Goal: Task Accomplishment & Management: Manage account settings

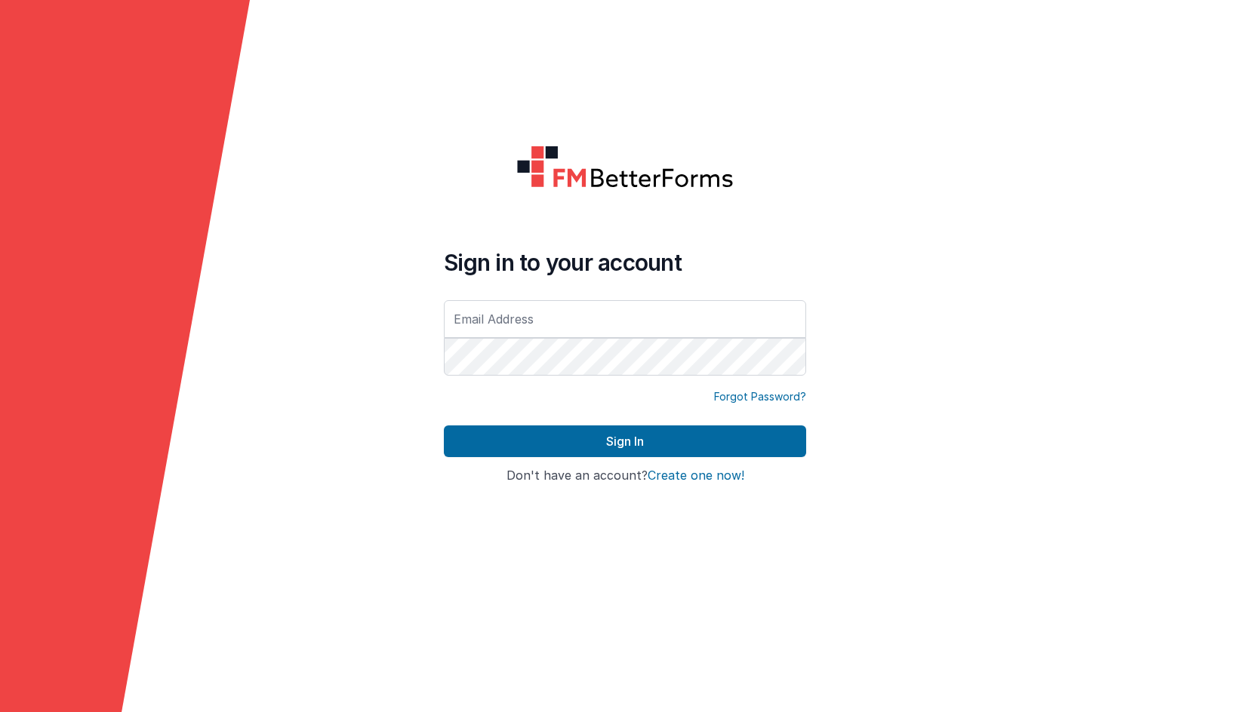
type input "[EMAIL_ADDRESS][DOMAIN_NAME]"
drag, startPoint x: 0, startPoint y: 0, endPoint x: 491, endPoint y: 457, distance: 671.1
click at [470, 503] on div "Sign in to your account [EMAIL_ADDRESS][DOMAIN_NAME] Forgot Password? Sign In S…" at bounding box center [625, 357] width 386 height 446
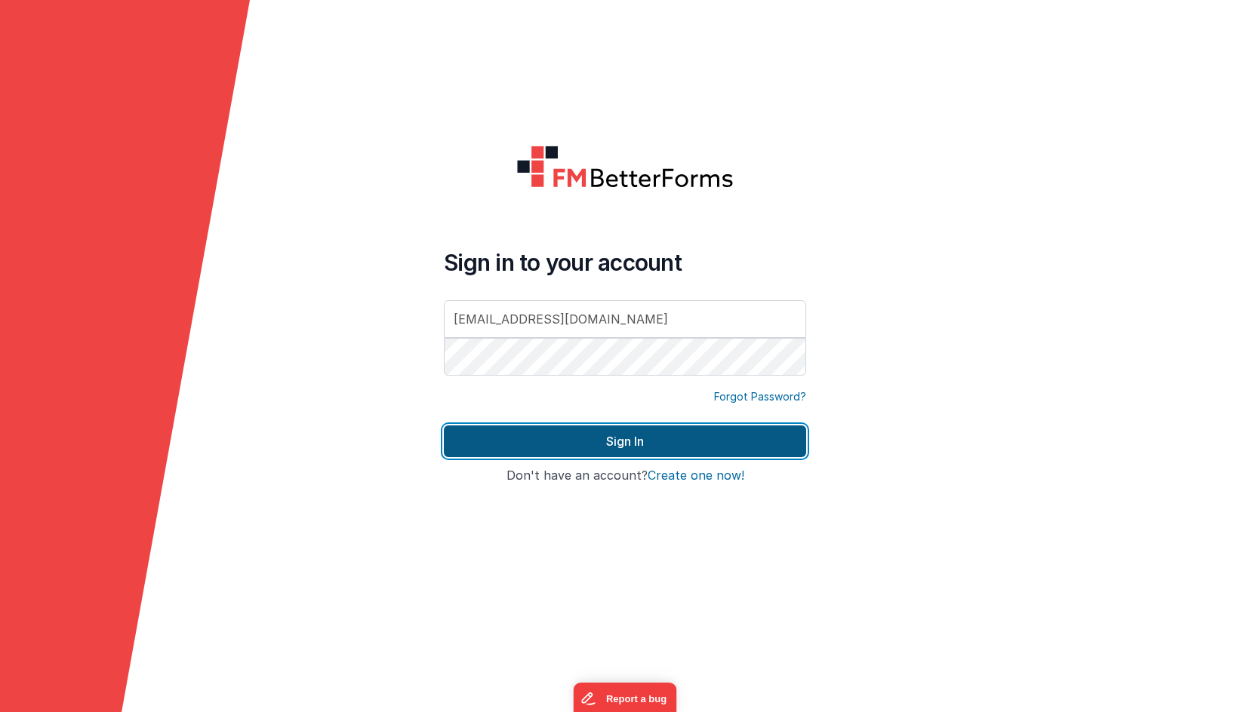
click at [503, 444] on button "Sign In" at bounding box center [625, 442] width 362 height 32
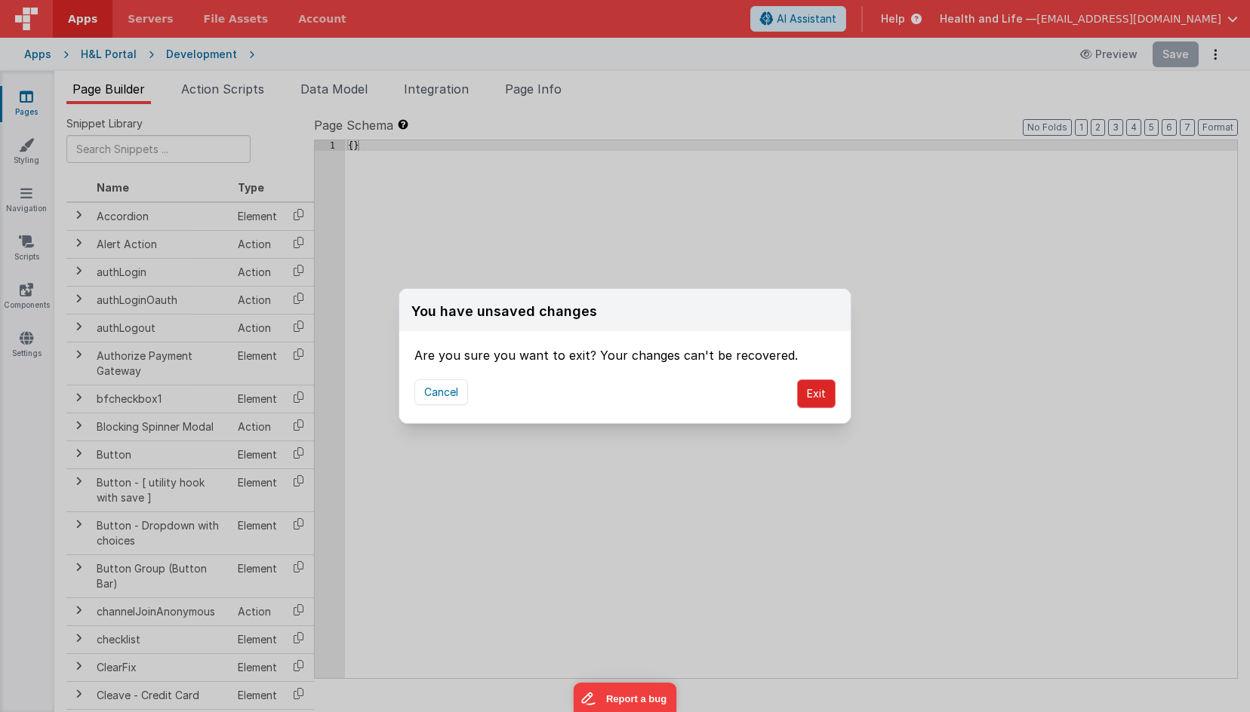
click at [813, 398] on button "Exit" at bounding box center [816, 394] width 38 height 29
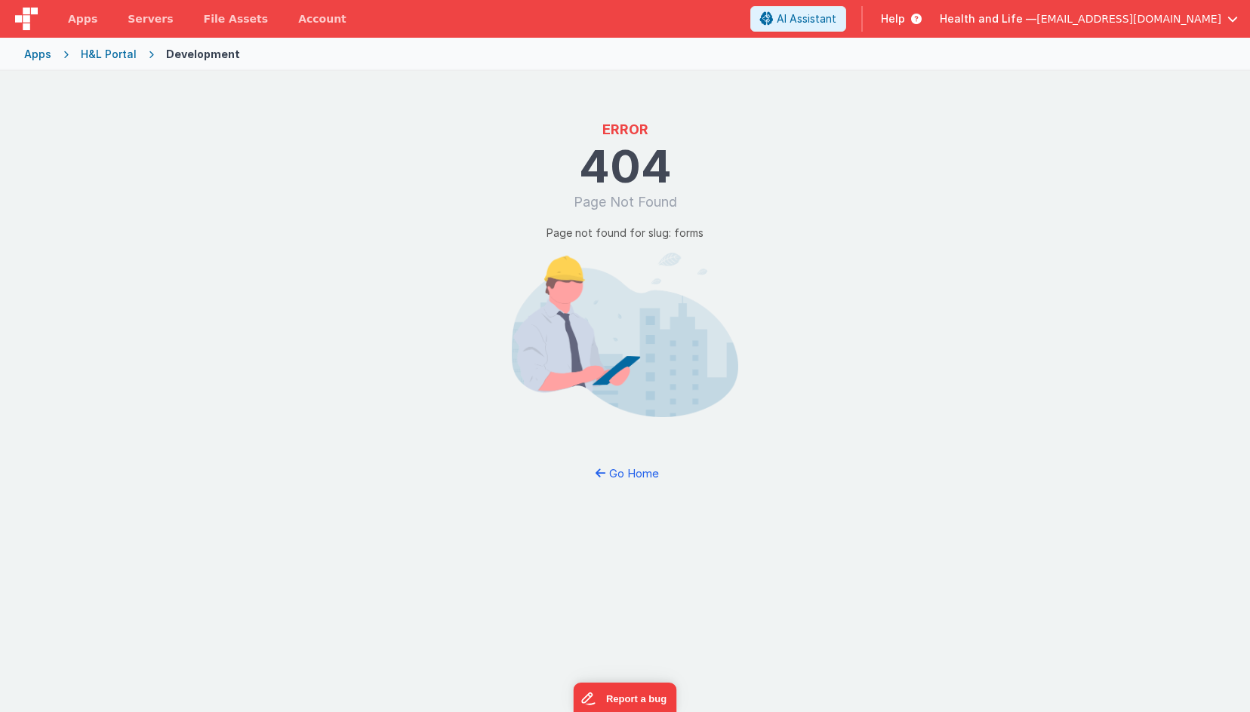
click at [115, 50] on div "H&L Portal" at bounding box center [109, 54] width 56 height 15
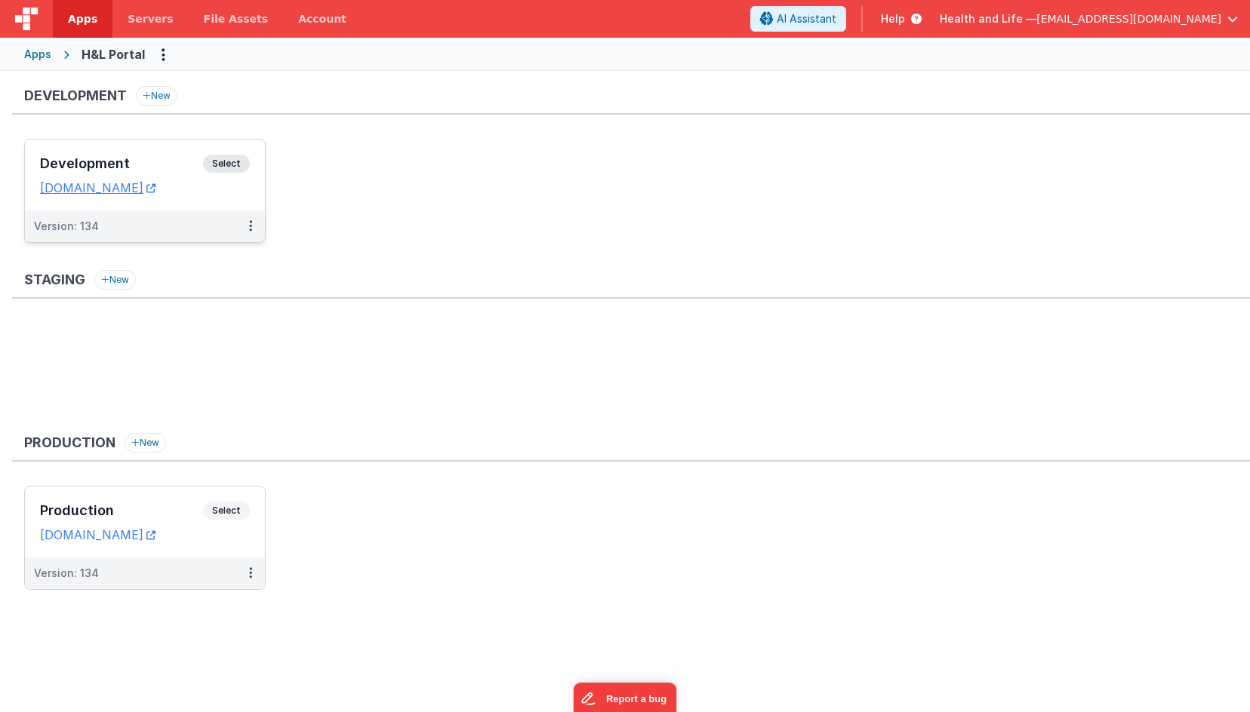
click at [215, 220] on div "Version: 134" at bounding box center [135, 226] width 202 height 15
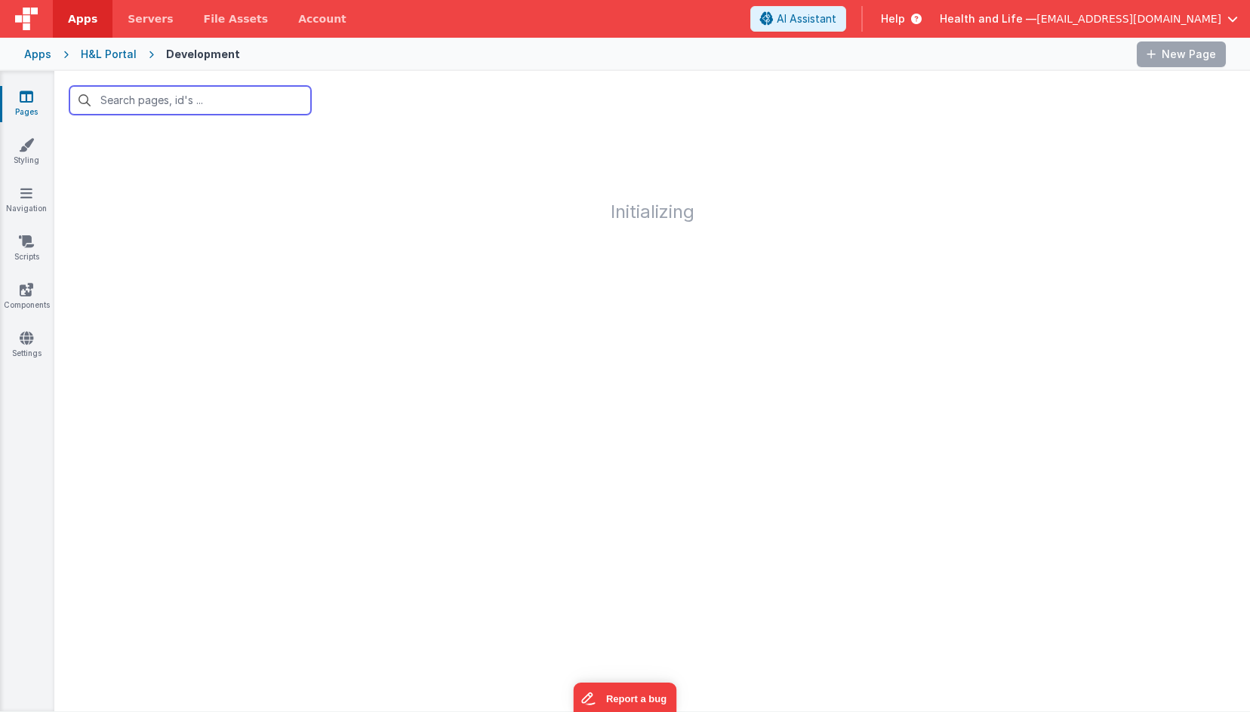
click at [192, 101] on input "text" at bounding box center [189, 100] width 241 height 29
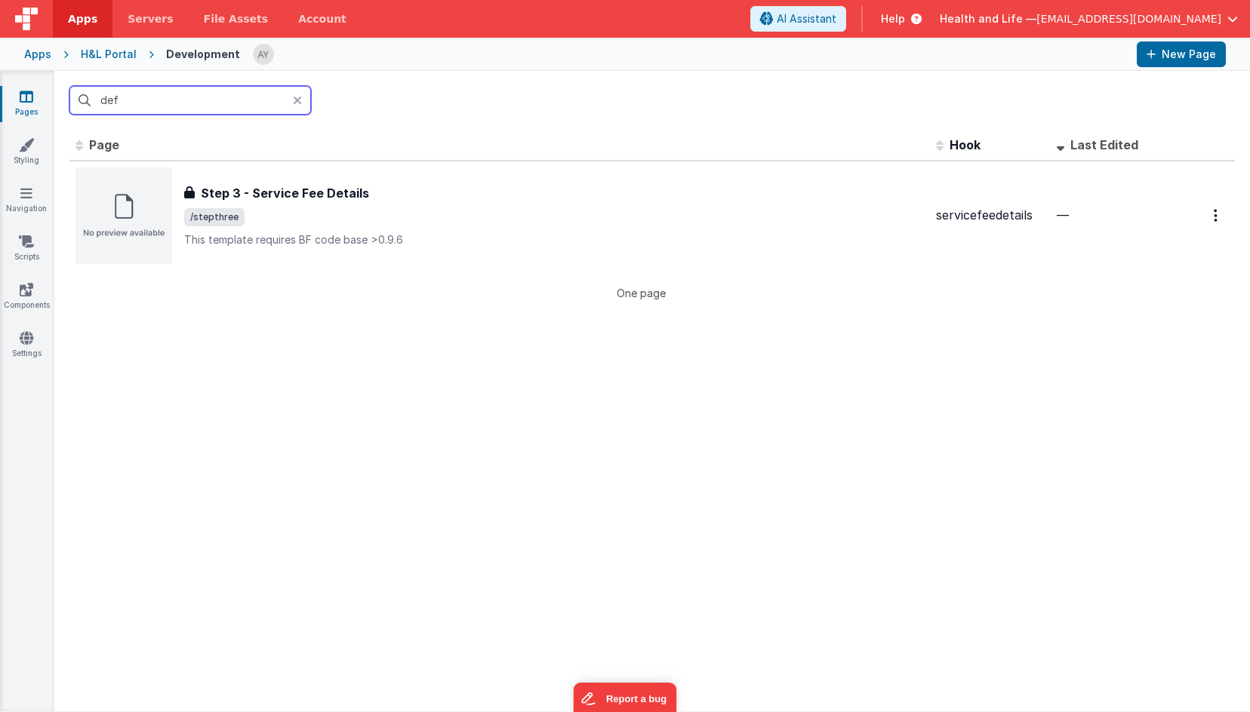
type input "def"
click at [303, 218] on span "/stepthree" at bounding box center [553, 217] width 739 height 18
click at [187, 100] on input "def" at bounding box center [189, 100] width 241 height 29
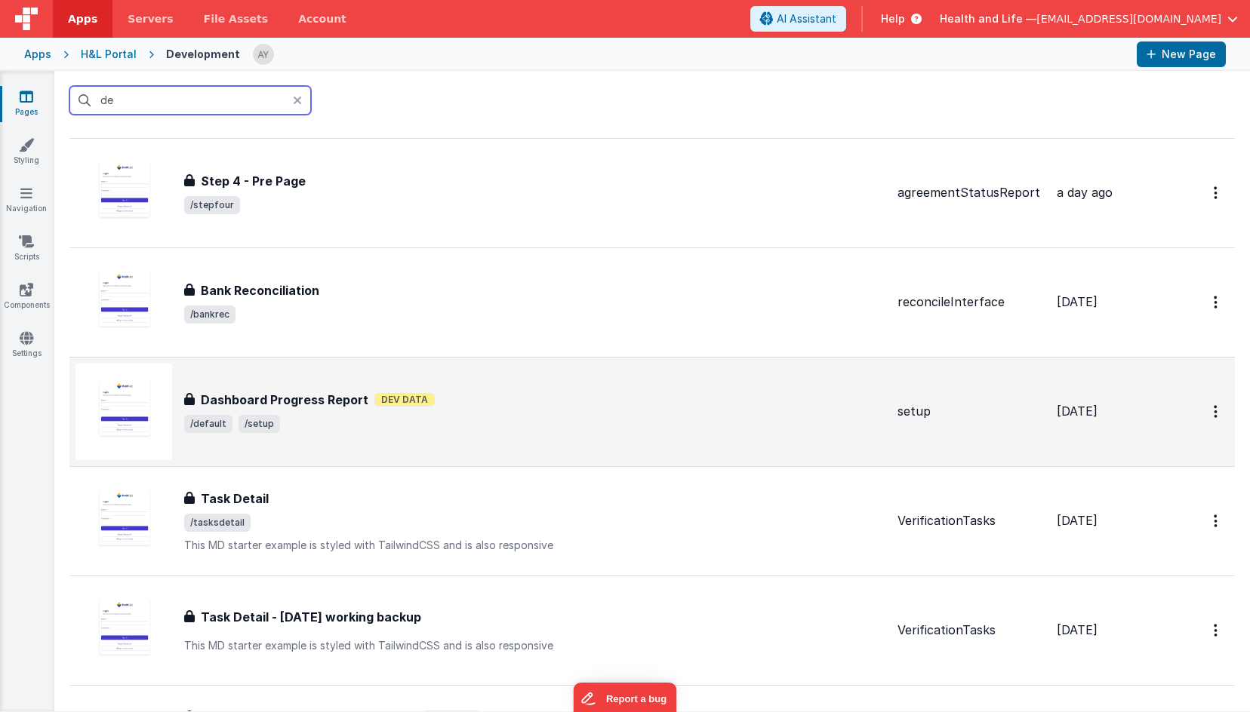
scroll to position [374, 0]
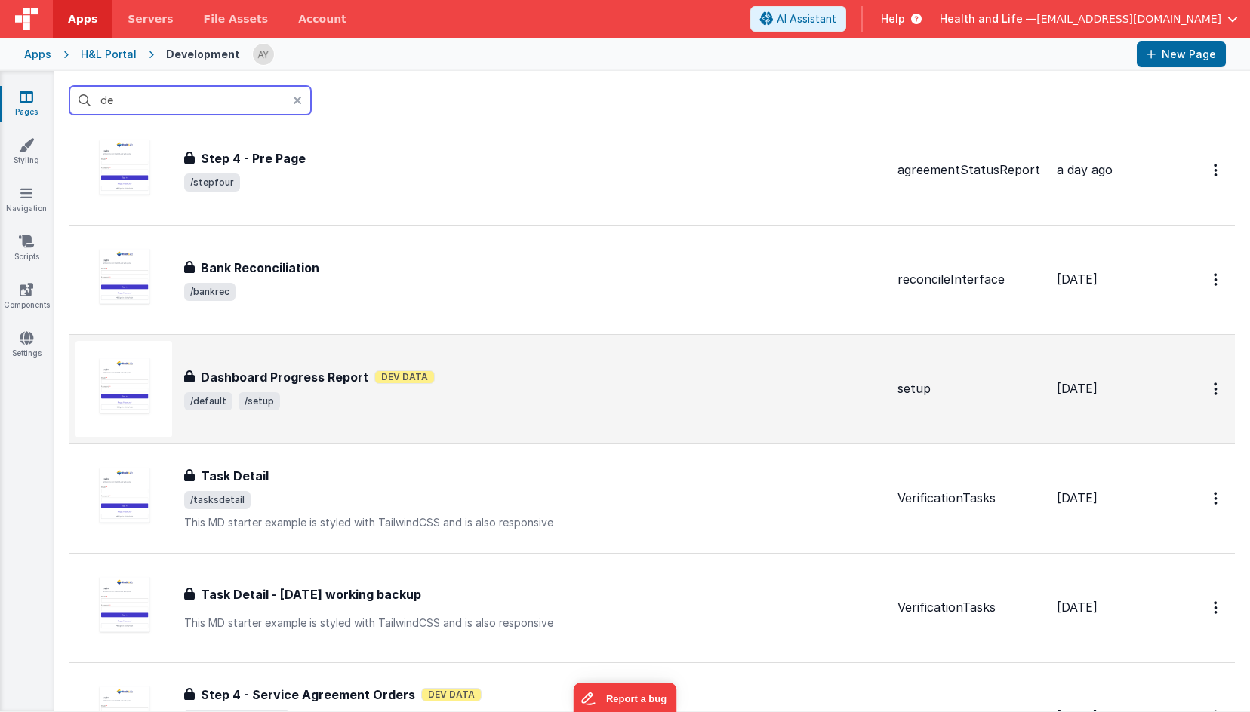
type input "de"
click at [300, 411] on div "Dashboard Progress Report Dashboard Progress Report Dev Data /default /setup" at bounding box center [480, 389] width 810 height 97
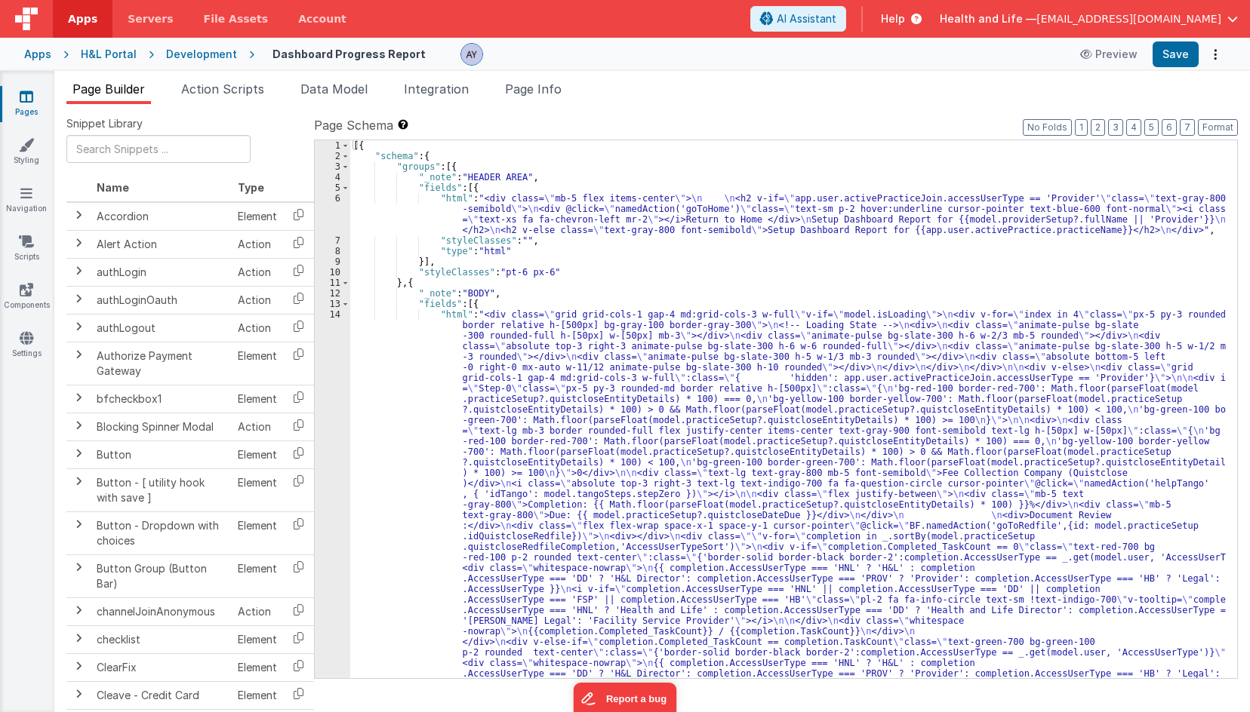
click at [1044, 152] on input "text-green-700 bg-green-100 p-2 rounded text-center" at bounding box center [1066, 152] width 154 height 19
click at [1014, 152] on input "text-green-700 bg-green-100 p-2 rounded text-center" at bounding box center [1066, 152] width 154 height 19
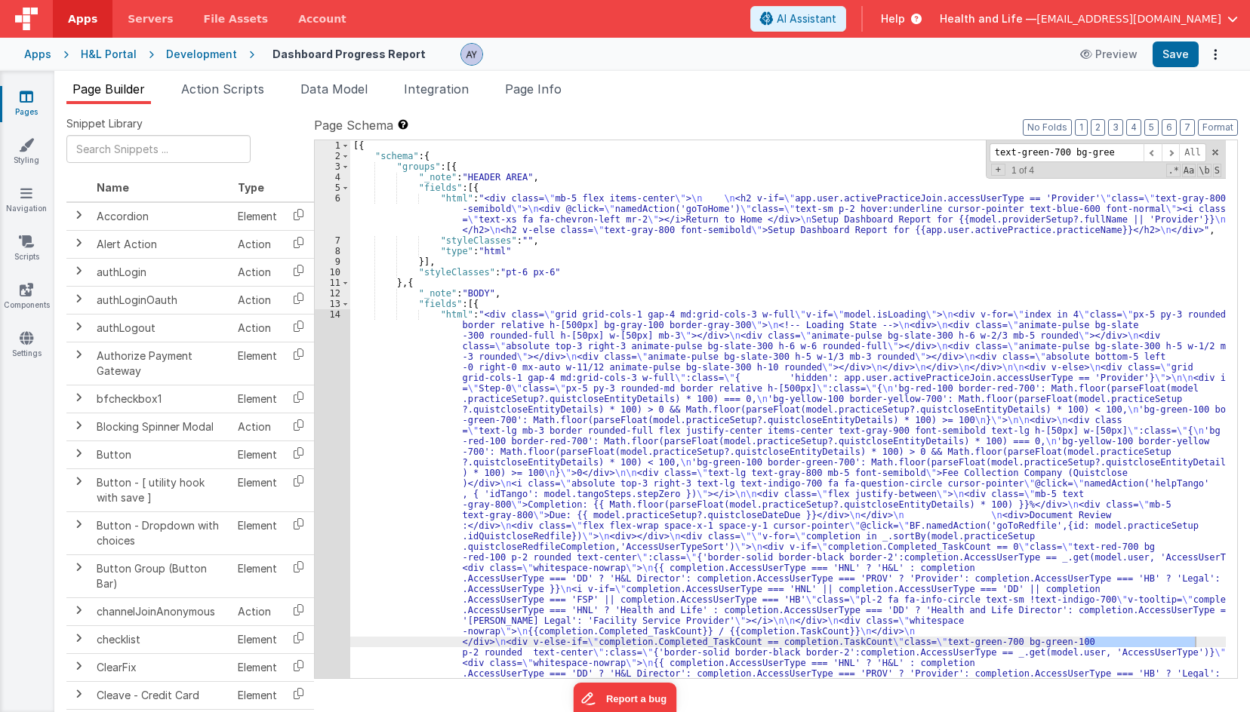
type input "text-green-700 bg-gre"
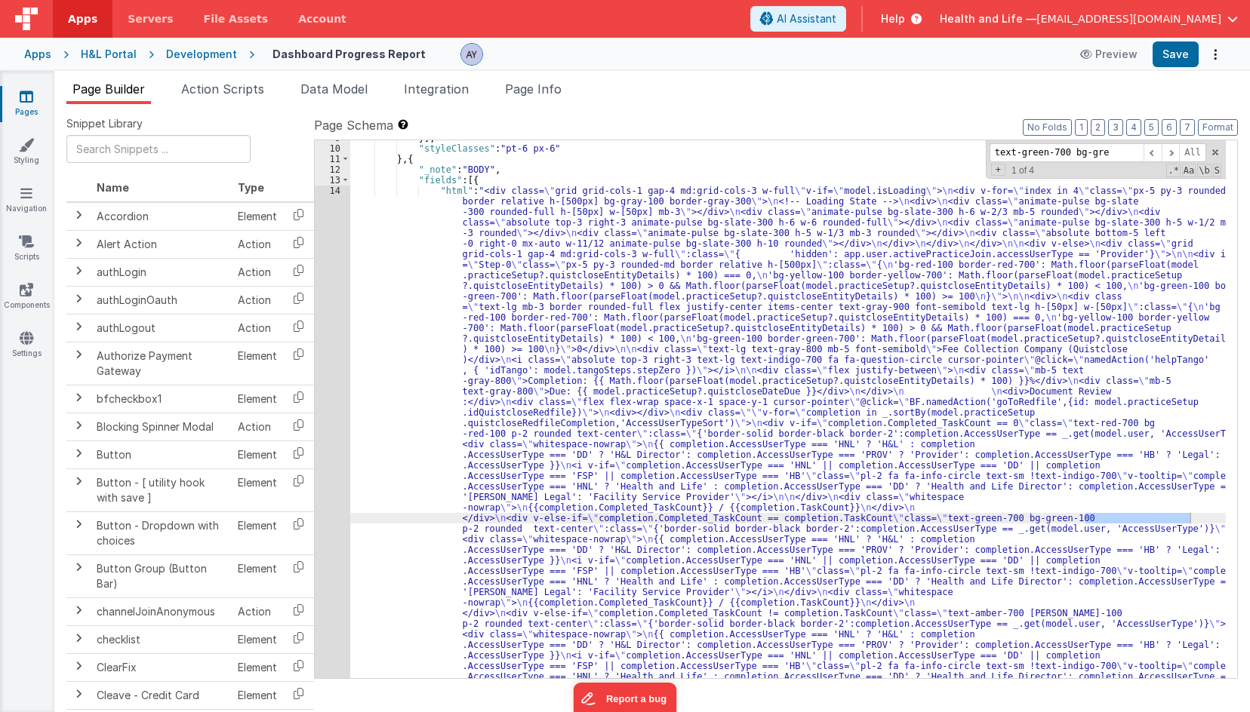
scroll to position [125, 0]
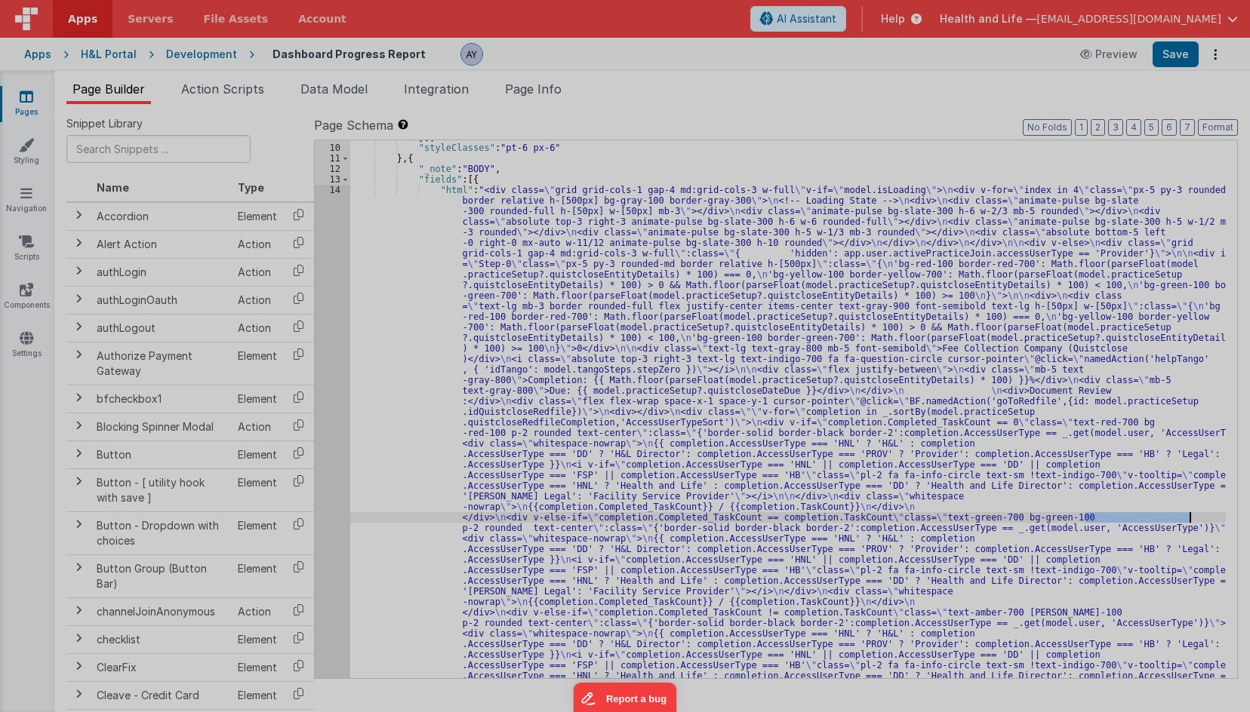
click at [328, 309] on div "< div class = "grid grid-cols-1 gap-4 md:grid-cols -3 w-full" v-if = "model.isL…" at bounding box center [333, 461] width 524 height 752
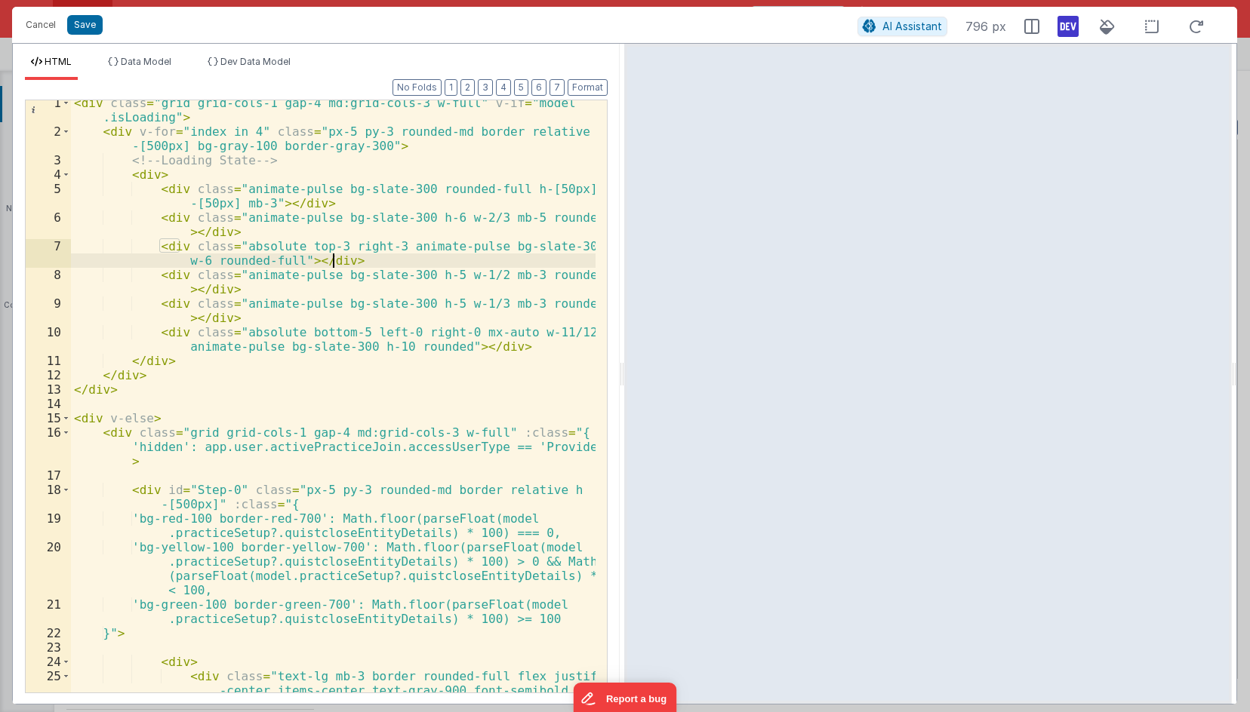
scroll to position [5, 0]
click at [278, 324] on div "< div class = "grid grid-cols-1 gap-4 md:grid-cols-3 w-full" v-if = "model .isL…" at bounding box center [333, 428] width 524 height 664
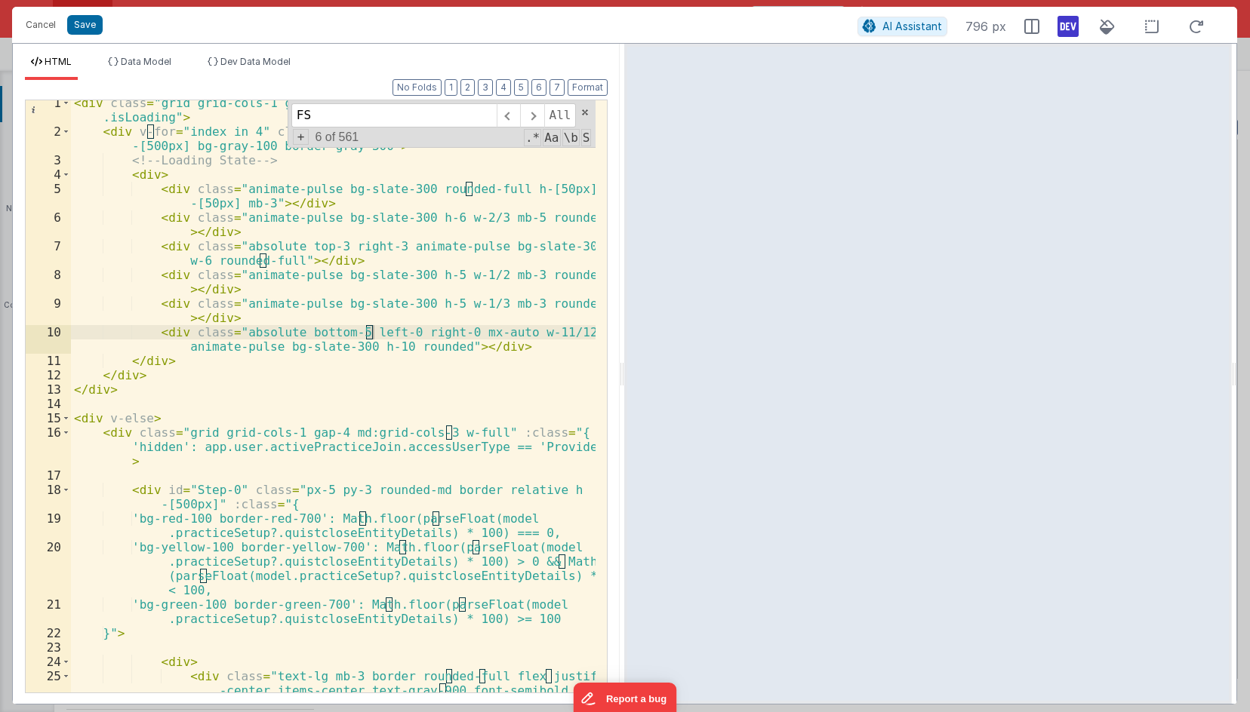
scroll to position [1009, 0]
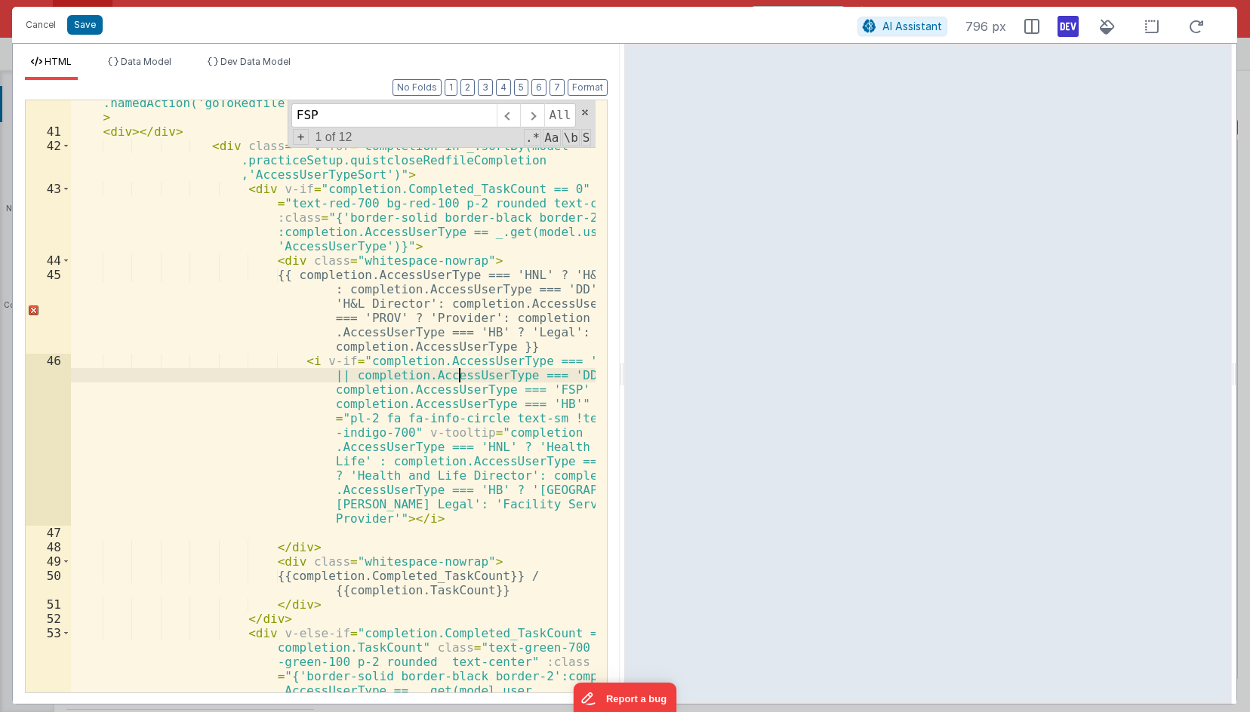
click at [456, 380] on div "< div class = "flex flex-wrap space-x-1 space-y-1 cursor-pointer" @ click = "BF…" at bounding box center [333, 441] width 524 height 721
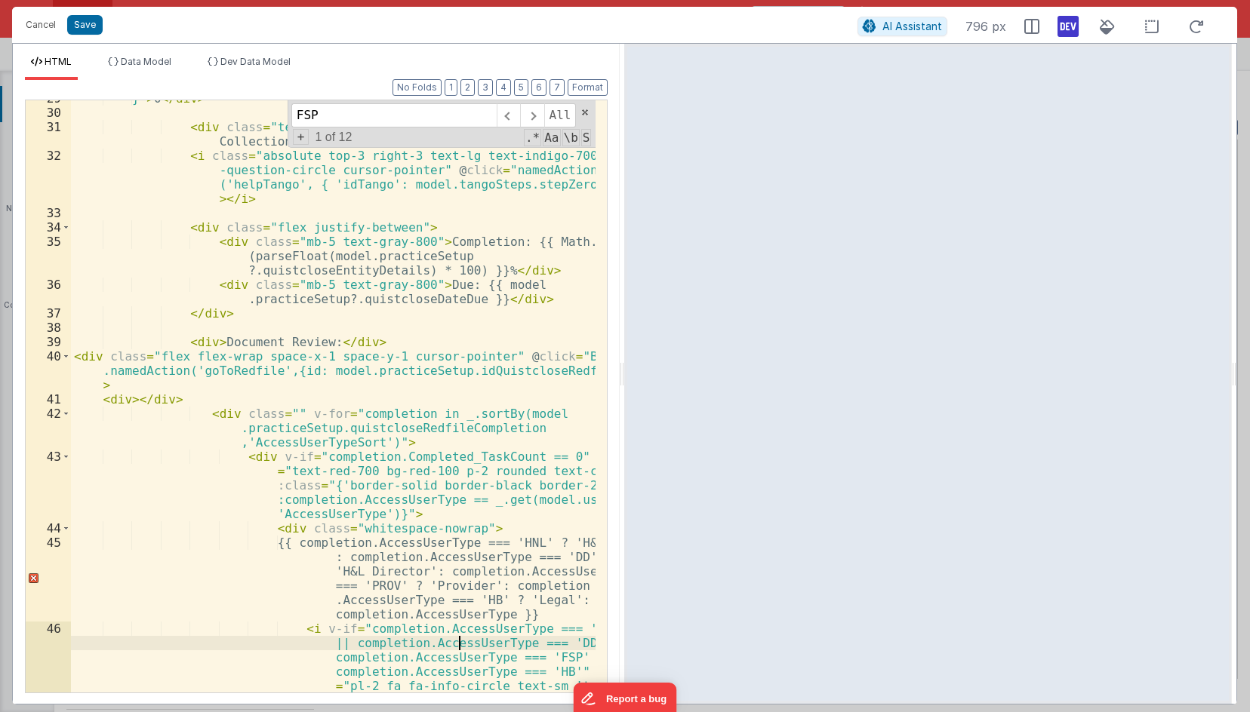
scroll to position [739, 0]
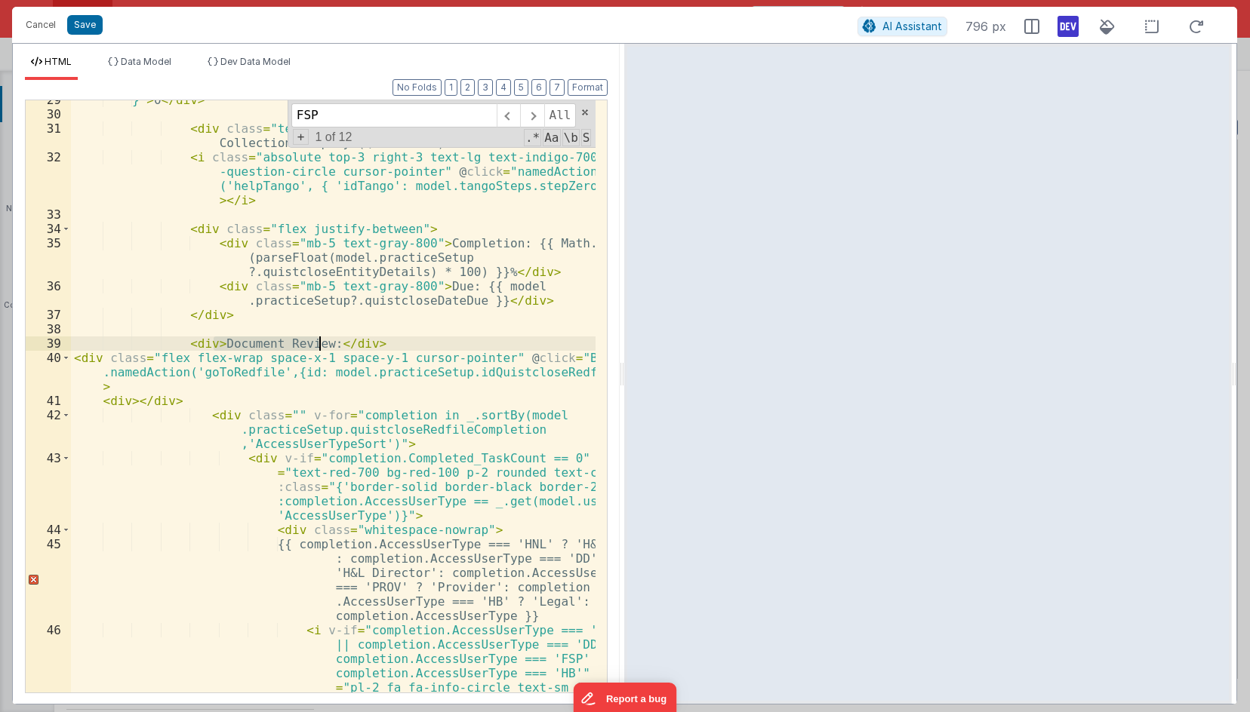
drag, startPoint x: 213, startPoint y: 342, endPoint x: 317, endPoint y: 342, distance: 104.1
click at [317, 342] on div "}" > 0 </ div > < div class = "text-lg text-gray-800 mb-5 font-semibold" > Fee …" at bounding box center [333, 482] width 524 height 779
click at [401, 119] on input "FSP" at bounding box center [393, 115] width 205 height 24
paste input "Document Review:"
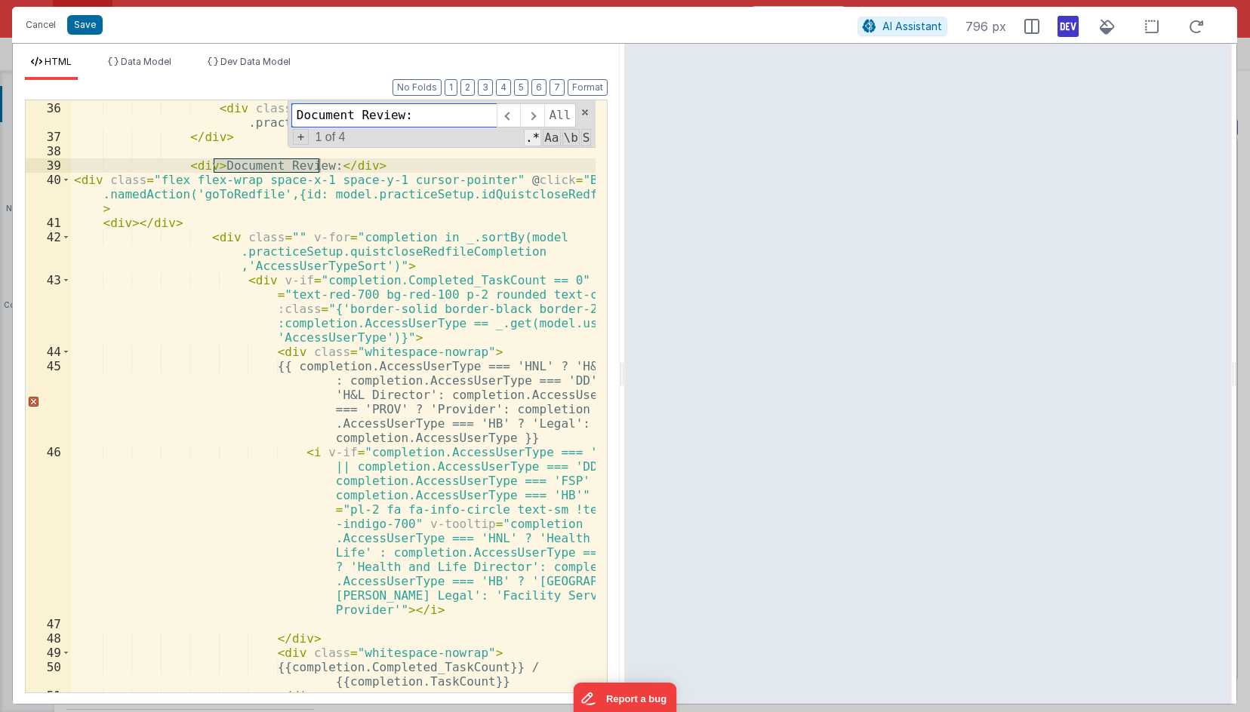
scroll to position [918, 0]
click at [598, 78] on ul "HTML Data Model Dev Data Model" at bounding box center [316, 68] width 607 height 24
click at [595, 88] on button "Format" at bounding box center [587, 87] width 40 height 17
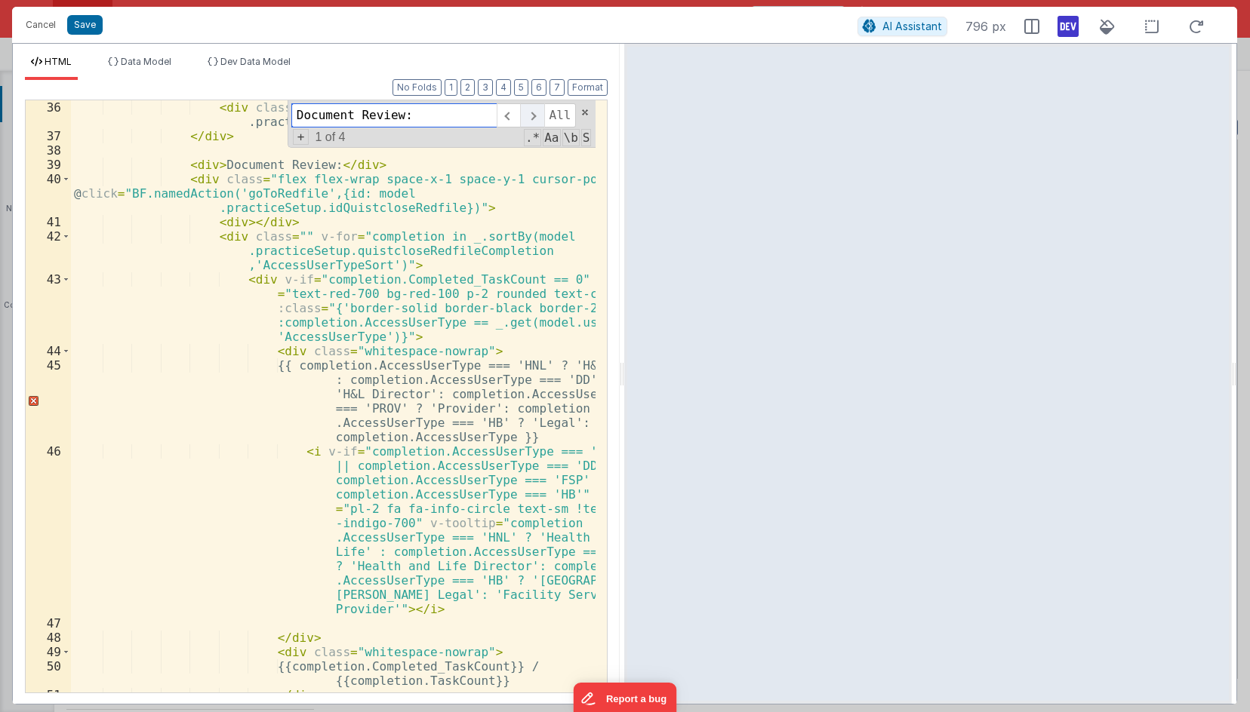
click at [528, 118] on span at bounding box center [531, 115] width 23 height 24
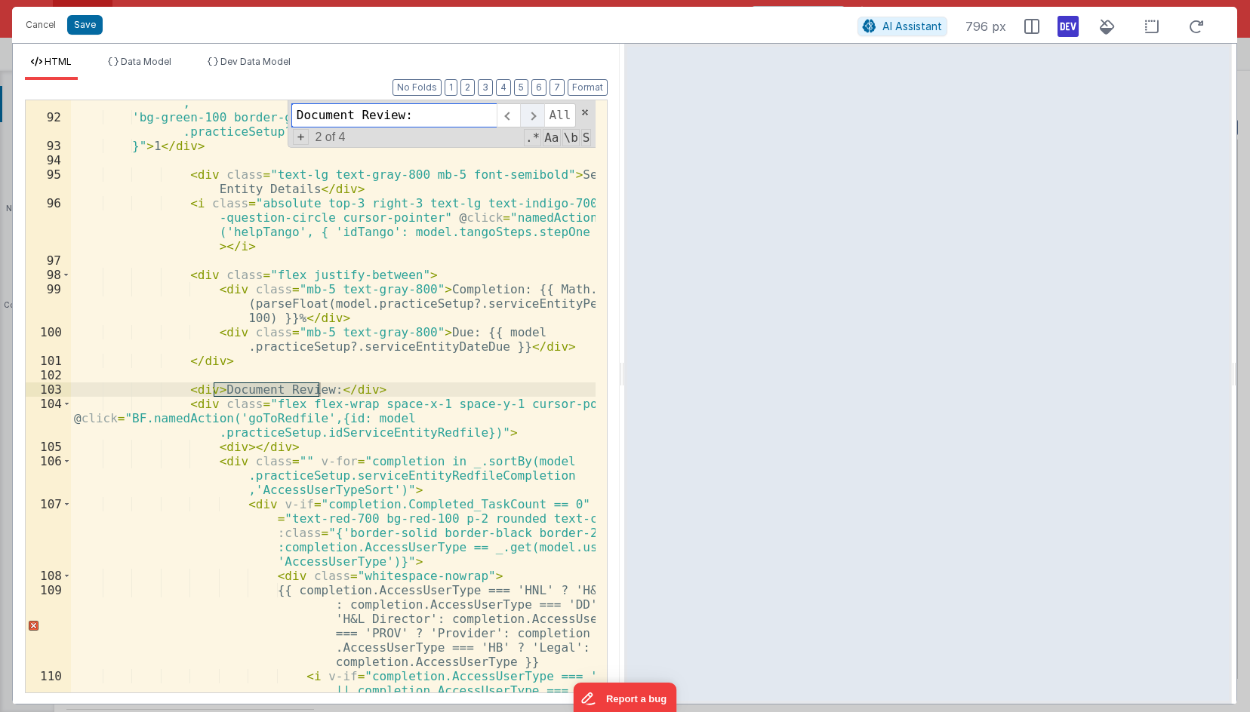
scroll to position [2901, 0]
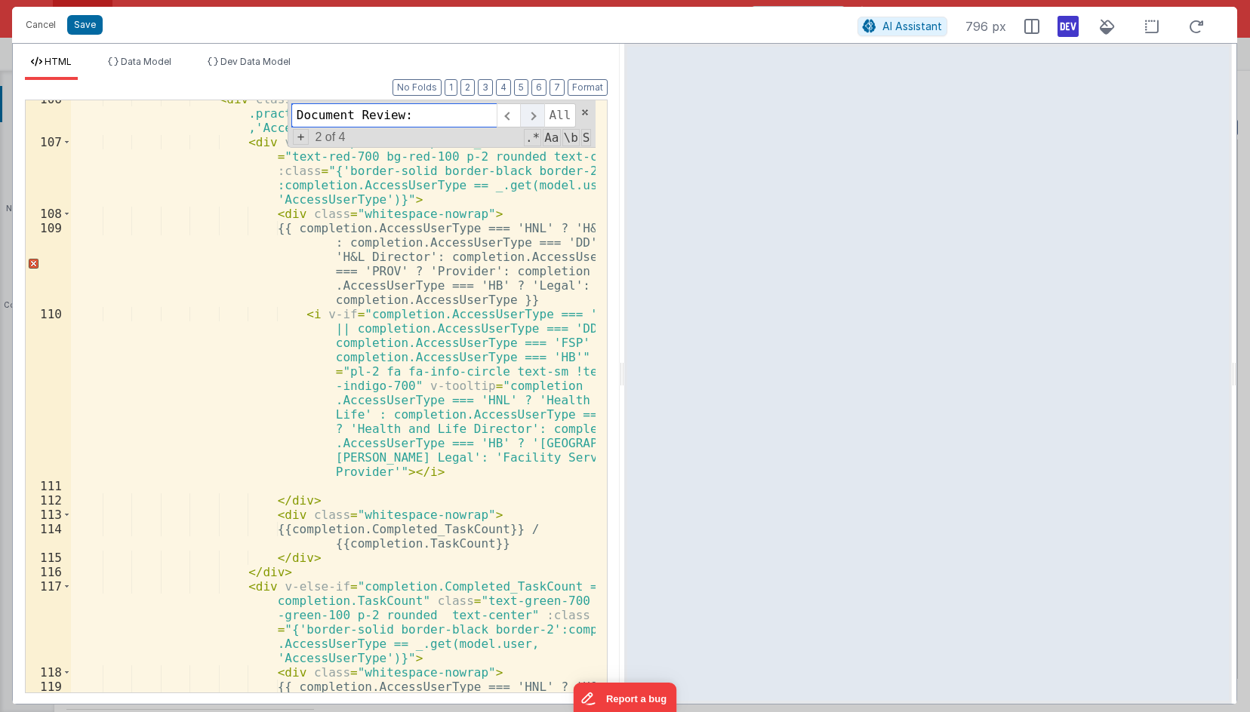
click at [530, 114] on span at bounding box center [531, 115] width 23 height 24
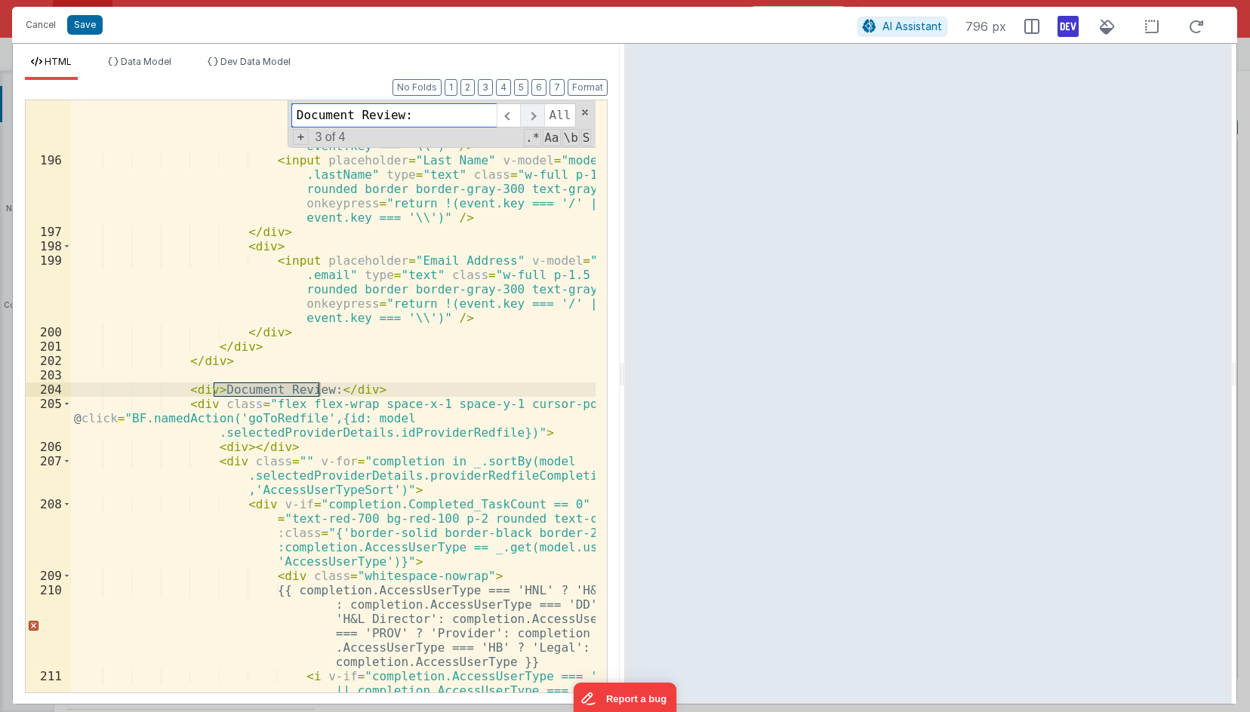
click at [530, 114] on span at bounding box center [531, 115] width 23 height 24
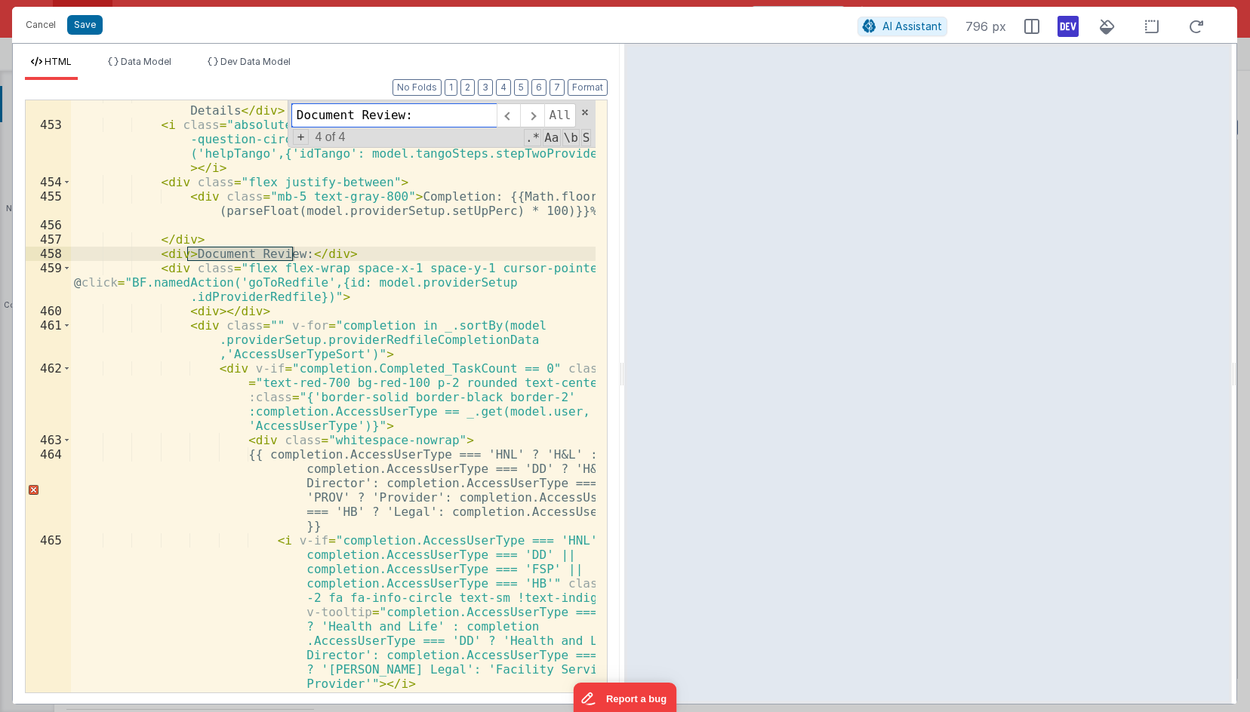
scroll to position [12743, 0]
click at [236, 438] on div "< div class = "text-lg text-gray-800 mb-5 font-semibold" > Provider Details </ …" at bounding box center [333, 406] width 524 height 635
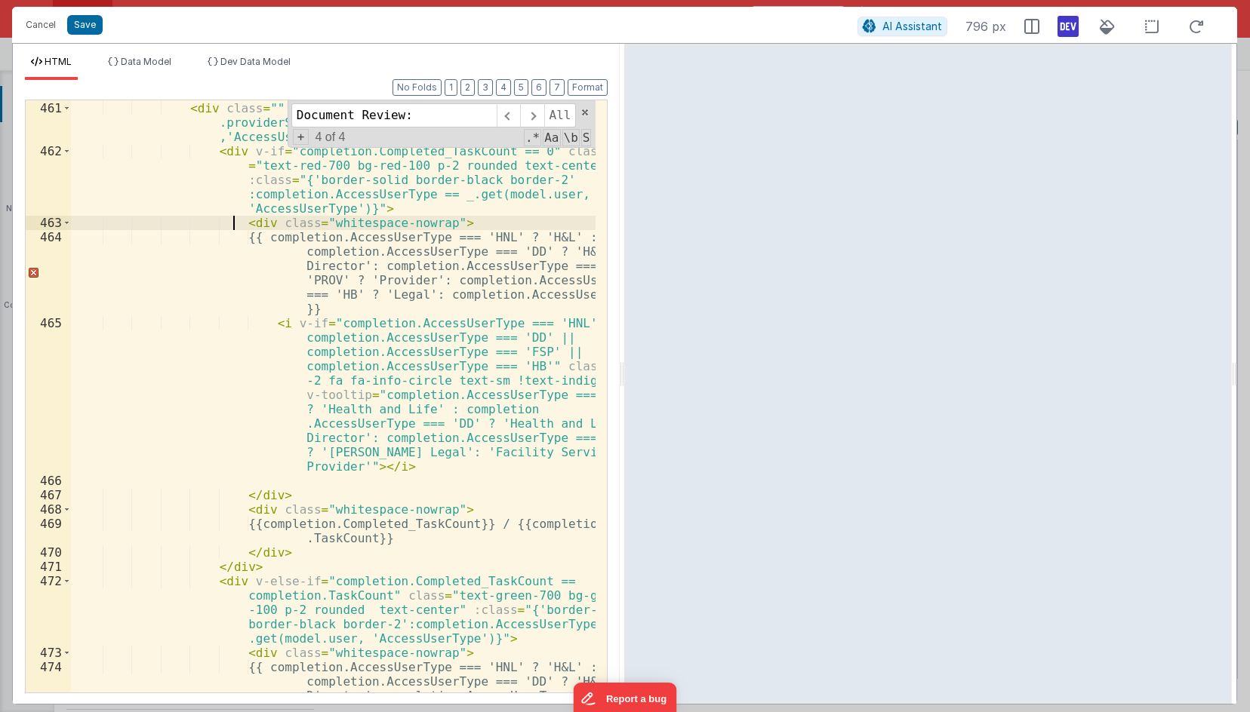
scroll to position [12961, 0]
click at [280, 492] on div "< div class = "" v-for = "completion in _.sortBy(model .providerSetup.providerR…" at bounding box center [333, 460] width 524 height 721
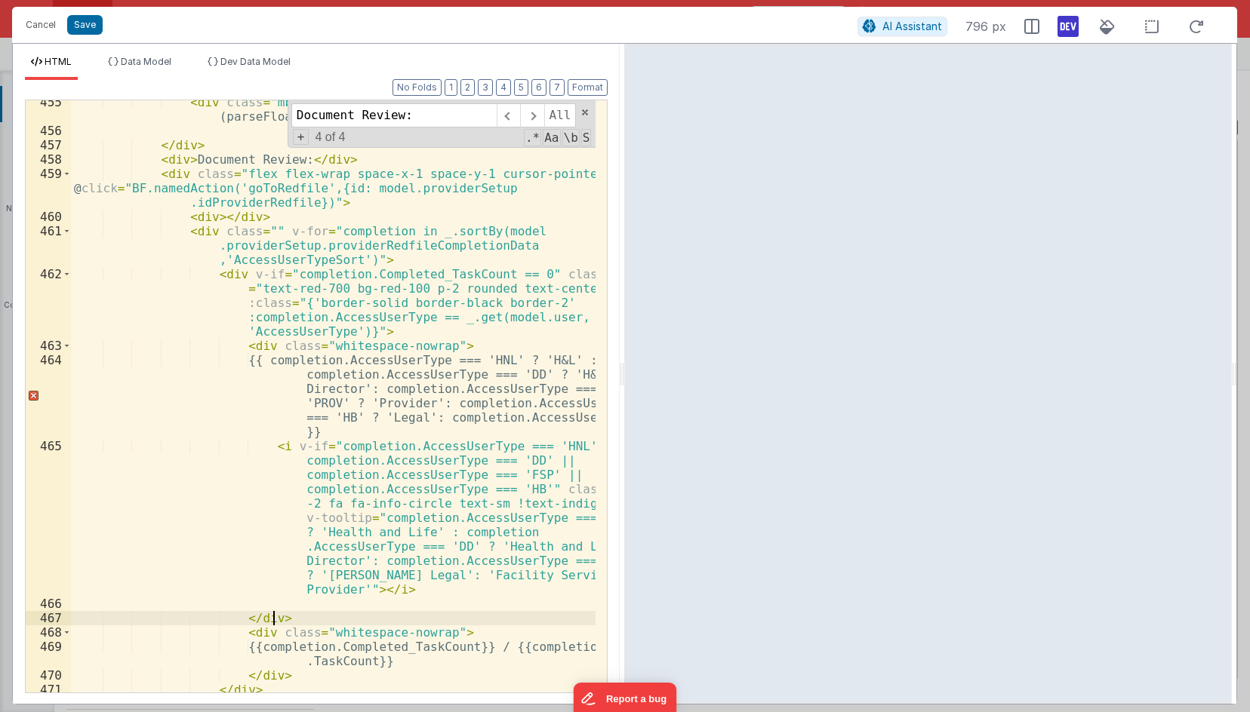
scroll to position [12837, 0]
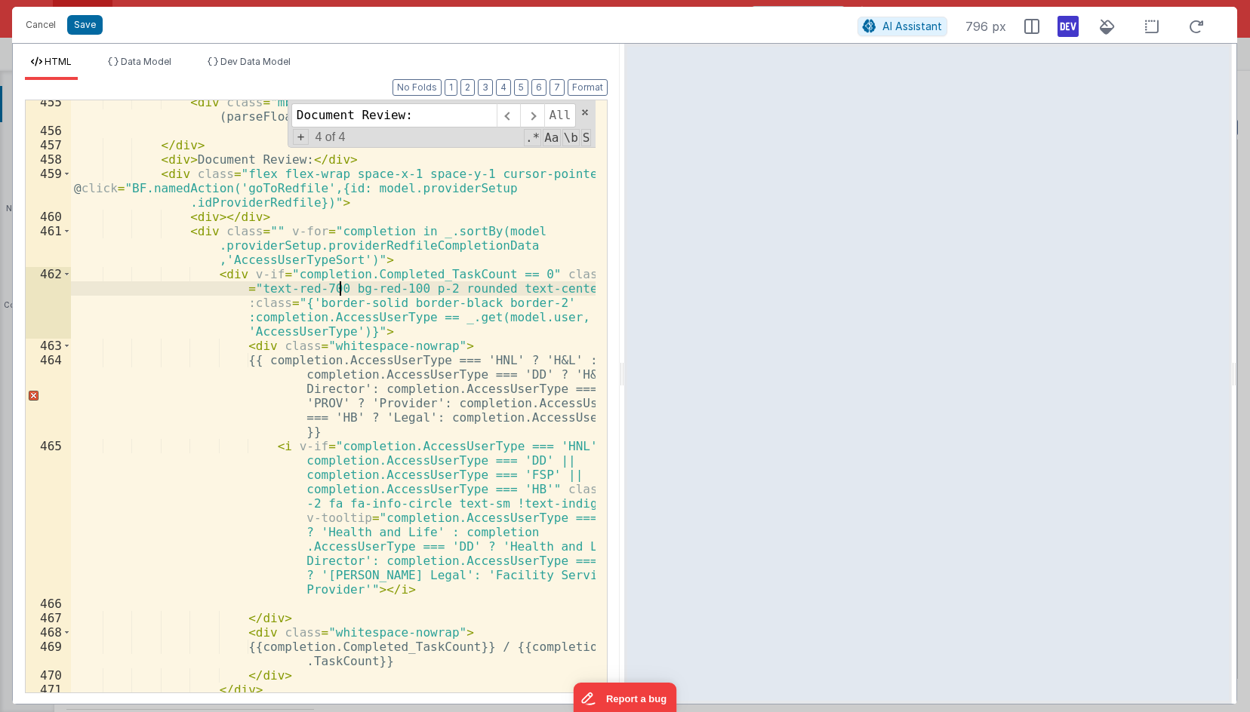
click at [340, 289] on div "< div class = "mb-5 text-gray-800" > Completion: {{Math.floor (parseFloat(model…" at bounding box center [333, 441] width 524 height 693
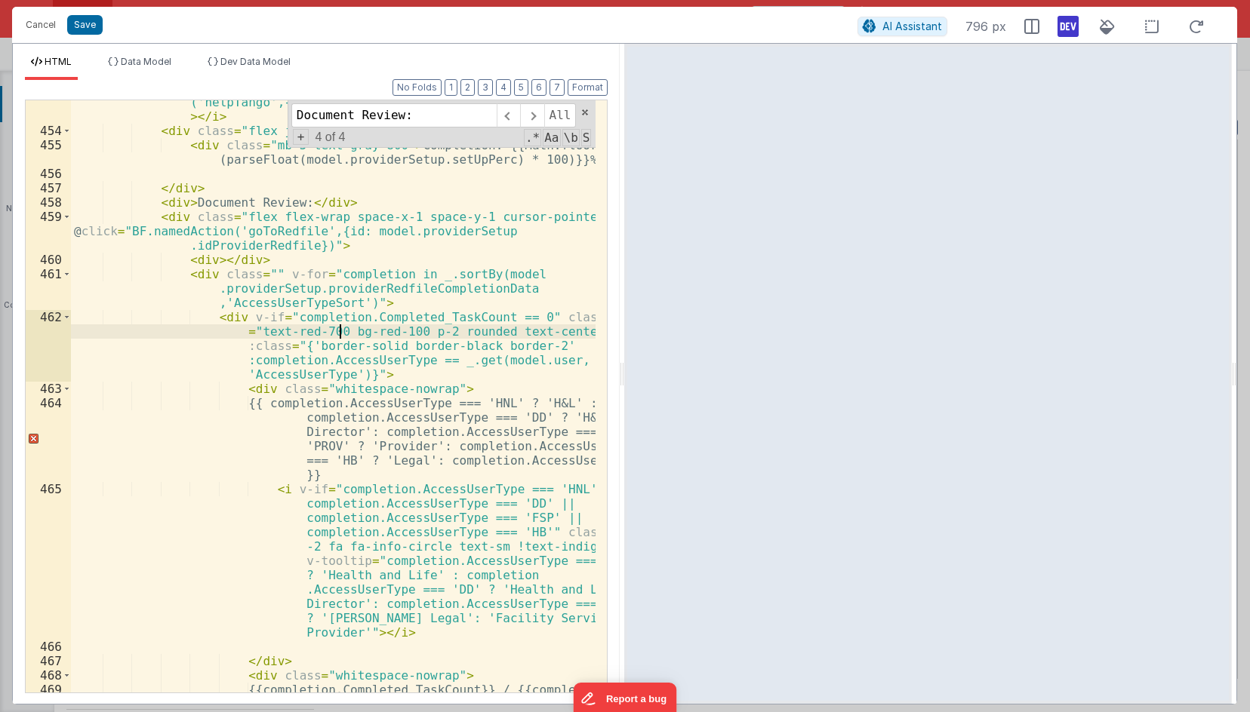
scroll to position [12794, 0]
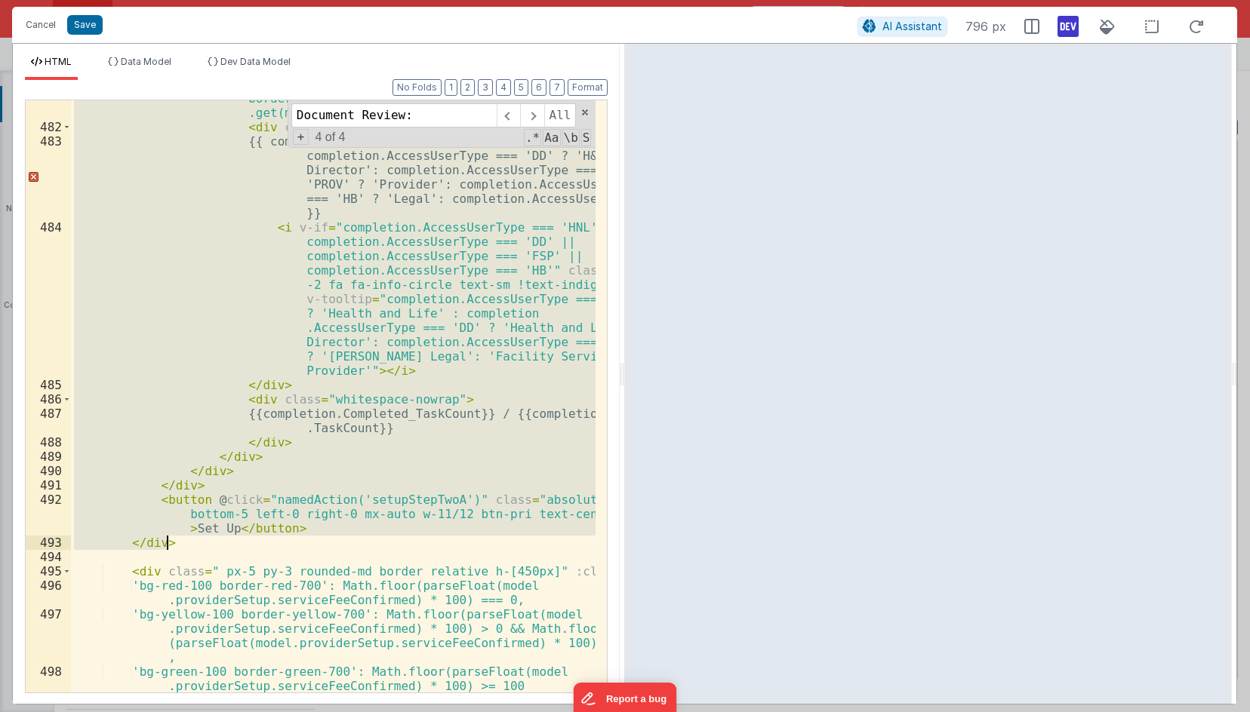
drag, startPoint x: 155, startPoint y: 201, endPoint x: 177, endPoint y: 542, distance: 341.0
click at [177, 542] on div "< div v-else-if = "completion.Completed_TaskCount != completion.TaskCount" clas…" at bounding box center [333, 387] width 524 height 678
click at [401, 423] on div "< div v-else-if = "completion.Completed_TaskCount != completion.TaskCount" clas…" at bounding box center [333, 396] width 524 height 592
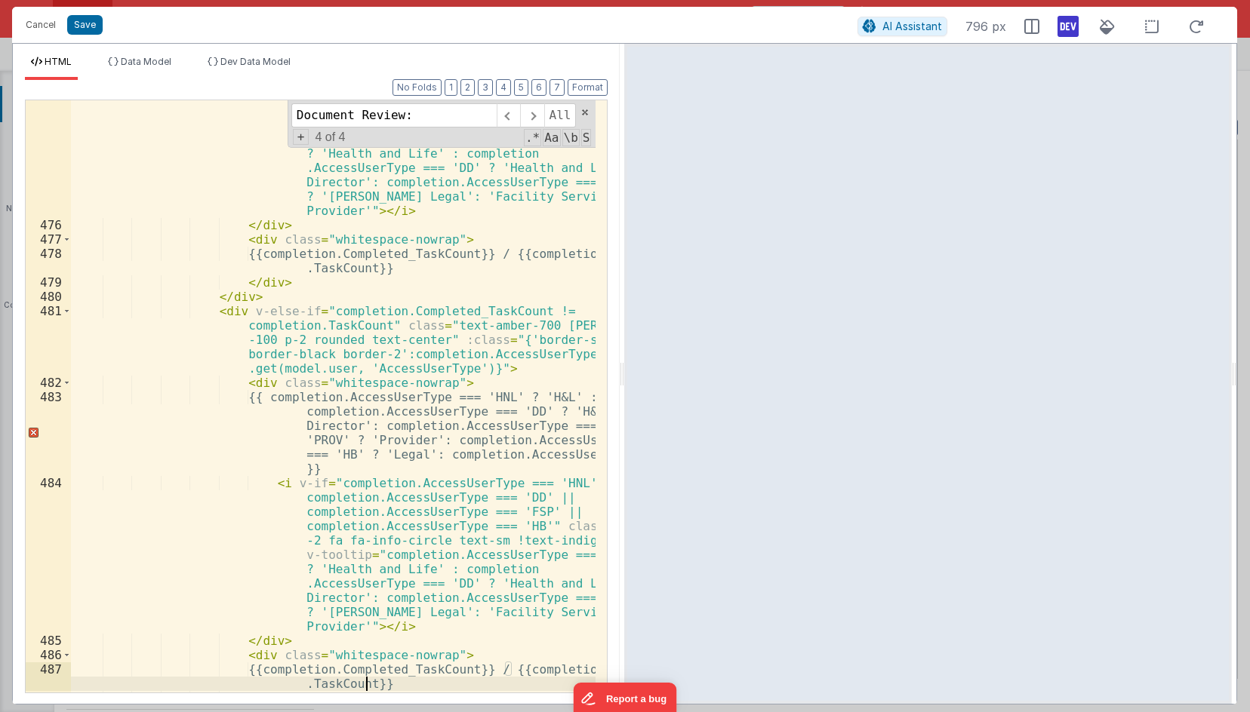
scroll to position [13646, 0]
click at [183, 340] on div "< i v-if = "completion.AccessUserType === 'HNL' || completion.AccessUserType ==…" at bounding box center [333, 442] width 524 height 764
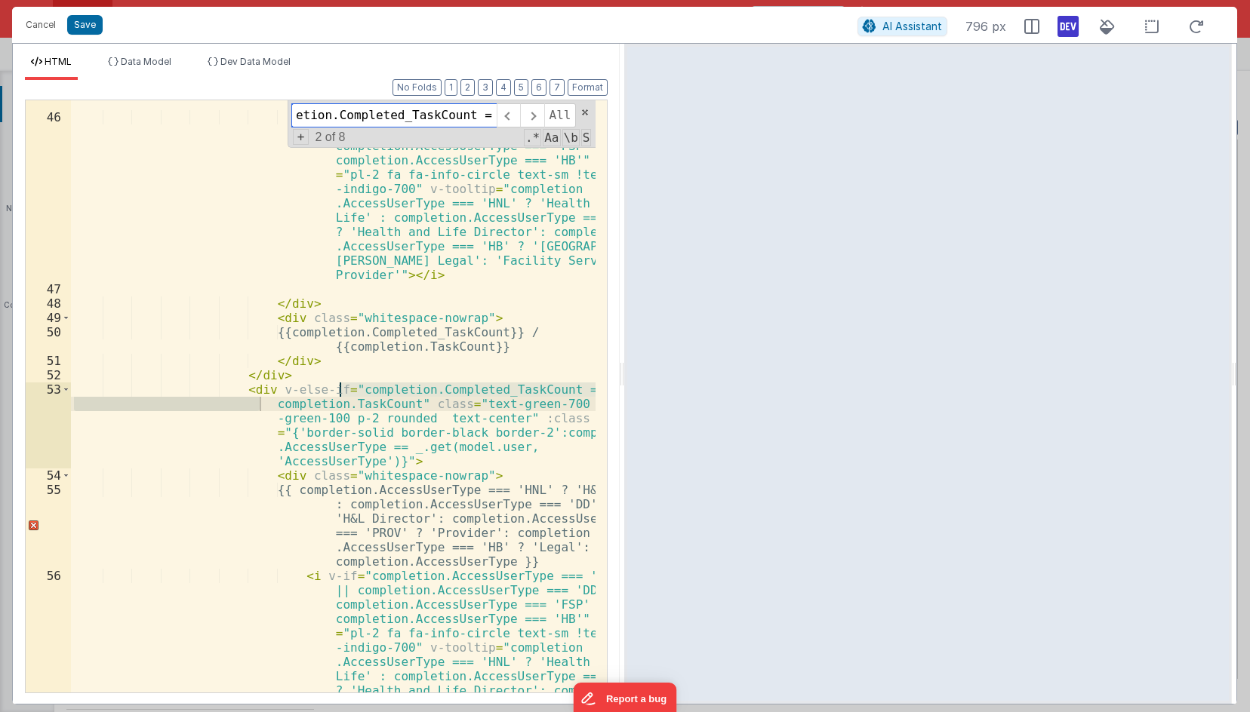
scroll to position [3016, 0]
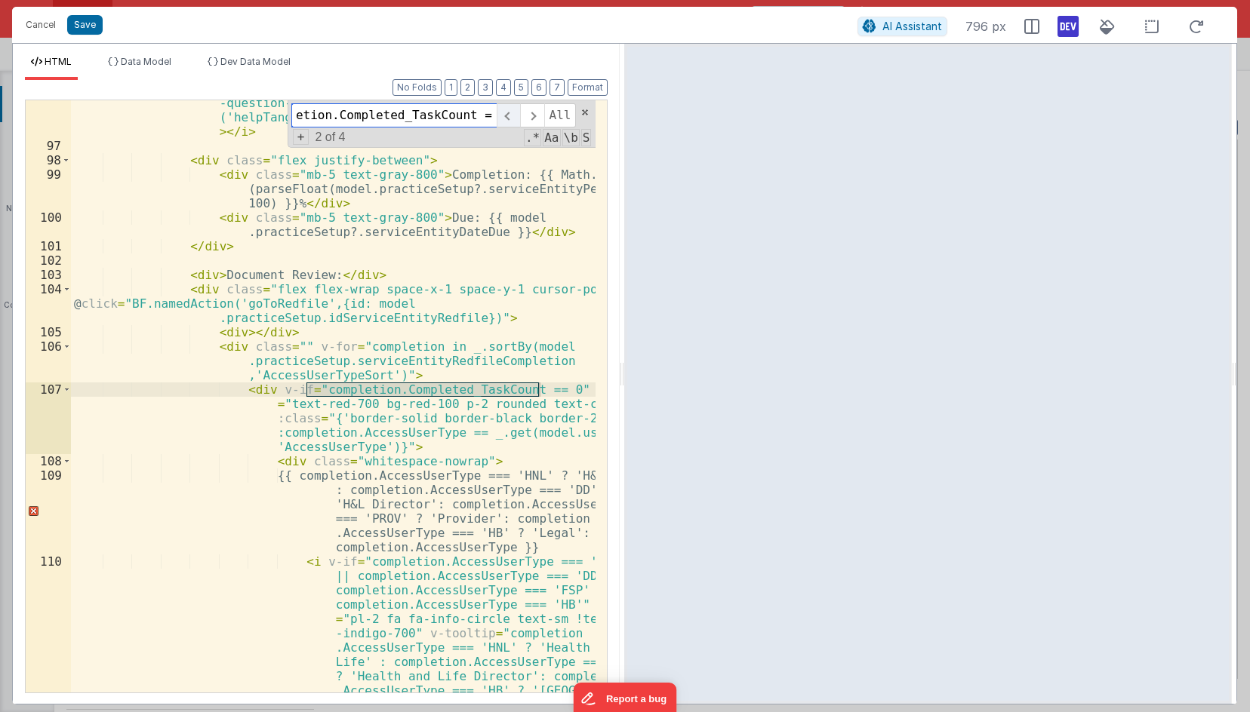
click at [519, 115] on span at bounding box center [508, 115] width 23 height 24
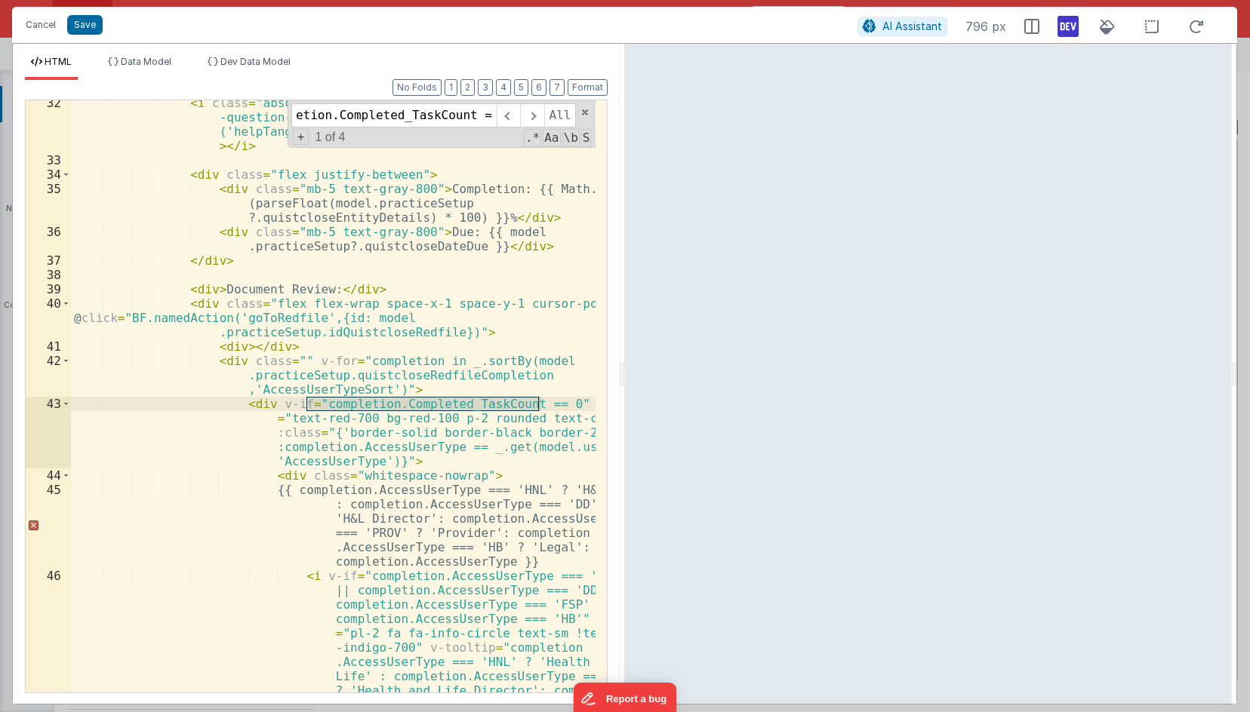
scroll to position [0, 0]
drag, startPoint x: 433, startPoint y: 420, endPoint x: 452, endPoint y: 420, distance: 18.9
click at [452, 420] on div "< i class = "absolute top-3 right-3 text-lg text-indigo-700 fa fa -question-cir…" at bounding box center [333, 507] width 524 height 822
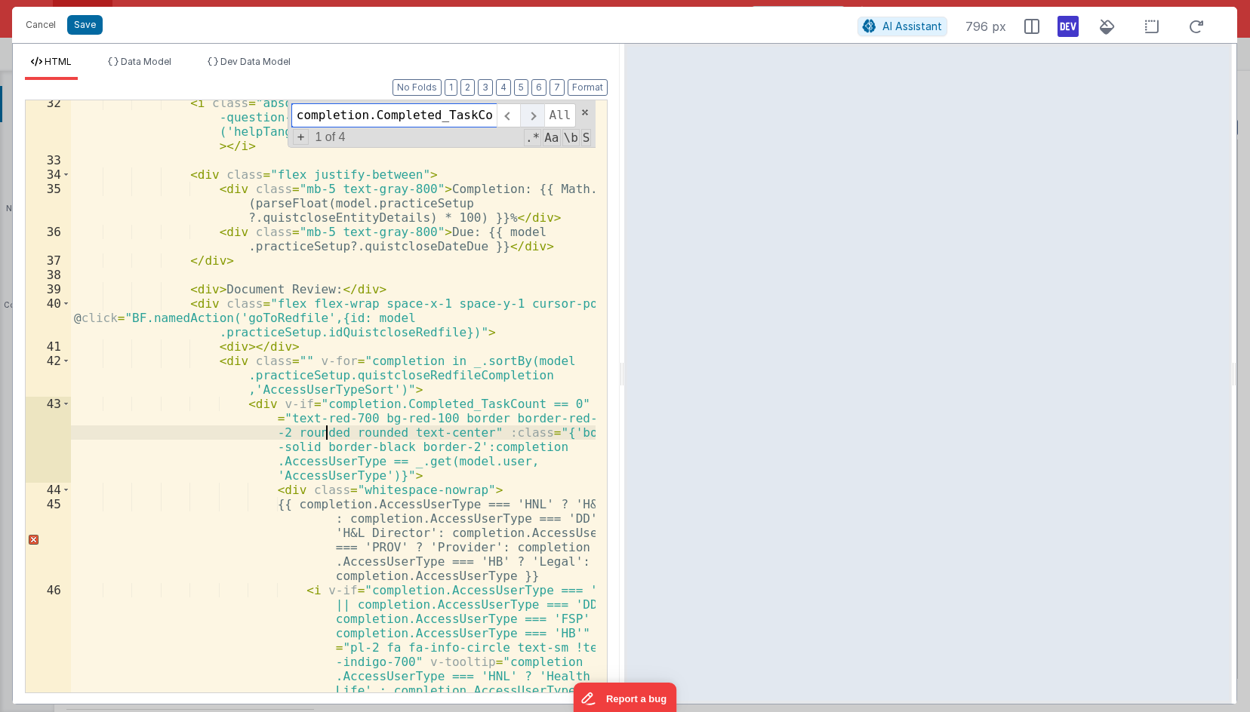
click at [530, 116] on span at bounding box center [531, 115] width 23 height 24
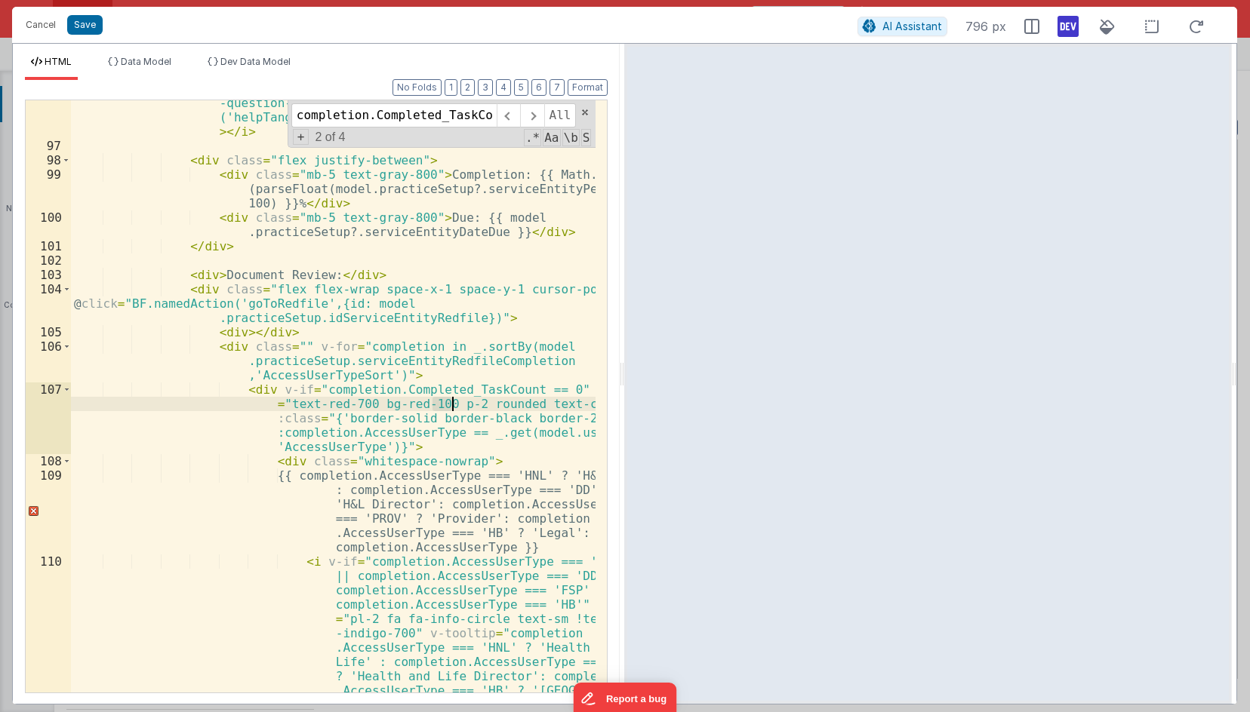
drag, startPoint x: 432, startPoint y: 408, endPoint x: 454, endPoint y: 406, distance: 22.0
click at [454, 406] on div "< i class = "absolute top-3 right-3 text-lg text-indigo-700 fa fa -question-cir…" at bounding box center [333, 492] width 524 height 822
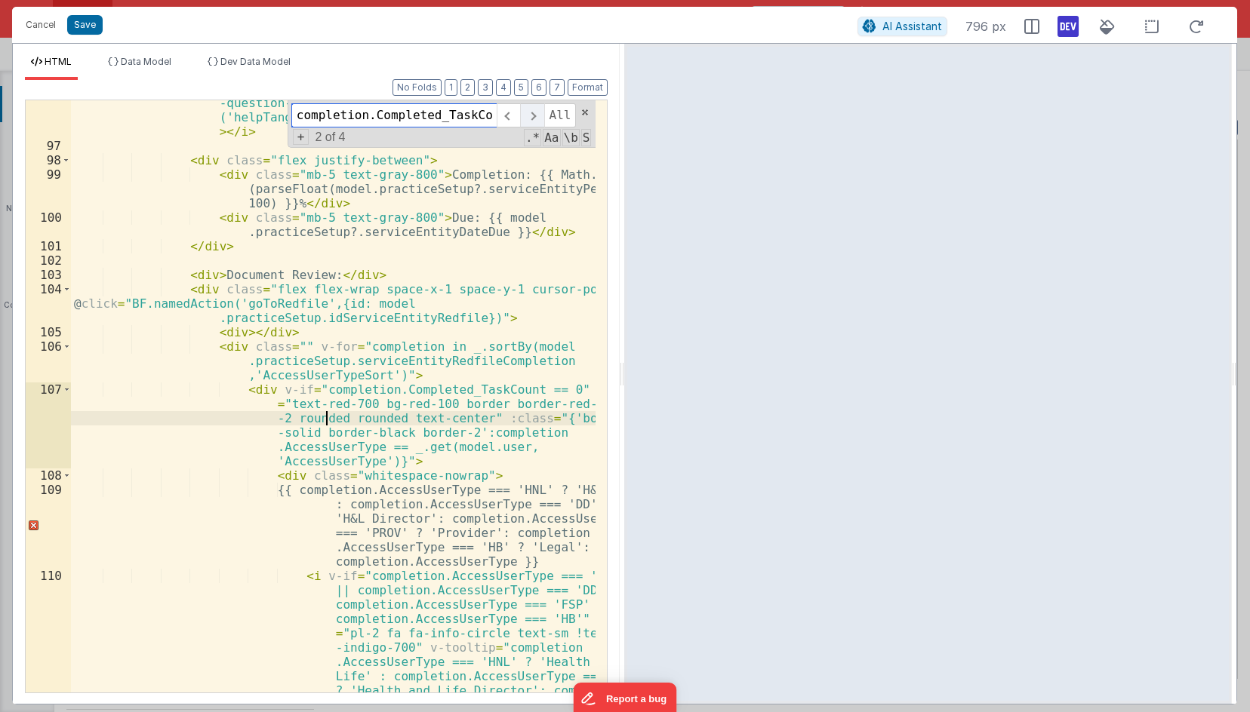
click at [540, 115] on span at bounding box center [531, 115] width 23 height 24
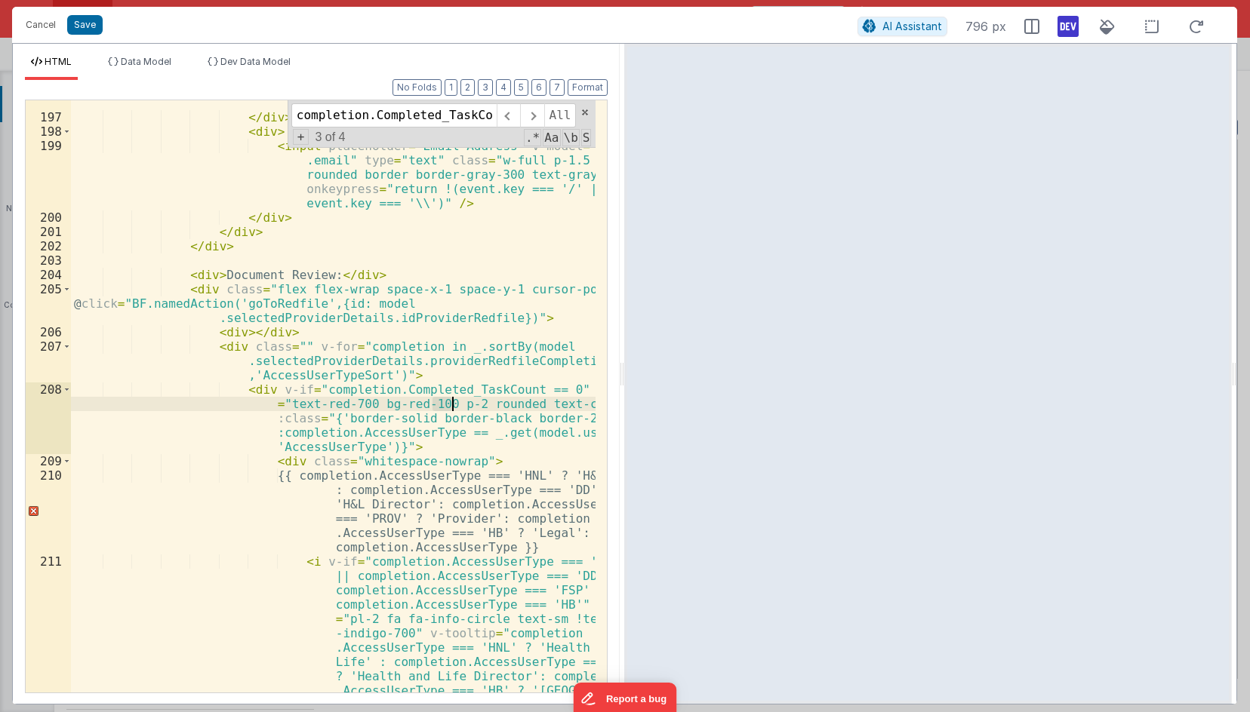
drag, startPoint x: 434, startPoint y: 404, endPoint x: 454, endPoint y: 406, distance: 20.4
click at [454, 406] on div "< input placeholder = "Last Name" v-model = "model .lastName" type = "text" cla…" at bounding box center [333, 456] width 524 height 836
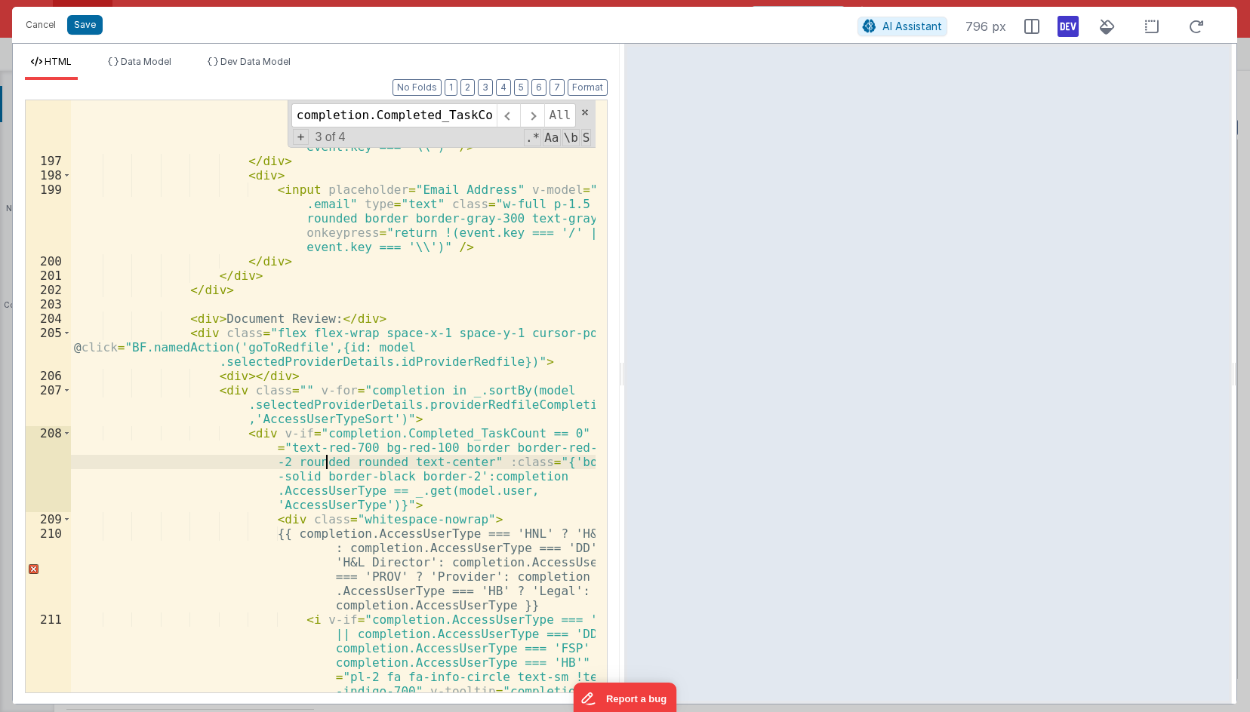
scroll to position [6126, 0]
click at [535, 124] on span at bounding box center [531, 115] width 23 height 24
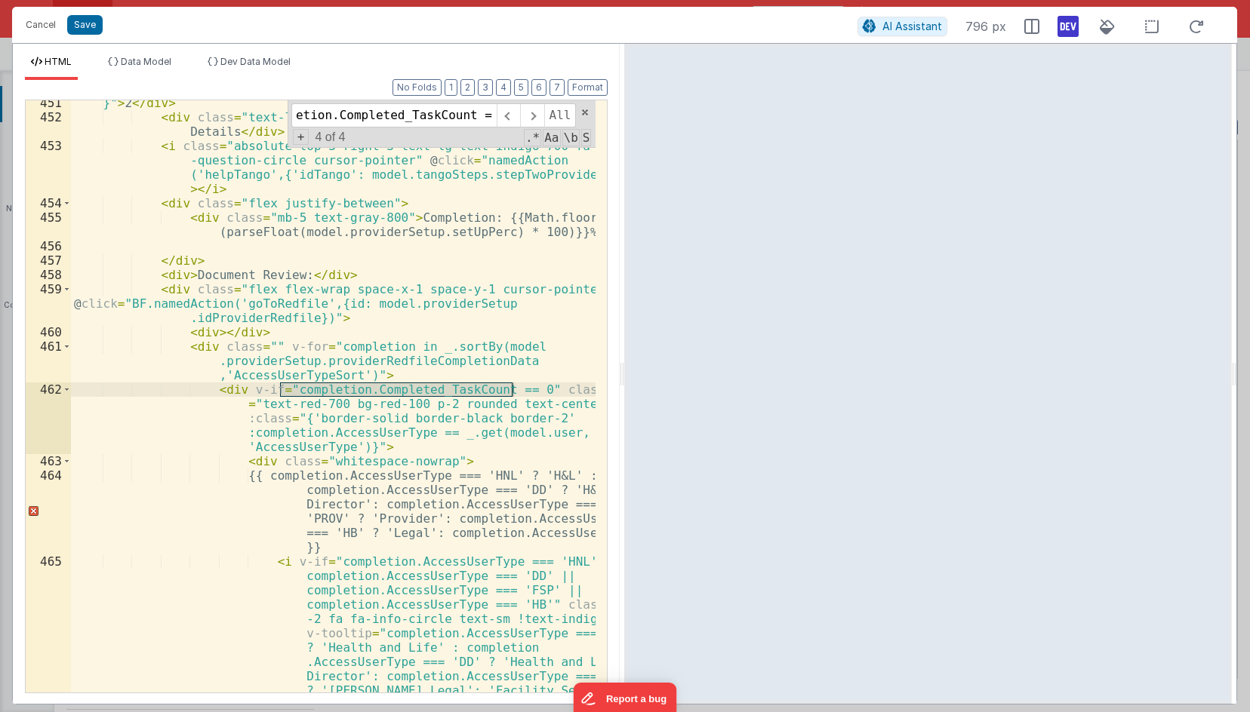
scroll to position [0, 0]
drag, startPoint x: 407, startPoint y: 406, endPoint x: 425, endPoint y: 406, distance: 18.1
click at [425, 406] on div "}" > 2 </ div > < div class = "text-lg text-gray-800 mb-5 font-semibold" > Prov…" at bounding box center [333, 478] width 524 height 764
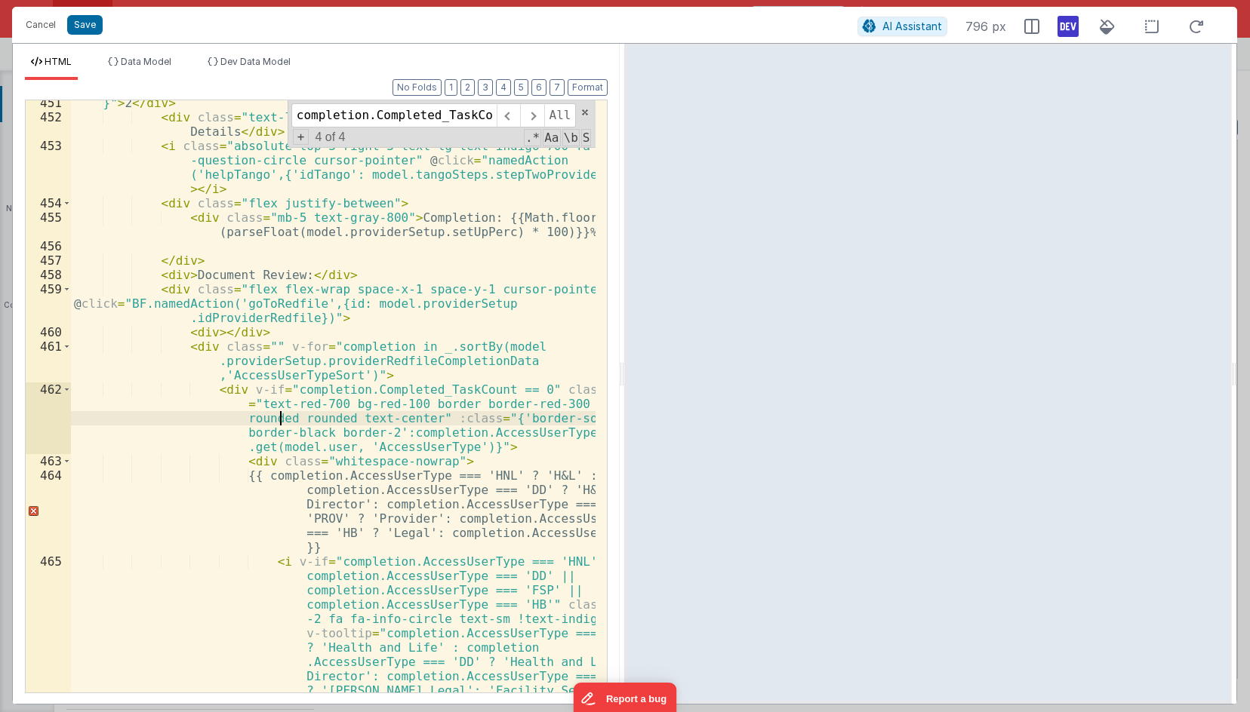
click at [433, 358] on div "}" > 2 </ div > < div class = "text-lg text-gray-800 mb-5 font-semibold" > Prov…" at bounding box center [333, 478] width 524 height 764
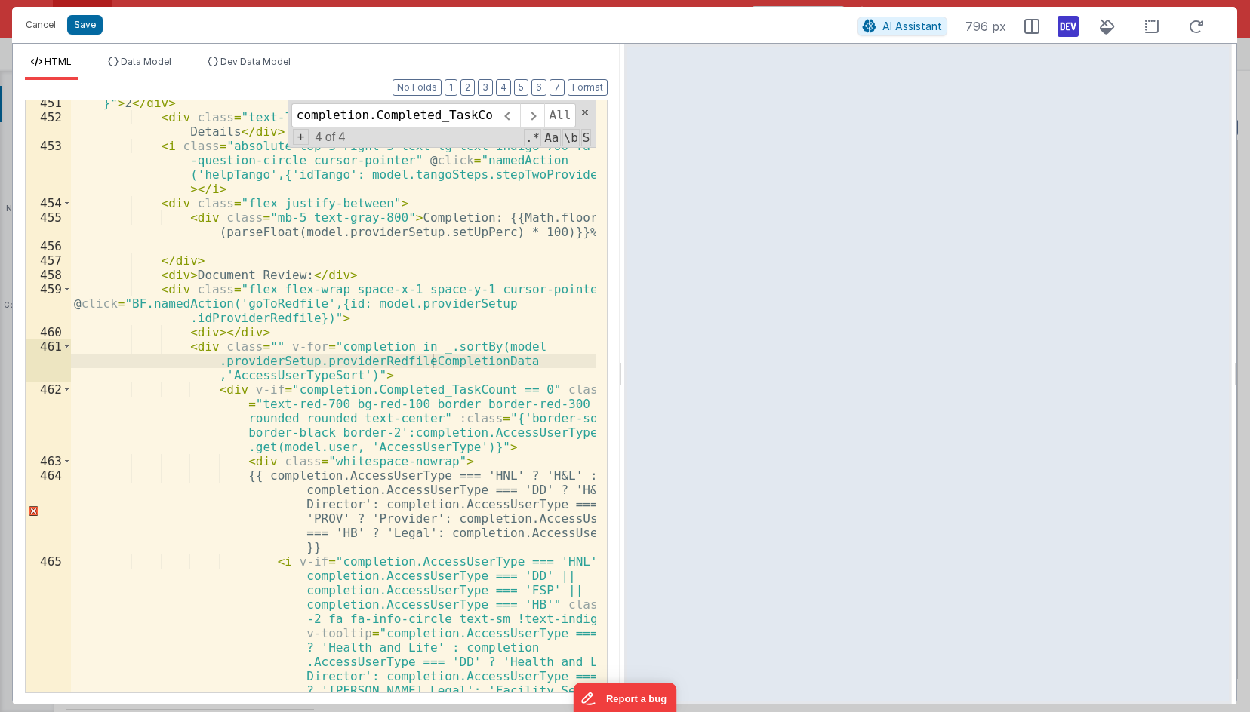
click at [444, 362] on div "}" > 2 </ div > < div class = "text-lg text-gray-800 mb-5 font-semibold" > Prov…" at bounding box center [333, 478] width 524 height 764
click at [410, 393] on div "}" > 2 </ div > < div class = "text-lg text-gray-800 mb-5 font-semibold" > Prov…" at bounding box center [333, 478] width 524 height 764
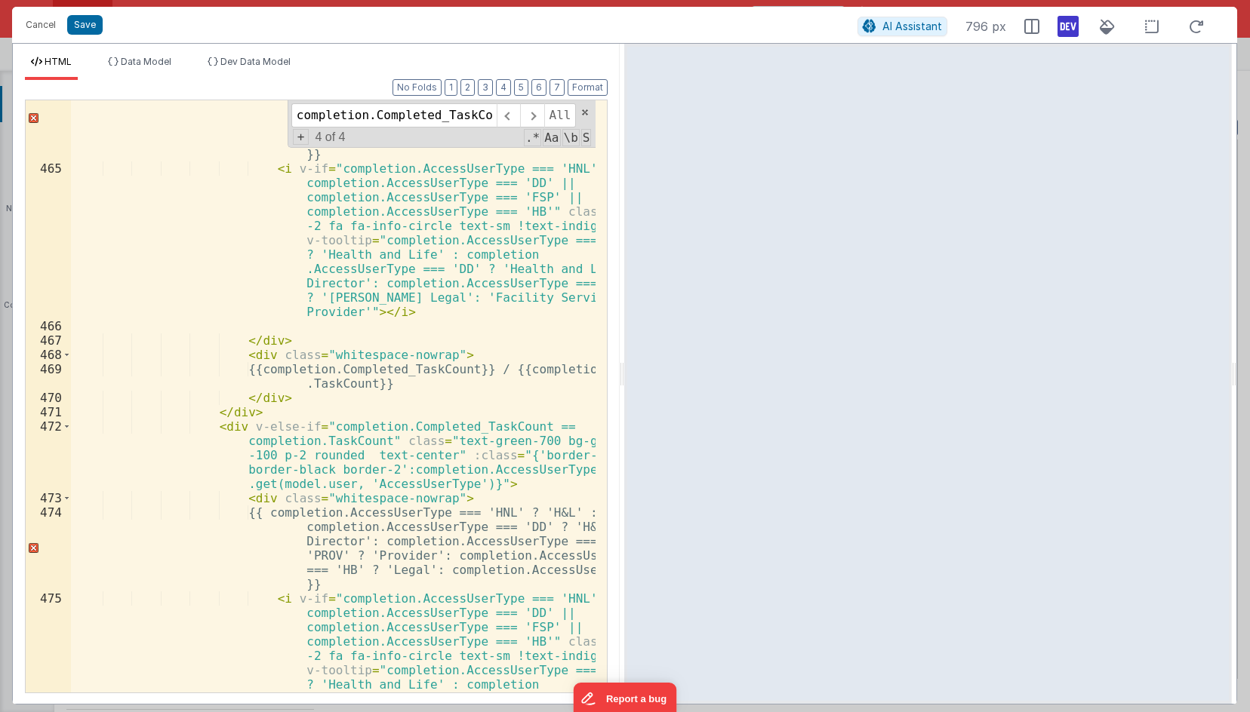
scroll to position [13159, 0]
click at [325, 447] on div "{{ completion.AccessUserType === 'HNL' ? 'H&L' : completion.AccessUserType === …" at bounding box center [333, 493] width 524 height 836
click at [454, 106] on input "completion.Completed_TaskCount == 0" at bounding box center [393, 115] width 205 height 24
drag, startPoint x: 458, startPoint y: 114, endPoint x: 558, endPoint y: 112, distance: 100.4
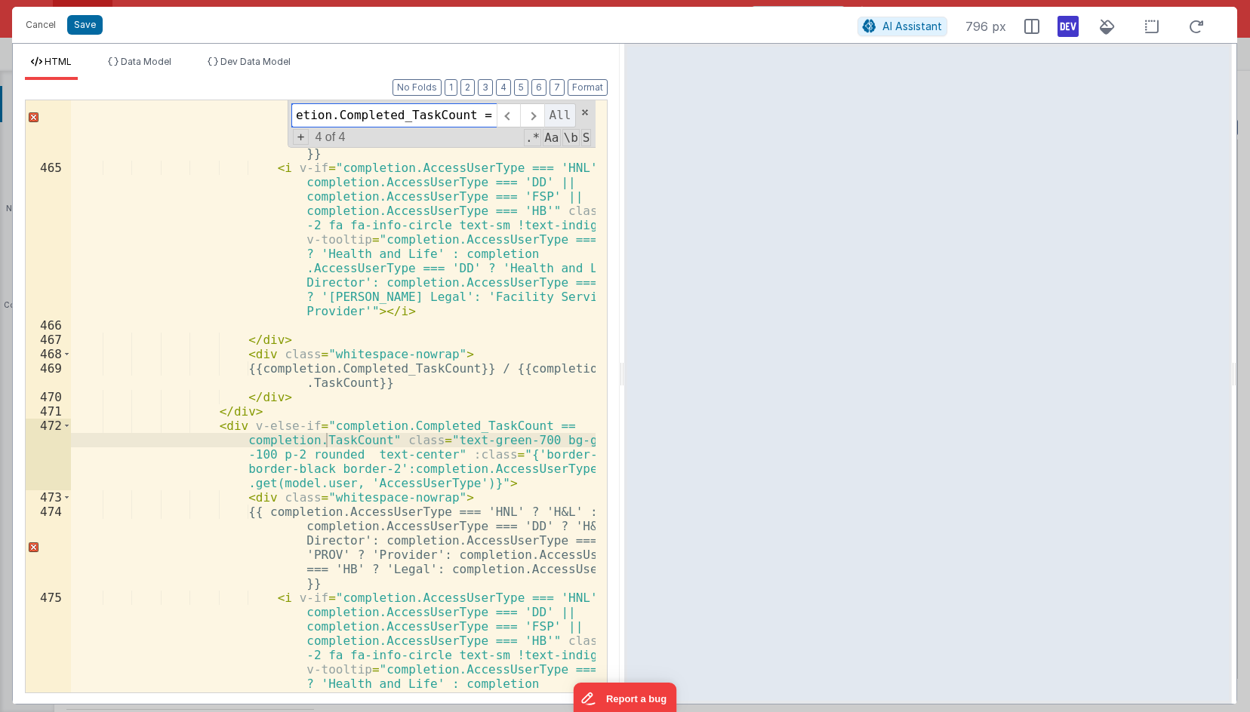
click at [558, 112] on div "completion.Completed_TaskCount == 0 All" at bounding box center [433, 115] width 285 height 24
click at [478, 116] on input "completion.Completed_TaskCount == 0" at bounding box center [393, 115] width 205 height 24
drag, startPoint x: 487, startPoint y: 116, endPoint x: 497, endPoint y: 115, distance: 9.8
click at [494, 116] on input "completion.Completed_TaskCount == 0" at bounding box center [393, 115] width 205 height 24
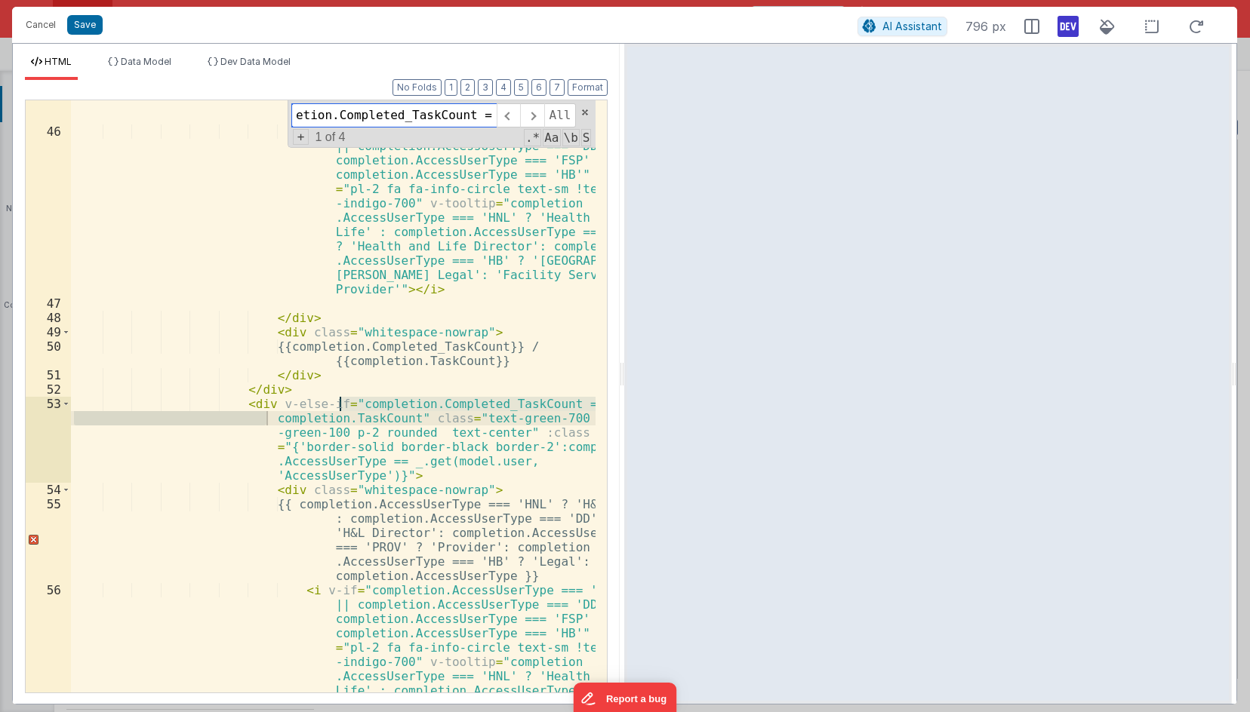
scroll to position [1253, 0]
type input "completion.Completed_TaskCount == c"
click at [444, 340] on div "{{ completion.AccessUserType === 'HNL' ? 'H&L' : completion.AccessUserType === …" at bounding box center [333, 463] width 524 height 850
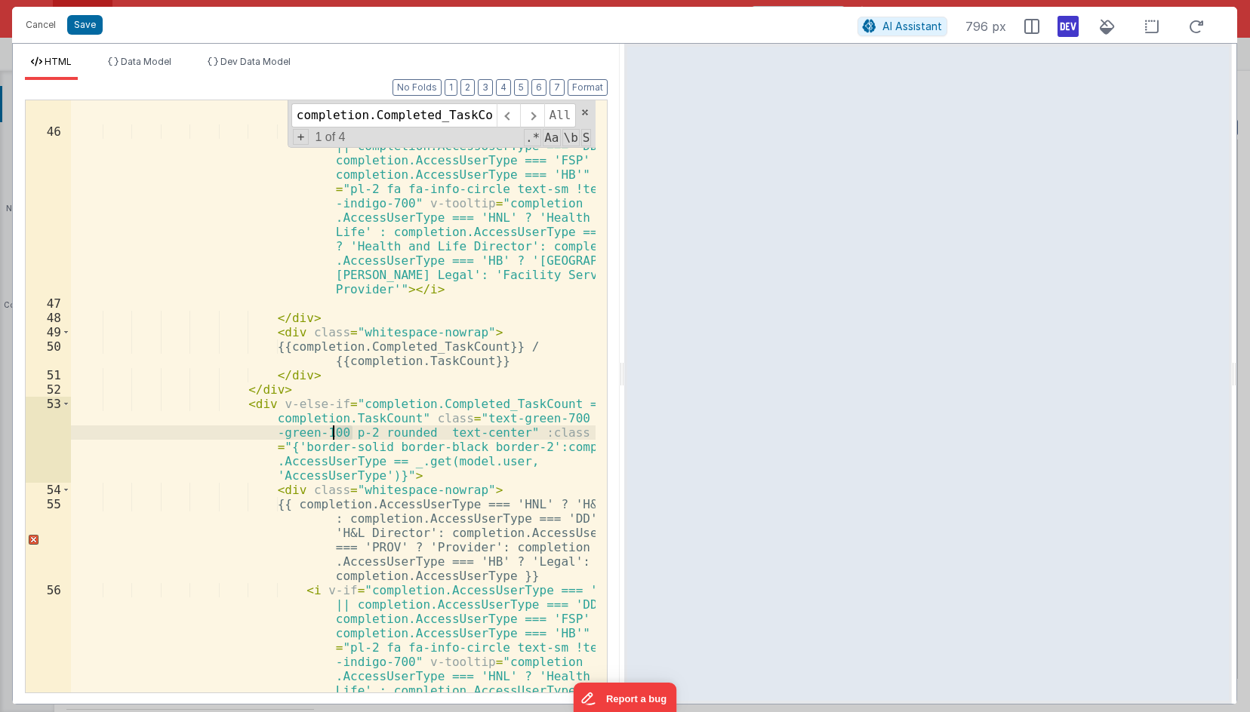
drag, startPoint x: 350, startPoint y: 437, endPoint x: 335, endPoint y: 432, distance: 15.8
click at [335, 432] on div "{{ completion.AccessUserType === 'HNL' ? 'H&L' : completion.AccessUserType === …" at bounding box center [333, 463] width 524 height 850
drag, startPoint x: 405, startPoint y: 432, endPoint x: 391, endPoint y: 435, distance: 14.7
click at [391, 435] on div "{{ completion.AccessUserType === 'HNL' ? 'H&L' : completion.AccessUserType === …" at bounding box center [333, 463] width 524 height 850
click at [404, 433] on div "{{ completion.AccessUserType === 'HNL' ? 'H&L' : completion.AccessUserType === …" at bounding box center [333, 396] width 524 height 592
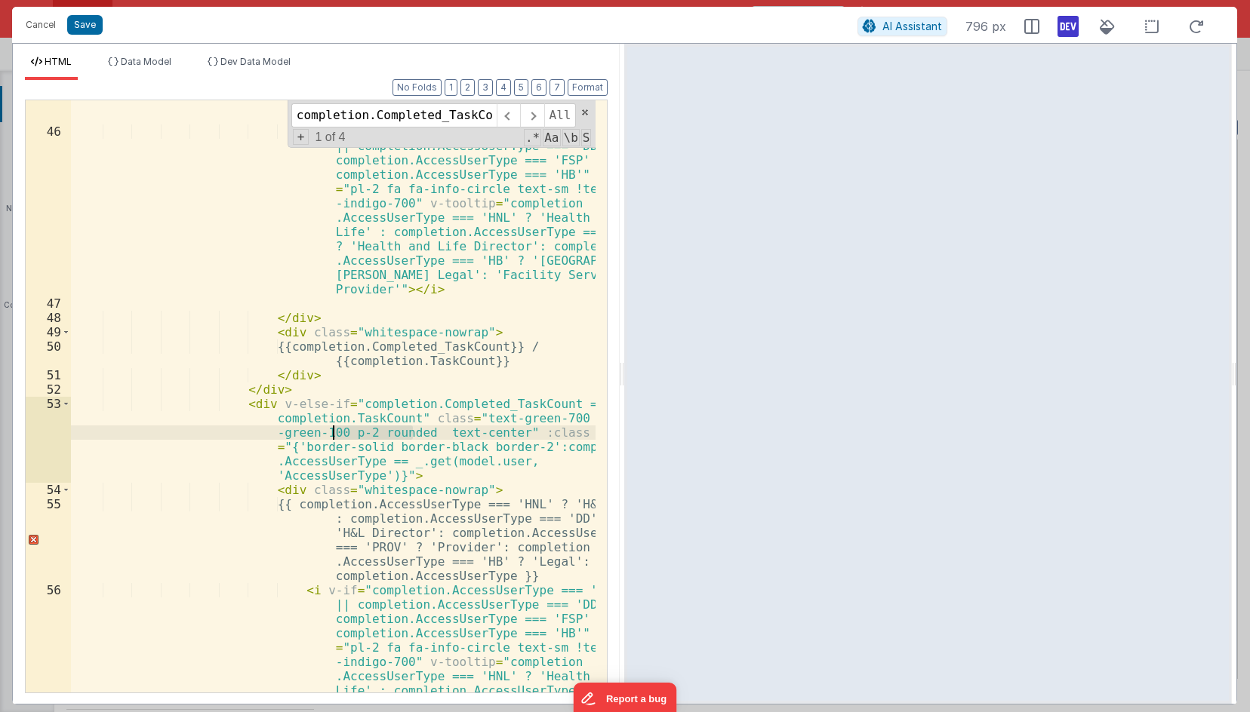
drag, startPoint x: 406, startPoint y: 433, endPoint x: 331, endPoint y: 433, distance: 74.7
click at [331, 433] on div "{{ completion.AccessUserType === 'HNL' ? 'H&L' : completion.AccessUserType === …" at bounding box center [333, 463] width 524 height 850
click at [537, 115] on span at bounding box center [531, 115] width 23 height 24
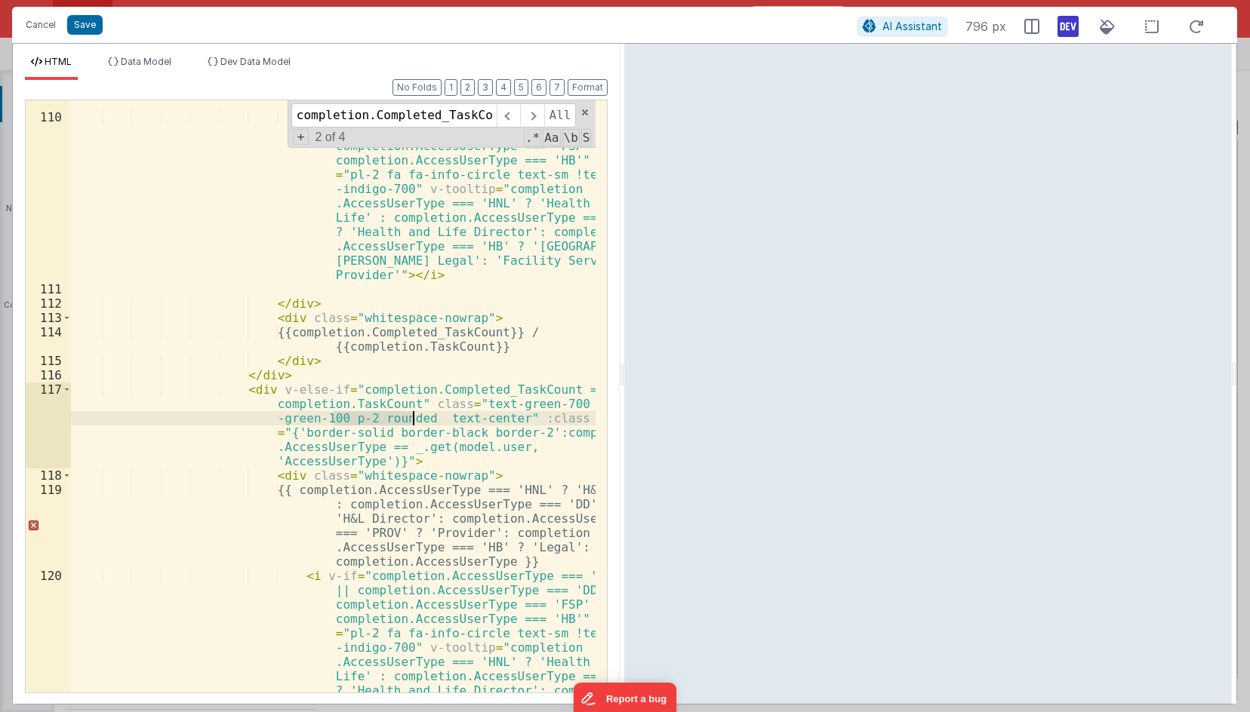
drag, startPoint x: 332, startPoint y: 420, endPoint x: 420, endPoint y: 409, distance: 89.0
click at [415, 414] on div "{{ completion.AccessUserType === 'HNL' ? 'H&L' : completion.AccessUserType === …" at bounding box center [333, 449] width 524 height 850
click at [535, 111] on span at bounding box center [531, 115] width 23 height 24
drag, startPoint x: 355, startPoint y: 425, endPoint x: 331, endPoint y: 423, distance: 24.9
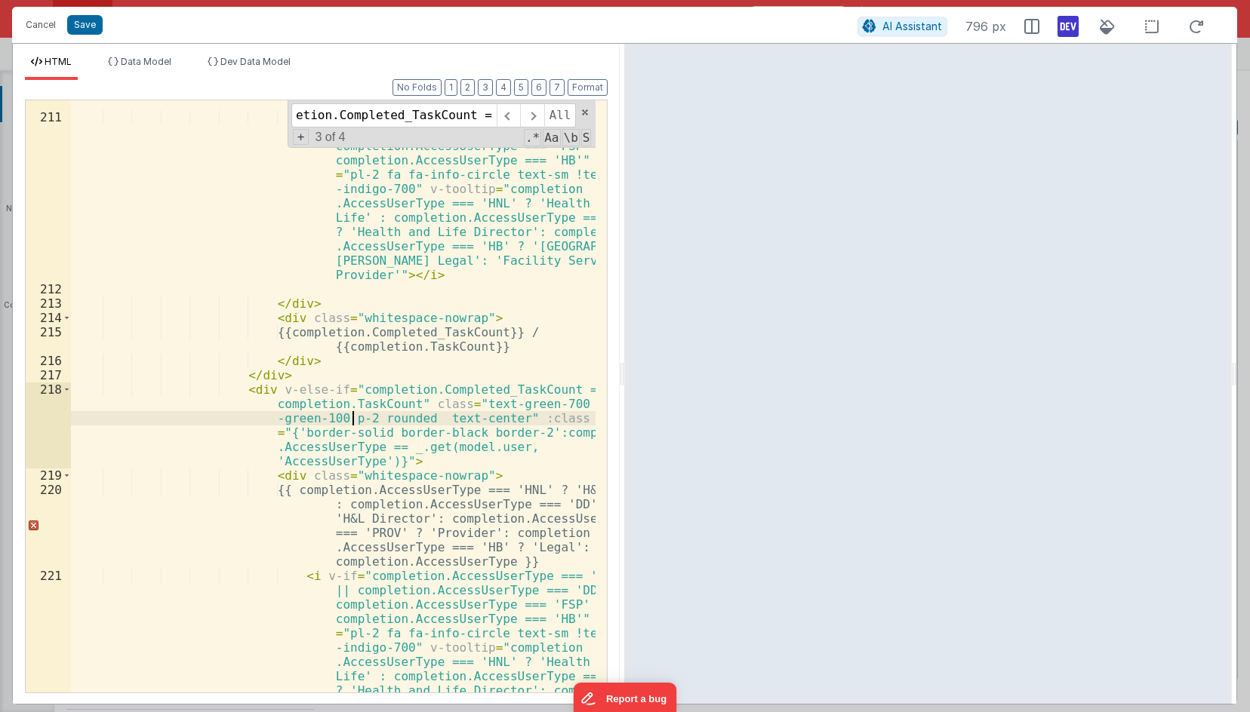
click at [353, 425] on div "{{ completion.AccessUserType === 'HNL' ? 'H&L' : completion.AccessUserType === …" at bounding box center [333, 449] width 524 height 850
drag, startPoint x: 331, startPoint y: 423, endPoint x: 411, endPoint y: 420, distance: 80.8
click at [411, 423] on div "{{ completion.AccessUserType === 'HNL' ? 'H&L' : completion.AccessUserType === …" at bounding box center [333, 449] width 524 height 850
click at [532, 114] on span at bounding box center [531, 115] width 23 height 24
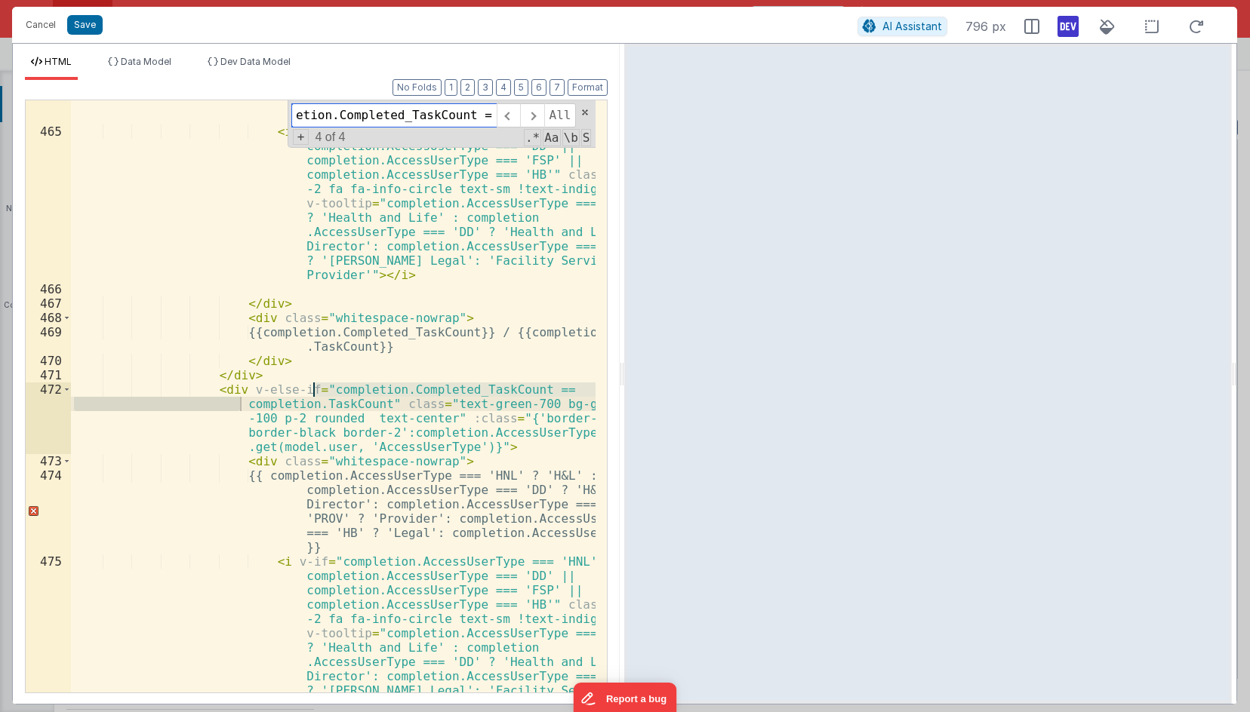
scroll to position [13195, 0]
click at [337, 431] on div "{{ completion.AccessUserType === 'HNL' ? 'H&L' : completion.AccessUserType === …" at bounding box center [333, 456] width 524 height 836
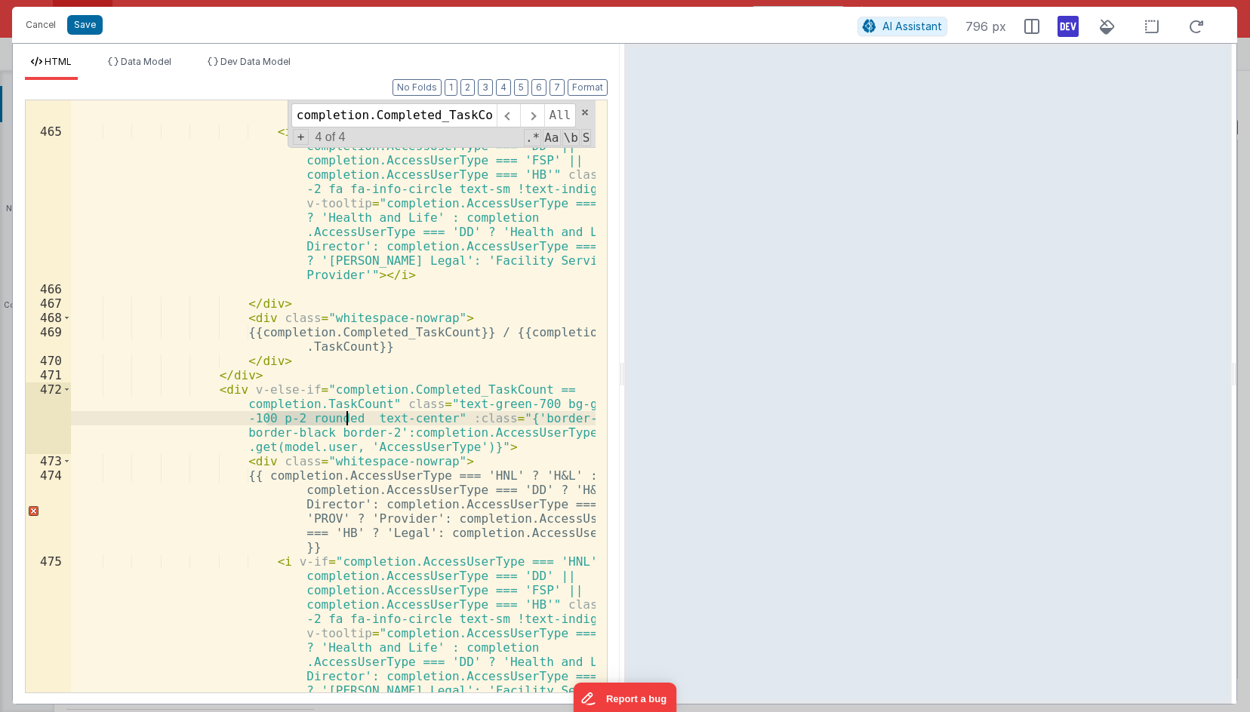
drag, startPoint x: 266, startPoint y: 420, endPoint x: 343, endPoint y: 420, distance: 77.0
click at [343, 420] on div "{{ completion.AccessUserType === 'HNL' ? 'H&L' : completion.AccessUserType === …" at bounding box center [333, 456] width 524 height 836
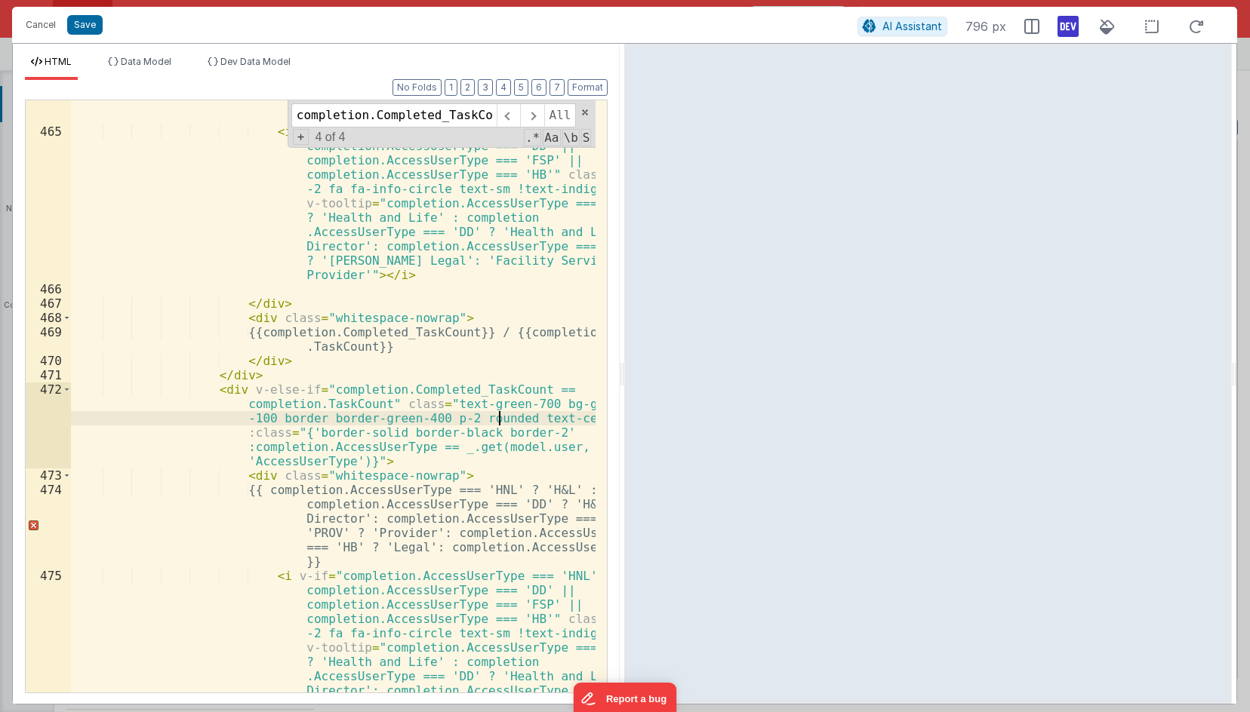
click at [361, 382] on div "{{ completion.AccessUserType === 'HNL' ? 'H&L' : completion.AccessUserType === …" at bounding box center [333, 456] width 524 height 836
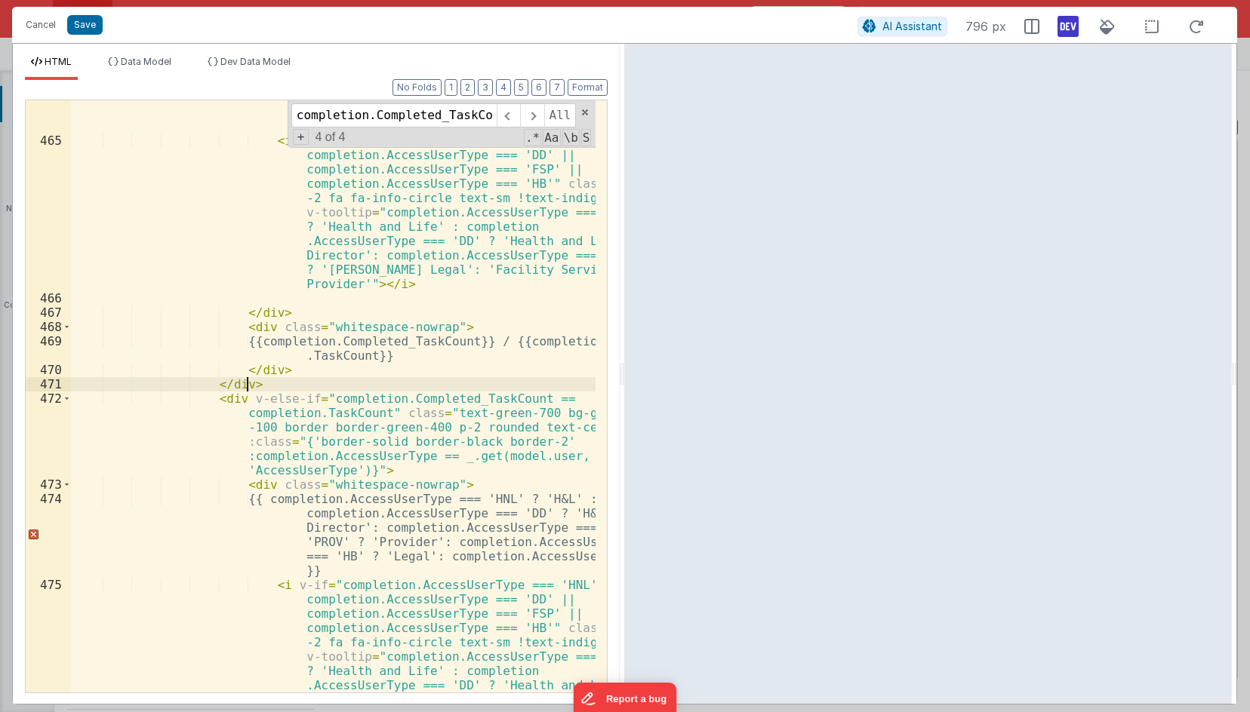
scroll to position [13136, 0]
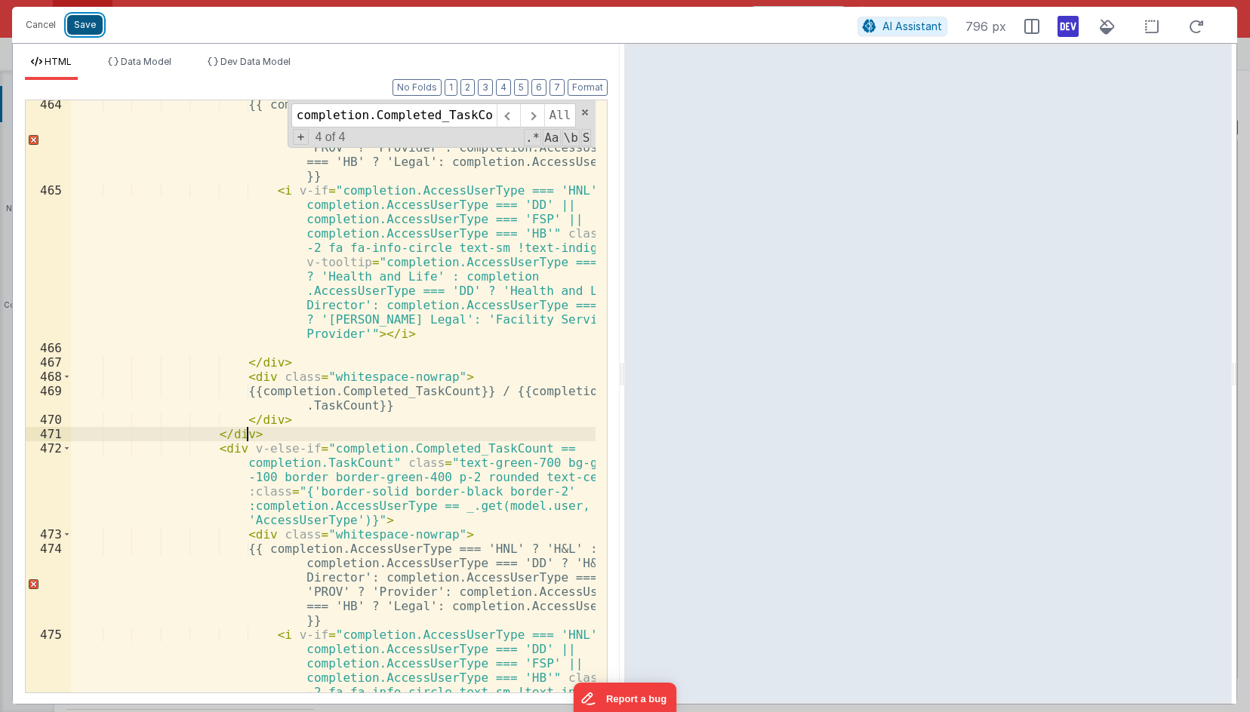
click at [85, 28] on button "Save" at bounding box center [84, 25] width 35 height 20
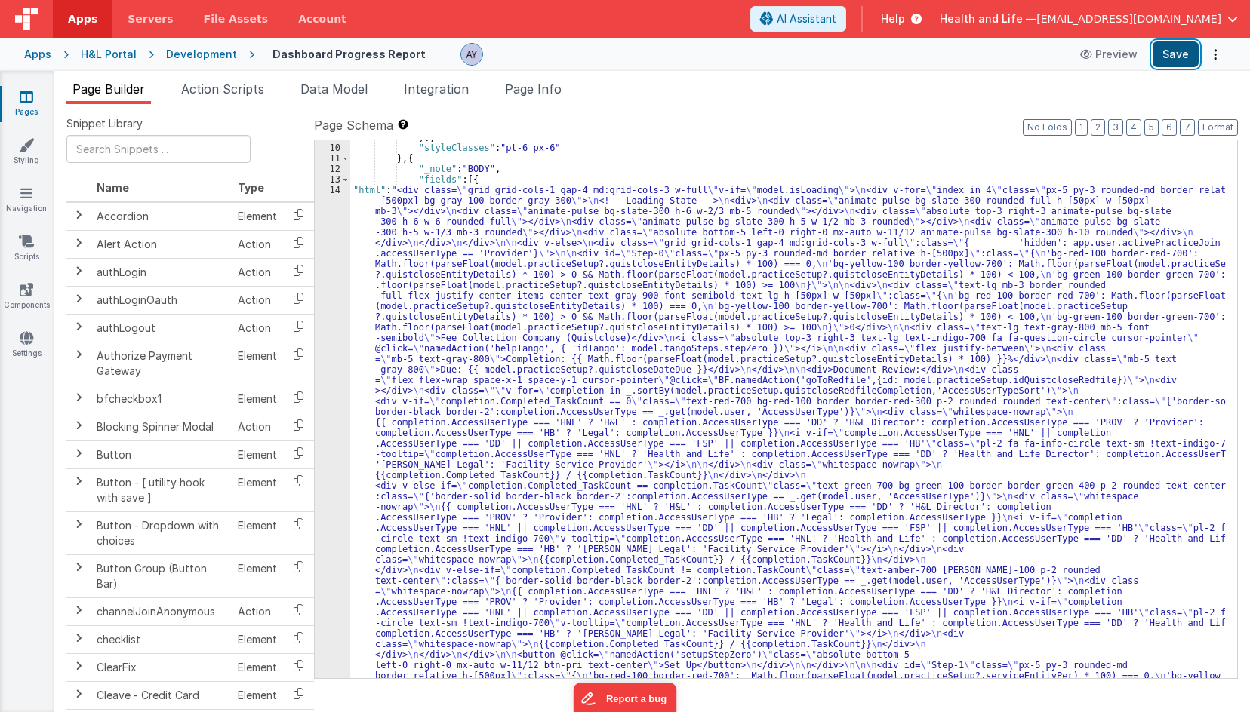
click at [1173, 62] on button "Save" at bounding box center [1175, 55] width 46 height 26
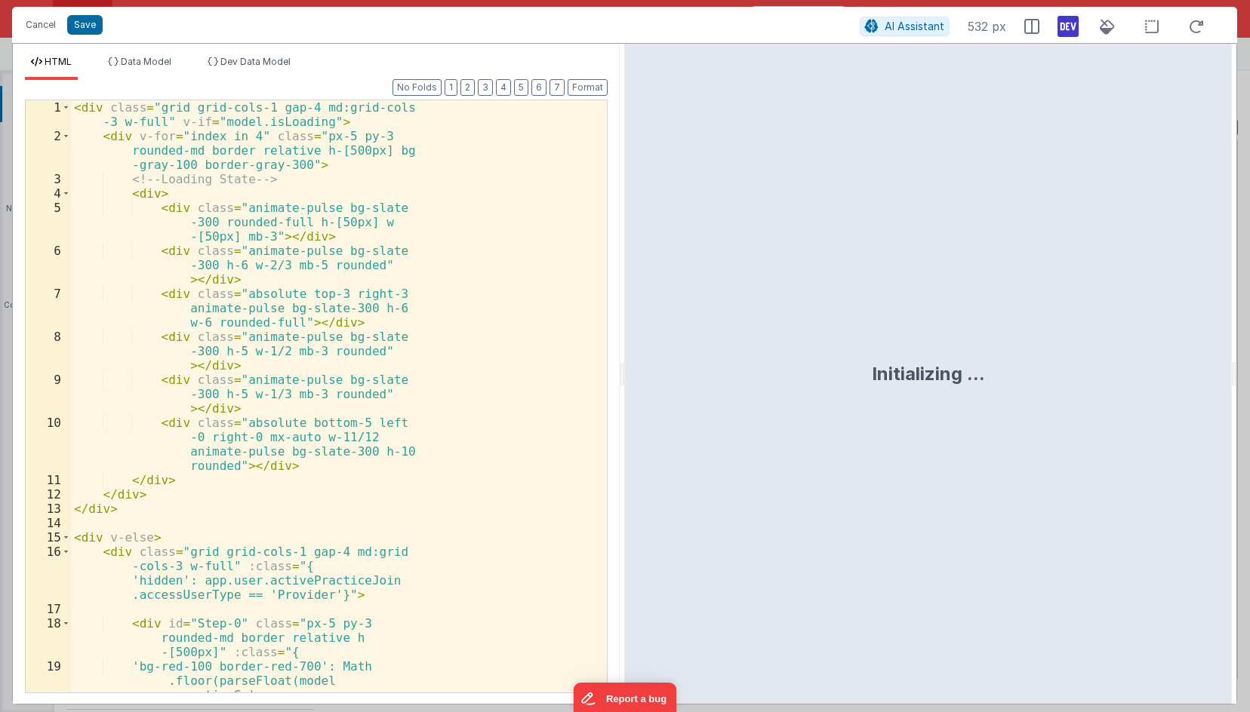
scroll to position [2642, 0]
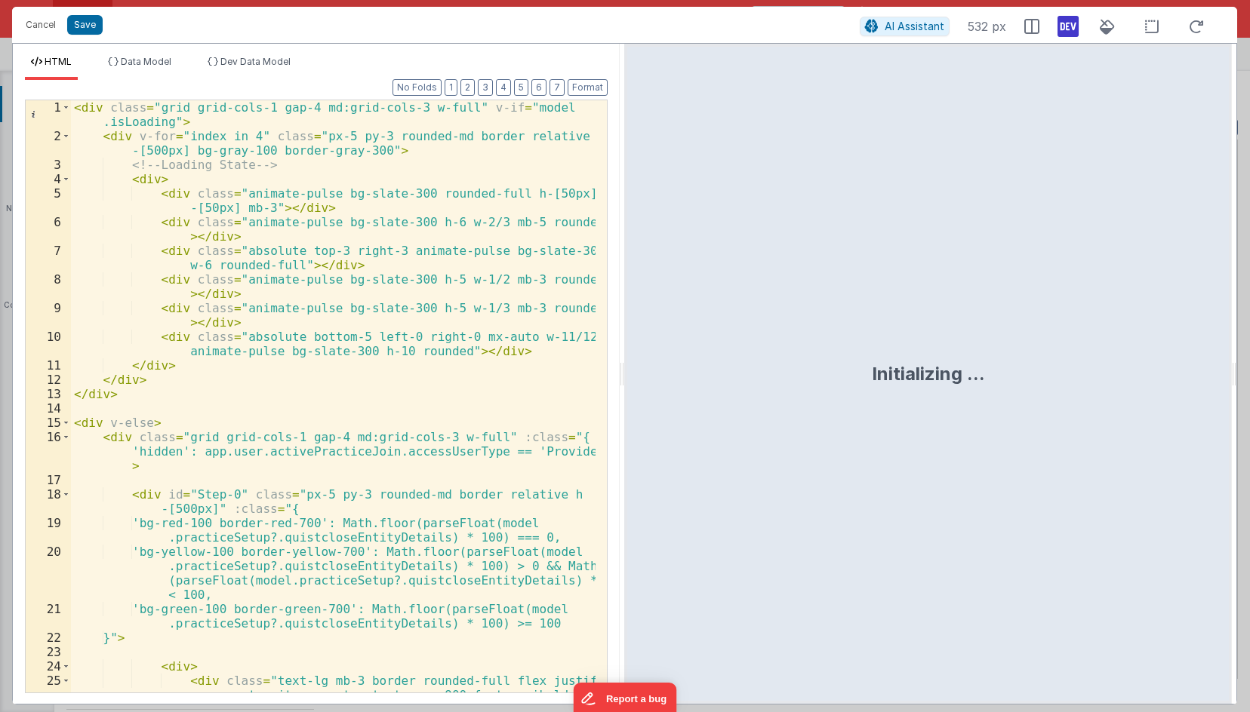
click at [331, 287] on div "< div class = "grid grid-cols-1 gap-4 md:grid-cols-3 w-full" v-if = "model .isL…" at bounding box center [333, 432] width 524 height 664
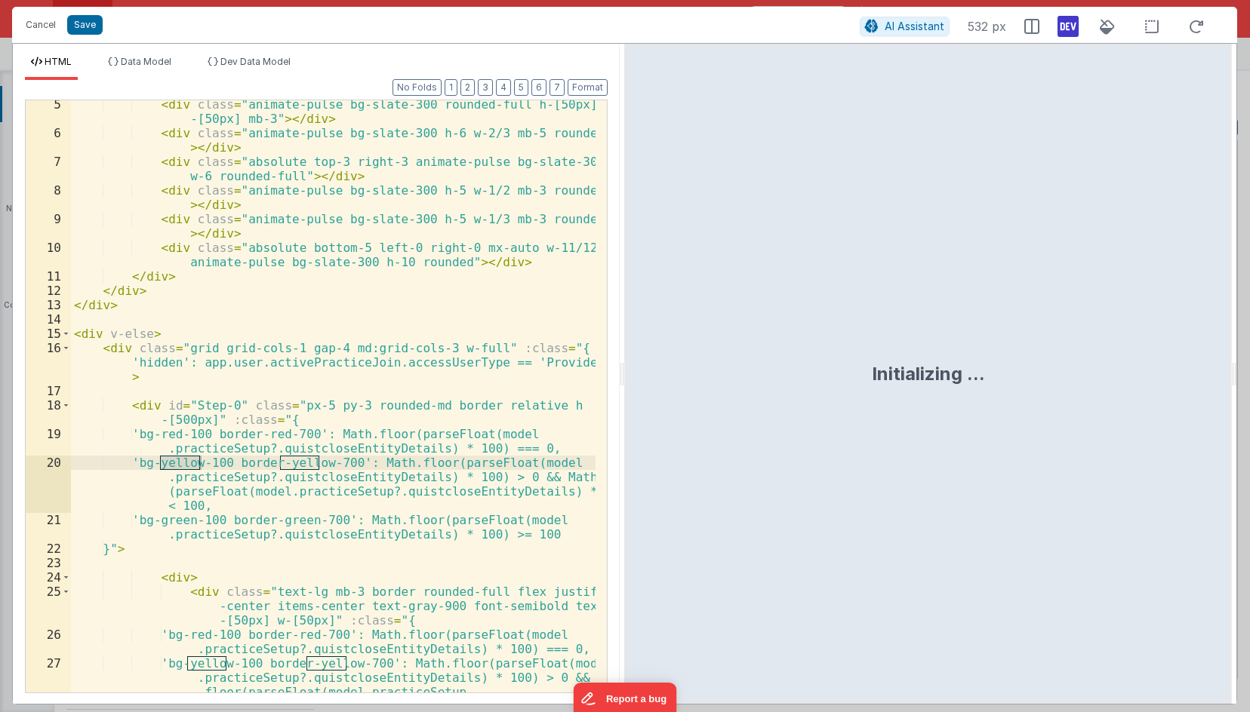
scroll to position [90, 0]
click at [240, 210] on div "< div class = "animate-pulse bg-slate-300 rounded-full h-[50px] w -[50px] mb-3"…" at bounding box center [333, 436] width 524 height 678
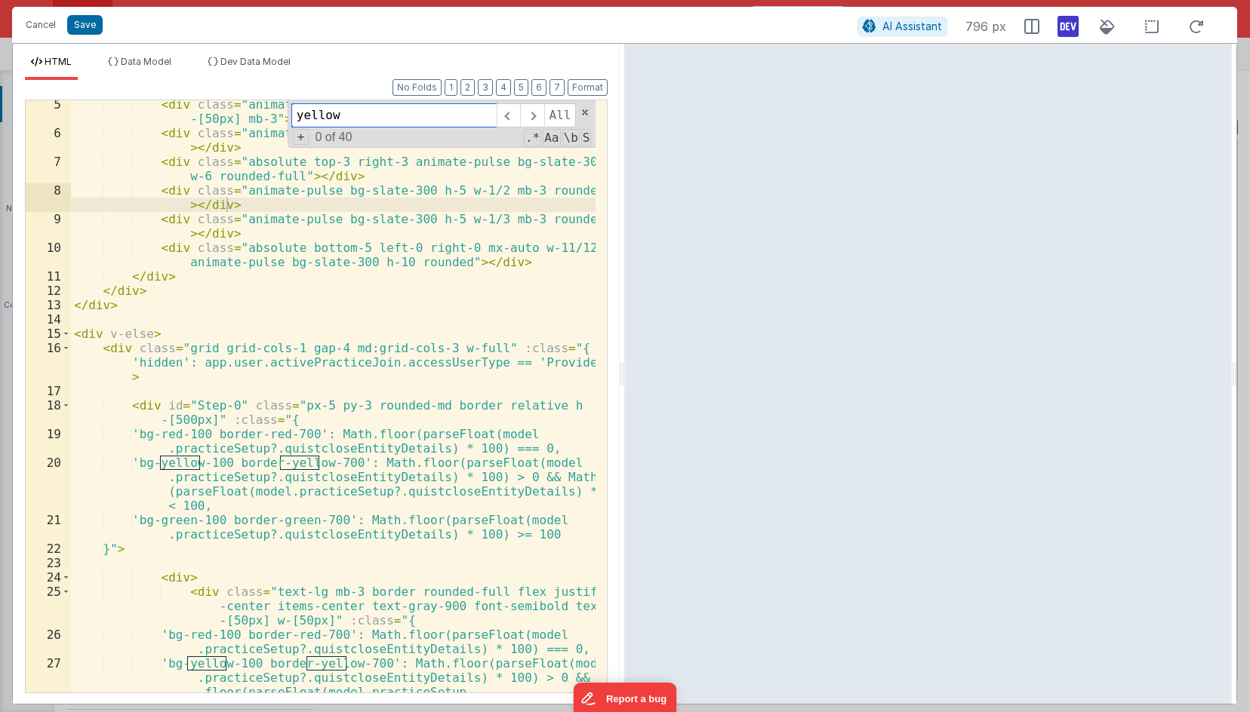
paste input "completion.Completed_TaskCount != completion.TaskCount"
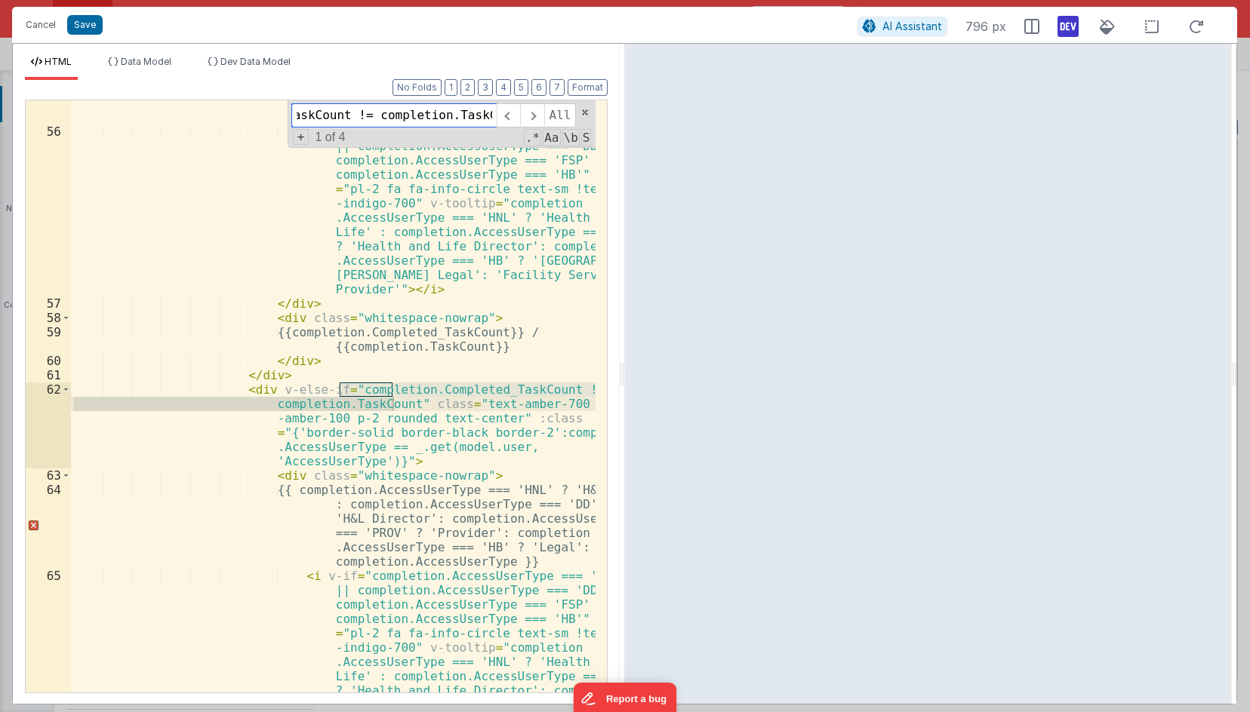
type input "completion.Completed_TaskCount != completion.TaskCount"
click at [334, 418] on div "{{ completion.AccessUserType === 'HNL' ? 'H&L' : completion.AccessUserType === …" at bounding box center [333, 463] width 524 height 850
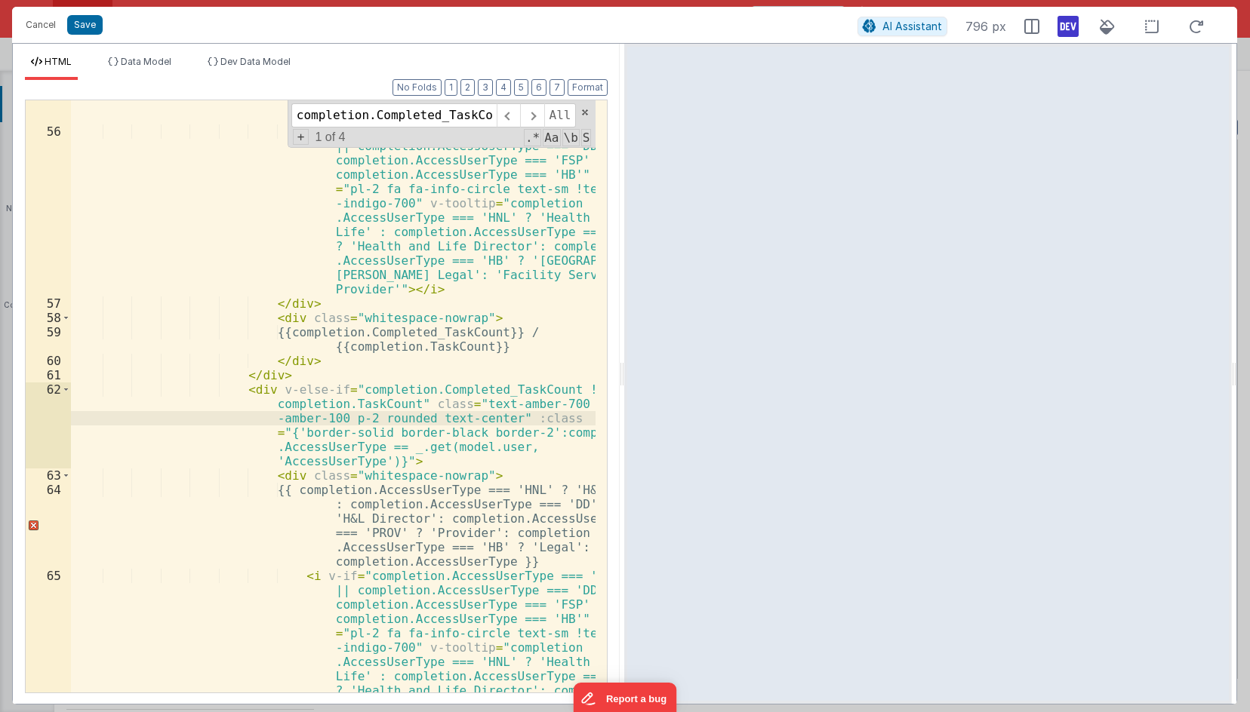
paste textarea
click at [530, 118] on span at bounding box center [531, 115] width 23 height 24
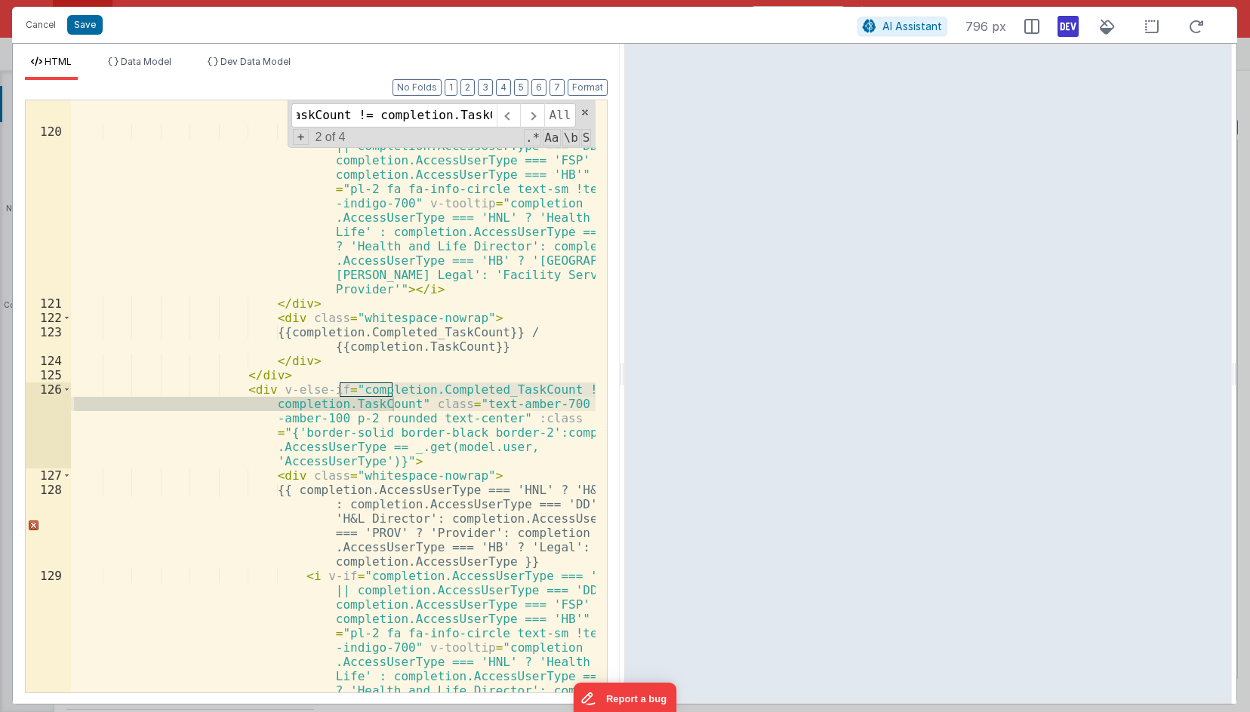
click at [331, 419] on div "{{ completion.AccessUserType === 'HNL' ? 'H&L' : completion.AccessUserType === …" at bounding box center [333, 463] width 524 height 850
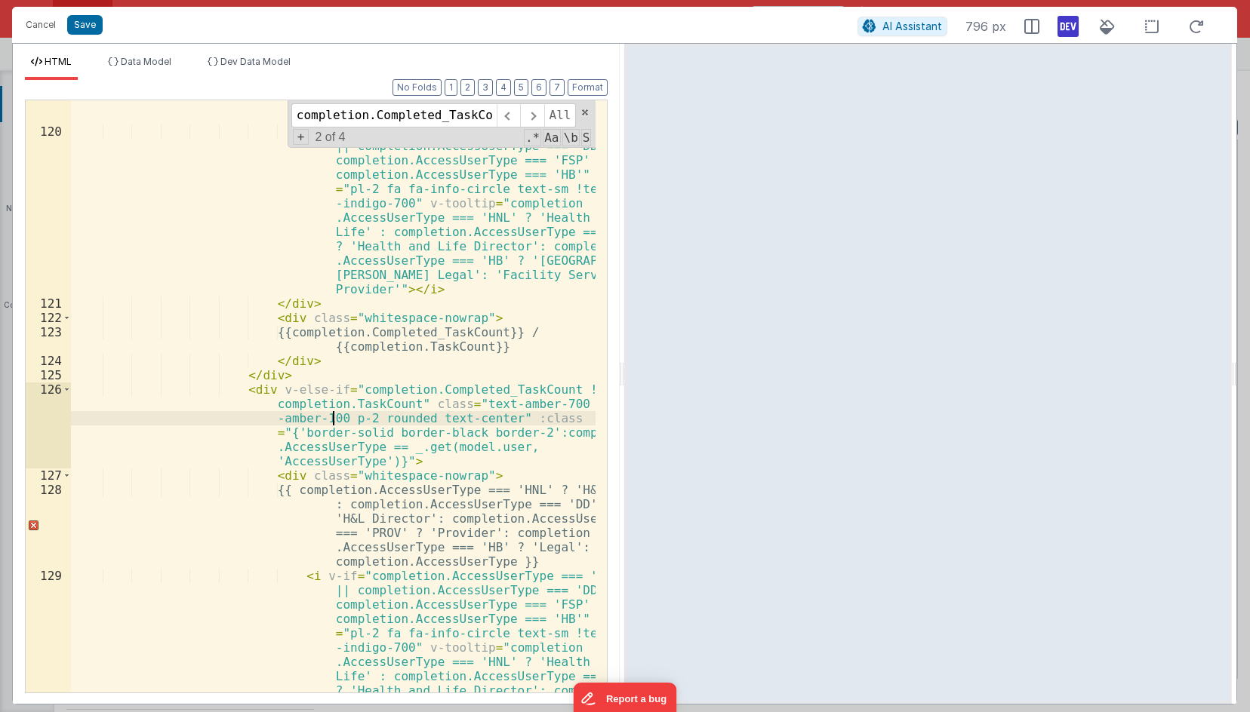
paste textarea
click at [526, 120] on span at bounding box center [531, 115] width 23 height 24
click at [330, 422] on div "{{ completion.AccessUserType === 'HNL' ? 'H&L' : completion.AccessUserType === …" at bounding box center [333, 463] width 524 height 850
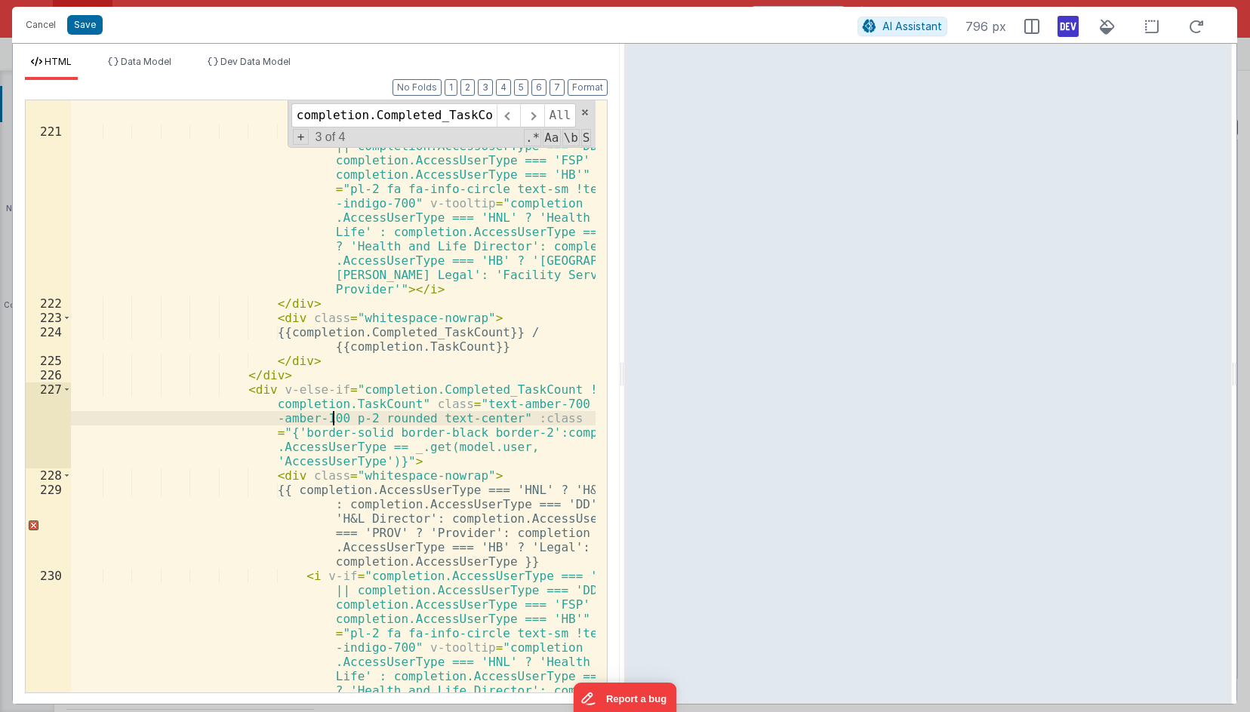
paste textarea
click at [532, 118] on span at bounding box center [531, 115] width 23 height 24
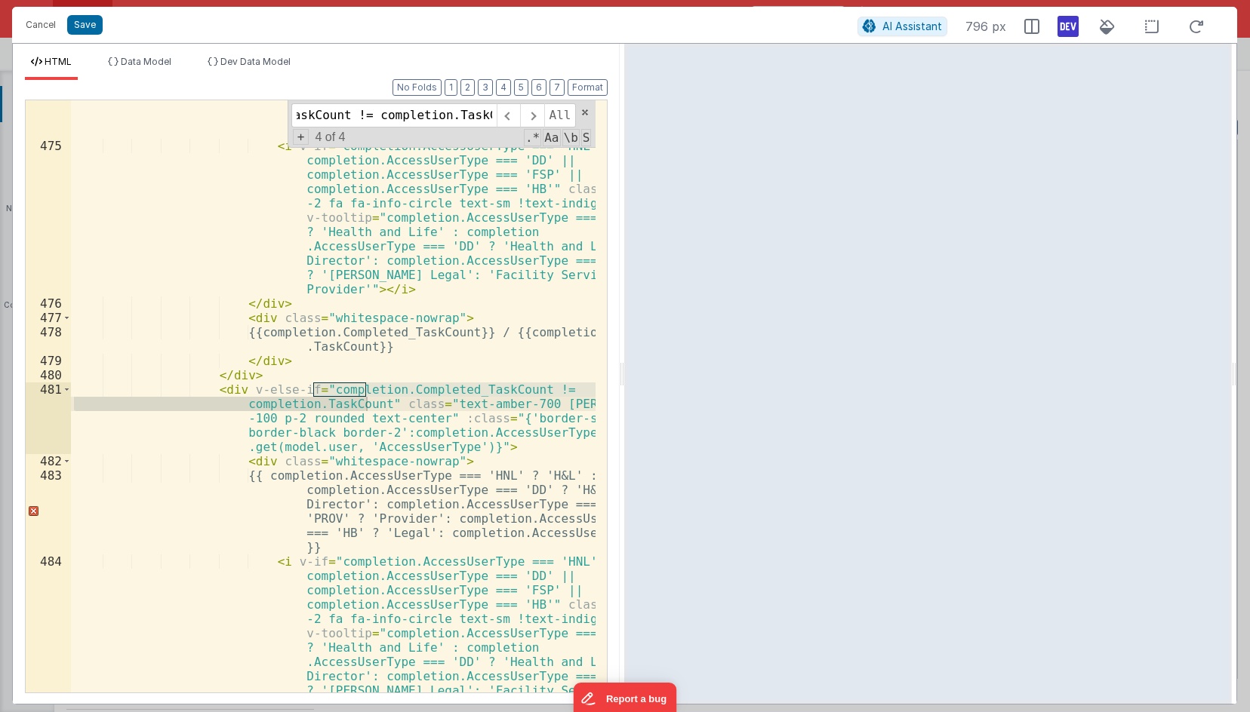
click at [293, 419] on div "{{ completion.AccessUserType === 'HNL' ? 'H&L' : completion.AccessUserType === …" at bounding box center [333, 471] width 524 height 836
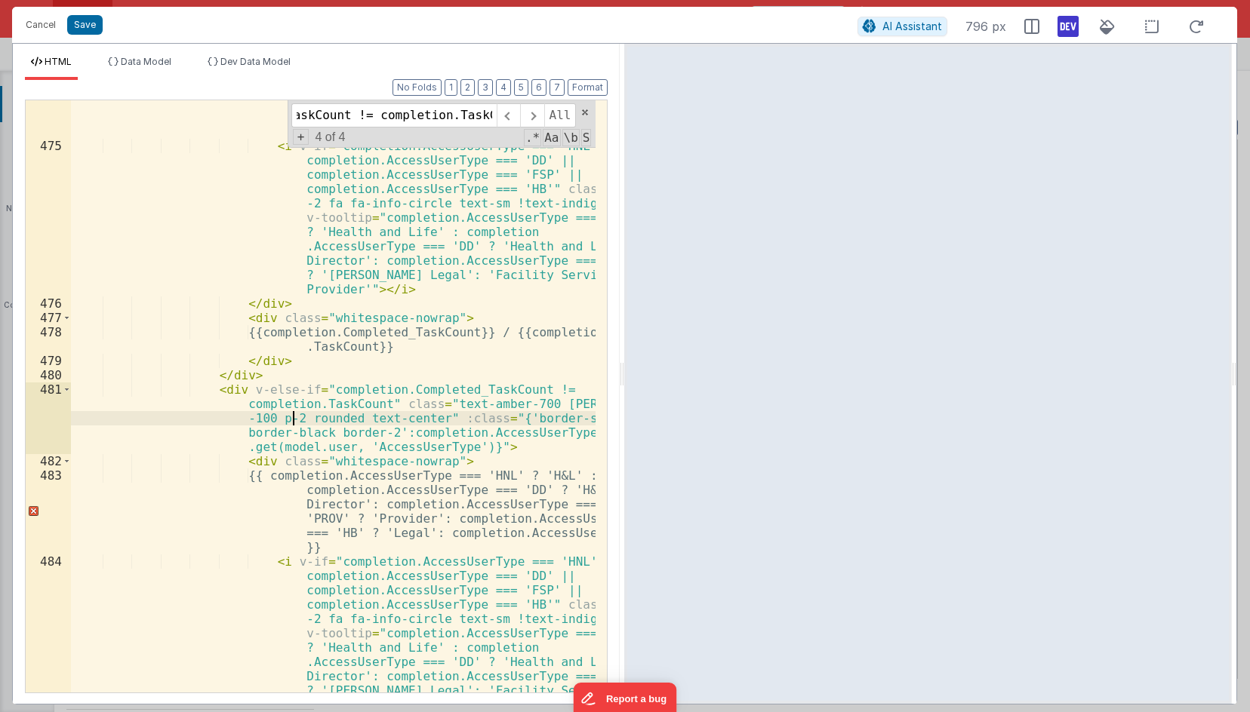
scroll to position [0, 0]
click at [265, 418] on div "{{ completion.AccessUserType === 'HNL' ? 'H&L' : completion.AccessUserType === …" at bounding box center [333, 471] width 524 height 836
paste textarea
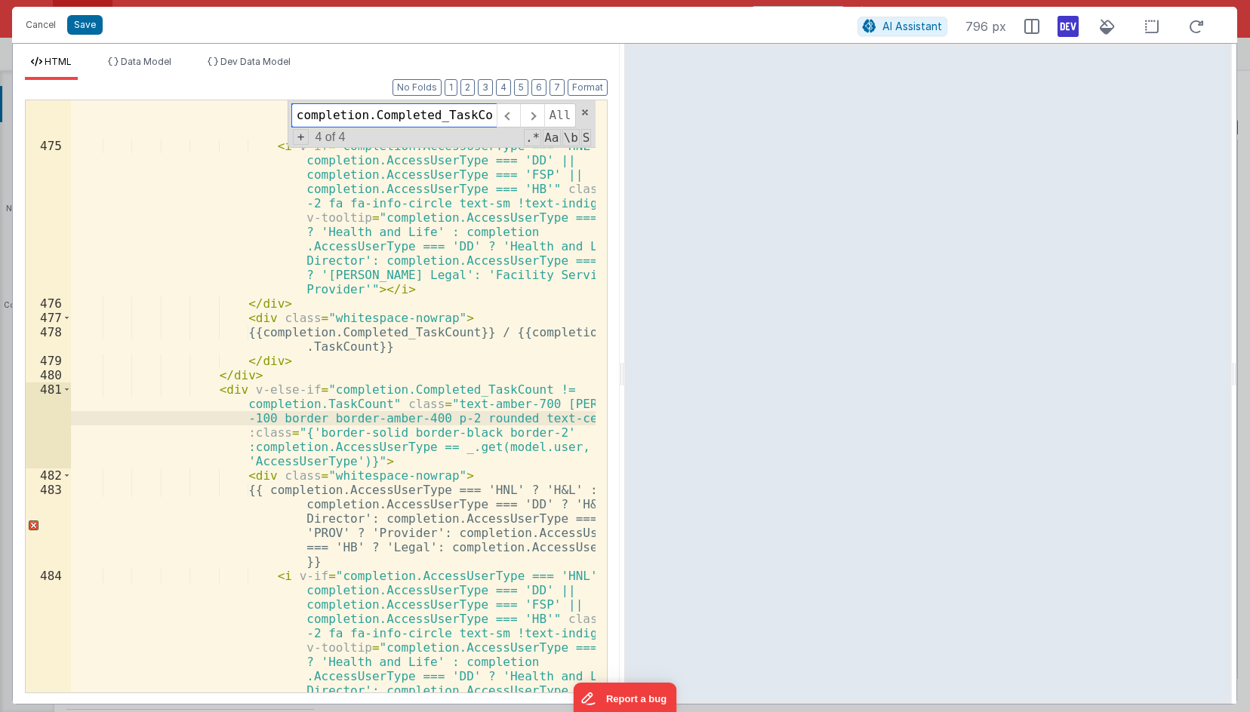
click at [530, 109] on span at bounding box center [531, 115] width 23 height 24
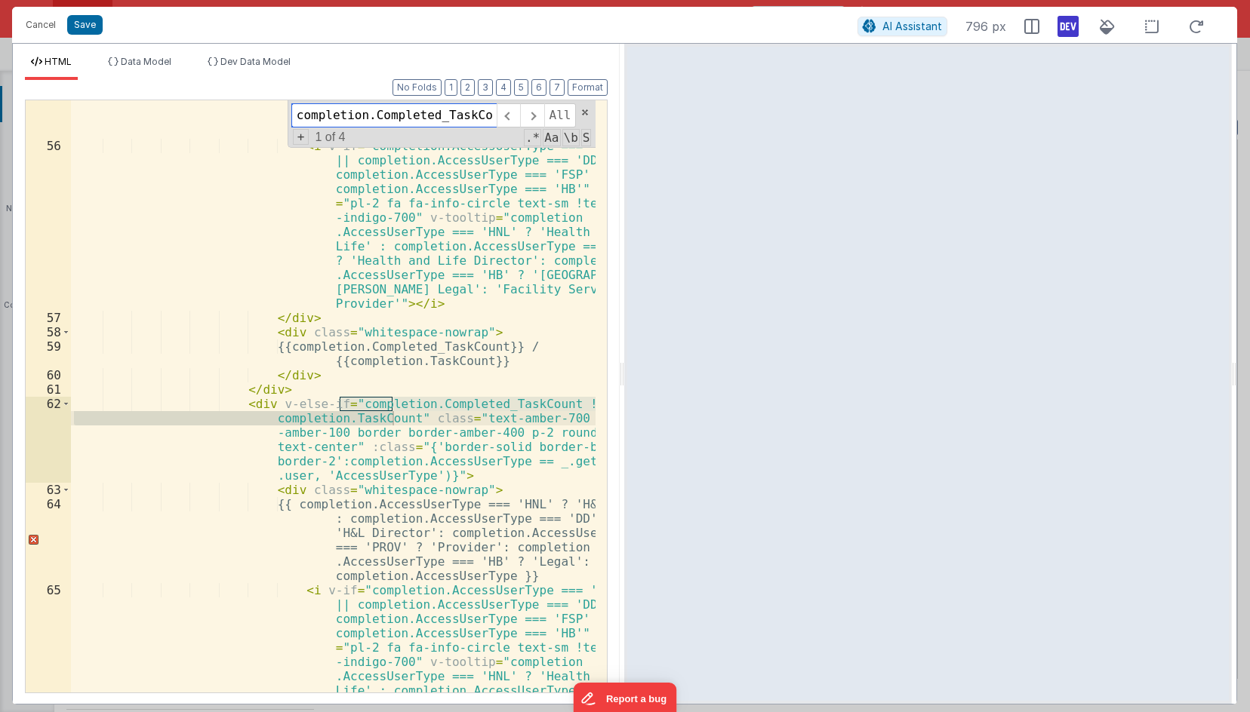
scroll to position [1697, 0]
click at [93, 33] on button "Save" at bounding box center [84, 25] width 35 height 20
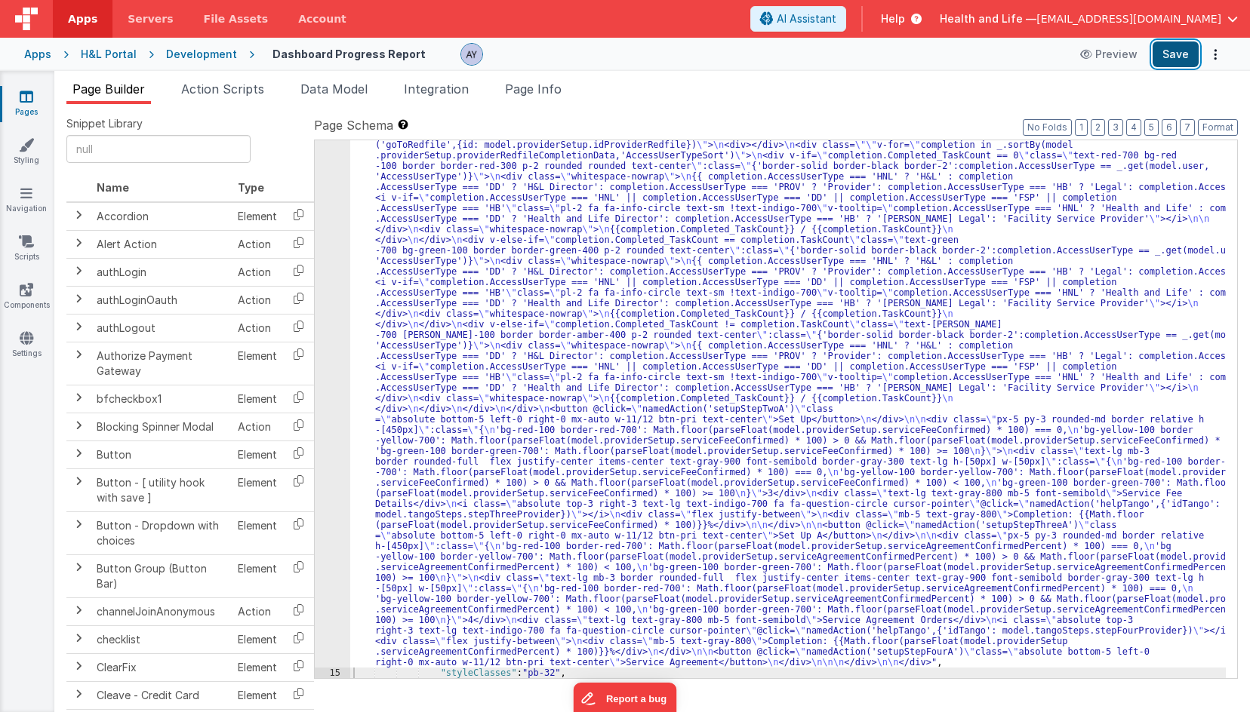
click at [1175, 56] on button "Save" at bounding box center [1175, 55] width 46 height 26
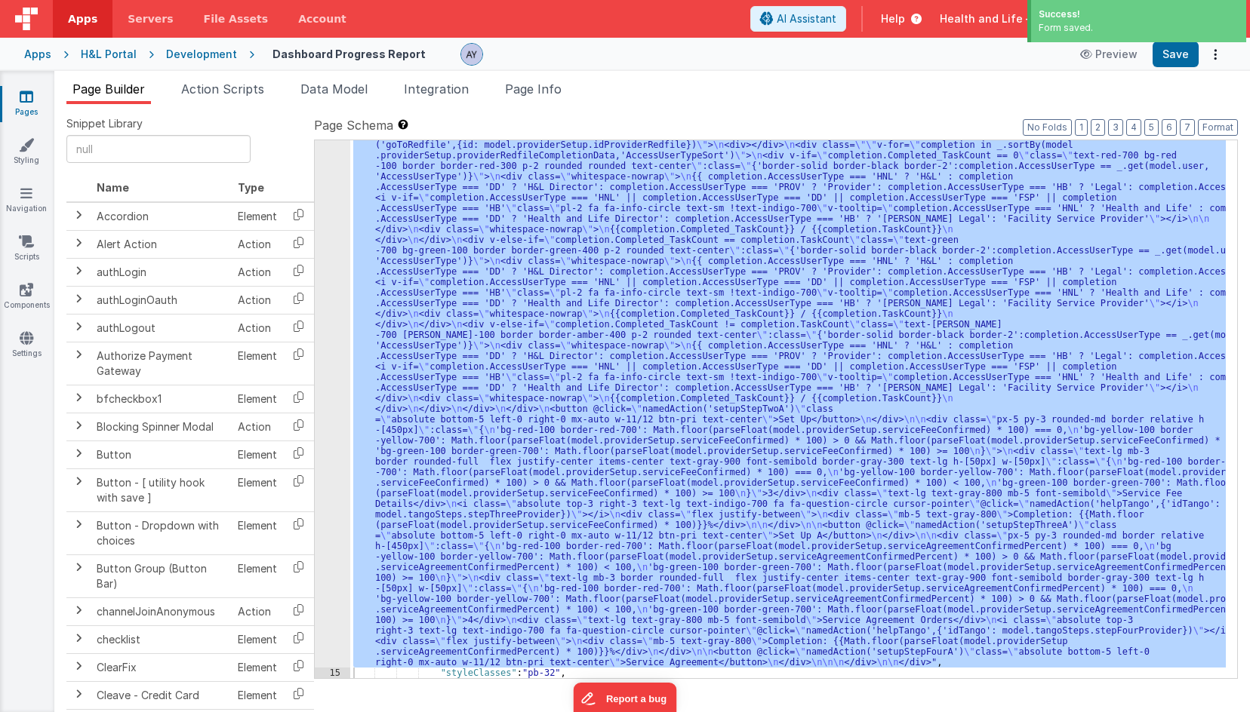
click at [436, 318] on div ""html" : "<div class= \" grid grid-cols-1 gap-4 md:grid-cols-3 w-full \" v-if= …" at bounding box center [787, 409] width 875 height 538
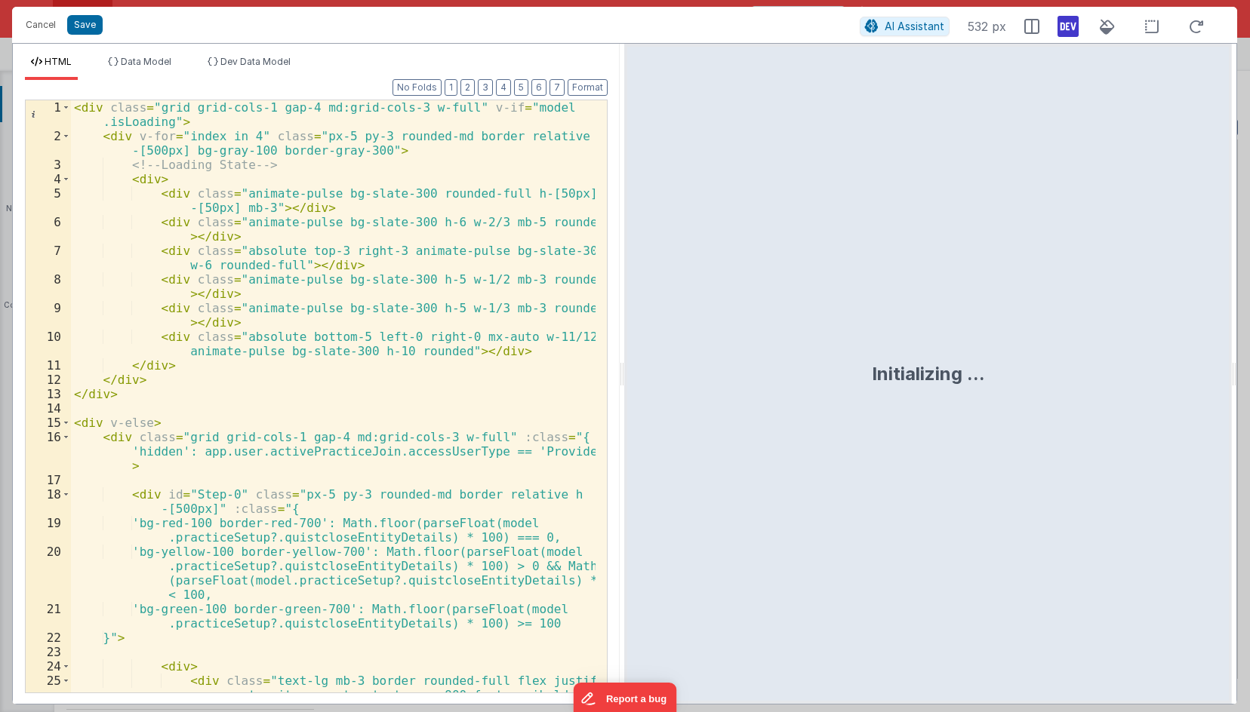
click at [276, 341] on div "< div class = "grid grid-cols-1 gap-4 md:grid-cols-3 w-full" v-if = "model .isL…" at bounding box center [333, 432] width 524 height 664
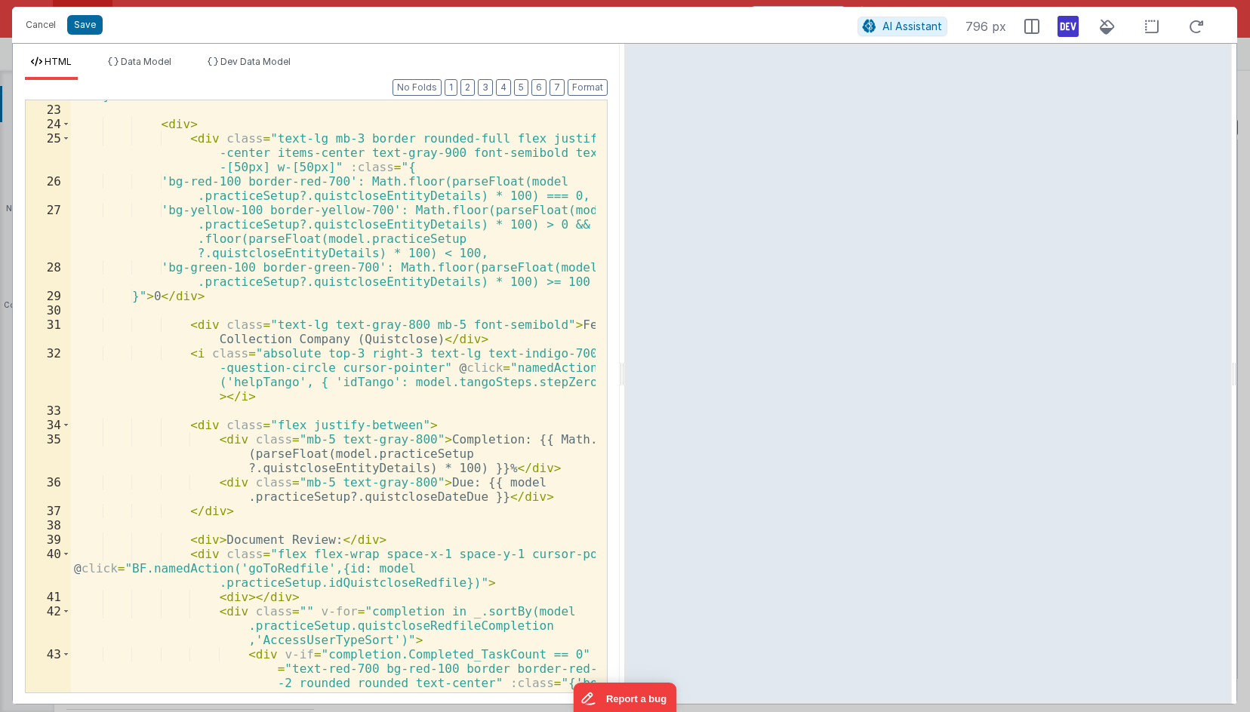
scroll to position [543, 0]
click at [367, 466] on div "}" > < div > < div class = "text-lg mb-3 border rounded-full flex justify -cent…" at bounding box center [333, 434] width 524 height 693
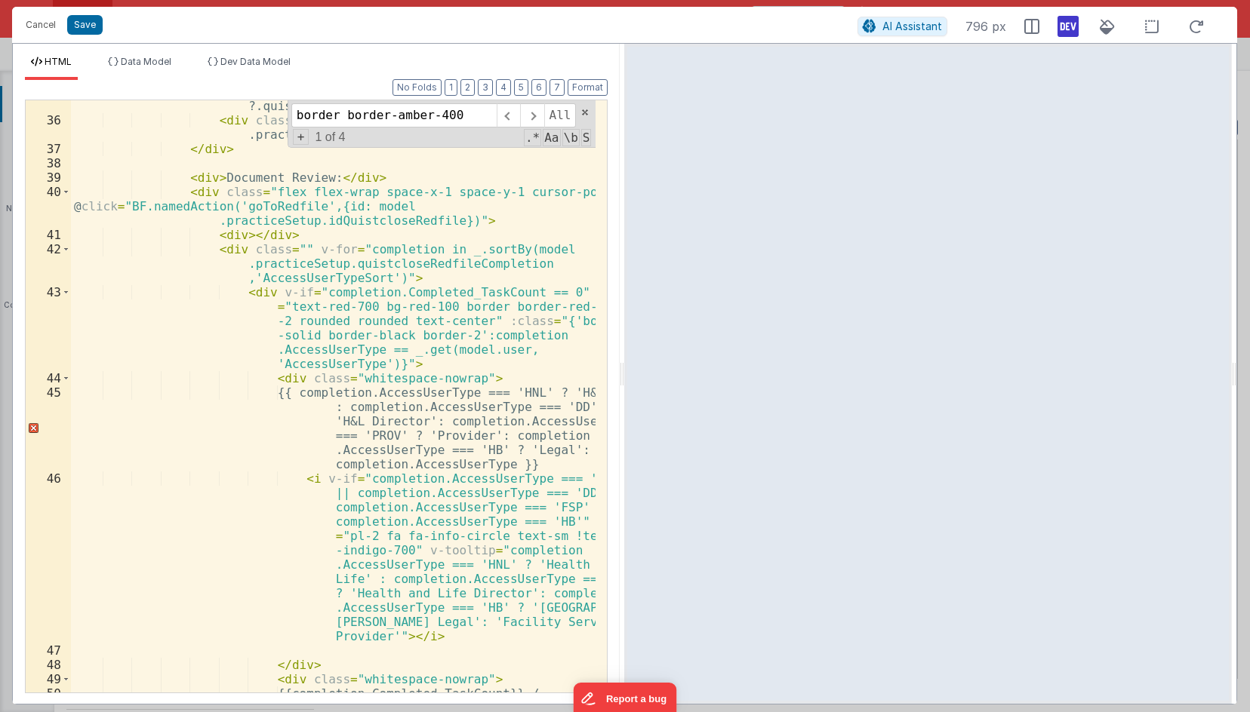
scroll to position [905, 0]
type input "border border-amber-400"
drag, startPoint x: 306, startPoint y: 292, endPoint x: 426, endPoint y: 290, distance: 119.2
click at [427, 286] on div "< div class = "mb-5 text-gray-800" > Completion: {{ Math.floor (parseFloat(mode…" at bounding box center [333, 402] width 524 height 664
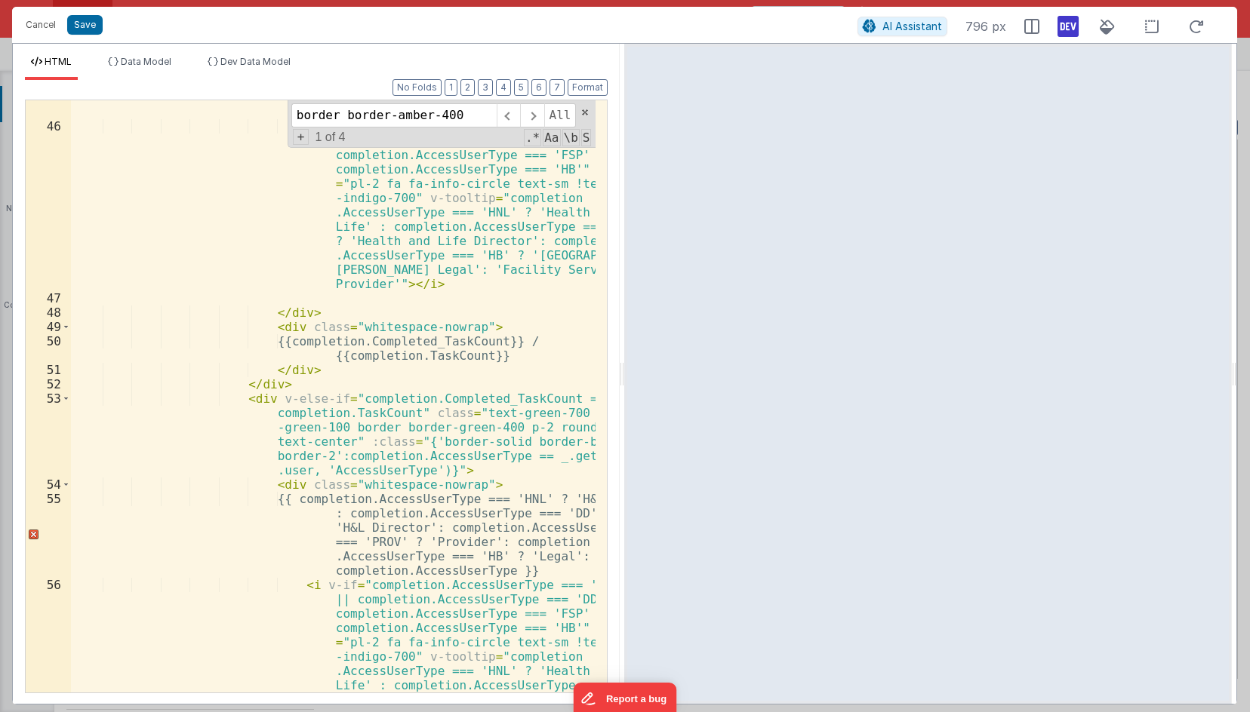
scroll to position [1258, 0]
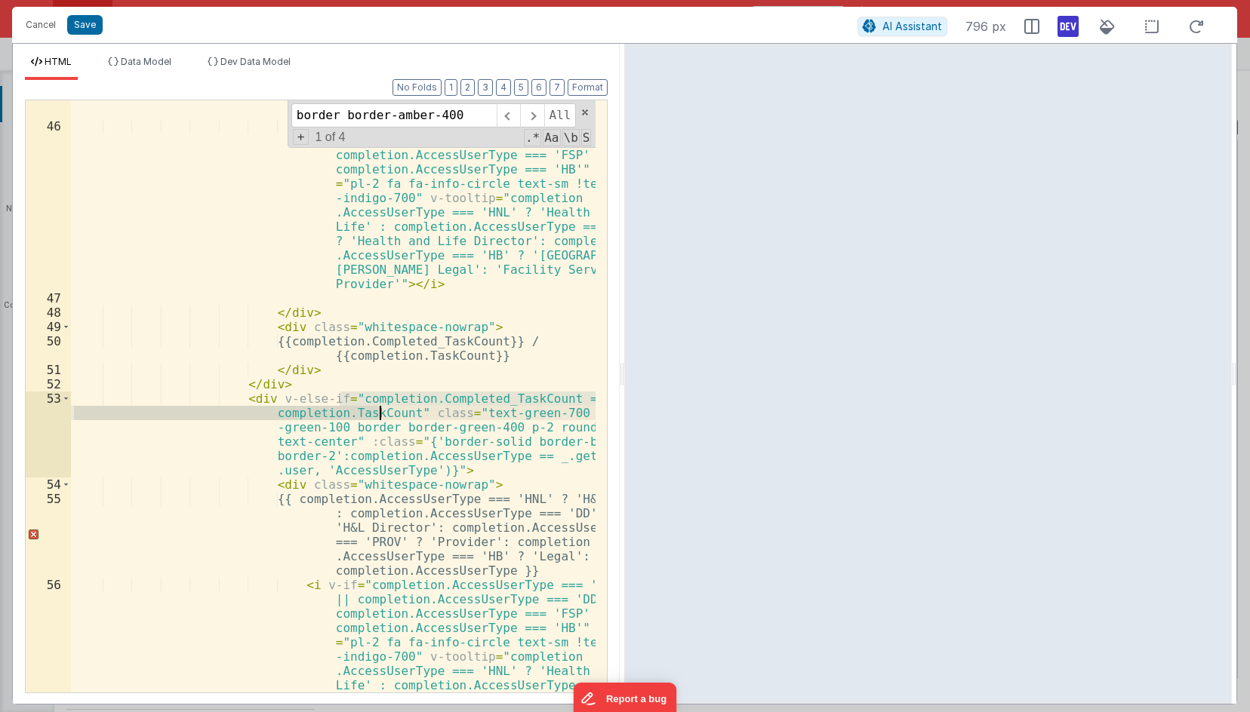
drag, startPoint x: 340, startPoint y: 401, endPoint x: 383, endPoint y: 414, distance: 44.9
click at [383, 414] on div "{{ completion.AccessUserType === 'HNL' ? 'H&L' : completion.AccessUserType === …" at bounding box center [333, 458] width 524 height 850
click at [512, 420] on div "{{ completion.AccessUserType === 'HNL' ? 'H&L' : completion.AccessUserType === …" at bounding box center [333, 458] width 524 height 850
click at [535, 412] on div "{{ completion.AccessUserType === 'HNL' ? 'H&L' : completion.AccessUserType === …" at bounding box center [333, 458] width 524 height 850
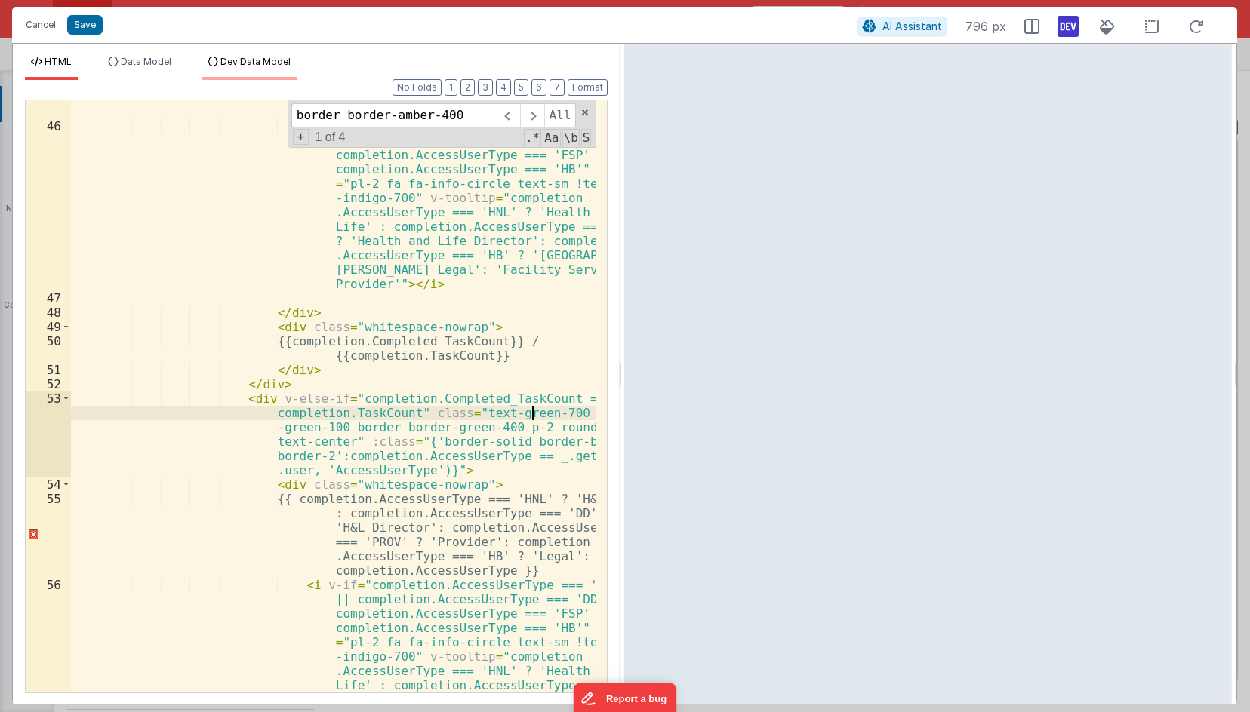
click at [226, 61] on span "Dev Data Model" at bounding box center [255, 61] width 70 height 11
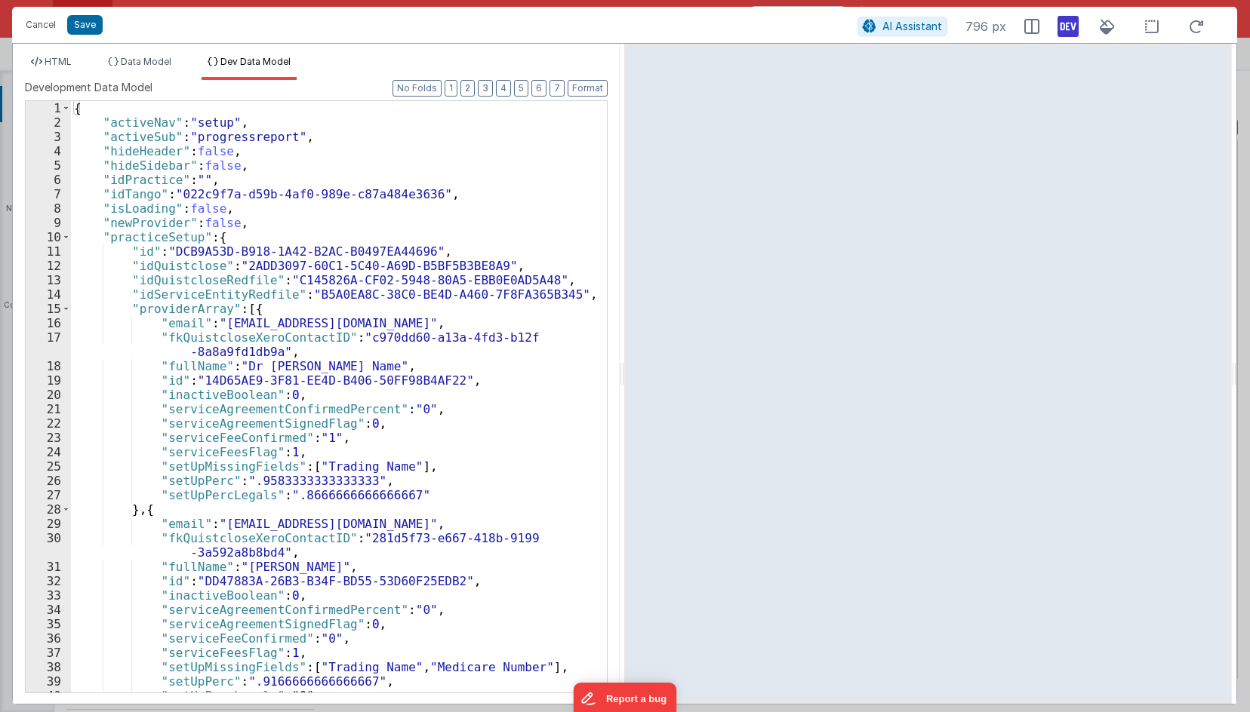
click at [301, 235] on div "{ "activeNav" : "setup" , "activeSub" : "progressreport" , "hideHeader" : false…" at bounding box center [333, 411] width 524 height 620
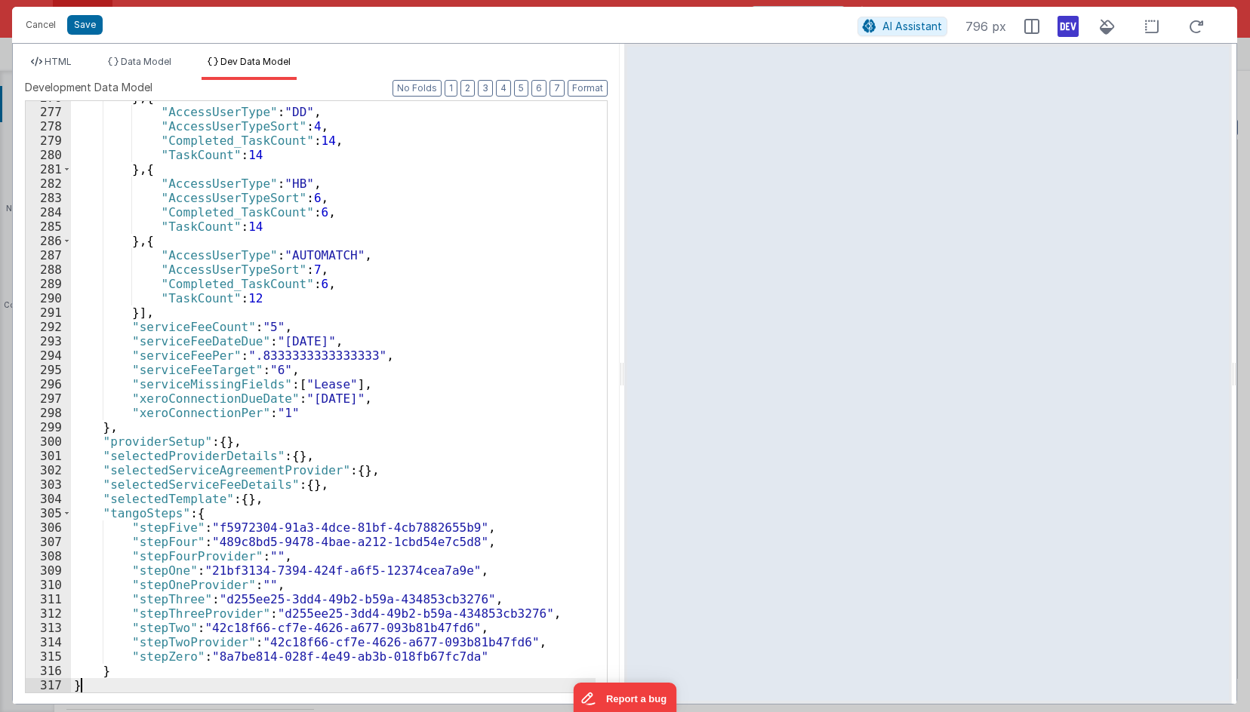
scroll to position [4197, 0]
click at [69, 58] on span "HTML" at bounding box center [58, 61] width 27 height 11
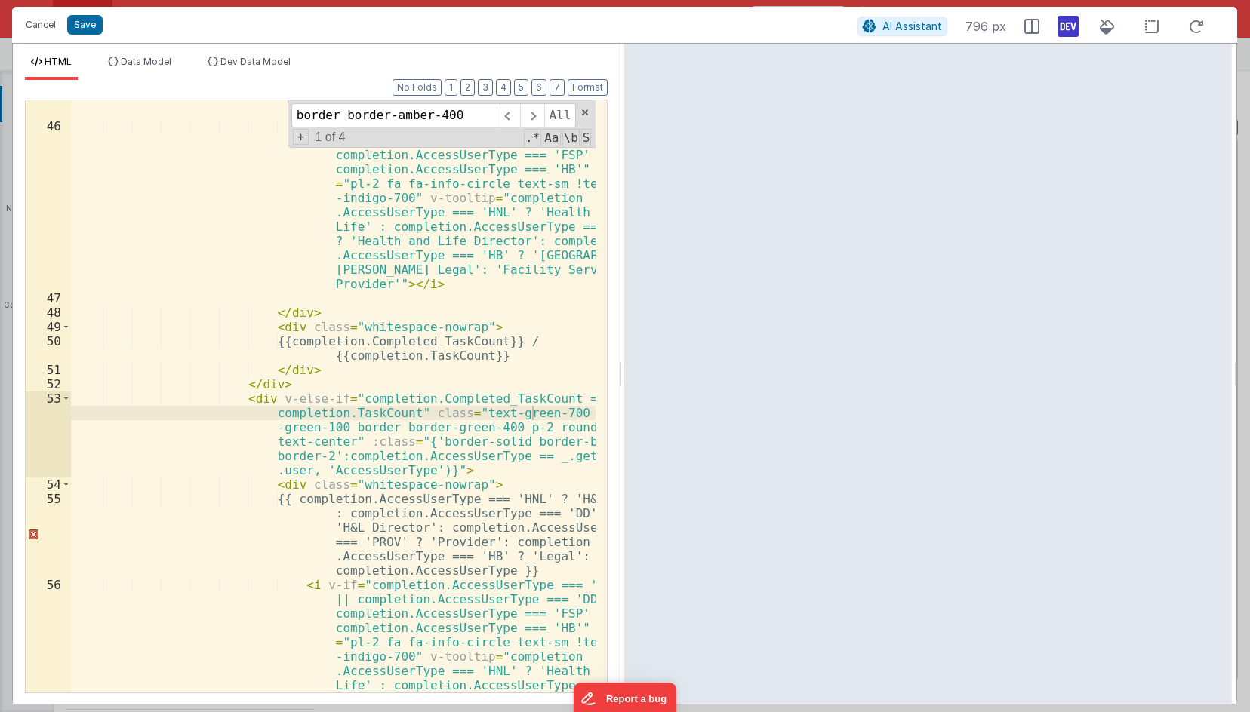
click at [440, 426] on div "{{ completion.AccessUserType === 'HNL' ? 'H&L' : completion.AccessUserType === …" at bounding box center [333, 458] width 524 height 850
click at [312, 428] on div "{{ completion.AccessUserType === 'HNL' ? 'H&L' : completion.AccessUserType === …" at bounding box center [333, 458] width 524 height 850
click at [149, 29] on div "Cancel Save" at bounding box center [437, 24] width 839 height 21
click at [97, 24] on button "Save" at bounding box center [84, 25] width 35 height 20
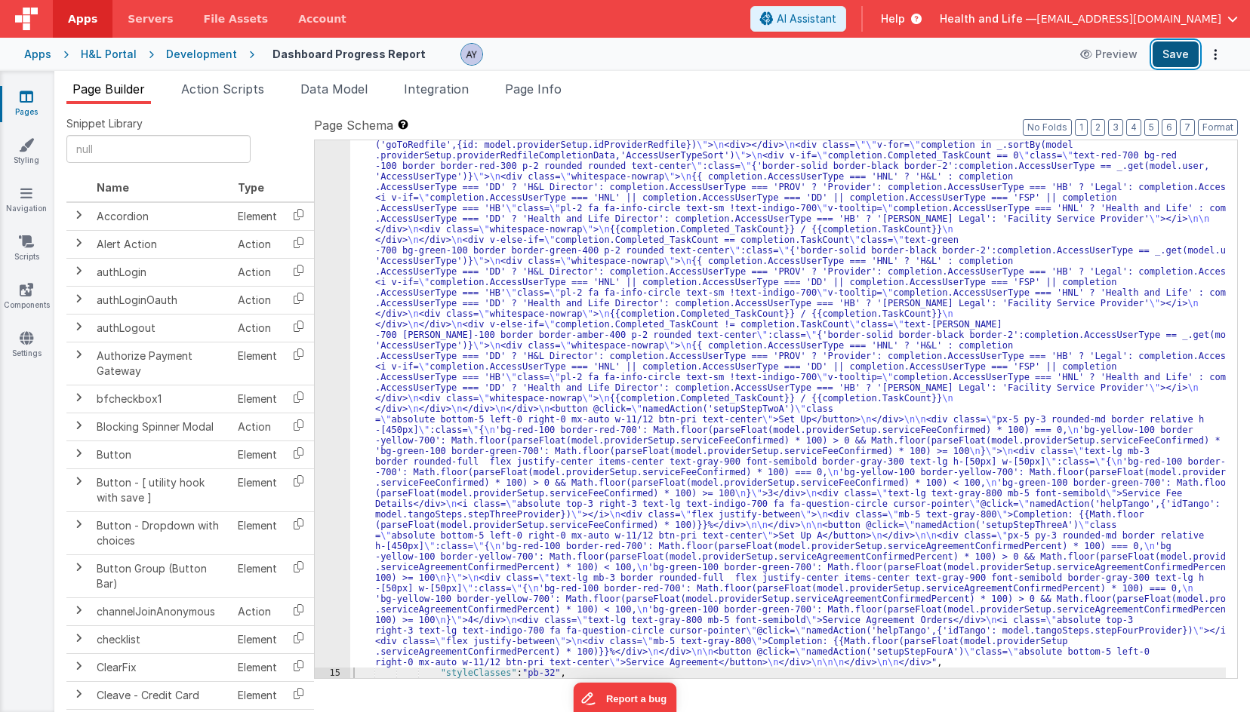
click at [1164, 56] on button "Save" at bounding box center [1175, 55] width 46 height 26
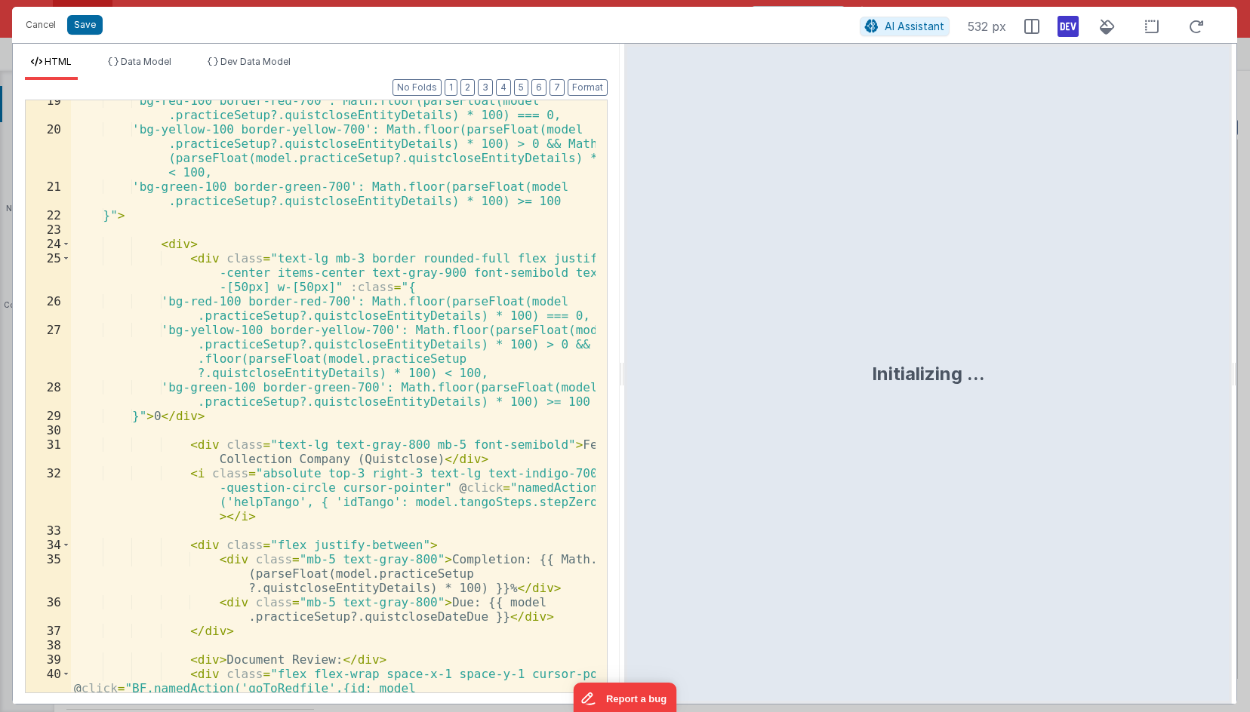
click at [274, 321] on div "'bg-red-100 border-red-700': Math.floor(parseFloat(model .practiceSetup?.quistc…" at bounding box center [333, 426] width 524 height 664
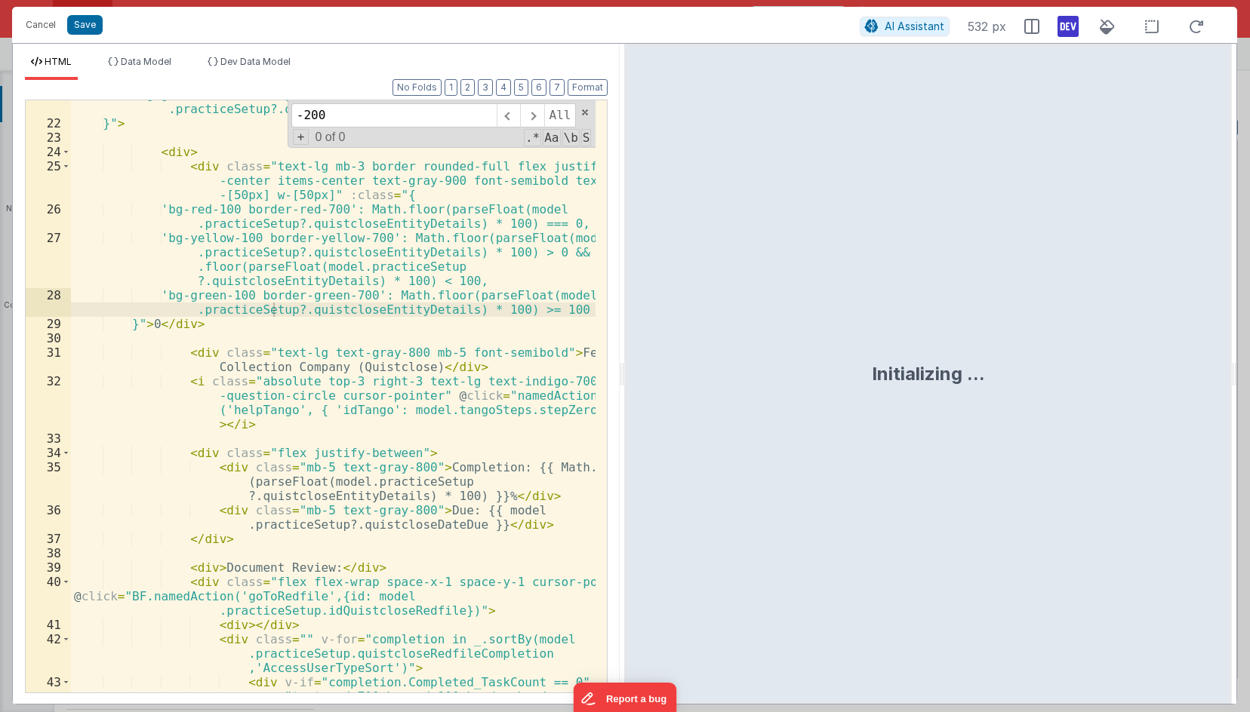
scroll to position [1296, 0]
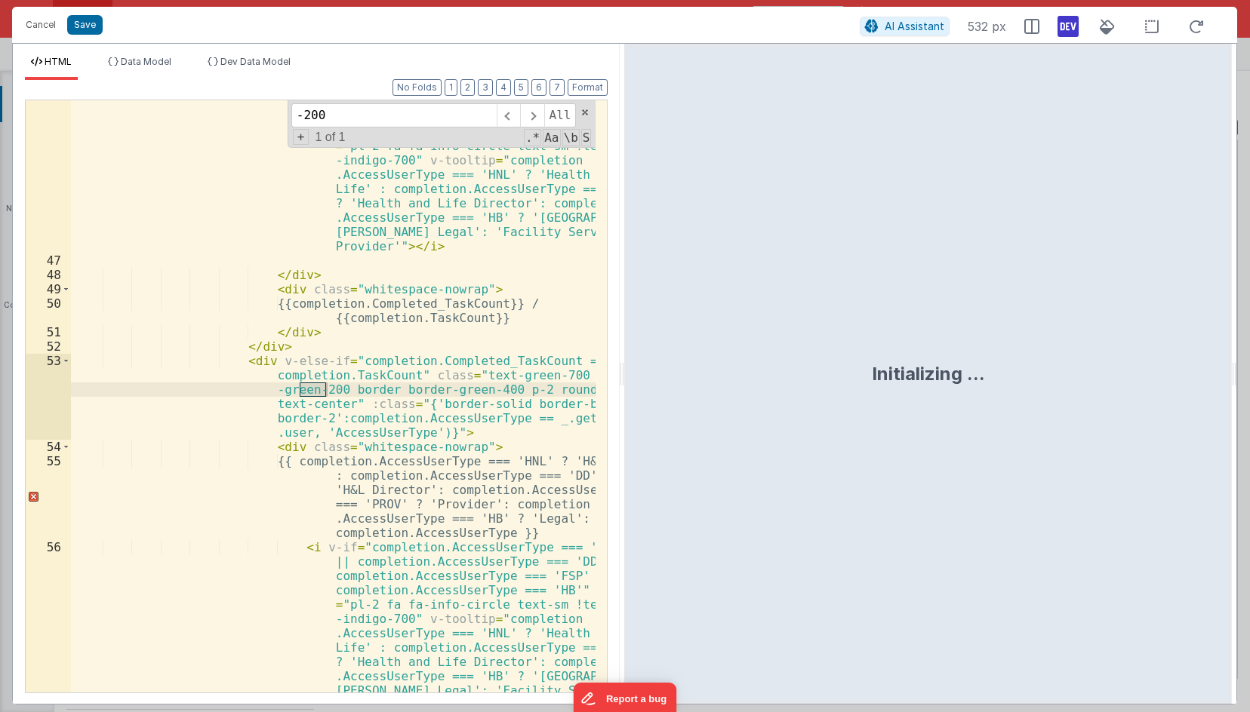
type input "-200"
click at [321, 394] on div "< i v-if = "completion.AccessUserType === 'HNL' || completion.AccessUserType ==…" at bounding box center [333, 396] width 524 height 592
click at [310, 394] on div "< i v-if = "completion.AccessUserType === 'HNL' || completion.AccessUserType ==…" at bounding box center [333, 549] width 524 height 936
click at [95, 26] on button "Save" at bounding box center [84, 25] width 35 height 20
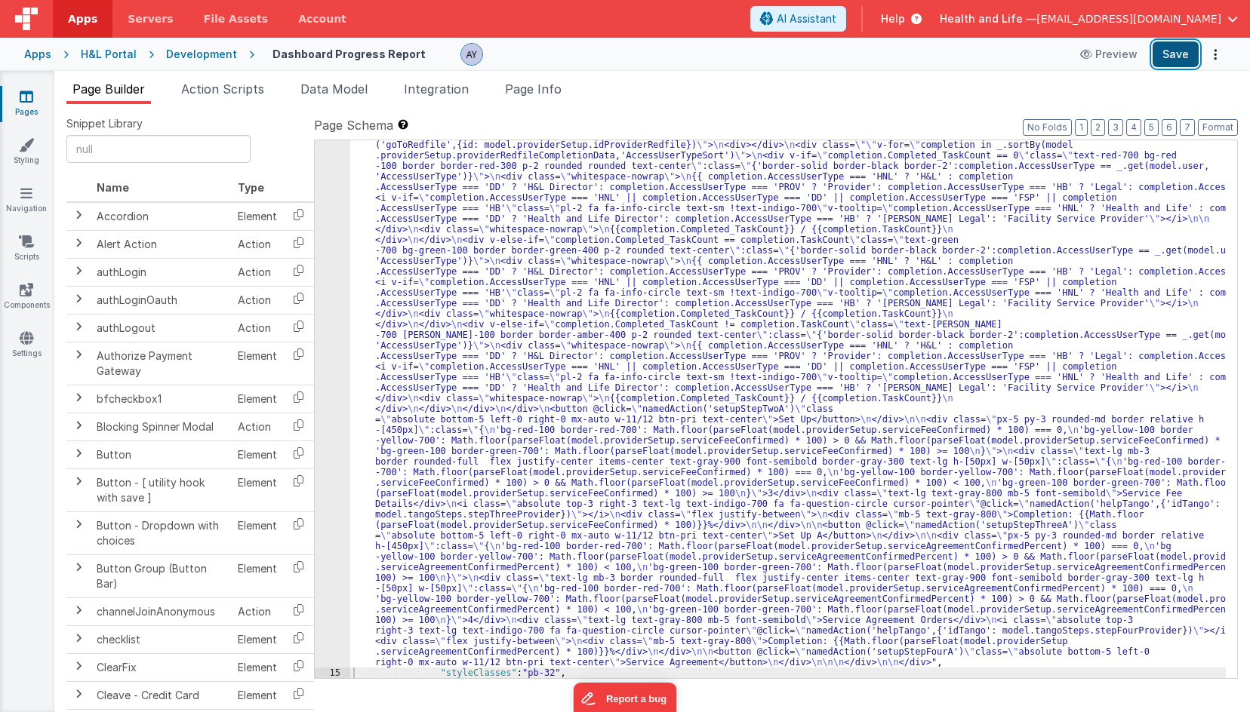
click at [1170, 54] on button "Save" at bounding box center [1175, 55] width 46 height 26
drag, startPoint x: 682, startPoint y: 340, endPoint x: 666, endPoint y: 341, distance: 16.6
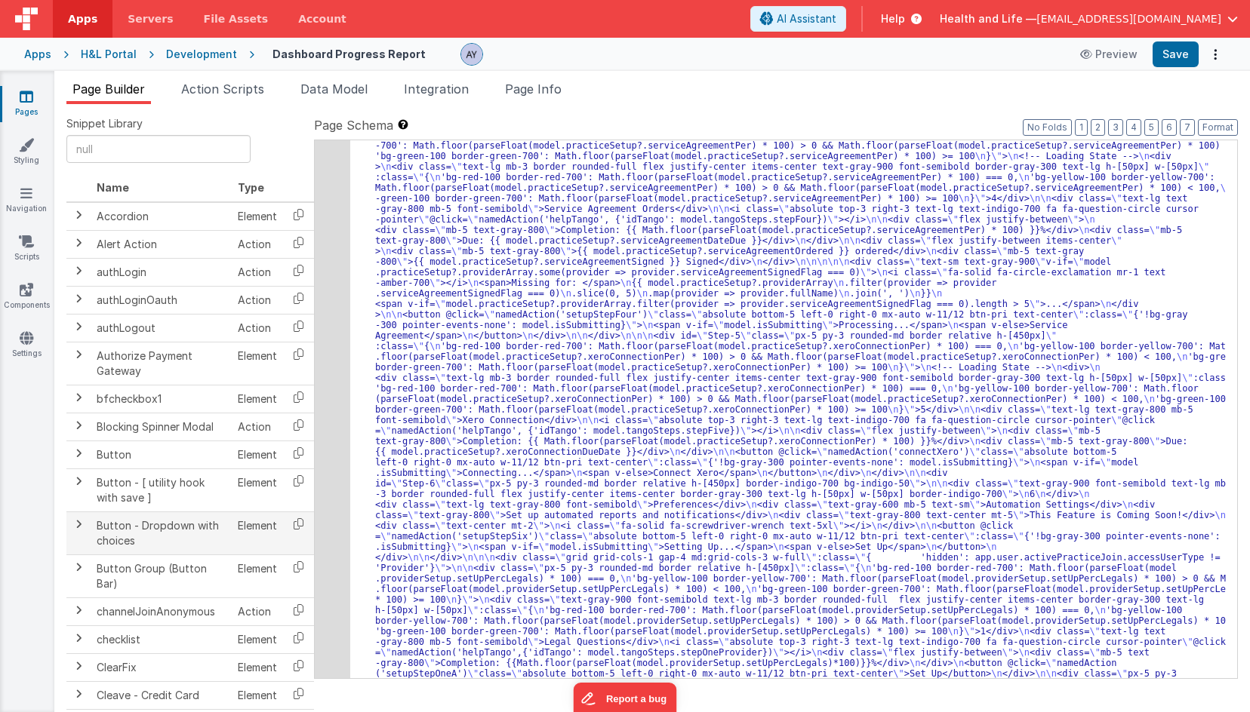
scroll to position [1996, 0]
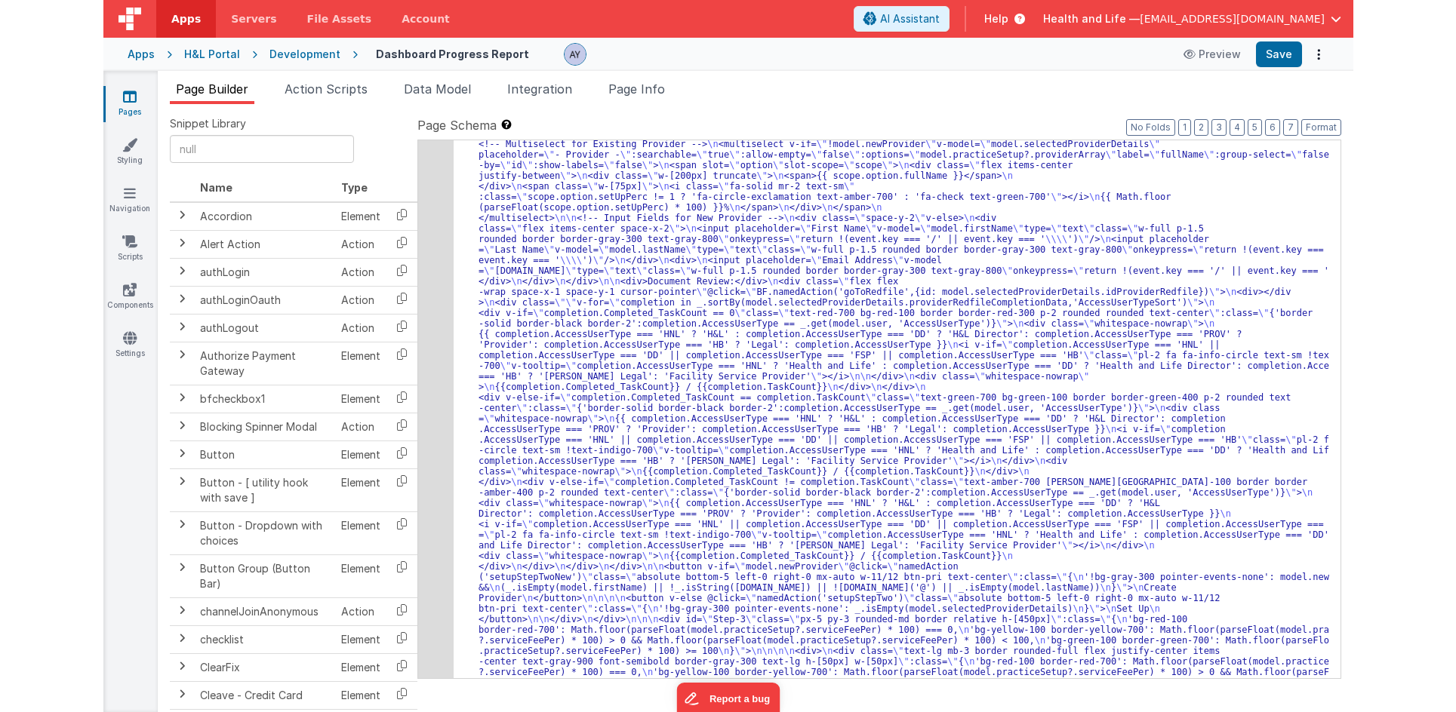
scroll to position [1228, 0]
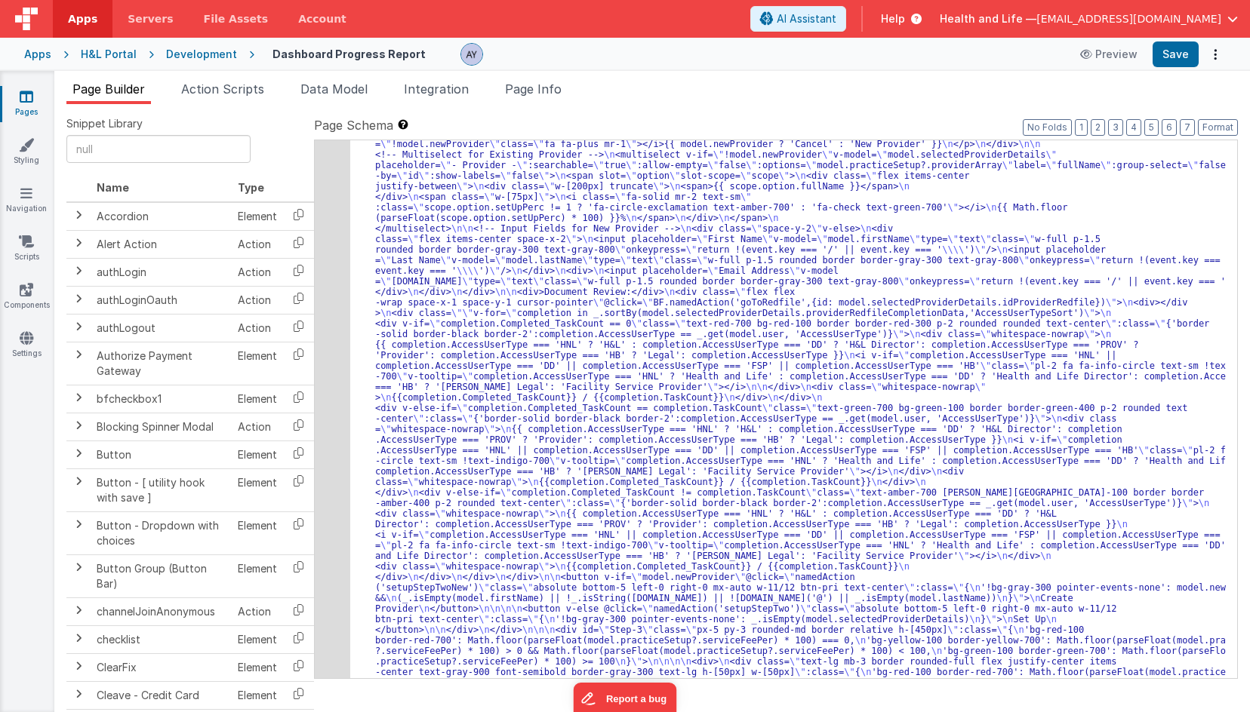
click at [226, 53] on div "Development" at bounding box center [201, 54] width 71 height 15
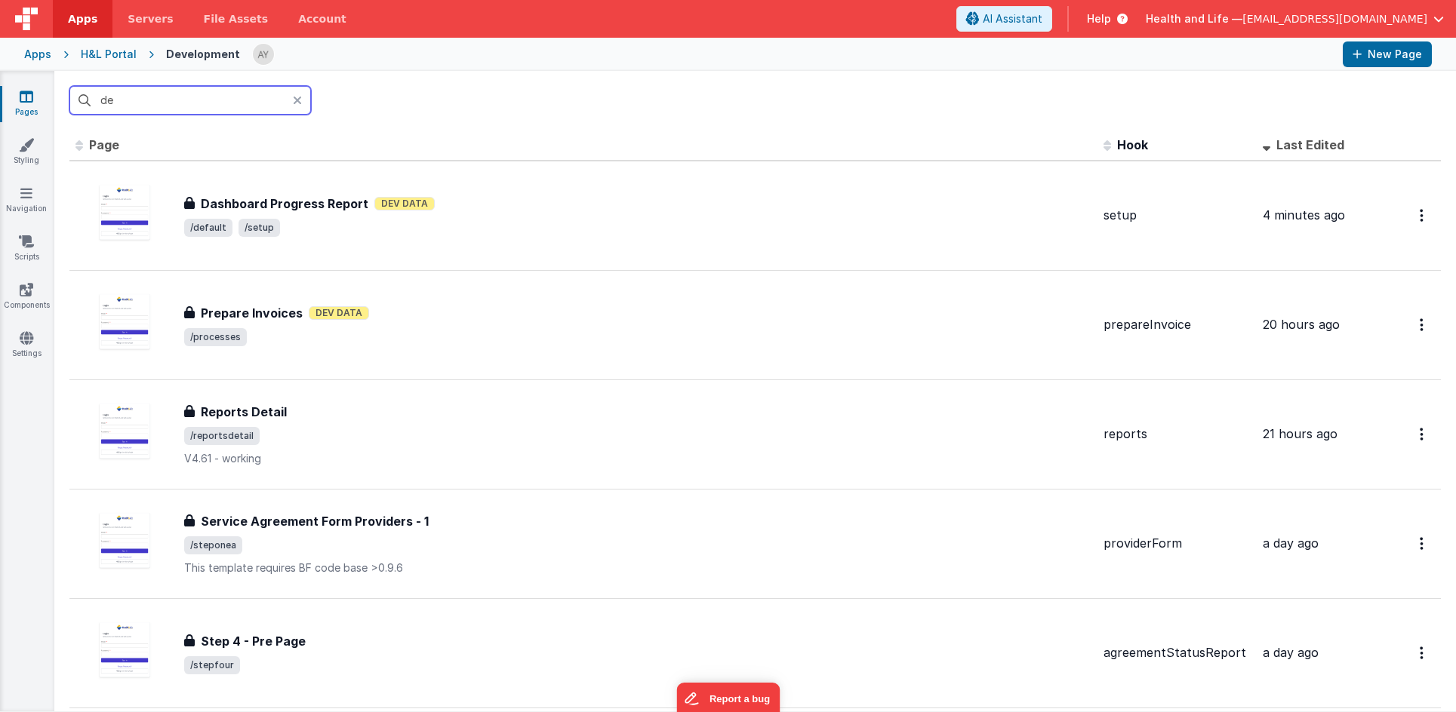
click at [290, 100] on input "de" at bounding box center [189, 100] width 241 height 29
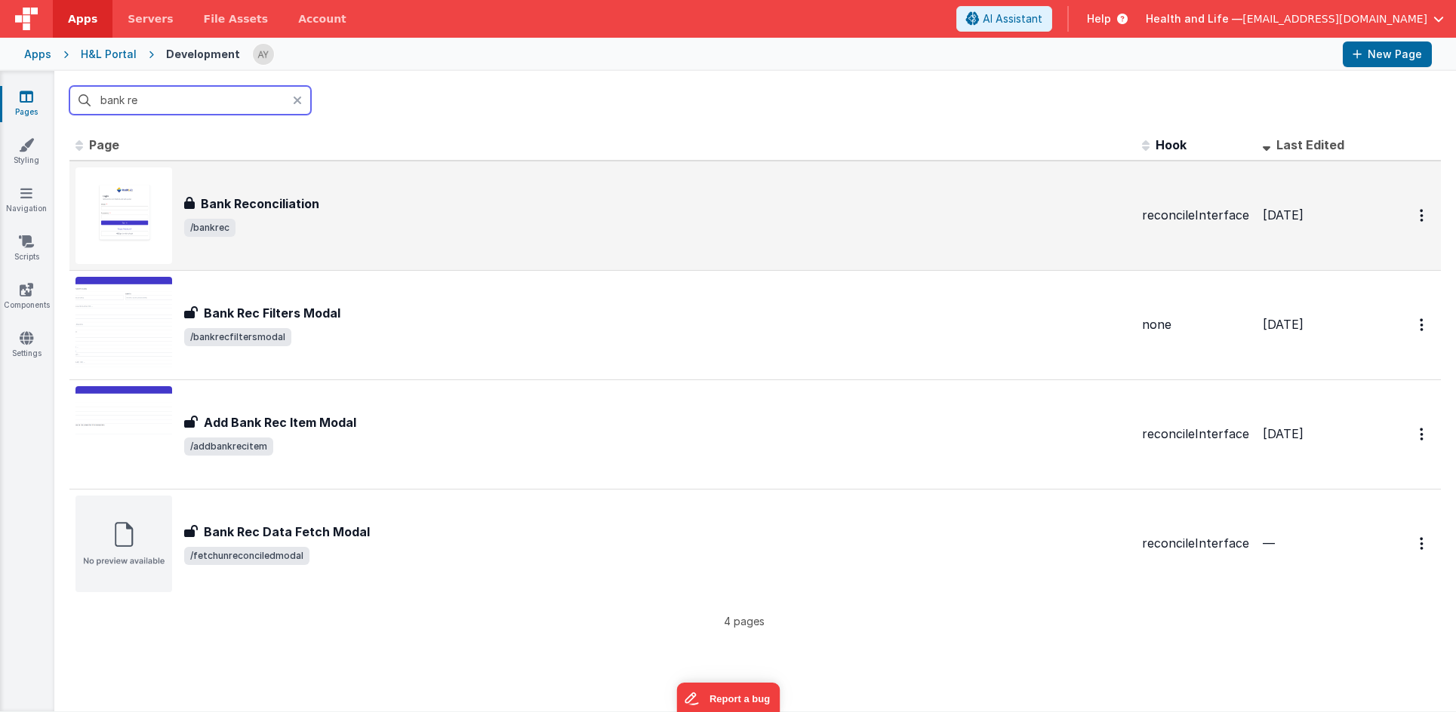
type input "bank re"
click at [320, 231] on span "/bankrec" at bounding box center [656, 228] width 945 height 18
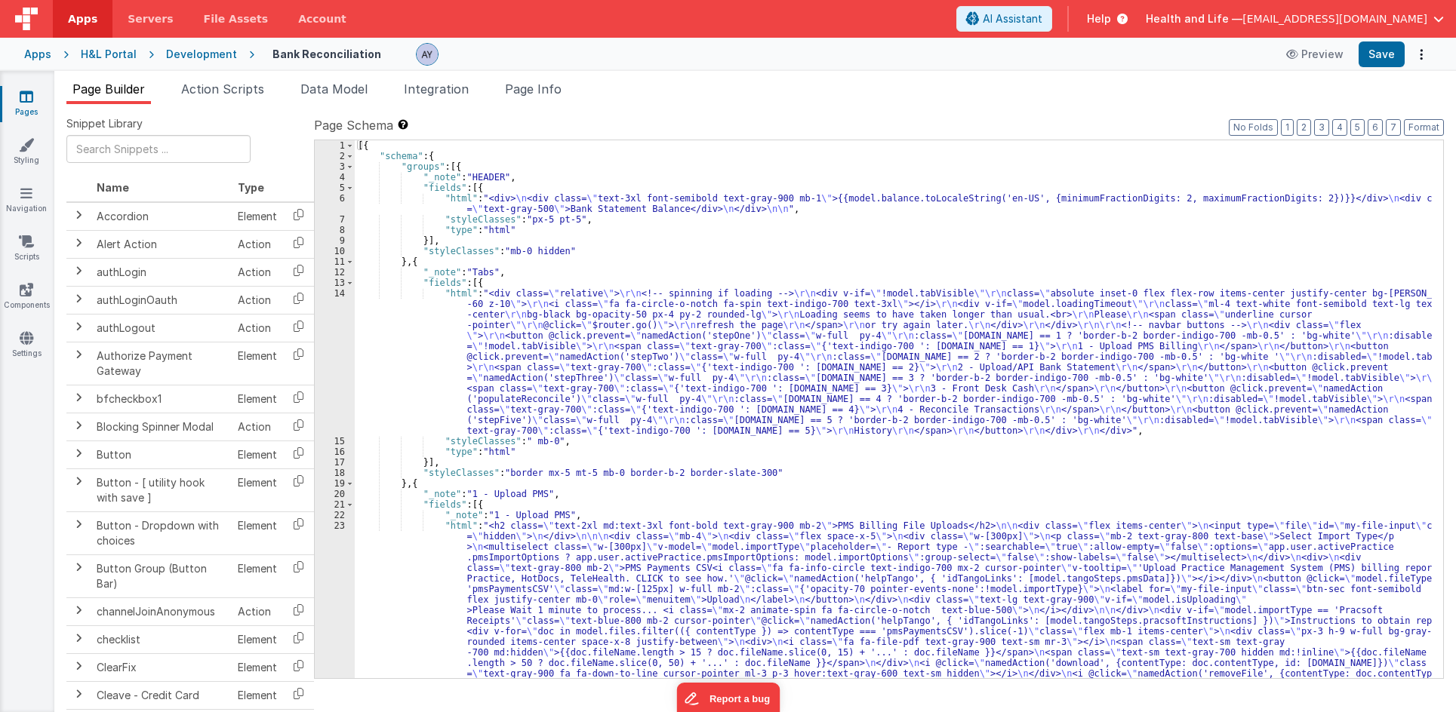
drag, startPoint x: 512, startPoint y: 89, endPoint x: 581, endPoint y: 118, distance: 75.1
click at [512, 89] on span "Page Info" at bounding box center [533, 88] width 57 height 15
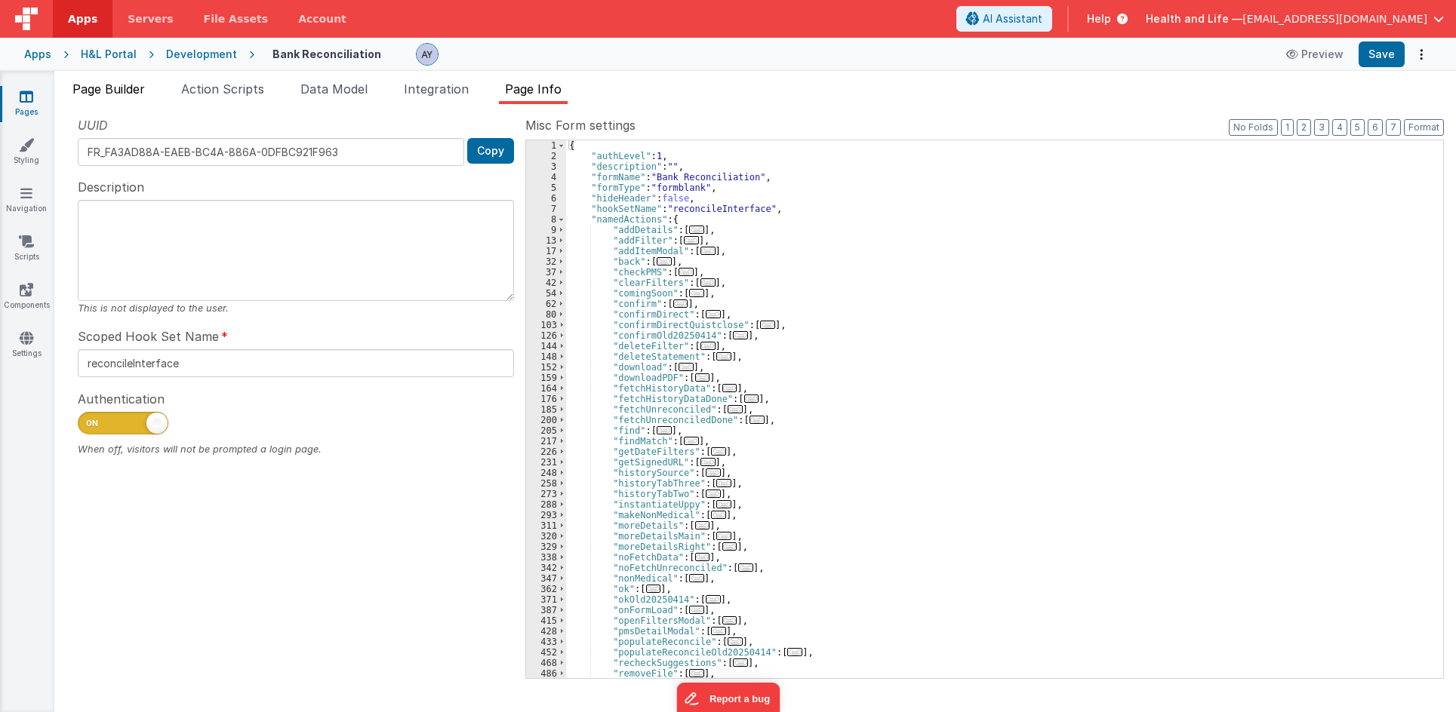
click at [94, 85] on span "Page Builder" at bounding box center [108, 88] width 72 height 15
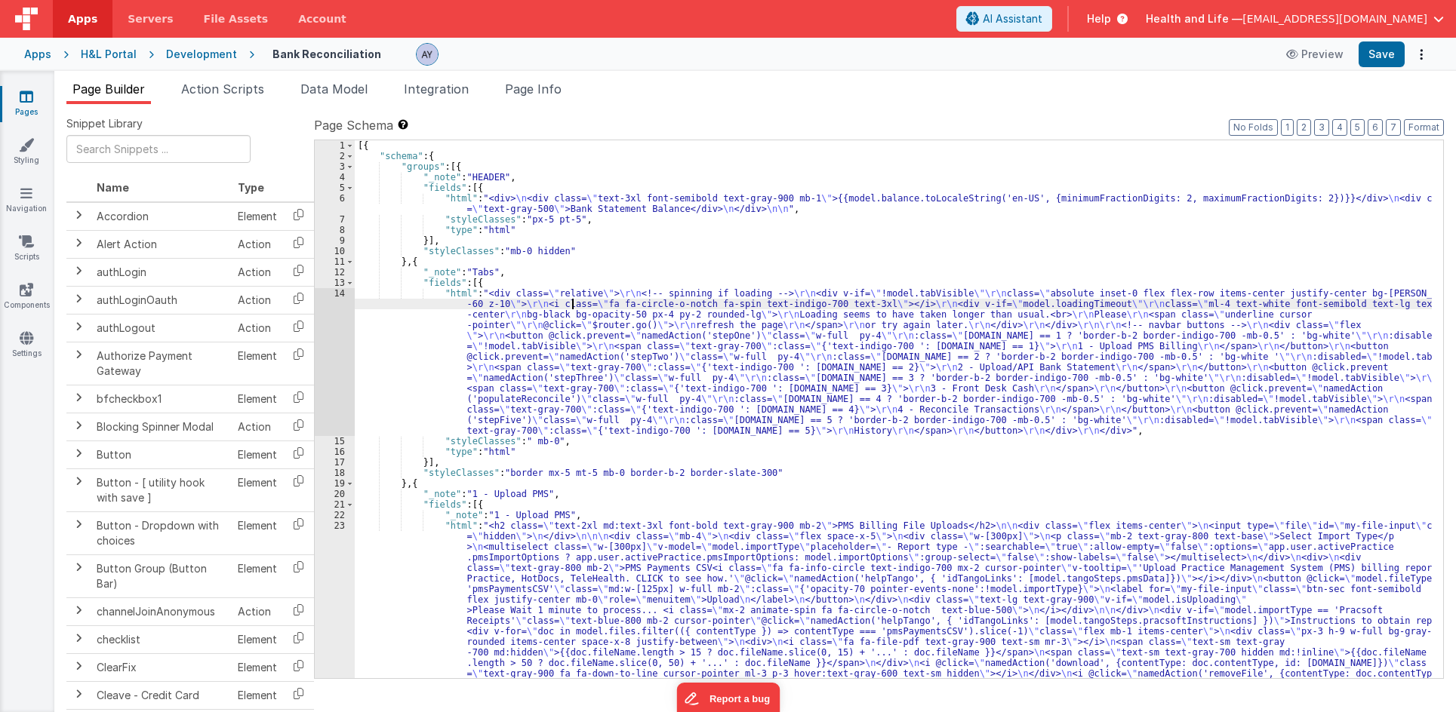
click at [573, 309] on div "[{ "schema" : { "groups" : [{ "_note" : "HEADER" , "fields" : [{ "html" : "<div…" at bounding box center [893, 599] width 1077 height 918
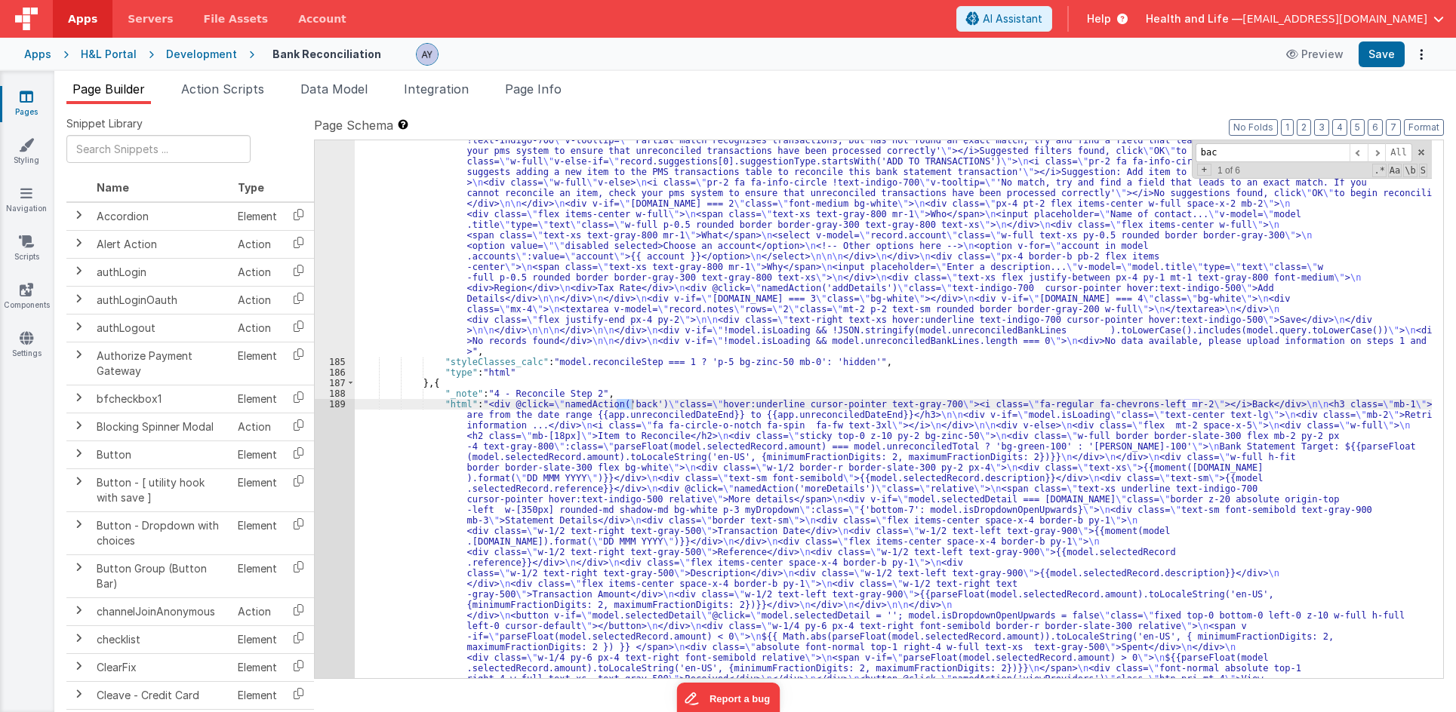
scroll to position [4285, 0]
type input "back"
click at [536, 97] on li "Page Info" at bounding box center [533, 92] width 69 height 24
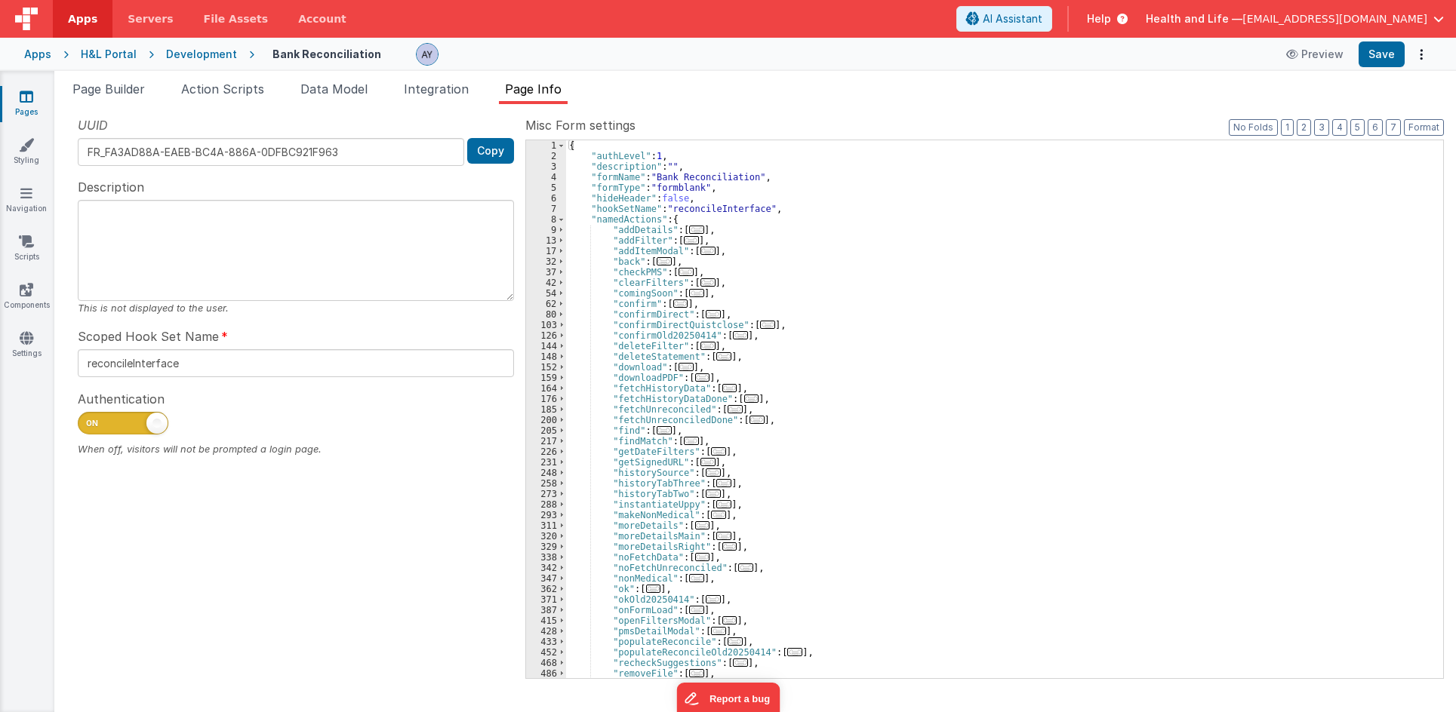
click at [656, 263] on span "..." at bounding box center [663, 261] width 15 height 8
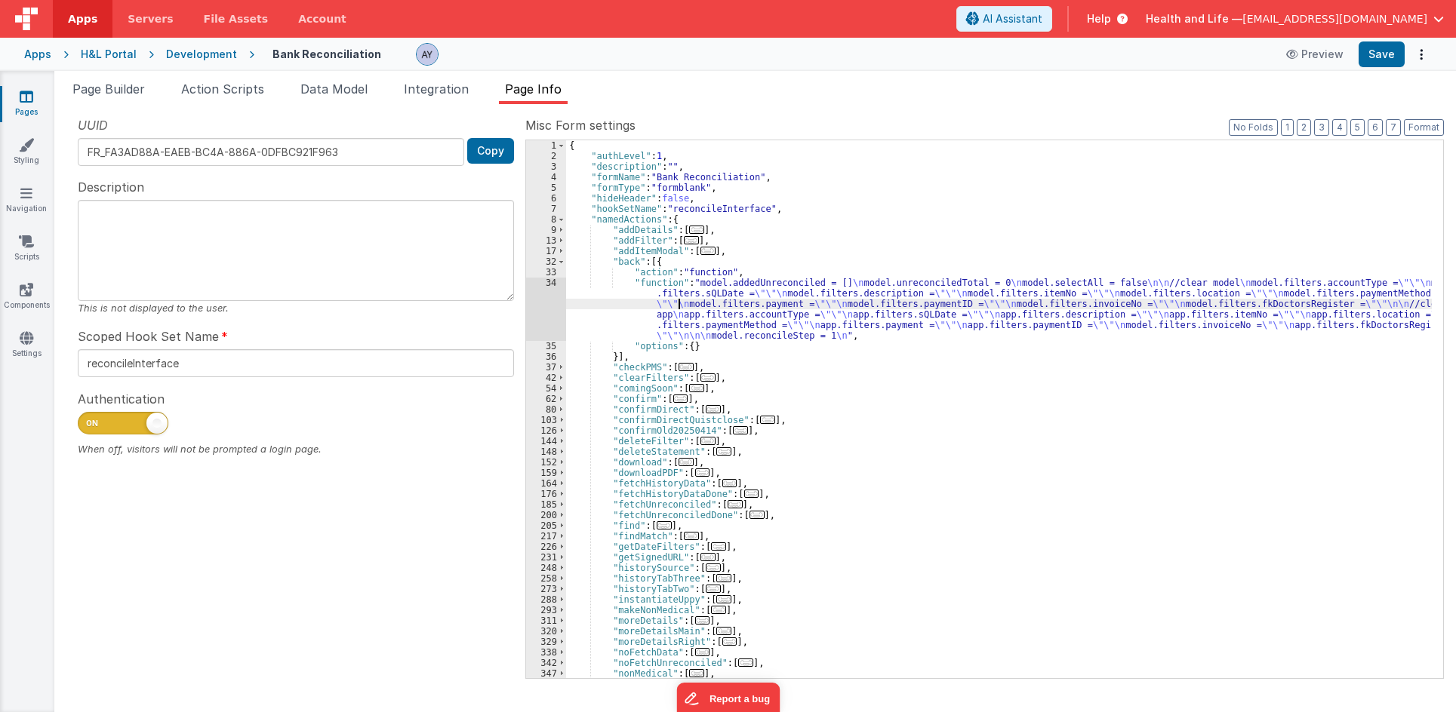
click at [677, 309] on div "{ "authLevel" : 1 , "description" : "" , "formName" : "Bank Reconciliation" , "…" at bounding box center [999, 419] width 866 height 559
click at [538, 295] on div "34" at bounding box center [546, 309] width 40 height 63
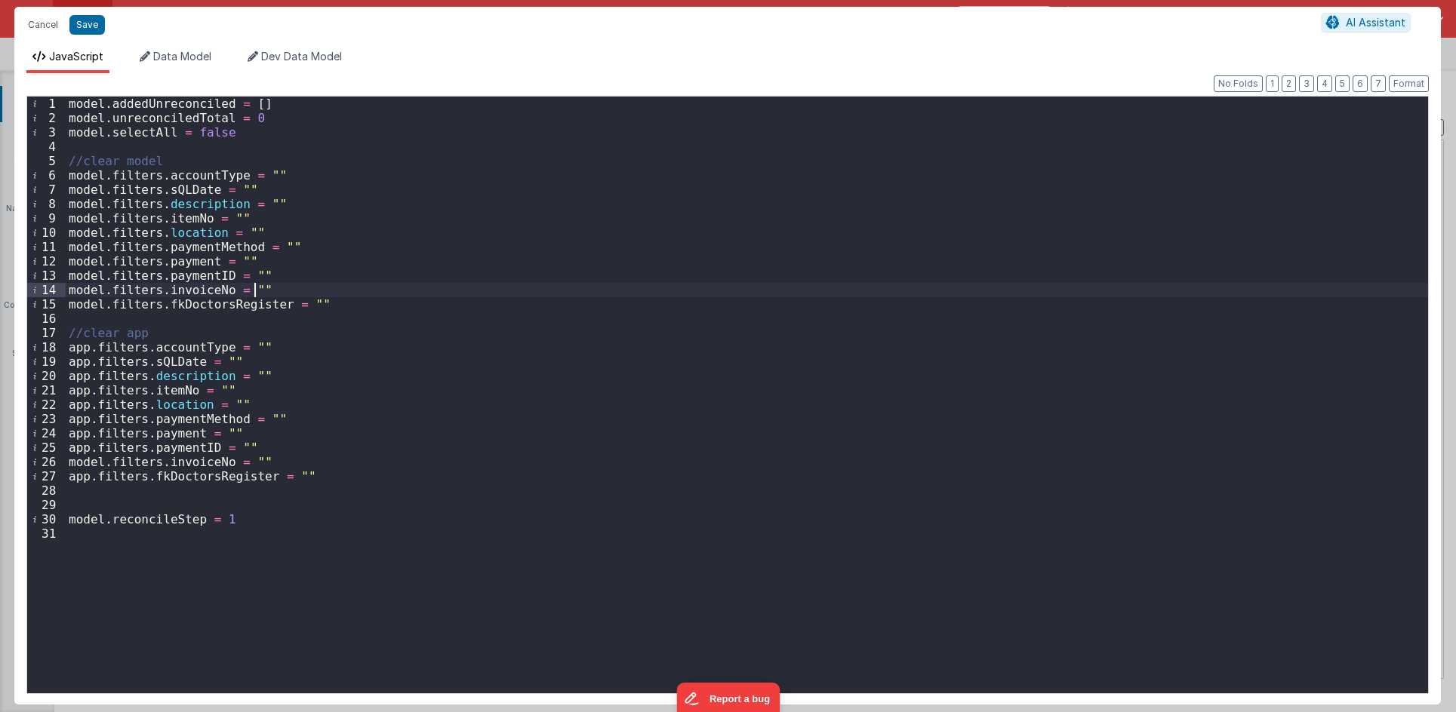
click at [537, 285] on div "model . addedUnreconciled = [ ] model . unreconciledTotal = 0 model . selectAll…" at bounding box center [747, 410] width 1362 height 626
click at [540, 315] on div "model . addedUnreconciled = [ ] model . unreconciledTotal = 0 model . selectAll…" at bounding box center [747, 410] width 1362 height 626
click at [536, 299] on div "model . addedUnreconciled = [ ] model . unreconciledTotal = 0 model . selectAll…" at bounding box center [747, 410] width 1362 height 626
click at [186, 55] on span "Data Model" at bounding box center [182, 56] width 58 height 13
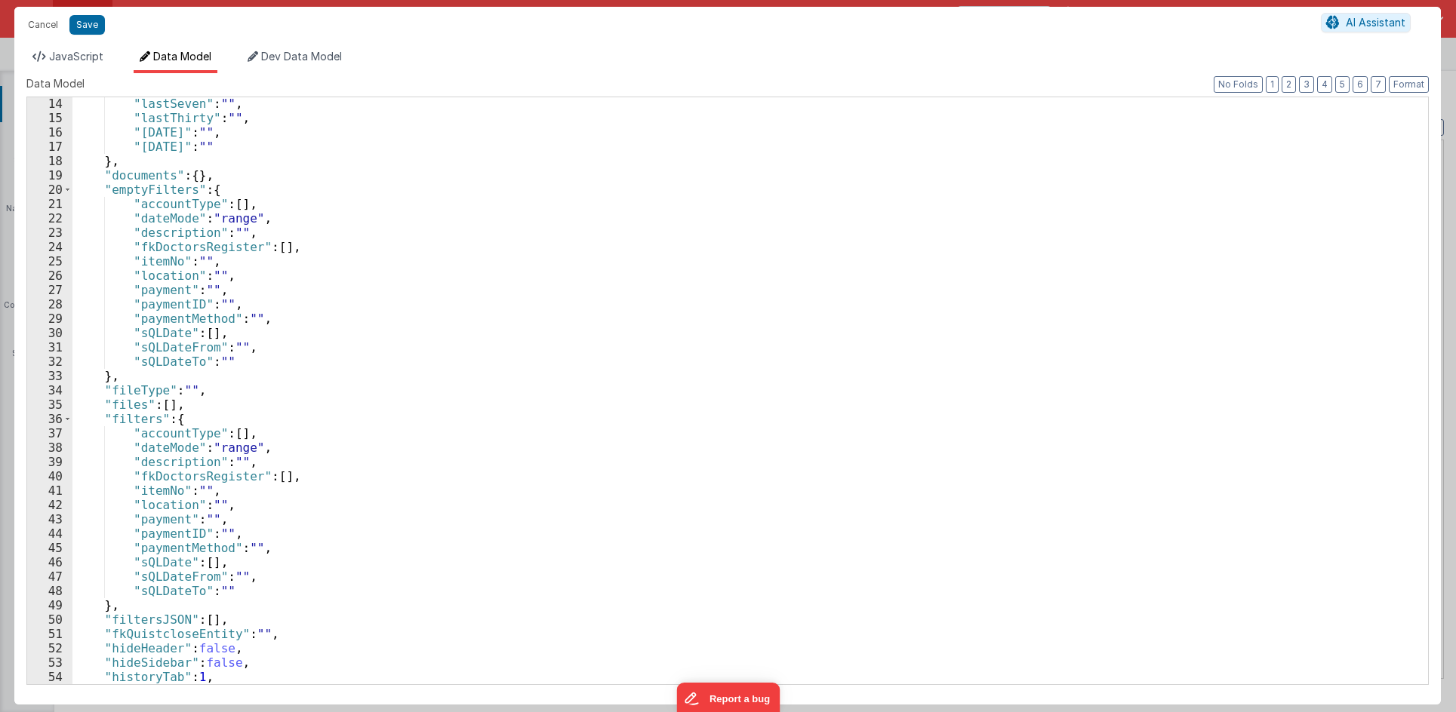
scroll to position [188, 0]
click at [72, 54] on span "JavaScript" at bounding box center [76, 56] width 54 height 13
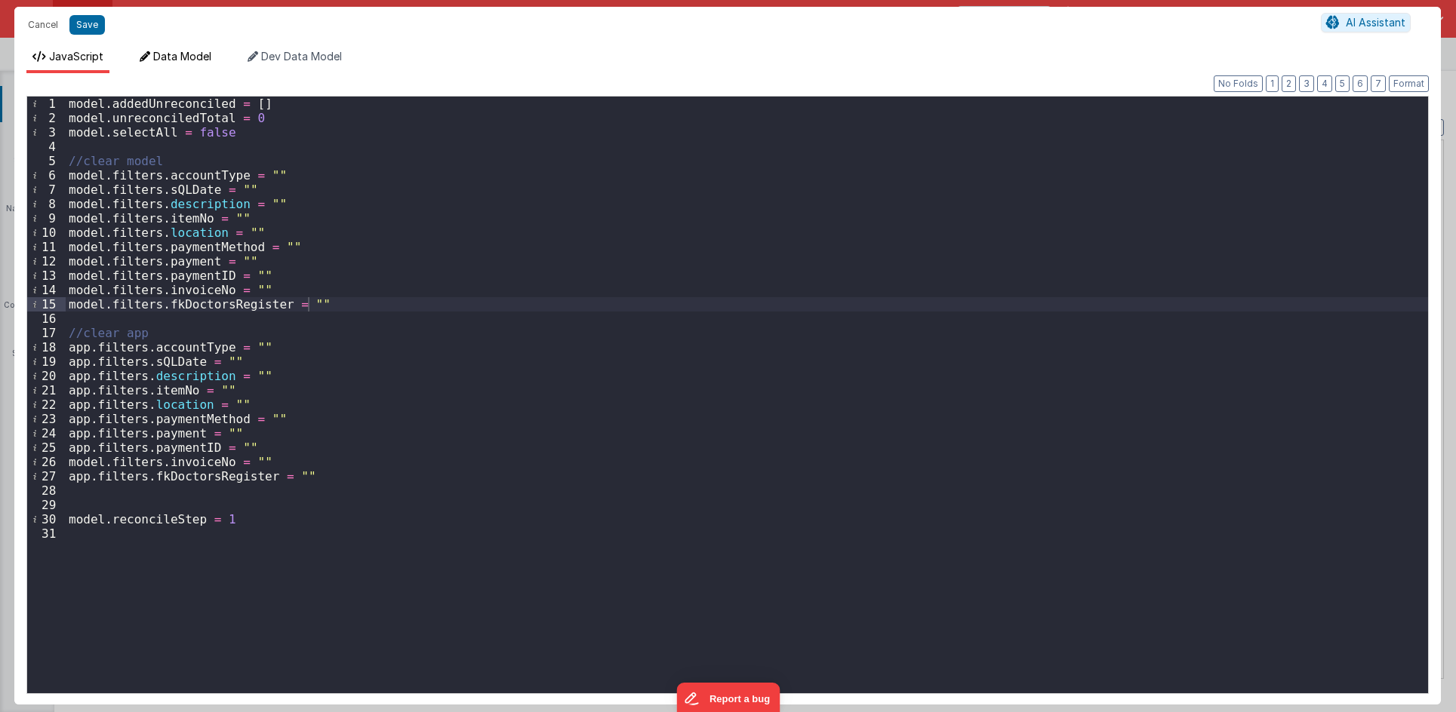
click at [177, 55] on span "Data Model" at bounding box center [182, 56] width 58 height 13
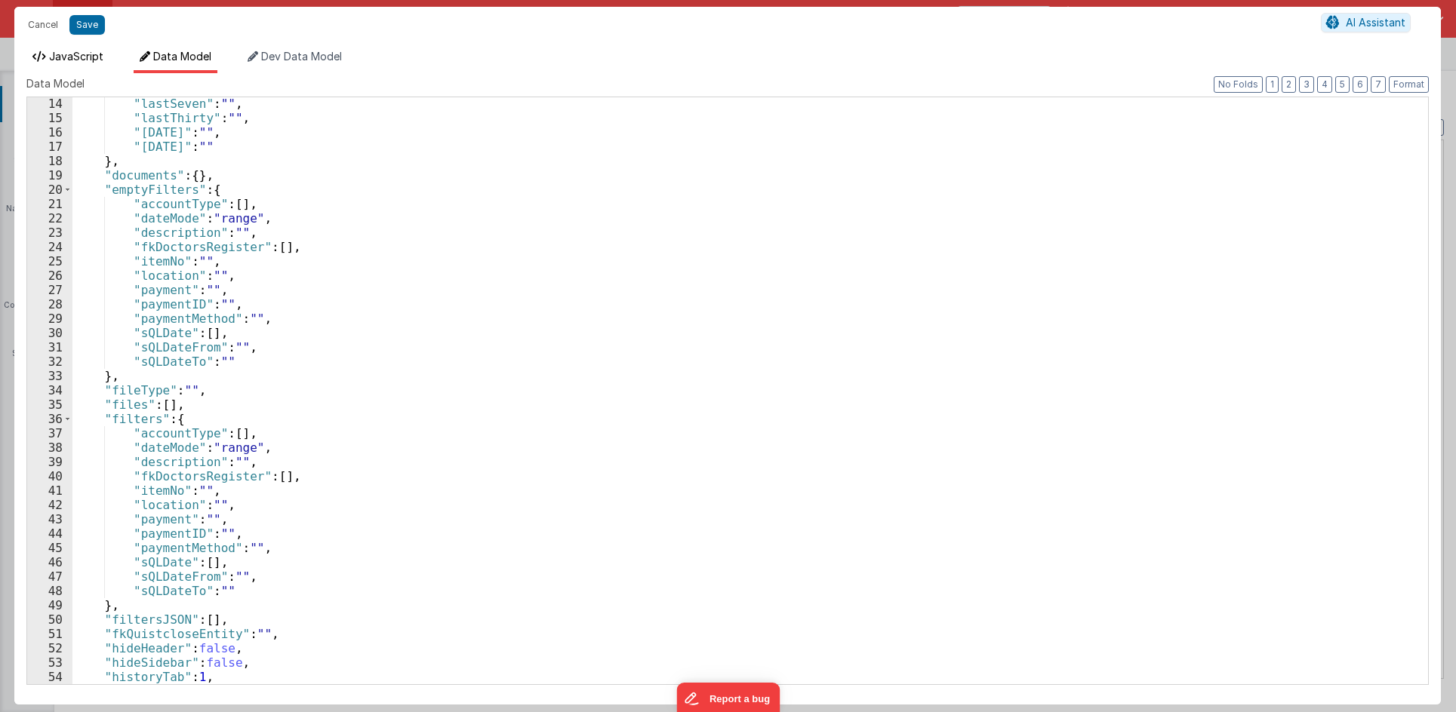
click at [60, 62] on span "JavaScript" at bounding box center [76, 56] width 54 height 13
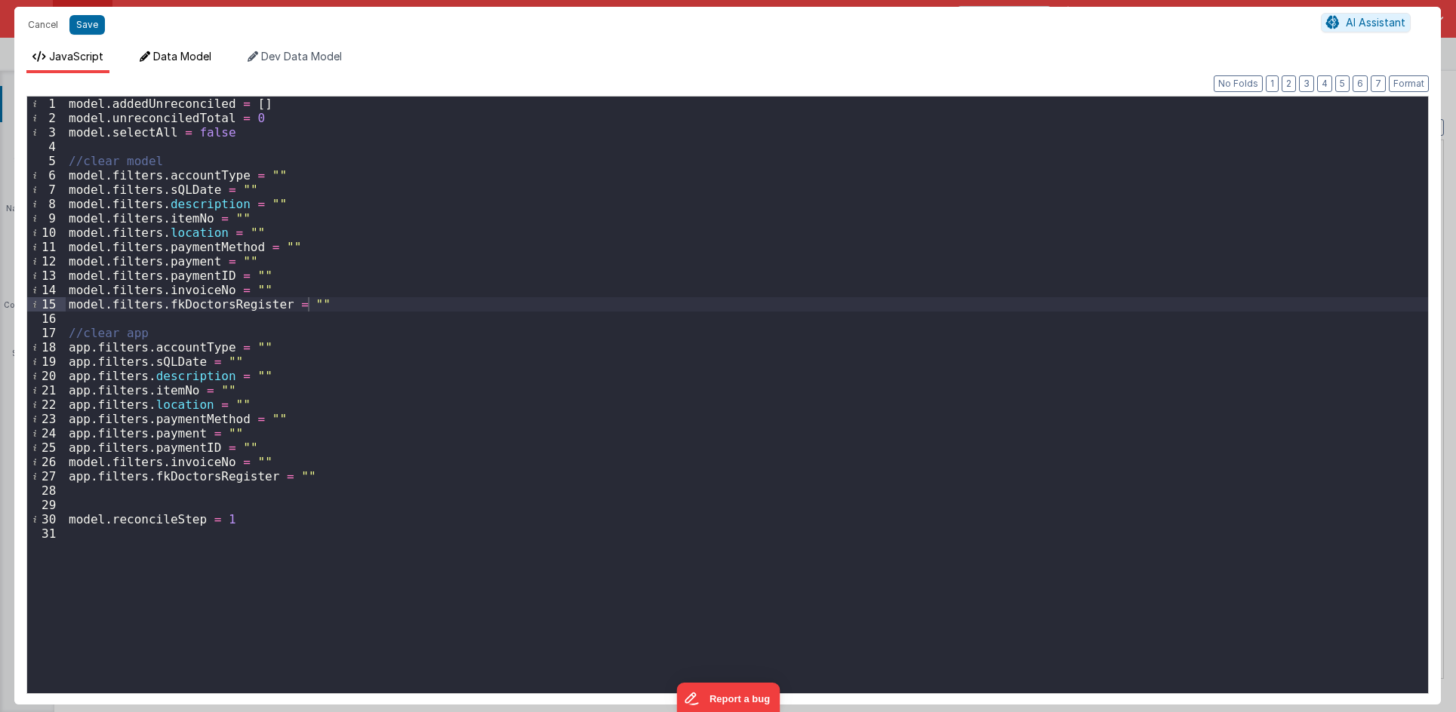
click at [181, 55] on span "Data Model" at bounding box center [182, 56] width 58 height 13
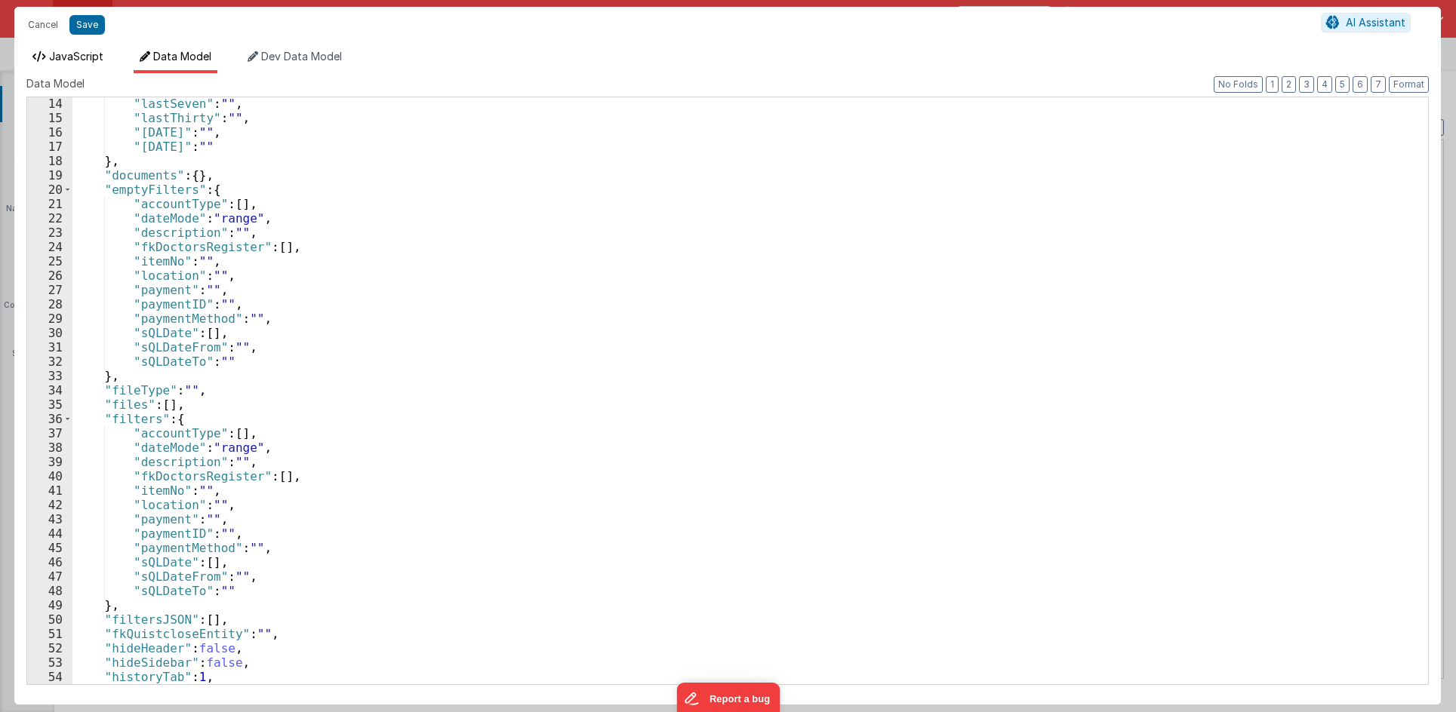
click at [97, 60] on span "JavaScript" at bounding box center [76, 56] width 54 height 13
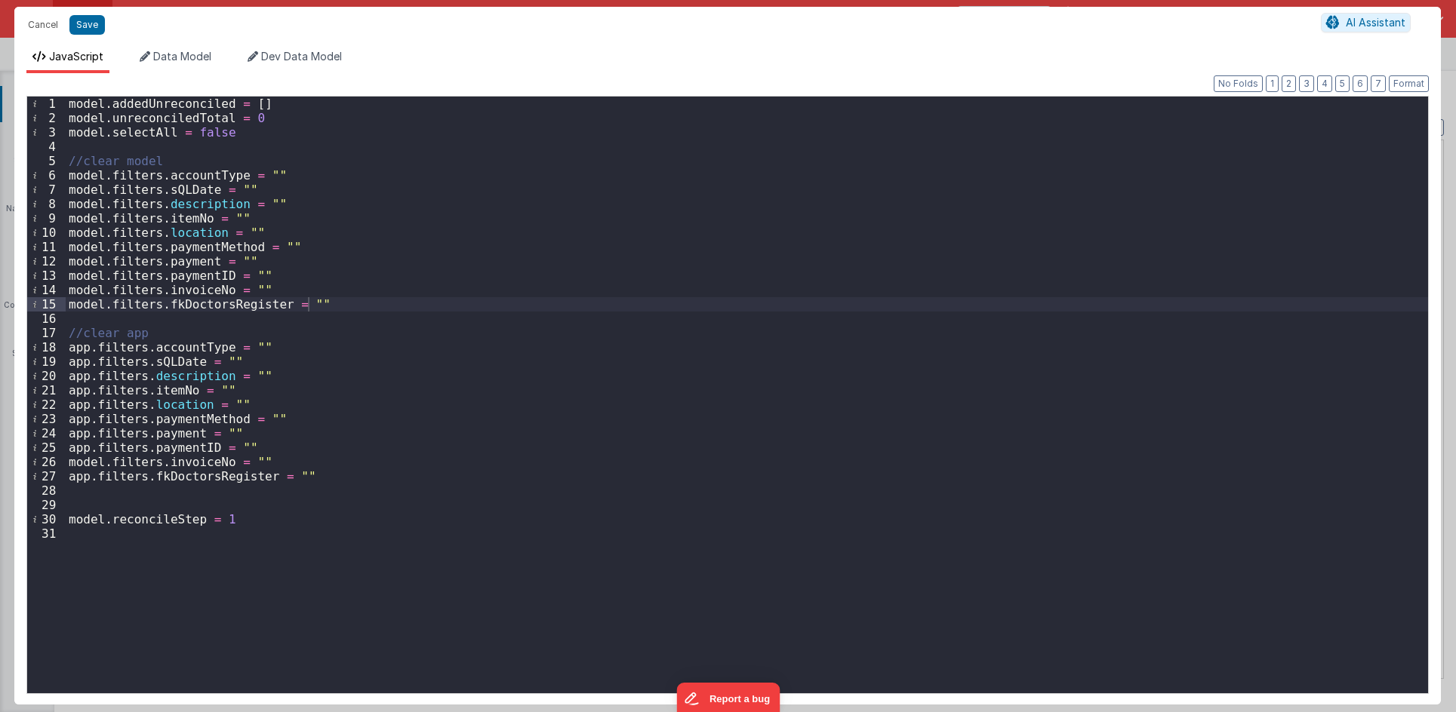
click at [182, 170] on div "model . addedUnreconciled = [ ] model . unreconciledTotal = 0 model . selectAll…" at bounding box center [747, 410] width 1362 height 626
click at [190, 165] on div "model . addedUnreconciled = [ ] model . unreconciledTotal = 0 model . selectAll…" at bounding box center [747, 410] width 1362 height 626
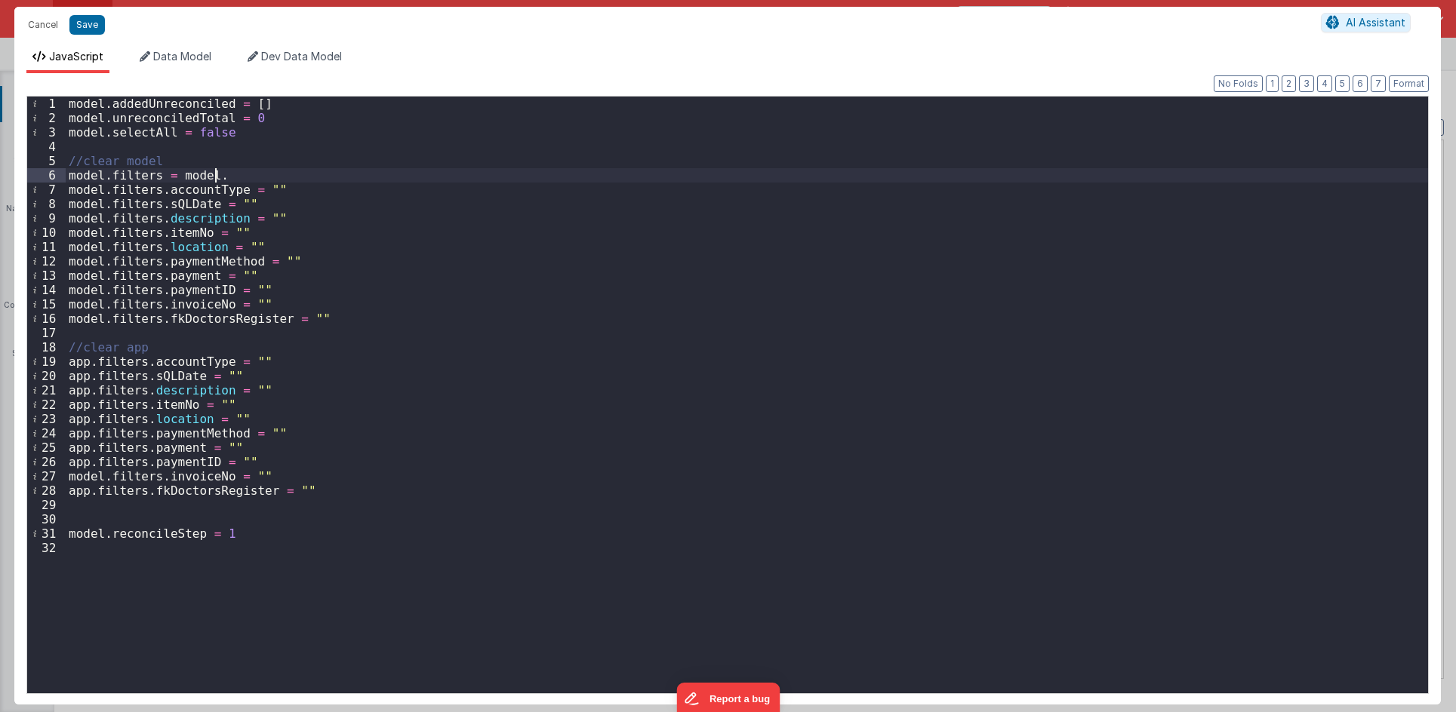
click at [180, 33] on div "Cancel Save" at bounding box center [670, 24] width 1300 height 21
click at [180, 54] on span "Data Model" at bounding box center [182, 56] width 58 height 13
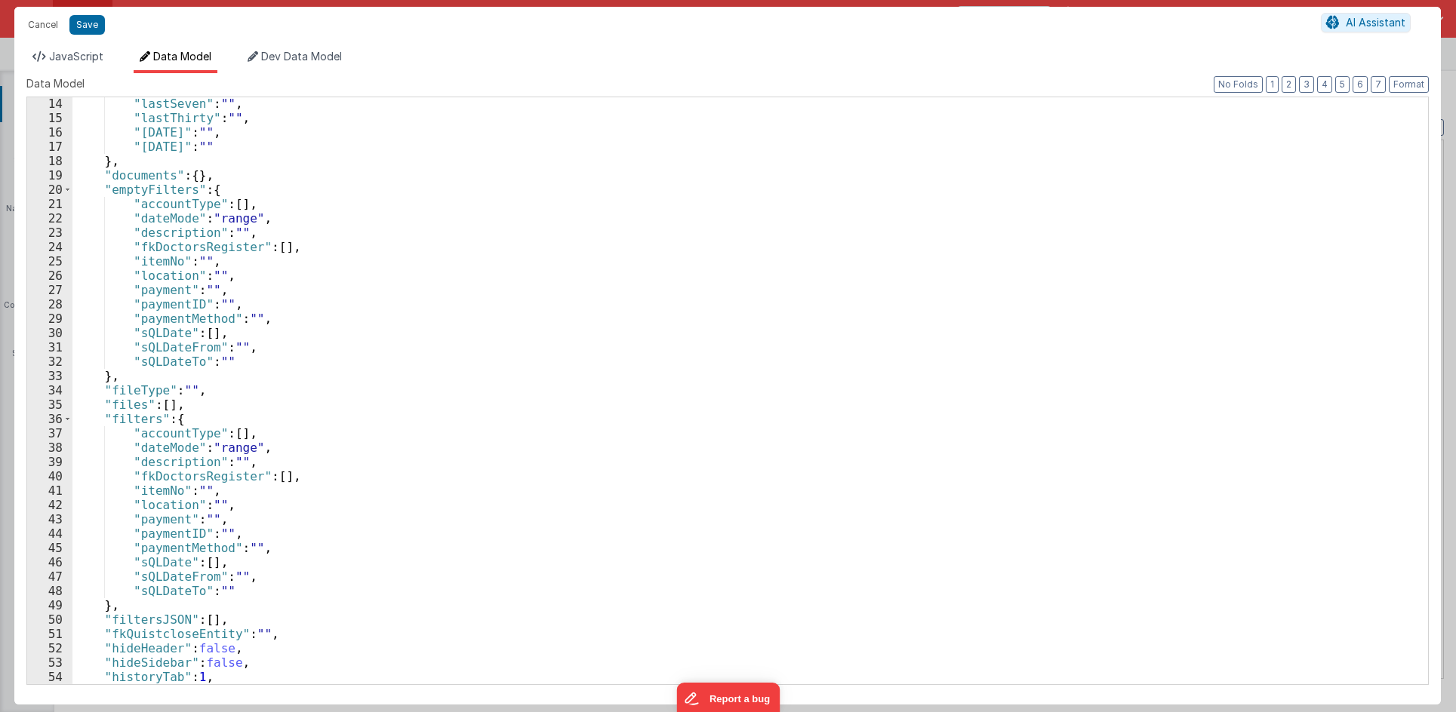
click at [149, 190] on div ""lastSeven" : "" , "lastThirty" : "" , "[DATE]" : "" , "[DATE]" : "" } , "docum…" at bounding box center [744, 412] width 1344 height 630
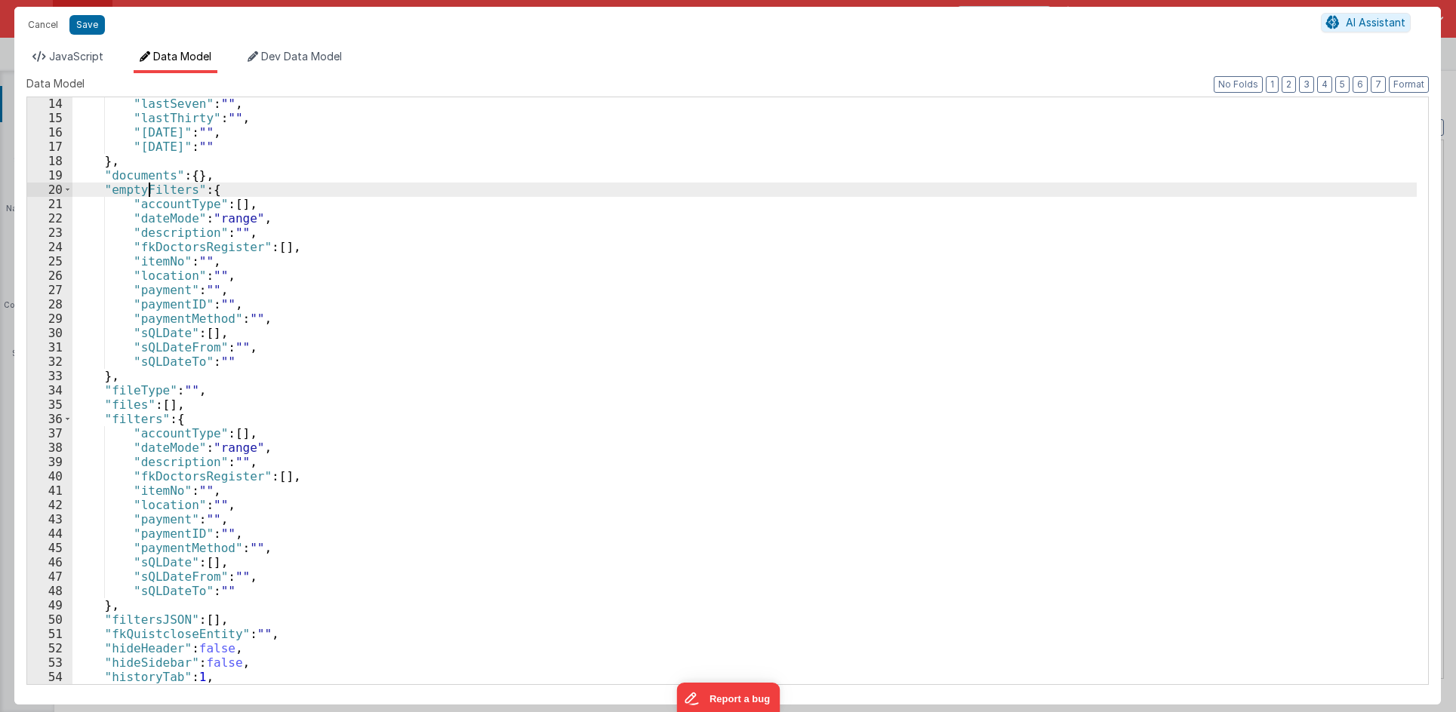
click at [149, 190] on div ""lastSeven" : "" , "lastThirty" : "" , "[DATE]" : "" , "[DATE]" : "" } , "docum…" at bounding box center [744, 412] width 1344 height 630
click at [94, 56] on span "JavaScript" at bounding box center [76, 56] width 54 height 13
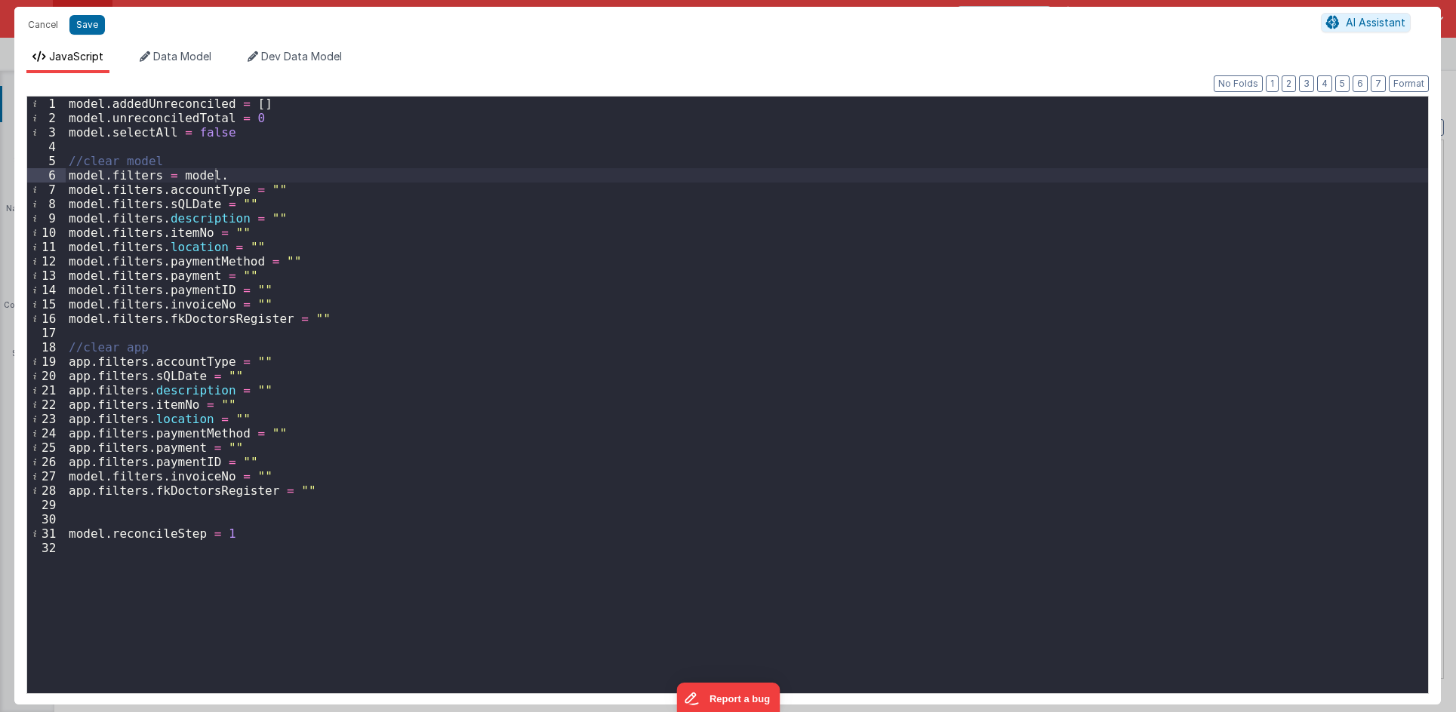
click at [256, 180] on div "model . addedUnreconciled = [ ] model . unreconciledTotal = 0 model . selectAll…" at bounding box center [747, 410] width 1362 height 626
click at [258, 174] on div "model . addedUnreconciled = [ ] model . unreconciledTotal = 0 model . selectAll…" at bounding box center [747, 410] width 1362 height 626
paste textarea
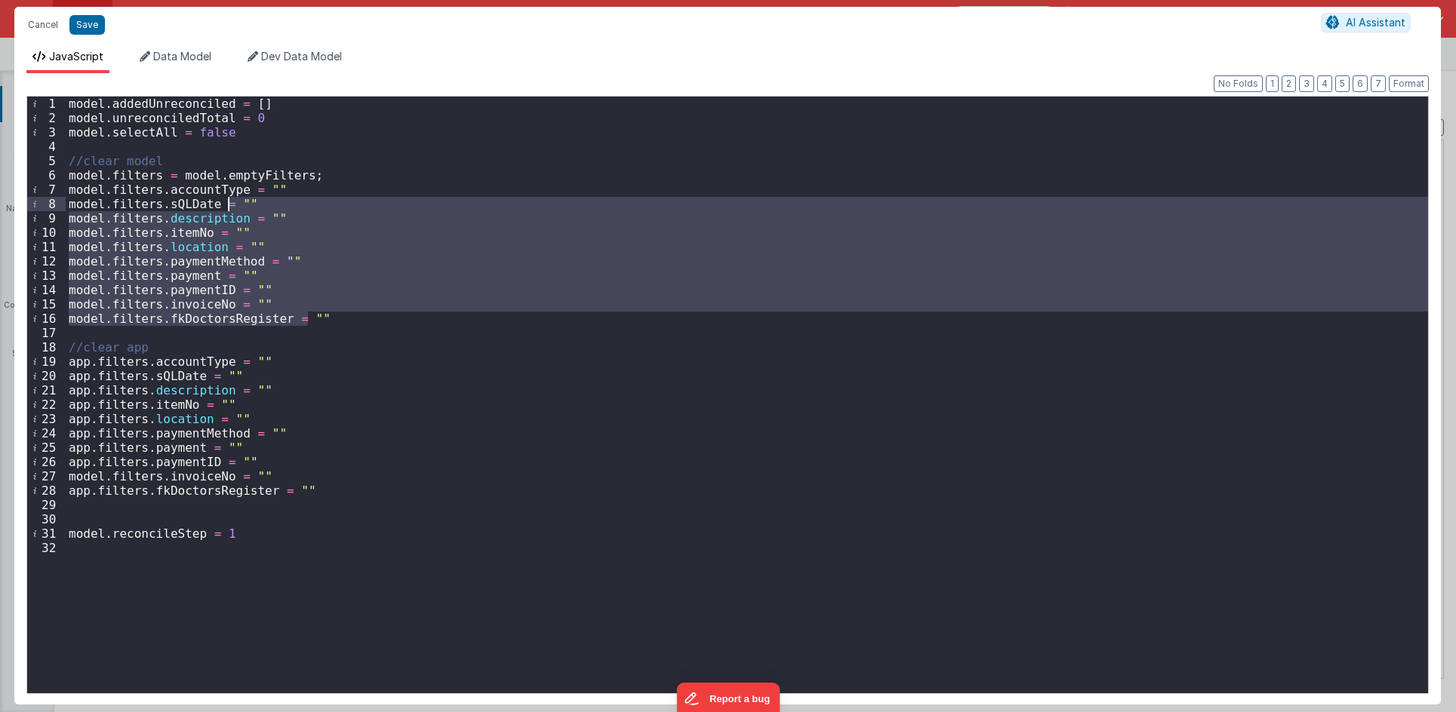
drag, startPoint x: 318, startPoint y: 321, endPoint x: 227, endPoint y: 198, distance: 153.8
click at [227, 198] on div "model . addedUnreconciled = [ ] model . unreconciledTotal = 0 model . selectAll…" at bounding box center [747, 410] width 1362 height 626
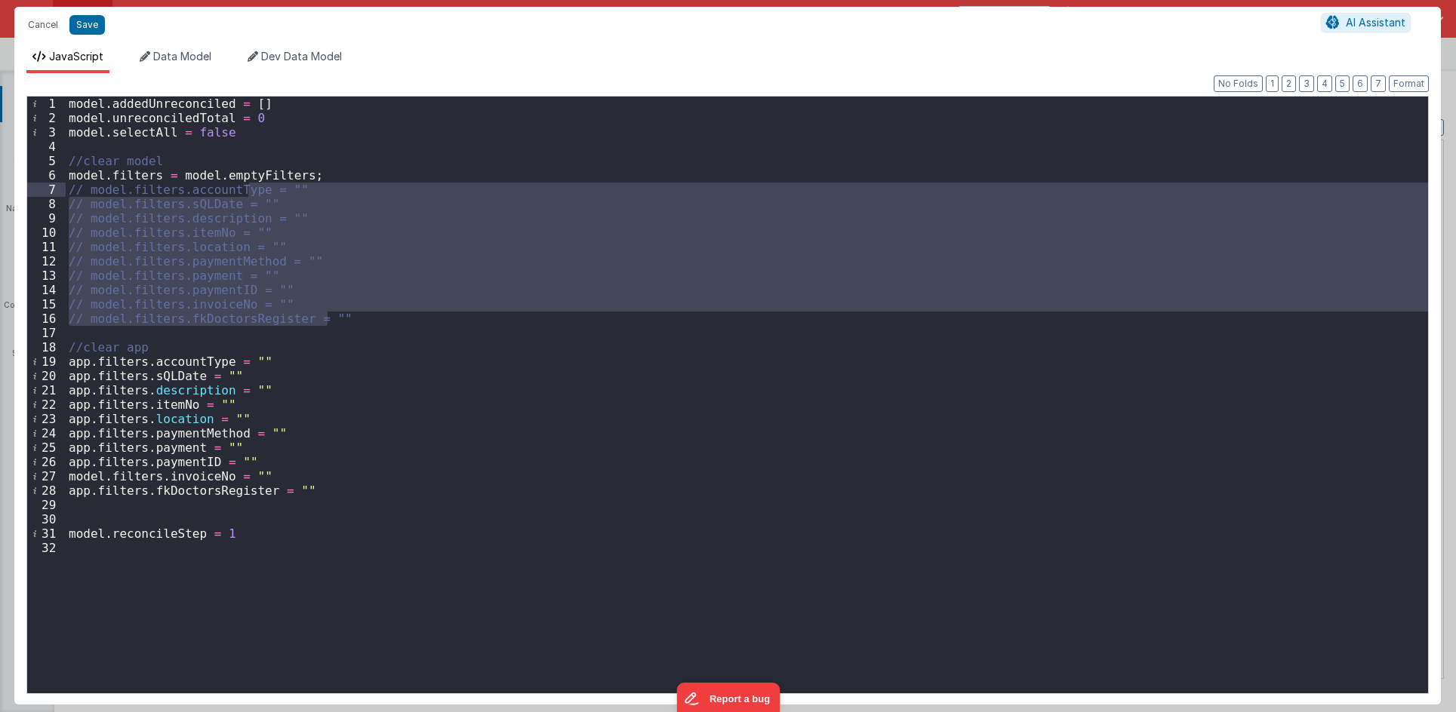
click at [225, 339] on div "model . addedUnreconciled = [ ] model . unreconciledTotal = 0 model . selectAll…" at bounding box center [747, 410] width 1362 height 626
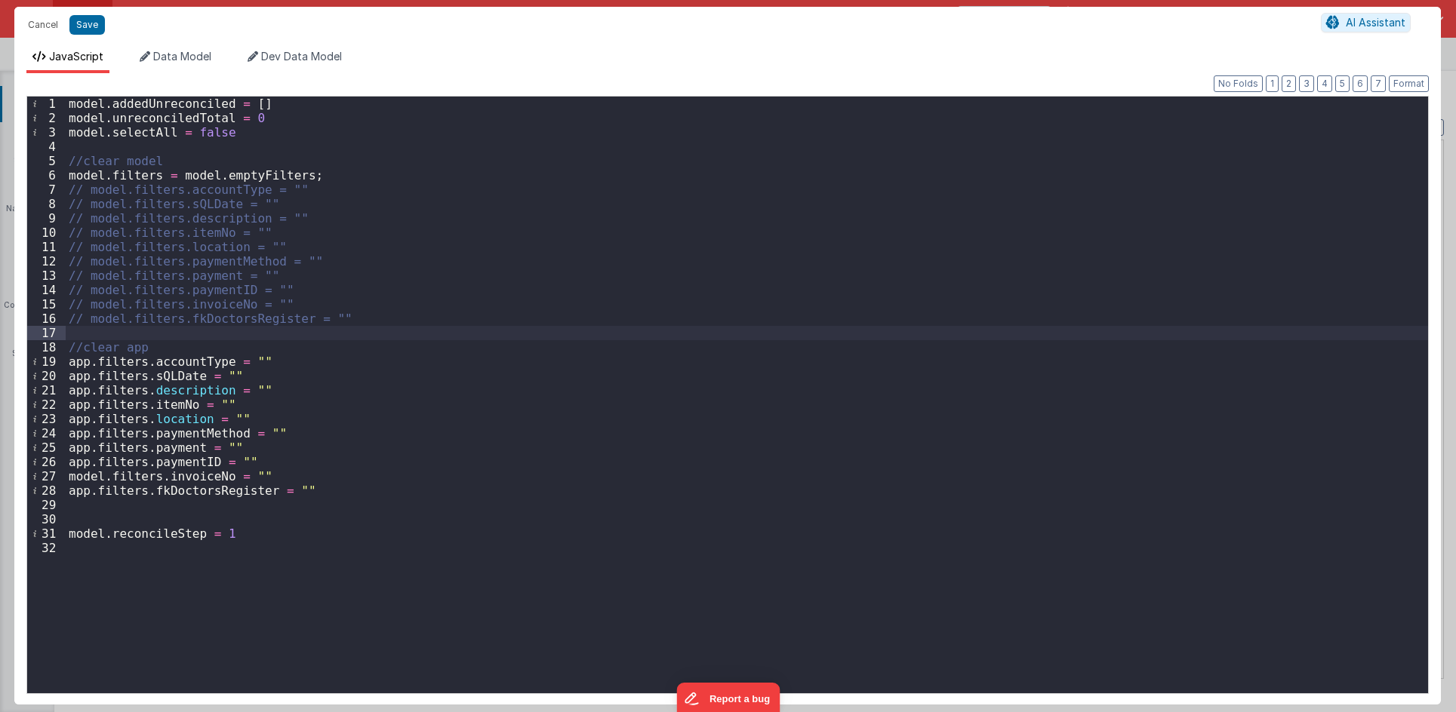
click at [292, 349] on div "model . addedUnreconciled = [ ] model . unreconciledTotal = 0 model . selectAll…" at bounding box center [747, 410] width 1362 height 626
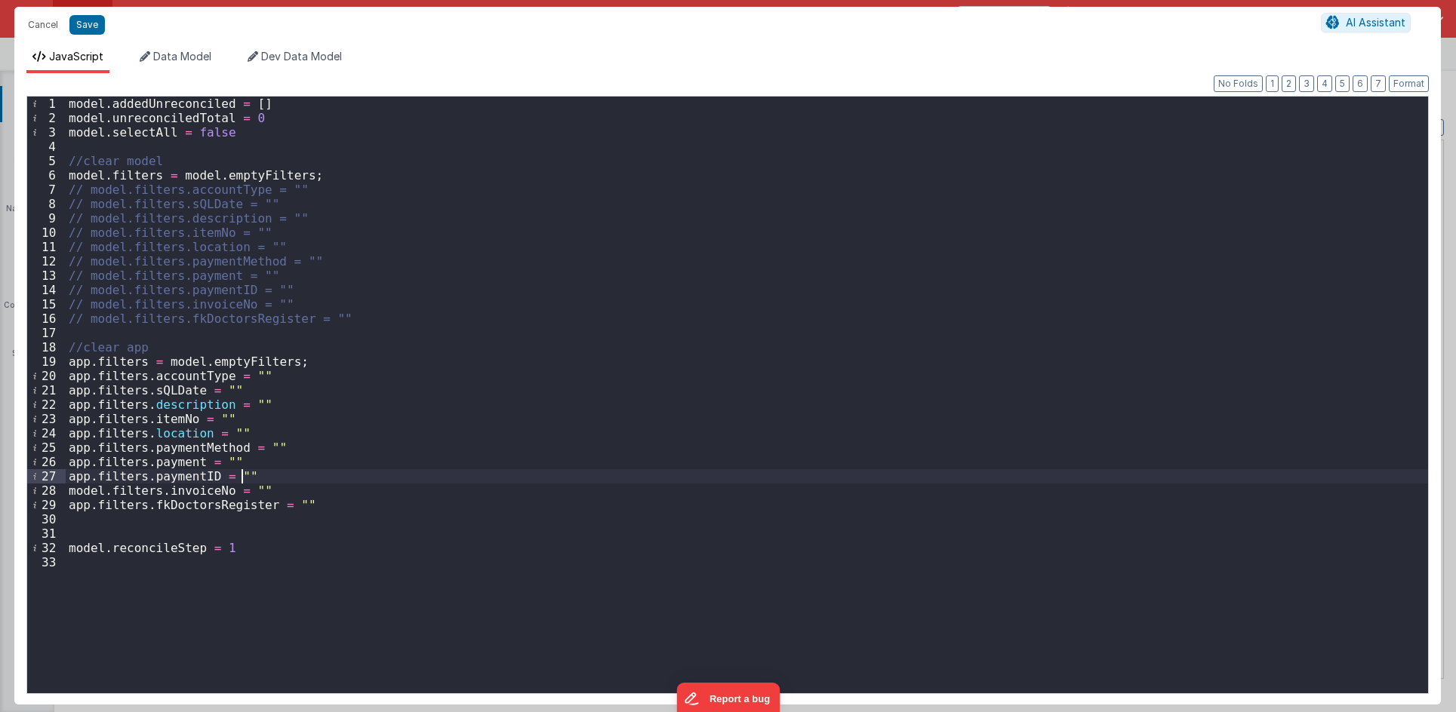
click at [266, 472] on div "model . addedUnreconciled = [ ] model . unreconciledTotal = 0 model . selectAll…" at bounding box center [747, 410] width 1362 height 626
click at [155, 53] on span "Data Model" at bounding box center [182, 56] width 58 height 13
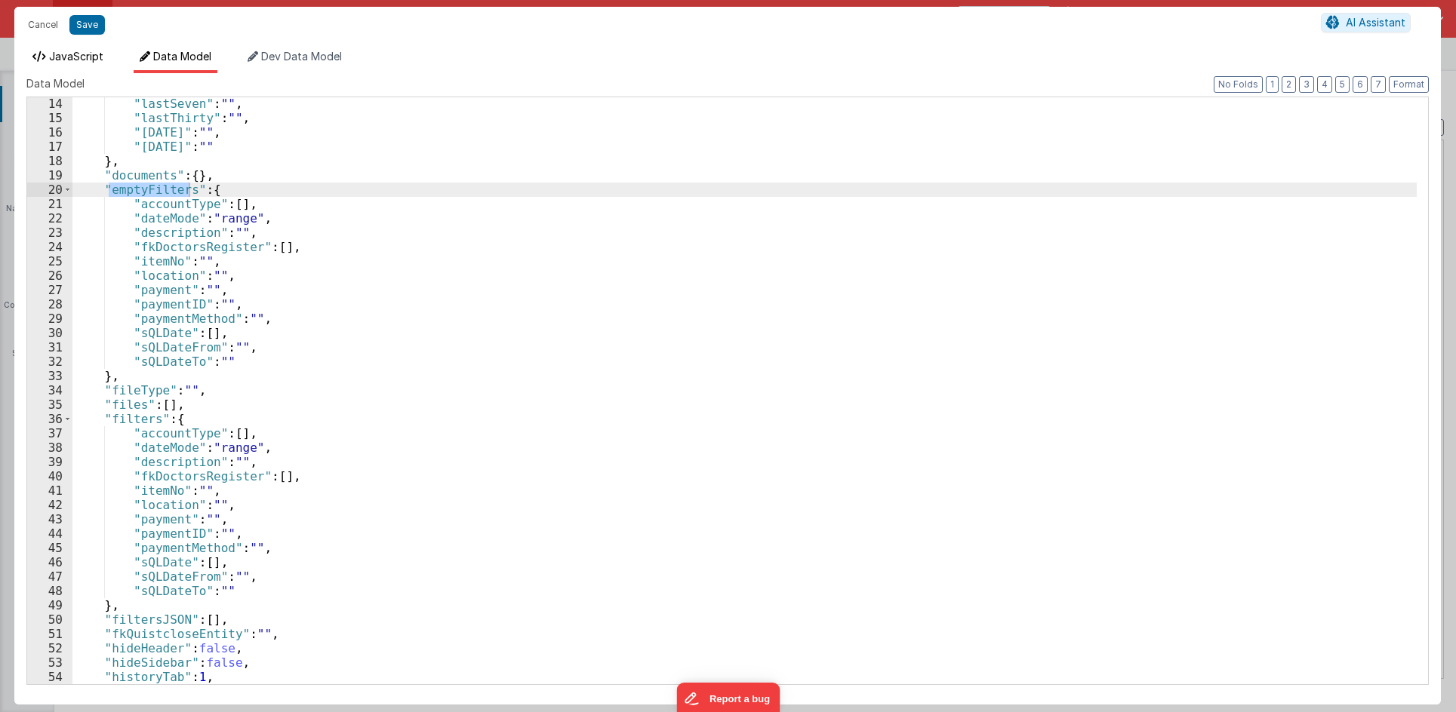
click at [86, 59] on span "JavaScript" at bounding box center [76, 56] width 54 height 13
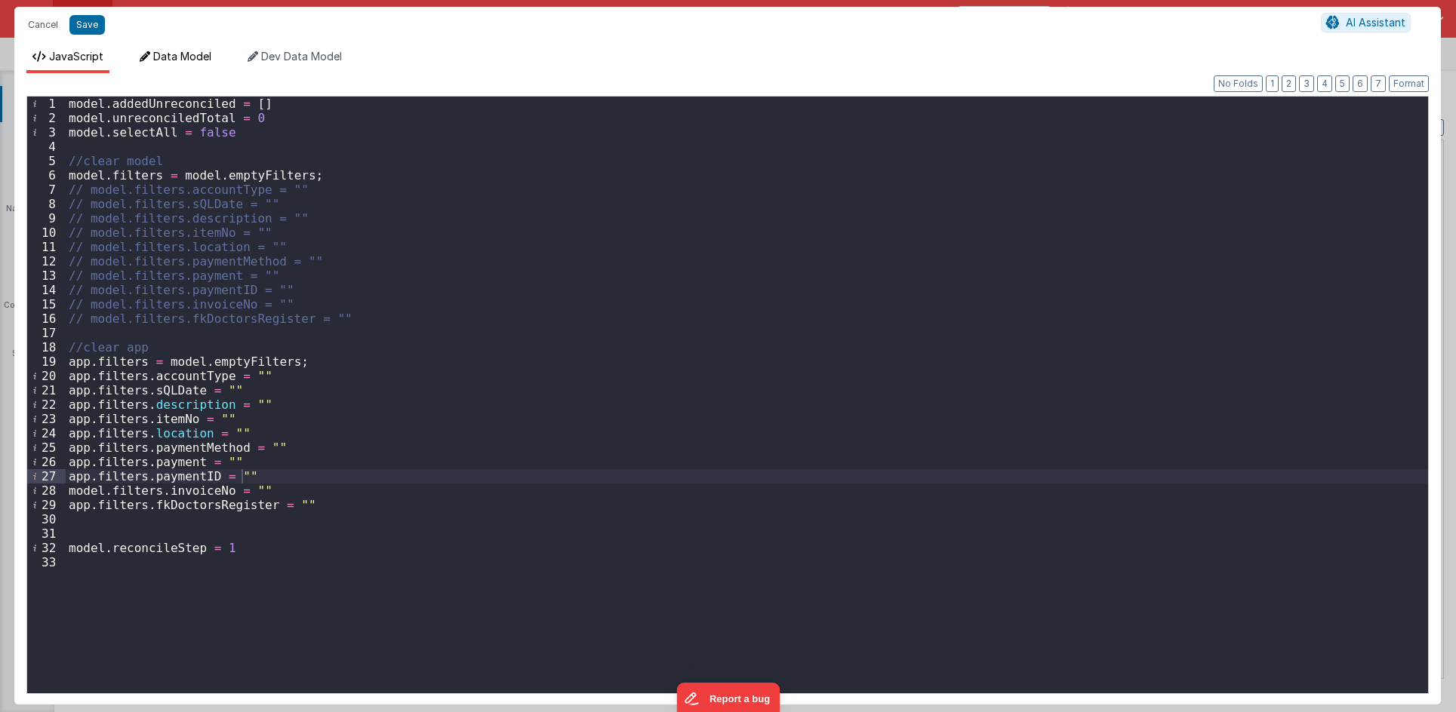
click at [167, 57] on span "Data Model" at bounding box center [182, 56] width 58 height 13
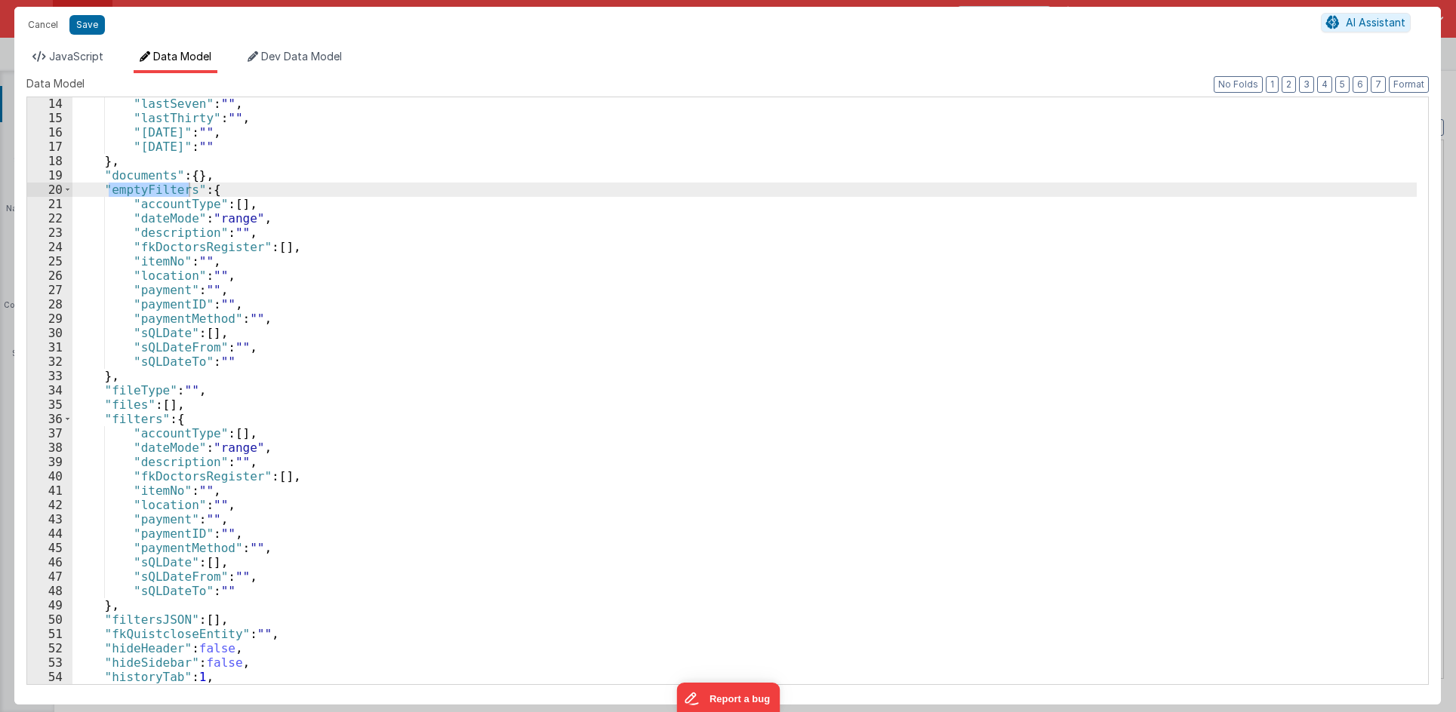
click at [94, 64] on li "JavaScript" at bounding box center [67, 61] width 83 height 24
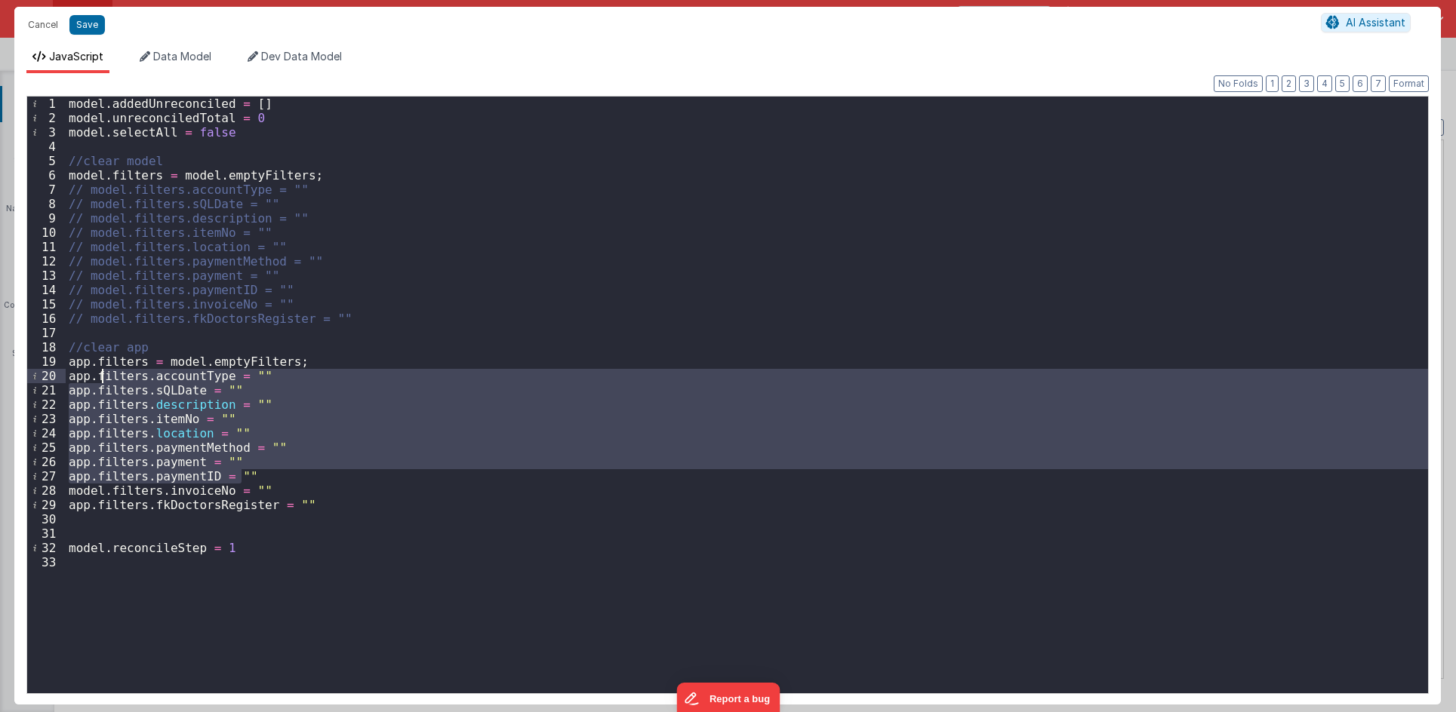
drag, startPoint x: 234, startPoint y: 446, endPoint x: 99, endPoint y: 380, distance: 150.5
click at [99, 380] on div "model . addedUnreconciled = [ ] model . unreconciledTotal = 0 model . selectAll…" at bounding box center [747, 410] width 1362 height 626
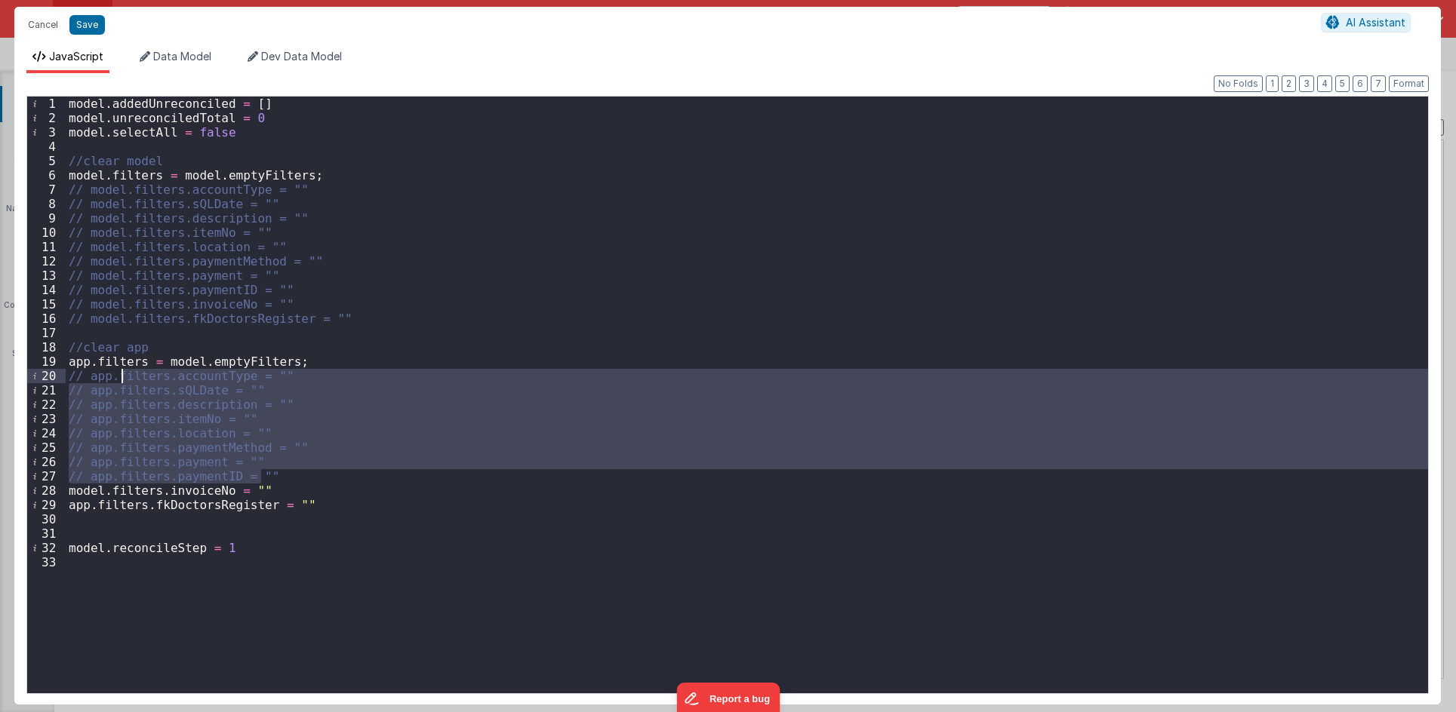
click at [254, 457] on div "model . addedUnreconciled = [ ] model . unreconciledTotal = 0 model . selectAll…" at bounding box center [747, 395] width 1362 height 597
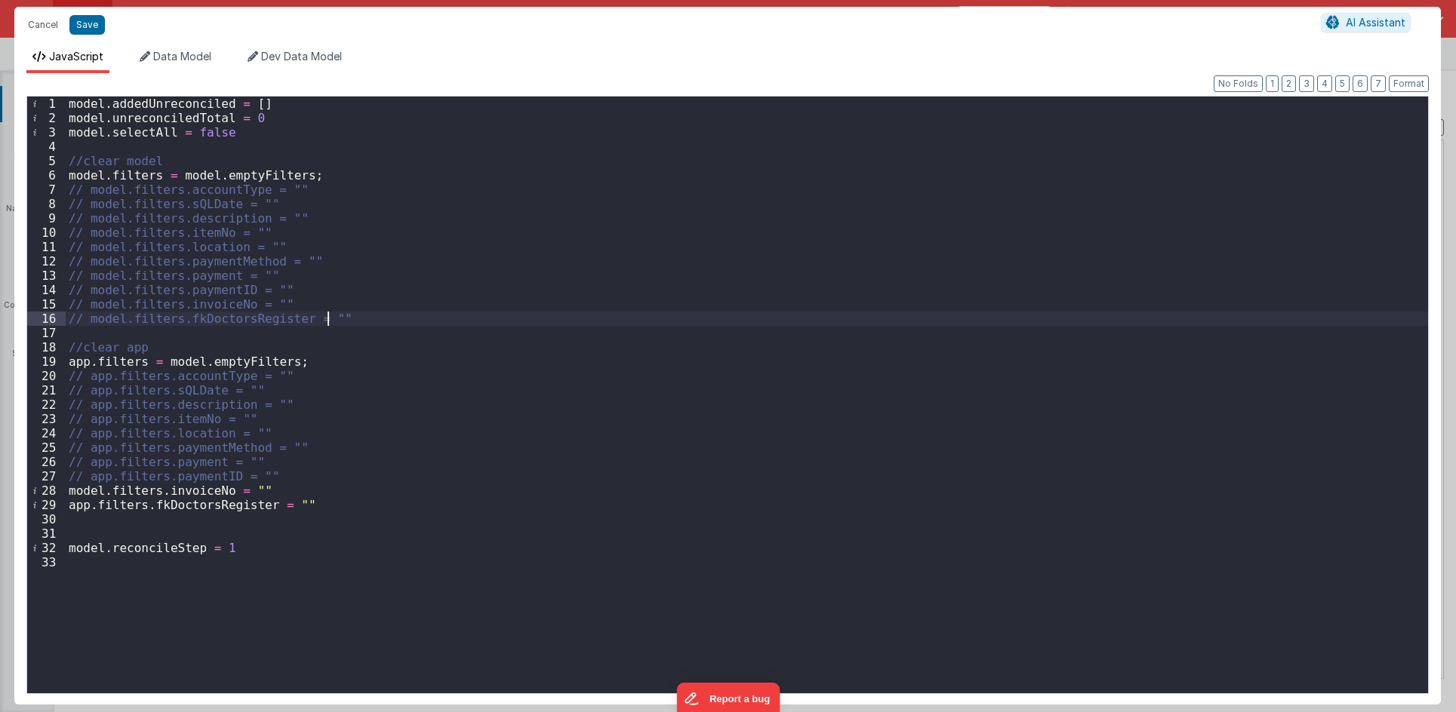
click at [364, 315] on div "model . addedUnreconciled = [ ] model . unreconciledTotal = 0 model . selectAll…" at bounding box center [747, 410] width 1362 height 626
drag, startPoint x: 364, startPoint y: 315, endPoint x: 62, endPoint y: 320, distance: 301.9
click at [62, 320] on div "1 2 3 4 5 6 7 8 9 10 11 12 13 14 15 16 17 18 19 20 21 22 23 24 25 26 27 28 29 3…" at bounding box center [727, 395] width 1402 height 598
click at [311, 484] on div "model . addedUnreconciled = [ ] model . unreconciledTotal = 0 model . selectAll…" at bounding box center [747, 410] width 1362 height 626
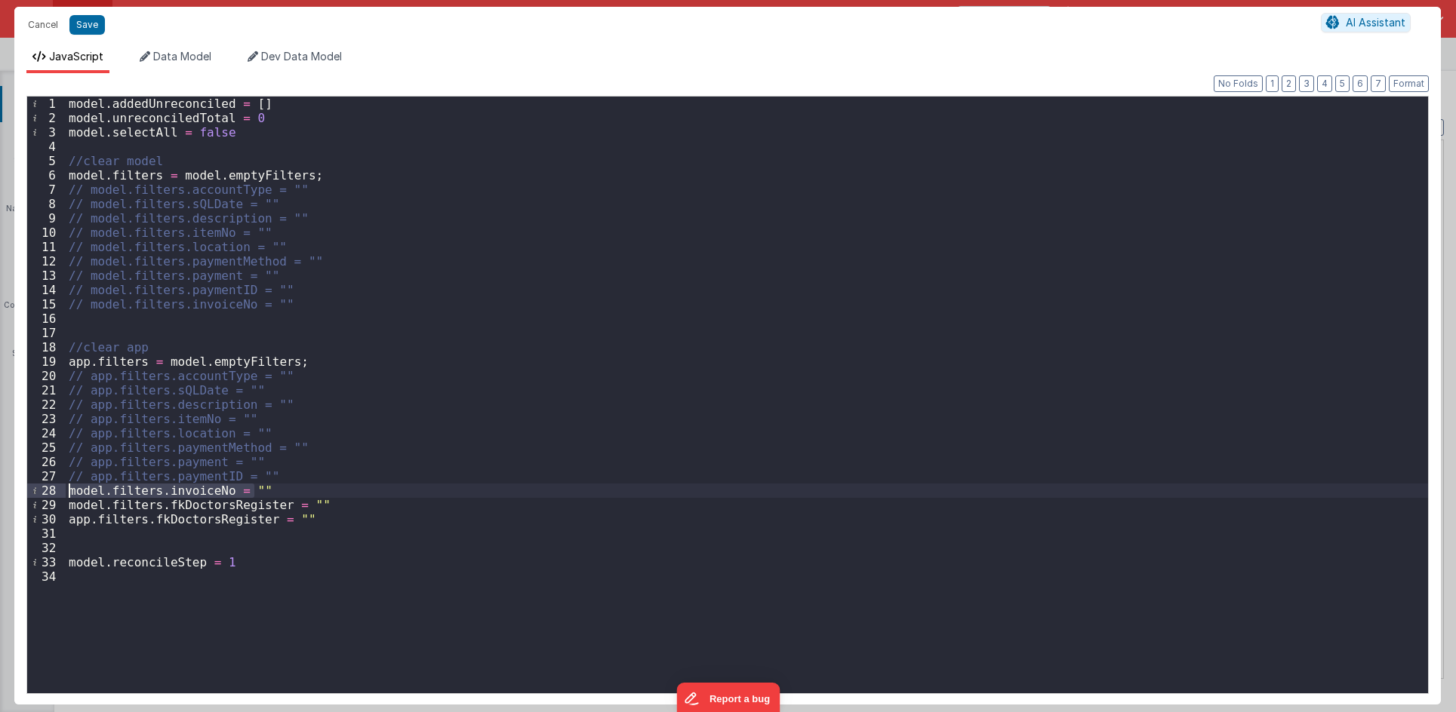
drag, startPoint x: 264, startPoint y: 490, endPoint x: -1, endPoint y: 486, distance: 264.9
click at [0, 486] on html "Cancel Save AI Assistant JavaScript Data Model Dev Data Model Format 7 6 5 4 3 …" at bounding box center [728, 356] width 1456 height 712
click at [327, 520] on div "model . addedUnreconciled = [ ] model . unreconciledTotal = 0 model . selectAll…" at bounding box center [747, 410] width 1362 height 626
click at [79, 521] on div "model . addedUnreconciled = [ ] model . unreconciledTotal = 0 model . selectAll…" at bounding box center [747, 410] width 1362 height 626
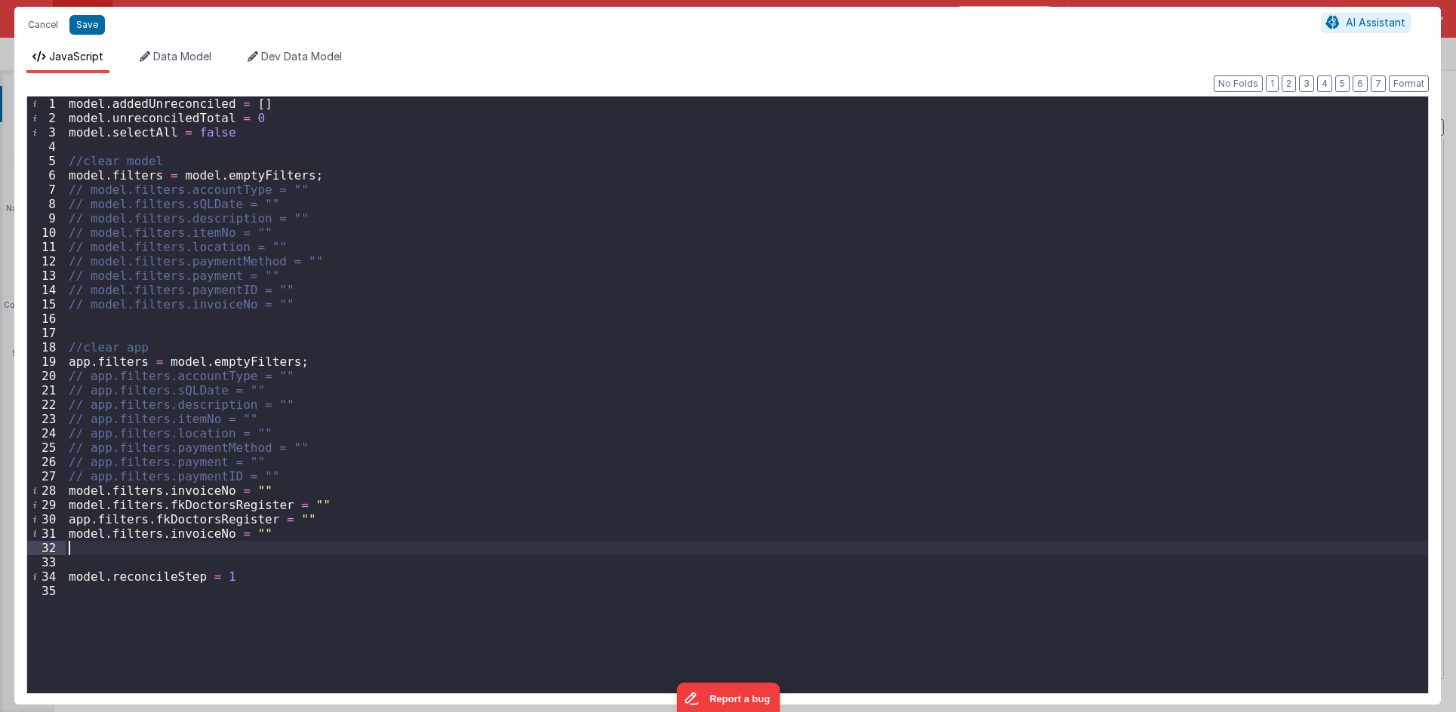
click at [81, 545] on div "model . addedUnreconciled = [ ] model . unreconciledTotal = 0 model . selectAll…" at bounding box center [747, 410] width 1362 height 626
click at [83, 537] on div "model . addedUnreconciled = [ ] model . unreconciledTotal = 0 model . selectAll…" at bounding box center [747, 410] width 1362 height 626
click at [258, 493] on div "model . addedUnreconciled = [ ] model . unreconciledTotal = 0 model . selectAll…" at bounding box center [747, 410] width 1362 height 626
click at [86, 27] on button "Save" at bounding box center [86, 25] width 35 height 20
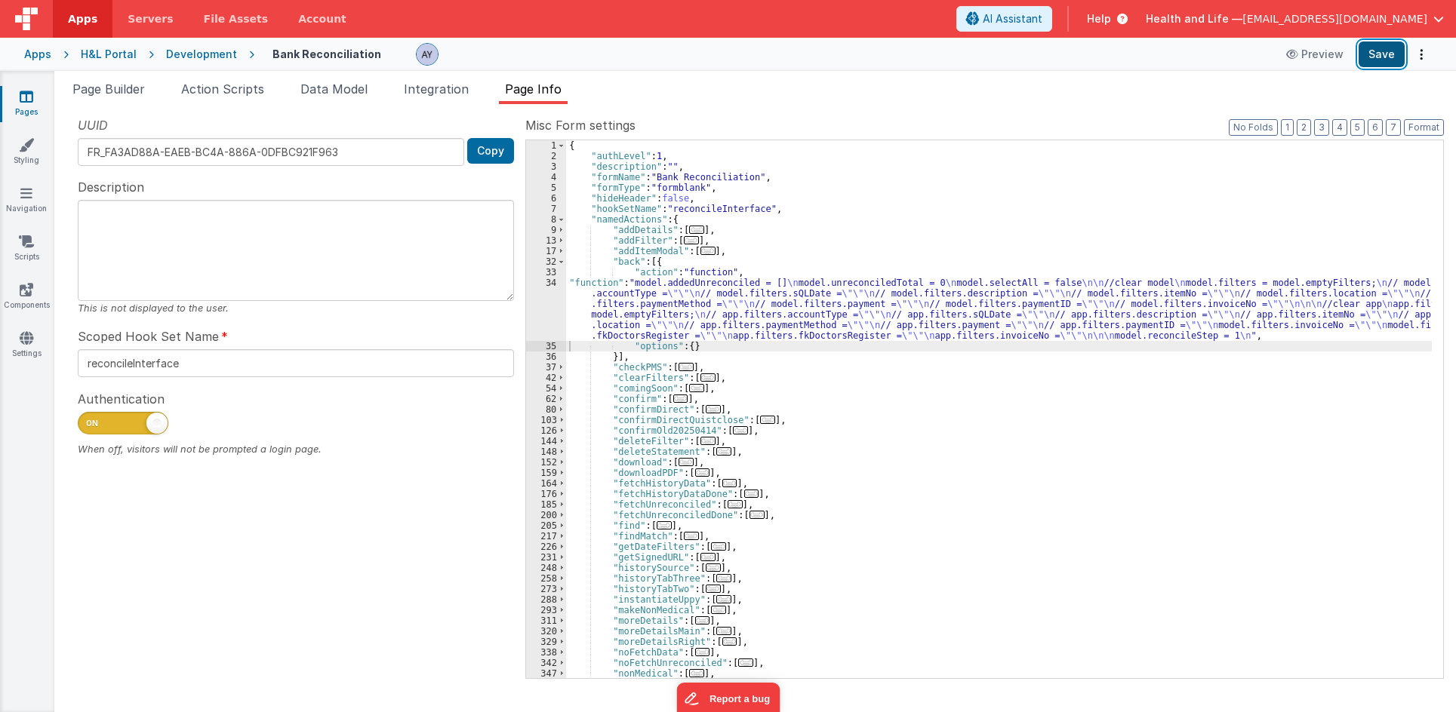
click at [1249, 55] on button "Save" at bounding box center [1381, 55] width 46 height 26
click at [128, 97] on li "Page Builder" at bounding box center [108, 92] width 85 height 24
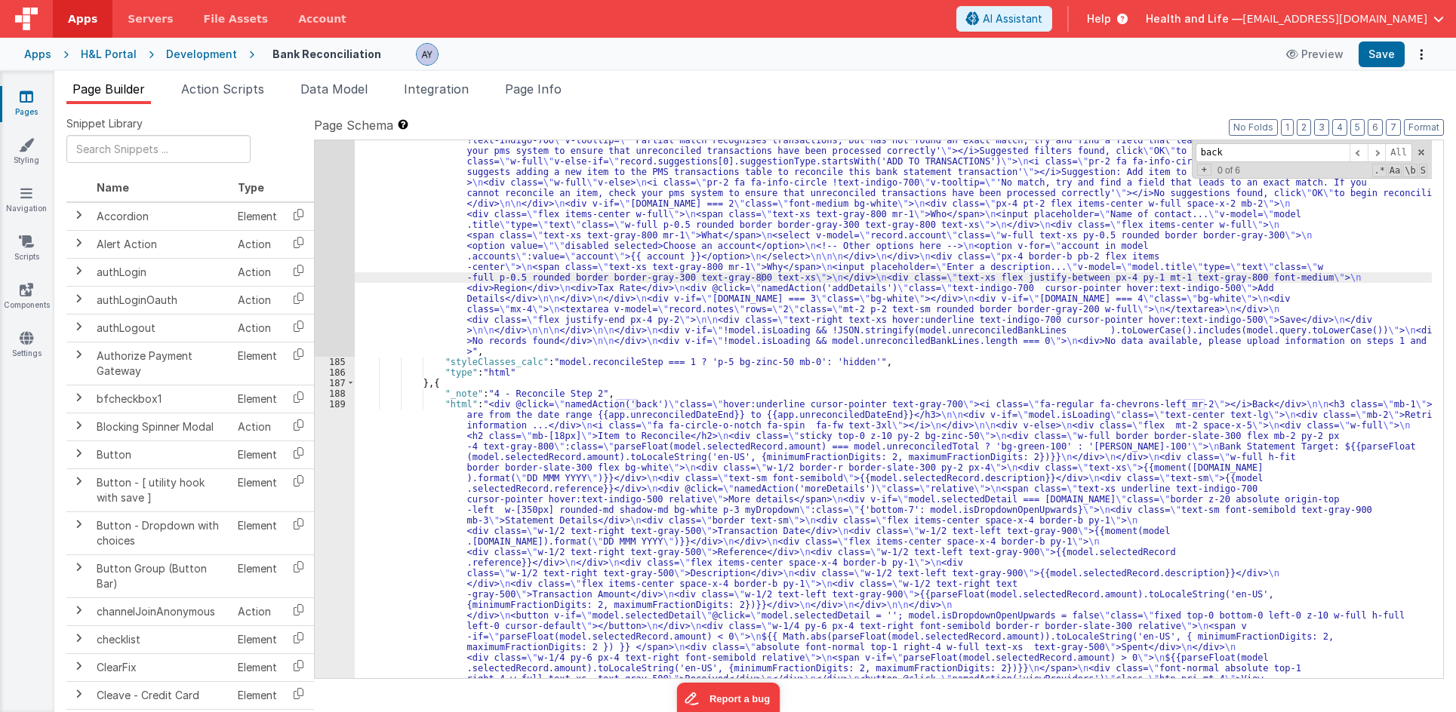
click at [1239, 150] on input "back" at bounding box center [1272, 152] width 154 height 19
paste input "Items are from the date rang"
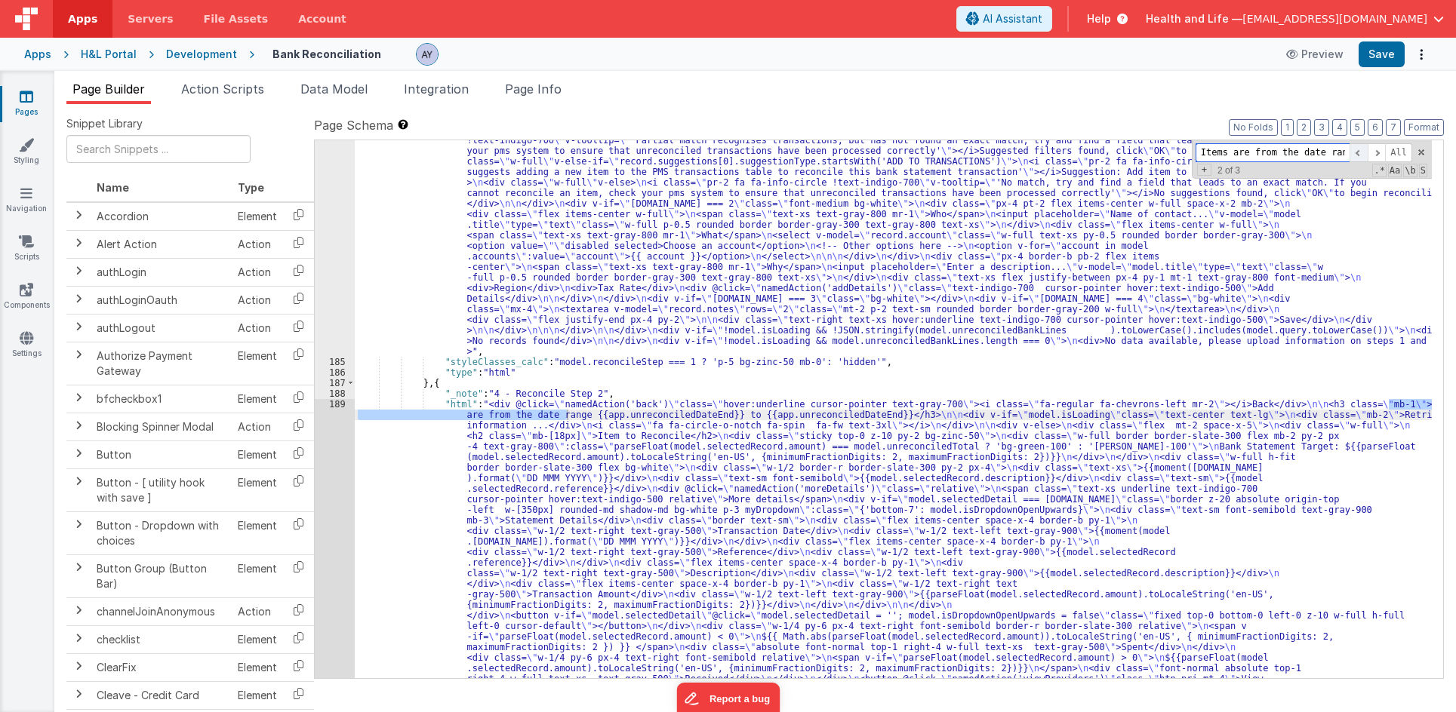
type input "Items are from the date rang"
click at [1249, 151] on span at bounding box center [1358, 152] width 18 height 19
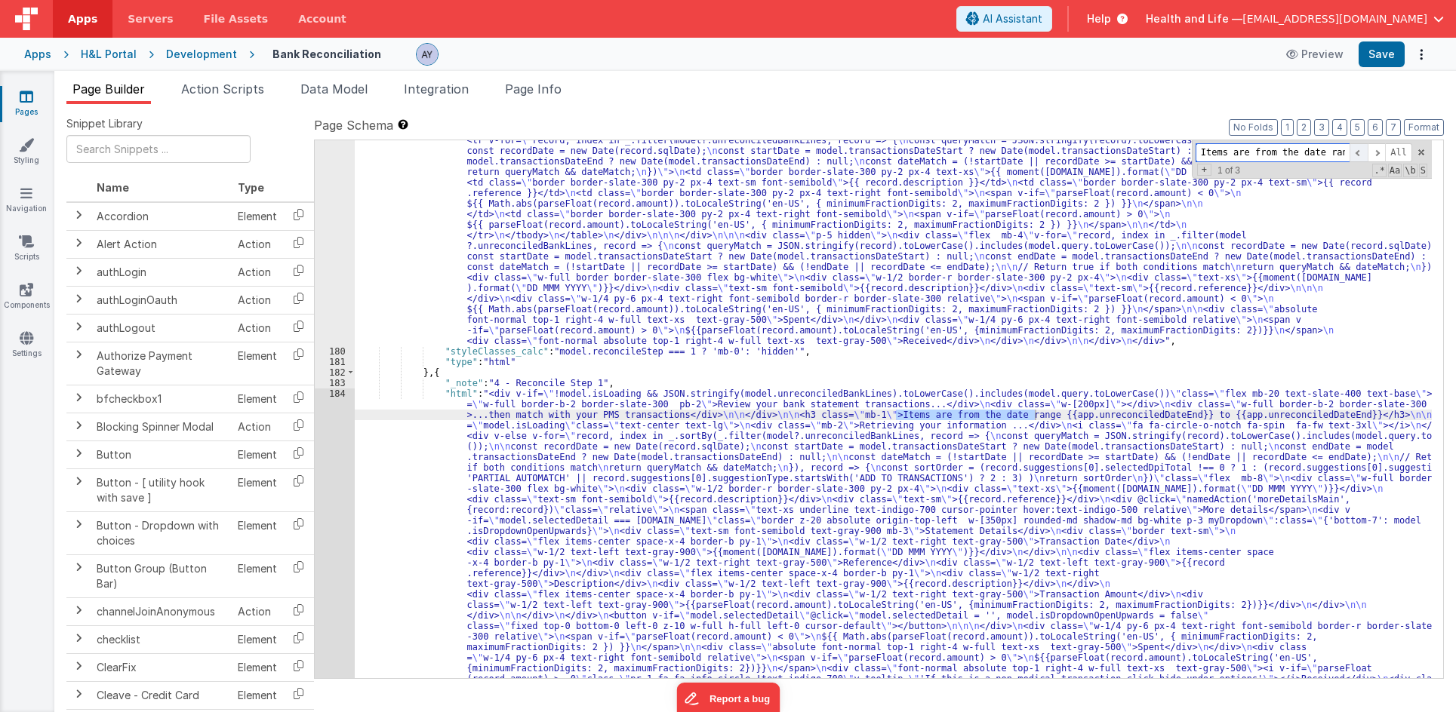
scroll to position [3534, 0]
click at [1249, 150] on span at bounding box center [1376, 152] width 18 height 19
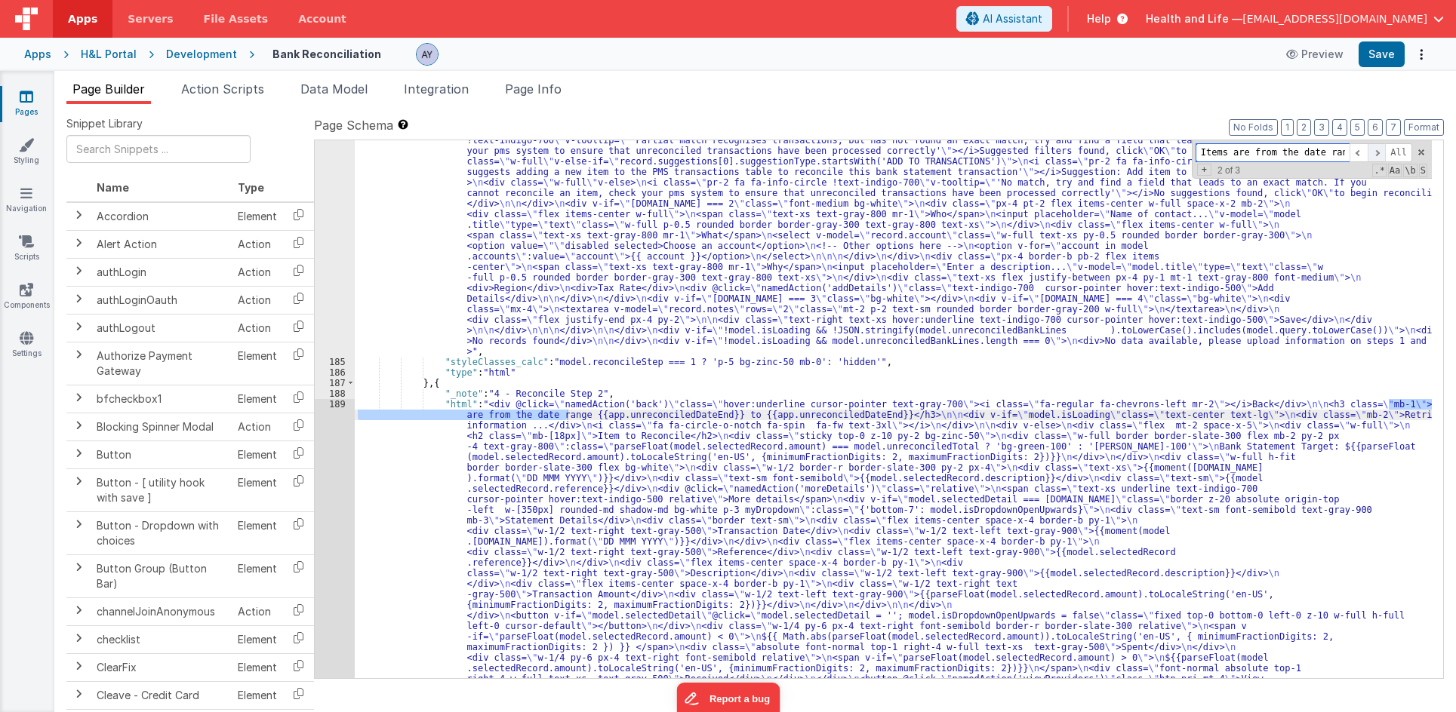
click at [1249, 150] on span at bounding box center [1376, 152] width 18 height 19
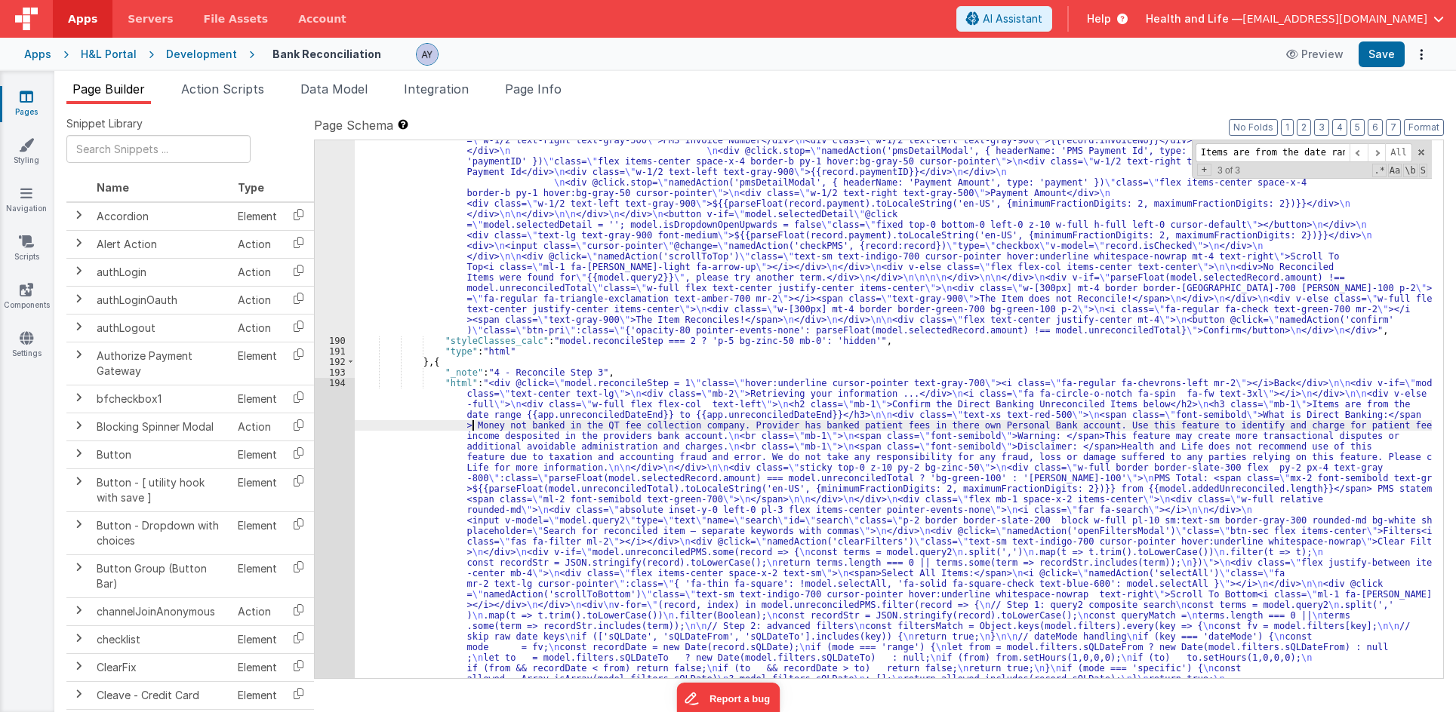
click at [472, 426] on div ""html" : "<div @click= \" namedAction('back') \" class= \" hover:underline curs…" at bounding box center [893, 420] width 1077 height 2492
click at [331, 419] on div "189 190 191 192 193 194 195 196 197 198 199 200 201 202 203 204 205 206 207 208…" at bounding box center [335, 420] width 40 height 2492
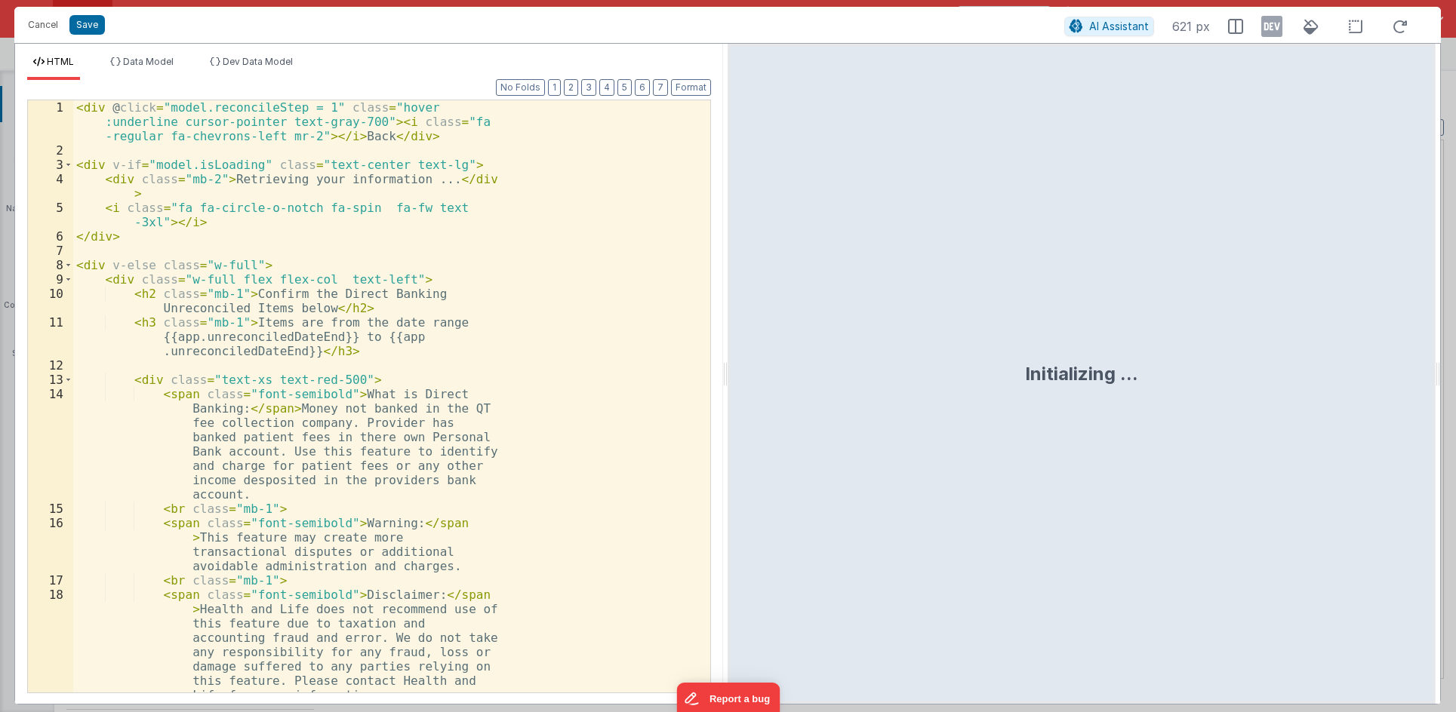
scroll to position [6012, 0]
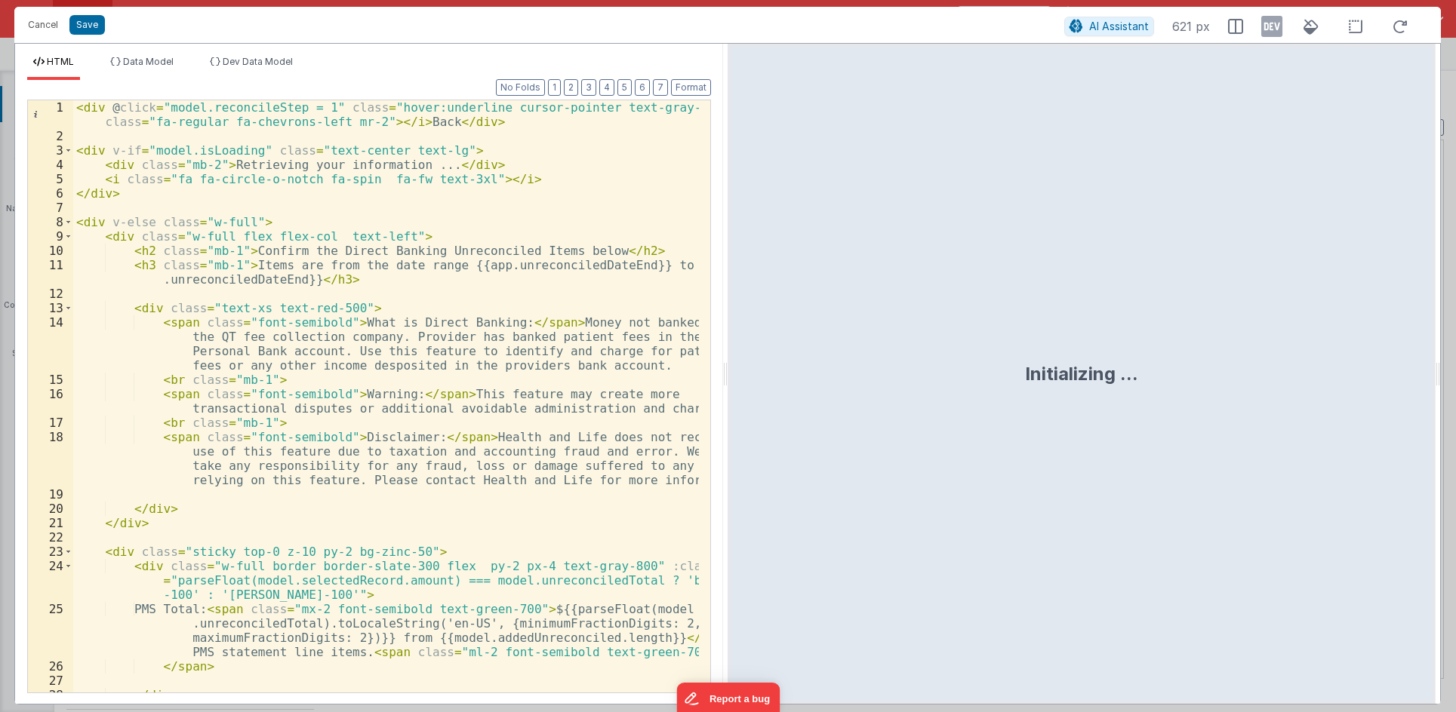
click at [585, 319] on div "< div @ click = "model.reconcileStep = 1" class = "hover:underline cursor-point…" at bounding box center [386, 417] width 626 height 635
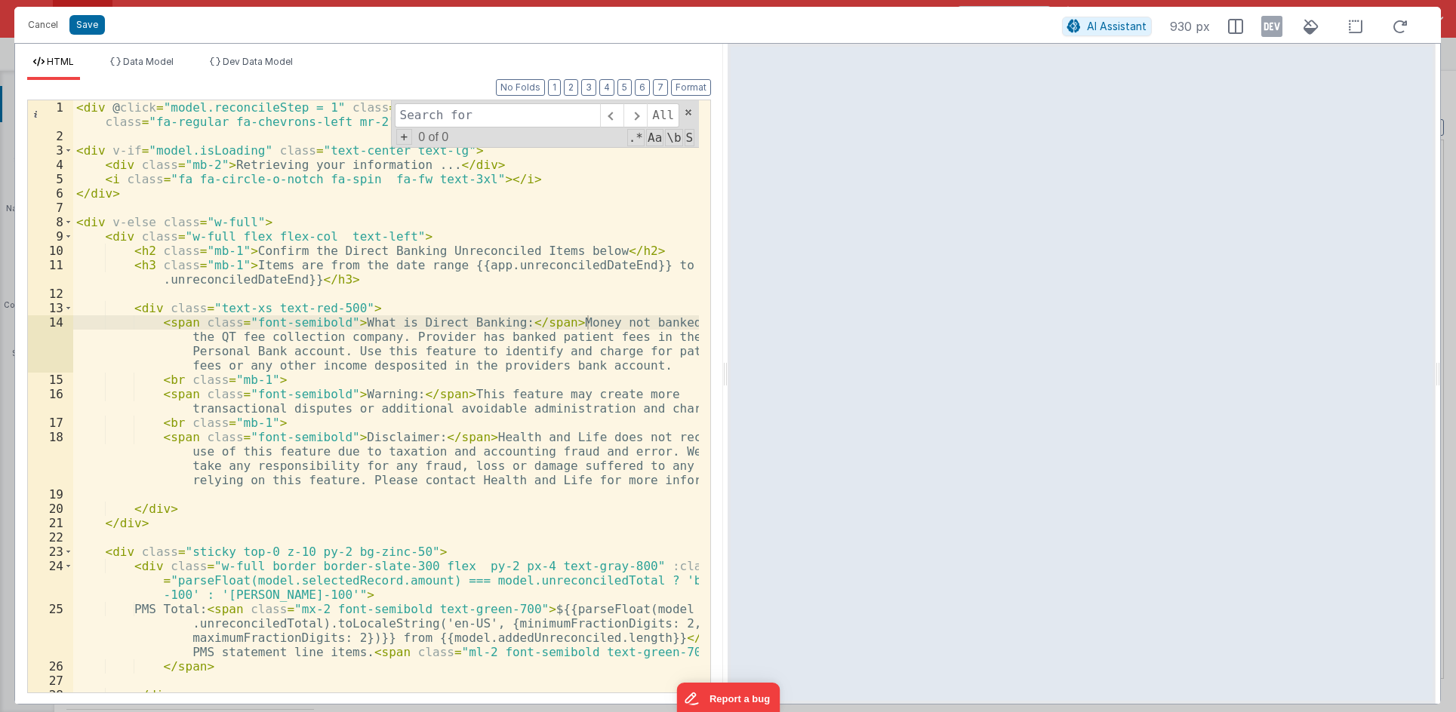
type input "Items are from the date rang"
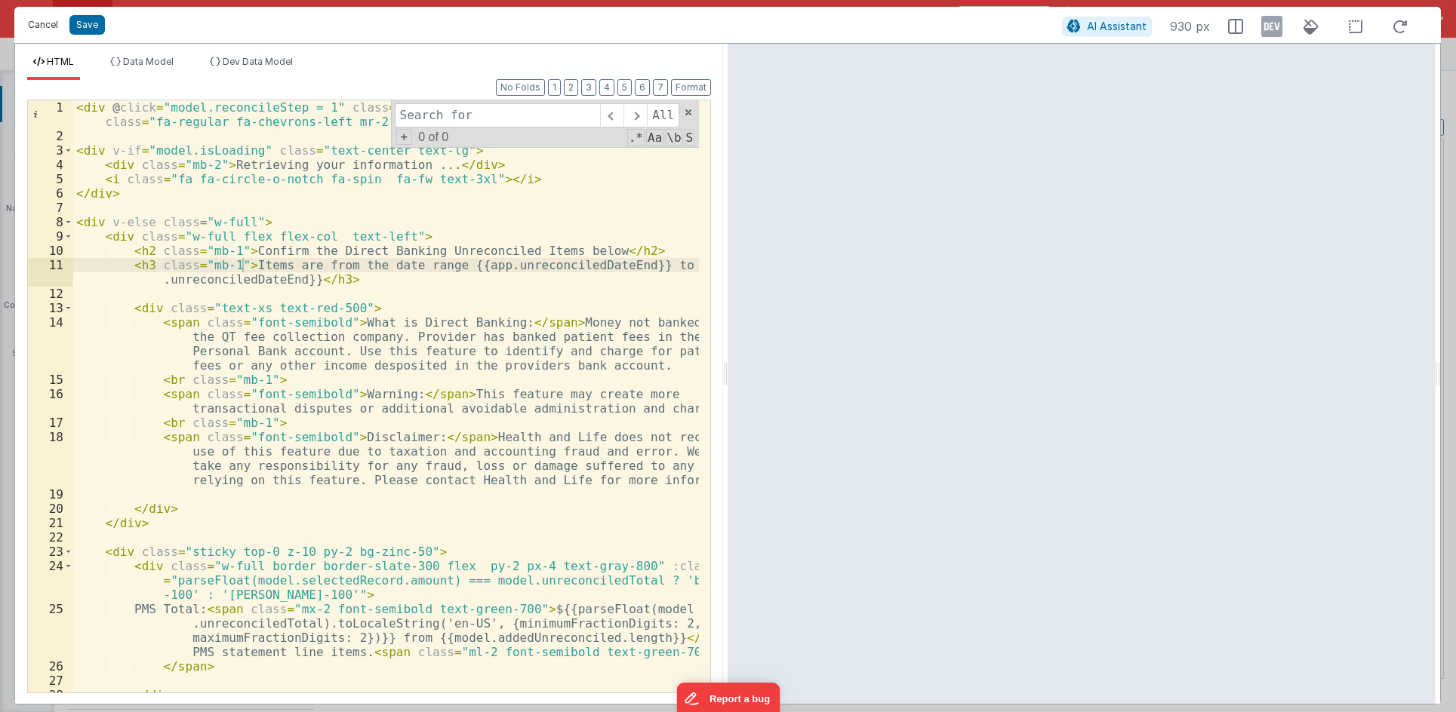
click at [61, 21] on button "Cancel" at bounding box center [42, 24] width 45 height 21
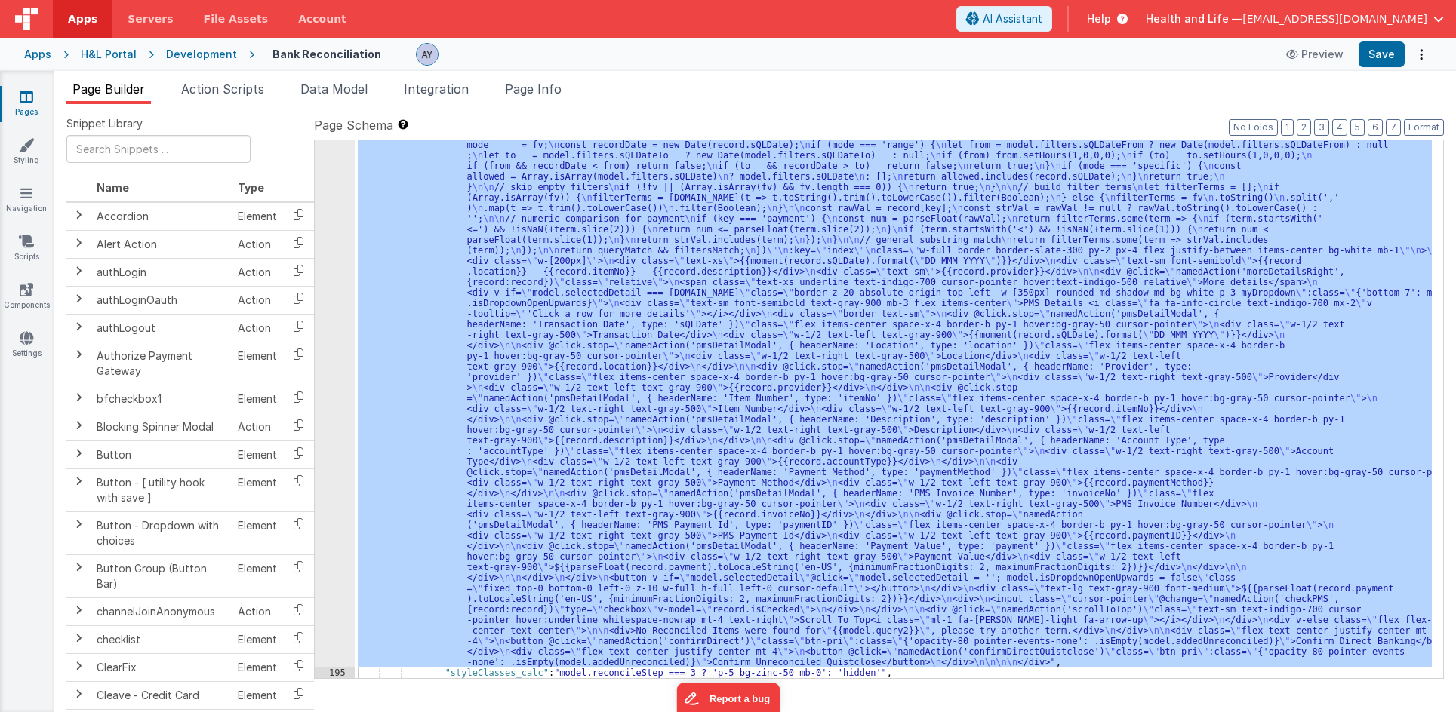
click at [944, 320] on div ""html" : "<div @click= \" model.reconcileStep = 1 \" class= \" hover:underline …" at bounding box center [893, 409] width 1077 height 538
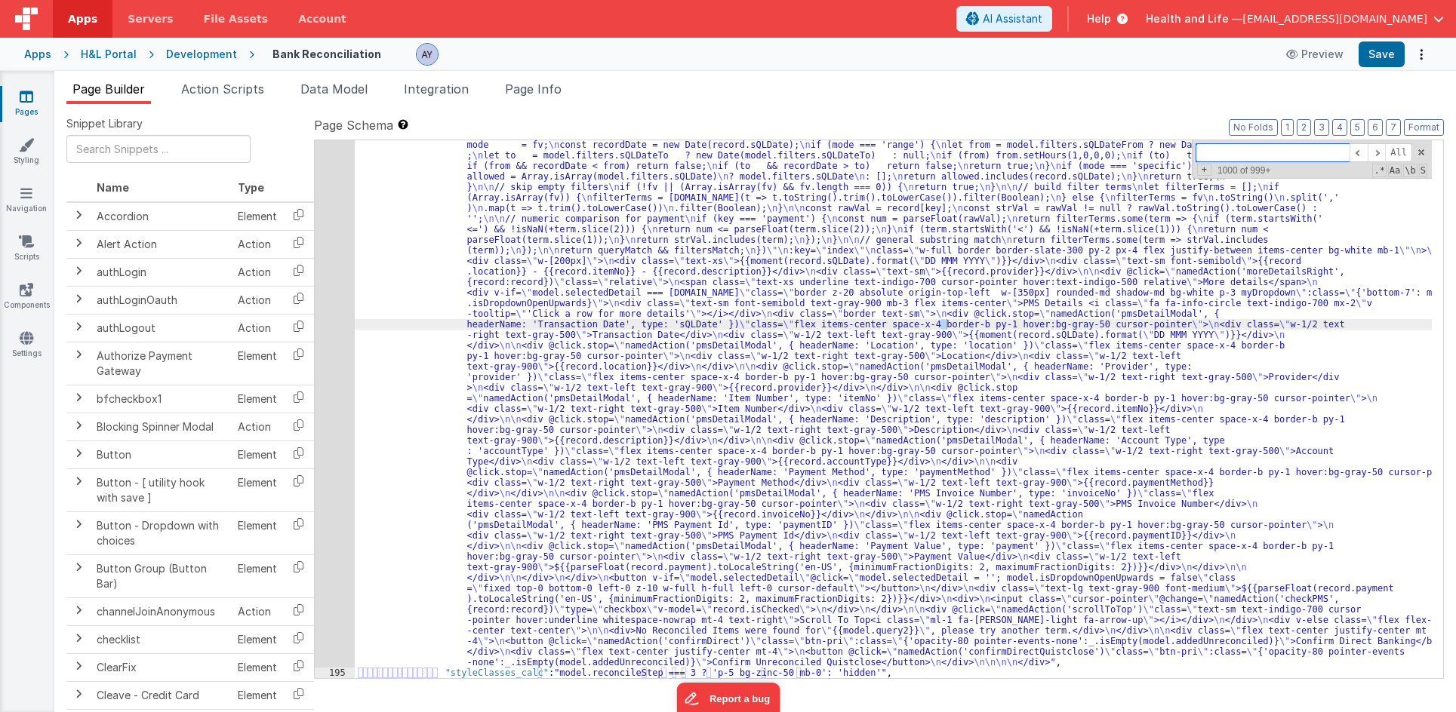
paste input "Items are from the date rang"
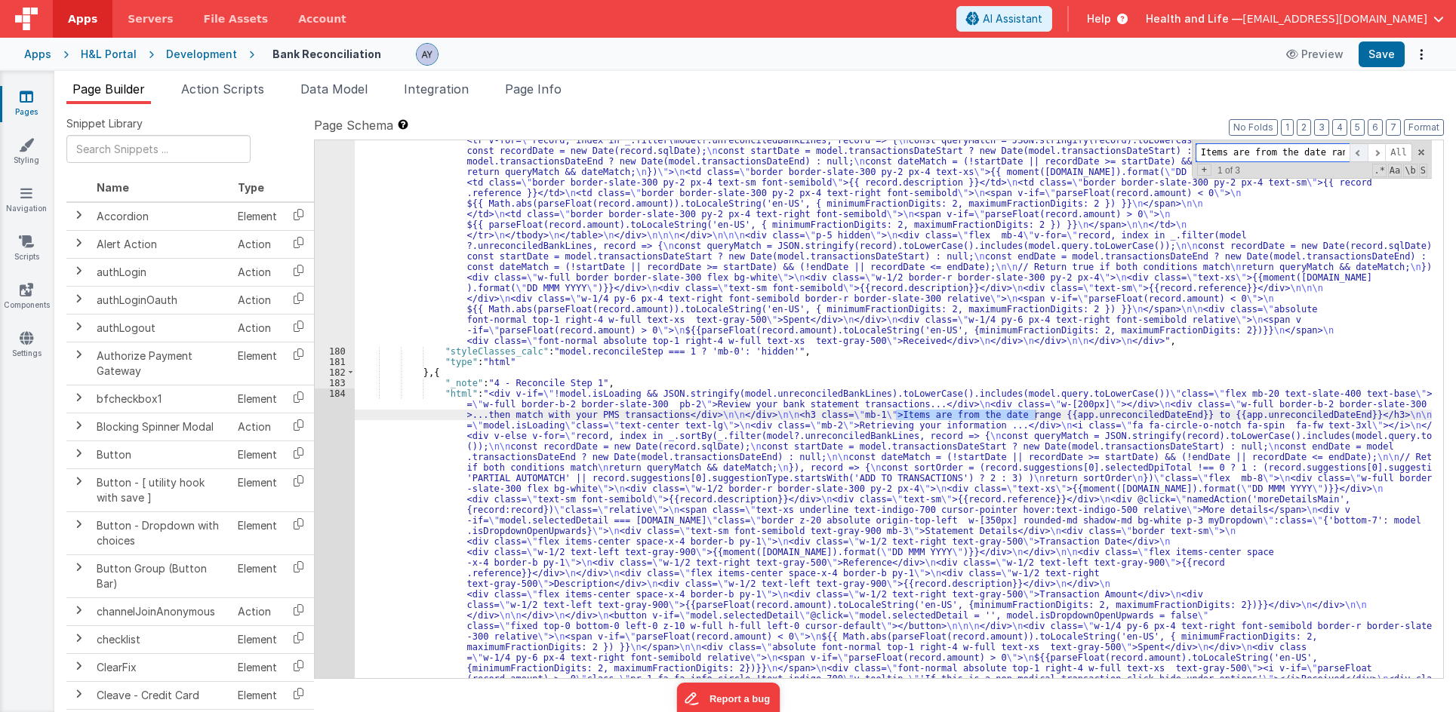
type input "Items are from the date rang"
click at [1249, 147] on span at bounding box center [1358, 152] width 18 height 19
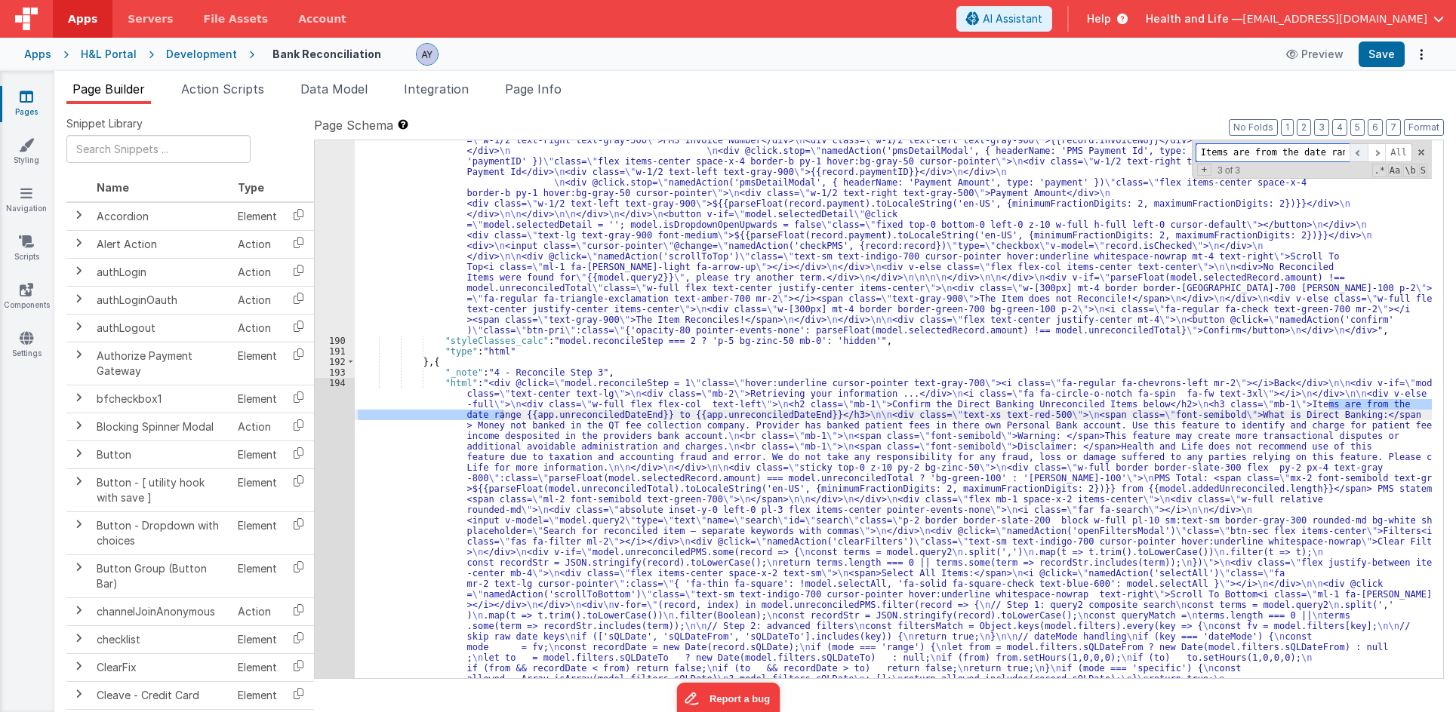
click at [1249, 154] on span at bounding box center [1358, 152] width 18 height 19
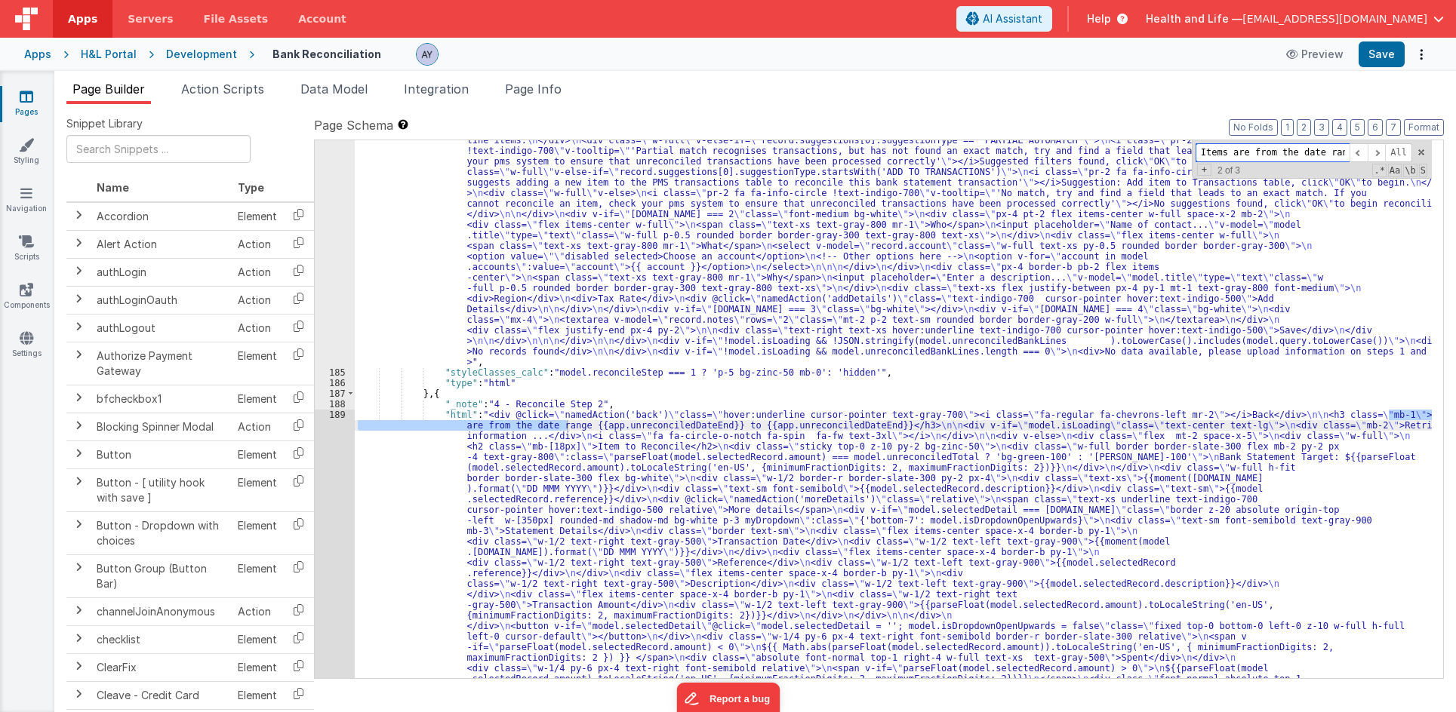
scroll to position [4274, 0]
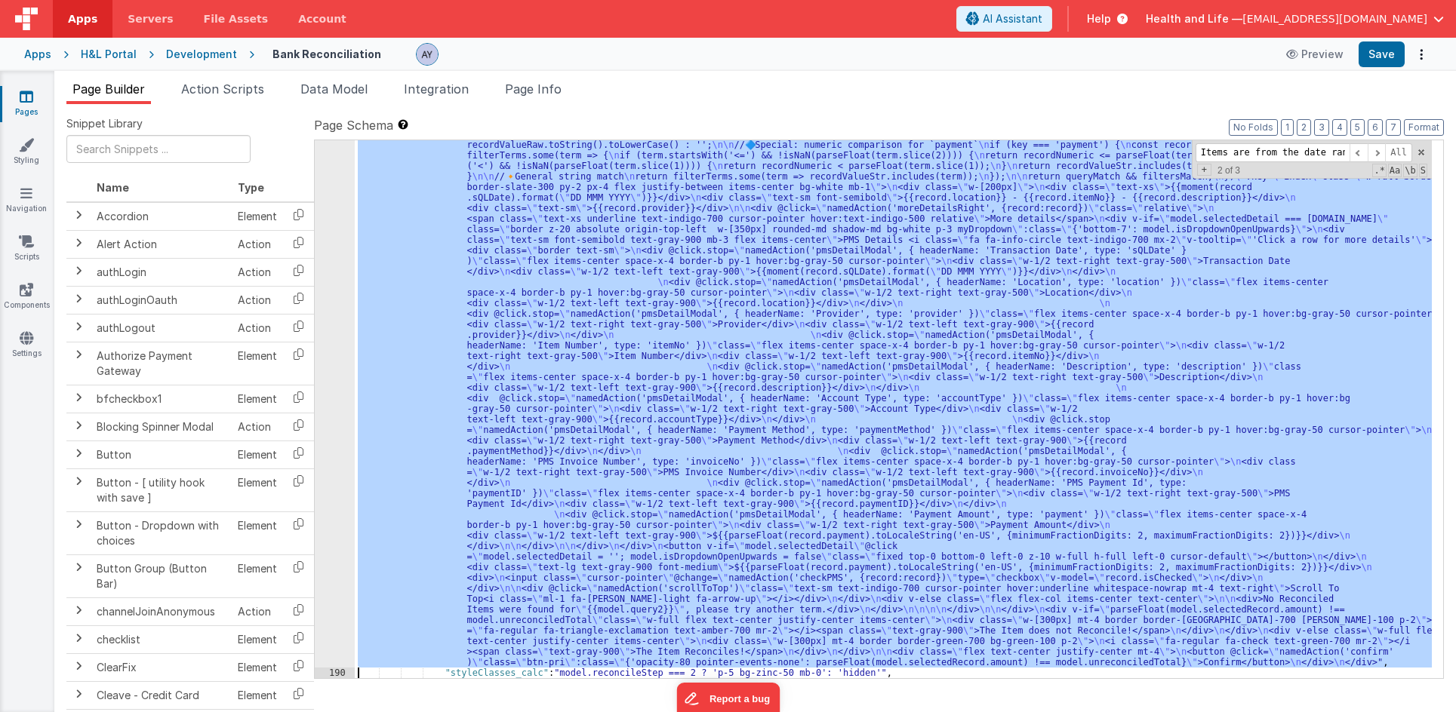
click at [341, 470] on div "189 190 191 192 193 194 195 196 197 198 199 200 201 202 203 204 205 206 207 208…" at bounding box center [335, 361] width 40 height 1711
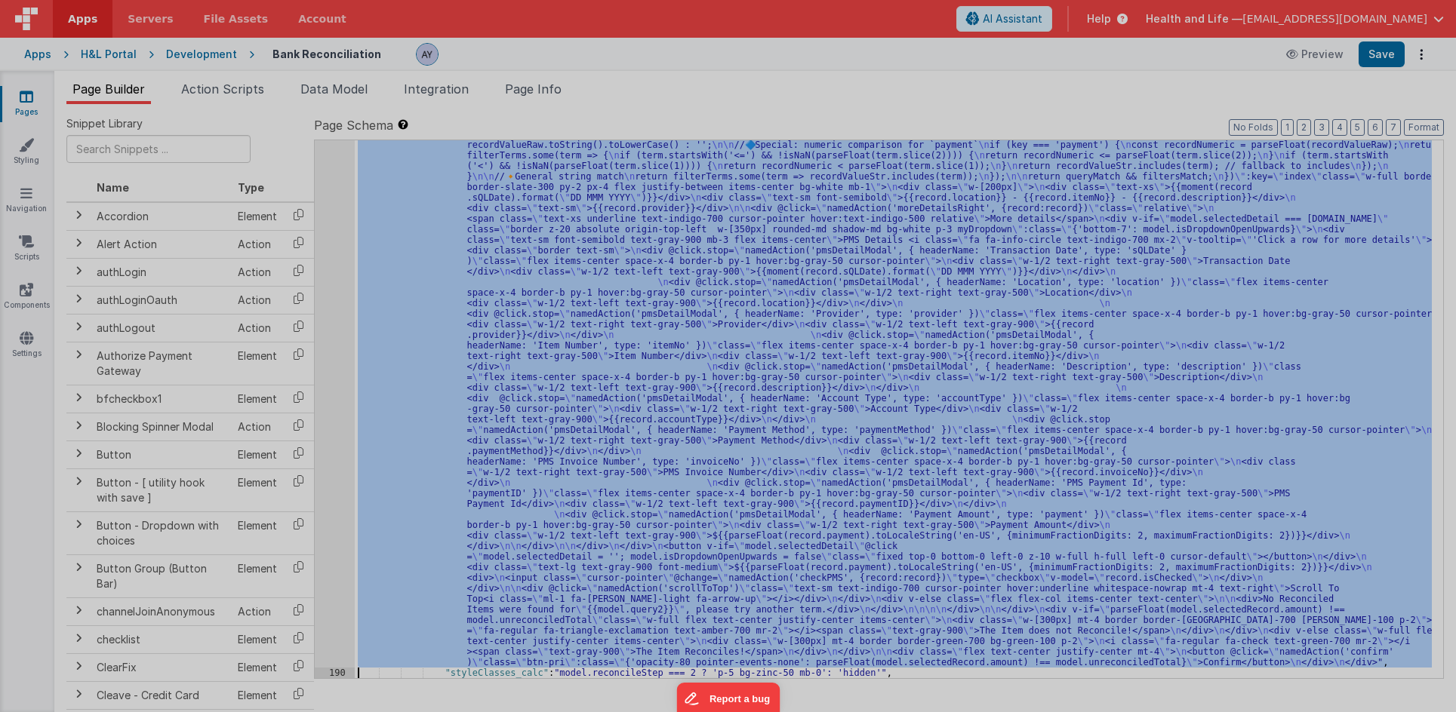
scroll to position [5177, 0]
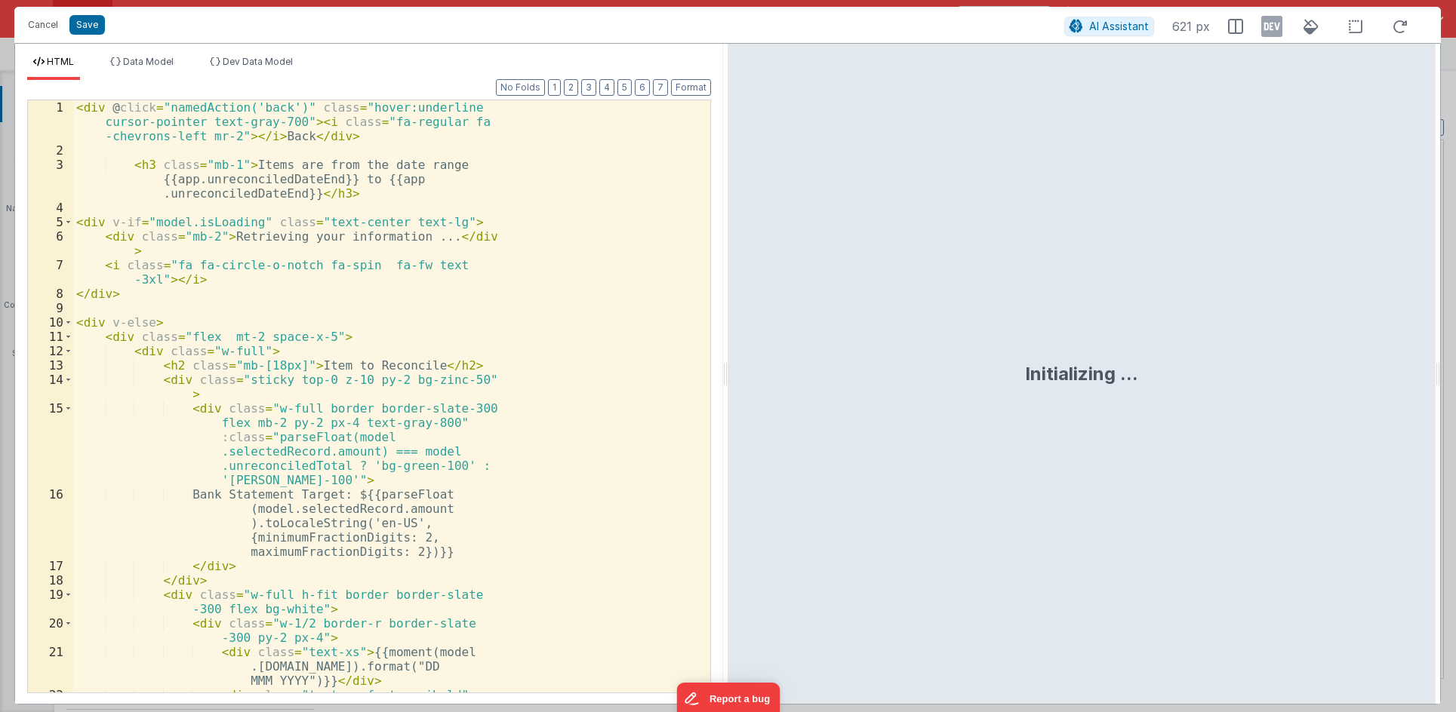
click at [432, 357] on div "< div @ click = "namedAction('back')" class = "hover:underline cursor-pointer t…" at bounding box center [386, 439] width 626 height 678
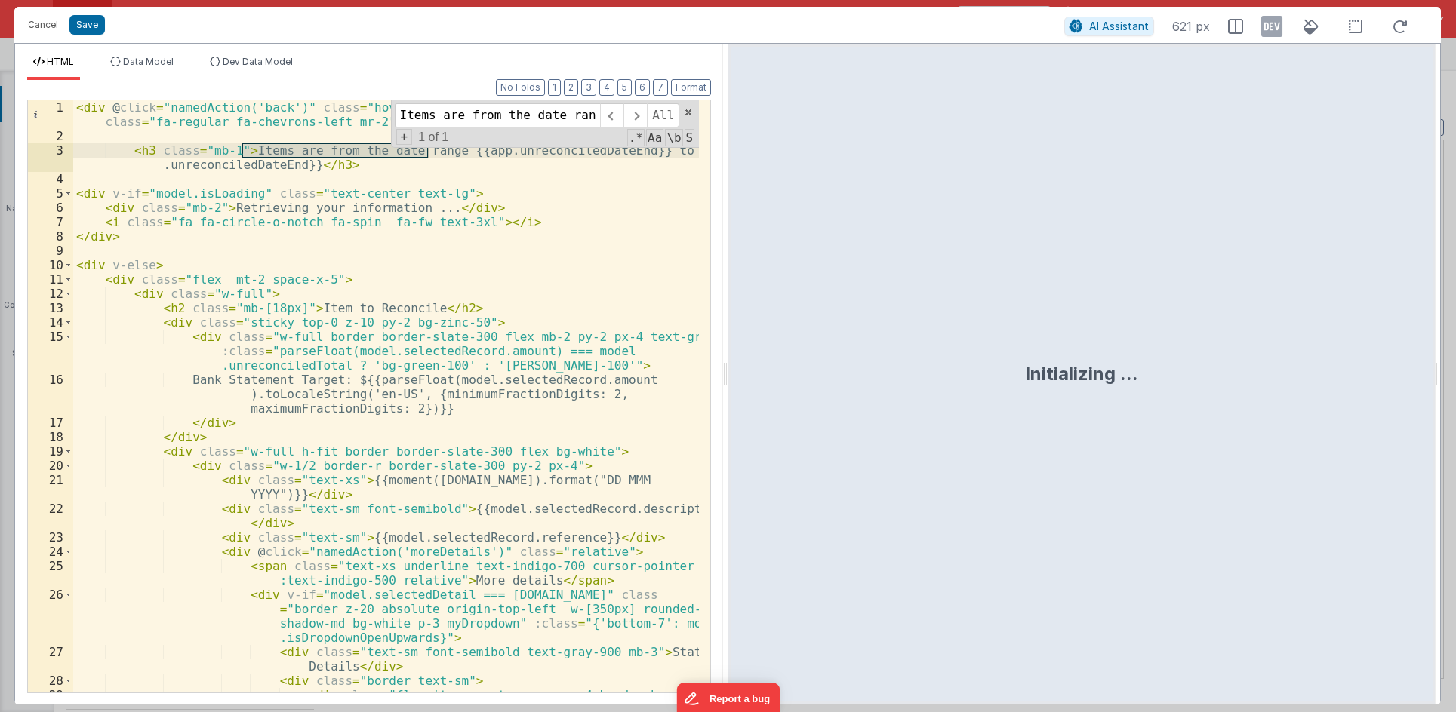
type input "Items are from the date rang"
click at [231, 155] on div "< div @ click = "namedAction('back')" class = "hover:underline cursor-pointer t…" at bounding box center [386, 425] width 626 height 650
click at [230, 154] on div "< div @ click = "namedAction('back')" class = "hover:underline cursor-pointer t…" at bounding box center [386, 425] width 626 height 650
type textarea "te's'x't"
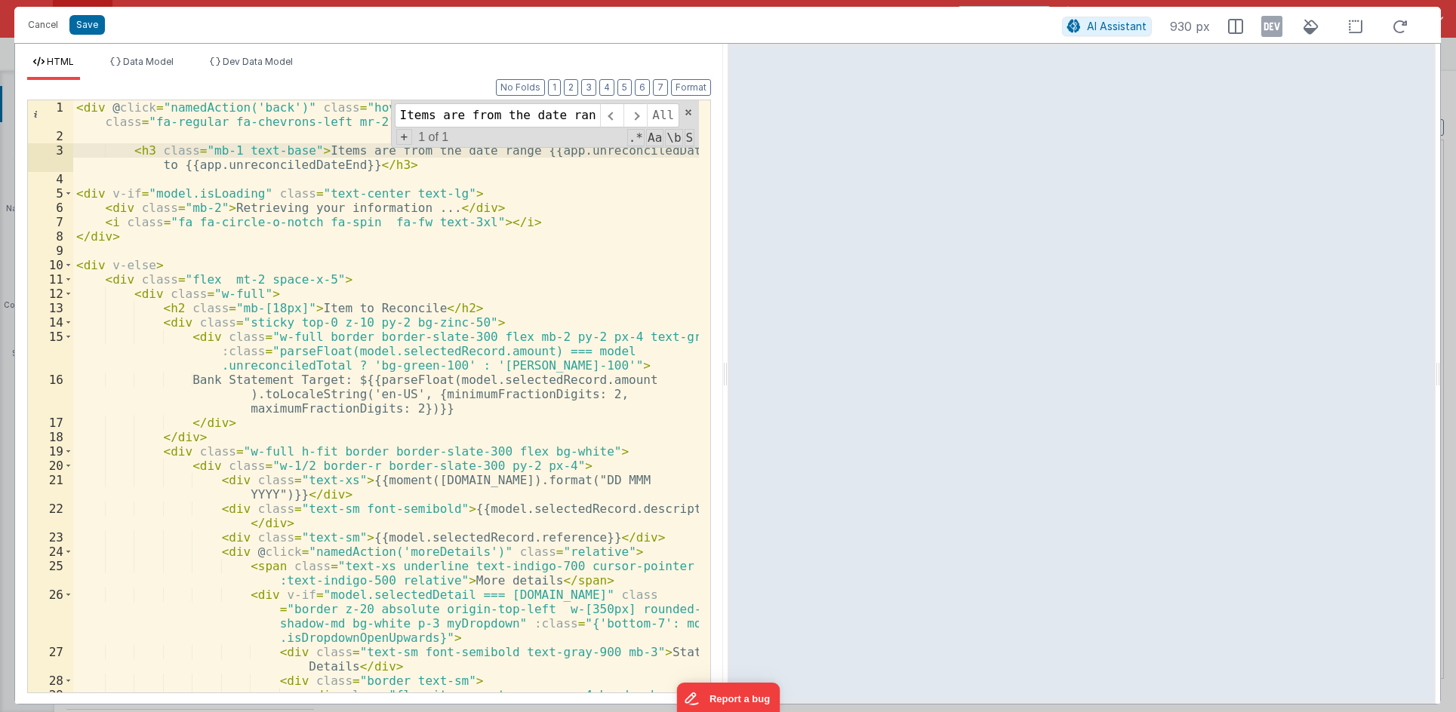
click at [406, 185] on div "< div @ click = "namedAction('back')" class = "hover:underline cursor-pointer t…" at bounding box center [386, 425] width 626 height 650
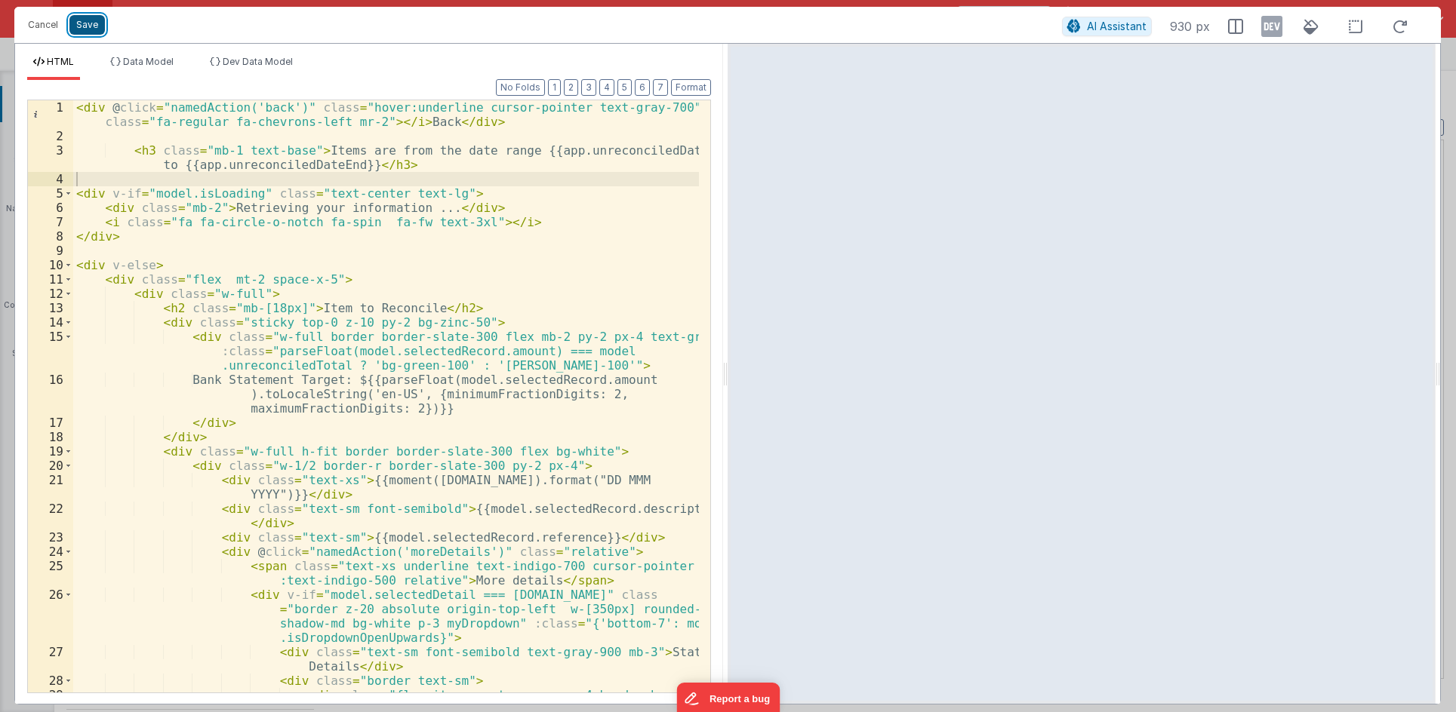
click at [82, 21] on button "Save" at bounding box center [86, 25] width 35 height 20
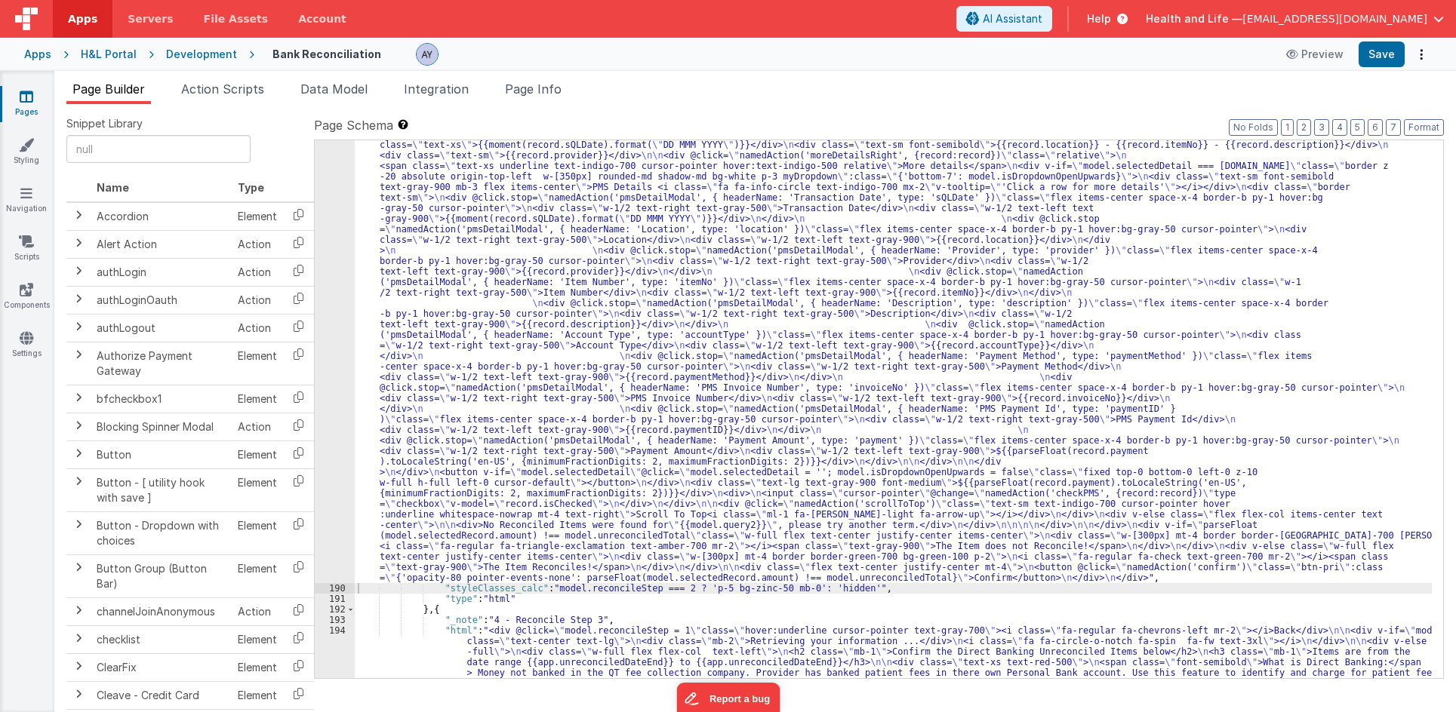
click at [564, 312] on div ""html" : "<div @click= \" namedAction('back') \" class= \" hover:underline curs…" at bounding box center [893, 710] width 1077 height 2408
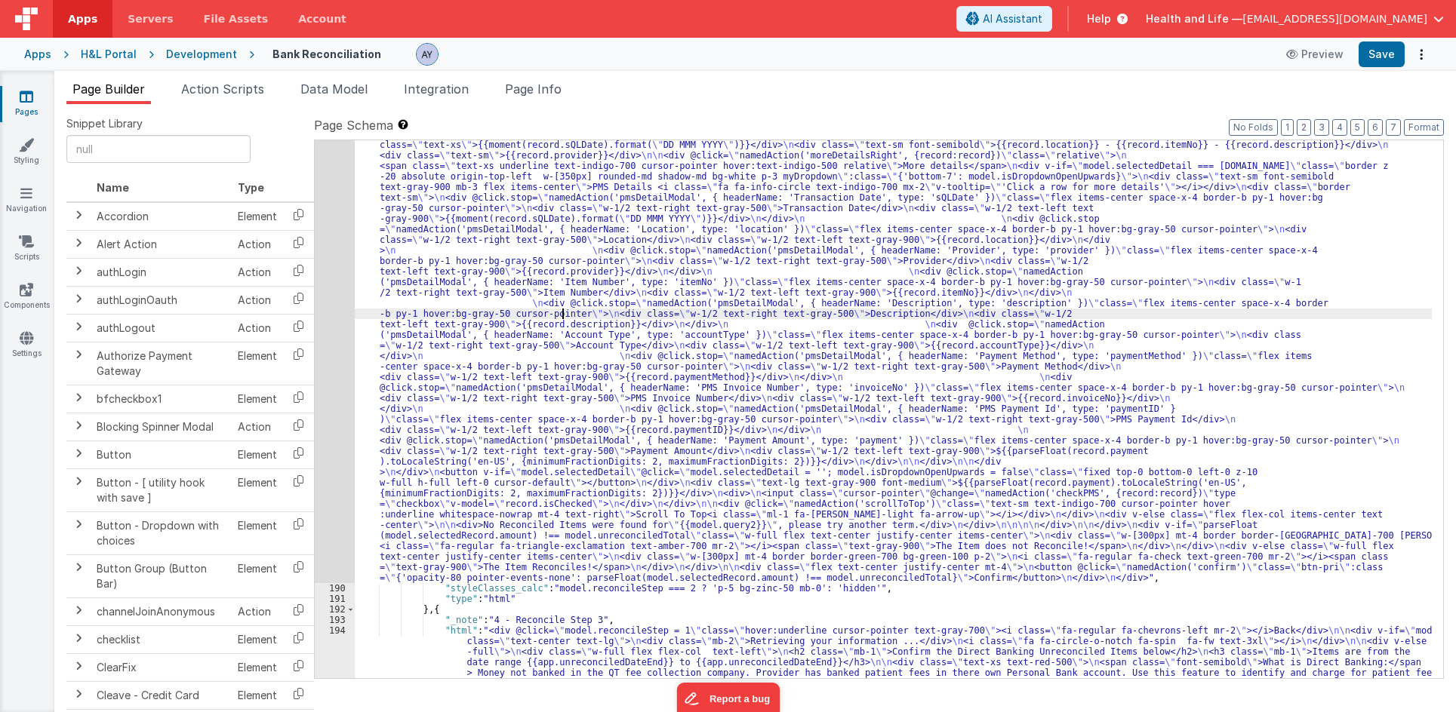
click at [1039, 204] on div ""html" : "<div @click= \" namedAction('back') \" class= \" hover:underline curs…" at bounding box center [893, 710] width 1077 height 2408
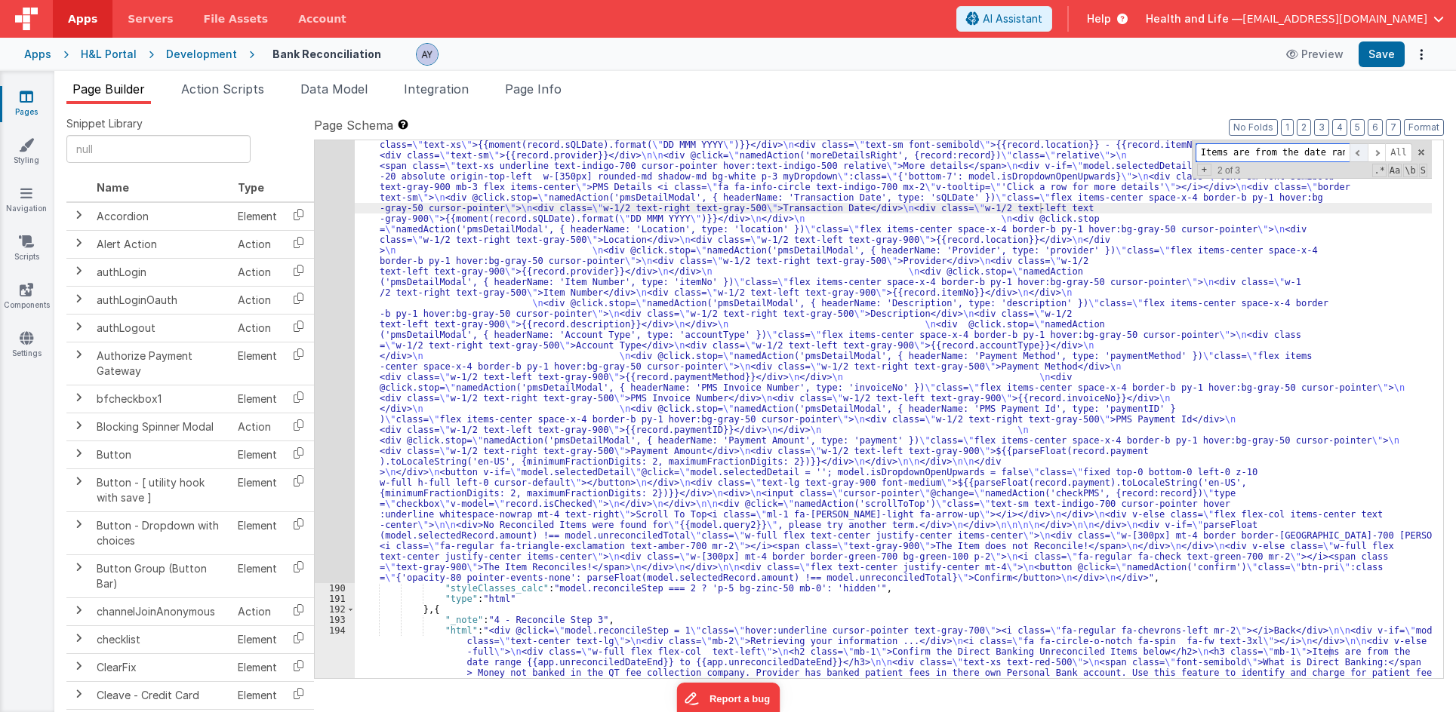
click at [1249, 161] on span at bounding box center [1358, 152] width 18 height 19
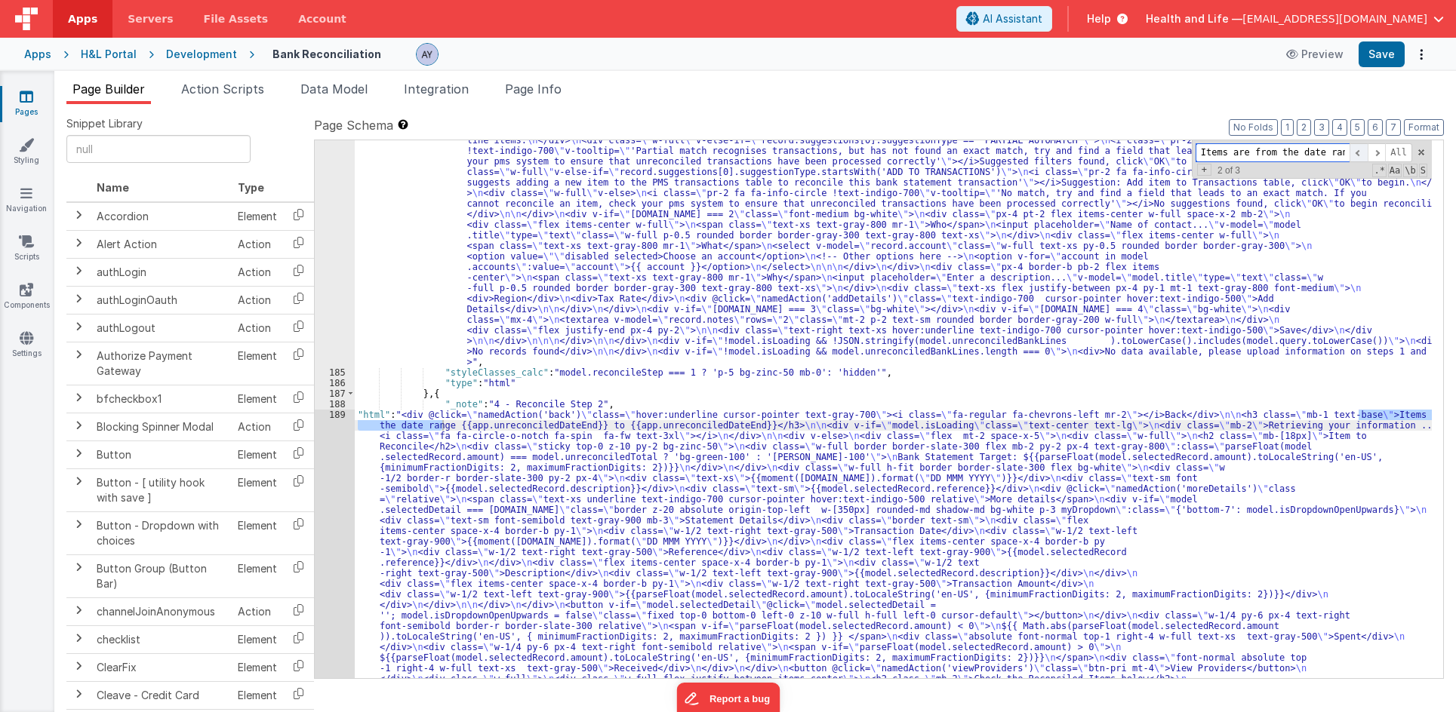
scroll to position [4274, 0]
click at [1249, 156] on span at bounding box center [1358, 152] width 18 height 19
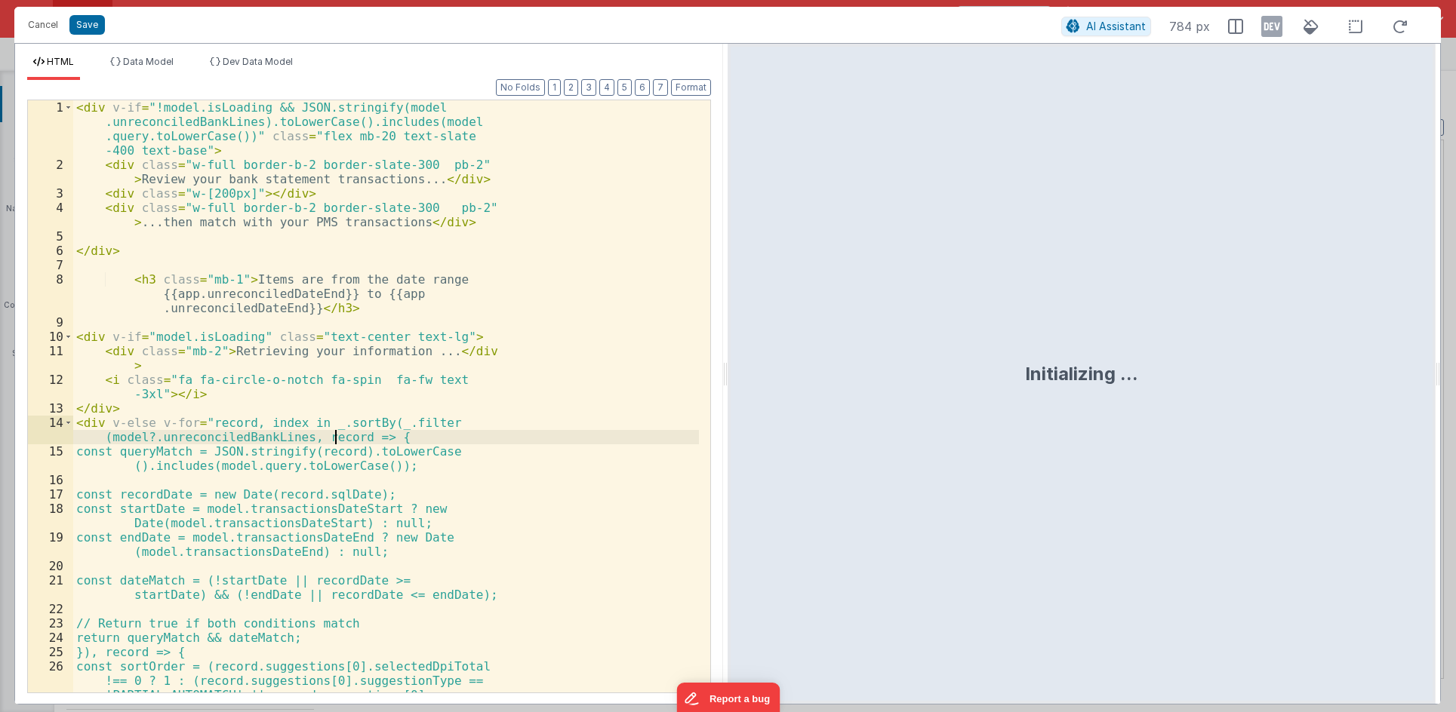
click at [275, 256] on div "< div v-if = "!model.isLoading && JSON.stringify(model .unreconciledBankLines).…" at bounding box center [386, 460] width 626 height 721
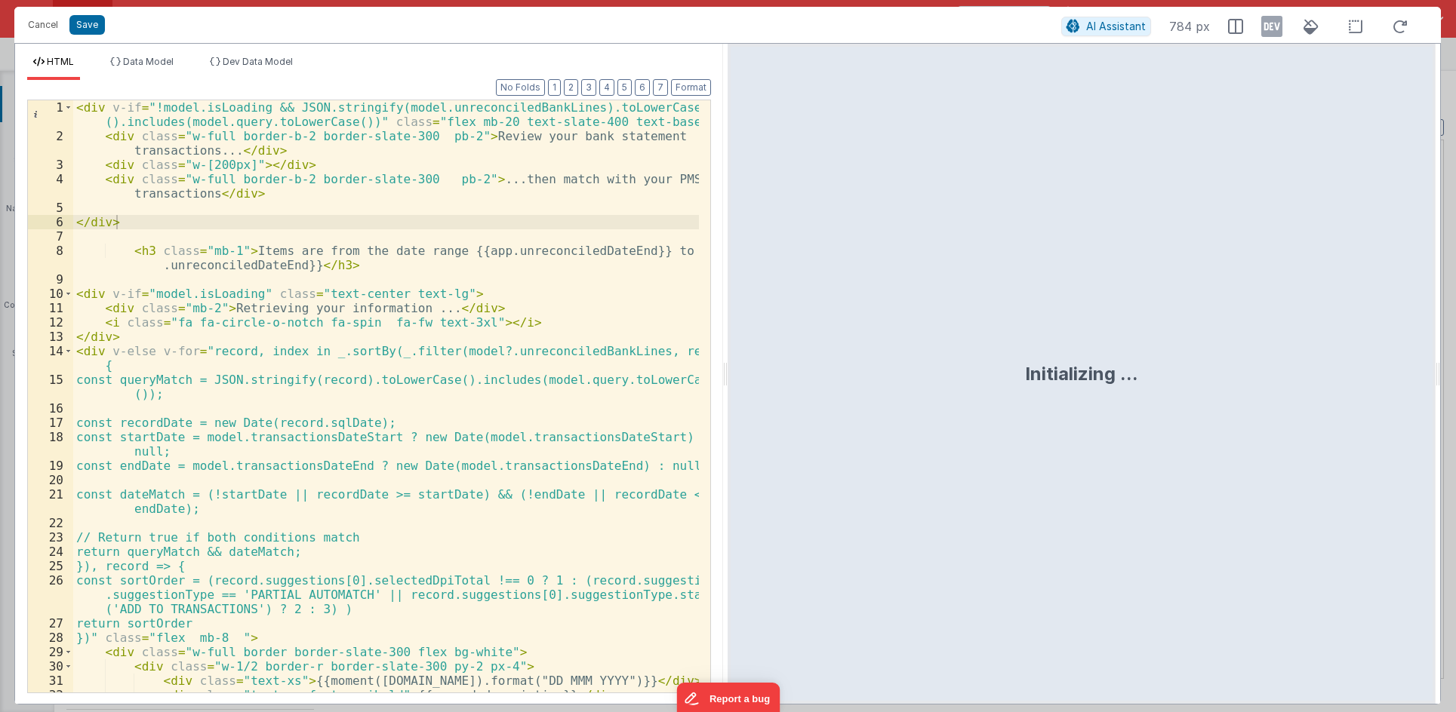
click at [626, 357] on div "< div v-if = "!model.isLoading && JSON.stringify(model.unreconciledBankLines).t…" at bounding box center [386, 417] width 626 height 635
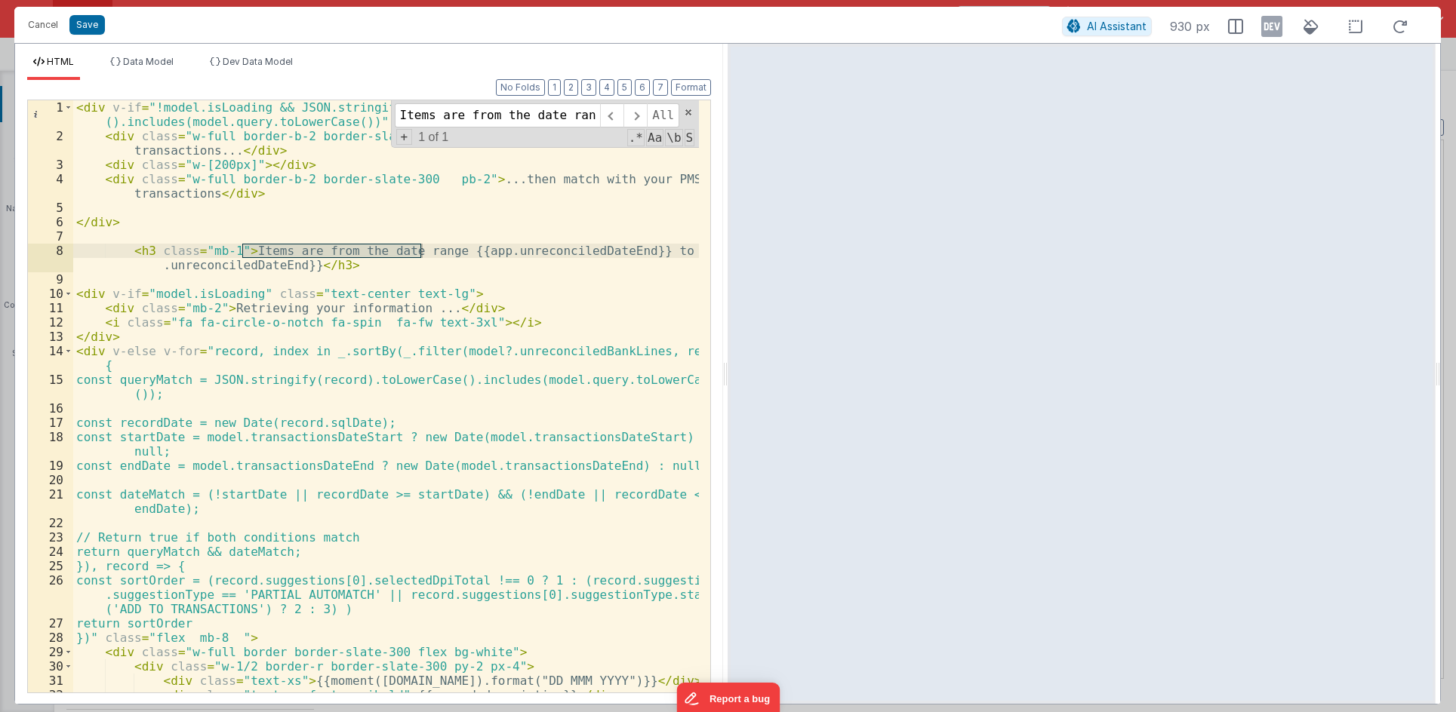
type input "Items are from the date ran"
click at [230, 249] on div "< div v-if = "!model.isLoading && JSON.stringify(model.unreconciledBankLines).t…" at bounding box center [386, 417] width 626 height 635
click at [419, 224] on div "< div v-if = "!model.isLoading && JSON.stringify(model.unreconciledBankLines).t…" at bounding box center [386, 417] width 626 height 635
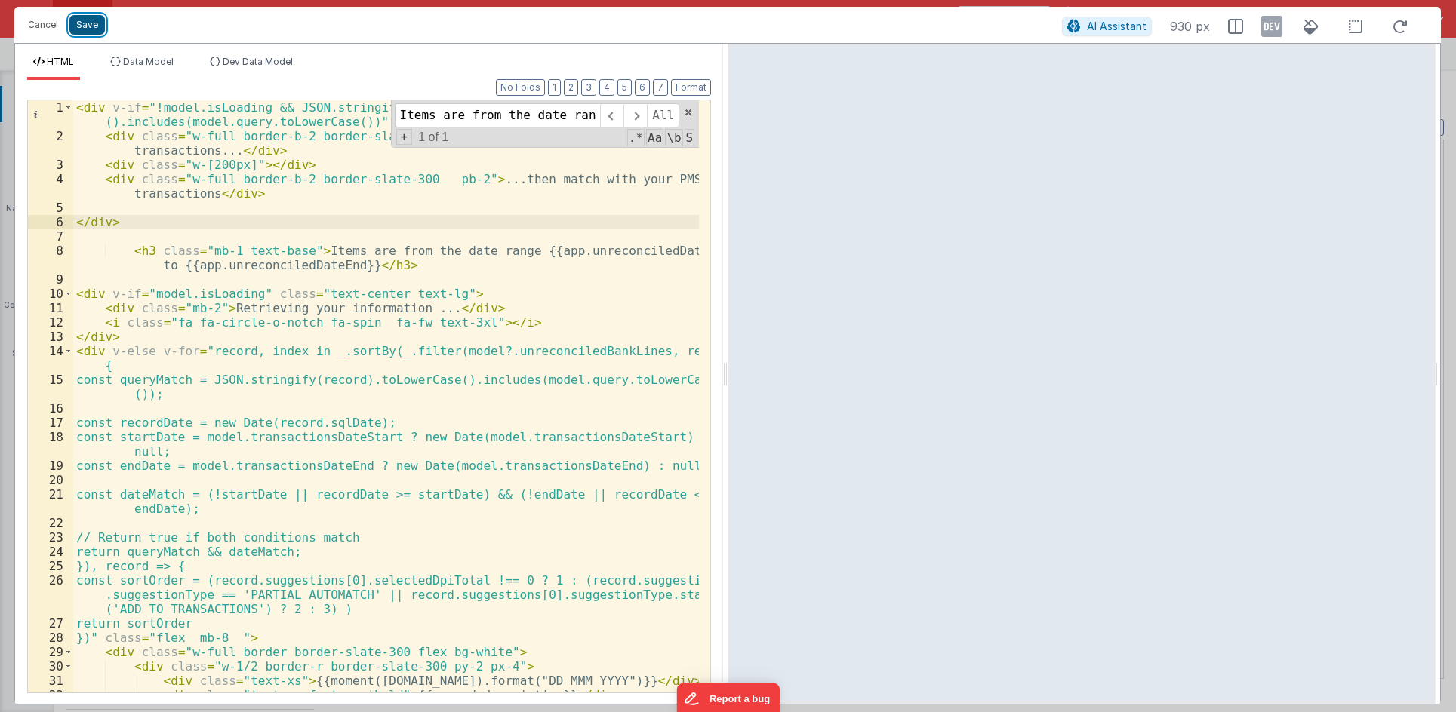
click at [89, 26] on button "Save" at bounding box center [86, 25] width 35 height 20
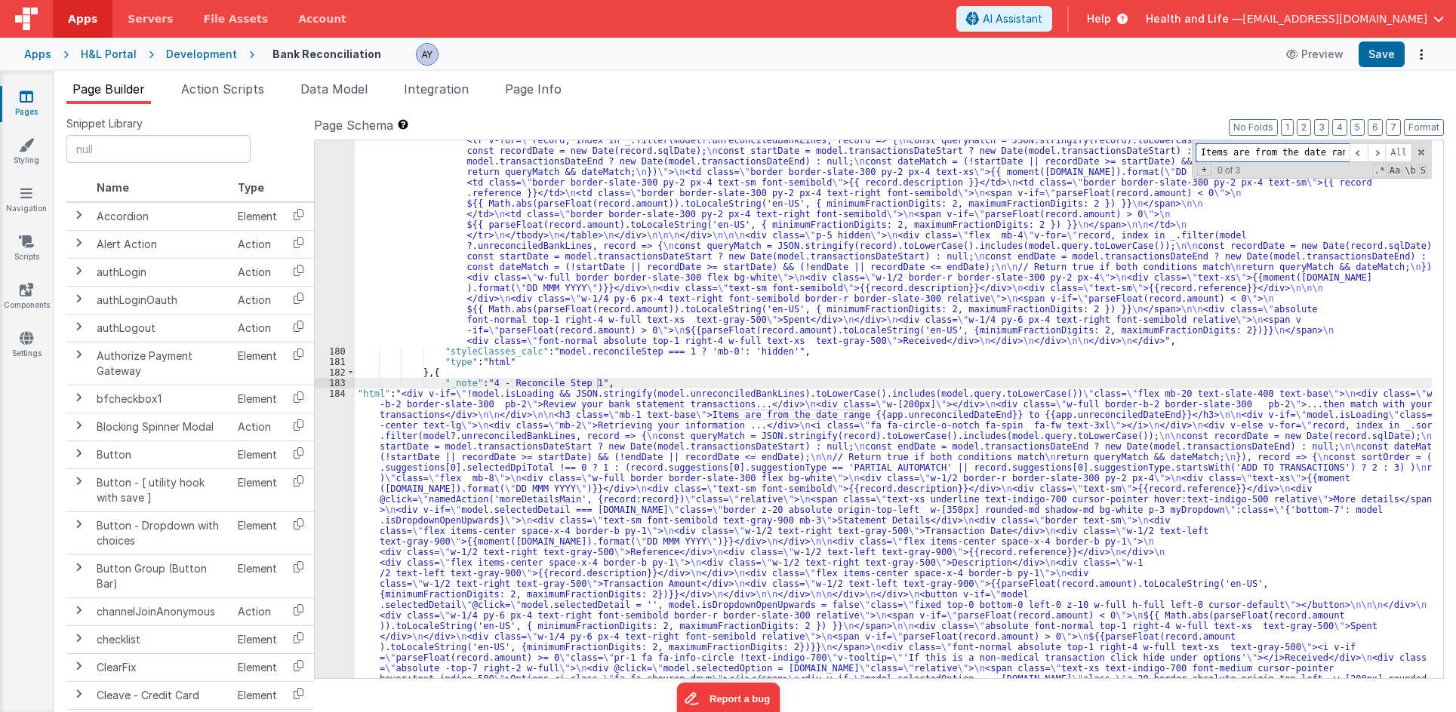
paste input "e"
type input "Items are from the date range"
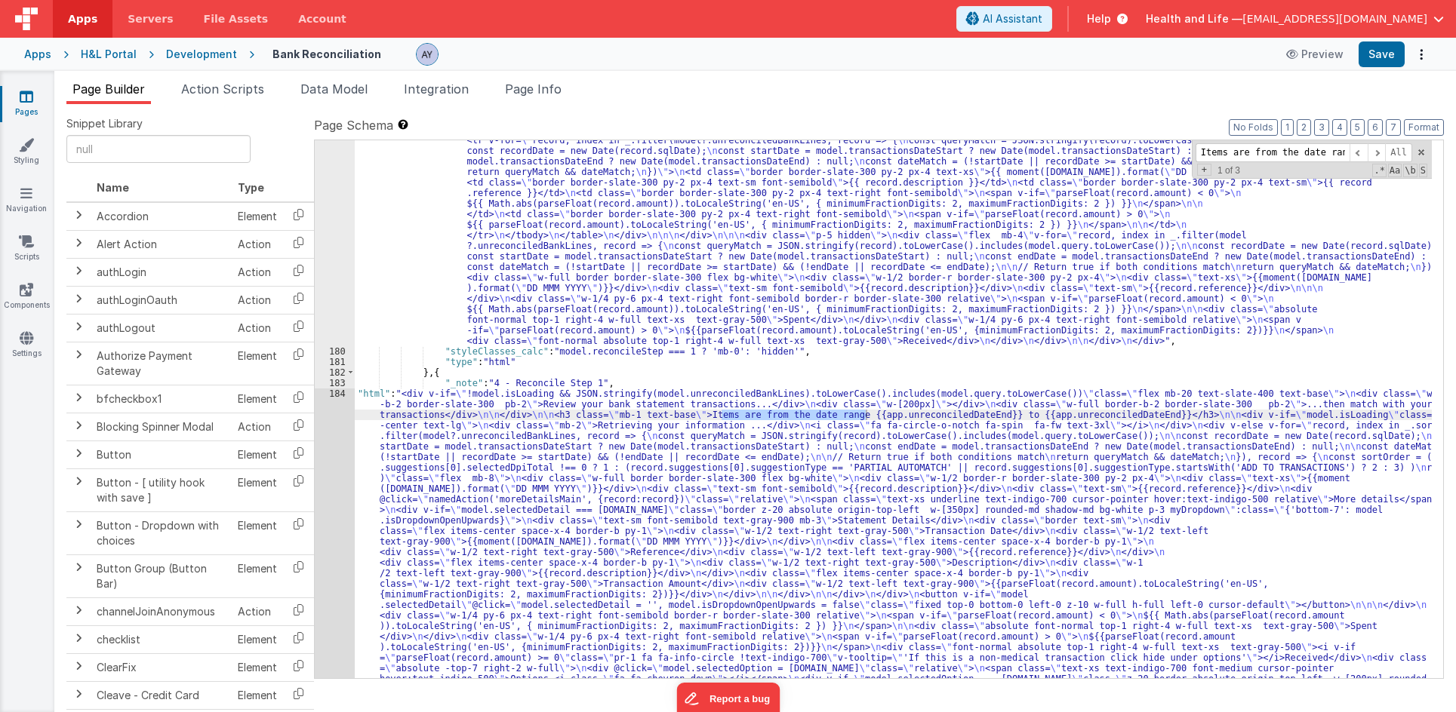
click at [316, 497] on div "184" at bounding box center [335, 722] width 40 height 666
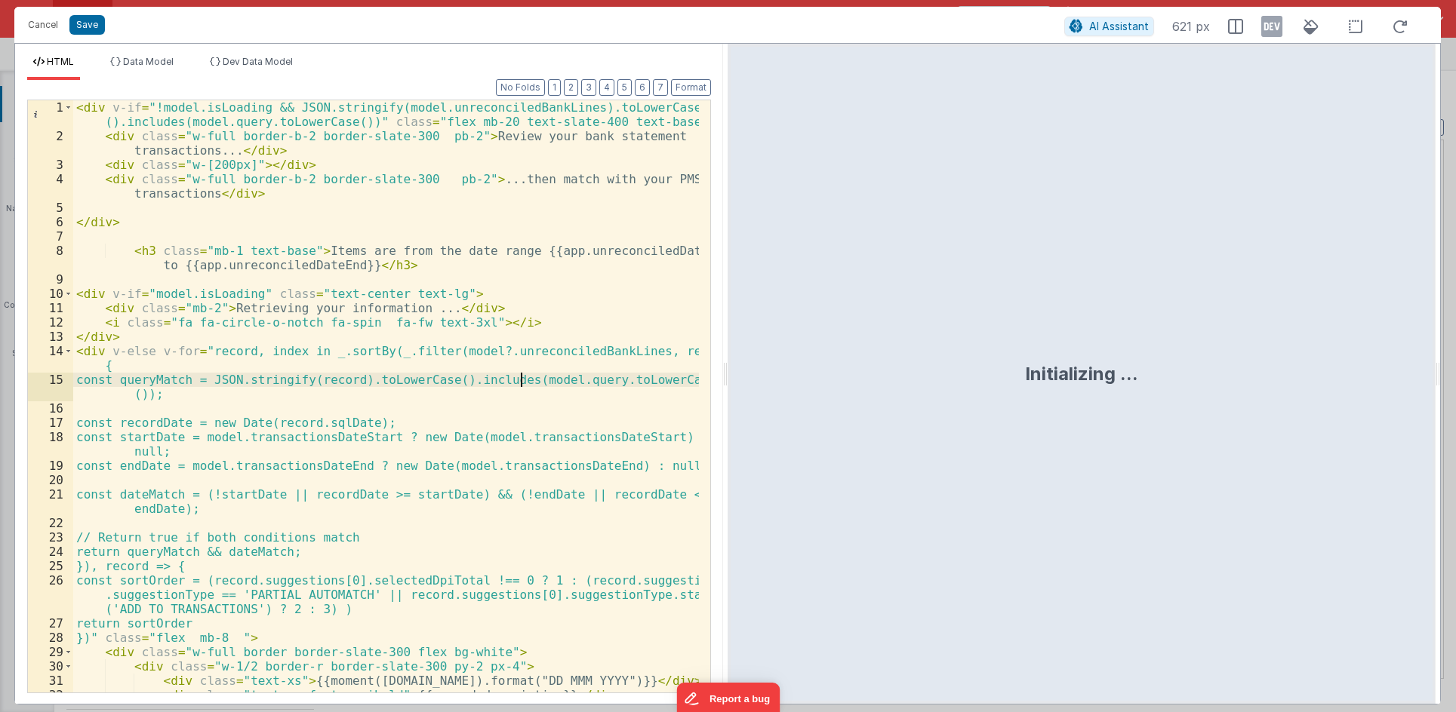
click at [524, 373] on div "< div v-if = "!model.isLoading && JSON.stringify(model.unreconciledBankLines).t…" at bounding box center [386, 417] width 626 height 635
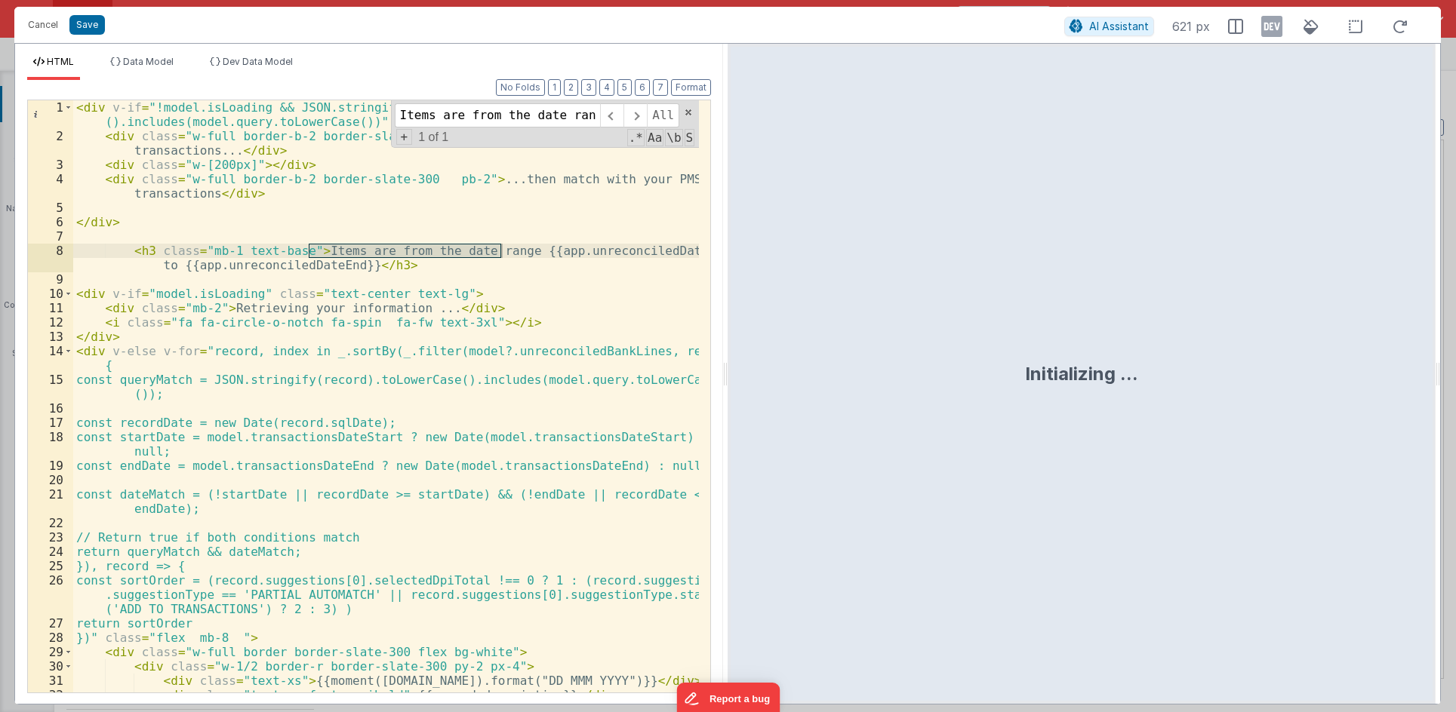
type input "Items are from the date range"
click at [559, 245] on div "< div v-if = "!model.isLoading && JSON.stringify(model.unreconciledBankLines).t…" at bounding box center [386, 417] width 626 height 635
drag, startPoint x: 358, startPoint y: 265, endPoint x: 128, endPoint y: 250, distance: 229.9
click at [128, 250] on div "< div v-if = "!model.isLoading && JSON.stringify(model.unreconciledBankLines).t…" at bounding box center [386, 417] width 626 height 635
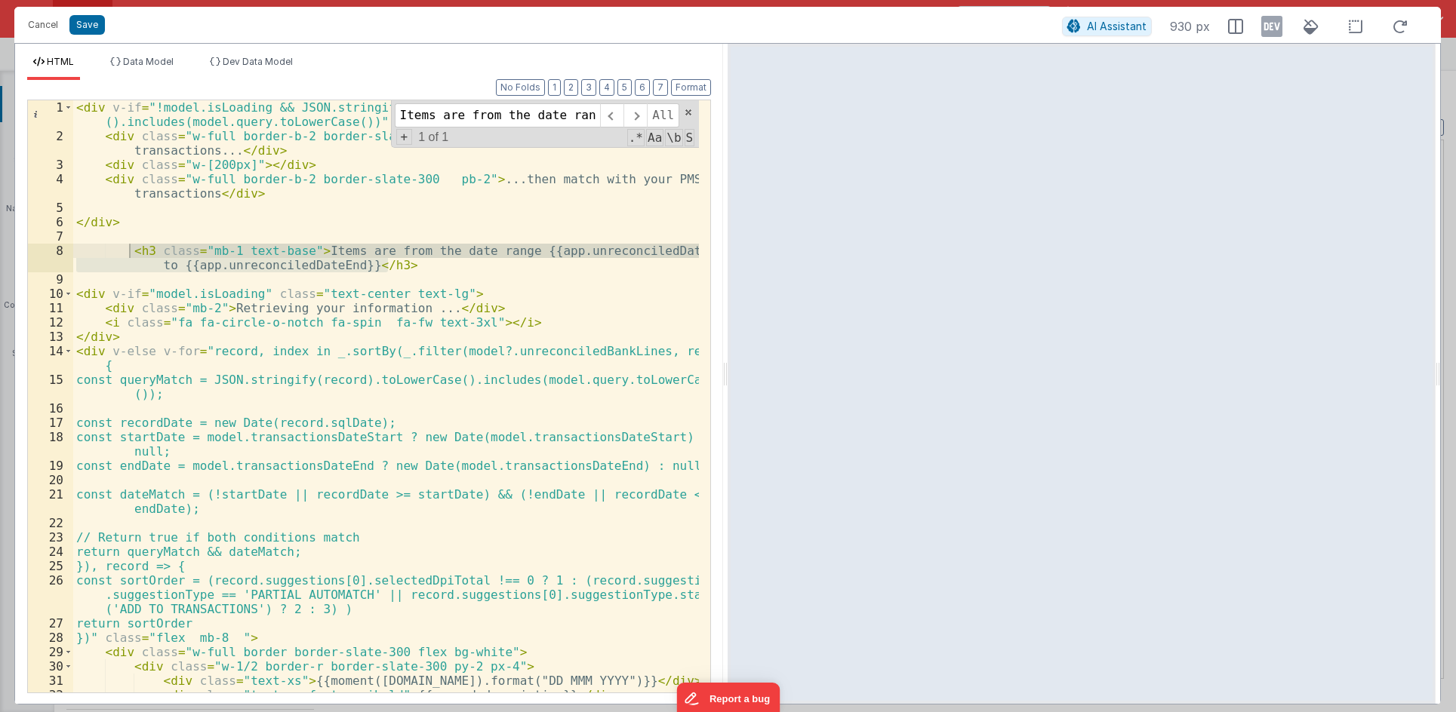
drag, startPoint x: 428, startPoint y: 270, endPoint x: 554, endPoint y: 260, distance: 126.4
click at [428, 270] on div "< div v-if = "!model.isLoading && JSON.stringify(model.unreconciledBankLines).t…" at bounding box center [386, 396] width 626 height 592
drag, startPoint x: 125, startPoint y: 215, endPoint x: 395, endPoint y: 279, distance: 276.9
click at [125, 215] on div "< div v-if = "!model.isLoading && JSON.stringify(model.unreconciledBankLines).t…" at bounding box center [386, 417] width 626 height 635
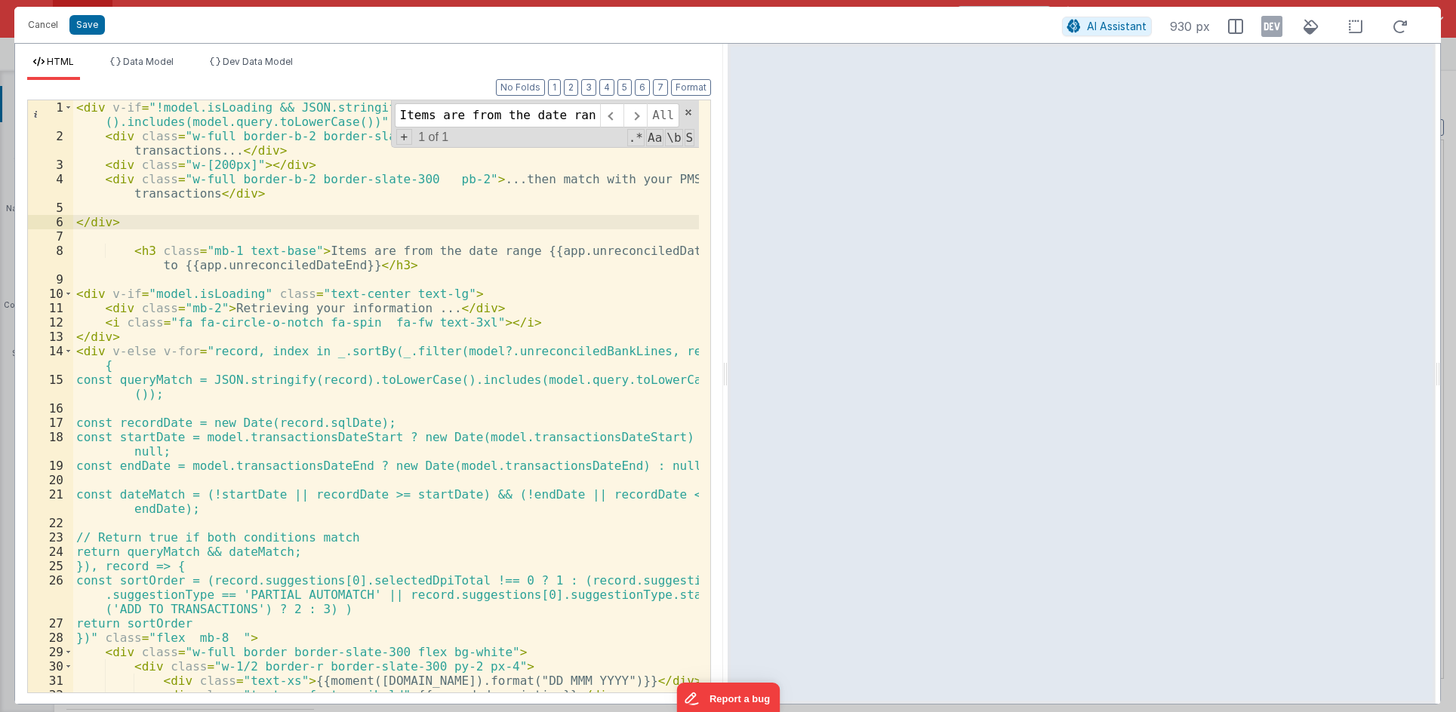
click at [593, 254] on div "< div v-if = "!model.isLoading && JSON.stringify(model.unreconciledBankLines).t…" at bounding box center [386, 417] width 626 height 635
click at [566, 220] on div "< div v-if = "!model.isLoading && JSON.stringify(model.unreconciledBankLines).t…" at bounding box center [386, 417] width 626 height 635
click at [91, 25] on button "Save" at bounding box center [86, 25] width 35 height 20
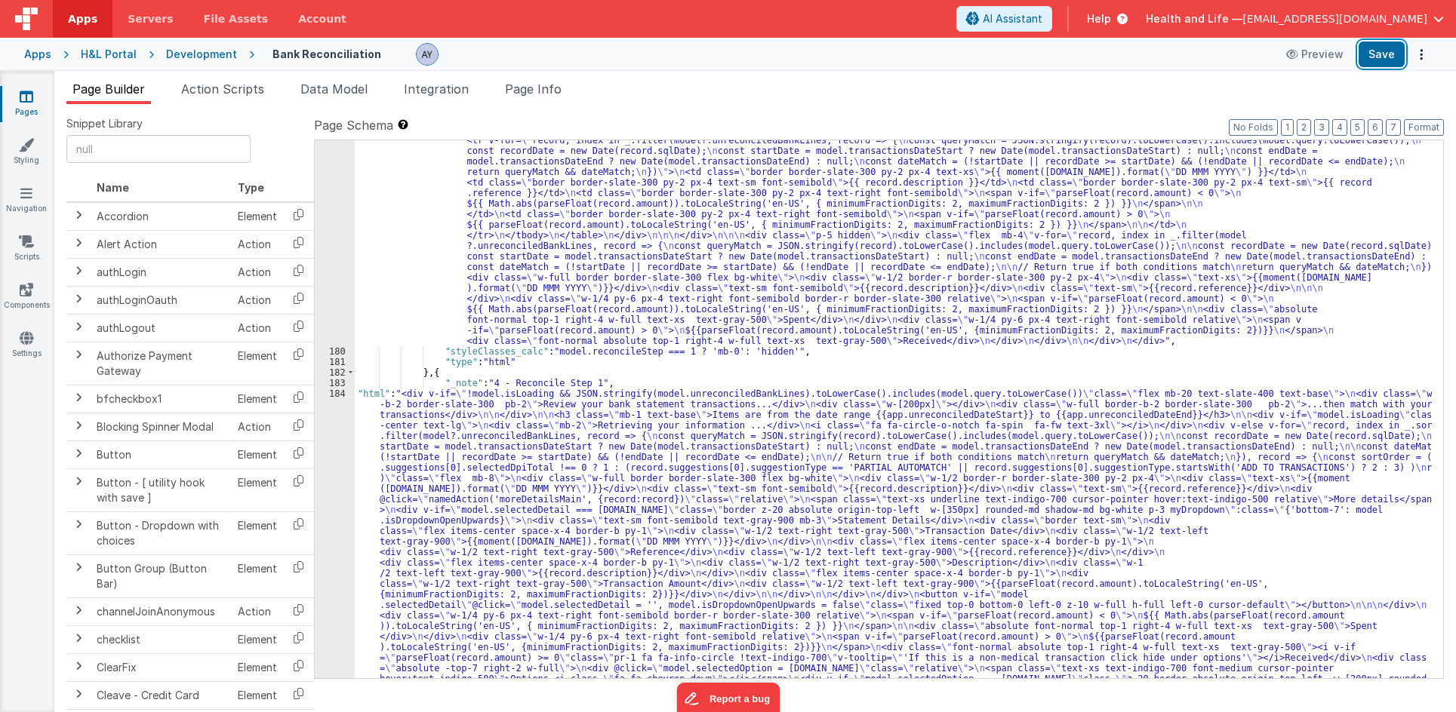
click at [1249, 59] on button "Save" at bounding box center [1381, 55] width 46 height 26
drag, startPoint x: 532, startPoint y: 266, endPoint x: 807, endPoint y: 317, distance: 279.4
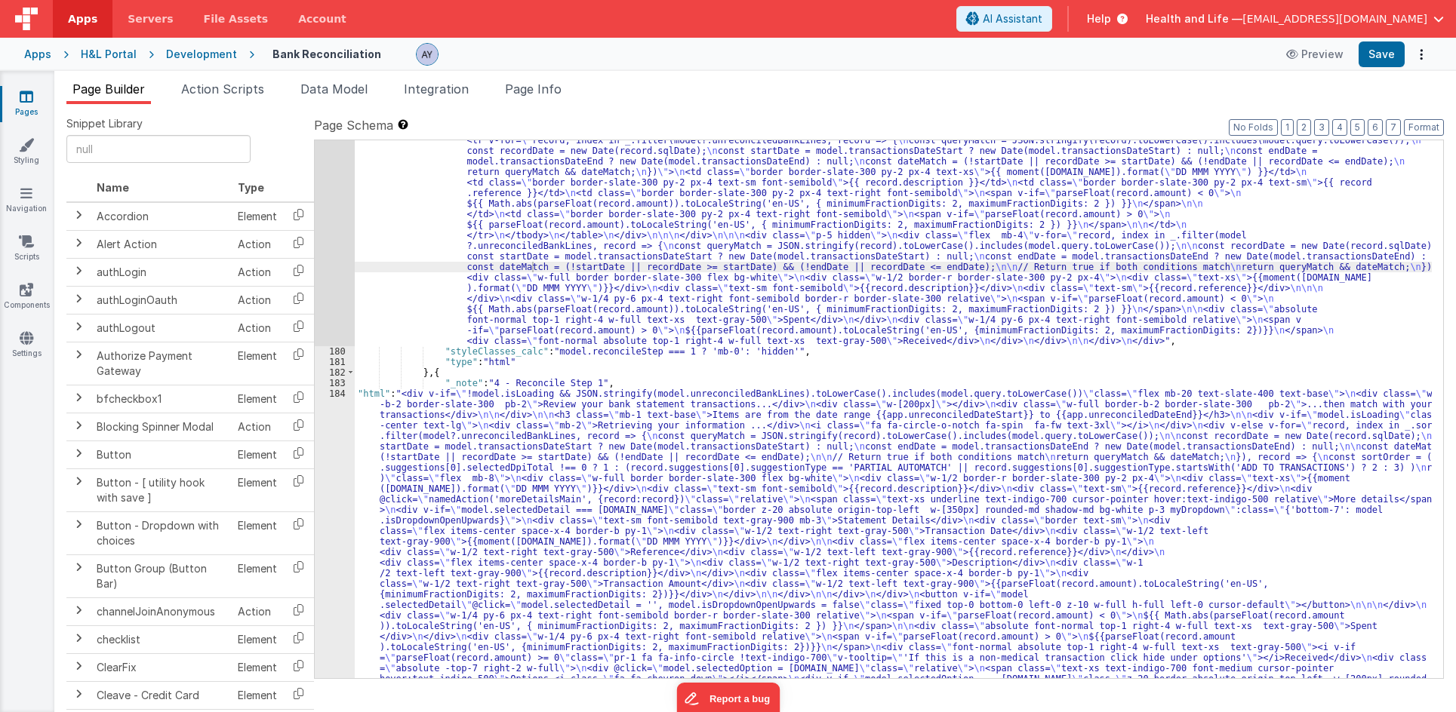
click at [1249, 161] on span at bounding box center [1358, 152] width 18 height 19
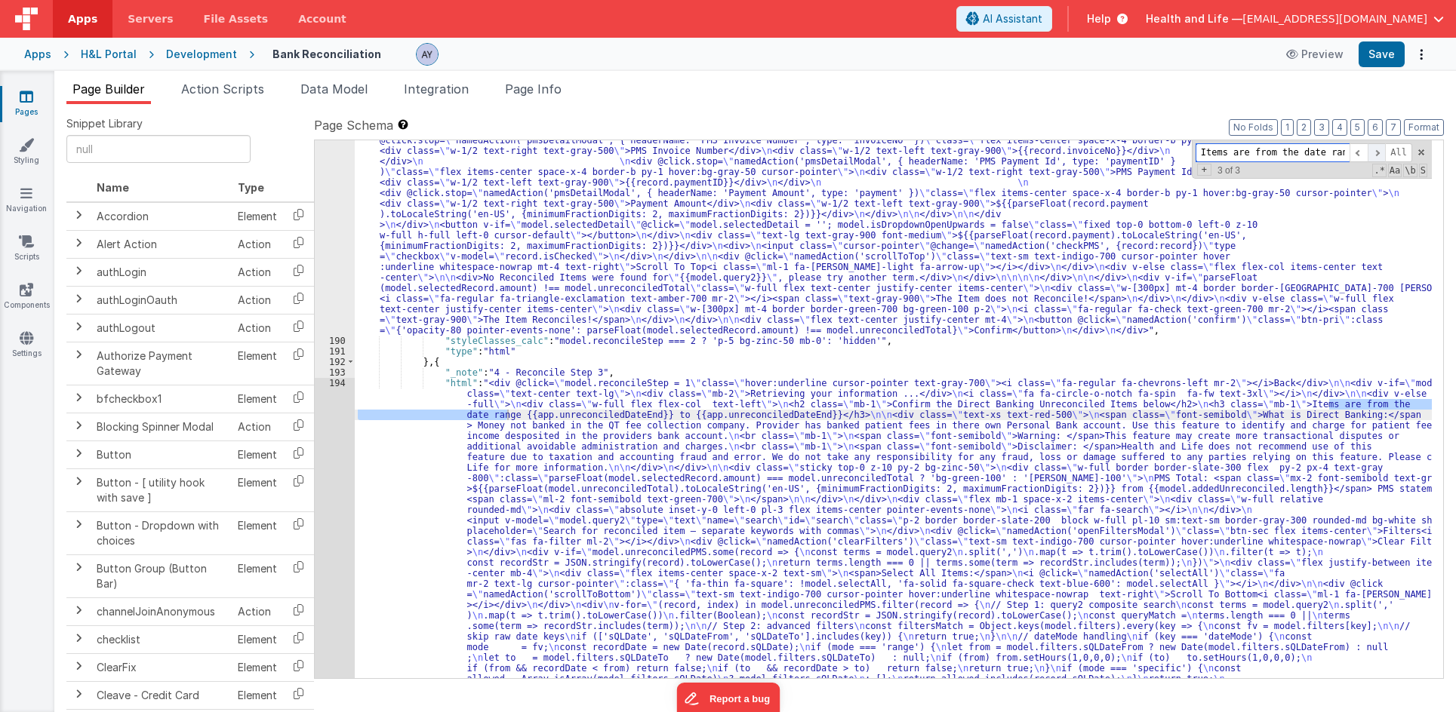
click at [1249, 156] on span at bounding box center [1376, 152] width 18 height 19
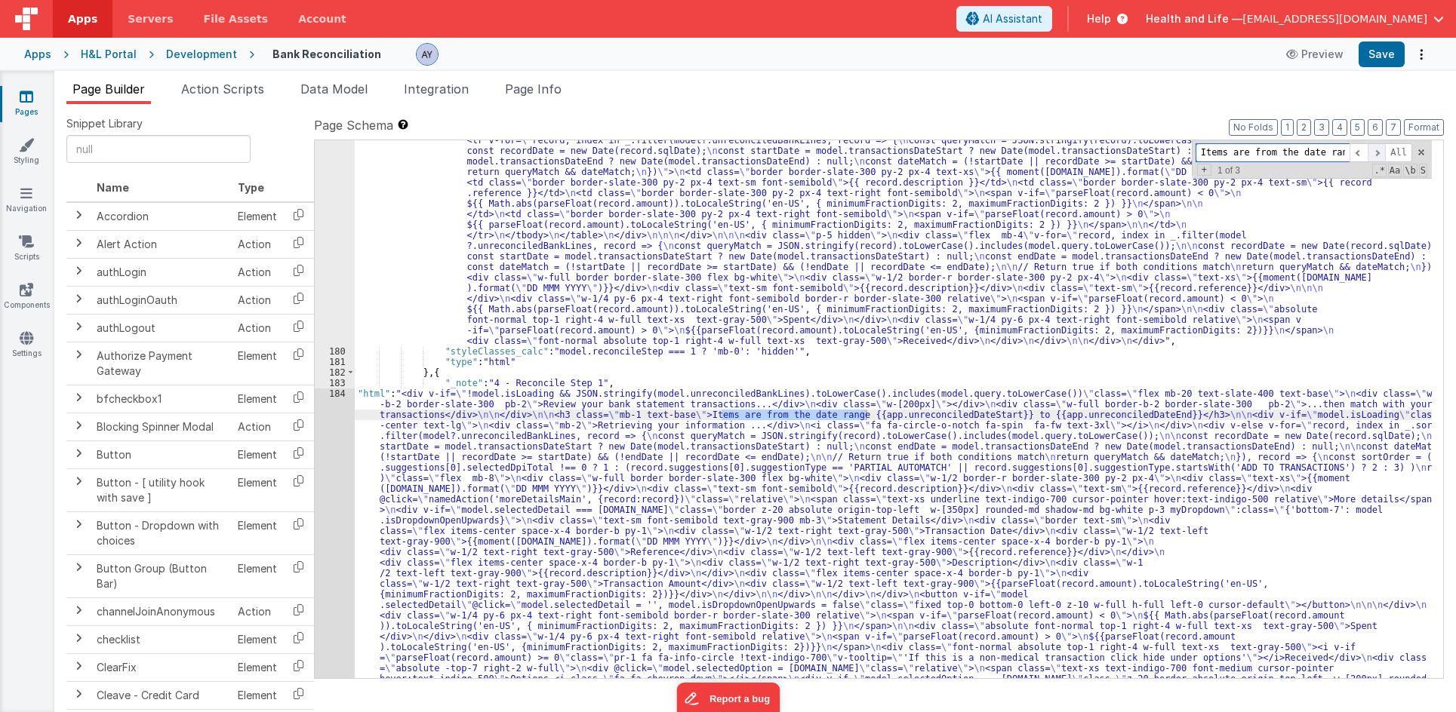
scroll to position [3534, 0]
click at [1249, 156] on span at bounding box center [1376, 152] width 18 height 19
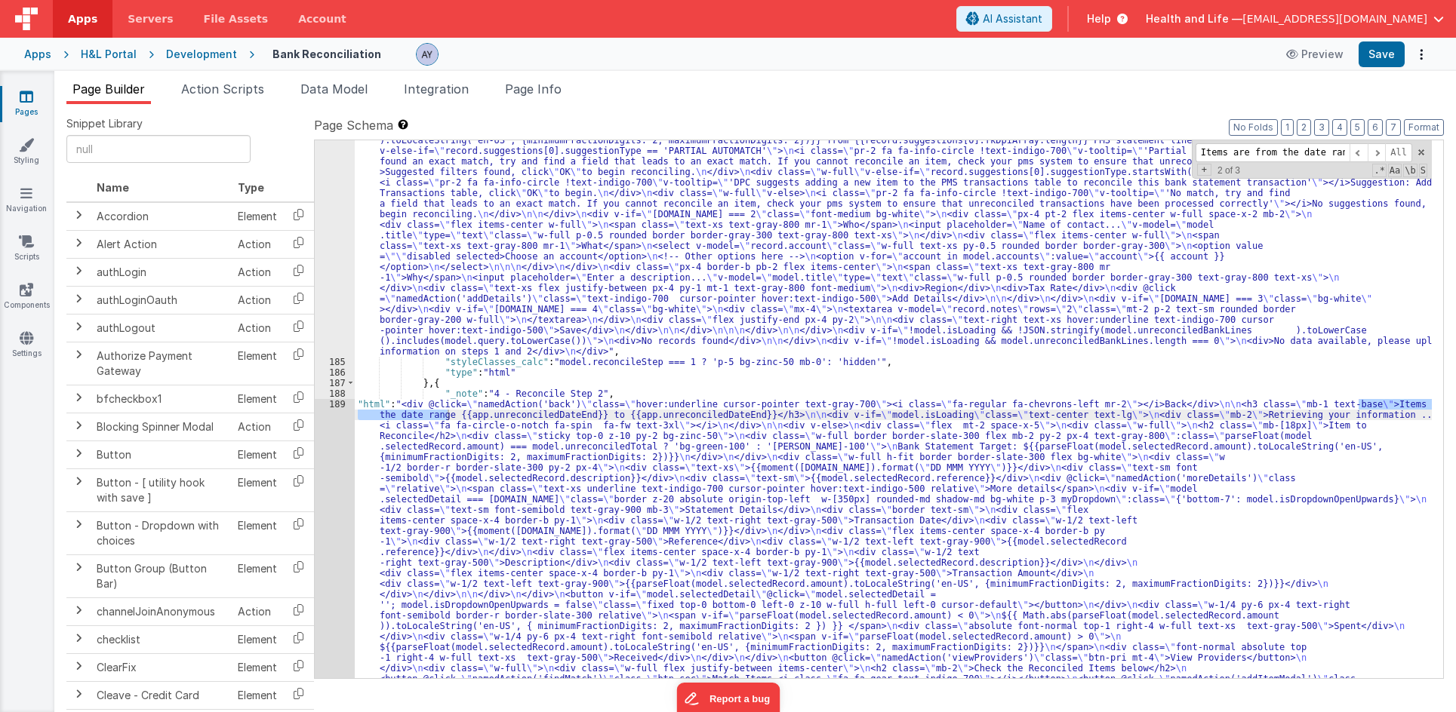
click at [1249, 151] on span at bounding box center [1376, 152] width 18 height 19
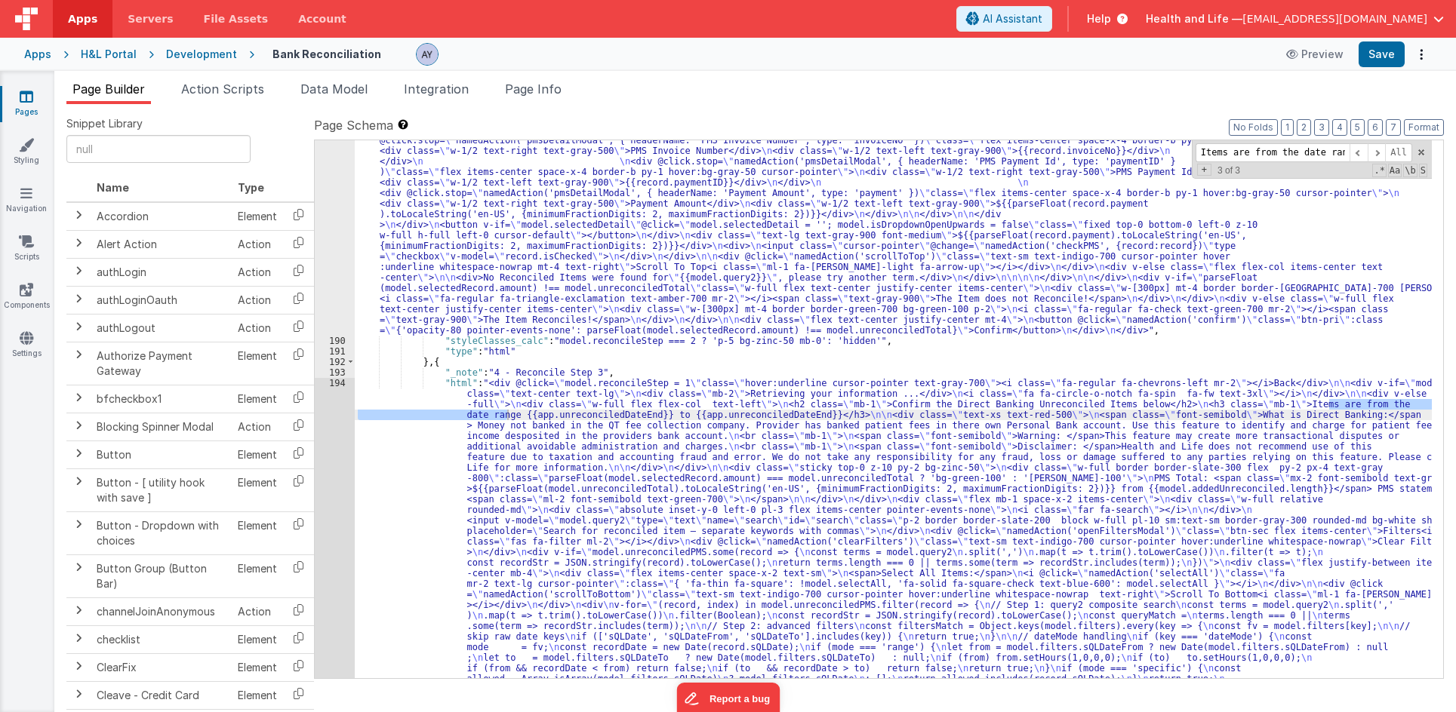
click at [634, 413] on div ""html" : "<div @click= \" namedAction('back') \" class= \" hover:underline curs…" at bounding box center [893, 462] width 1077 height 2408
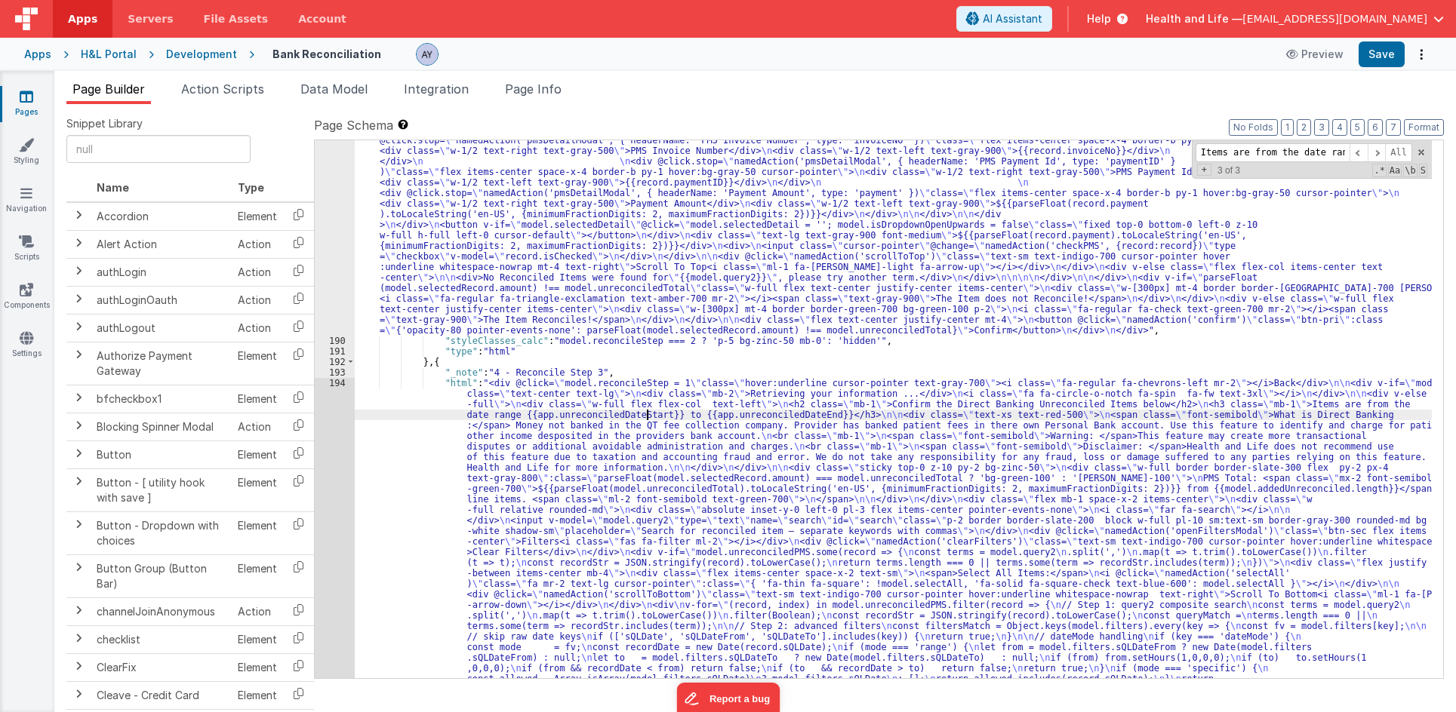
click at [579, 401] on div ""html" : "<div @click= \" namedAction('back') \" class= \" hover:underline curs…" at bounding box center [893, 462] width 1077 height 2408
click at [1249, 57] on button "Save" at bounding box center [1381, 55] width 46 height 26
click at [516, 88] on span "Page Info" at bounding box center [533, 88] width 57 height 15
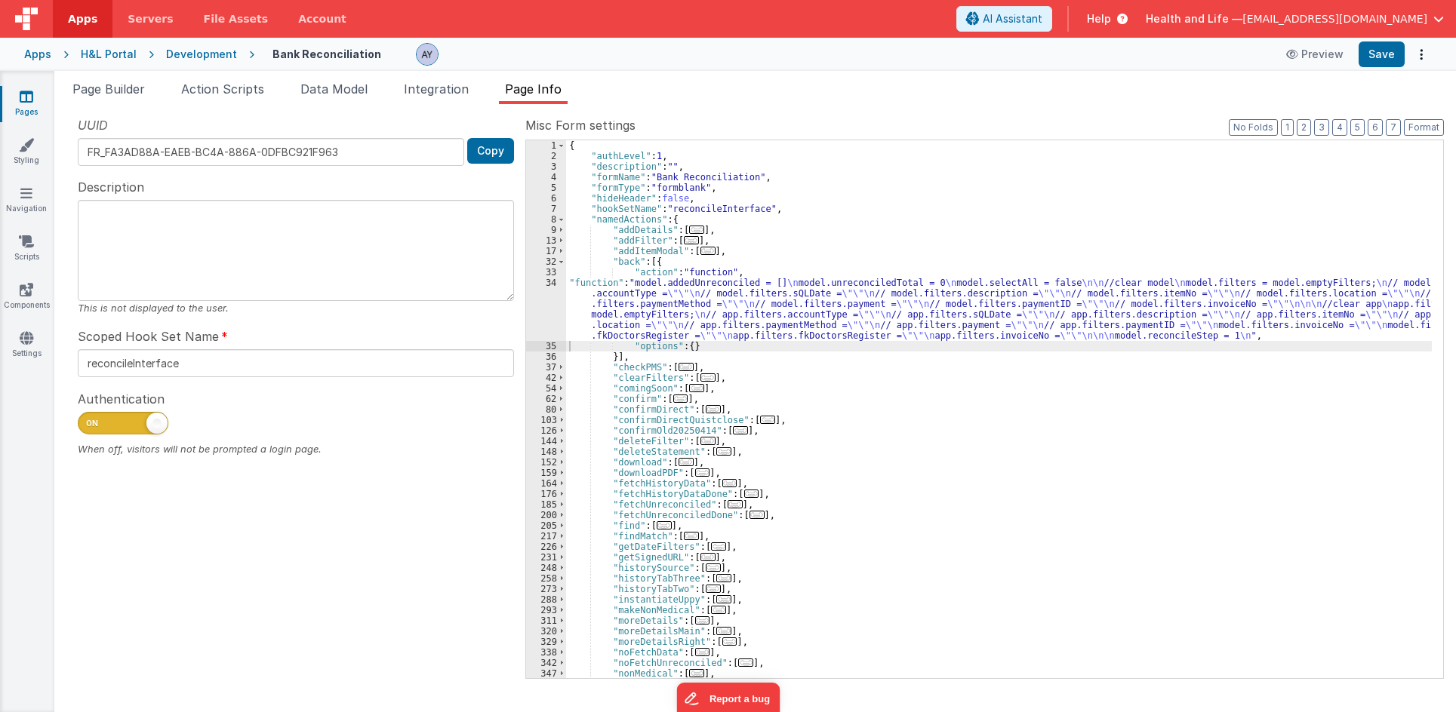
click at [847, 372] on div "{ "authLevel" : 1 , "description" : "" , "formName" : "Bank Reconciliation" , "…" at bounding box center [999, 419] width 866 height 559
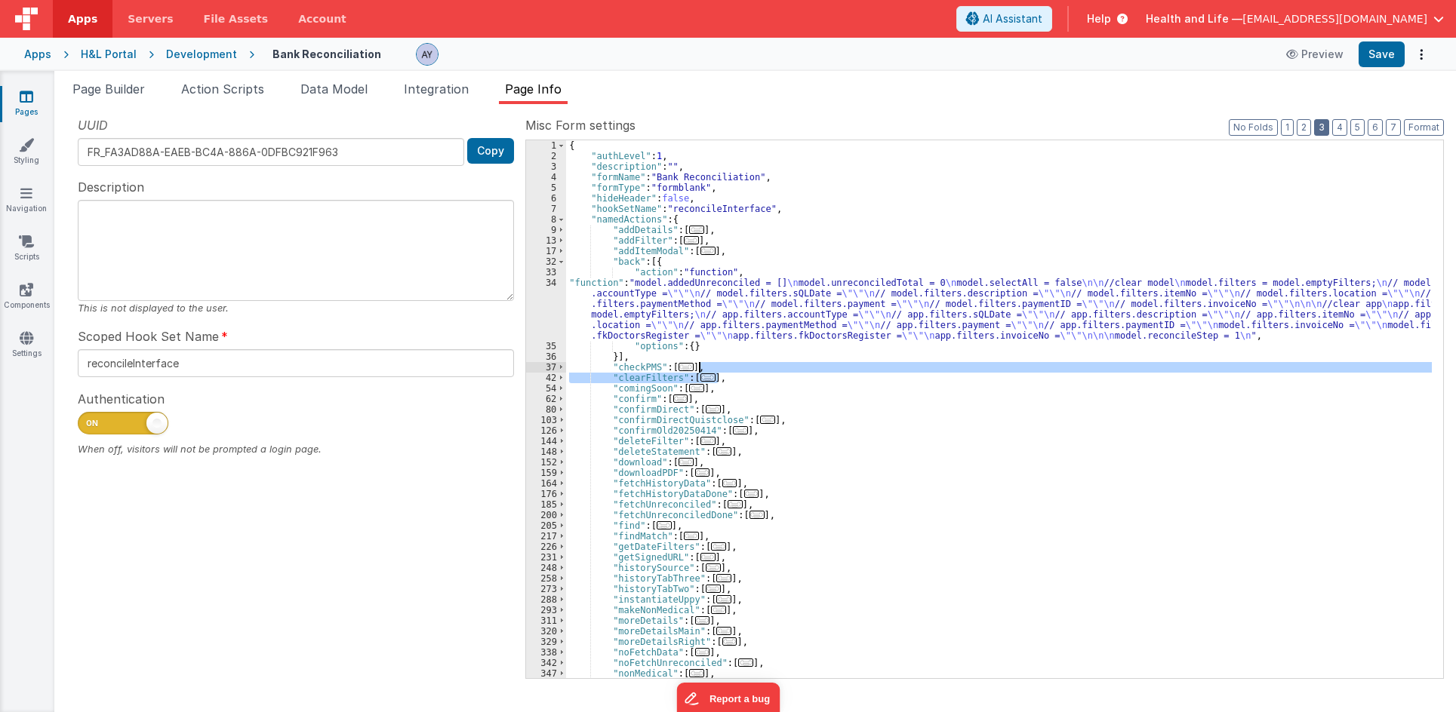
click at [1249, 133] on button "3" at bounding box center [1321, 127] width 15 height 17
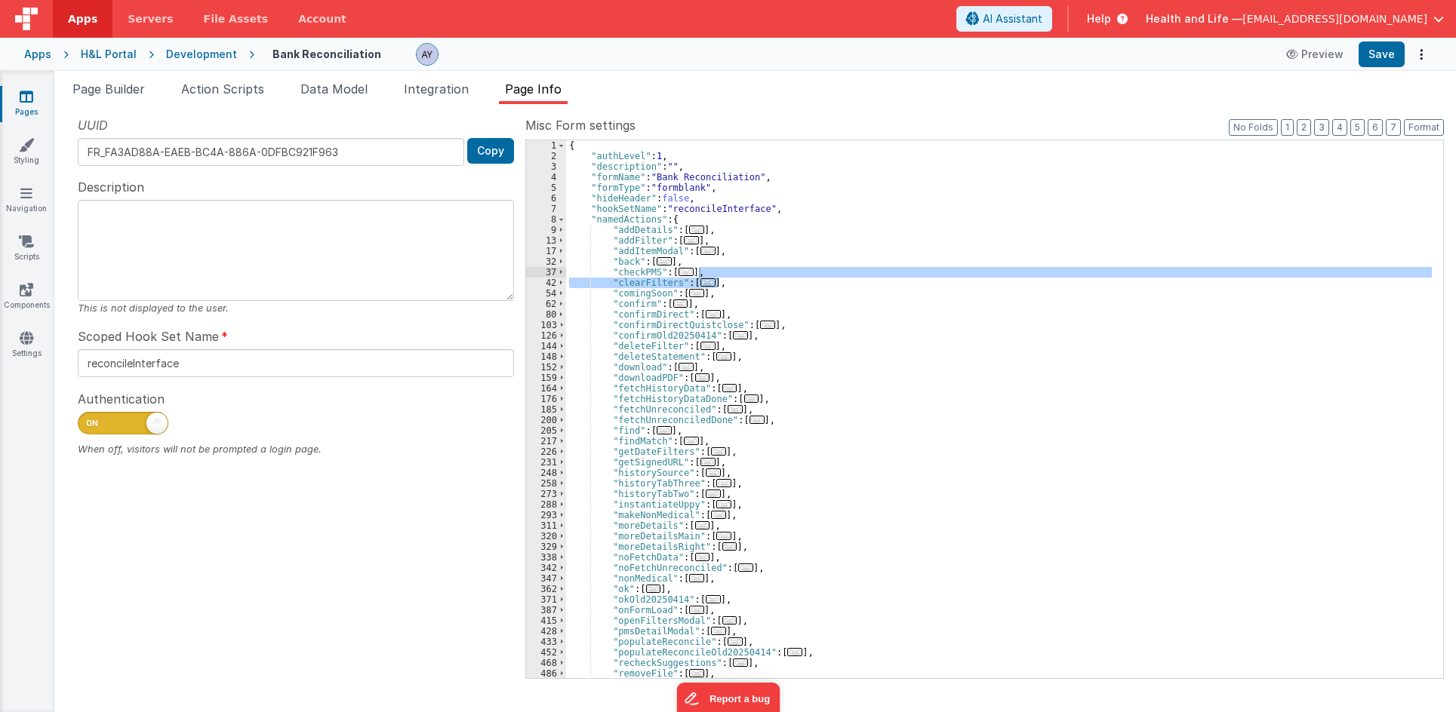
click at [1105, 309] on div "{ "authLevel" : 1 , "description" : "" , "formName" : "Bank Reconciliation" , "…" at bounding box center [999, 419] width 866 height 559
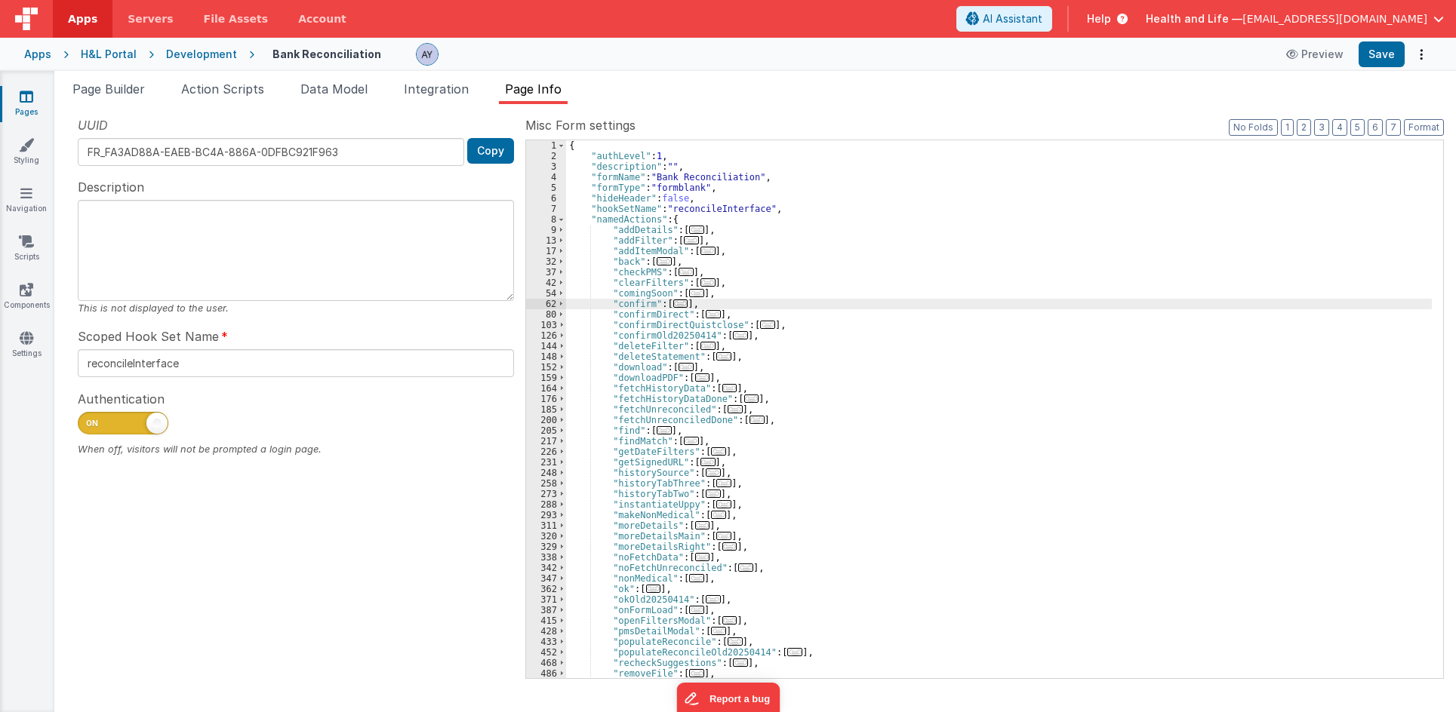
click at [703, 284] on span "..." at bounding box center [707, 282] width 15 height 8
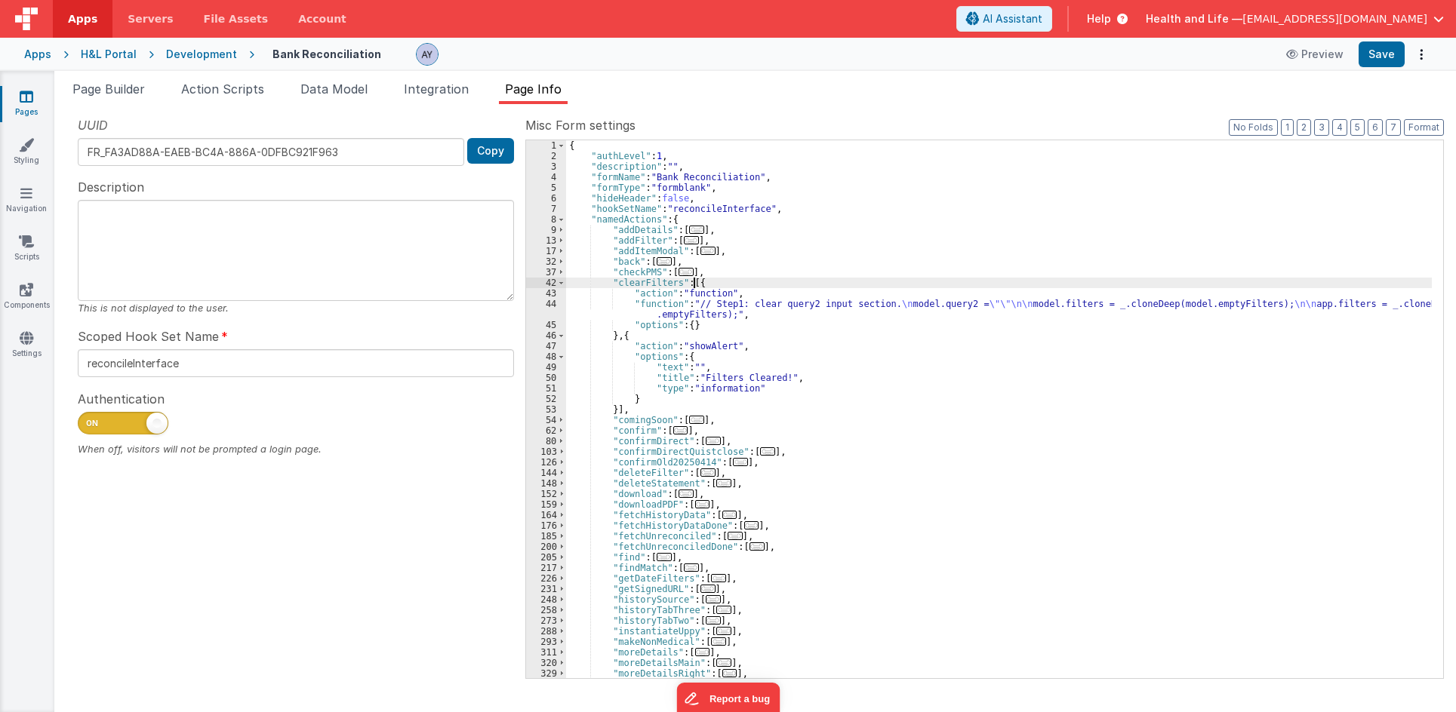
click at [746, 344] on div "{ "authLevel" : 1 , "description" : "" , "formName" : "Bank Reconciliation" , "…" at bounding box center [999, 419] width 866 height 559
click at [733, 309] on div "{ "authLevel" : 1 , "description" : "" , "formName" : "Bank Reconciliation" , "…" at bounding box center [999, 419] width 866 height 559
click at [687, 315] on div "{ "authLevel" : 1 , "description" : "" , "formName" : "Bank Reconciliation" , "…" at bounding box center [999, 419] width 866 height 559
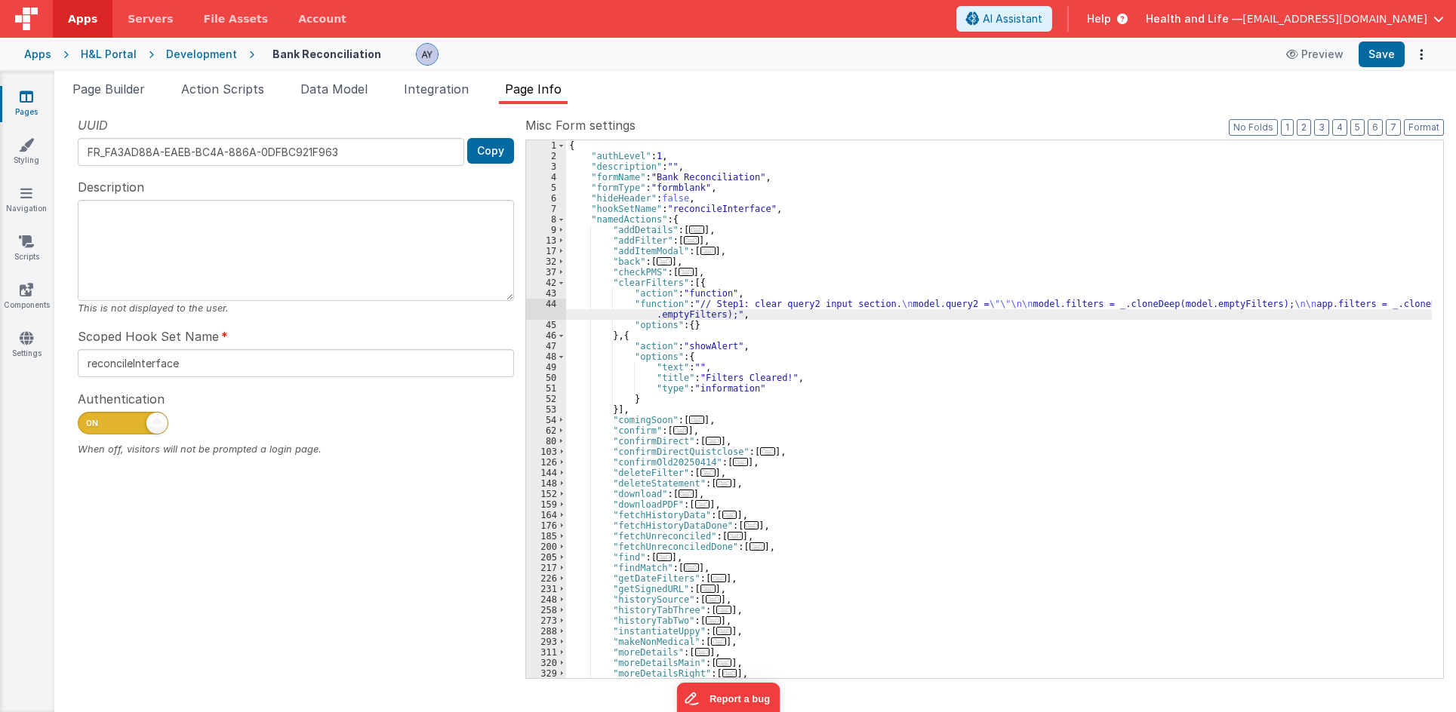
click at [541, 310] on div "44" at bounding box center [546, 309] width 40 height 21
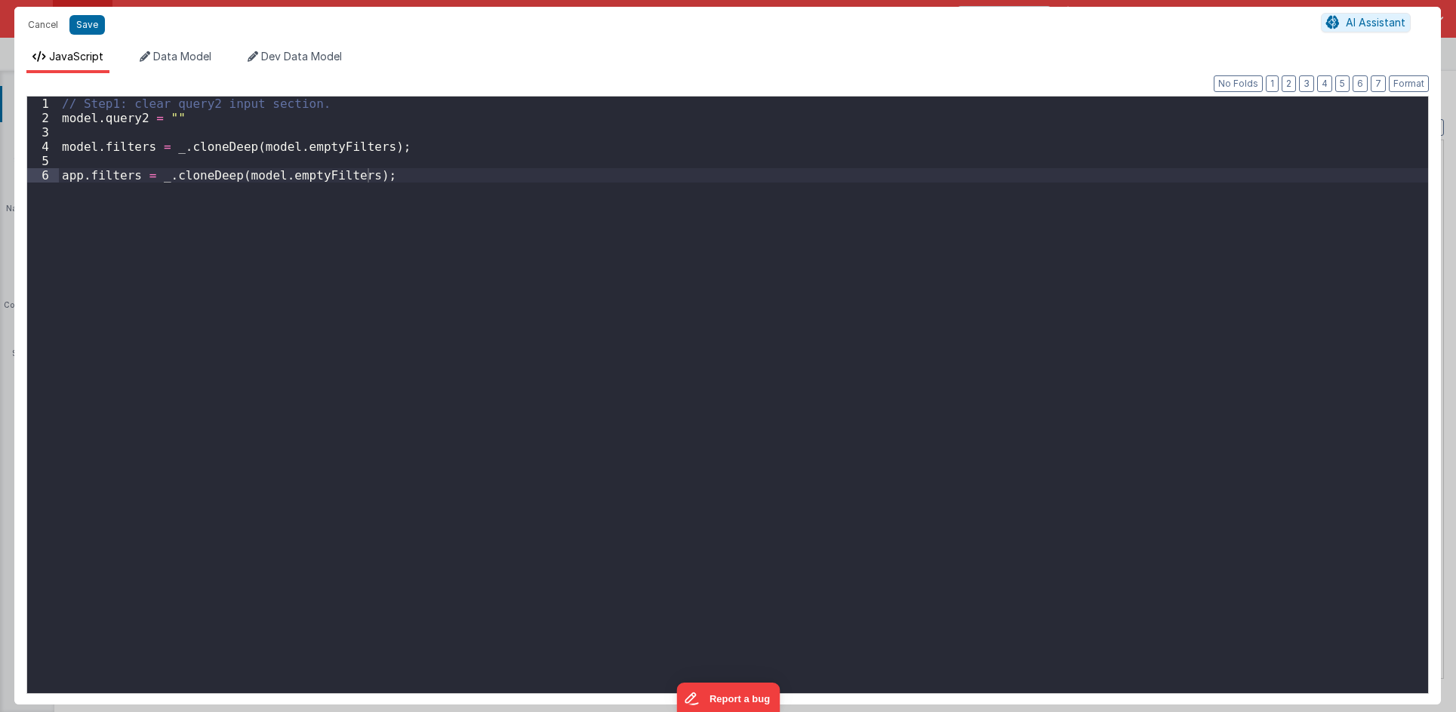
click at [541, 310] on div "// Step1: clear query2 input section. model . query2 = "" model . filters = _ .…" at bounding box center [743, 410] width 1369 height 626
click at [246, 179] on div "// Step1: clear query2 input section. model . query2 = "" model . filters = _ .…" at bounding box center [743, 410] width 1369 height 626
click at [207, 180] on div "// Step1: clear query2 input section. model . query2 = "" model . filters = _ .…" at bounding box center [743, 410] width 1369 height 626
click at [255, 174] on div "// Step1: clear query2 input section. model . query2 = "" model . filters = _ .…" at bounding box center [743, 410] width 1369 height 626
click at [367, 175] on div "// Step1: clear query2 input section. model . query2 = "" model . filters = _ .…" at bounding box center [743, 410] width 1369 height 626
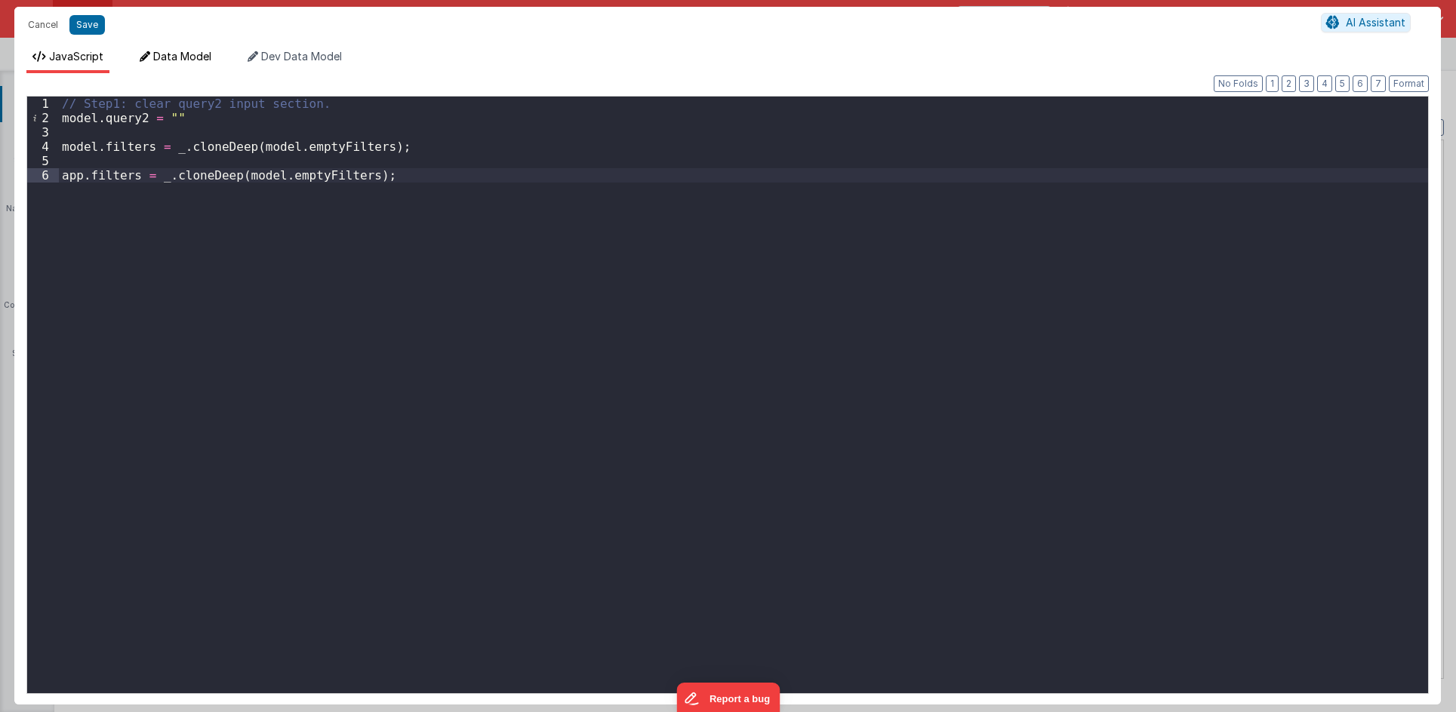
click at [215, 55] on li "Data Model" at bounding box center [176, 61] width 84 height 24
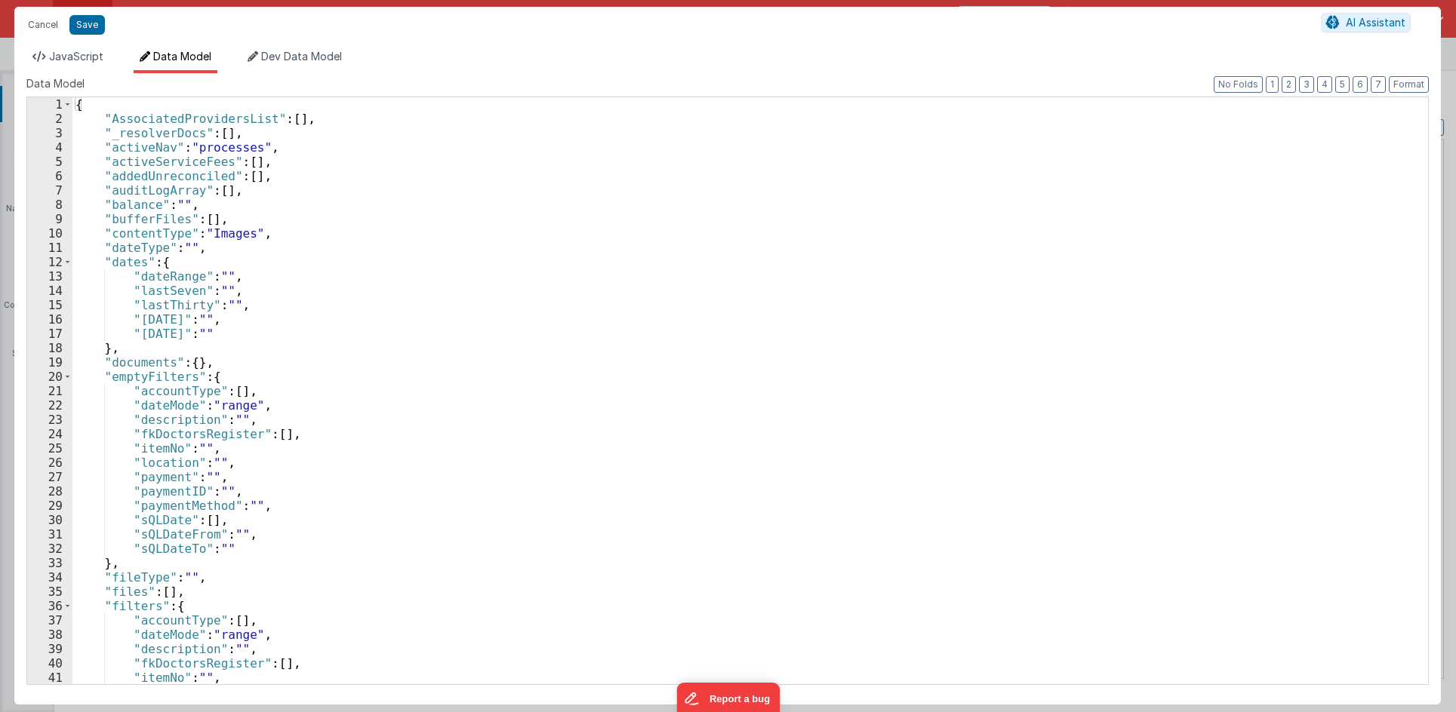
click at [146, 378] on div "{ "AssociatedProvidersList" : [ ] , "_resolverDocs" : [ ] , "activeNav" : "proc…" at bounding box center [744, 405] width 1344 height 616
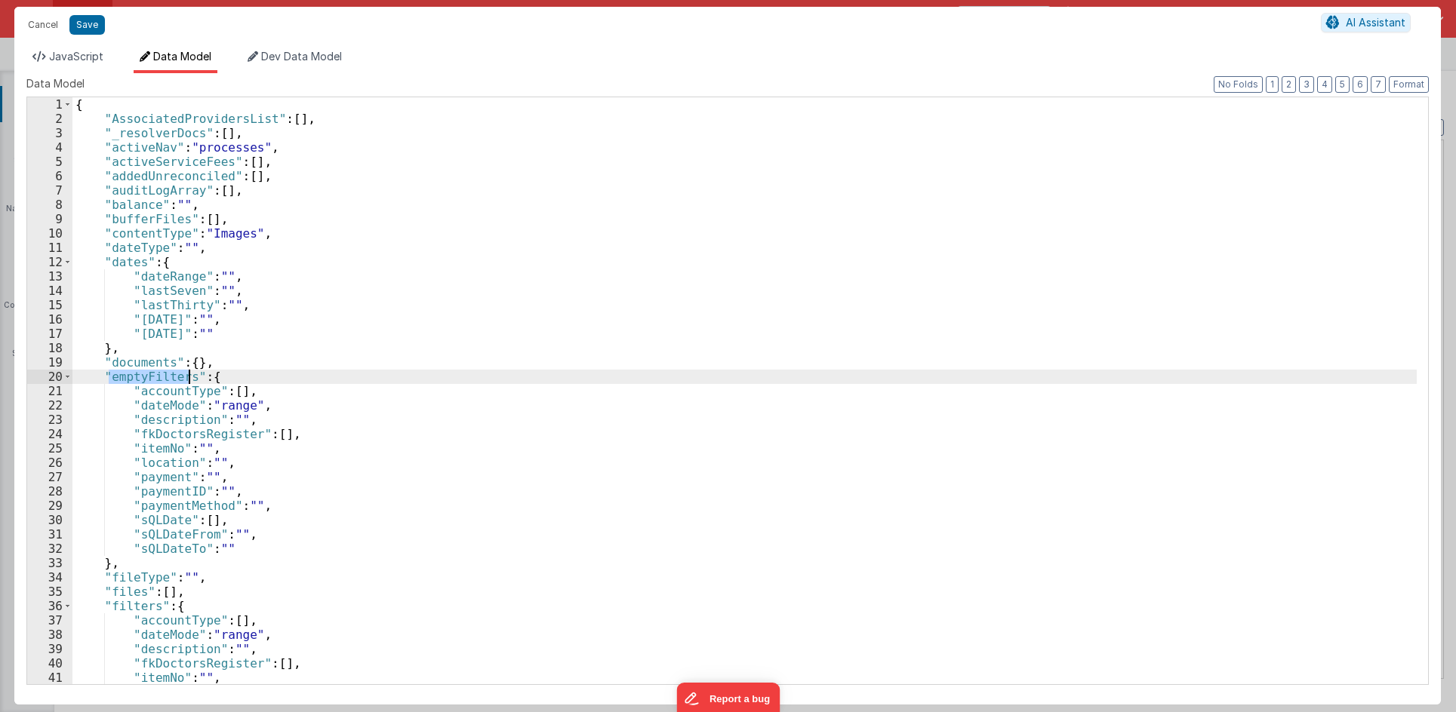
click at [72, 50] on span "JavaScript" at bounding box center [76, 56] width 54 height 13
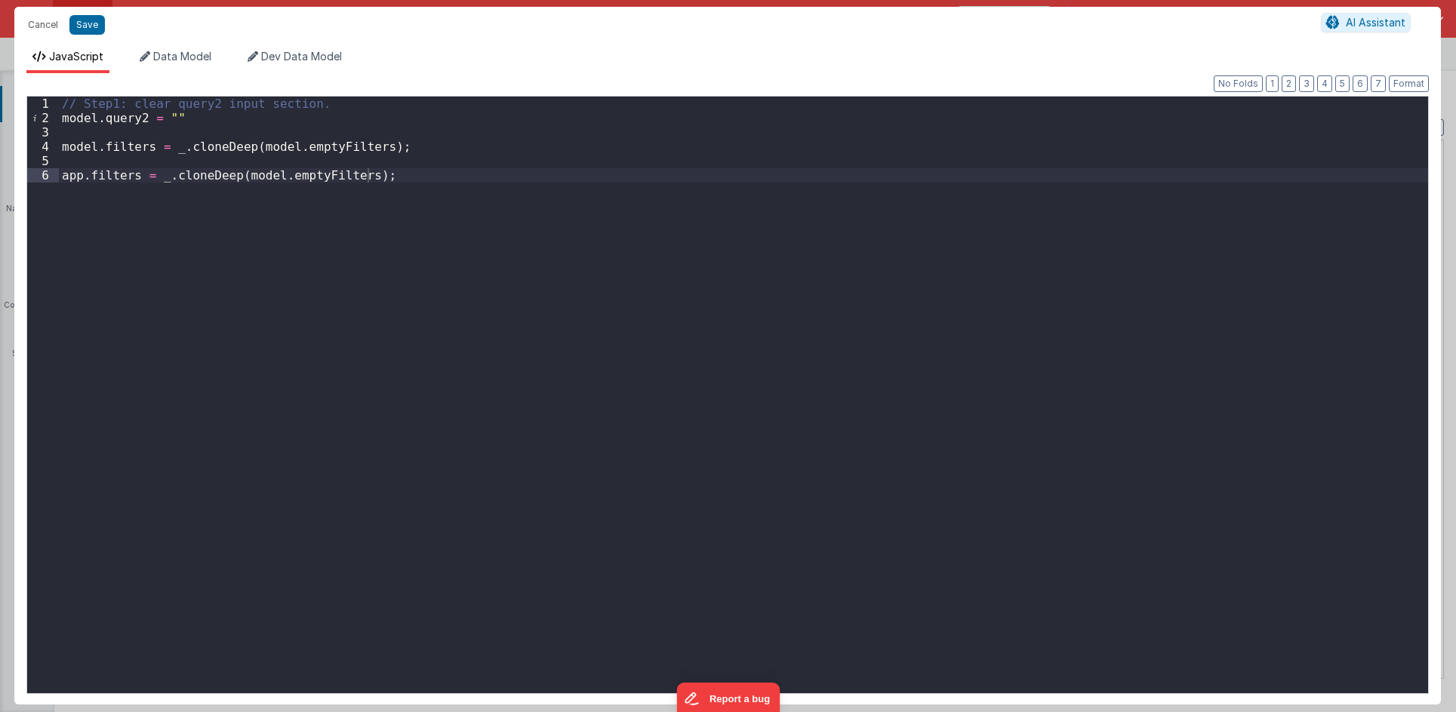
click at [281, 155] on div "// Step1: clear query2 input section. model . query2 = "" model . filters = _ .…" at bounding box center [743, 410] width 1369 height 626
click at [299, 145] on div "// Step1: clear query2 input section. model . query2 = "" model . filters = _ .…" at bounding box center [743, 410] width 1369 height 626
click at [312, 166] on div "// Step1: clear query2 input section. model . query2 = "" model . filters = _ .…" at bounding box center [743, 410] width 1369 height 626
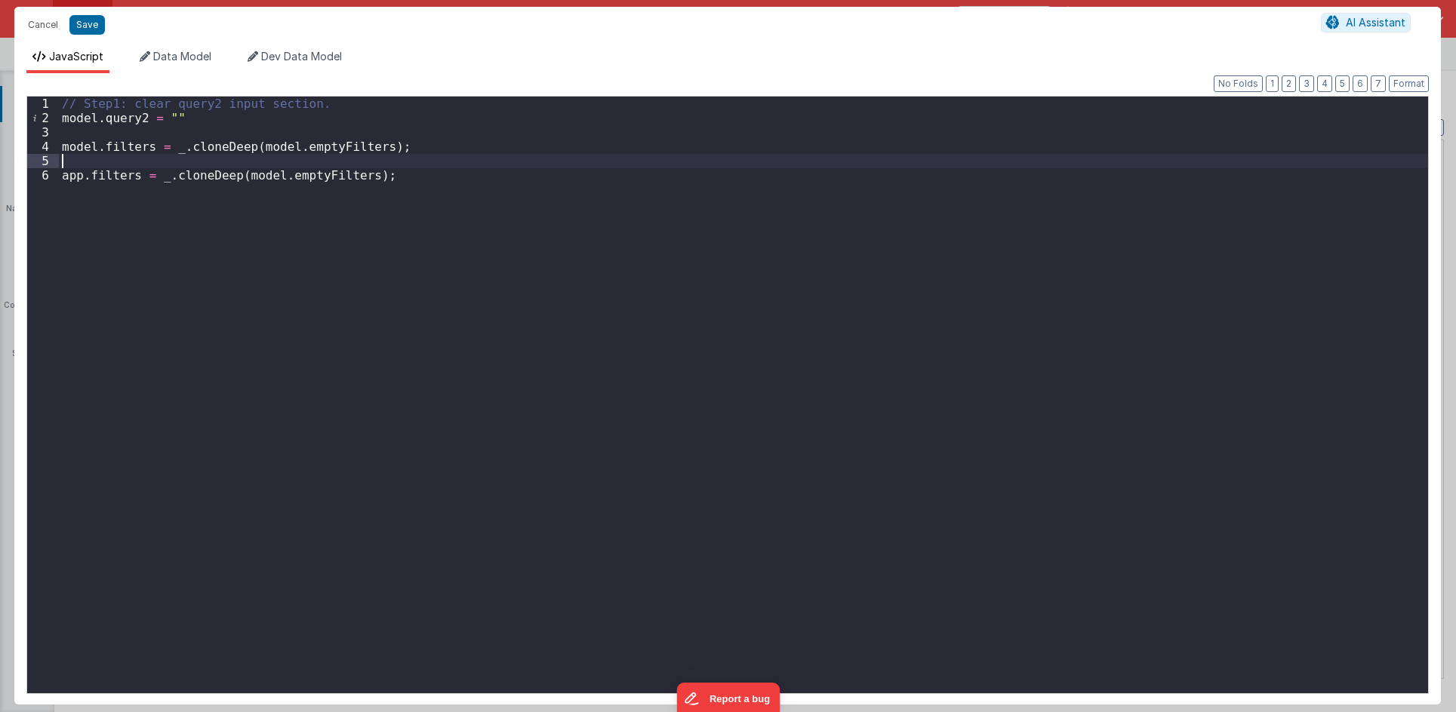
click at [314, 167] on div "// Step1: clear query2 input section. model . query2 = "" model . filters = _ .…" at bounding box center [743, 410] width 1369 height 626
click at [315, 171] on div "// Step1: clear query2 input section. model . query2 = "" model . filters = _ .…" at bounding box center [743, 410] width 1369 height 626
click at [202, 115] on div "// Step1: clear query2 input section. model . query2 = "" model . filters = _ .…" at bounding box center [743, 410] width 1369 height 626
click at [134, 137] on div "// Step1: clear query2 input section. model . query2 = "" model . filters = _ .…" at bounding box center [743, 410] width 1369 height 626
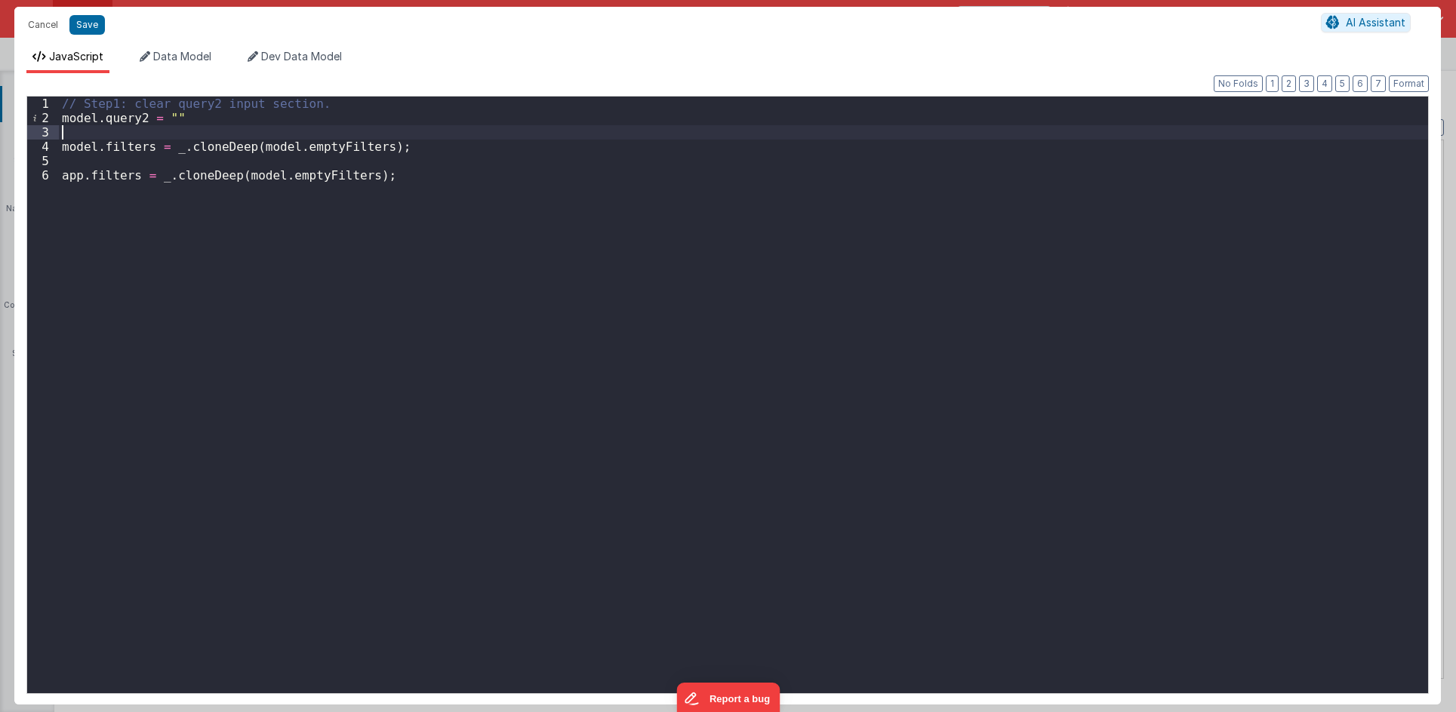
click at [134, 145] on div "// Step1: clear query2 input section. model . query2 = "" model . filters = _ .…" at bounding box center [743, 410] width 1369 height 626
click at [231, 174] on div "// Step1: clear query2 input section. model . query2 = "" model . filters = _ .…" at bounding box center [743, 410] width 1369 height 626
click at [174, 64] on li "Data Model" at bounding box center [176, 61] width 84 height 24
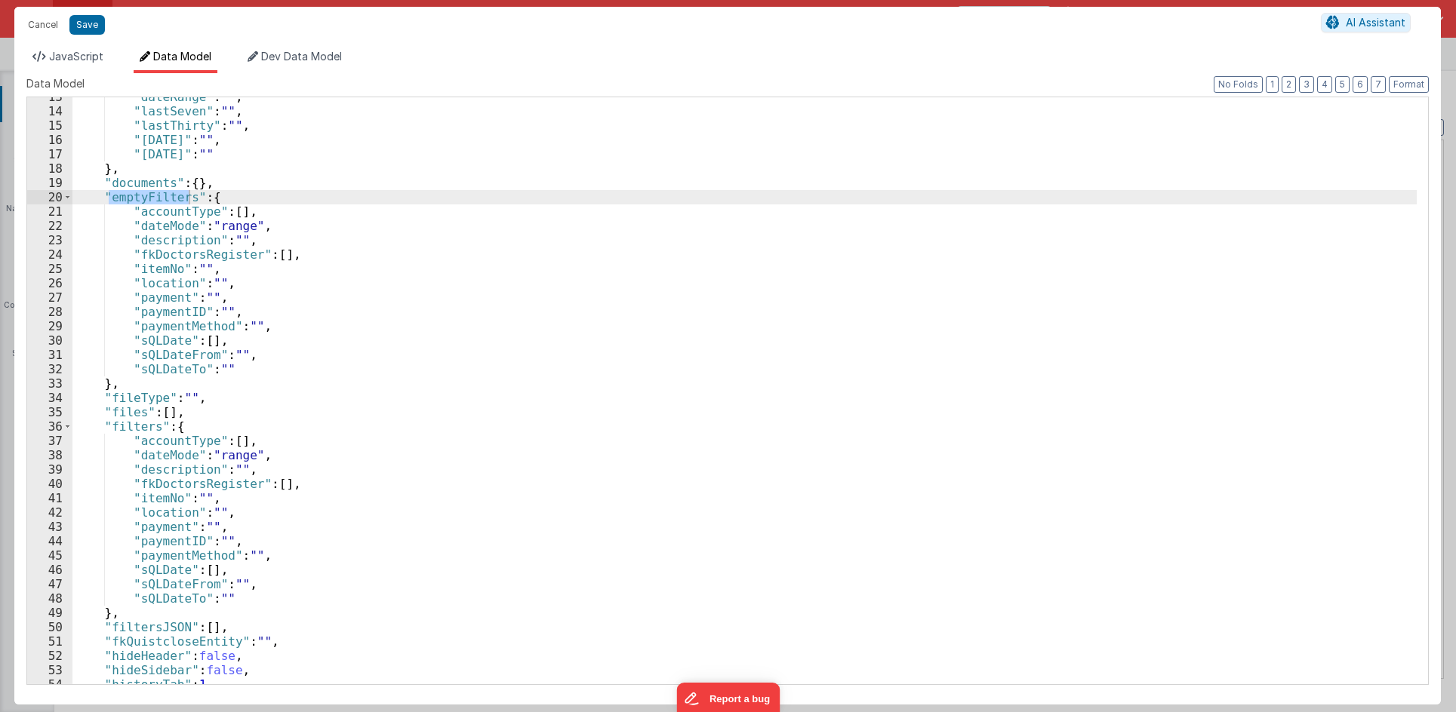
scroll to position [180, 0]
drag, startPoint x: 80, startPoint y: 22, endPoint x: 768, endPoint y: 266, distance: 730.1
click at [80, 22] on button "Save" at bounding box center [86, 25] width 35 height 20
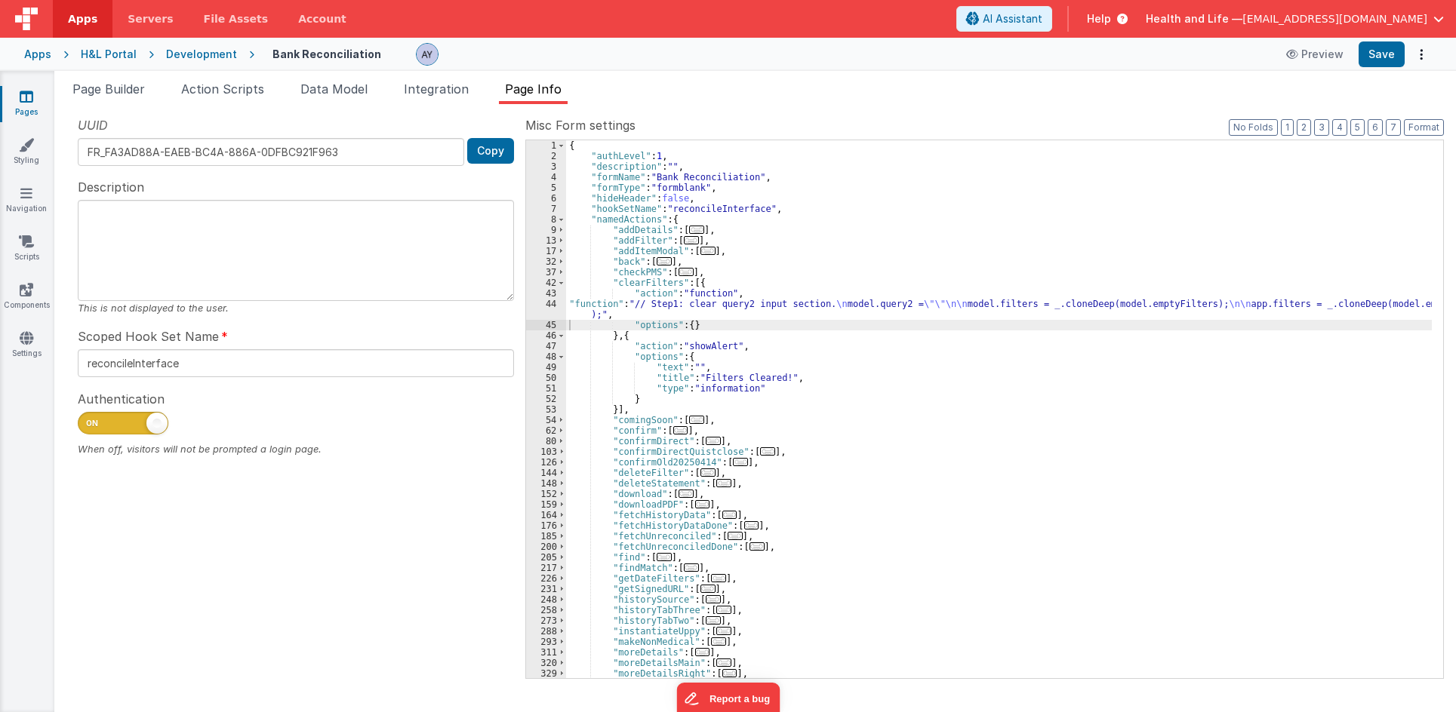
click at [782, 276] on div "Format 7 6 5 4 3 2 1 No Folds" at bounding box center [727, 374] width 1402 height 589
click at [115, 100] on li "Page Builder" at bounding box center [108, 92] width 85 height 24
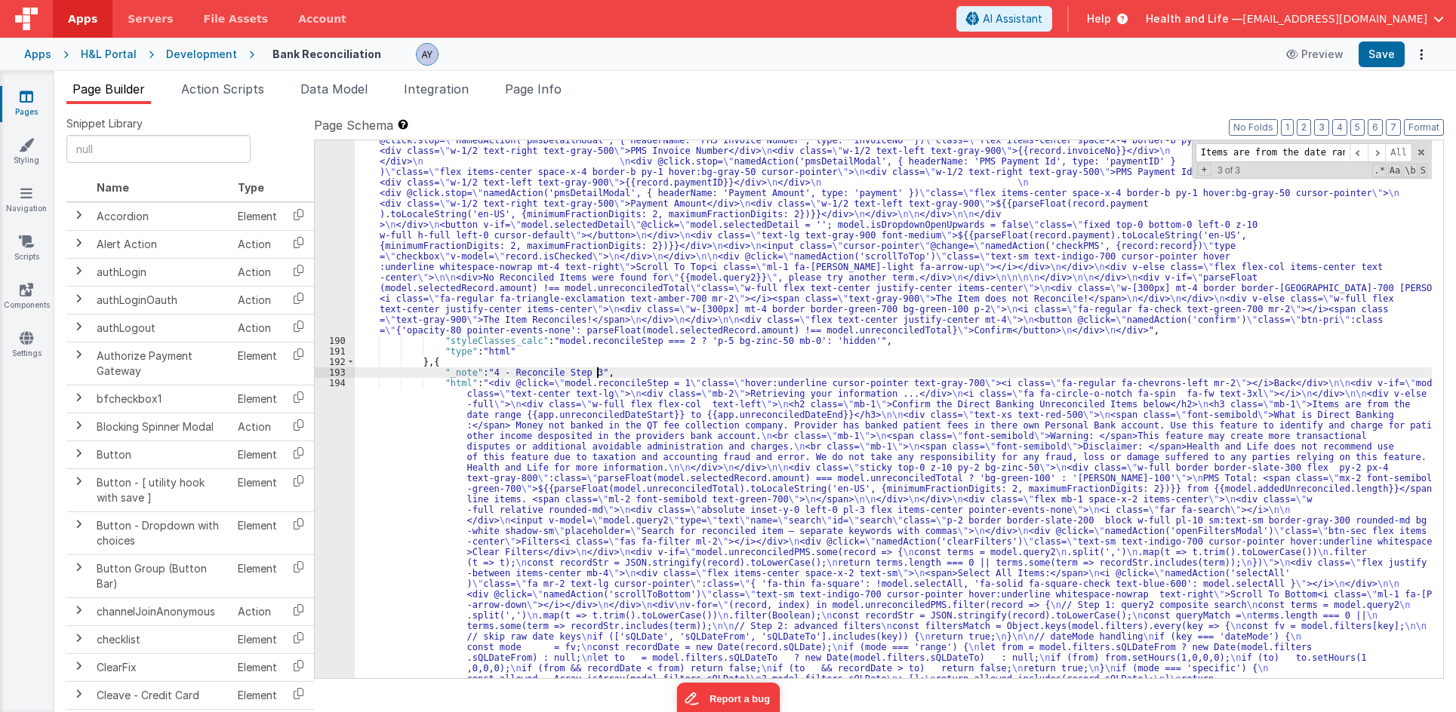
click at [803, 368] on div ""html" : "<div @click= \" namedAction('back') \" class= \" hover:underline curs…" at bounding box center [893, 462] width 1077 height 2408
paste input "emptyFilters"
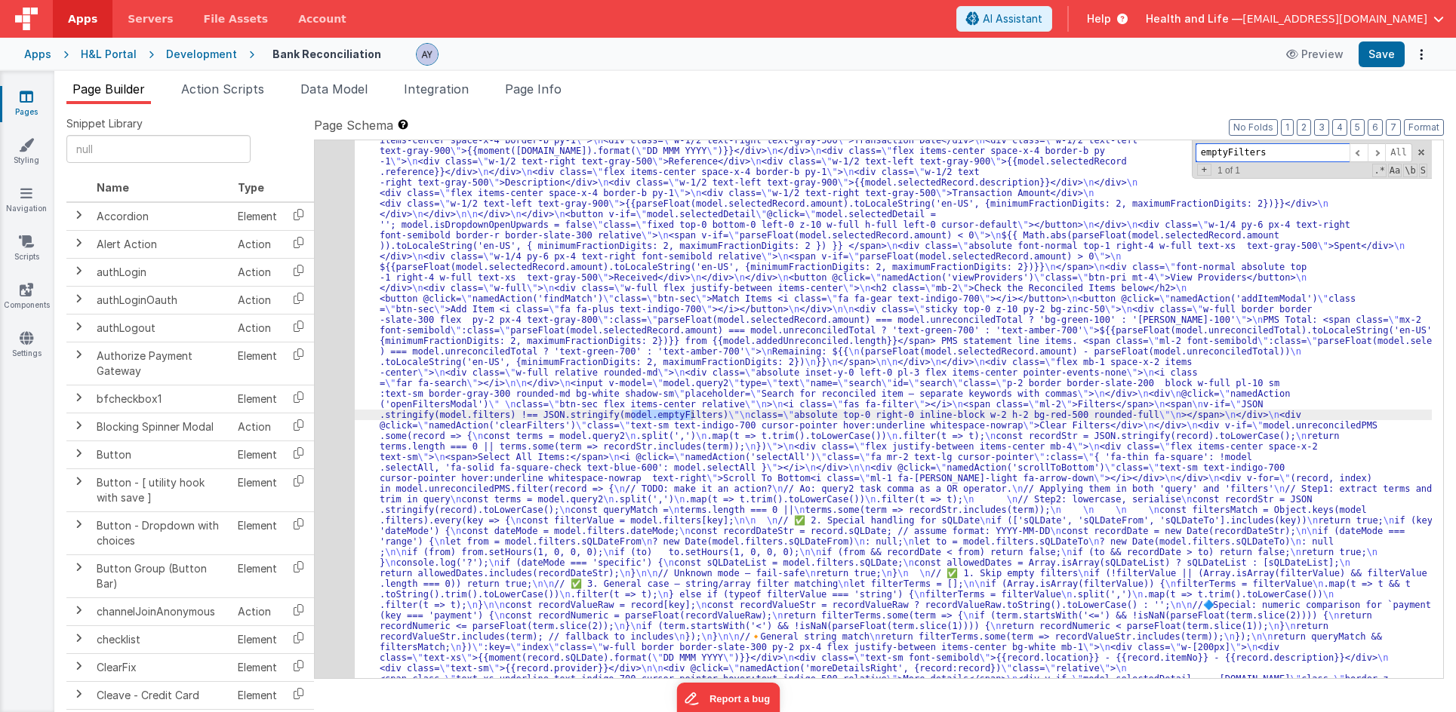
scroll to position [4612, 0]
type input "emptyFilters"
click at [244, 103] on li "Action Scripts" at bounding box center [222, 92] width 95 height 24
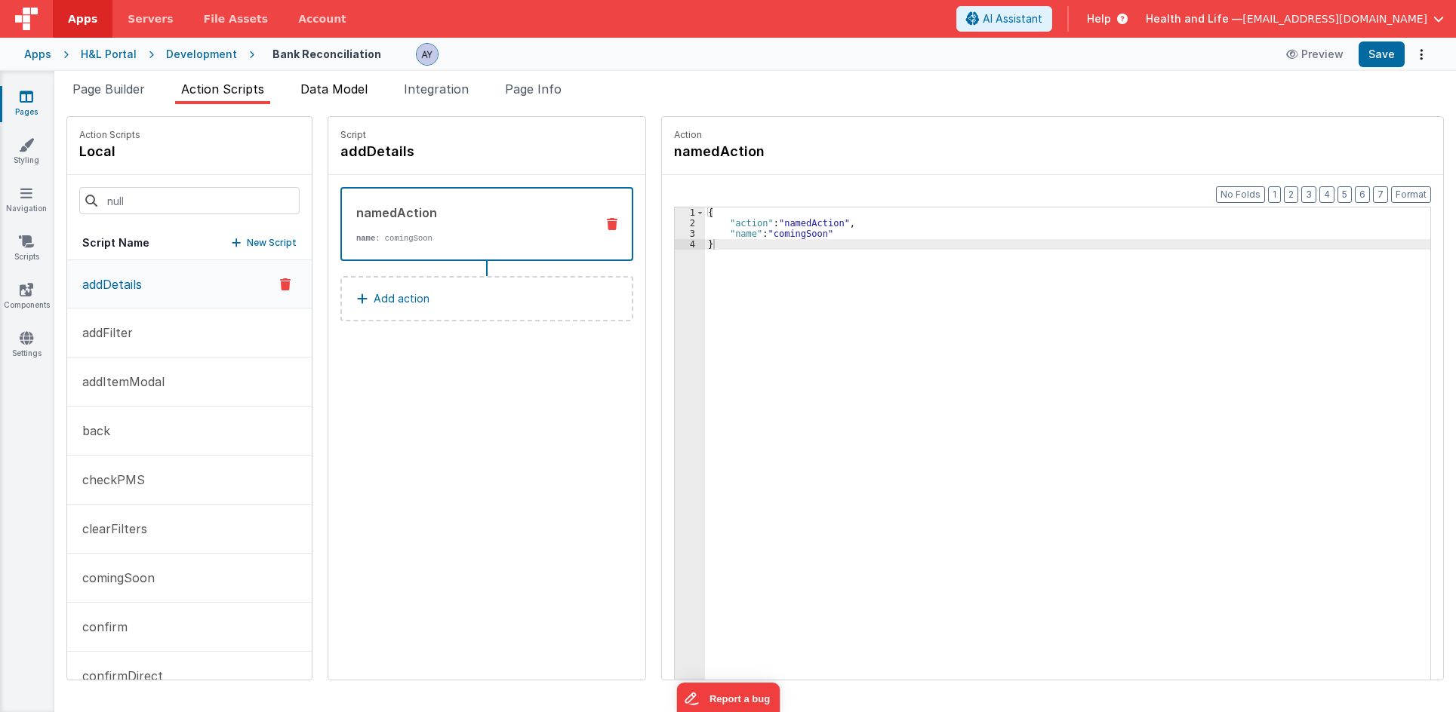
click at [361, 92] on span "Data Model" at bounding box center [333, 88] width 67 height 15
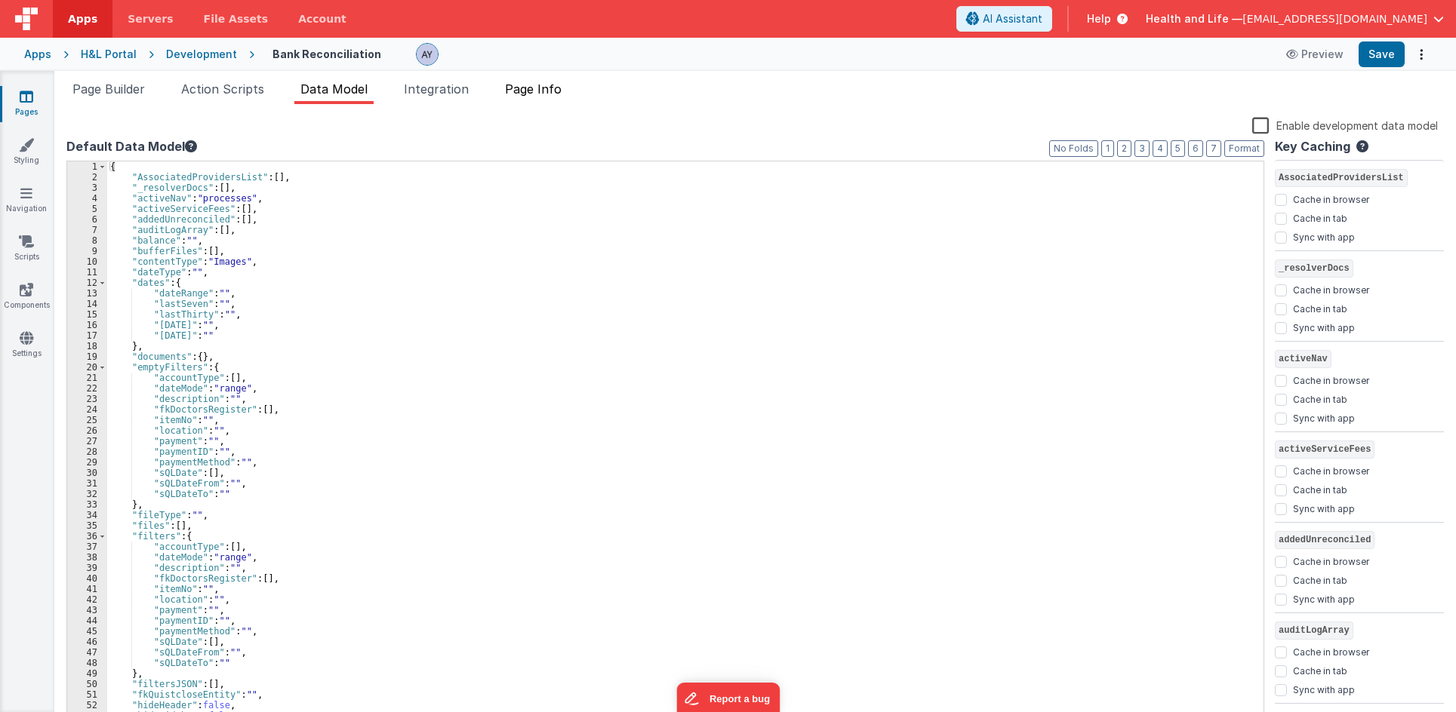
click at [511, 86] on span "Page Info" at bounding box center [533, 88] width 57 height 15
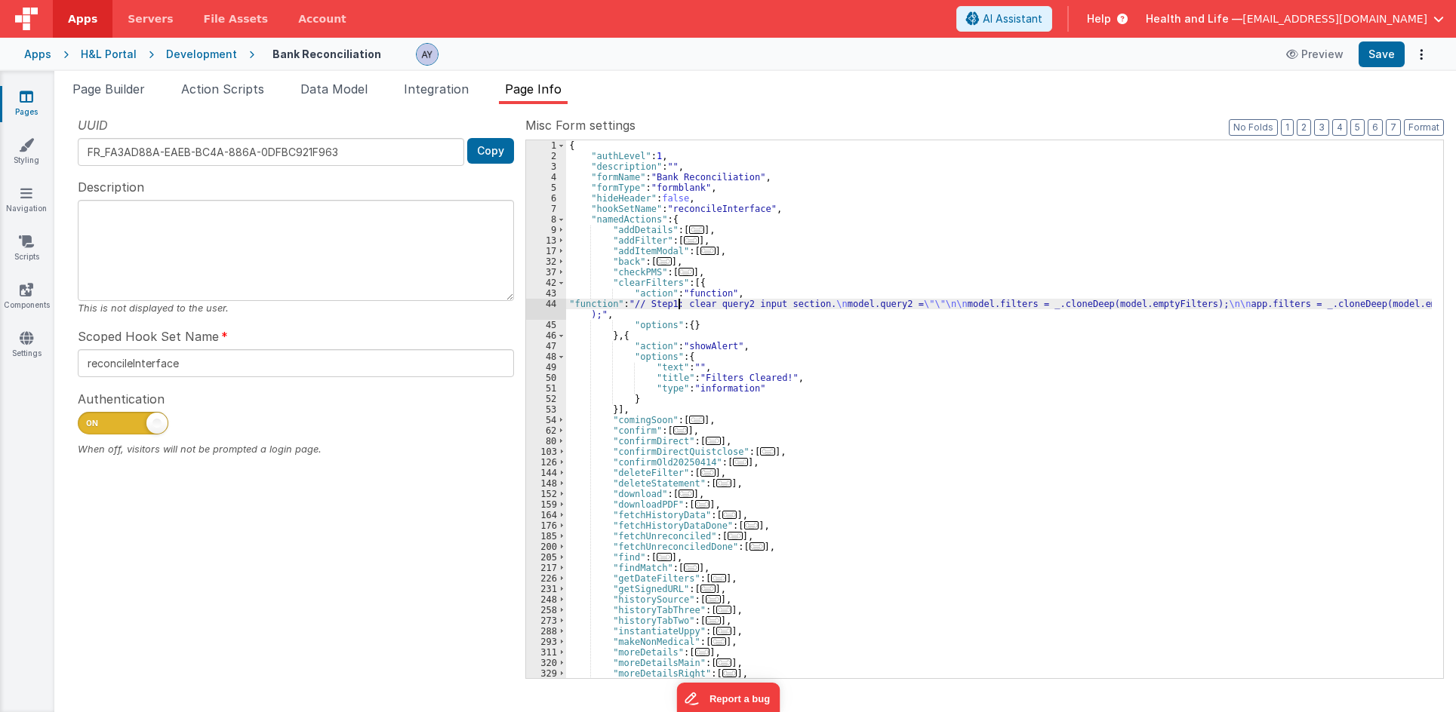
click at [681, 307] on div "{ "authLevel" : 1 , "description" : "" , "formName" : "Bank Reconciliation" , "…" at bounding box center [999, 419] width 866 height 559
drag, startPoint x: 630, startPoint y: 327, endPoint x: 623, endPoint y: 318, distance: 11.8
click at [630, 327] on div "{ "authLevel" : 1 , "description" : "" , "formName" : "Bank Reconciliation" , "…" at bounding box center [999, 419] width 866 height 559
click at [618, 308] on div "{ "authLevel" : 1 , "description" : "" , "formName" : "Bank Reconciliation" , "…" at bounding box center [999, 419] width 866 height 559
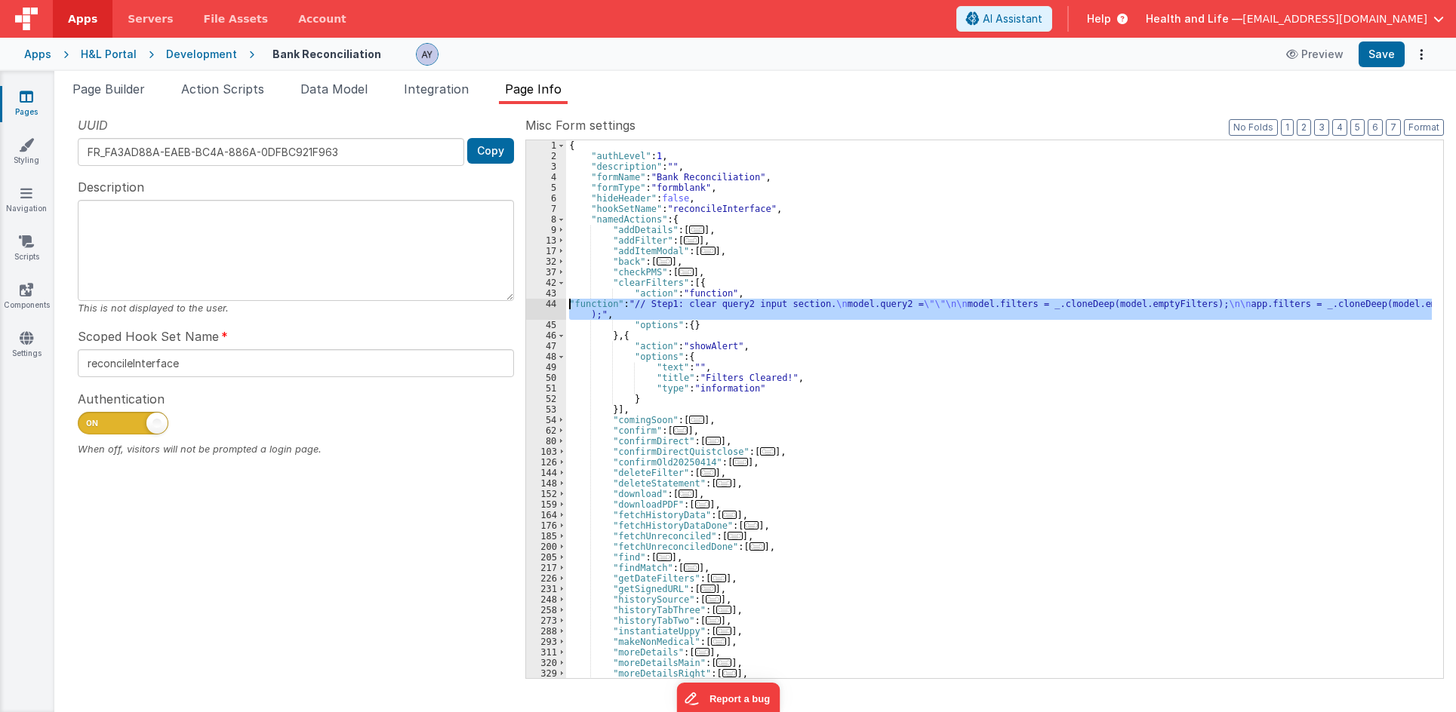
click at [535, 305] on div "44" at bounding box center [546, 309] width 40 height 21
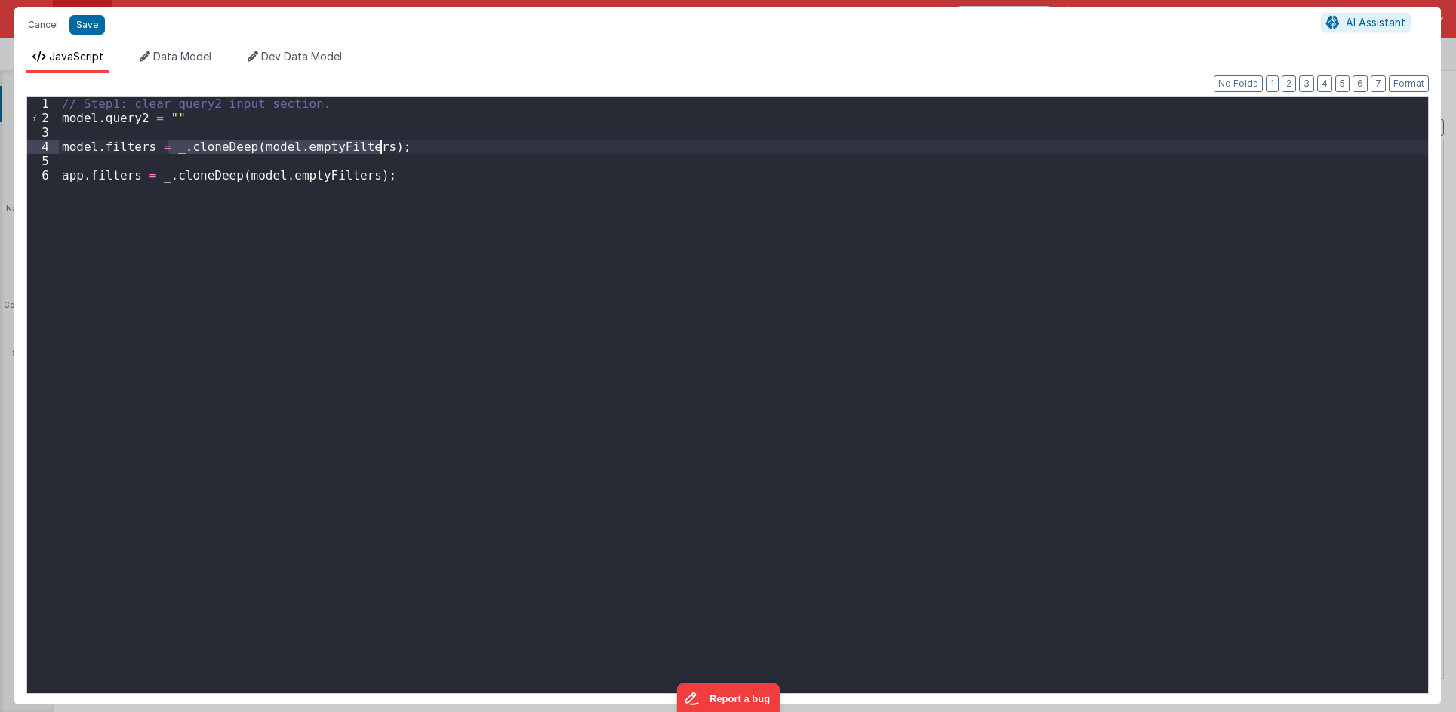
drag, startPoint x: 170, startPoint y: 144, endPoint x: 429, endPoint y: 146, distance: 258.8
click at [429, 146] on div "// Step1: clear query2 input section. model . query2 = "" model . filters = _ .…" at bounding box center [743, 410] width 1369 height 626
click at [327, 177] on div "// Step1: clear query2 input section. model . query2 = "" model . filters = _ .…" at bounding box center [743, 410] width 1369 height 626
click at [454, 149] on div "// Step1: clear query2 input section. model . query2 = "" model . filters = _ .…" at bounding box center [743, 410] width 1369 height 626
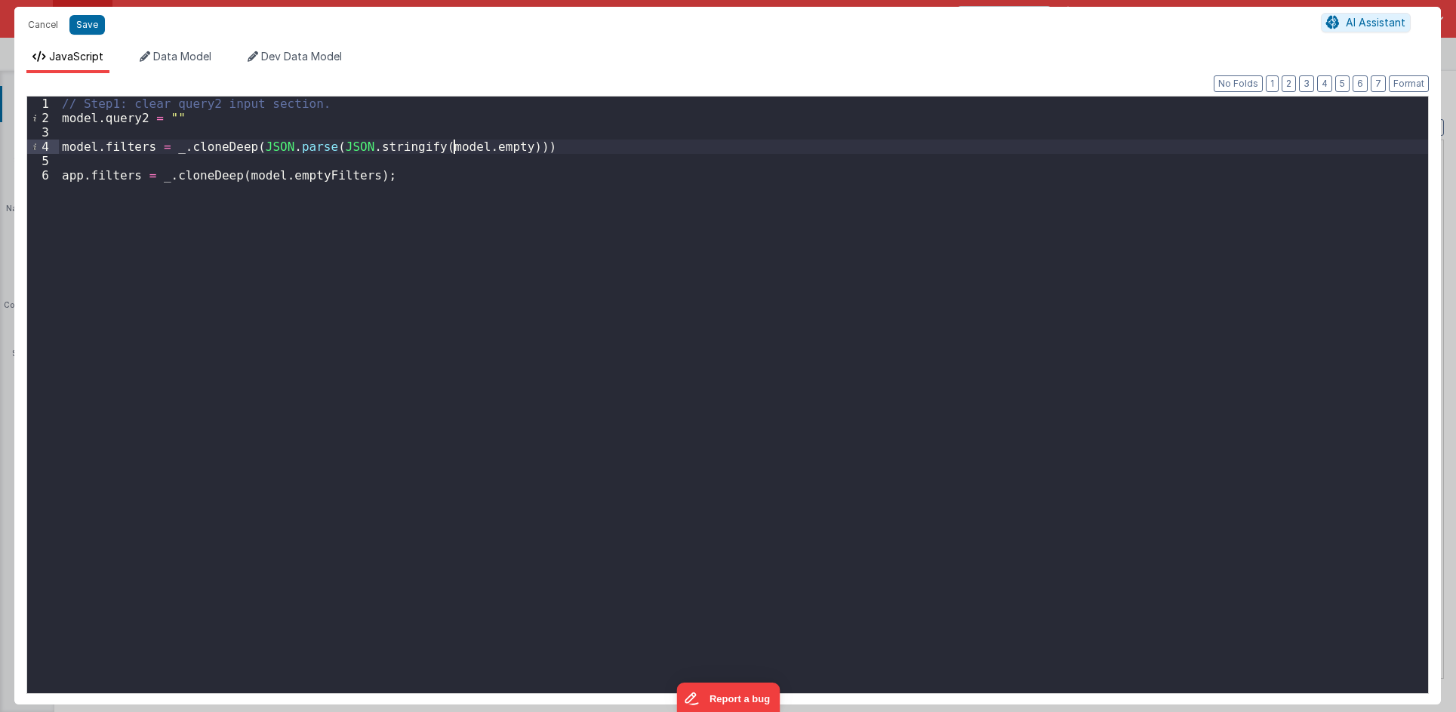
click at [454, 149] on div "// Step1: clear query2 input section. model . query2 = "" model . filters = _ .…" at bounding box center [743, 410] width 1369 height 626
click at [475, 144] on div "// Step1: clear query2 input section. model . query2 = "" model . filters = _ .…" at bounding box center [743, 410] width 1369 height 626
click at [273, 149] on div "// Step1: clear query2 input section. model . query2 = "" model . filters = _ .…" at bounding box center [743, 410] width 1369 height 626
drag, startPoint x: 171, startPoint y: 149, endPoint x: 595, endPoint y: 148, distance: 424.1
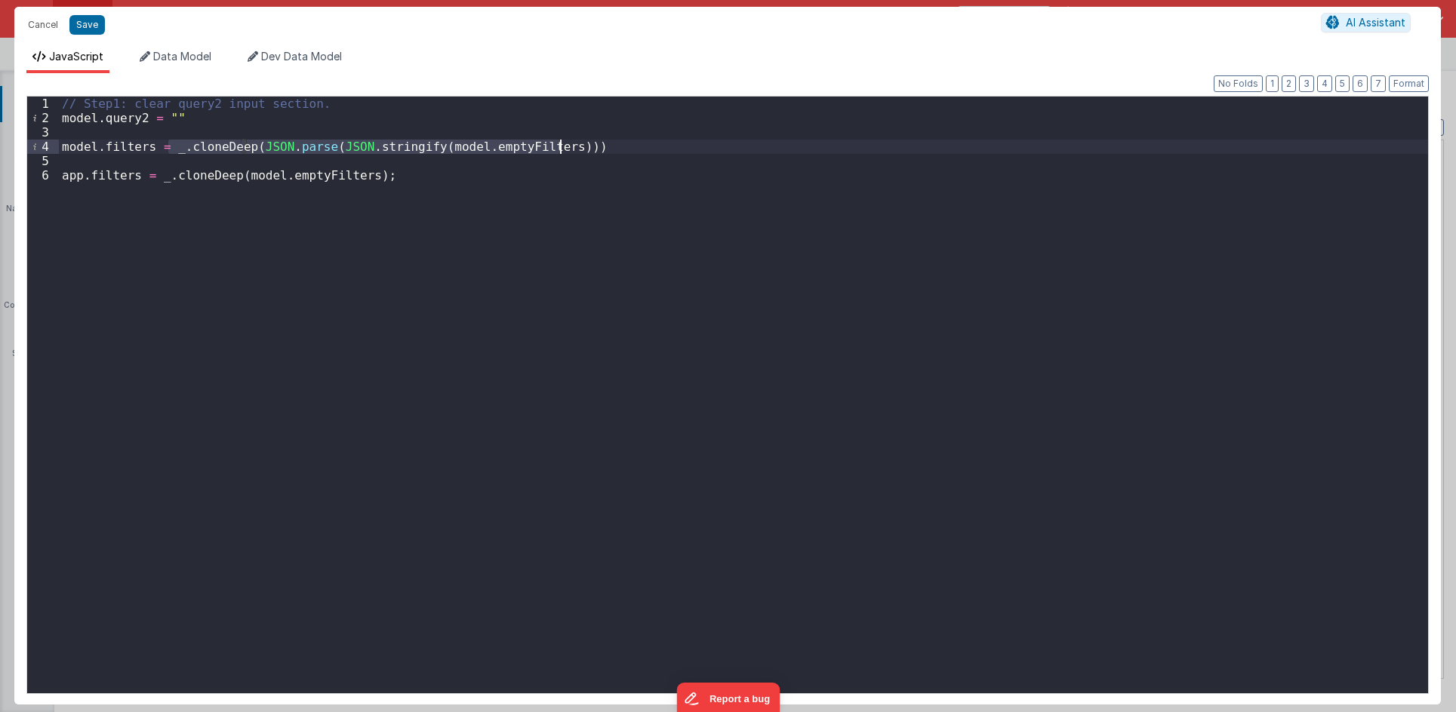
click at [595, 148] on div "// Step1: clear query2 input section. model . query2 = "" model . filters = _ .…" at bounding box center [743, 410] width 1369 height 626
drag, startPoint x: 155, startPoint y: 176, endPoint x: 395, endPoint y: 176, distance: 240.0
click at [395, 176] on div "// Step1: clear query2 input section. model . query2 = "" model . filters = _ .…" at bounding box center [743, 410] width 1369 height 626
click at [291, 129] on div "// Step1: clear query2 input section. model . query2 = "" model . filters = _ .…" at bounding box center [743, 410] width 1369 height 626
click at [100, 29] on button "Save" at bounding box center [86, 25] width 35 height 20
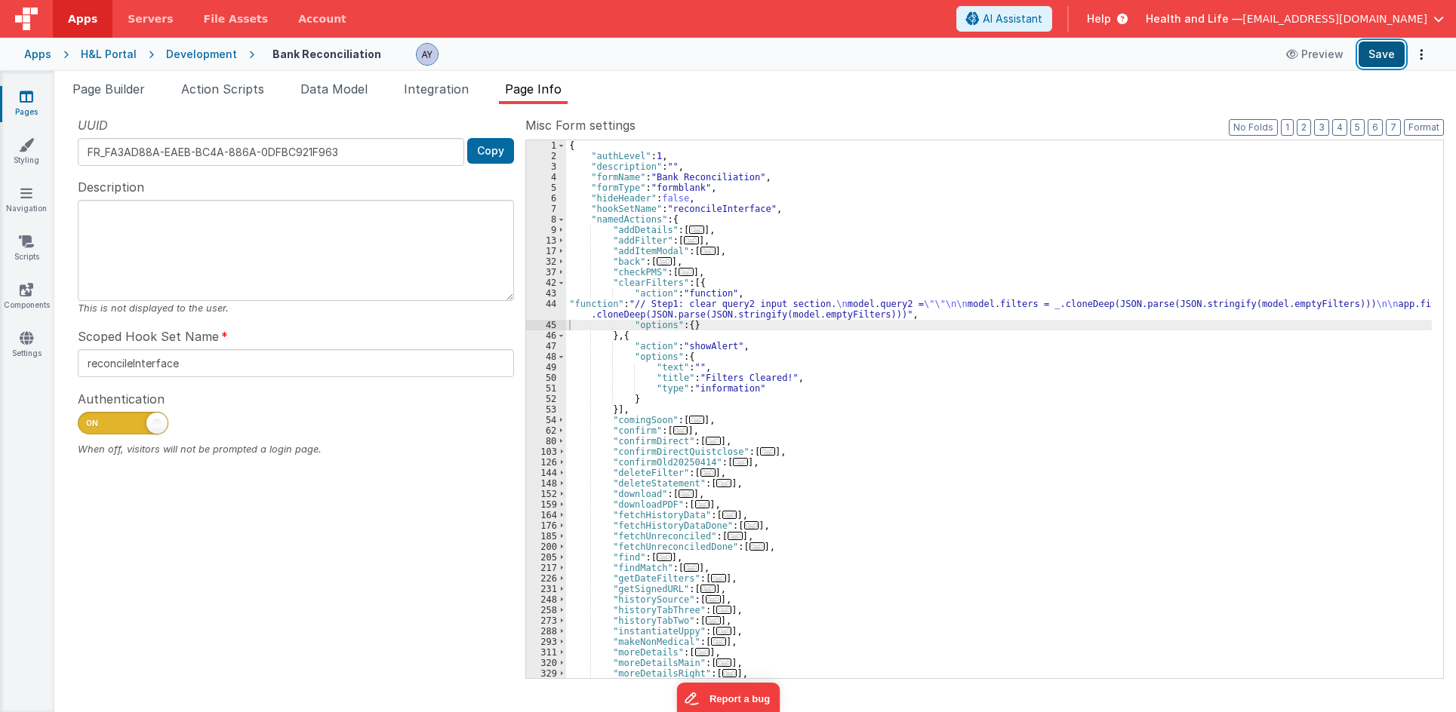
click at [1249, 52] on button "Save" at bounding box center [1381, 55] width 46 height 26
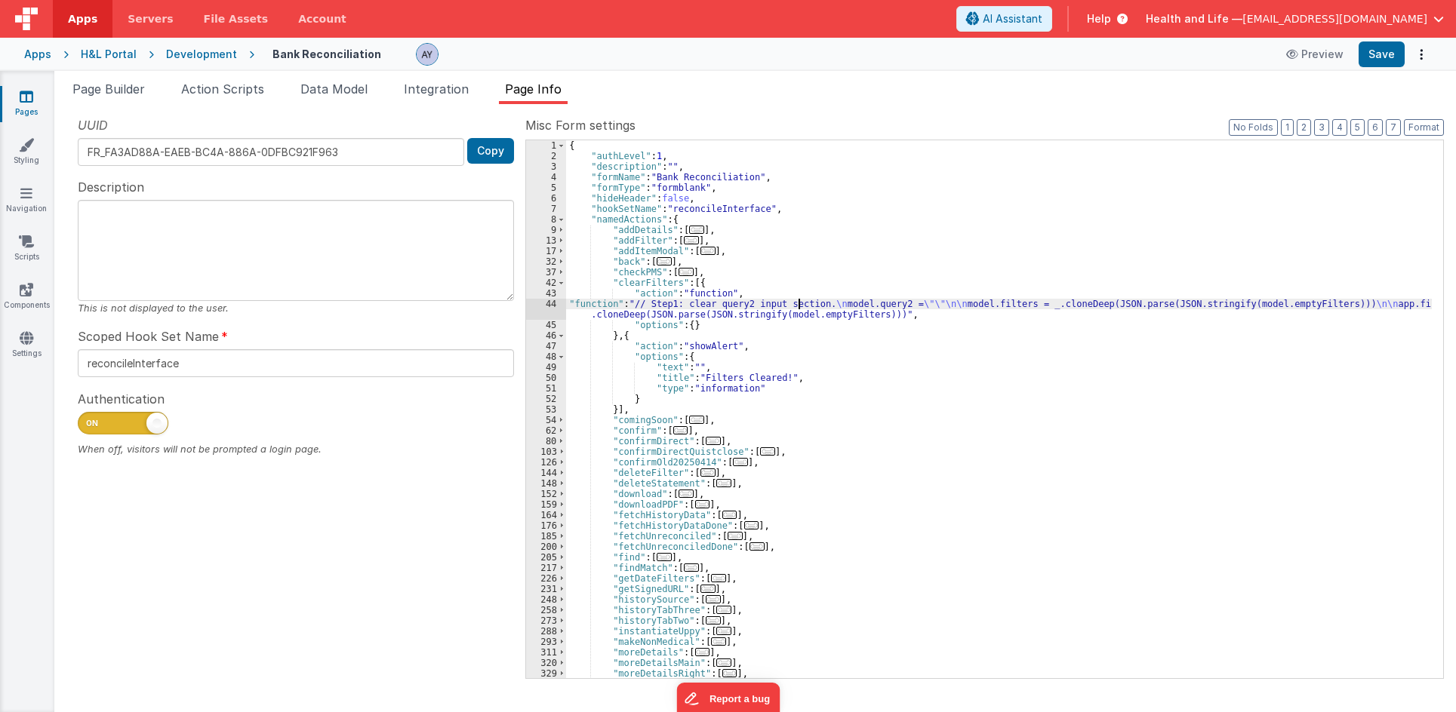
drag, startPoint x: 800, startPoint y: 300, endPoint x: 967, endPoint y: 122, distance: 243.4
click at [801, 300] on div "{ "authLevel" : 1 , "description" : "" , "formName" : "Bank Reconciliation" , "…" at bounding box center [999, 419] width 866 height 559
click at [687, 314] on div "{ "authLevel" : 1 , "description" : "" , "formName" : "Bank Reconciliation" , "…" at bounding box center [999, 419] width 866 height 559
click at [537, 314] on div "44" at bounding box center [546, 309] width 40 height 21
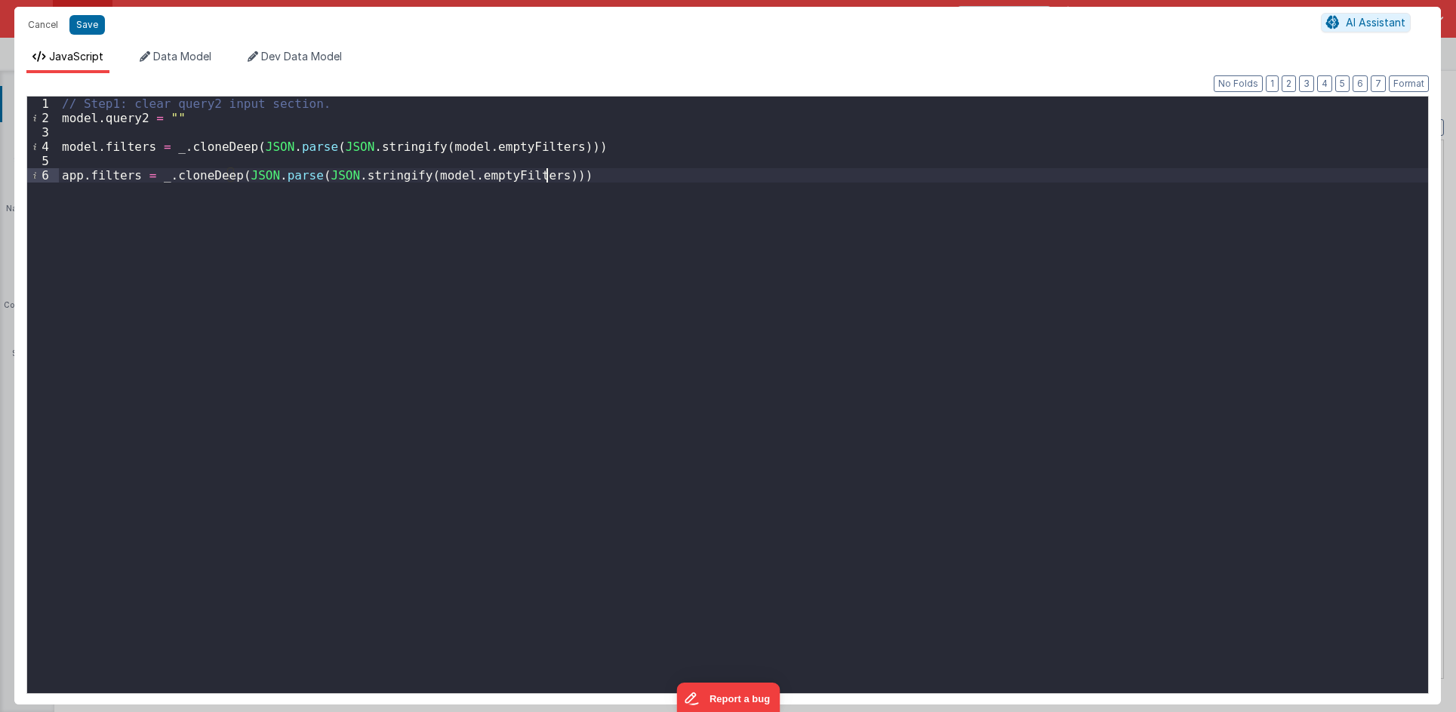
click at [538, 314] on div "// Step1: clear query2 input section. model . query2 = "" model . filters = _ .…" at bounding box center [743, 410] width 1369 height 626
drag, startPoint x: 160, startPoint y: 63, endPoint x: 191, endPoint y: 98, distance: 46.5
click at [160, 63] on li "Data Model" at bounding box center [176, 61] width 84 height 24
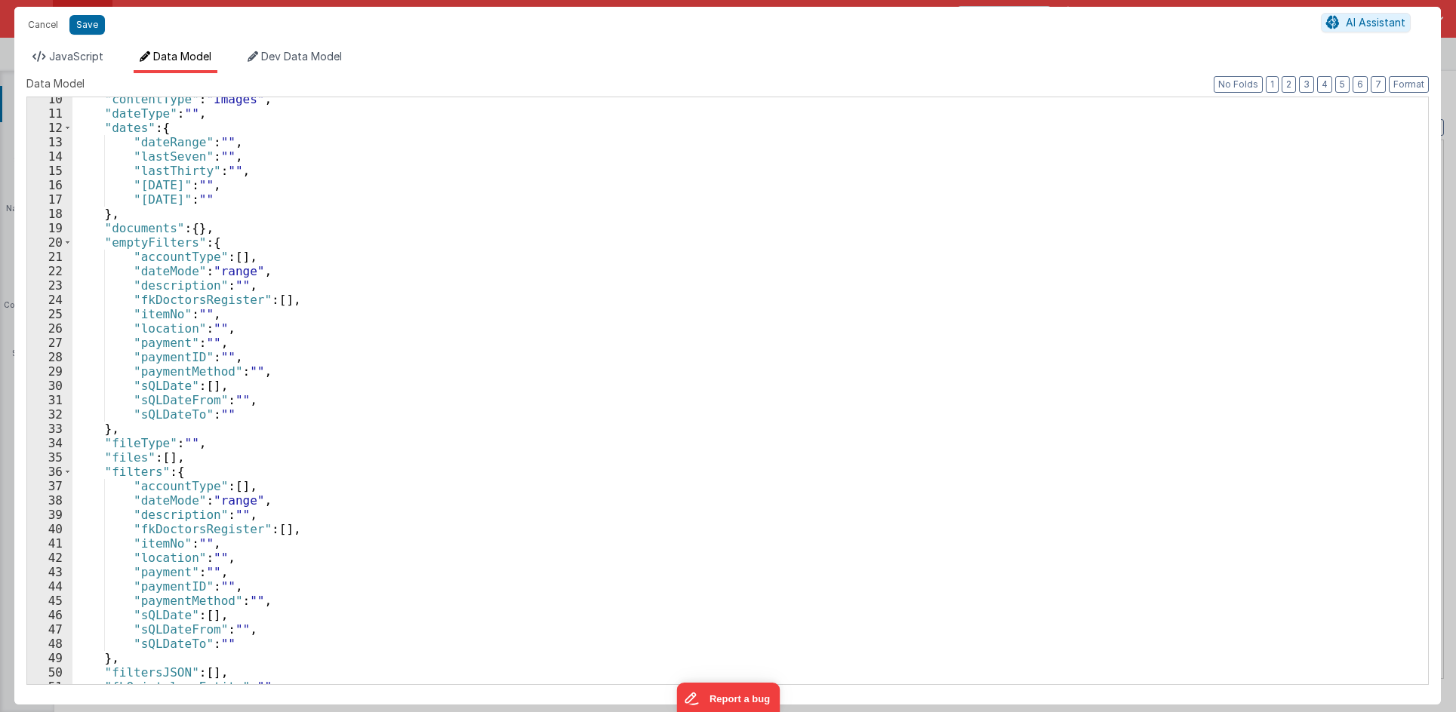
scroll to position [136, 0]
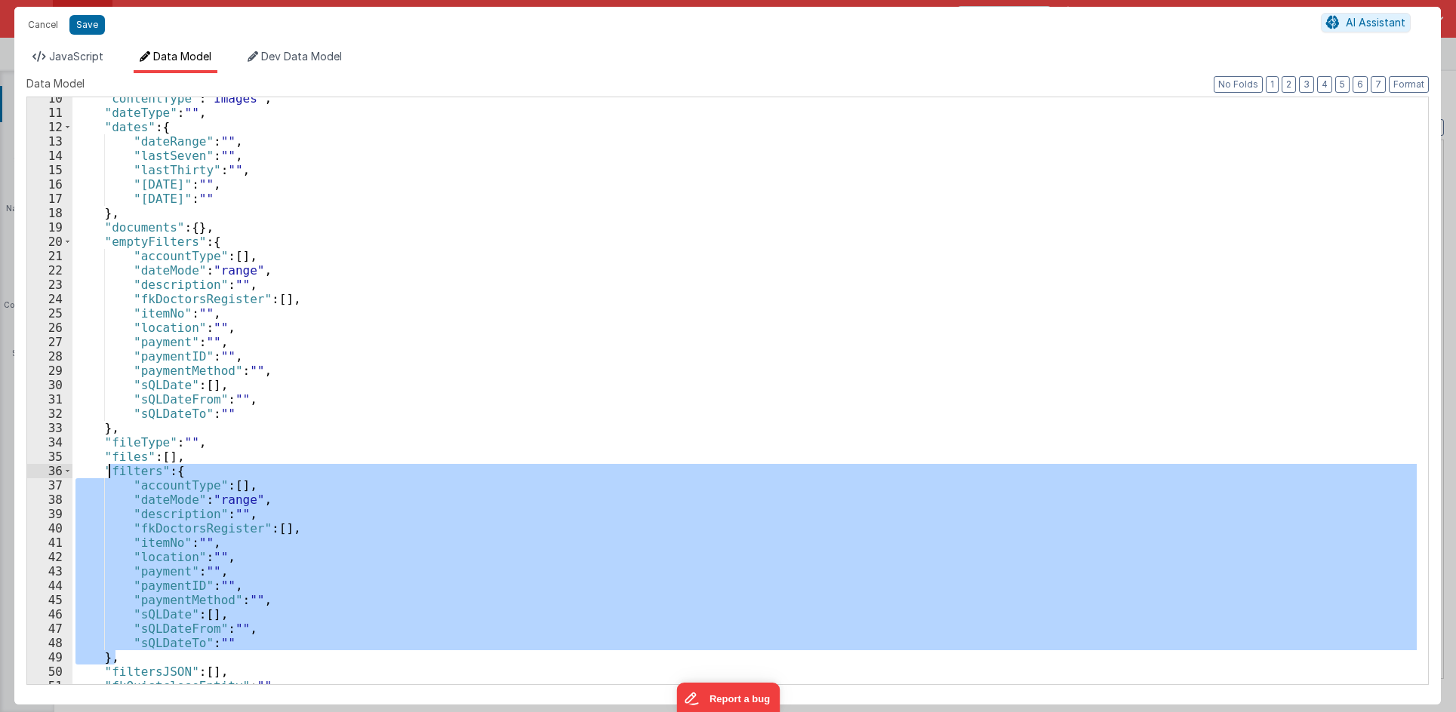
drag, startPoint x: 128, startPoint y: 655, endPoint x: 140, endPoint y: 407, distance: 247.8
click at [109, 472] on div ""contentType" : "Images" , "dateType" : "" , "dates" : { "dateRange" : "" , "la…" at bounding box center [744, 399] width 1344 height 616
click at [140, 408] on div ""contentType" : "Images" , "dateType" : "" , "dates" : { "dateRange" : "" , "la…" at bounding box center [744, 399] width 1344 height 616
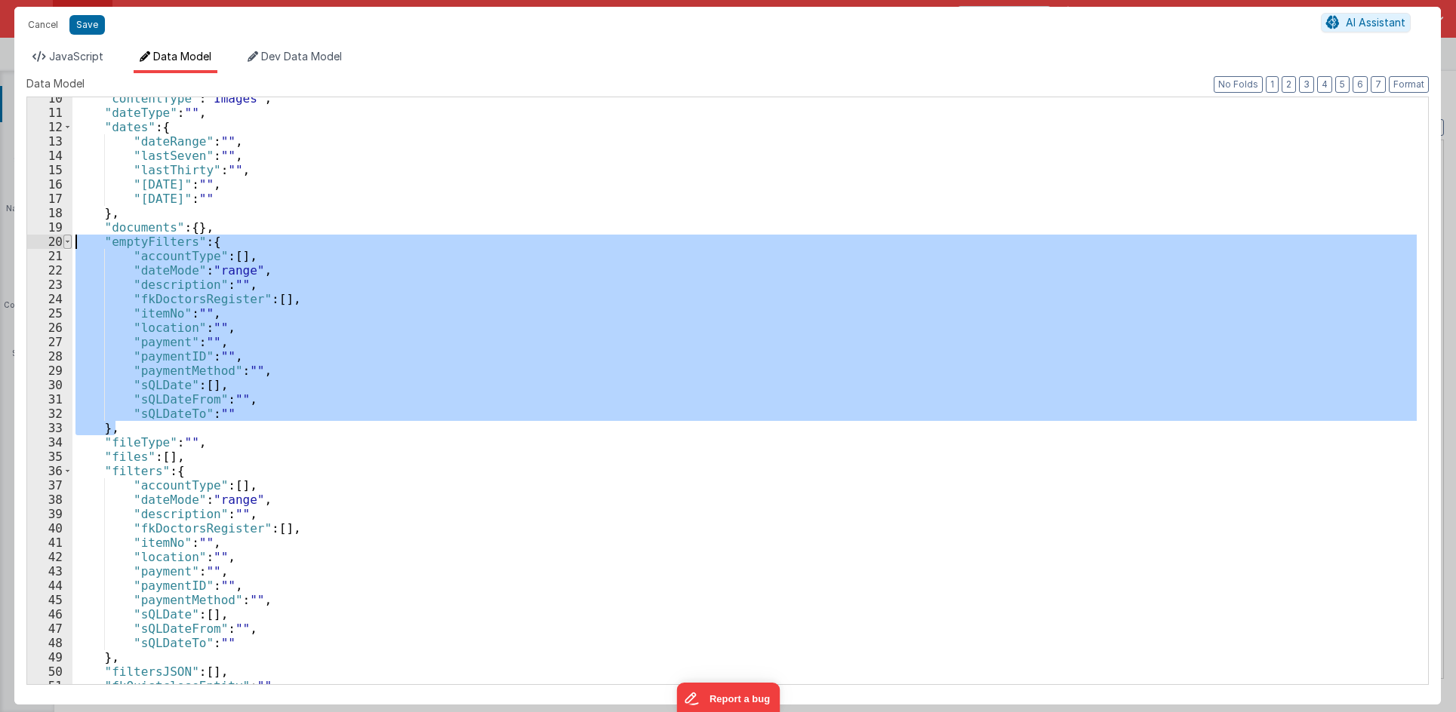
drag, startPoint x: 120, startPoint y: 429, endPoint x: 70, endPoint y: 238, distance: 198.0
click at [70, 238] on div "10 11 12 13 14 15 16 17 18 19 20 21 22 23 24 25 26 27 28 29 30 31 32 33 34 35 3…" at bounding box center [727, 391] width 1402 height 589
click at [47, 28] on button "Cancel" at bounding box center [42, 24] width 45 height 21
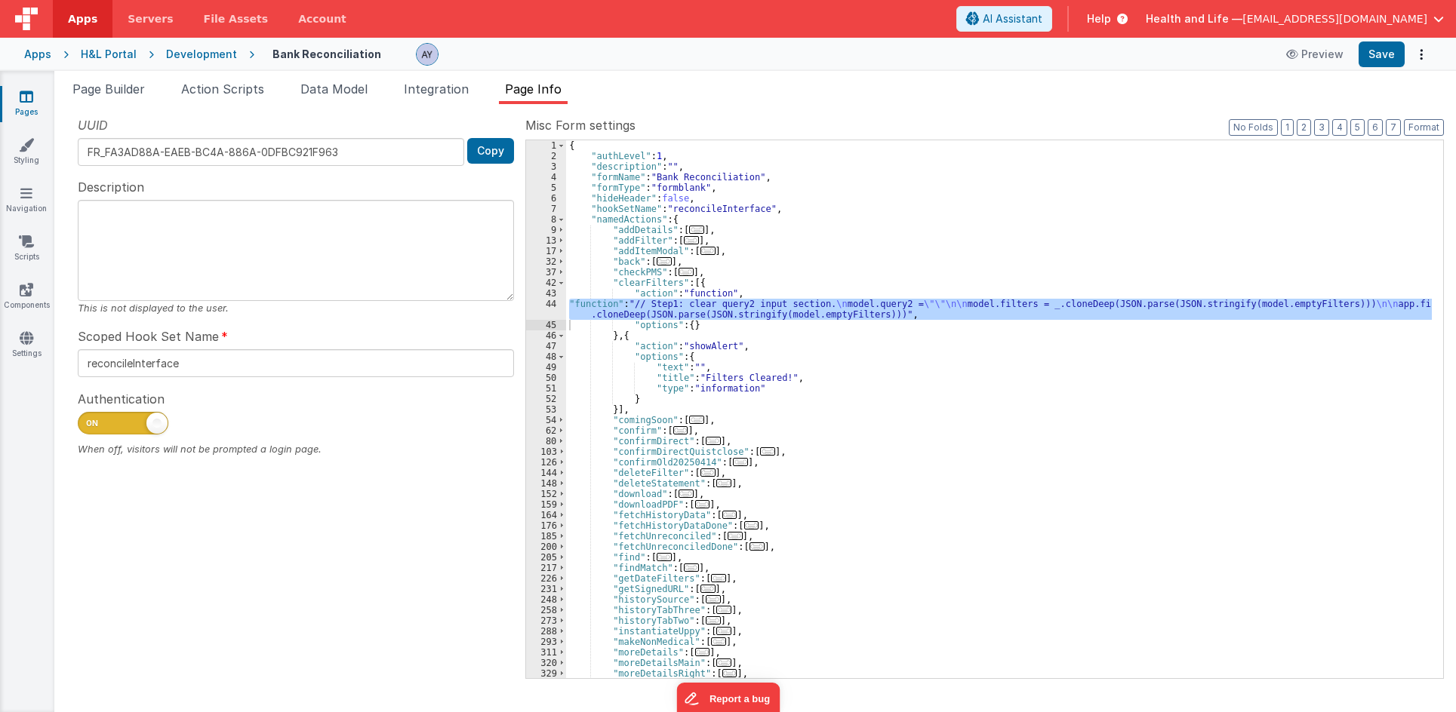
click at [609, 306] on div "{ "authLevel" : 1 , "description" : "" , "formName" : "Bank Reconciliation" , "…" at bounding box center [999, 409] width 866 height 538
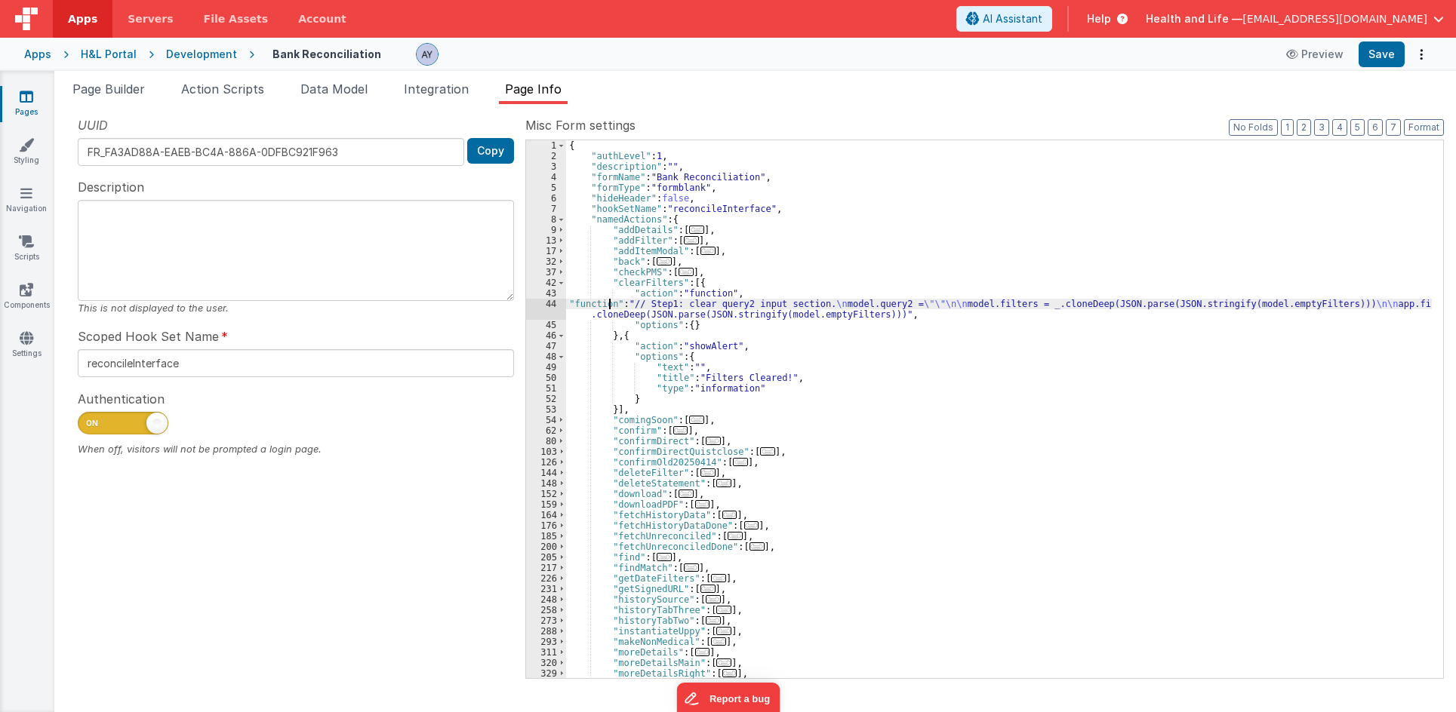
click at [530, 304] on div "44" at bounding box center [546, 309] width 40 height 21
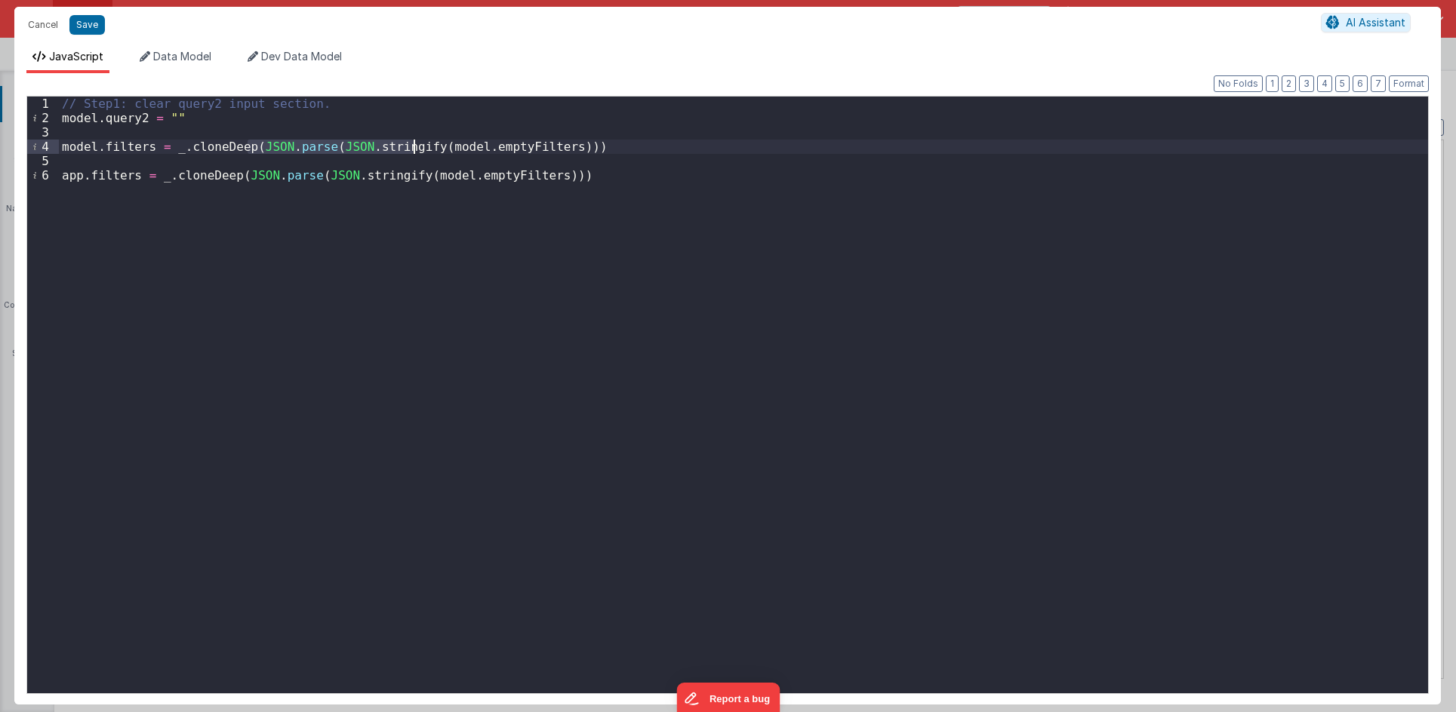
drag, startPoint x: 245, startPoint y: 146, endPoint x: 412, endPoint y: 148, distance: 166.8
click at [412, 148] on div "// Step1: clear query2 input section. model . query2 = "" model . filters = _ .…" at bounding box center [743, 410] width 1369 height 626
click at [422, 142] on div "// Step1: clear query2 input section. model . query2 = "" model . filters = _ .…" at bounding box center [743, 410] width 1369 height 626
drag, startPoint x: 422, startPoint y: 142, endPoint x: 263, endPoint y: 164, distance: 160.0
click at [269, 164] on div "// Step1: clear query2 input section. model . query2 = "" model . filters = _ .…" at bounding box center [743, 410] width 1369 height 626
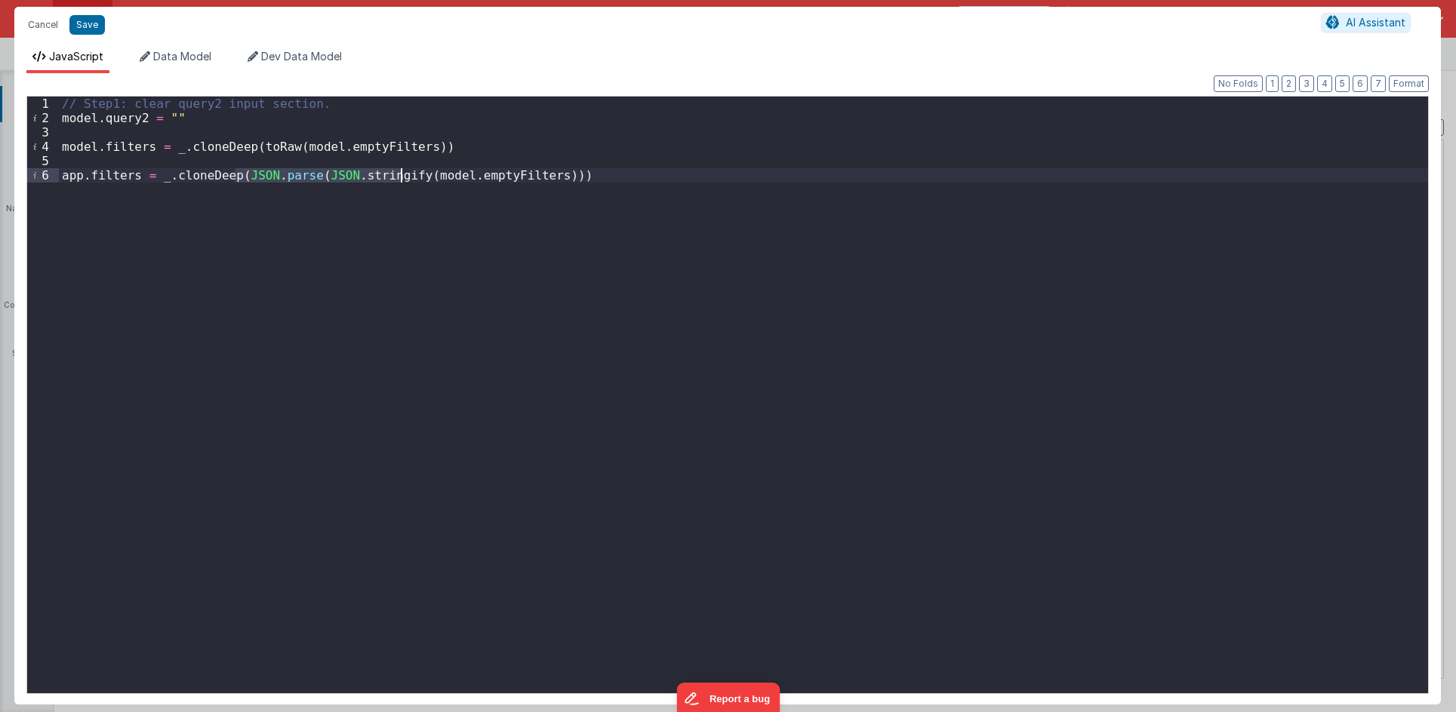
drag, startPoint x: 233, startPoint y: 178, endPoint x: 397, endPoint y: 176, distance: 163.8
click at [397, 176] on div "// Step1: clear query2 input section. model . query2 = "" model . filters = _ .…" at bounding box center [743, 410] width 1369 height 626
click at [454, 180] on div "// Step1: clear query2 input section. model . query2 = "" model . filters = _ .…" at bounding box center [743, 410] width 1369 height 626
drag, startPoint x: 454, startPoint y: 180, endPoint x: 457, endPoint y: 173, distance: 7.8
click at [457, 174] on div "// Step1: clear query2 input section. model . query2 = "" model . filters = _ .…" at bounding box center [743, 410] width 1369 height 626
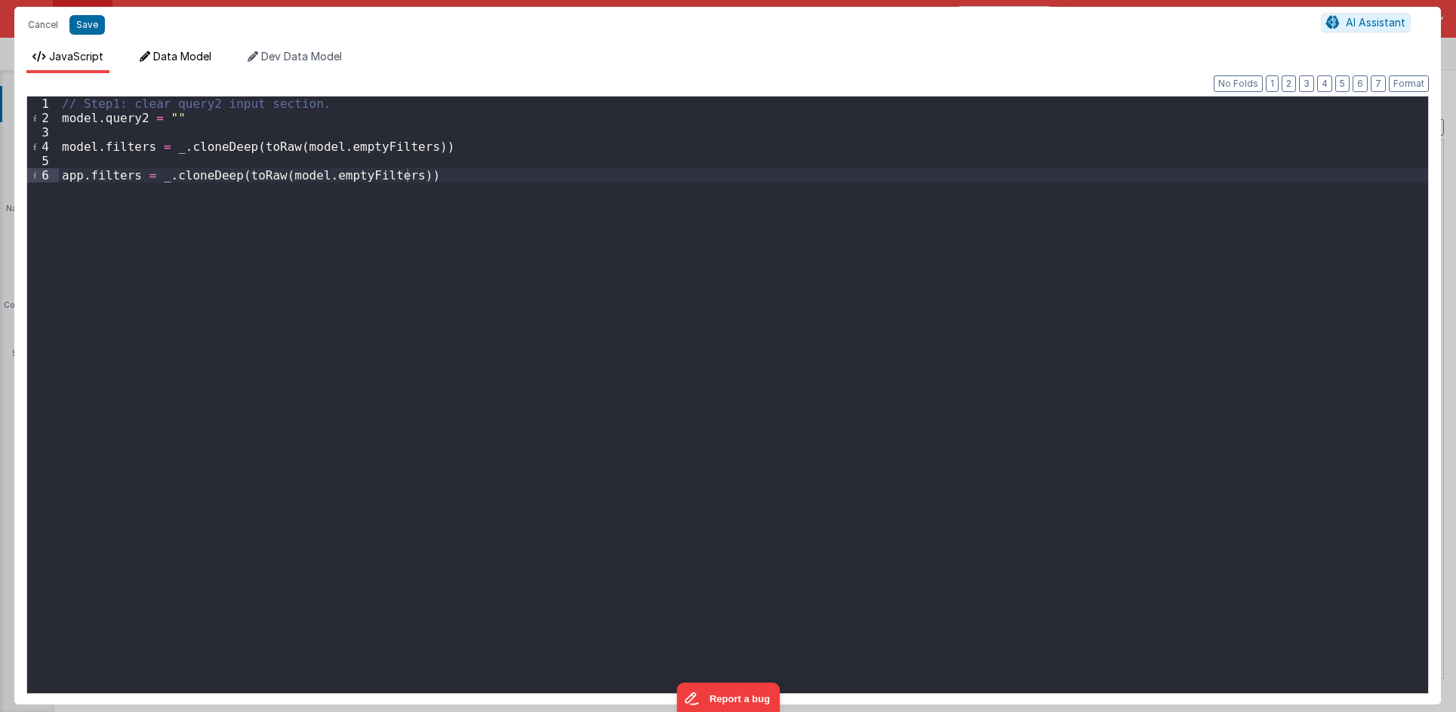
click at [163, 51] on span "Data Model" at bounding box center [182, 56] width 58 height 13
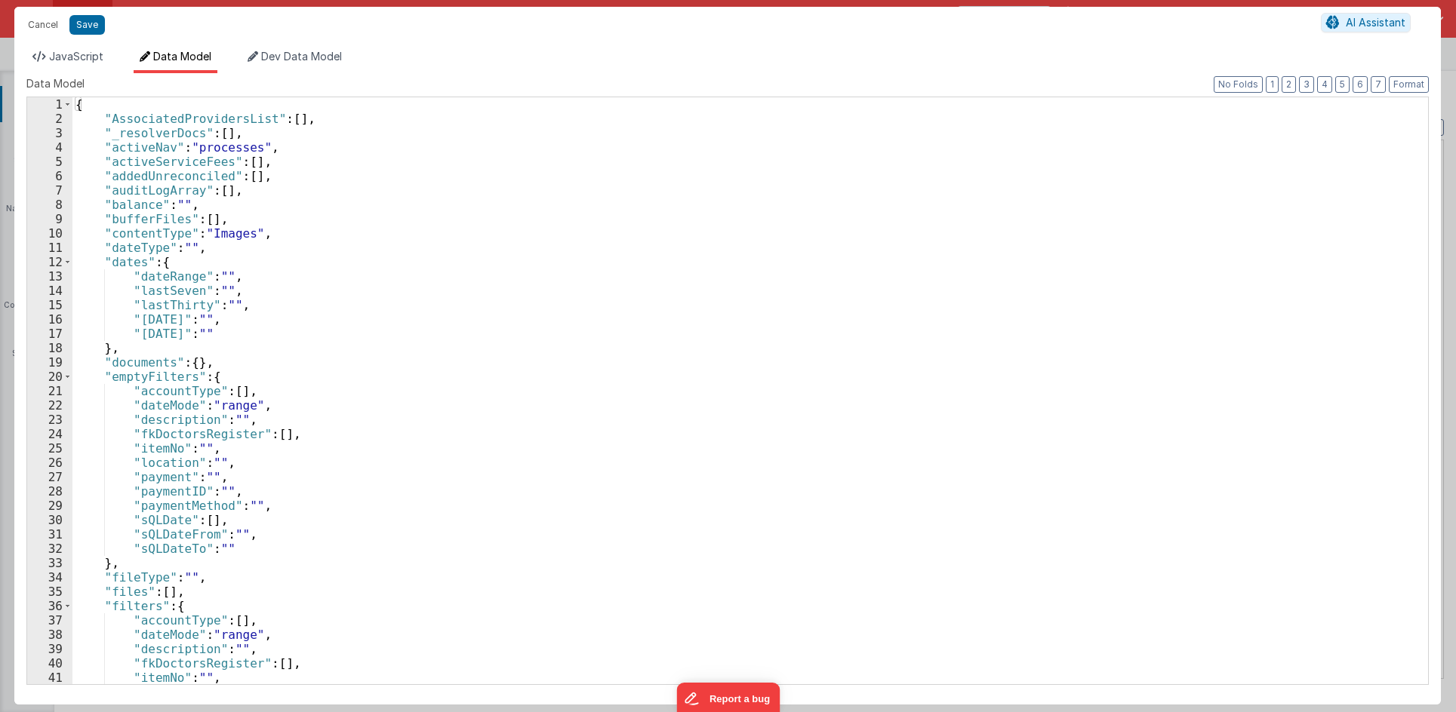
click at [139, 381] on div "{ "AssociatedProvidersList" : [ ] , "_resolverDocs" : [ ] , "activeNav" : "proc…" at bounding box center [744, 405] width 1344 height 616
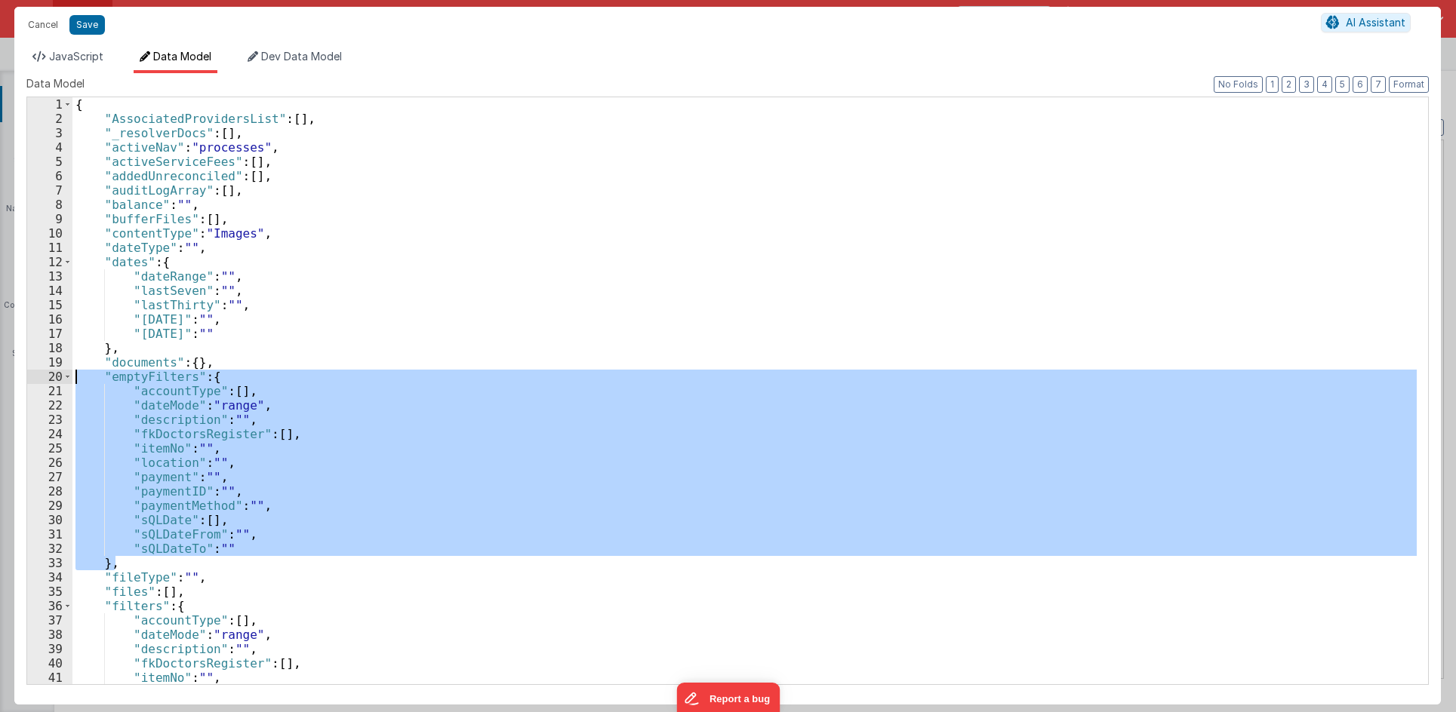
drag, startPoint x: 121, startPoint y: 558, endPoint x: 76, endPoint y: 376, distance: 188.0
click at [76, 376] on div "{ "AssociatedProvidersList" : [ ] , "_resolverDocs" : [ ] , "activeNav" : "proc…" at bounding box center [744, 405] width 1344 height 616
click at [70, 72] on li "JavaScript" at bounding box center [67, 61] width 83 height 24
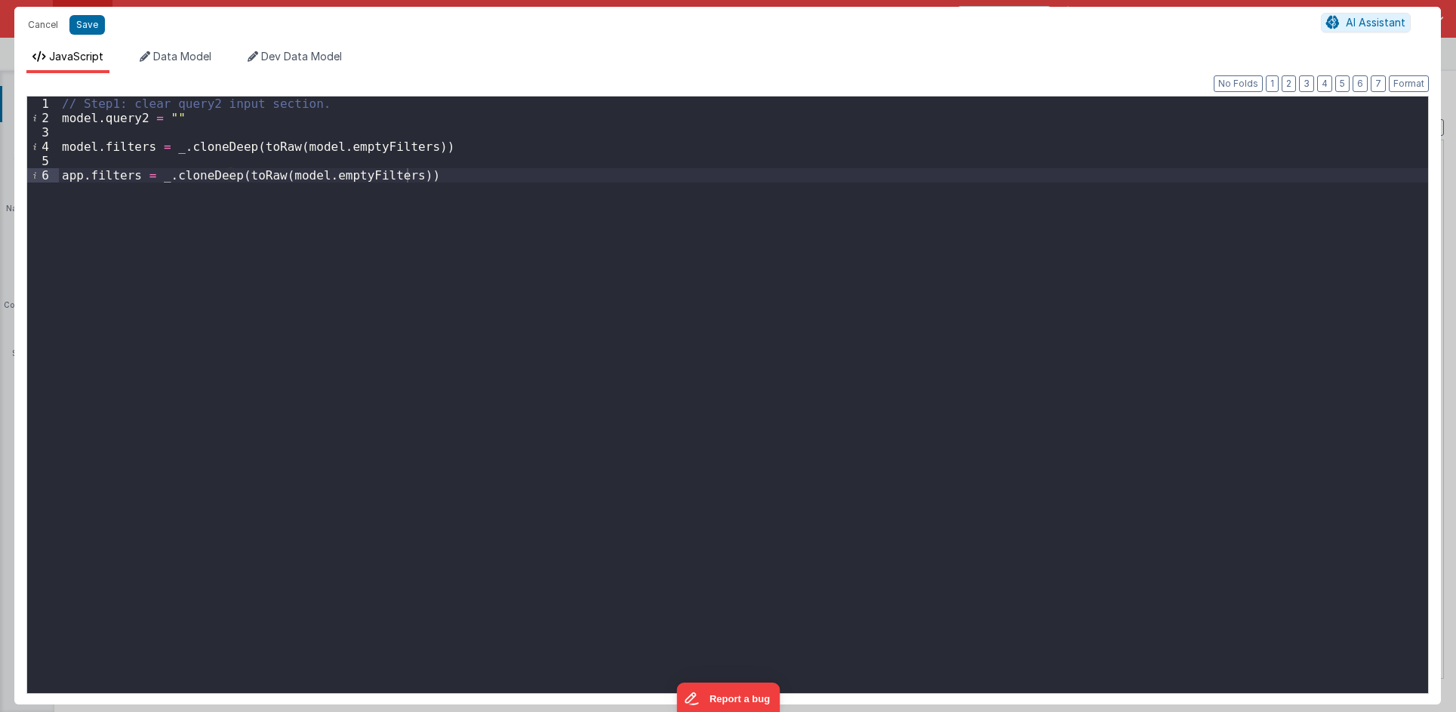
click at [69, 64] on li "JavaScript" at bounding box center [67, 61] width 83 height 24
type textarea "con's't"
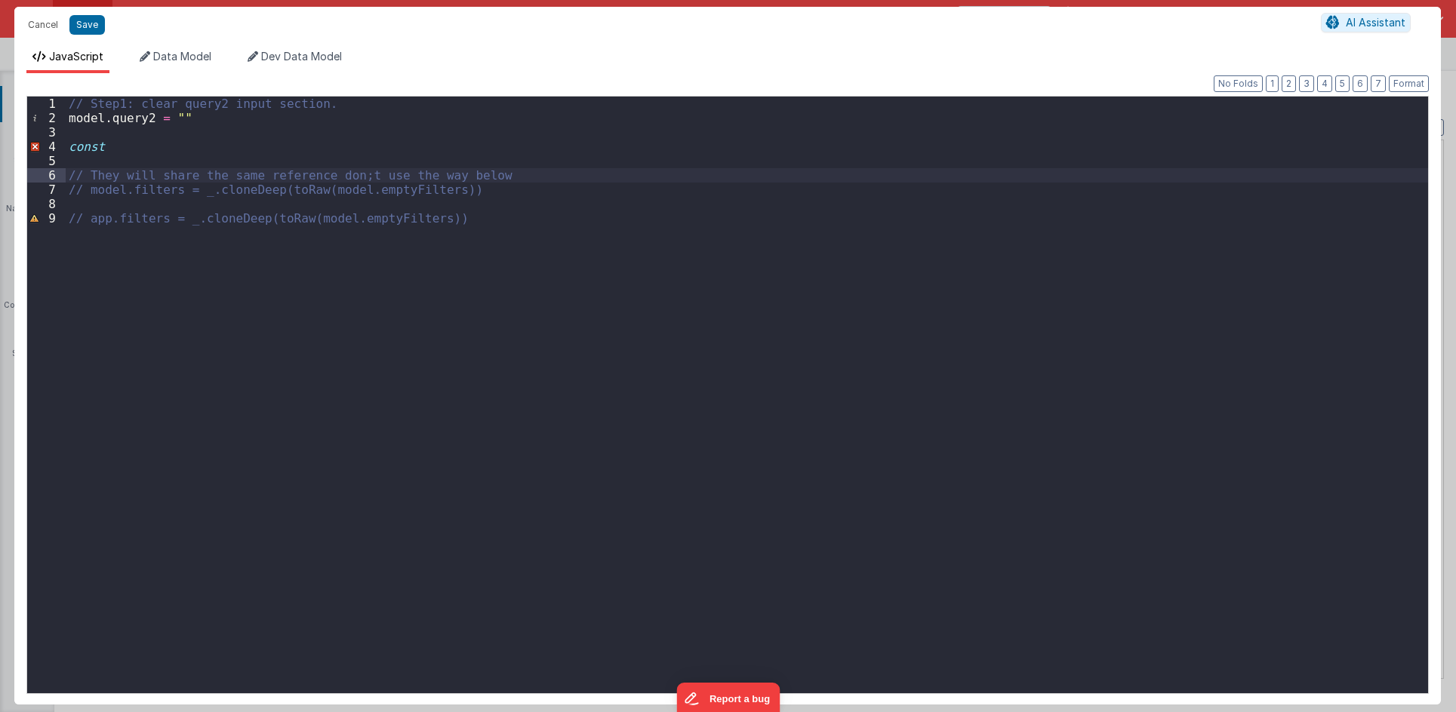
click at [118, 162] on div "// Step1: clear query2 input section. model . query2 = "" const // They will sh…" at bounding box center [747, 410] width 1362 height 626
click at [131, 149] on div "// Step1: clear query2 input section. model . query2 = "" const // They will sh…" at bounding box center [747, 410] width 1362 height 626
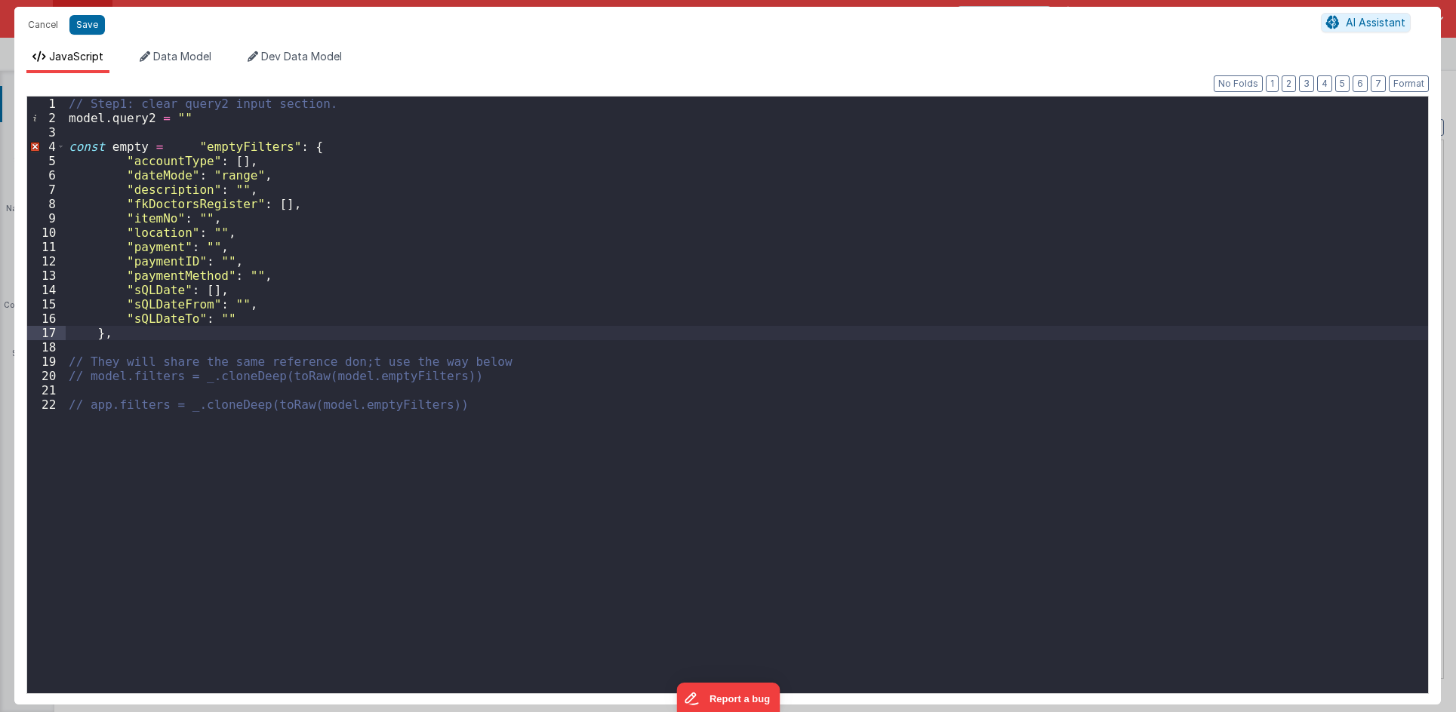
click at [188, 145] on div "// Step1: clear query2 input section. model . query2 = "" const empty = "emptyF…" at bounding box center [747, 410] width 1362 height 626
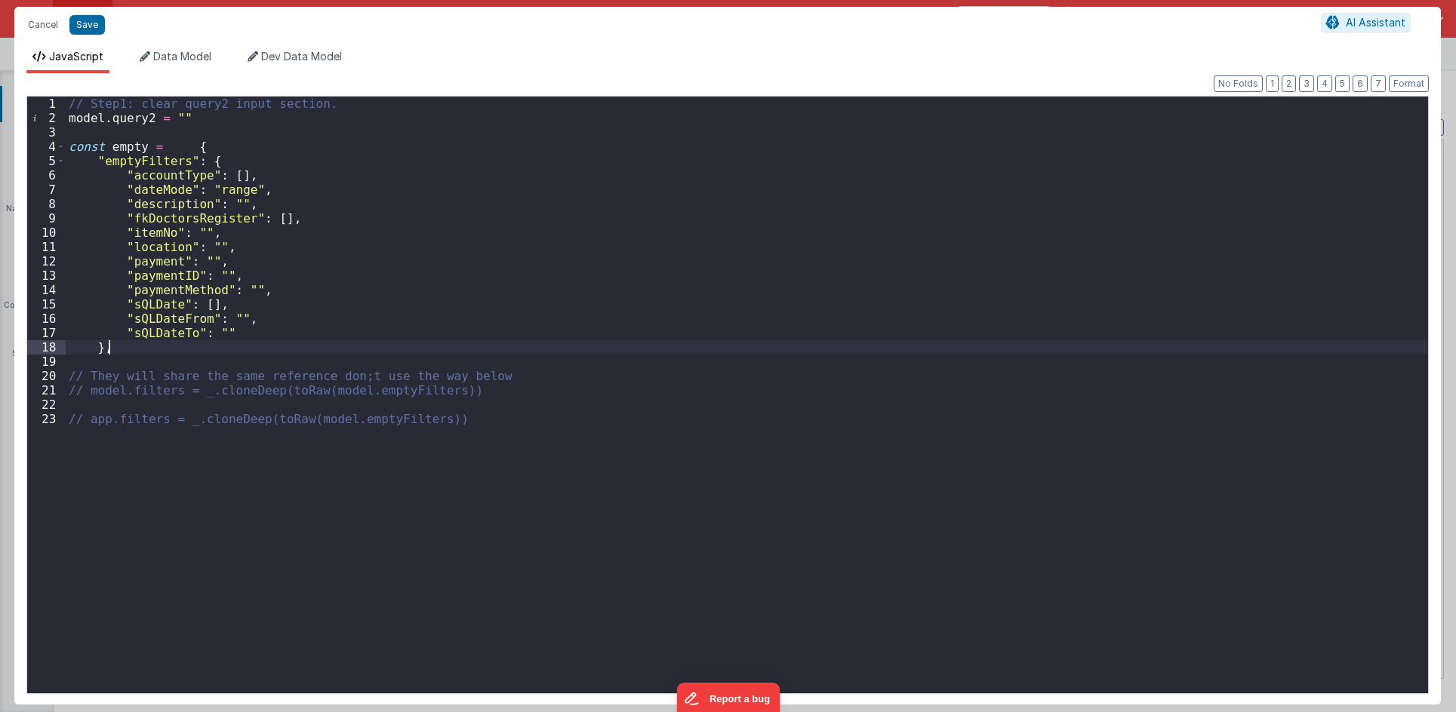
click at [111, 350] on div "// Step1: clear query2 input section. model . query2 = "" const empty = { "empt…" at bounding box center [747, 410] width 1362 height 626
click at [182, 143] on div "// Step1: clear query2 input section. model . query2 = "" const empty = { "empt…" at bounding box center [747, 410] width 1362 height 626
click at [186, 143] on div "// Step1: clear query2 input section. model . query2 = "" const empty = { "empt…" at bounding box center [747, 410] width 1362 height 626
click at [126, 321] on div "// Step1: clear query2 input section. model . query2 = "" const empty = { "empt…" at bounding box center [747, 410] width 1362 height 626
click at [158, 359] on div "// Step1: clear query2 input section. model . query2 = "" const empty = { "empt…" at bounding box center [747, 410] width 1362 height 626
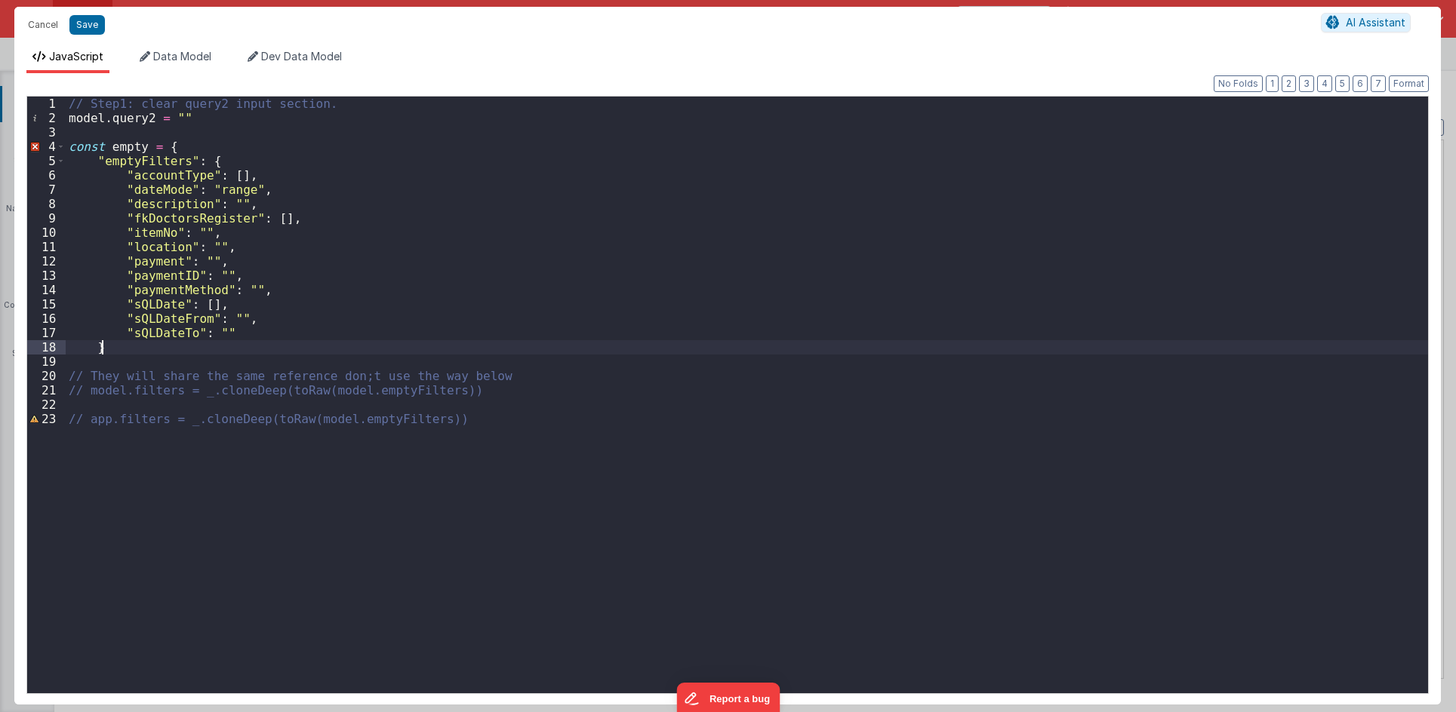
click at [164, 346] on div "// Step1: clear query2 input section. model . query2 = "" const empty = { "empt…" at bounding box center [747, 410] width 1362 height 626
click at [236, 161] on div "// Step1: clear query2 input section. model . query2 = "" const empty = { "empt…" at bounding box center [747, 410] width 1362 height 626
click at [198, 146] on div "// Step1: clear query2 input section. model . query2 = "" const empty = { "empt…" at bounding box center [747, 410] width 1362 height 626
drag, startPoint x: 212, startPoint y: 143, endPoint x: 195, endPoint y: 143, distance: 17.4
click at [195, 143] on div "// Step1: clear query2 input section. model . query2 = "" const empty = { "empt…" at bounding box center [747, 410] width 1362 height 626
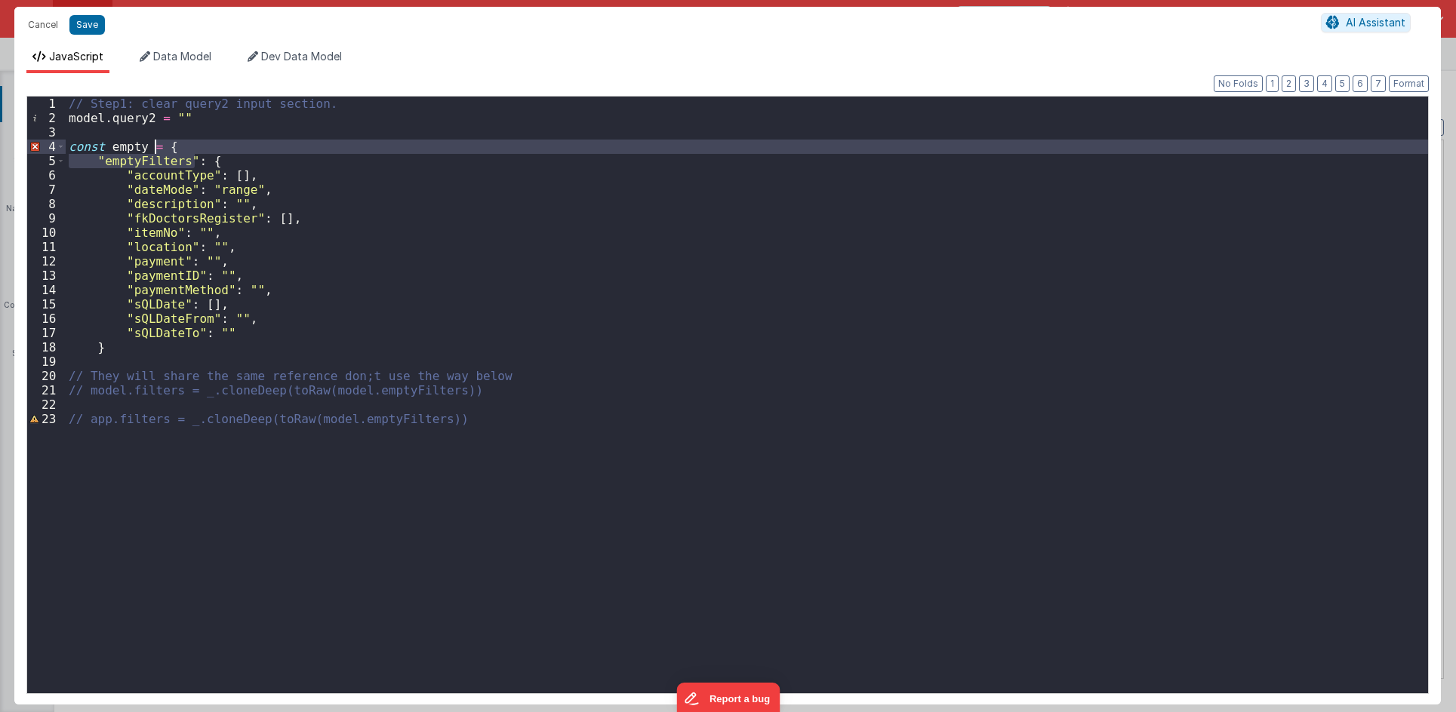
drag, startPoint x: 198, startPoint y: 159, endPoint x: 156, endPoint y: 147, distance: 43.2
click at [156, 147] on div "// Step1: clear query2 input section. model . query2 = "" const empty = { "empt…" at bounding box center [747, 410] width 1362 height 626
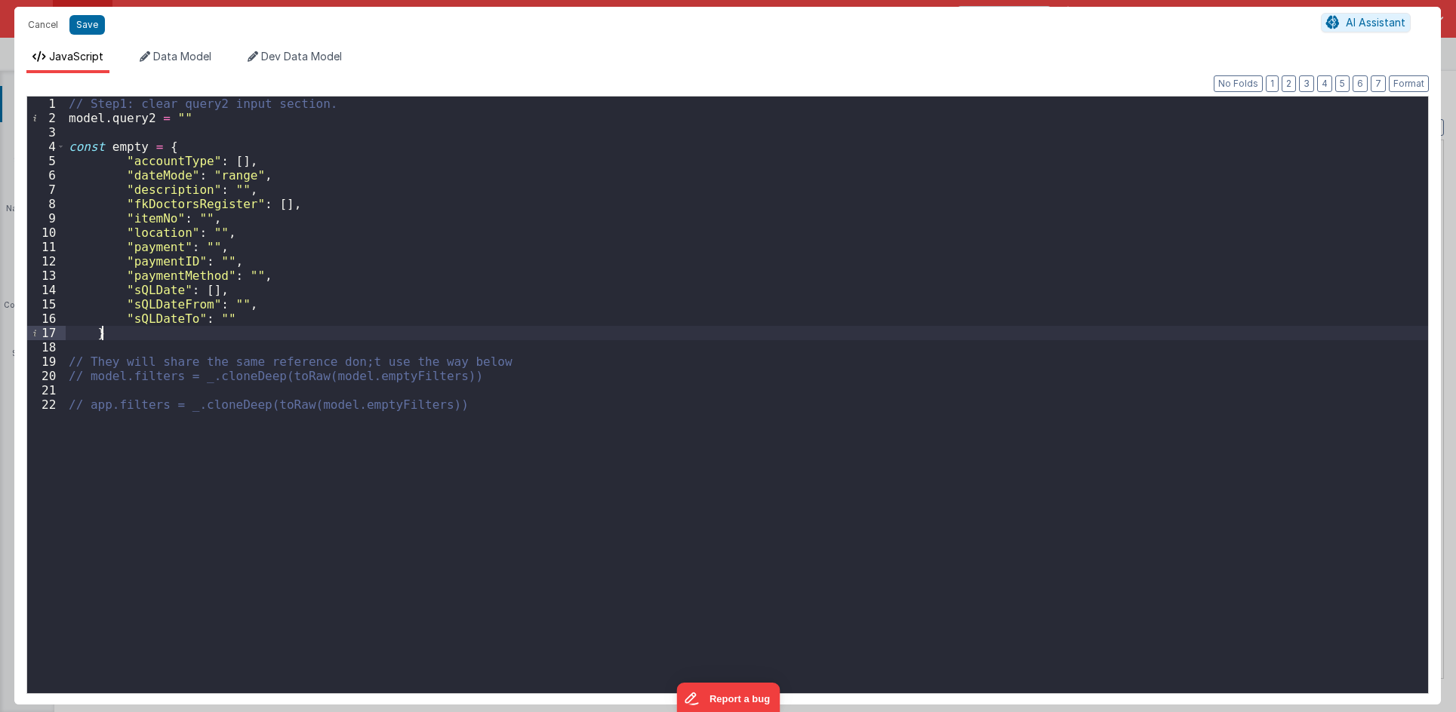
click at [175, 337] on div "// Step1: clear query2 input section. model . query2 = "" const empty = { "acco…" at bounding box center [747, 410] width 1362 height 626
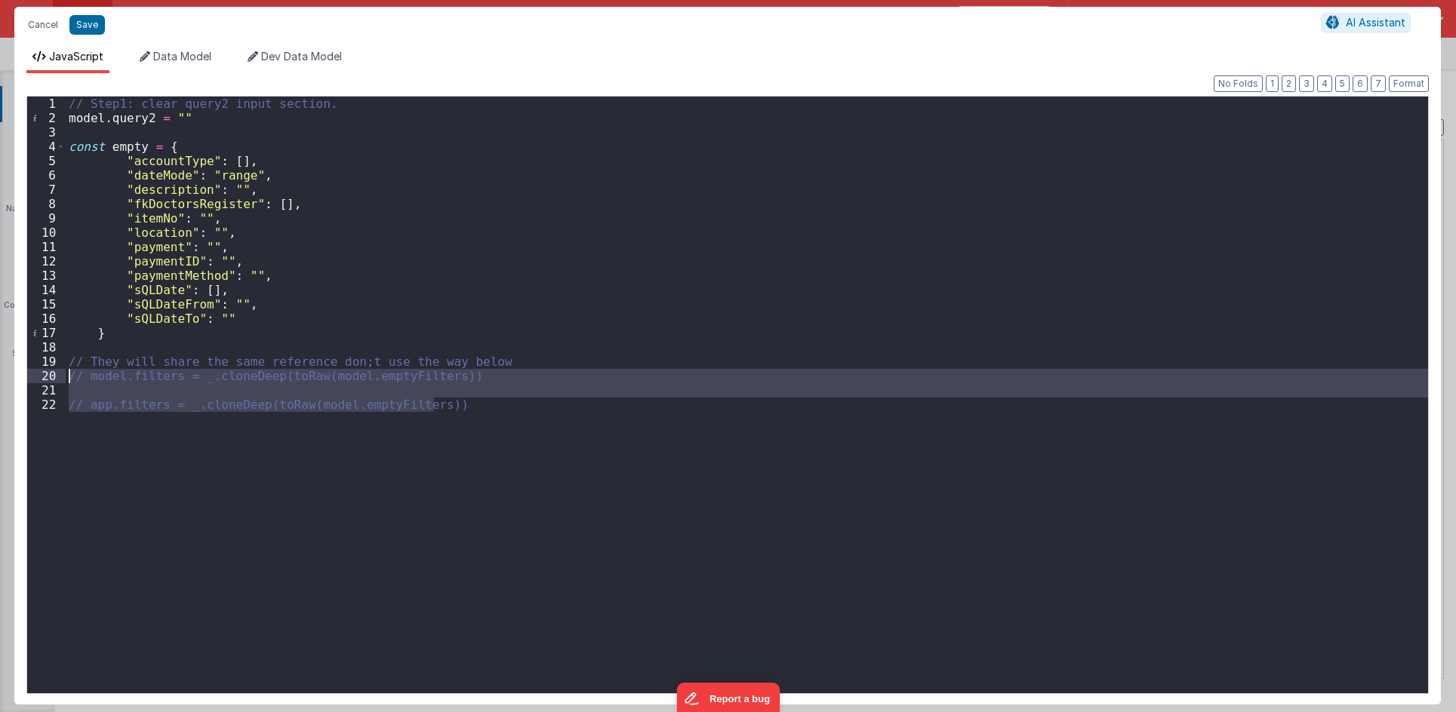
drag, startPoint x: 457, startPoint y: 412, endPoint x: -1, endPoint y: 374, distance: 459.6
click at [0, 374] on html "Cancel Save AI Assistant JavaScript Data Model Dev Data Model Format 7 6 5 4 3 …" at bounding box center [728, 356] width 1456 height 712
click at [157, 334] on div "// Step1: clear query2 input section. model . query2 = "" const empty = { "acco…" at bounding box center [747, 410] width 1362 height 626
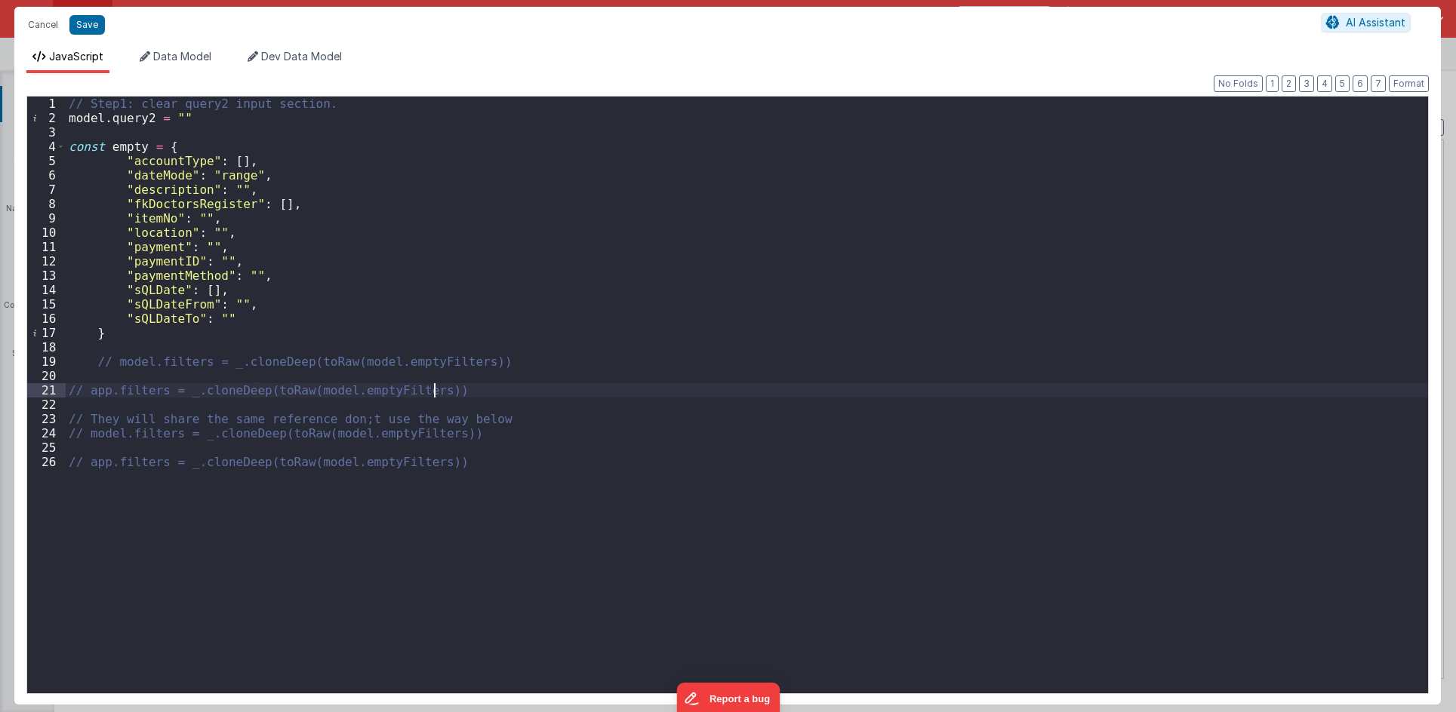
click at [97, 363] on div "// Step1: clear query2 input section. model . query2 = "" const empty = { "acco…" at bounding box center [747, 410] width 1362 height 626
click at [501, 386] on div "// Step1: clear query2 input section. model . query2 = "" const empty = { "acco…" at bounding box center [747, 410] width 1362 height 626
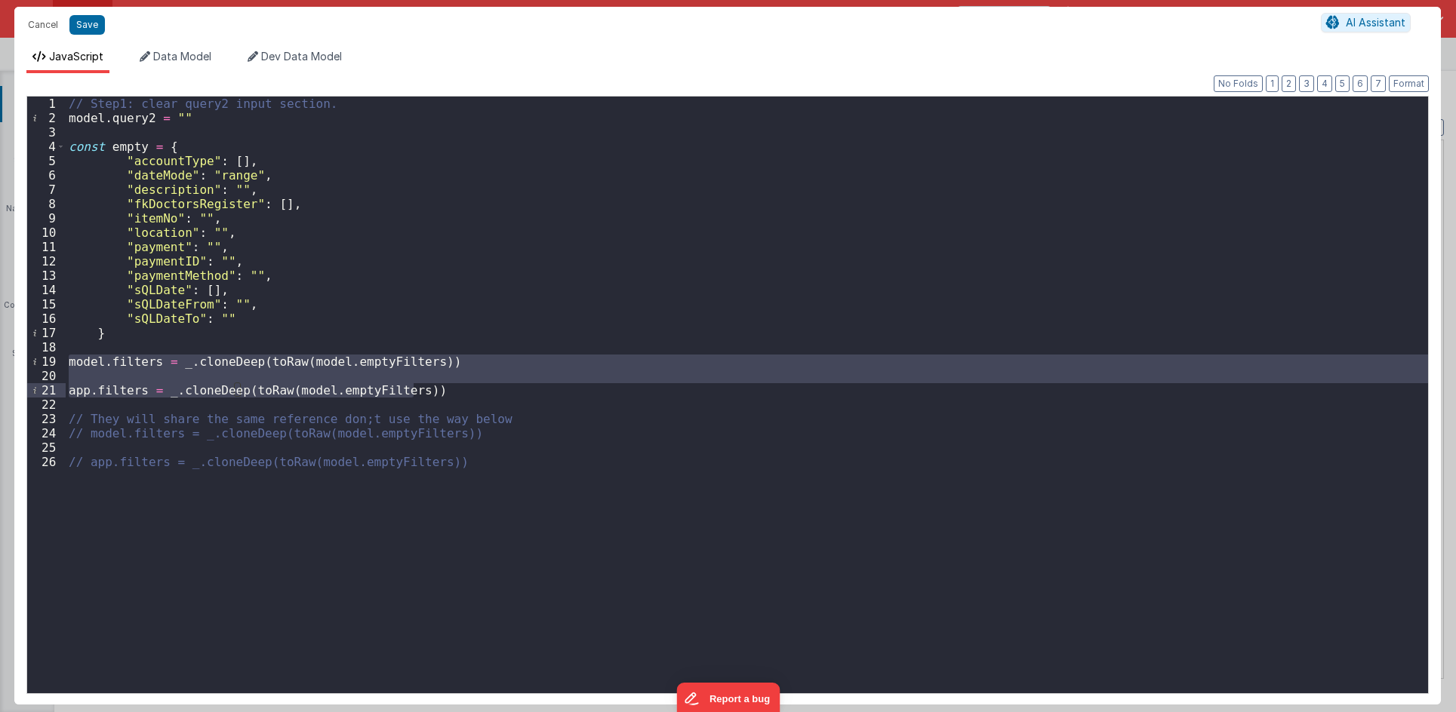
click at [155, 357] on div "// Step1: clear query2 input section. model . query2 = "" const empty = { "acco…" at bounding box center [747, 395] width 1362 height 597
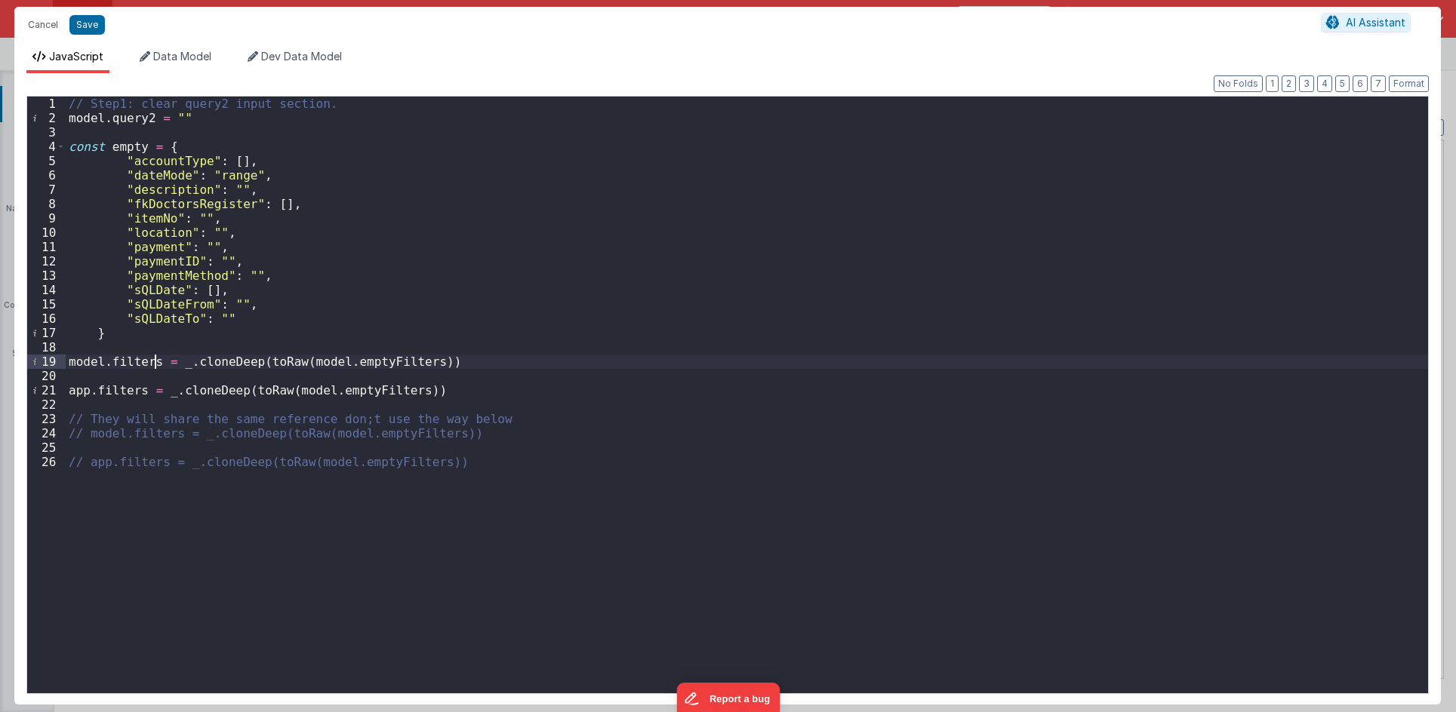
click at [214, 355] on div "// Step1: clear query2 input section. model . query2 = "" const empty = { "acco…" at bounding box center [747, 410] width 1362 height 626
click at [125, 146] on div "// Step1: clear query2 input section. model . query2 = "" const empty = { "acco…" at bounding box center [747, 410] width 1362 height 626
drag, startPoint x: 275, startPoint y: 361, endPoint x: 467, endPoint y: 366, distance: 191.7
click at [467, 366] on div "// Step1: clear query2 input section. model . query2 = "" const empty = { "acco…" at bounding box center [747, 410] width 1362 height 626
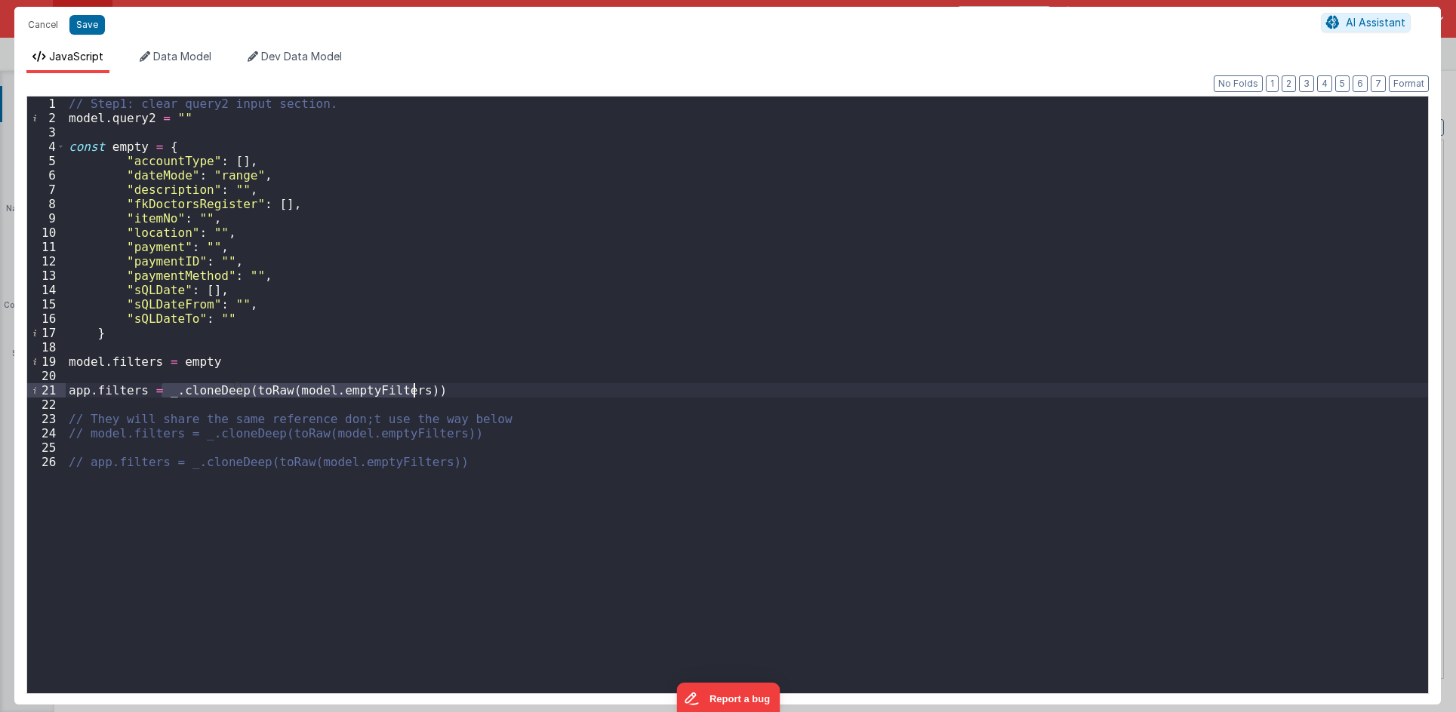
drag, startPoint x: 159, startPoint y: 391, endPoint x: 491, endPoint y: 395, distance: 332.0
click at [491, 395] on div "// Step1: clear query2 input section. model . query2 = "" const empty = { "acco…" at bounding box center [747, 410] width 1362 height 626
paste textarea
click at [278, 355] on div "// Step1: clear query2 input section. model . query2 = "" const empty = { "acco…" at bounding box center [747, 410] width 1362 height 626
click at [254, 389] on div "// Step1: clear query2 input section. model . query2 = "" const empty = { "acco…" at bounding box center [747, 410] width 1362 height 626
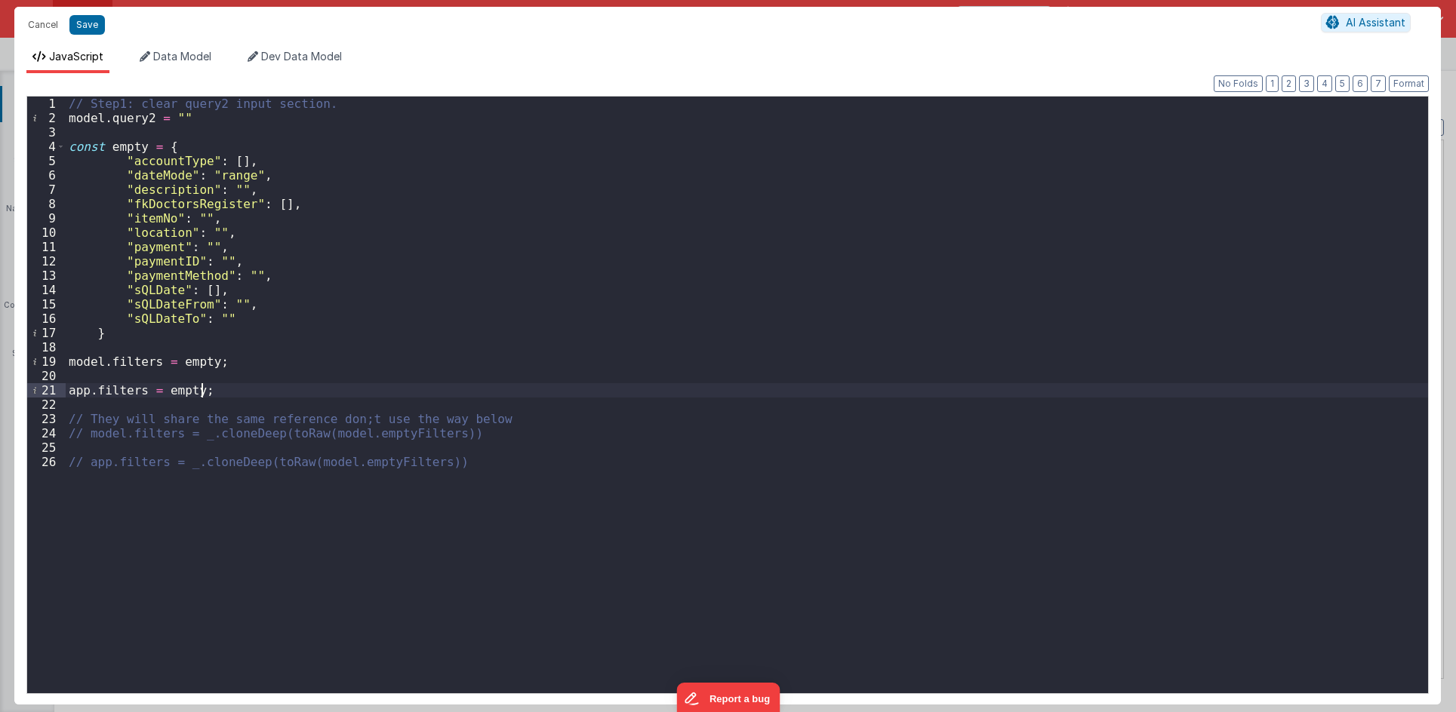
drag, startPoint x: 226, startPoint y: 278, endPoint x: 214, endPoint y: 260, distance: 22.2
click at [218, 266] on div "1 2 3 4 5 6 7 8 9 10 11 12 13 14 15 16 17 18 19 20 21 22 23 24 25 26 // Step1: …" at bounding box center [727, 395] width 1402 height 598
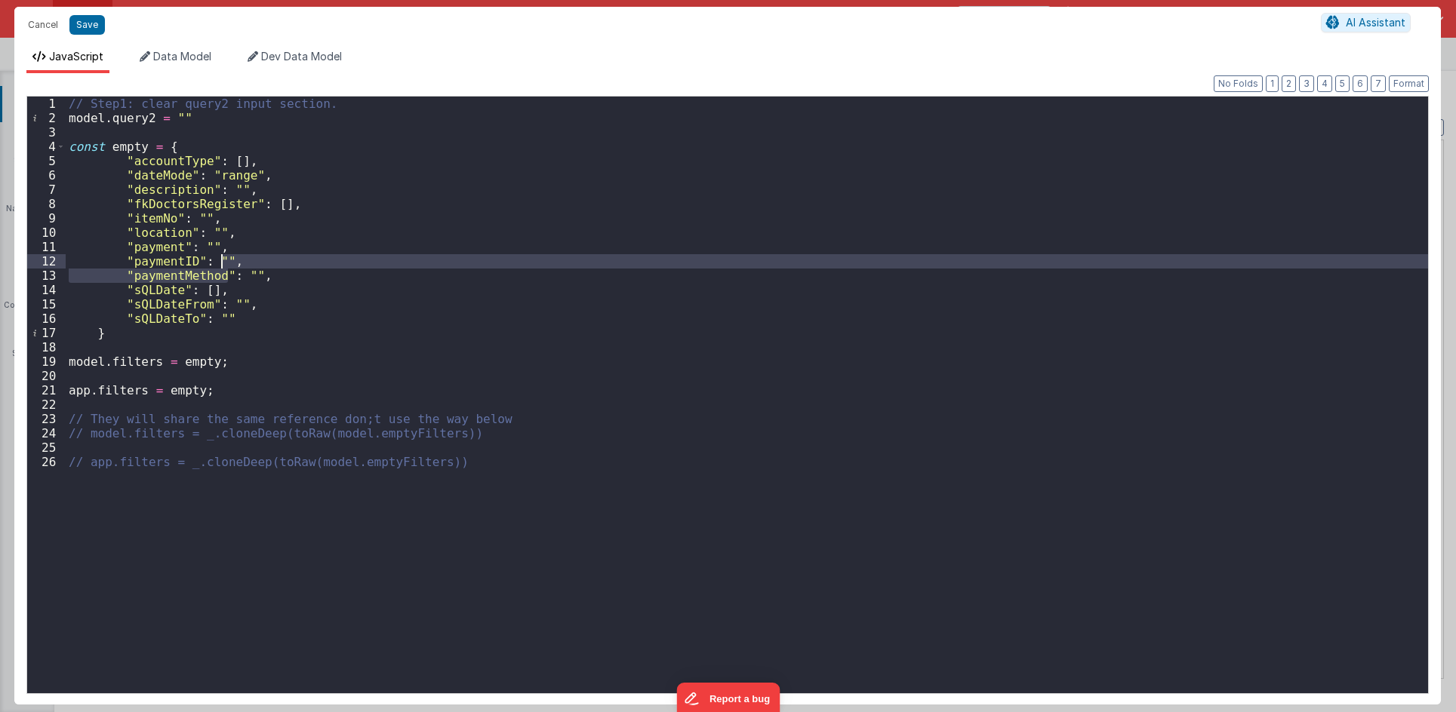
drag, startPoint x: 214, startPoint y: 260, endPoint x: 84, endPoint y: 116, distance: 194.0
click at [113, 174] on div "// Step1: clear query2 input section. model . query2 = "" const empty = { "acco…" at bounding box center [747, 410] width 1362 height 626
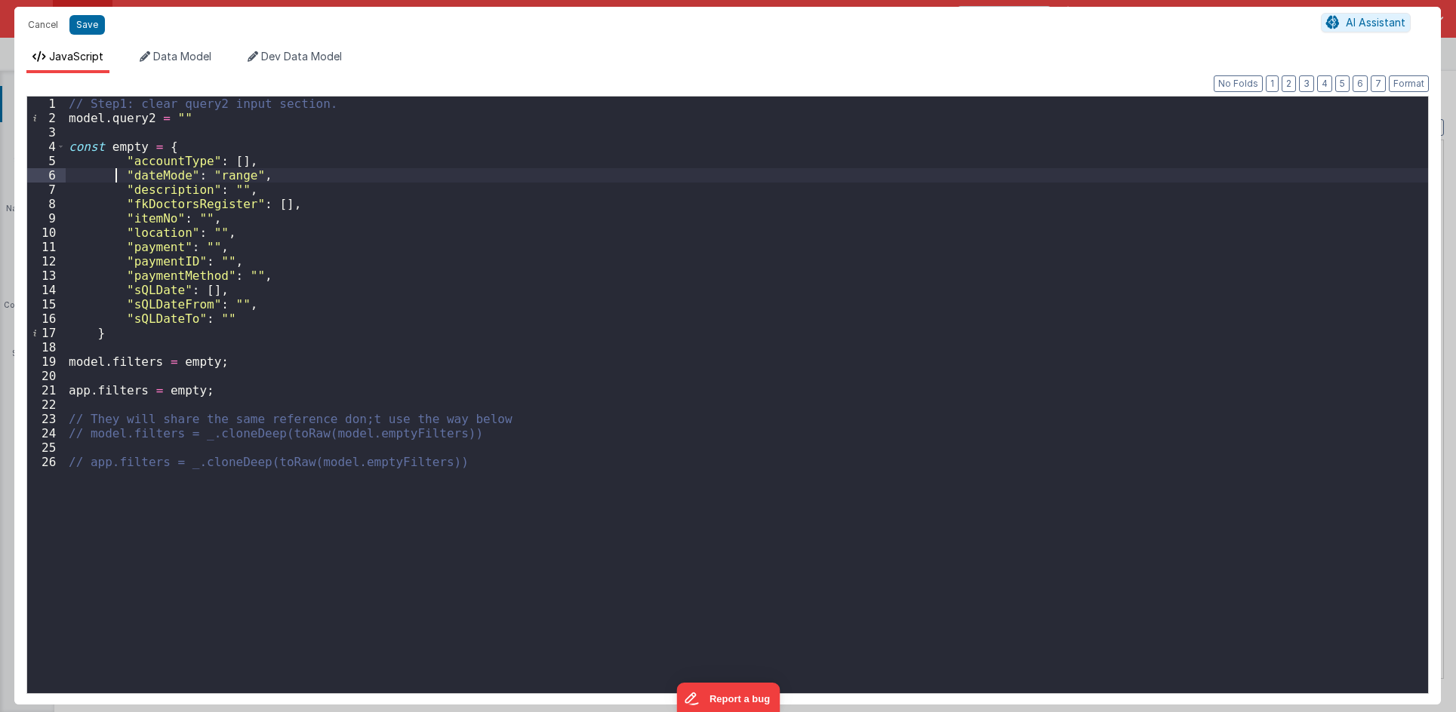
click at [141, 151] on div "// Step1: clear query2 input section. model . query2 = "" const empty = { "acco…" at bounding box center [747, 410] width 1362 height 626
click at [158, 145] on div "// Step1: clear query2 input section. model . query2 = "" const emptyFilters = …" at bounding box center [747, 410] width 1362 height 626
click at [195, 355] on div "// Step1: clear query2 input section. model . query2 = "" const emptyFilters = …" at bounding box center [747, 410] width 1362 height 626
drag, startPoint x: 195, startPoint y: 355, endPoint x: 194, endPoint y: 379, distance: 24.2
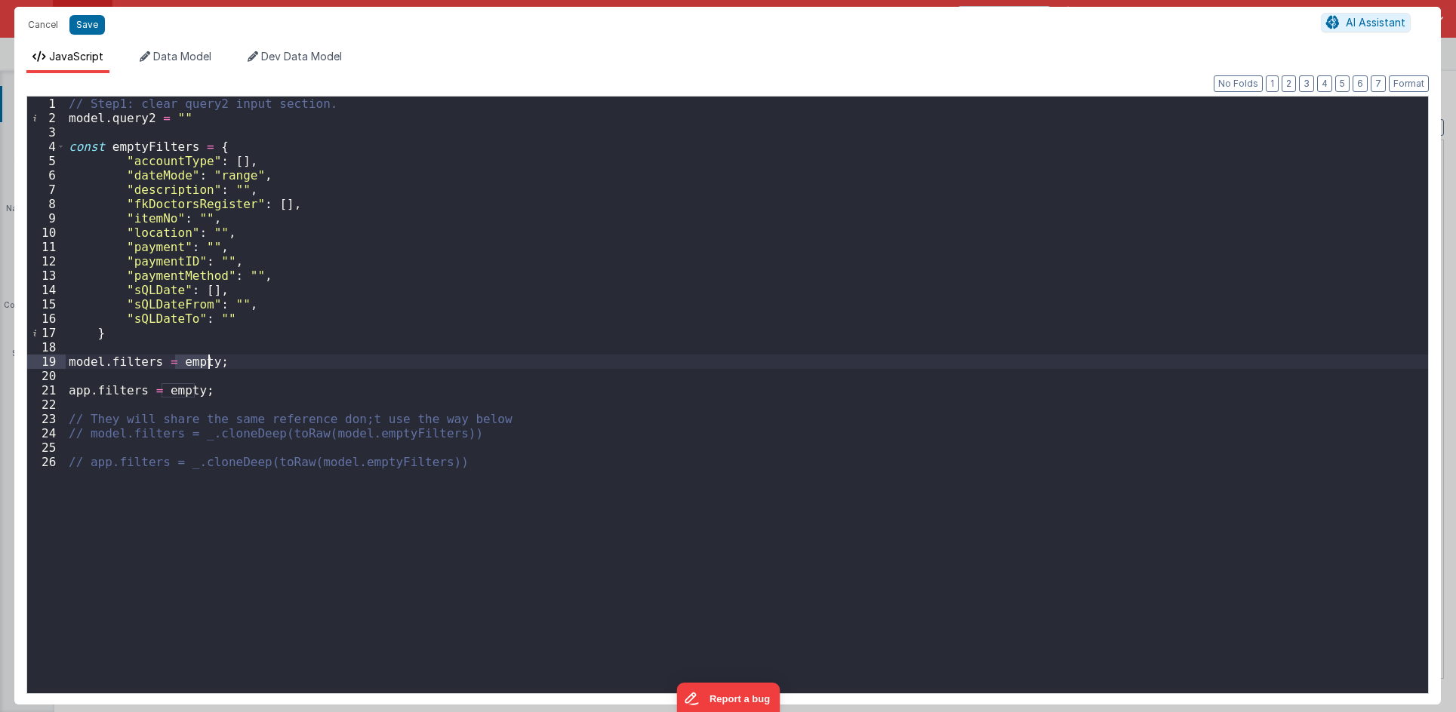
click at [195, 355] on div "// Step1: clear query2 input section. model . query2 = "" const emptyFilters = …" at bounding box center [747, 410] width 1362 height 626
click at [194, 395] on div "// Step1: clear query2 input section. model . query2 = "" const emptyFilters = …" at bounding box center [747, 410] width 1362 height 626
click at [195, 374] on div "// Step1: clear query2 input section. model . query2 = "" const emptyFilters = …" at bounding box center [747, 410] width 1362 height 626
click at [82, 22] on button "Save" at bounding box center [86, 25] width 35 height 20
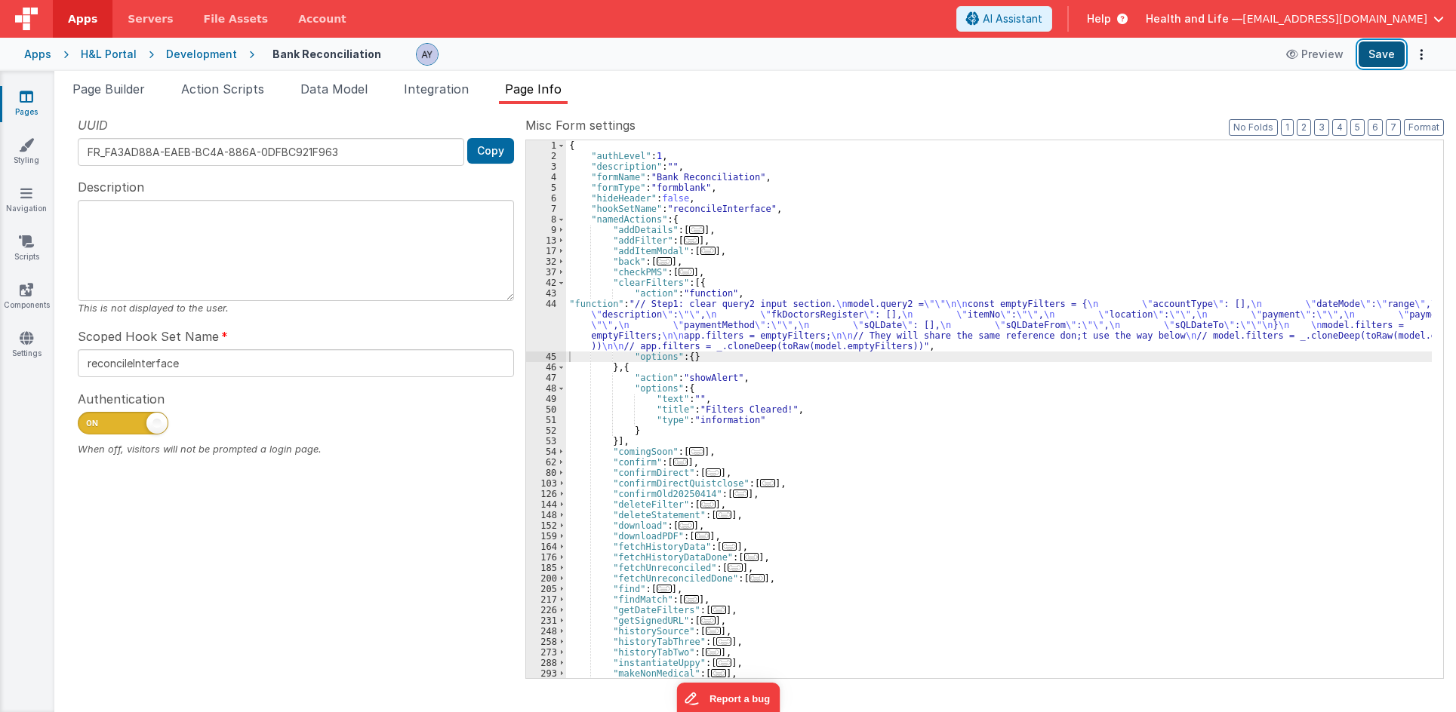
click at [1397, 55] on button "Save" at bounding box center [1381, 55] width 46 height 26
click at [1364, 56] on button "Save" at bounding box center [1381, 55] width 46 height 26
click at [743, 298] on div "{ "authLevel" : 1 , "description" : "" , "formName" : "Bank Reconciliation" , "…" at bounding box center [999, 419] width 866 height 559
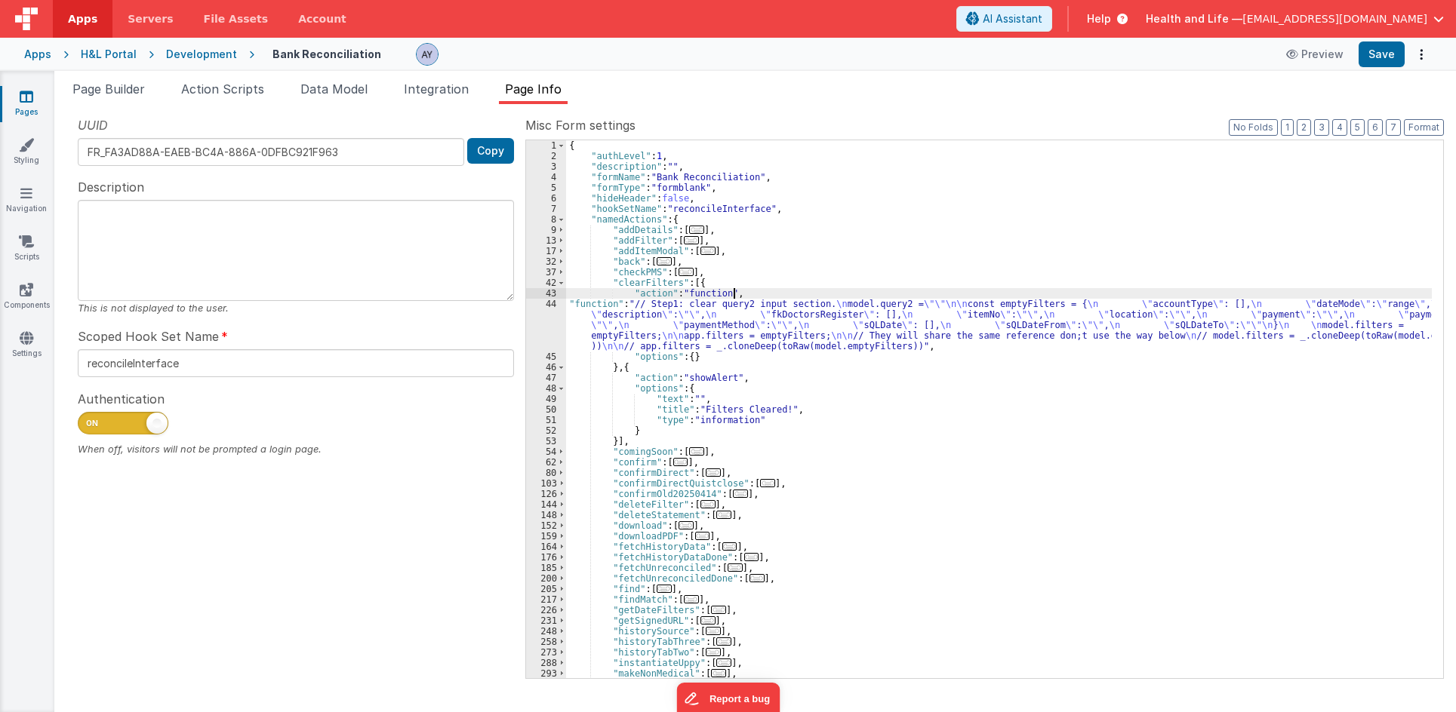
click at [717, 330] on div "{ "authLevel" : 1 , "description" : "" , "formName" : "Bank Reconciliation" , "…" at bounding box center [999, 419] width 866 height 559
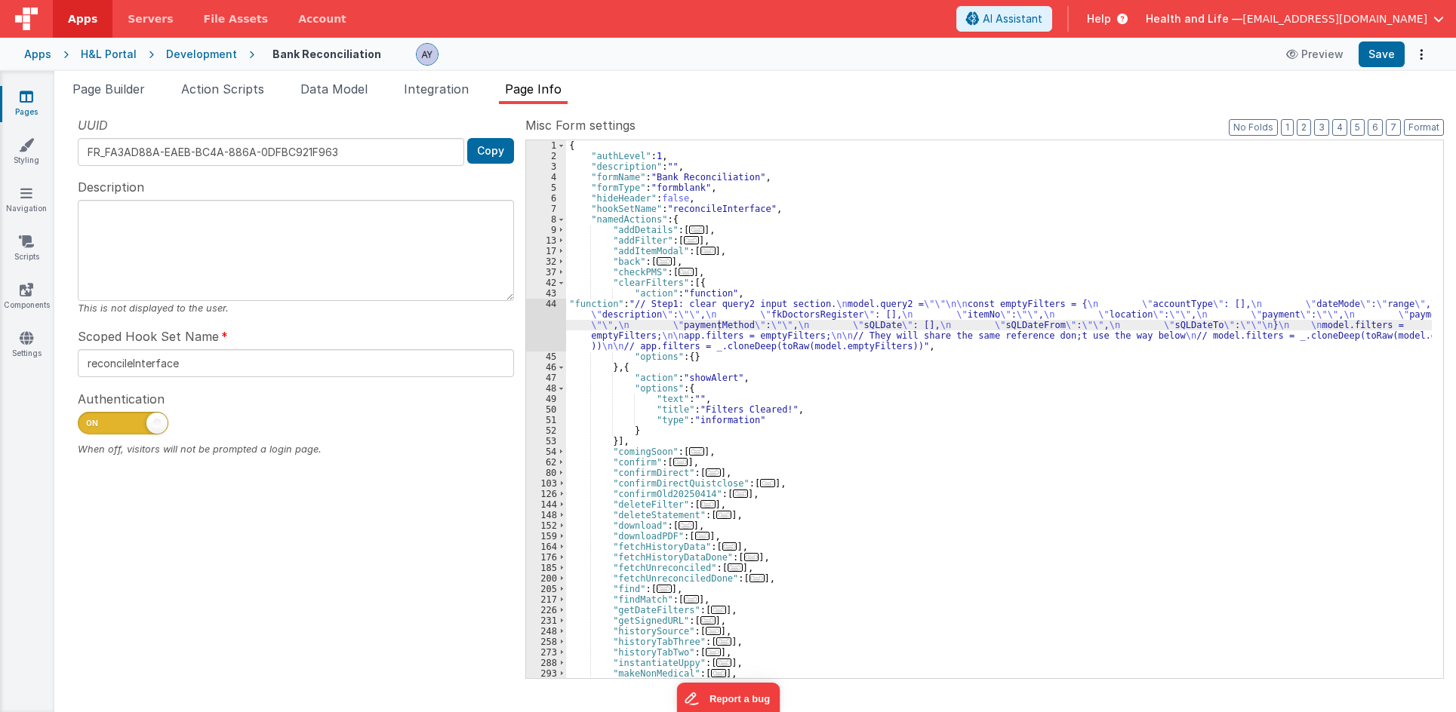
click at [1138, 330] on div "{ "authLevel" : 1 , "description" : "" , "formName" : "Bank Reconciliation" , "…" at bounding box center [999, 419] width 866 height 559
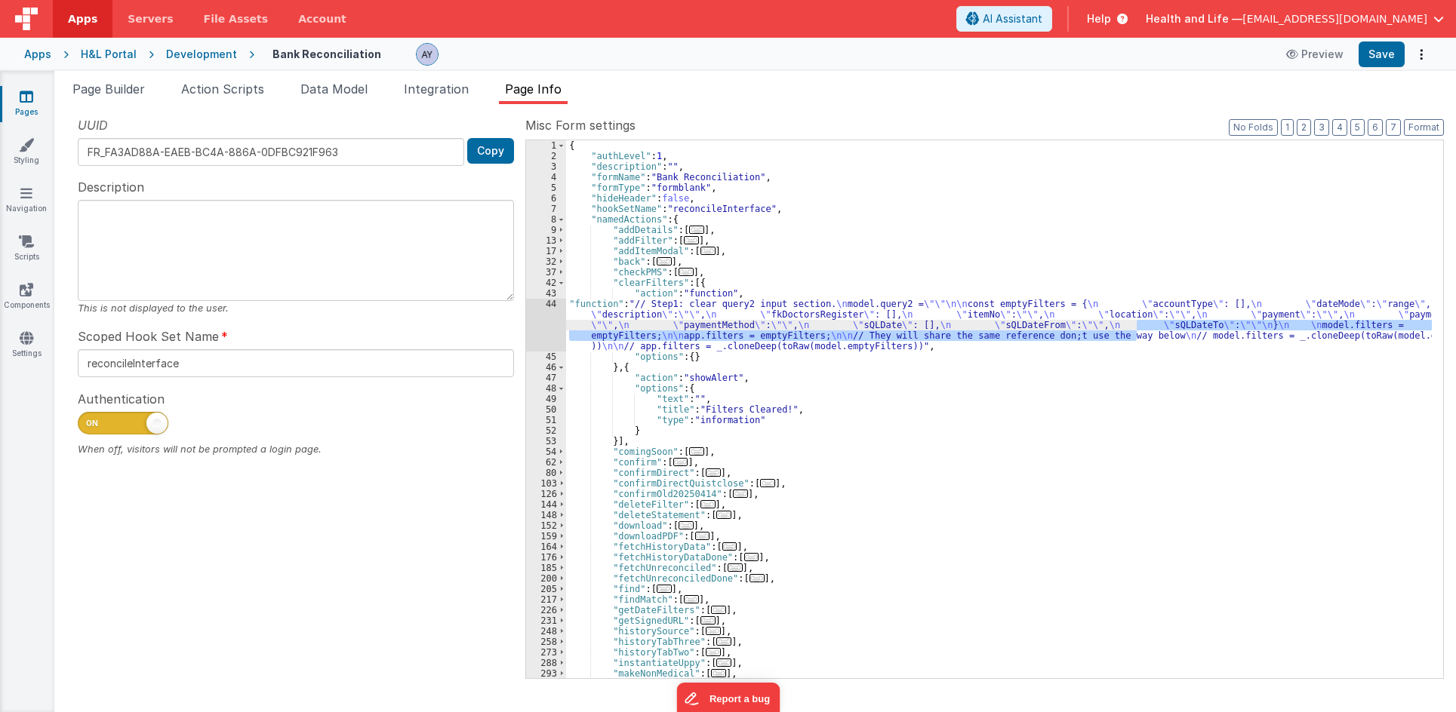
click at [543, 325] on div "44" at bounding box center [546, 325] width 40 height 53
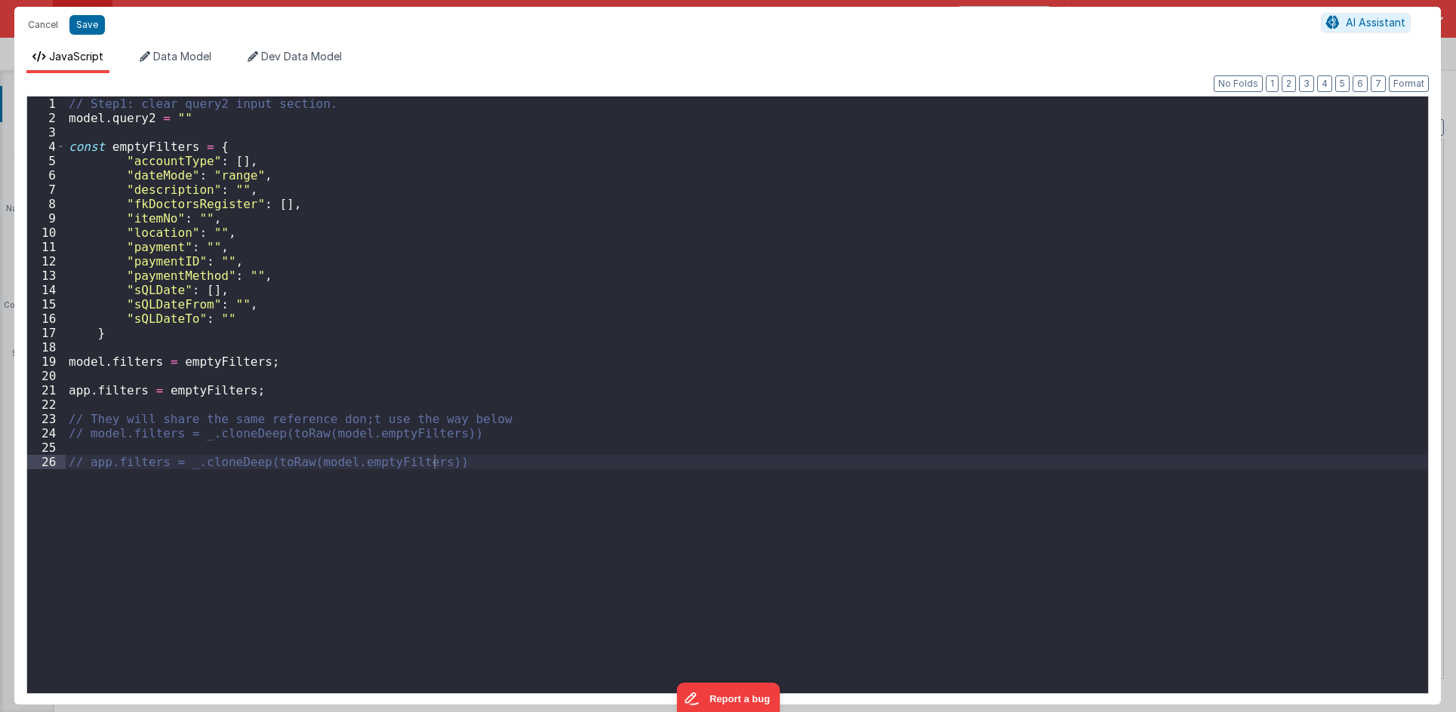
click at [524, 331] on div "// Step1: clear query2 input section. model . query2 = "" const emptyFilters = …" at bounding box center [747, 410] width 1362 height 626
click at [137, 143] on div "// Step1: clear query2 input section. model . query2 = "" const emptyFilters = …" at bounding box center [747, 410] width 1362 height 626
click at [44, 20] on button "Cancel" at bounding box center [42, 24] width 45 height 21
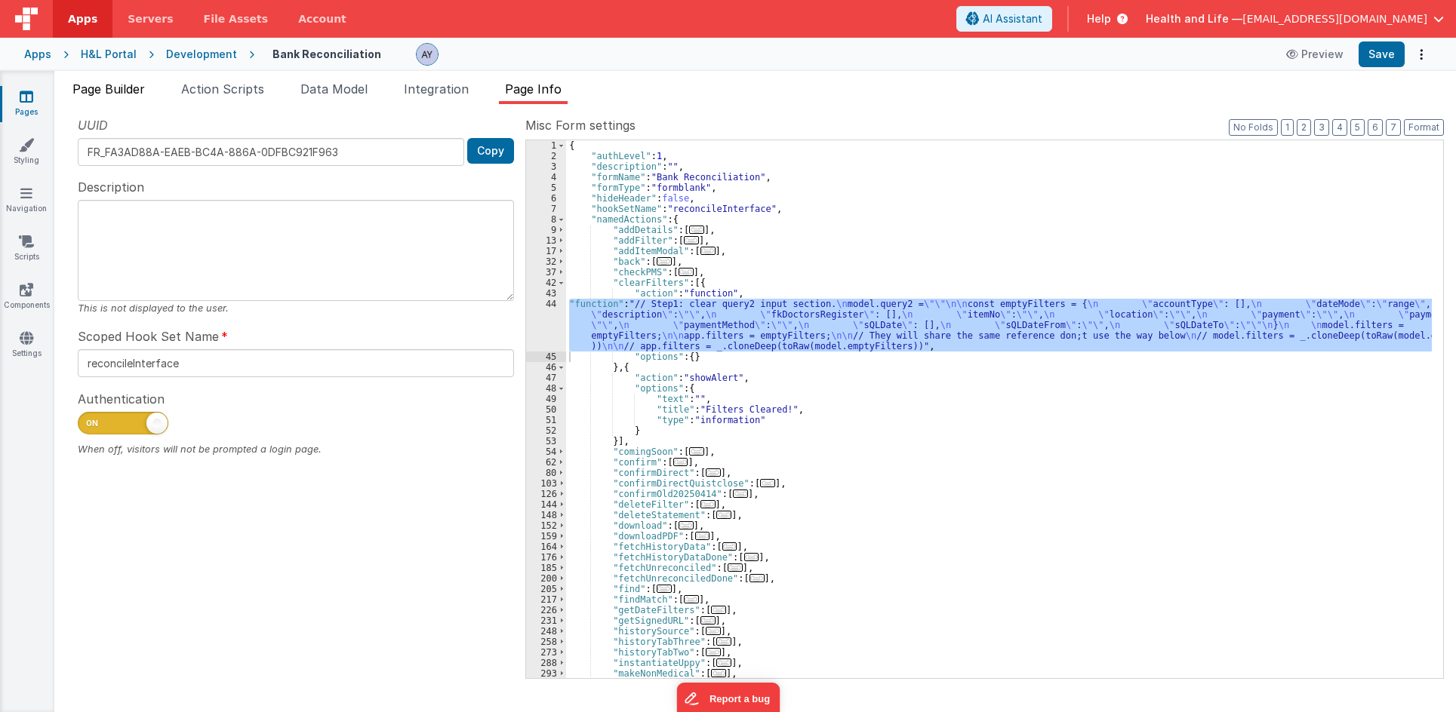
click at [151, 87] on li "Page Builder" at bounding box center [108, 92] width 85 height 24
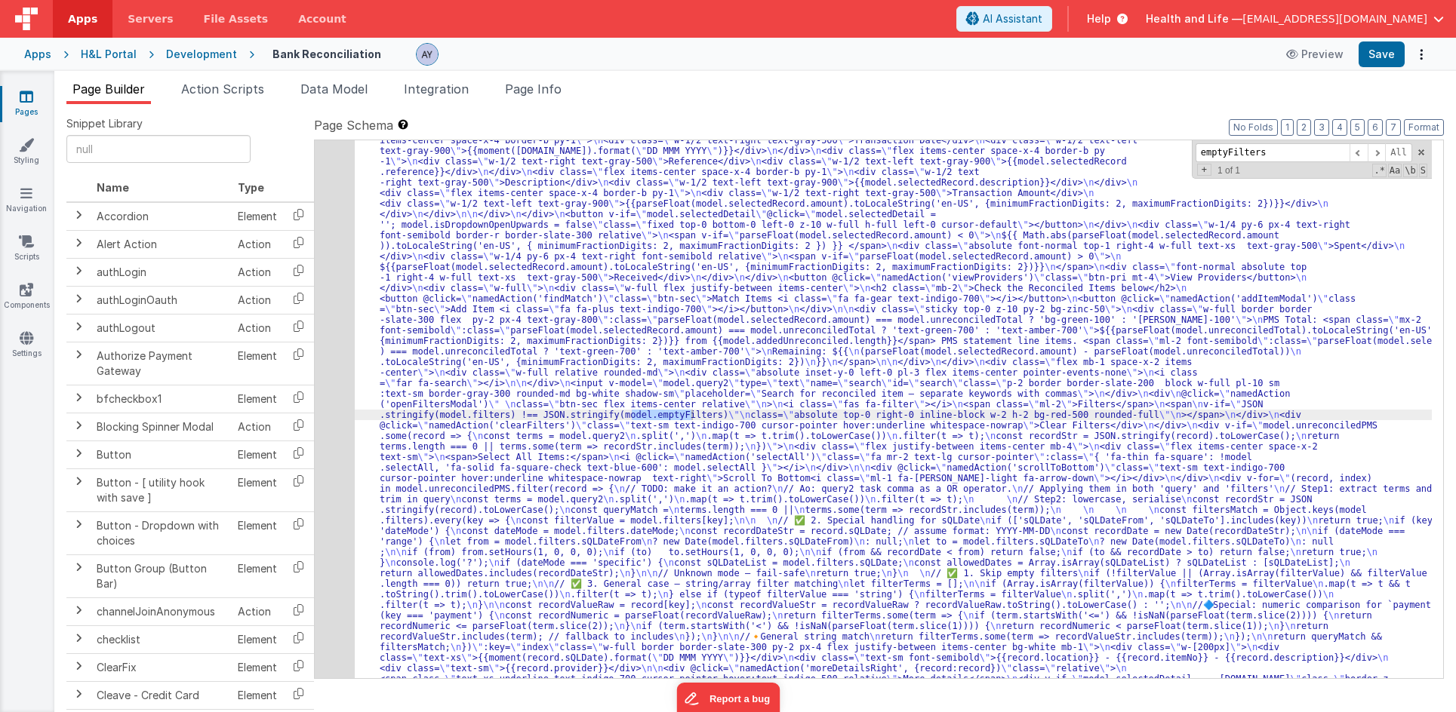
paste input "model."
type input "model.emptyFilters"
click at [333, 398] on div "189" at bounding box center [335, 558] width 40 height 1078
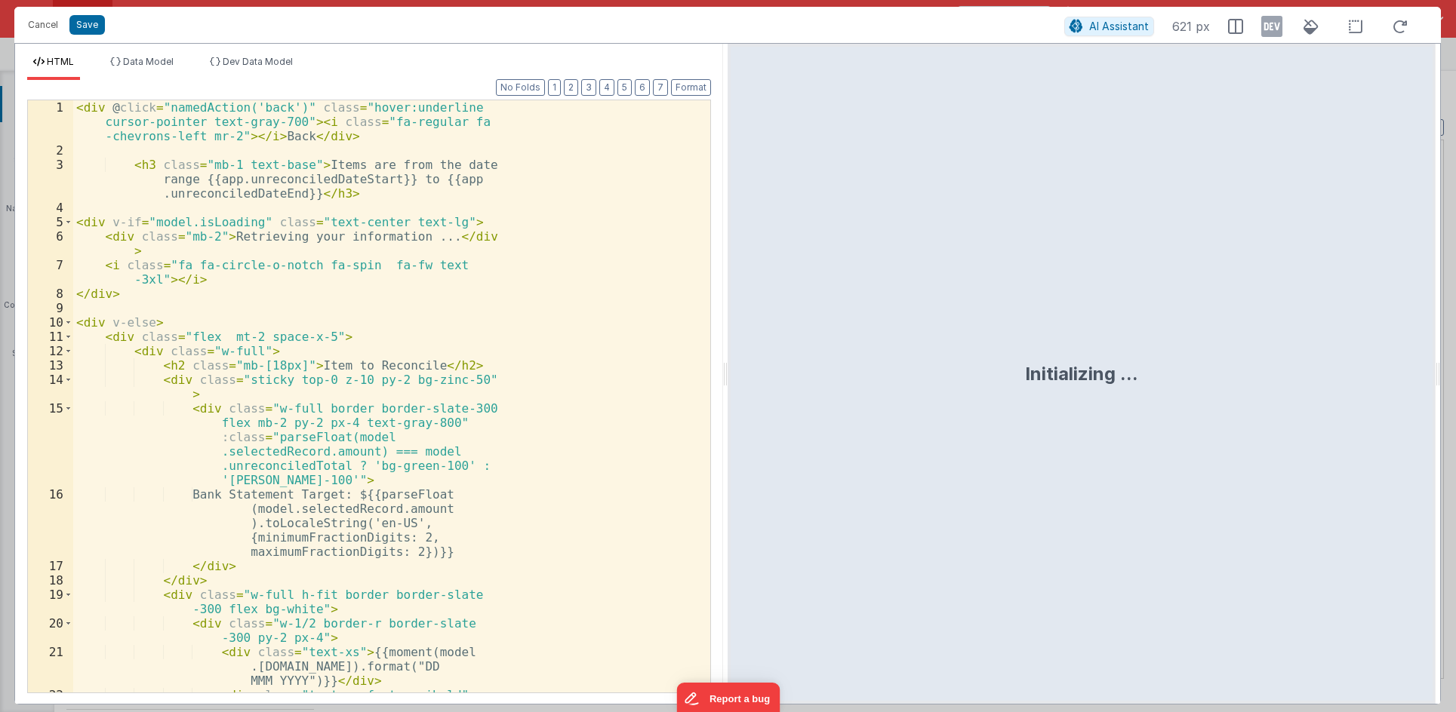
click at [323, 386] on div "< div @ click = "namedAction('back')" class = "hover:underline cursor-pointer t…" at bounding box center [386, 439] width 626 height 678
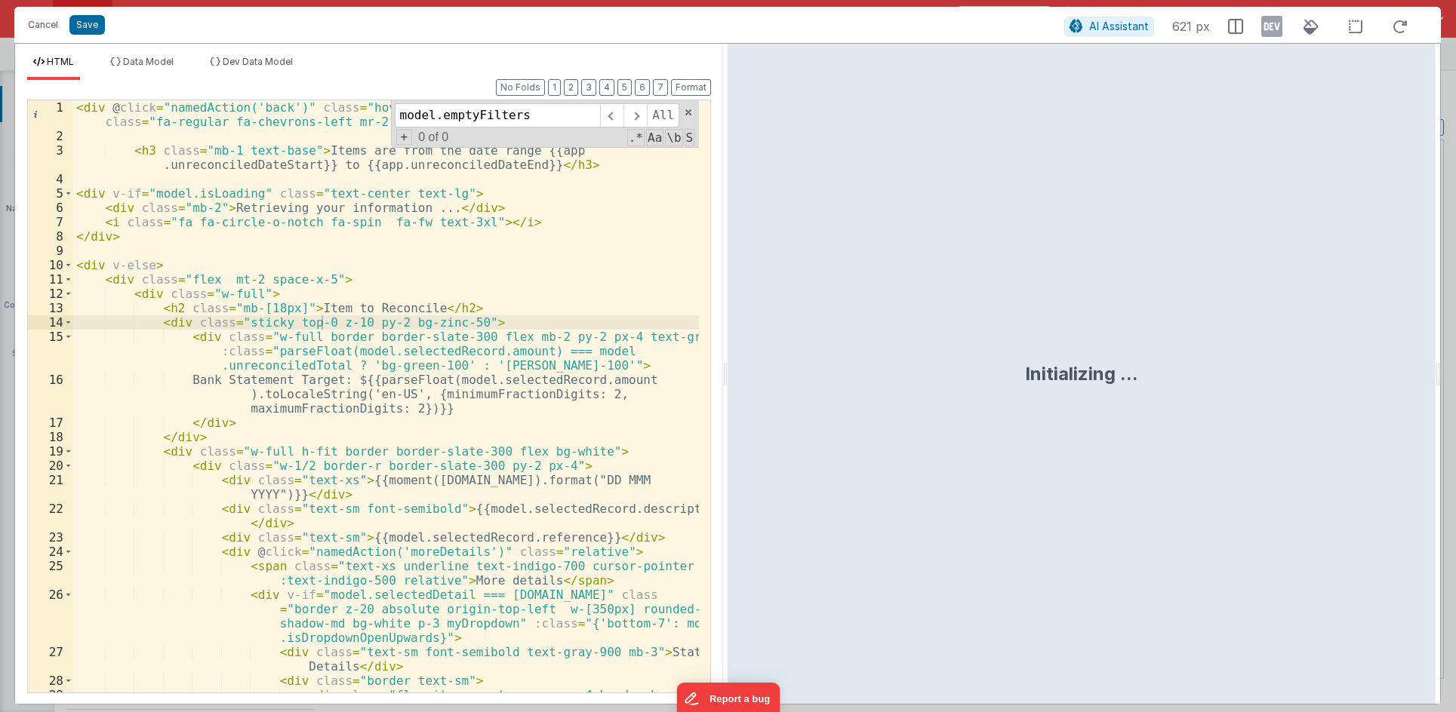
scroll to position [1797, 0]
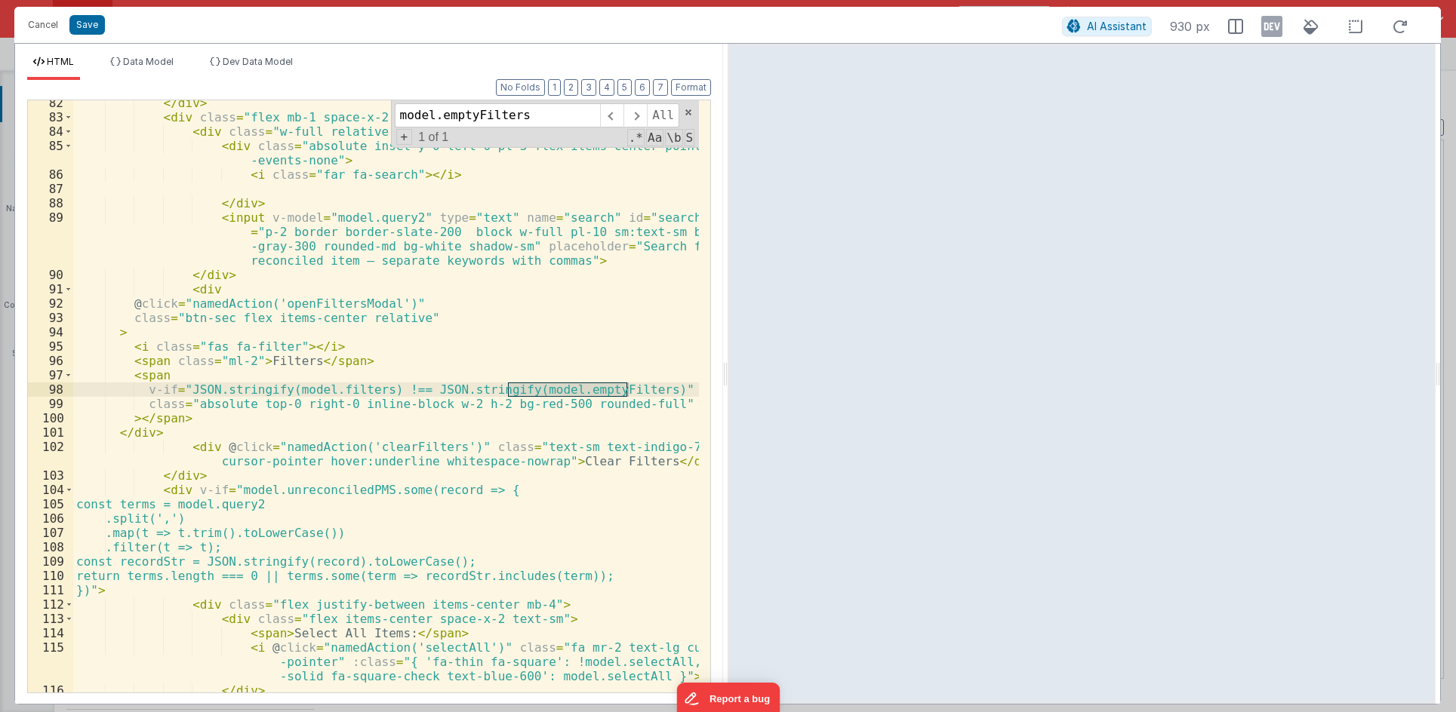
type input "model.emptyFilters"
drag, startPoint x: 21, startPoint y: 26, endPoint x: 45, endPoint y: 26, distance: 24.2
click at [22, 26] on button "Cancel" at bounding box center [42, 24] width 45 height 21
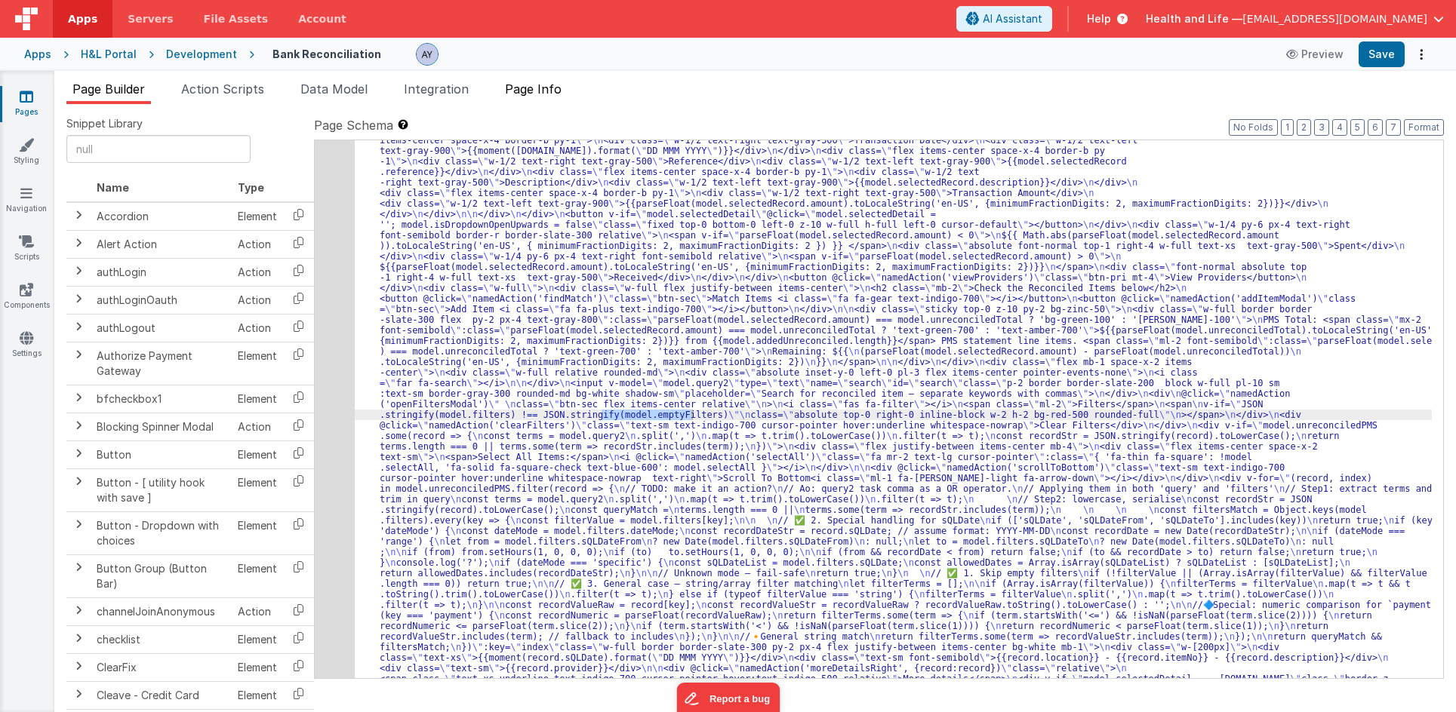
click at [530, 84] on div at bounding box center [728, 356] width 1456 height 712
click at [539, 91] on span "Page Info" at bounding box center [533, 88] width 57 height 15
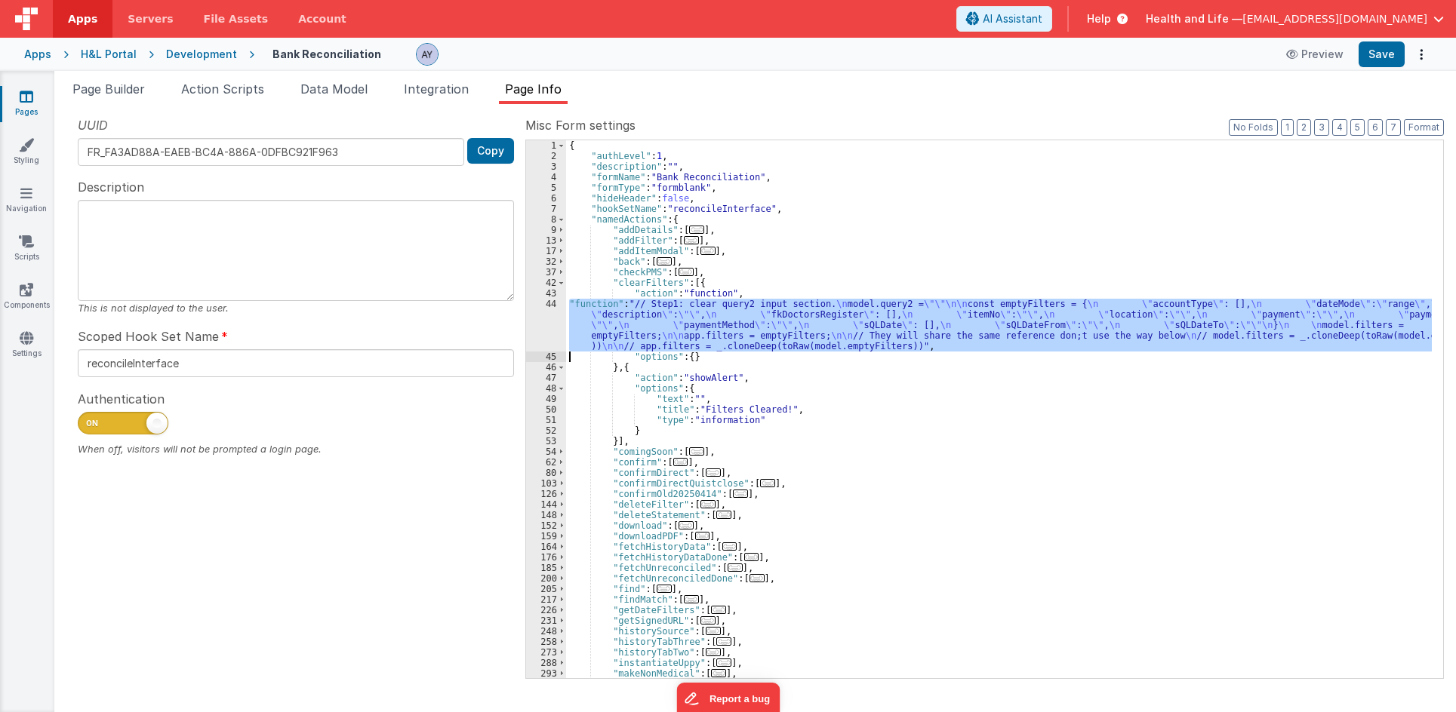
click at [547, 324] on div "44" at bounding box center [546, 325] width 40 height 53
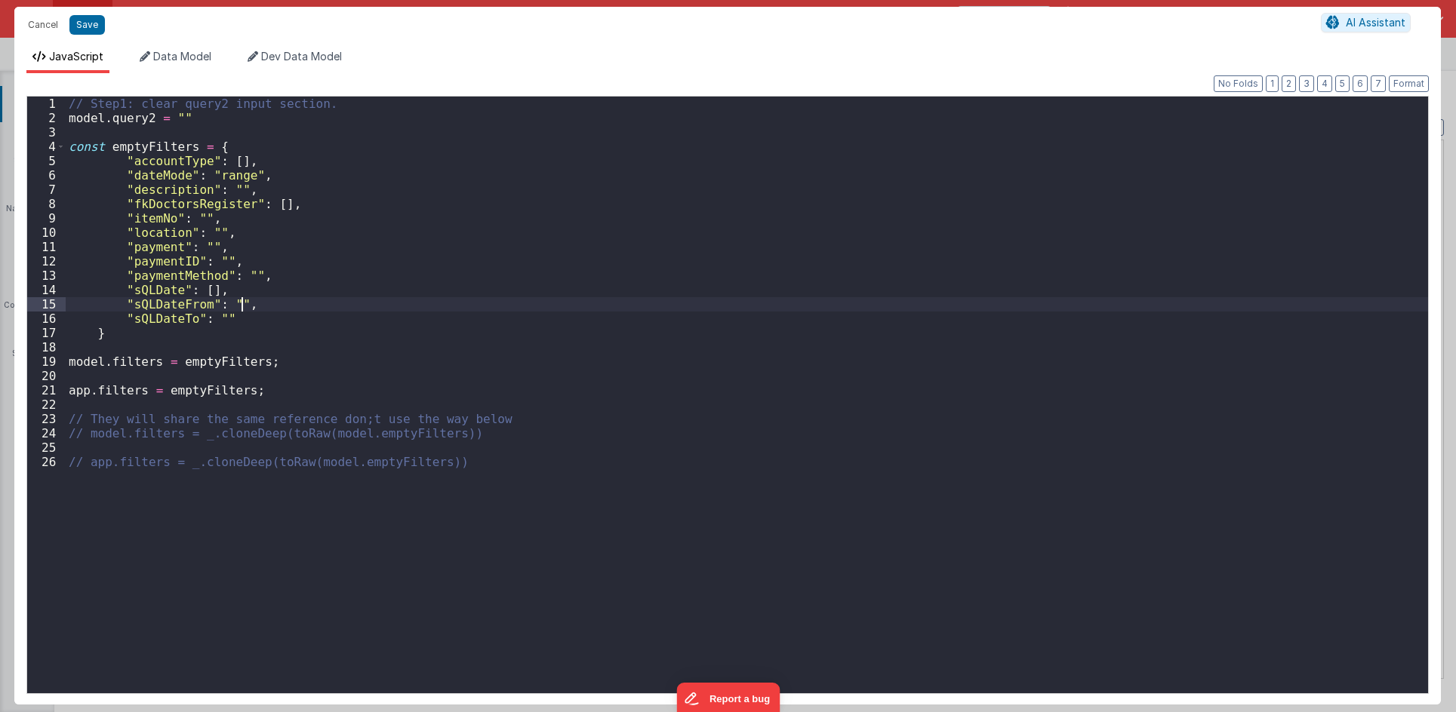
click at [429, 310] on div "// Step1: clear query2 input section. model . query2 = "" const emptyFilters = …" at bounding box center [747, 410] width 1362 height 626
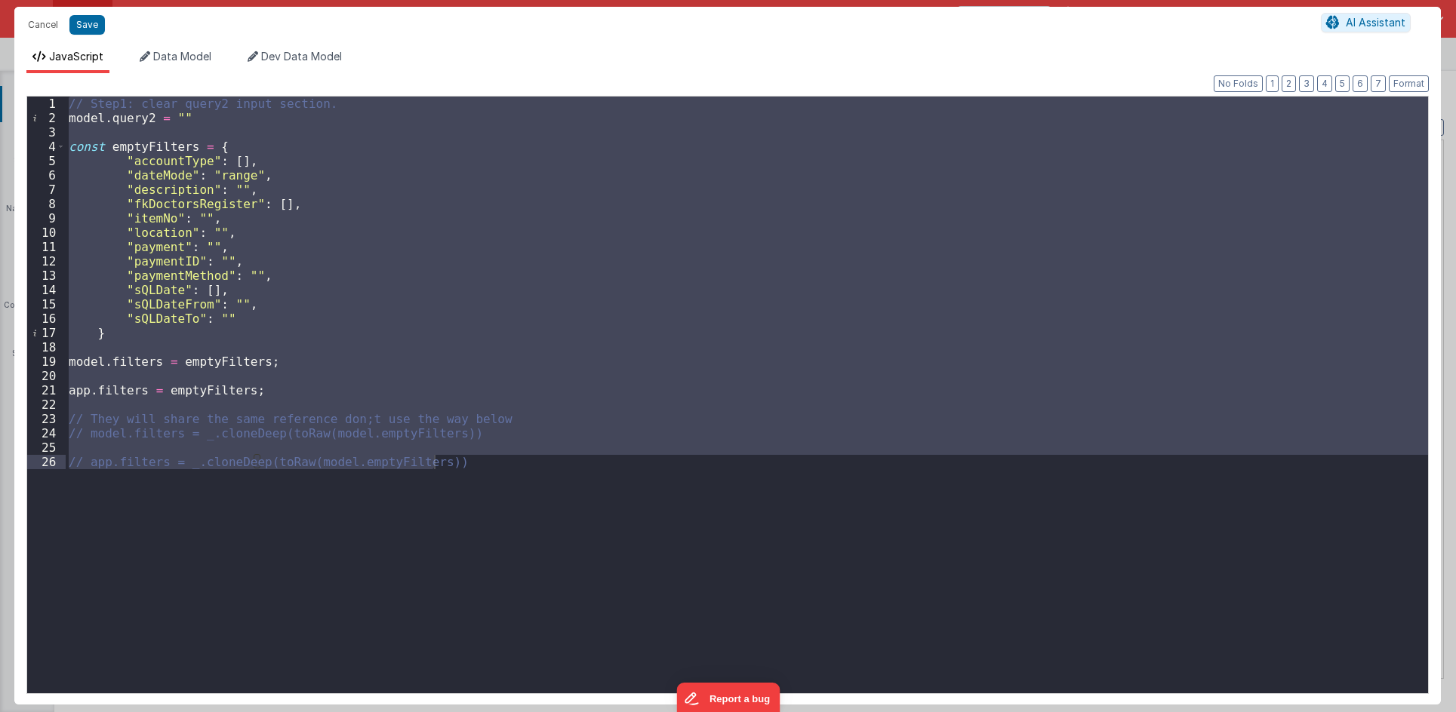
drag, startPoint x: 260, startPoint y: 263, endPoint x: 209, endPoint y: 195, distance: 85.1
click at [260, 263] on div "// Step1: clear query2 input section. model . query2 = "" const emptyFilters = …" at bounding box center [747, 395] width 1362 height 597
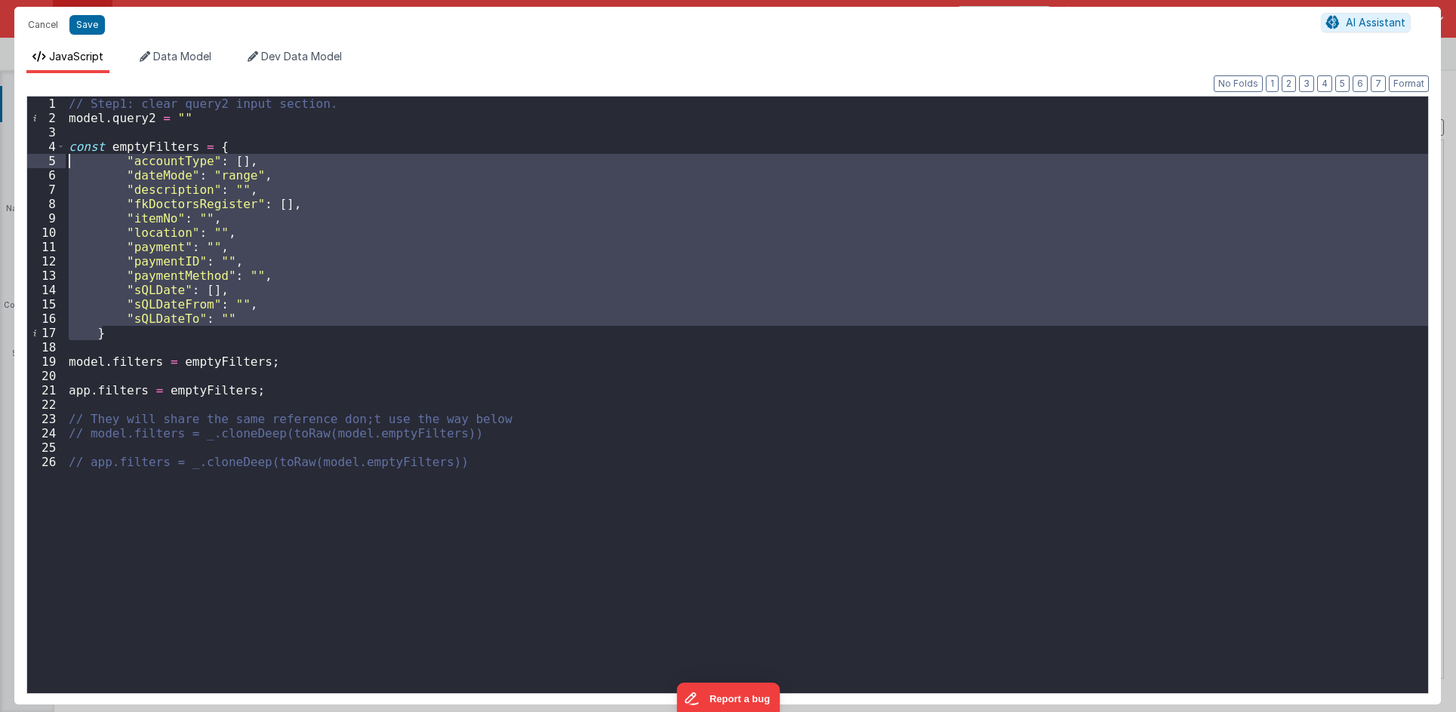
drag, startPoint x: 137, startPoint y: 337, endPoint x: 52, endPoint y: 154, distance: 201.2
click at [52, 154] on div "1 2 3 4 5 6 7 8 9 10 11 12 13 14 15 16 17 18 19 20 21 22 23 24 25 26 // Step1: …" at bounding box center [727, 395] width 1402 height 598
click at [69, 147] on div "// Step1: clear query2 input section. model . query2 = "" const emptyFilters = …" at bounding box center [747, 410] width 1362 height 626
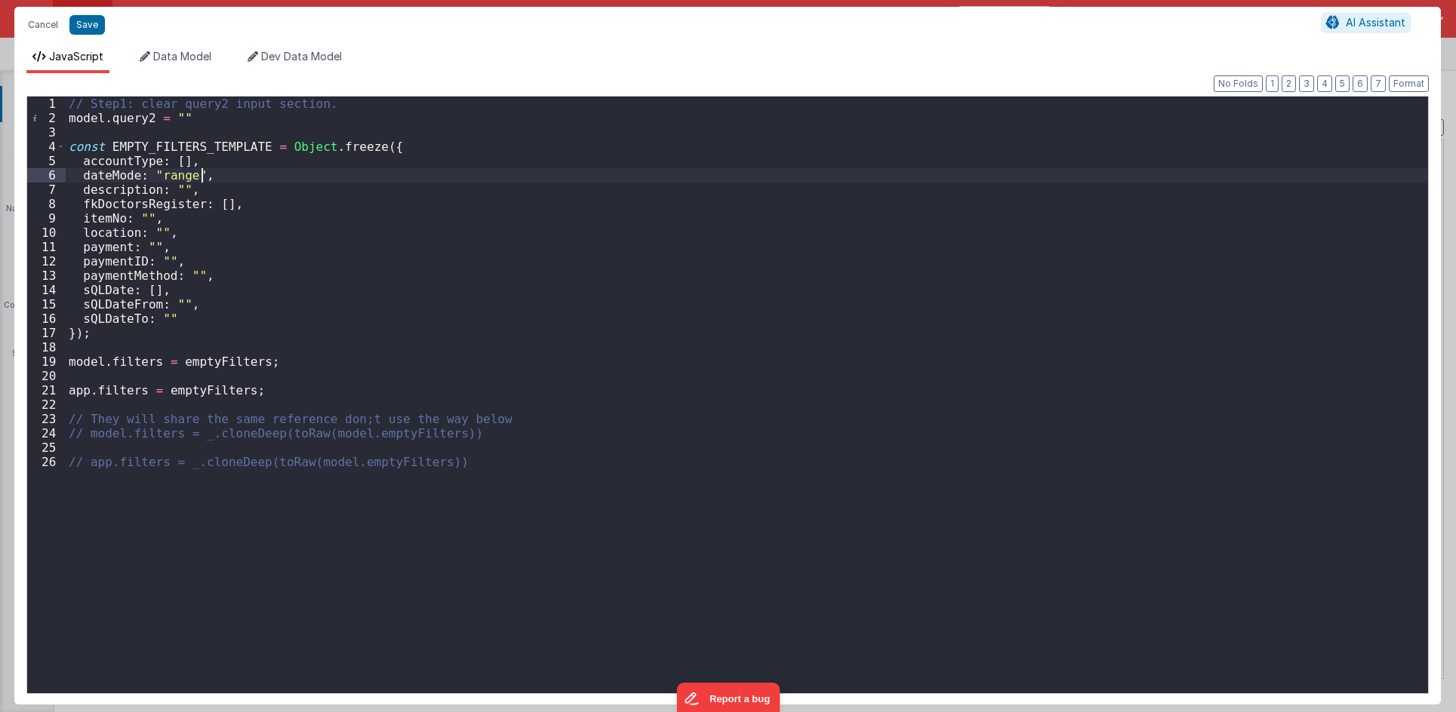
click at [249, 181] on div "// Step1: clear query2 input section. model . query2 = "" const EMPTY_FILTERS_T…" at bounding box center [747, 410] width 1362 height 626
click at [143, 150] on div "// Step1: clear query2 input section. model . query2 = "" const EMPTY_FILTERS_T…" at bounding box center [747, 410] width 1362 height 626
click at [592, 295] on div "// Step1: clear query2 input section. model . query2 = "" const EMPTY_FILTERS_T…" at bounding box center [747, 410] width 1362 height 626
click at [256, 463] on div "// Step1: clear query2 input section. model . query2 = "" const EMPTY_FILTERS_T…" at bounding box center [747, 410] width 1362 height 626
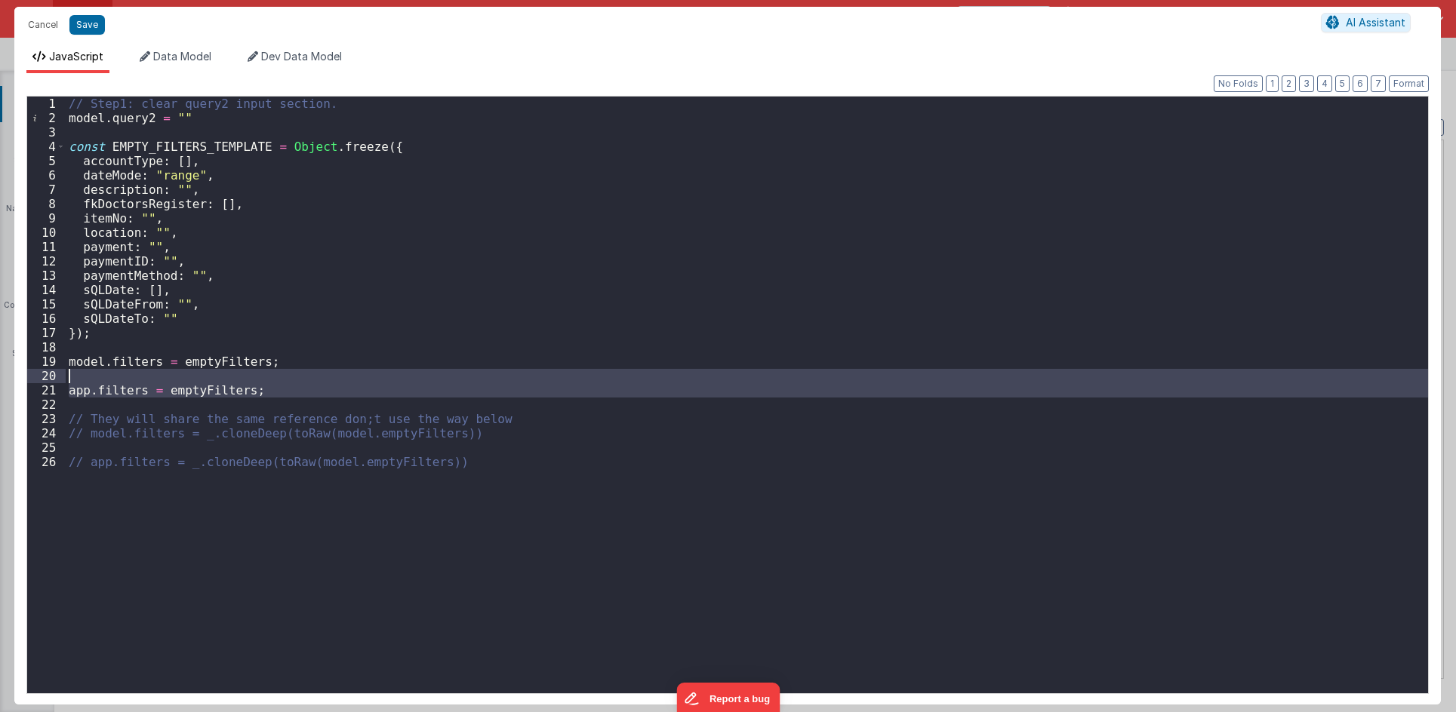
drag, startPoint x: 316, startPoint y: 398, endPoint x: 22, endPoint y: 366, distance: 296.1
click at [22, 366] on div "Format 7 6 5 4 3 2 1 No Folds 1 2 3 4 5 6 7 8 9 10 11 12 13 14 15 16 17 18 19 2…" at bounding box center [727, 389] width 1426 height 632
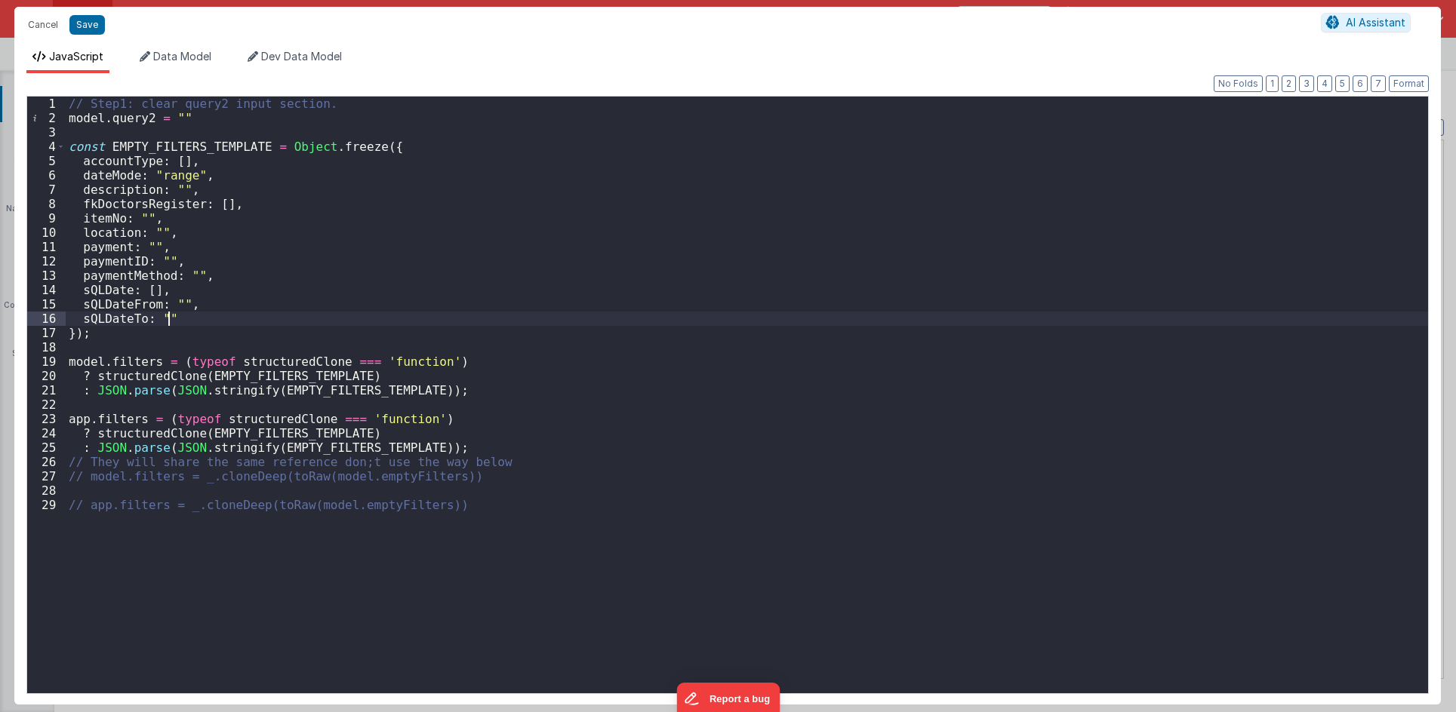
click at [283, 318] on div "// Step1: clear query2 input section. model . query2 = "" const EMPTY_FILTERS_T…" at bounding box center [747, 410] width 1362 height 626
click at [90, 20] on button "Save" at bounding box center [86, 25] width 35 height 20
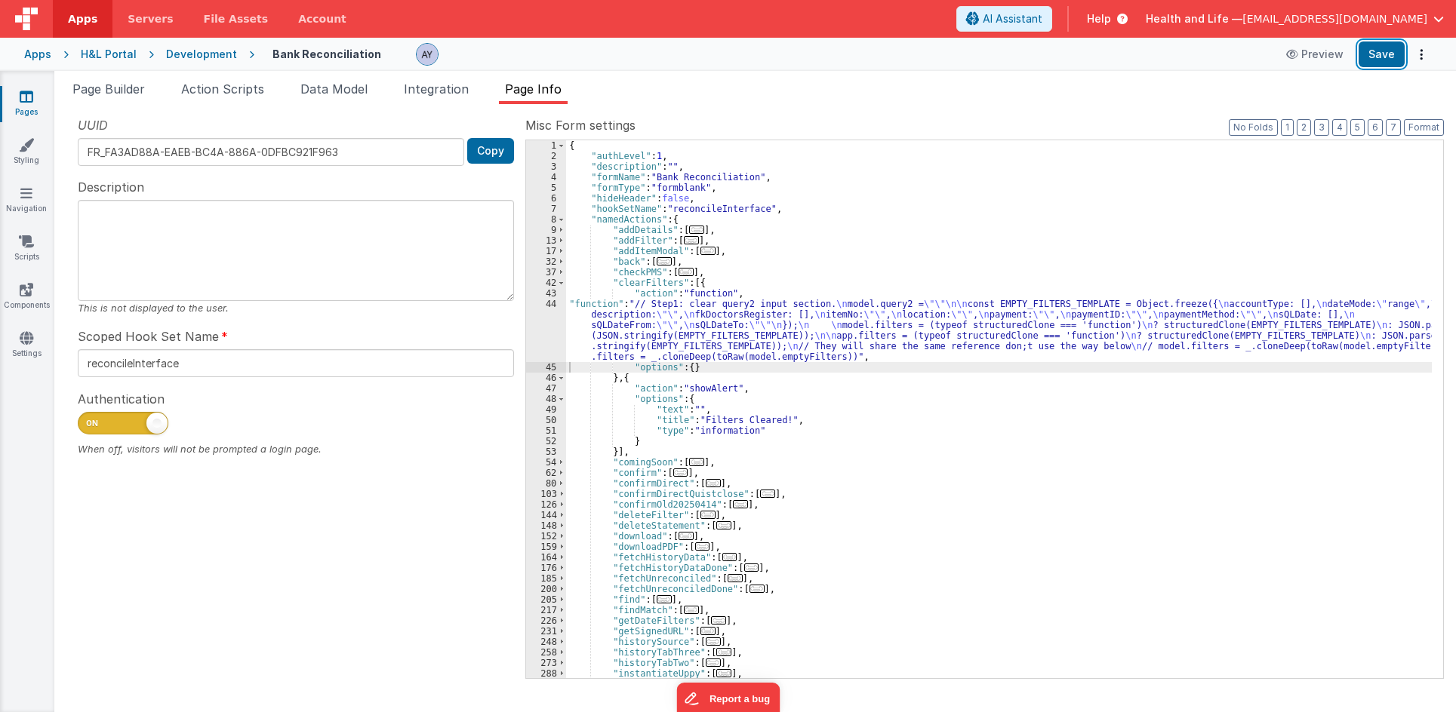
click at [1364, 63] on button "Save" at bounding box center [1381, 55] width 46 height 26
click at [332, 87] on span "Data Model" at bounding box center [333, 88] width 67 height 15
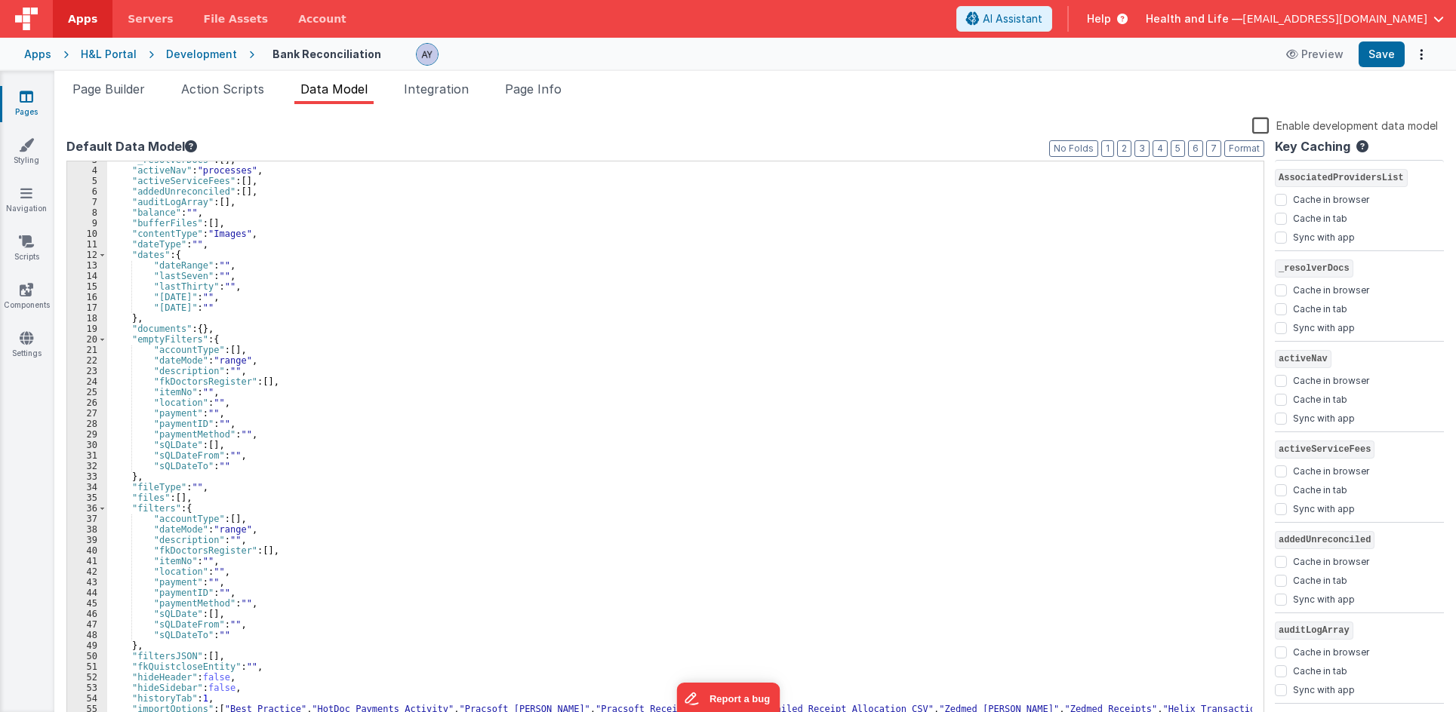
click at [278, 375] on div ""_resolverDocs" : [ ] , "activeNav" : "processes" , "activeServiceFees" : [ ] ,…" at bounding box center [679, 447] width 1145 height 585
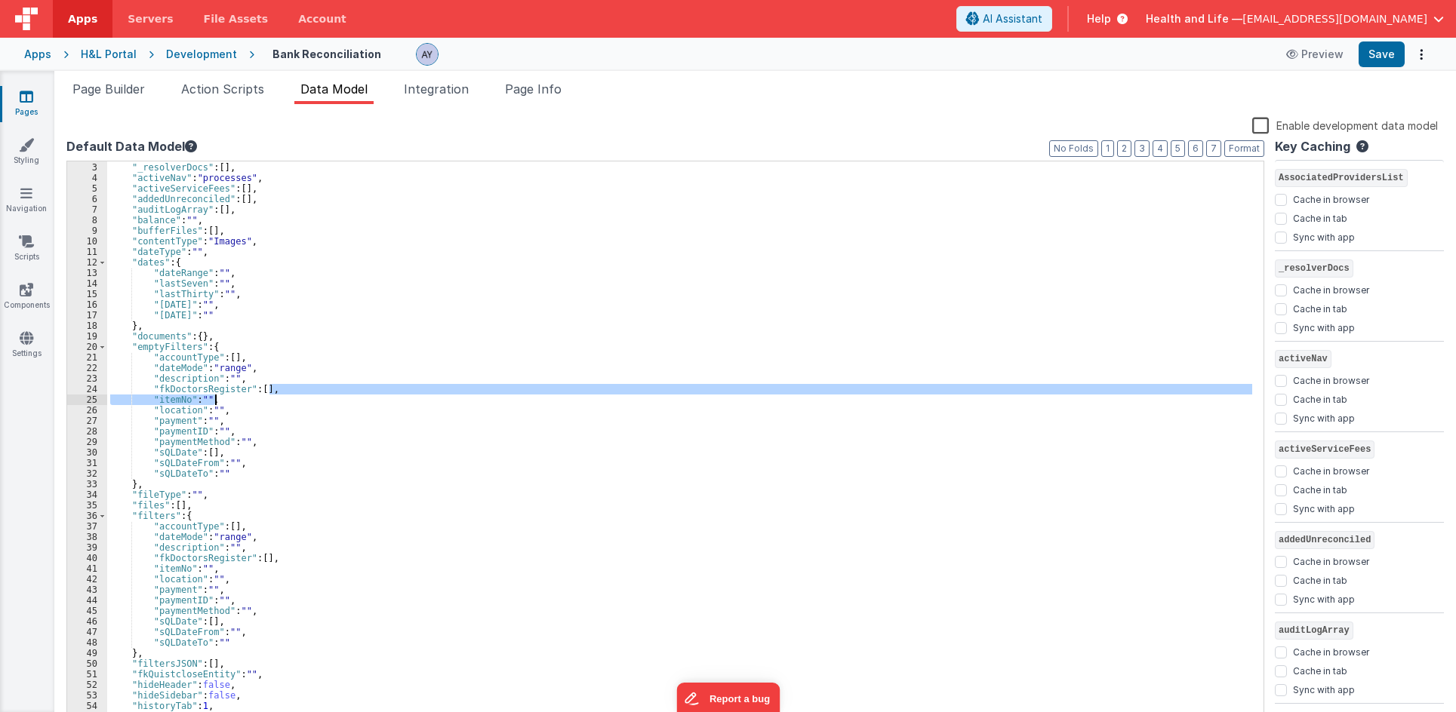
scroll to position [11, 0]
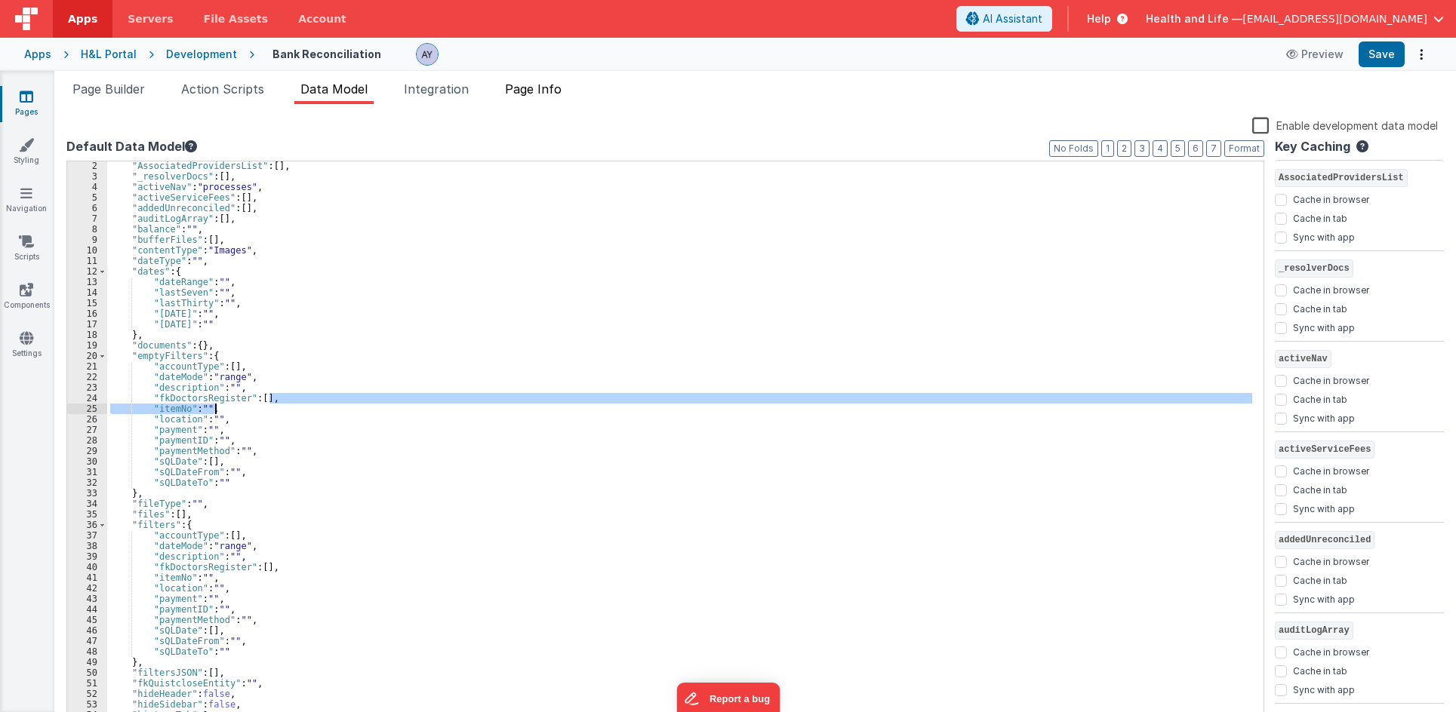
click at [525, 99] on li "Page Info" at bounding box center [533, 92] width 69 height 24
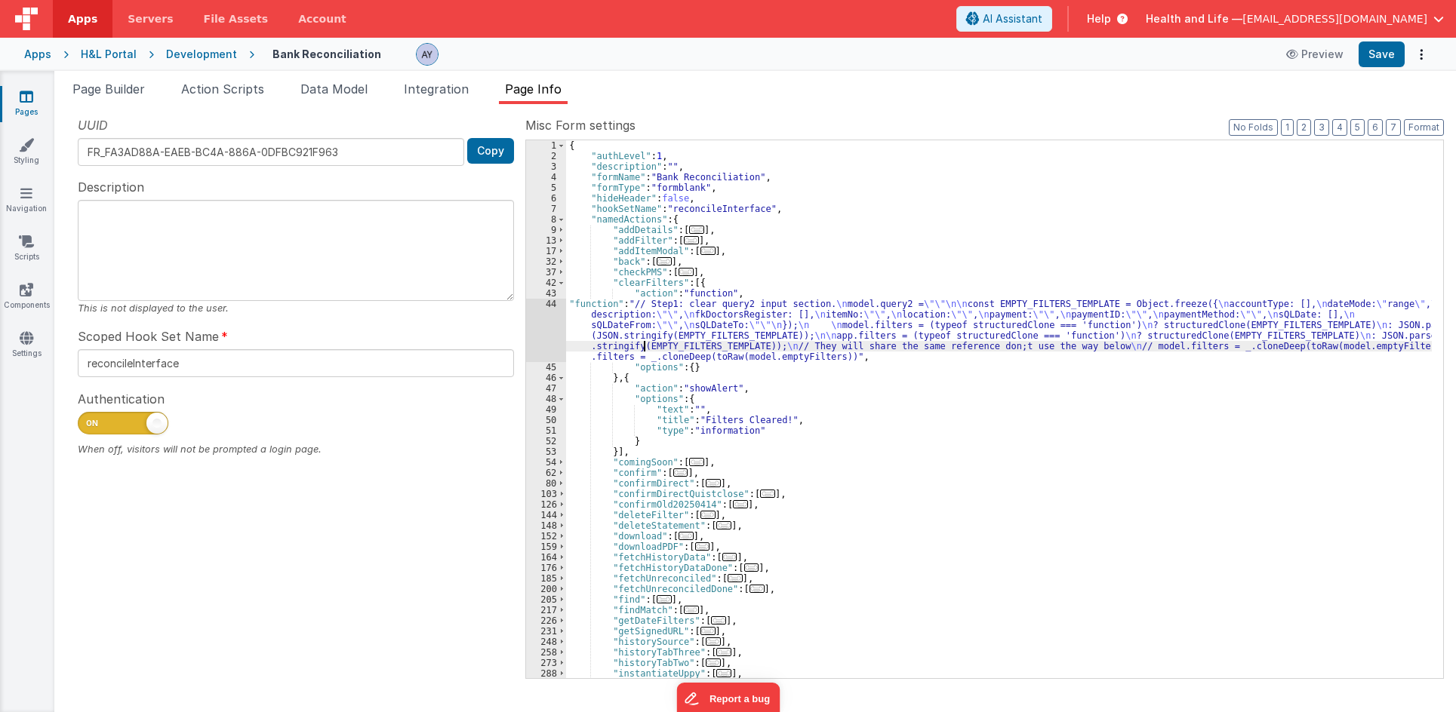
click at [643, 344] on div "{ "authLevel" : 1 , "description" : "" , "formName" : "Bank Reconciliation" , "…" at bounding box center [999, 419] width 866 height 559
click at [519, 320] on div "UUID FR_FA3AD88A-EAEB-BC4A-886A-0DFBC921F963 Copy Description This is not displ…" at bounding box center [295, 396] width 459 height 561
click at [532, 318] on div "44" at bounding box center [546, 330] width 40 height 63
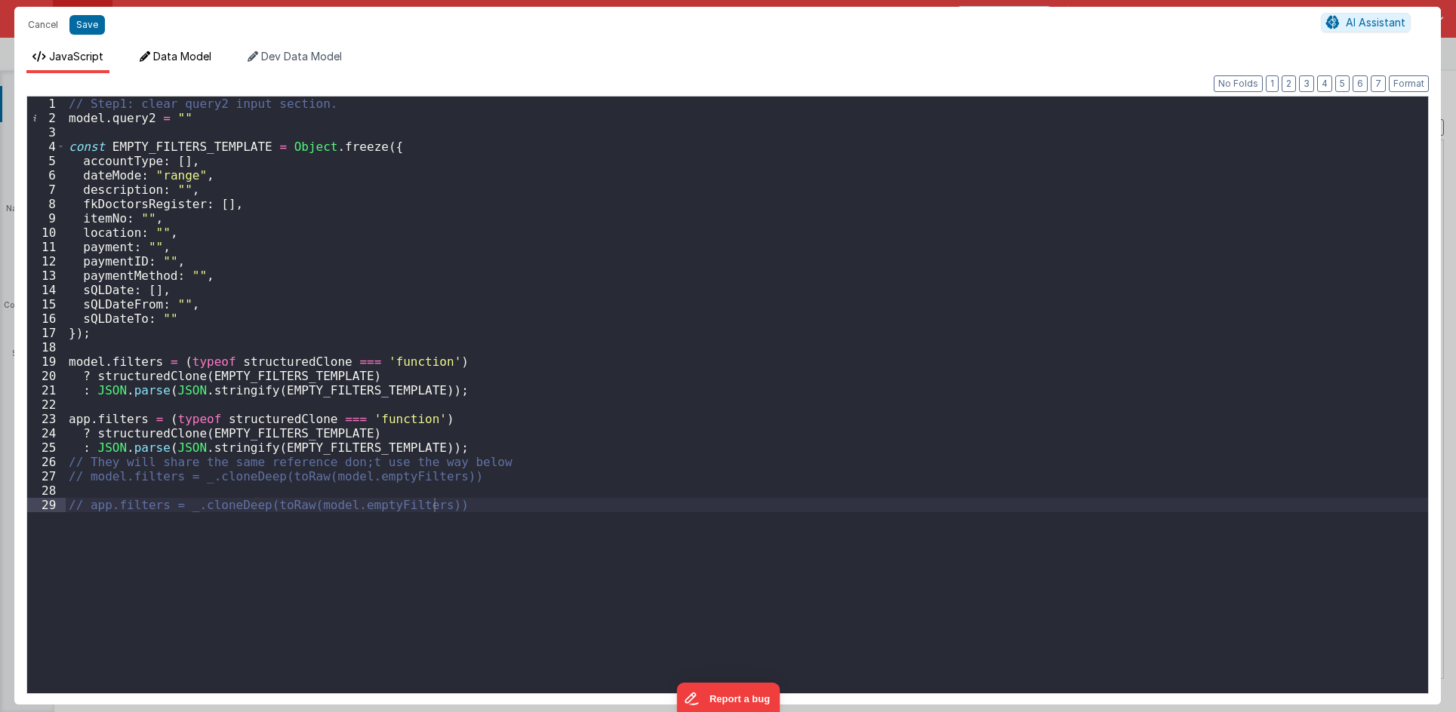
click at [192, 57] on span "Data Model" at bounding box center [182, 56] width 58 height 13
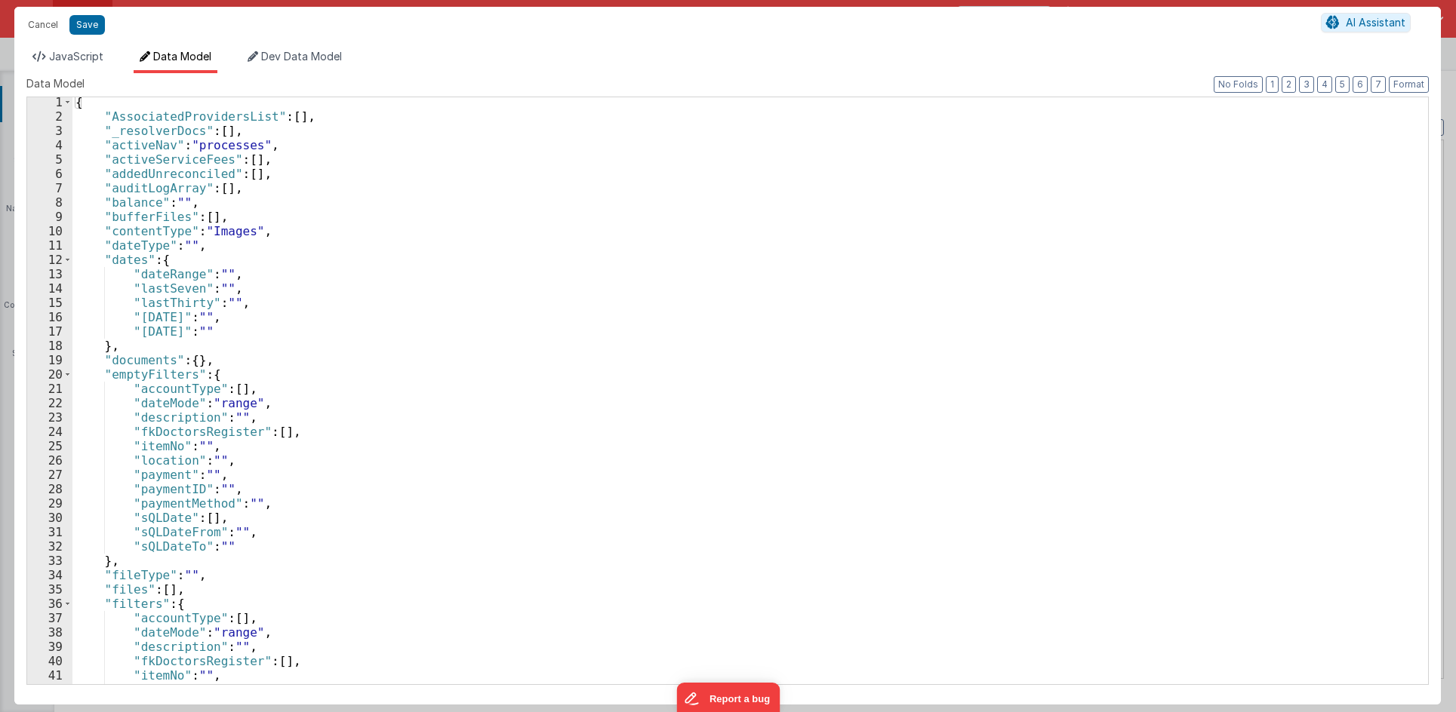
click at [749, 425] on div "{ "AssociatedProvidersList" : [ ] , "_resolverDocs" : [ ] , "activeNav" : "proc…" at bounding box center [744, 403] width 1344 height 616
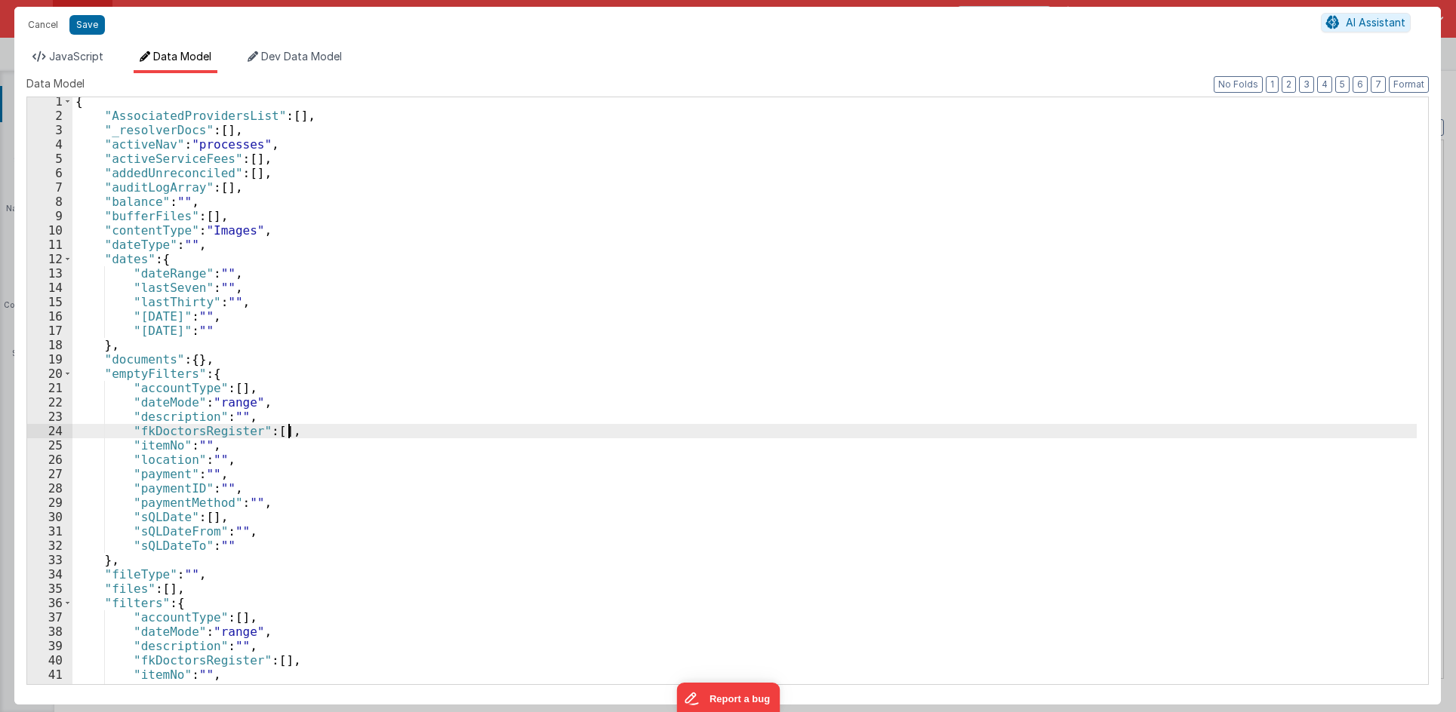
scroll to position [4, 0]
click at [50, 26] on button "Cancel" at bounding box center [42, 24] width 45 height 21
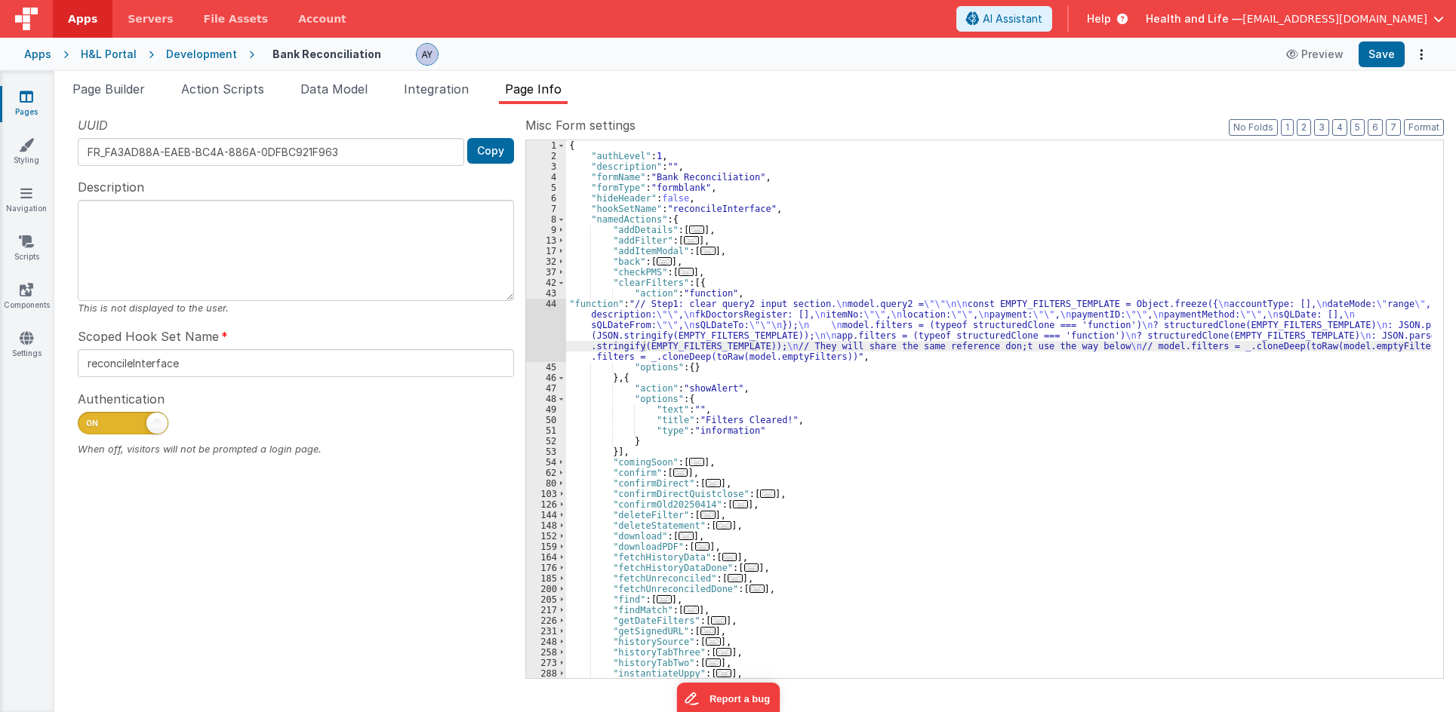
click at [635, 285] on div "{ "authLevel" : 1 , "description" : "" , "formName" : "Bank Reconciliation" , "…" at bounding box center [999, 419] width 866 height 559
click at [1028, 264] on div "{ "authLevel" : 1 , "description" : "" , "formName" : "Bank Reconciliation" , "…" at bounding box center [999, 419] width 866 height 559
click at [1009, 358] on div "{ "authLevel" : 1 , "description" : "" , "formName" : "Bank Reconciliation" , "…" at bounding box center [999, 419] width 866 height 559
click at [974, 333] on div "{ "authLevel" : 1 , "description" : "" , "formName" : "Bank Reconciliation" , "…" at bounding box center [999, 419] width 866 height 559
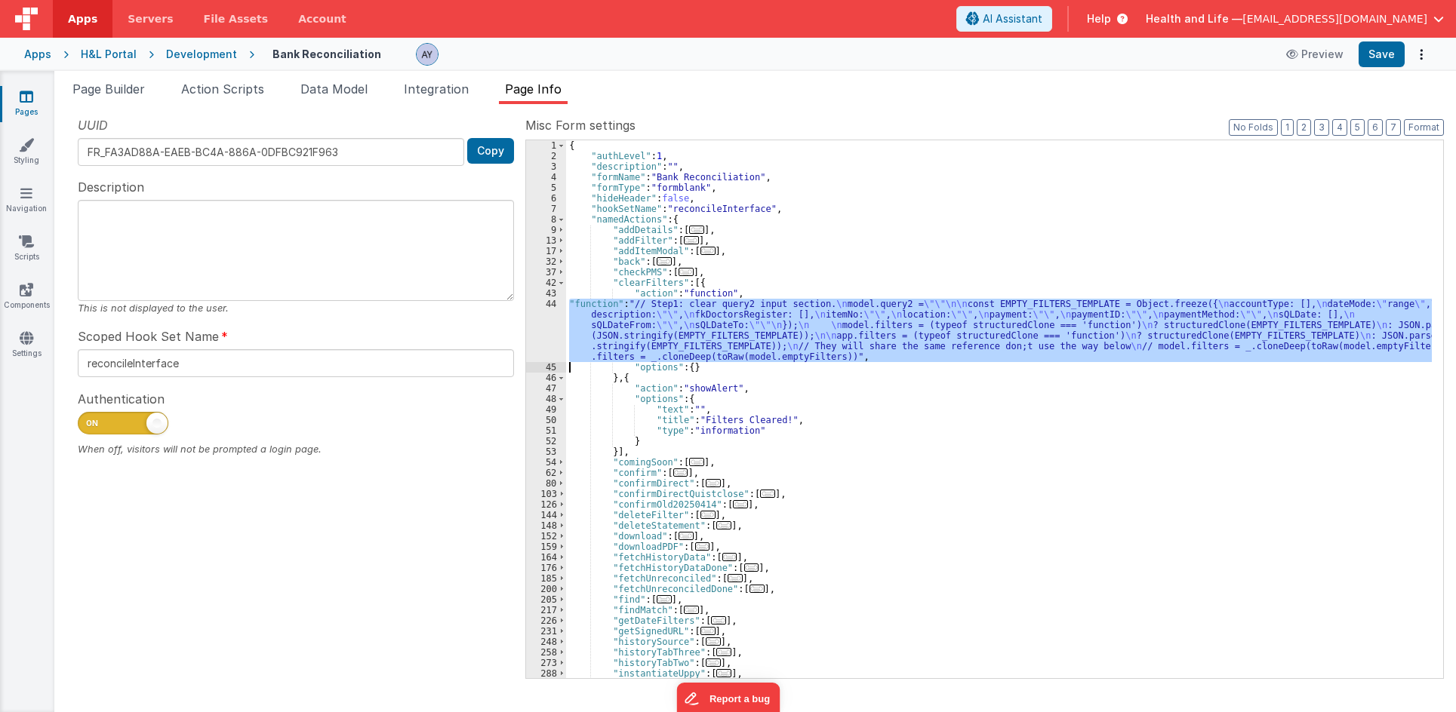
click at [537, 337] on div "44" at bounding box center [546, 330] width 40 height 63
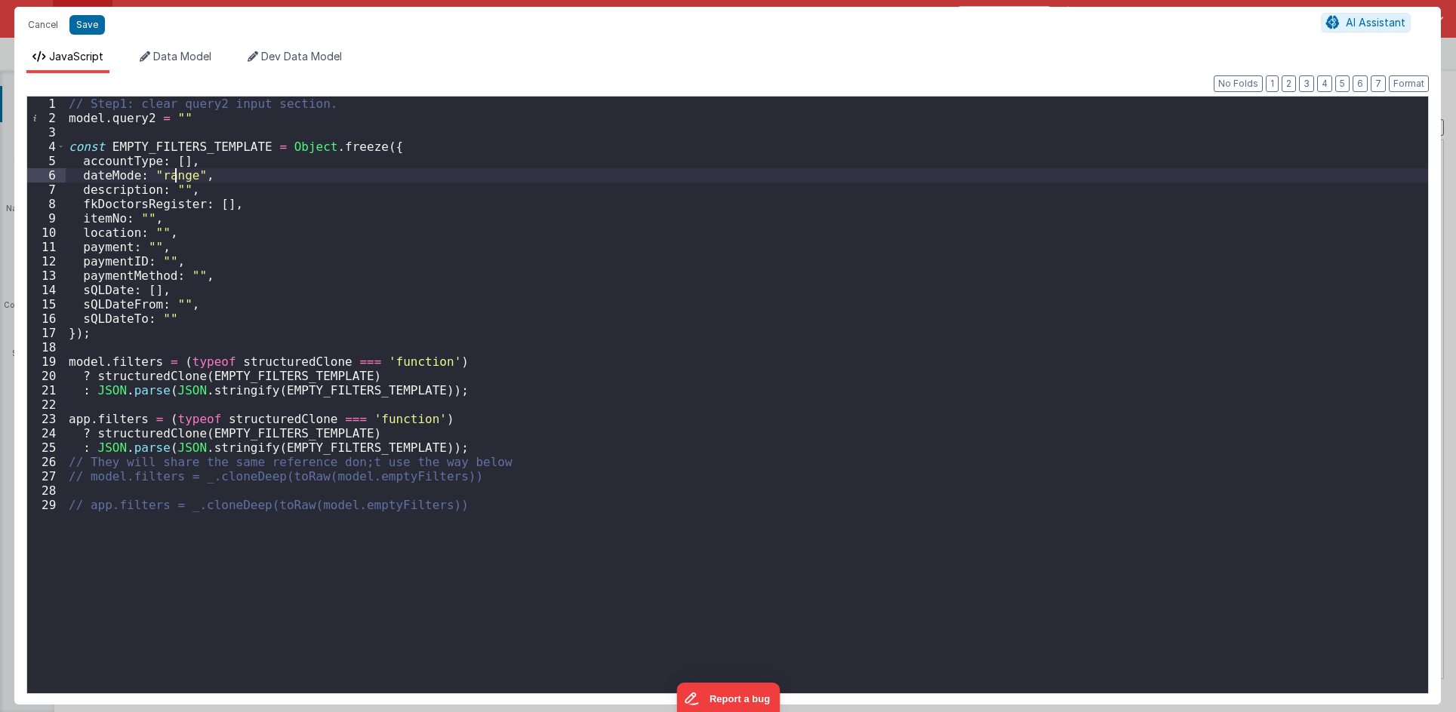
click at [172, 172] on div "// Step1: clear query2 input section. model . query2 = "" const EMPTY_FILTERS_T…" at bounding box center [747, 410] width 1362 height 626
click at [249, 343] on div "// Step1: clear query2 input section. model . query2 = "" const EMPTY_FILTERS_T…" at bounding box center [747, 410] width 1362 height 626
click at [252, 342] on div "// Step1: clear query2 input section. model . query2 = "" const EMPTY_FILTERS_T…" at bounding box center [747, 410] width 1362 height 626
click at [260, 335] on div "// Step1: clear query2 input section. model . query2 = "" const EMPTY_FILTERS_T…" at bounding box center [747, 410] width 1362 height 626
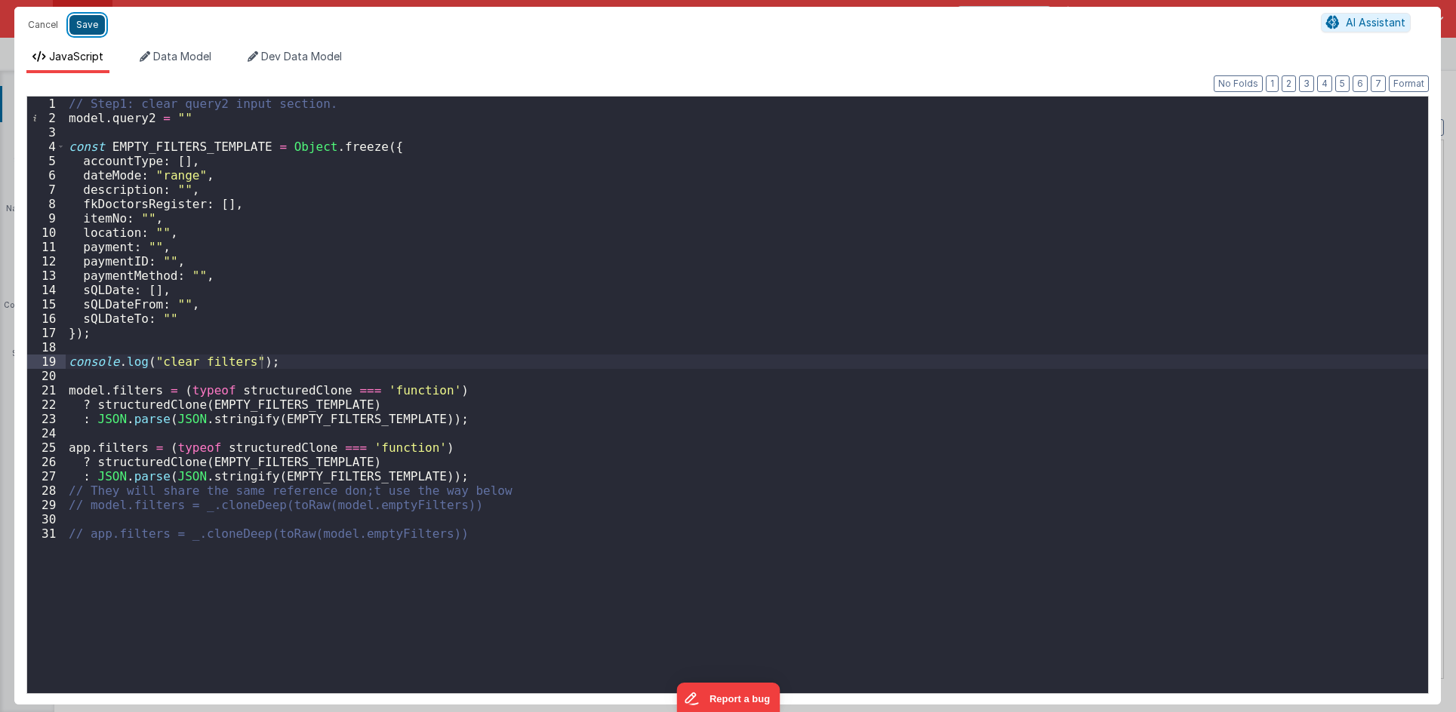
click at [89, 18] on button "Save" at bounding box center [86, 25] width 35 height 20
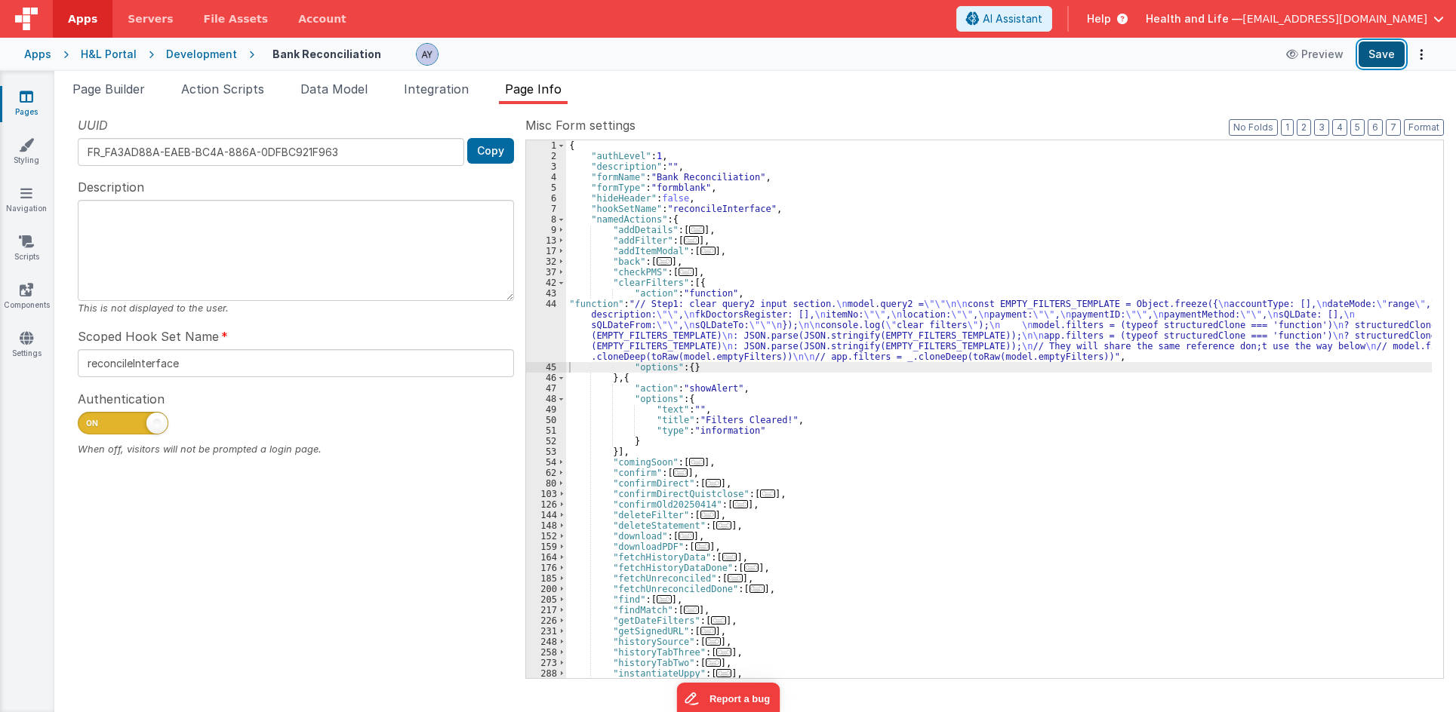
click at [1375, 54] on button "Save" at bounding box center [1381, 55] width 46 height 26
click at [956, 282] on div "{ "authLevel" : 1 , "description" : "" , "formName" : "Bank Reconciliation" , "…" at bounding box center [999, 419] width 866 height 559
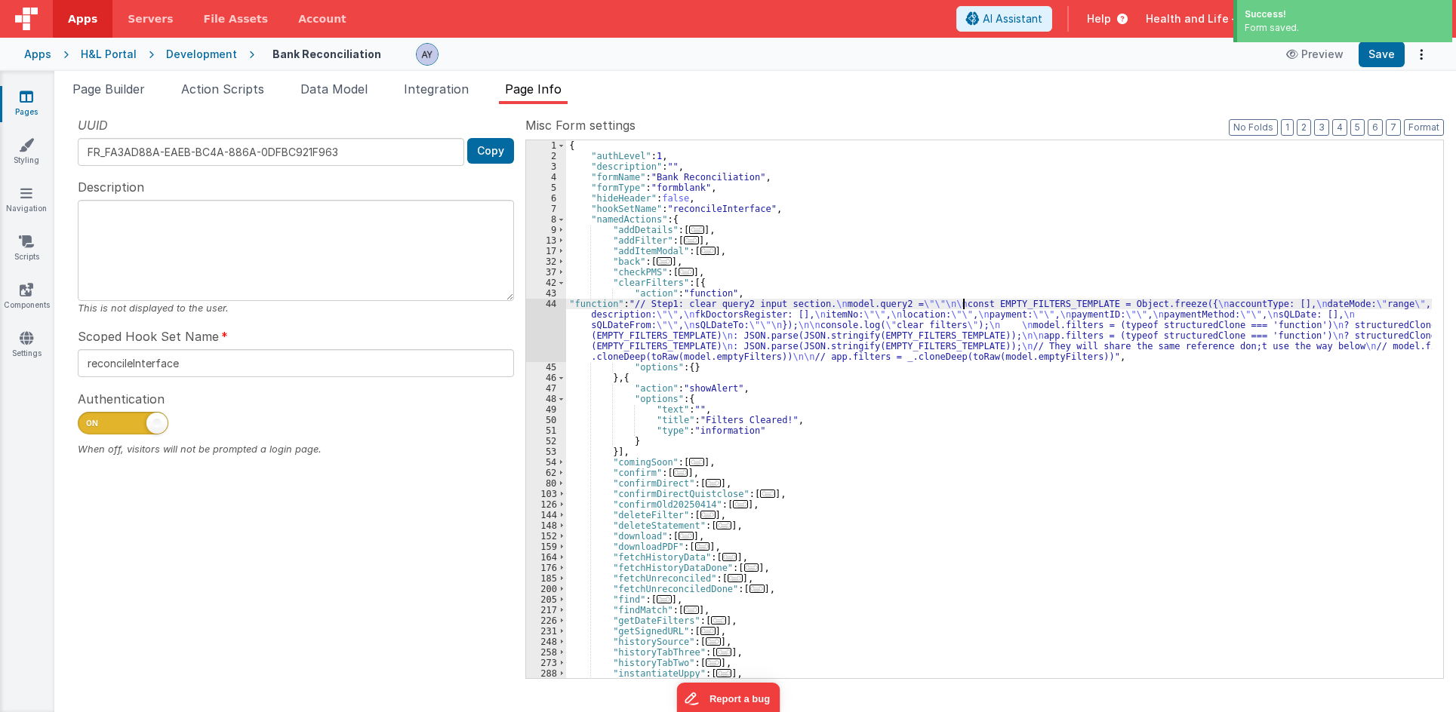
click at [962, 299] on div "{ "authLevel" : 1 , "description" : "" , "formName" : "Bank Reconciliation" , "…" at bounding box center [999, 419] width 866 height 559
click at [714, 367] on div "{ "authLevel" : 1 , "description" : "" , "formName" : "Bank Reconciliation" , "…" at bounding box center [999, 419] width 866 height 559
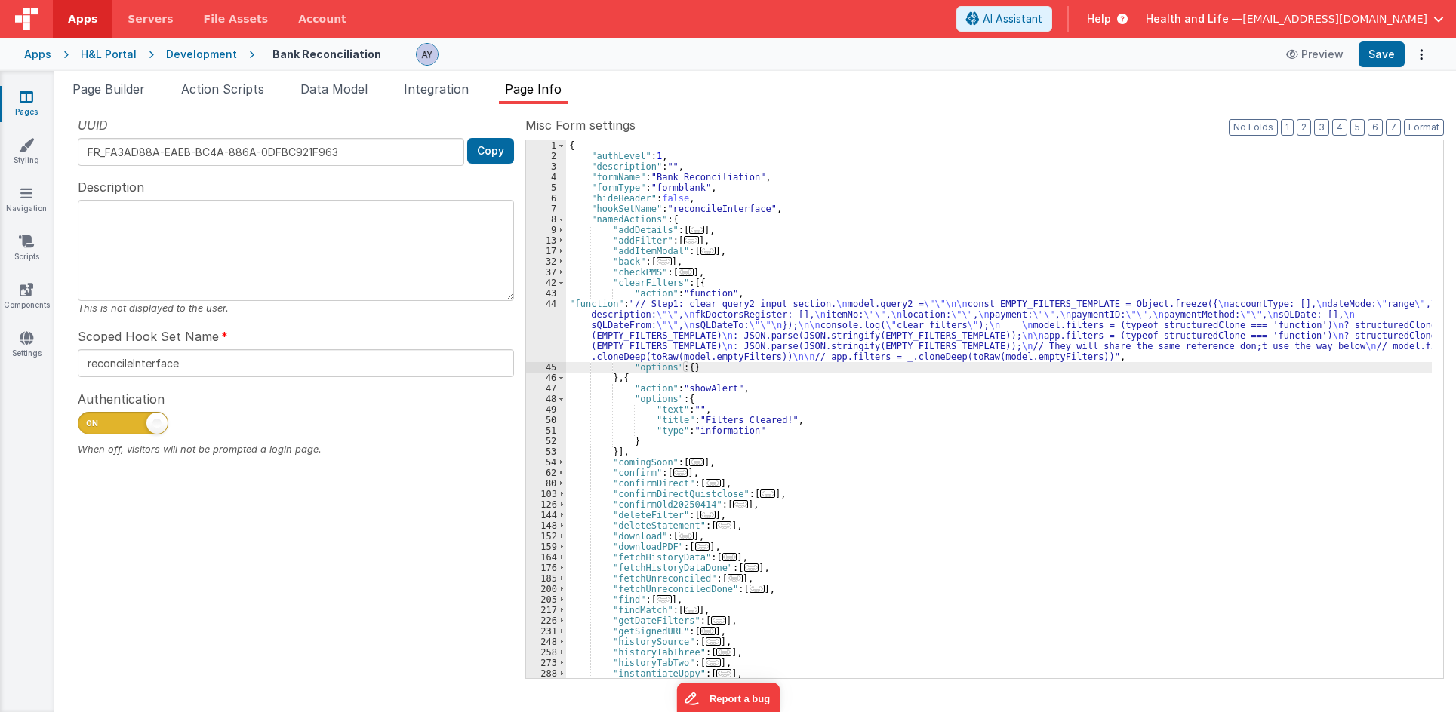
click at [753, 423] on div "{ "authLevel" : 1 , "description" : "" , "formName" : "Bank Reconciliation" , "…" at bounding box center [999, 419] width 866 height 559
click at [763, 437] on div "{ "authLevel" : 1 , "description" : "" , "formName" : "Bank Reconciliation" , "…" at bounding box center [999, 419] width 866 height 559
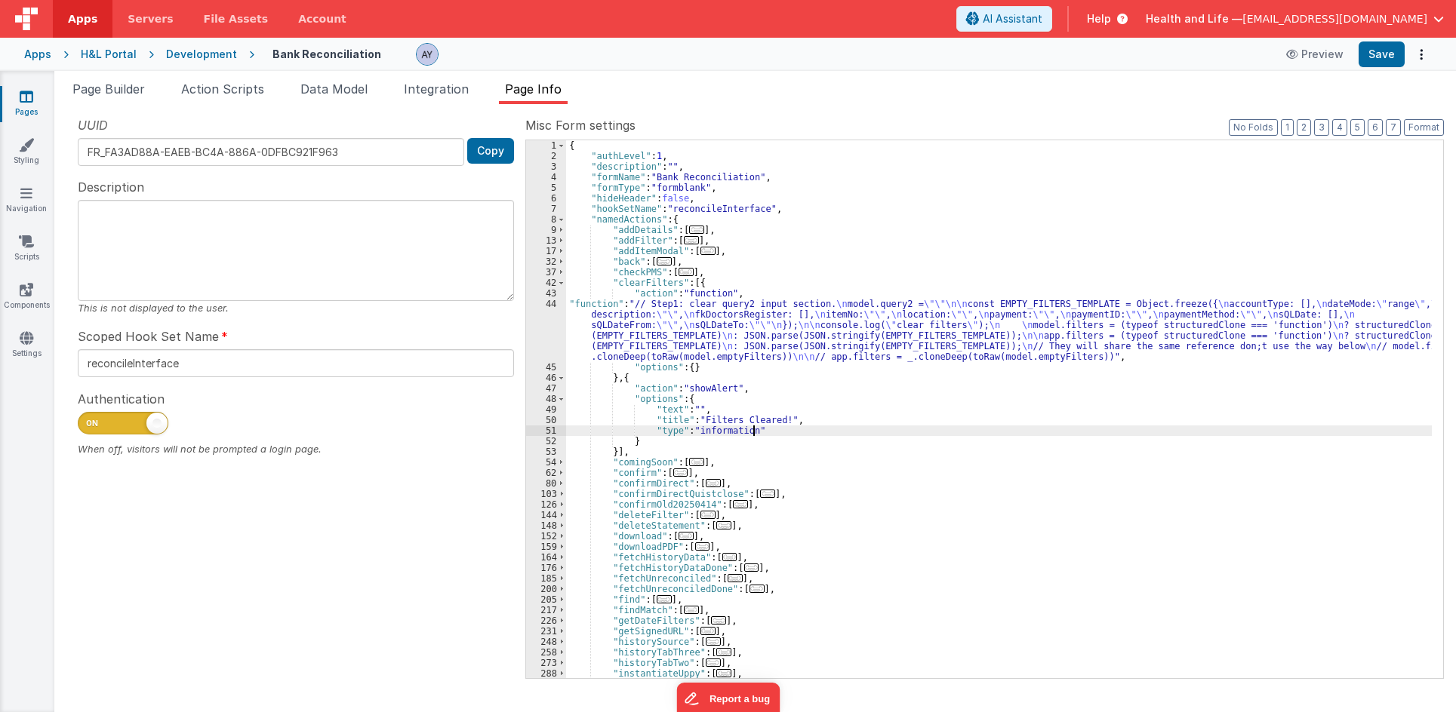
click at [768, 426] on div "{ "authLevel" : 1 , "description" : "" , "formName" : "Bank Reconciliation" , "…" at bounding box center [999, 419] width 866 height 559
click at [774, 411] on div "{ "authLevel" : 1 , "description" : "" , "formName" : "Bank Reconciliation" , "…" at bounding box center [999, 419] width 866 height 559
click at [784, 390] on div "{ "authLevel" : 1 , "description" : "" , "formName" : "Bank Reconciliation" , "…" at bounding box center [999, 419] width 866 height 559
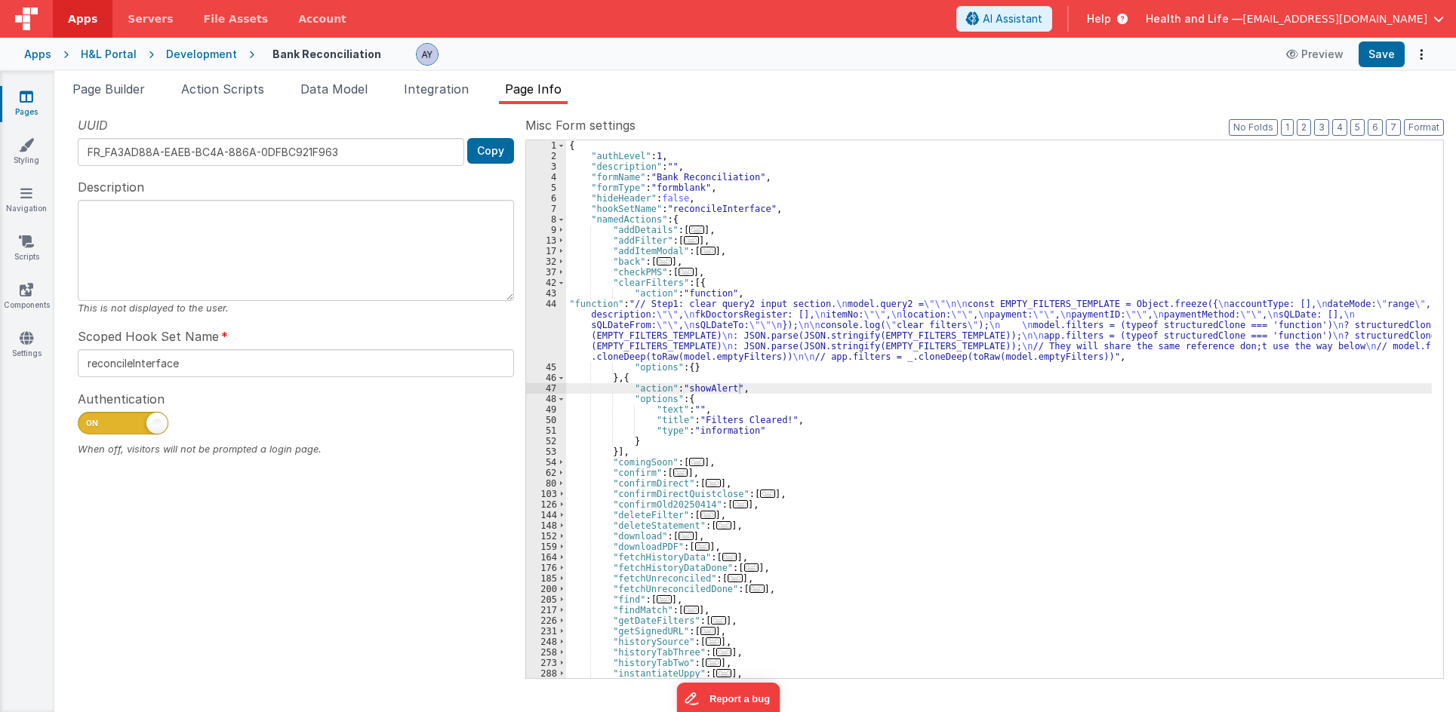
click at [735, 270] on div "{ "authLevel" : 1 , "description" : "" , "formName" : "Bank Reconciliation" , "…" at bounding box center [999, 419] width 866 height 559
click at [656, 261] on span "..." at bounding box center [663, 261] width 15 height 8
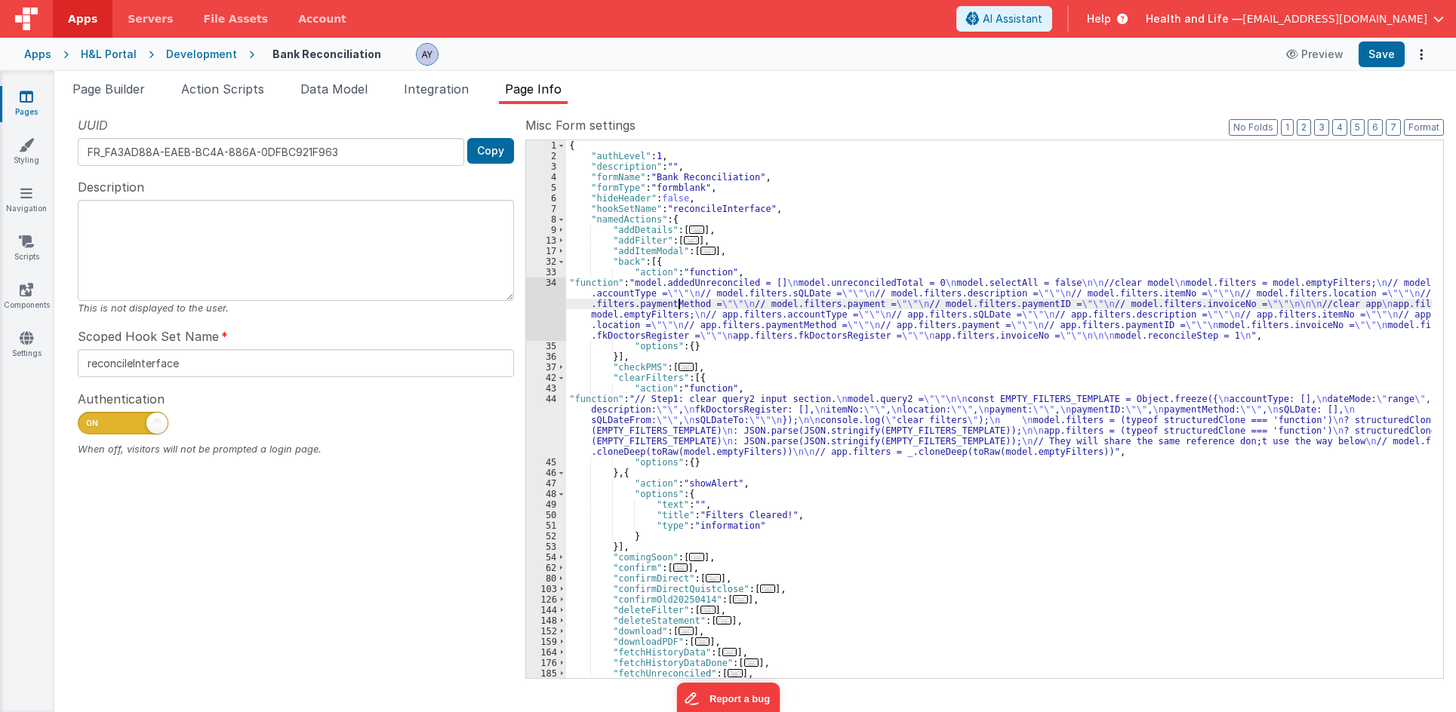
click at [678, 303] on div "{ "authLevel" : 1 , "description" : "" , "formName" : "Bank Reconciliation" , "…" at bounding box center [999, 419] width 866 height 559
click at [527, 318] on div "34" at bounding box center [546, 309] width 40 height 63
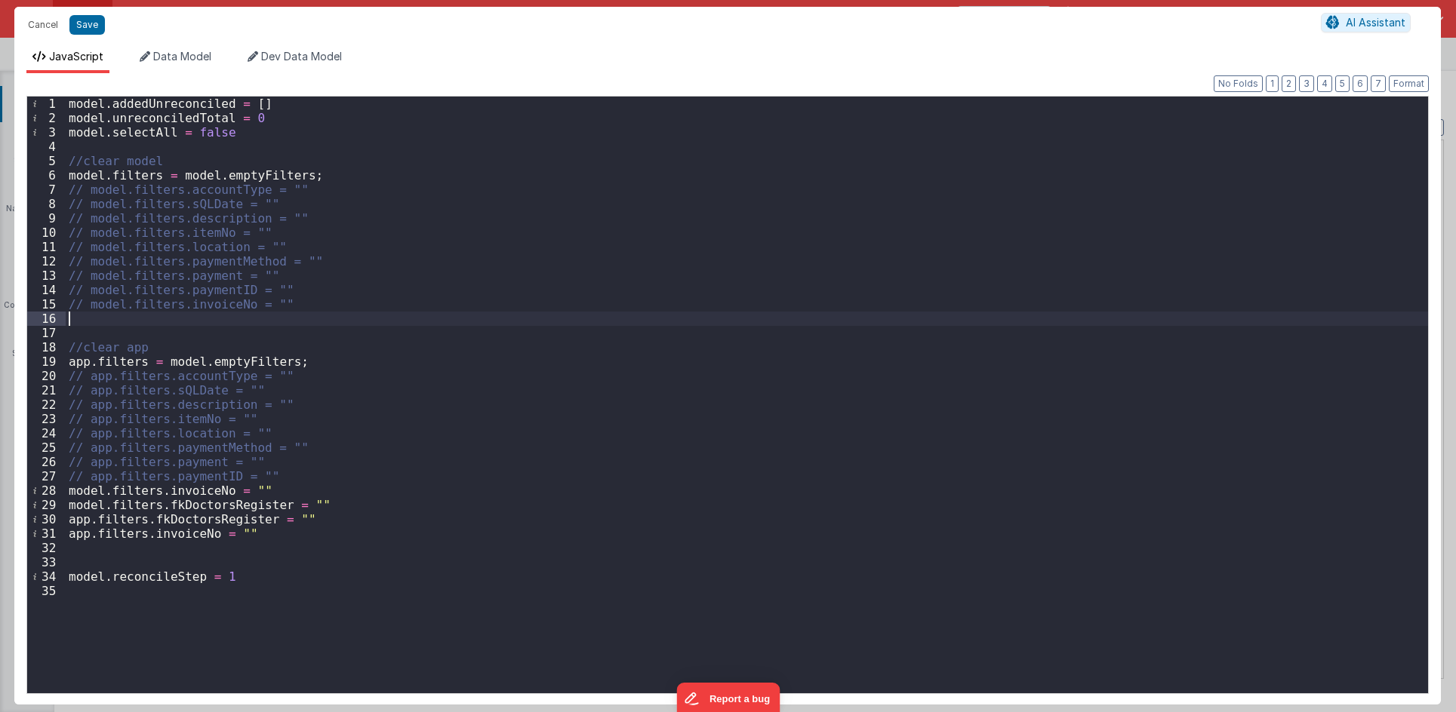
click at [527, 318] on div "model . addedUnreconciled = [ ] model . unreconciledTotal = 0 model . selectAll…" at bounding box center [747, 410] width 1362 height 626
click at [178, 195] on div "model . addedUnreconciled = [ ] model . unreconciledTotal = 0 model . selectAll…" at bounding box center [747, 410] width 1362 height 626
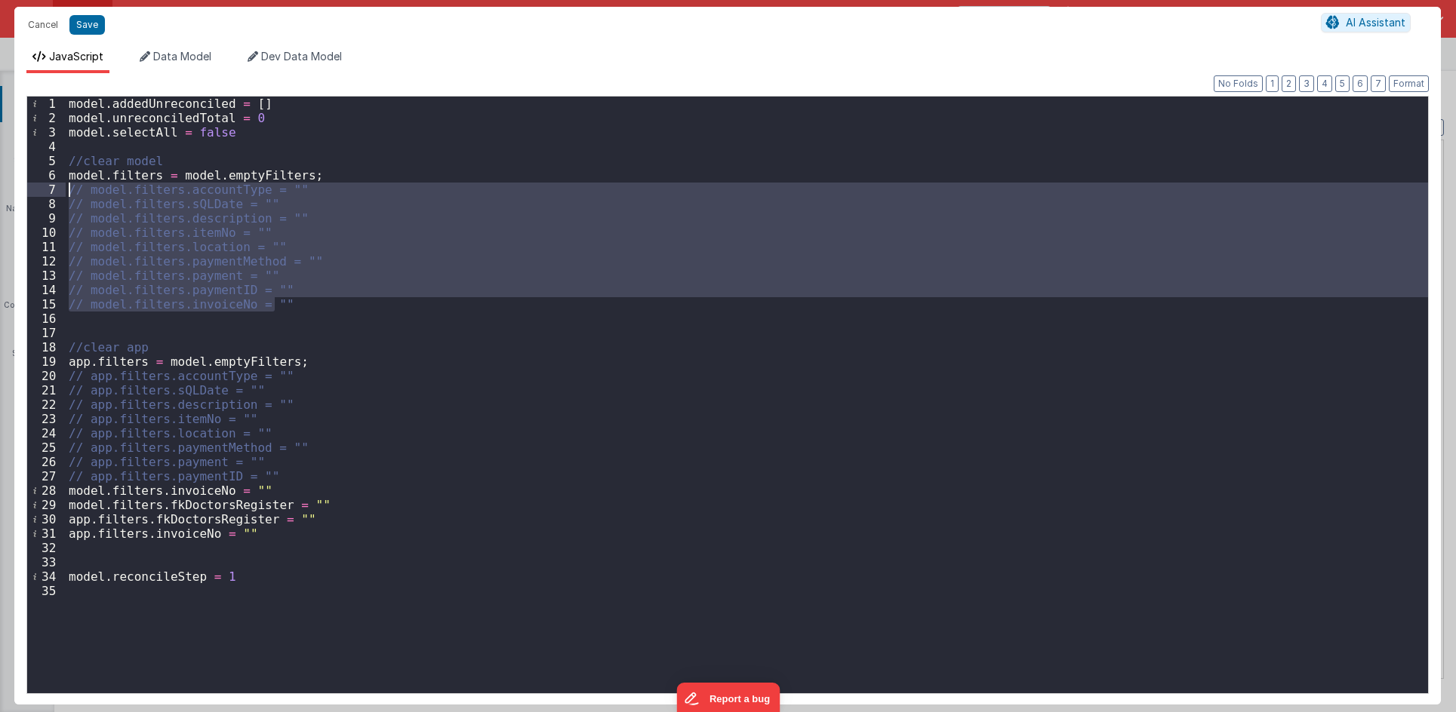
drag, startPoint x: 288, startPoint y: 305, endPoint x: 5, endPoint y: 183, distance: 308.9
click at [5, 183] on div "Cancel Save AI Assistant JavaScript Data Model Dev Data Model Format 7 6 5 4 3 …" at bounding box center [728, 356] width 1456 height 712
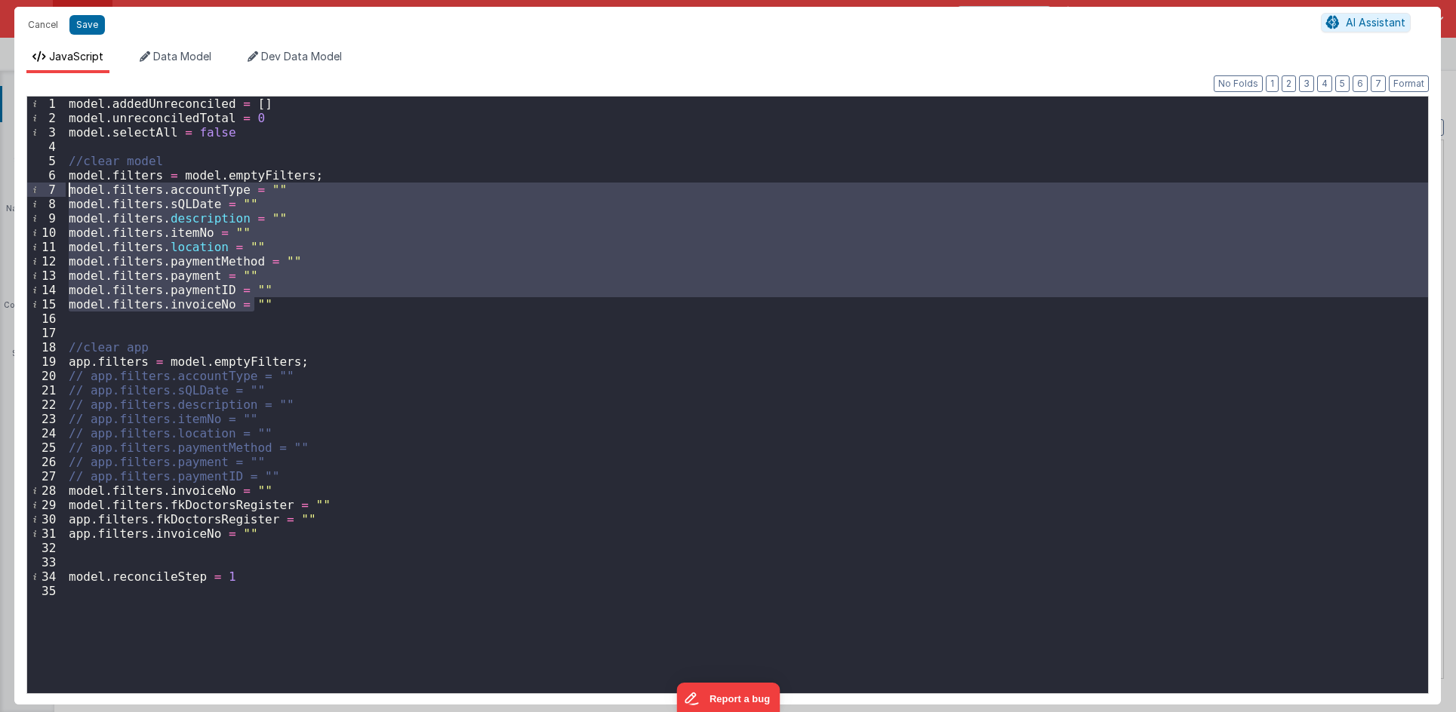
drag, startPoint x: 330, startPoint y: 297, endPoint x: 33, endPoint y: 183, distance: 317.7
click at [33, 183] on div "1 2 3 4 5 6 7 8 9 10 11 12 13 14 15 16 17 18 19 20 21 22 23 24 25 26 27 28 29 3…" at bounding box center [727, 395] width 1402 height 598
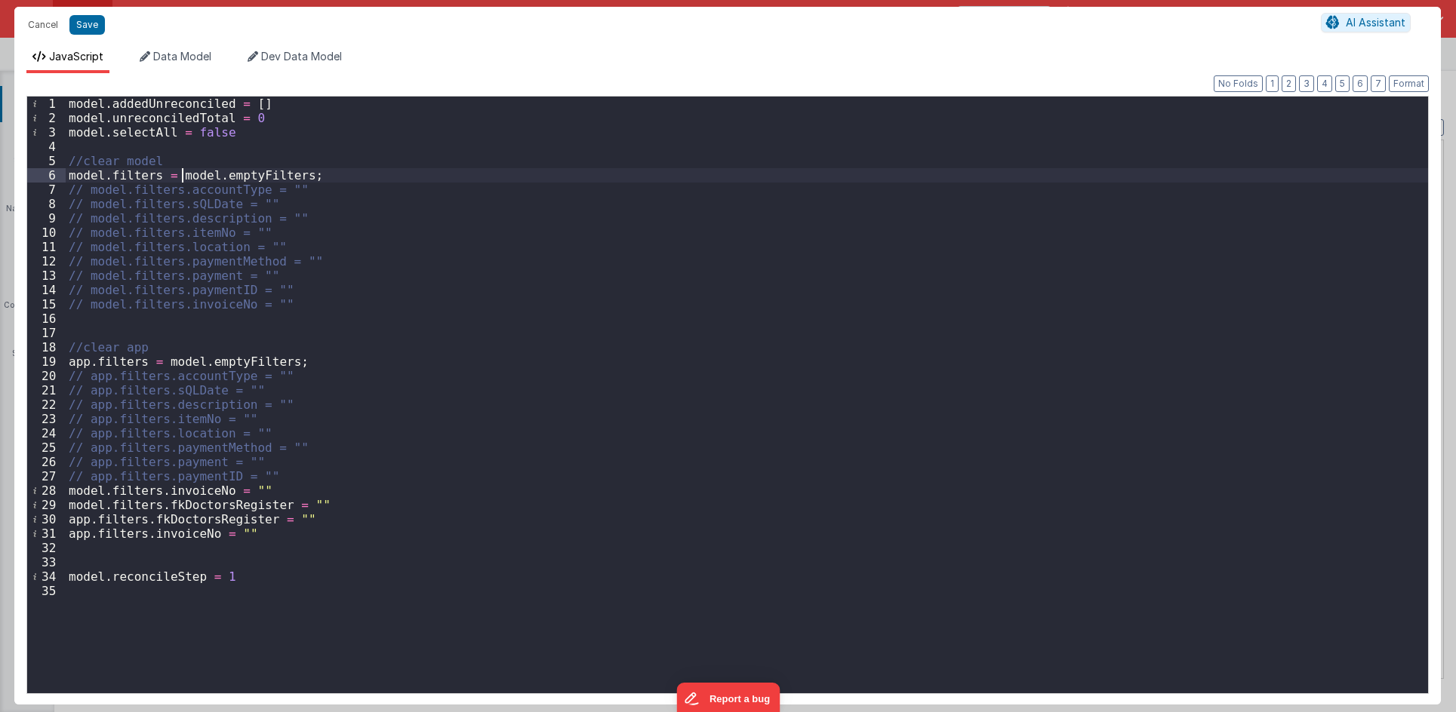
click at [181, 177] on div "model . addedUnreconciled = [ ] model . unreconciledTotal = 0 model . selectAll…" at bounding box center [747, 410] width 1362 height 626
click at [178, 175] on div "model . addedUnreconciled = [ ] model . unreconciledTotal = 0 model . selectAll…" at bounding box center [747, 410] width 1362 height 626
click at [374, 178] on div "model . addedUnreconciled = [ ] model . unreconciledTotal = 0 model . selectAll…" at bounding box center [747, 410] width 1362 height 626
click at [422, 174] on div "model . addedUnreconciled = [ ] model . unreconciledTotal = 0 model . selectAll…" at bounding box center [747, 410] width 1362 height 626
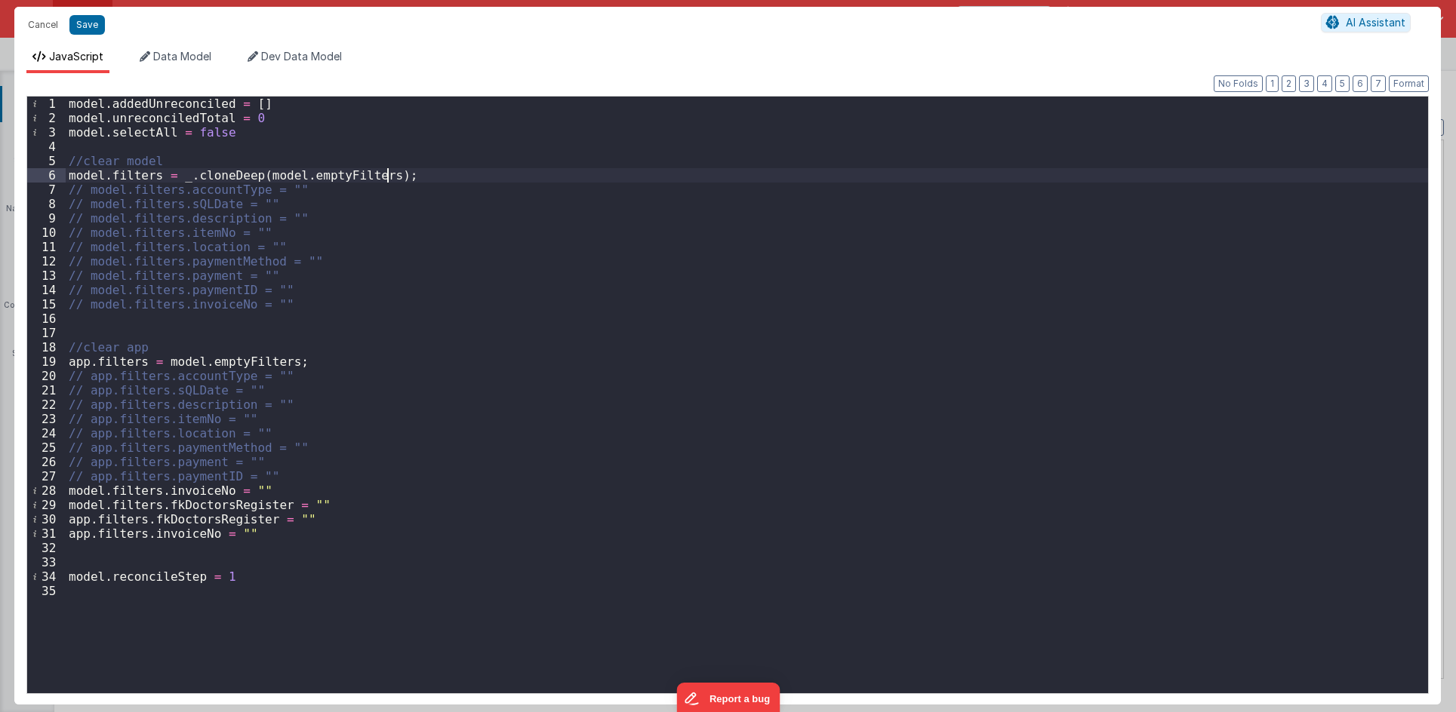
click at [351, 176] on div "model . addedUnreconciled = [ ] model . unreconciledTotal = 0 model . selectAll…" at bounding box center [747, 410] width 1362 height 626
drag, startPoint x: 184, startPoint y: 178, endPoint x: 416, endPoint y: 177, distance: 231.7
click at [415, 178] on div "model . addedUnreconciled = [ ] model . unreconciledTotal = 0 model . selectAll…" at bounding box center [747, 410] width 1362 height 626
drag, startPoint x: 161, startPoint y: 362, endPoint x: 328, endPoint y: 360, distance: 167.5
click at [328, 360] on div "model . addedUnreconciled = [ ] model . unreconciledTotal = 0 model . selectAll…" at bounding box center [747, 410] width 1362 height 626
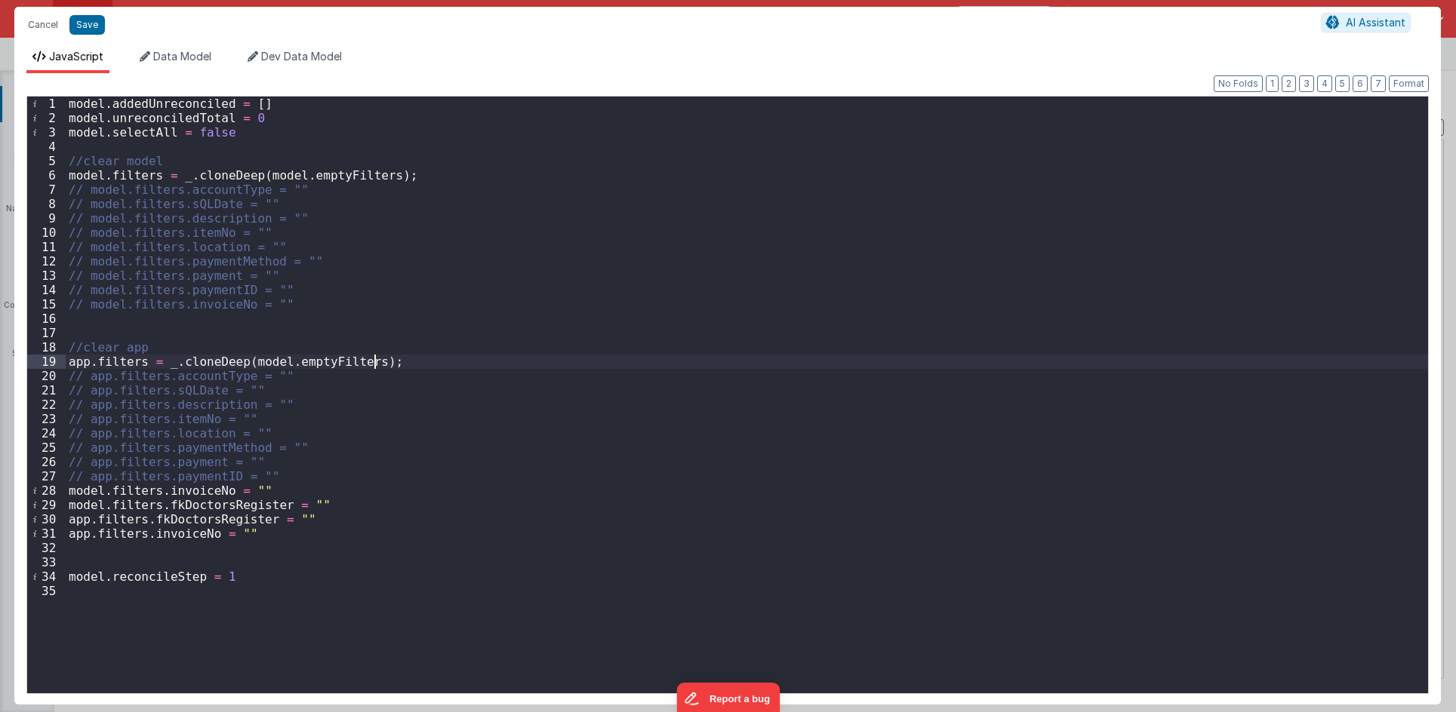
click at [334, 310] on div "model . addedUnreconciled = [ ] model . unreconciledTotal = 0 model . selectAll…" at bounding box center [747, 410] width 1362 height 626
click at [81, 26] on button "Save" at bounding box center [86, 25] width 35 height 20
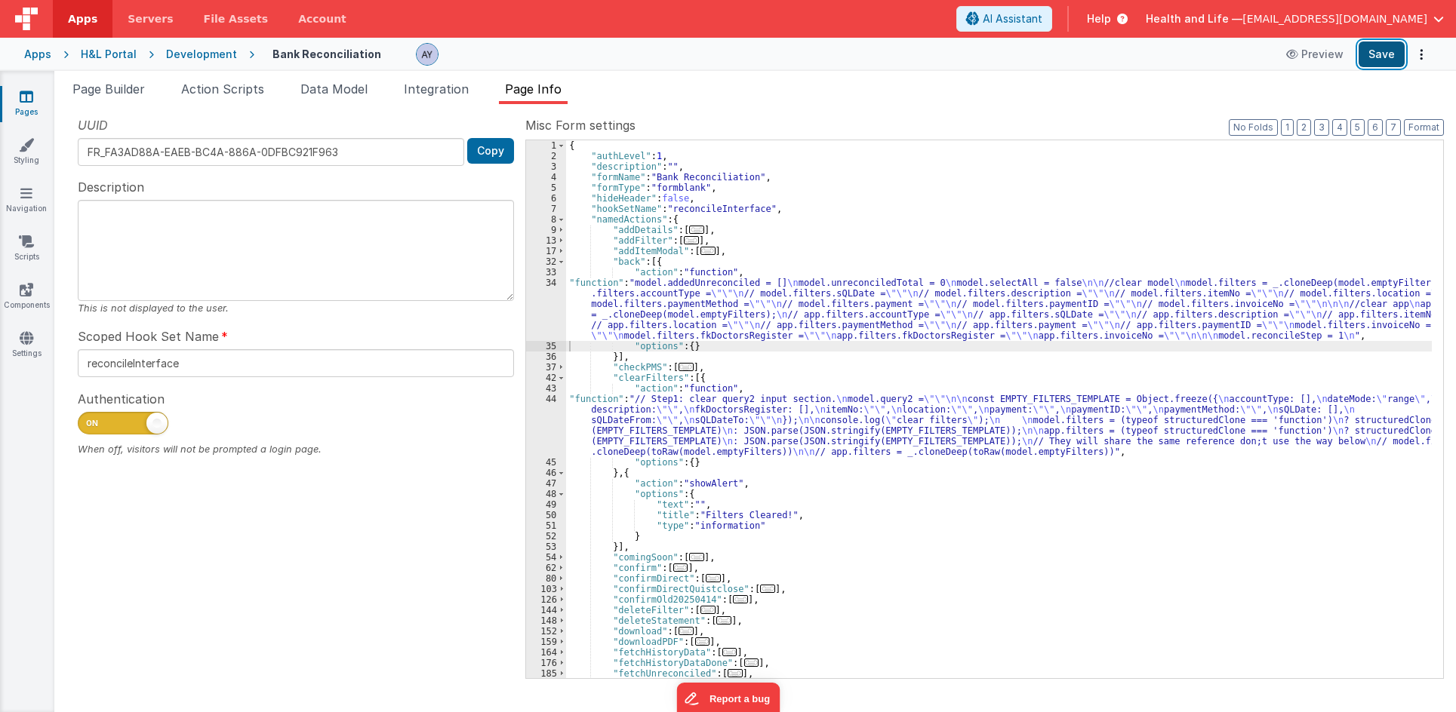
click at [1378, 60] on button "Save" at bounding box center [1381, 55] width 46 height 26
drag, startPoint x: 610, startPoint y: 284, endPoint x: 575, endPoint y: 301, distance: 39.2
click at [610, 284] on div "{ "authLevel" : 1 , "description" : "" , "formName" : "Bank Reconciliation" , "…" at bounding box center [999, 419] width 866 height 559
click at [545, 308] on div "34" at bounding box center [546, 309] width 40 height 63
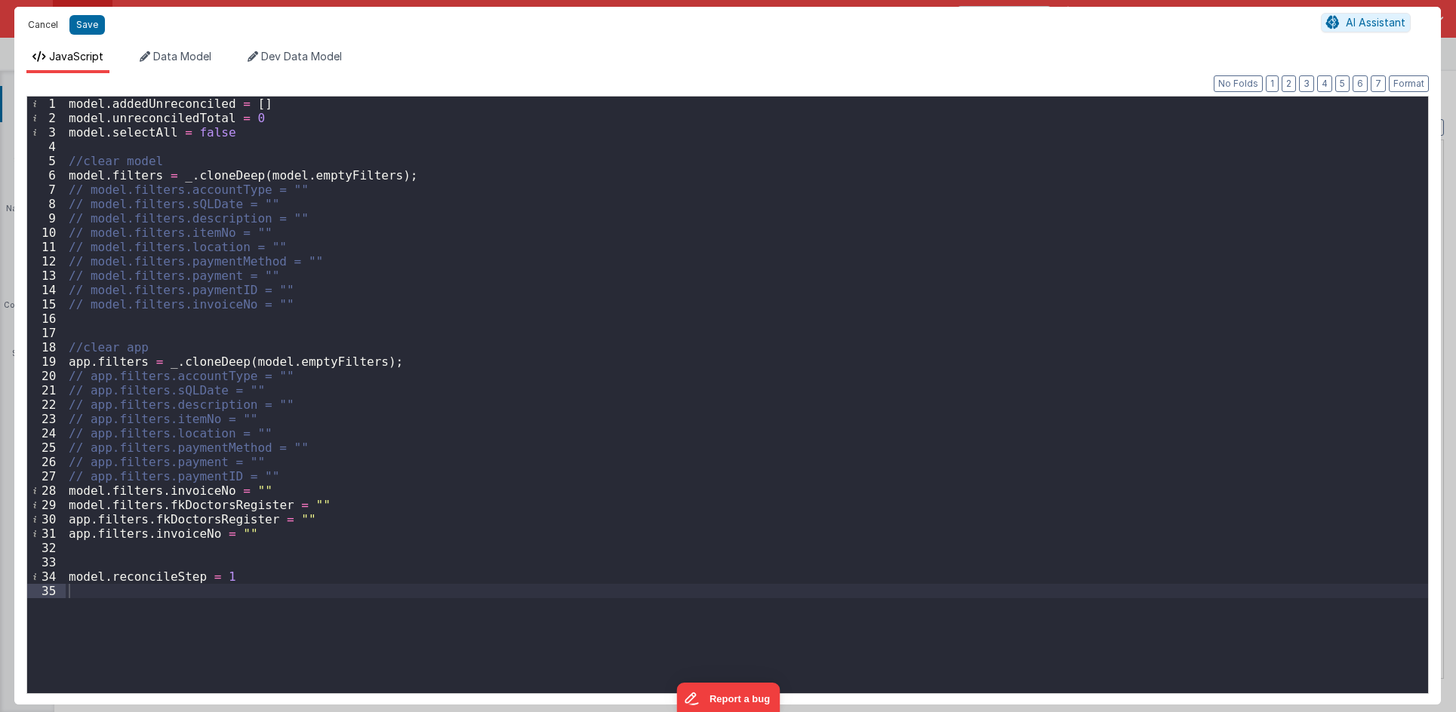
click at [35, 28] on button "Cancel" at bounding box center [42, 24] width 45 height 21
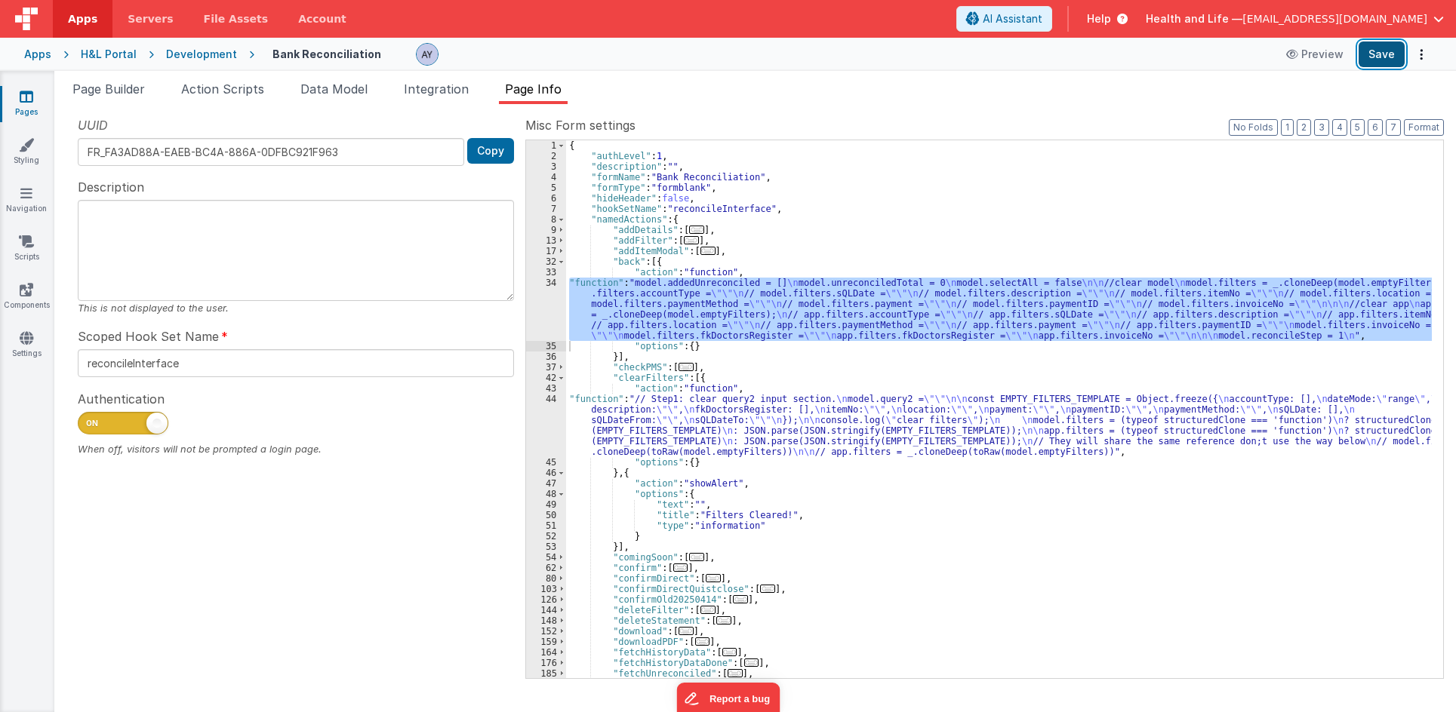
click at [1373, 57] on button "Save" at bounding box center [1381, 55] width 46 height 26
click at [208, 48] on div "Development" at bounding box center [201, 54] width 71 height 15
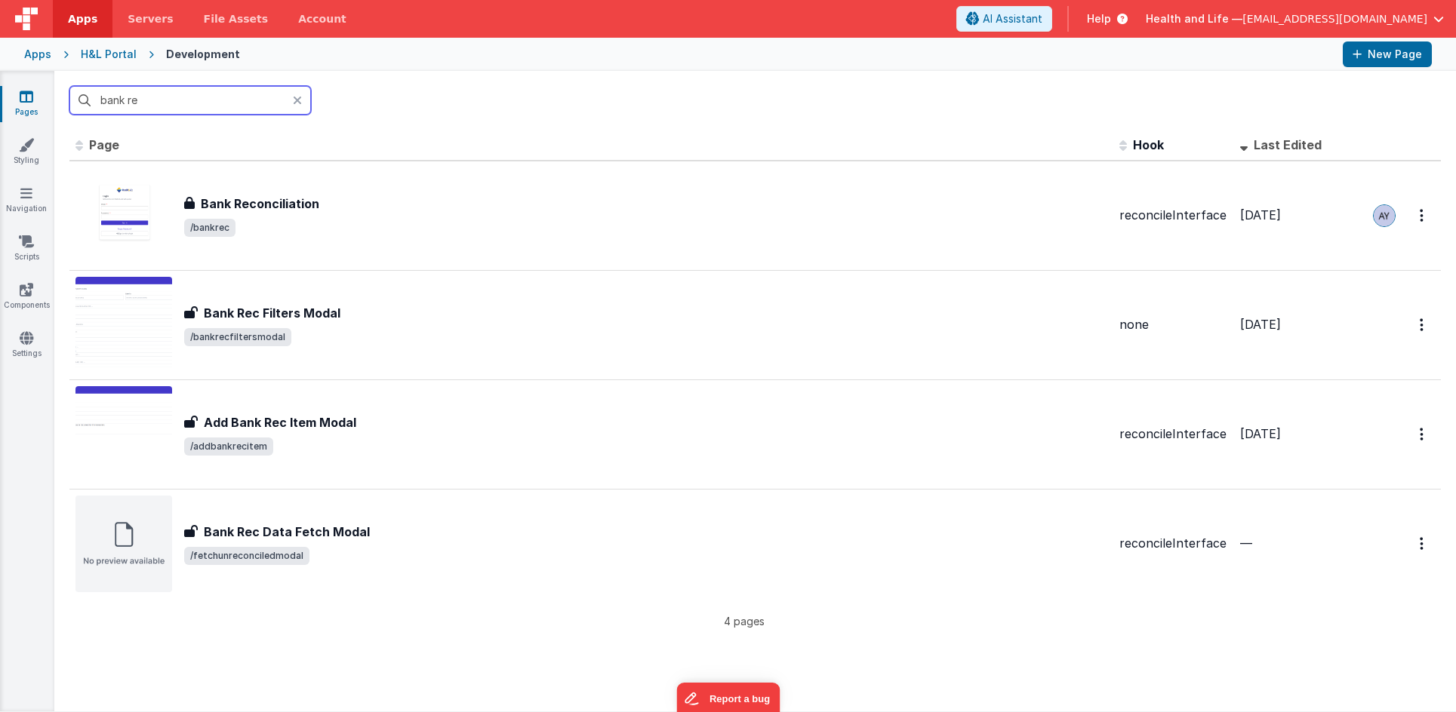
click at [138, 94] on input "bank re" at bounding box center [189, 100] width 241 height 29
click at [161, 99] on input "bank re" at bounding box center [189, 100] width 241 height 29
drag, startPoint x: 171, startPoint y: 100, endPoint x: 66, endPoint y: 100, distance: 104.9
click at [66, 100] on div "bank re" at bounding box center [754, 100] width 1401 height 59
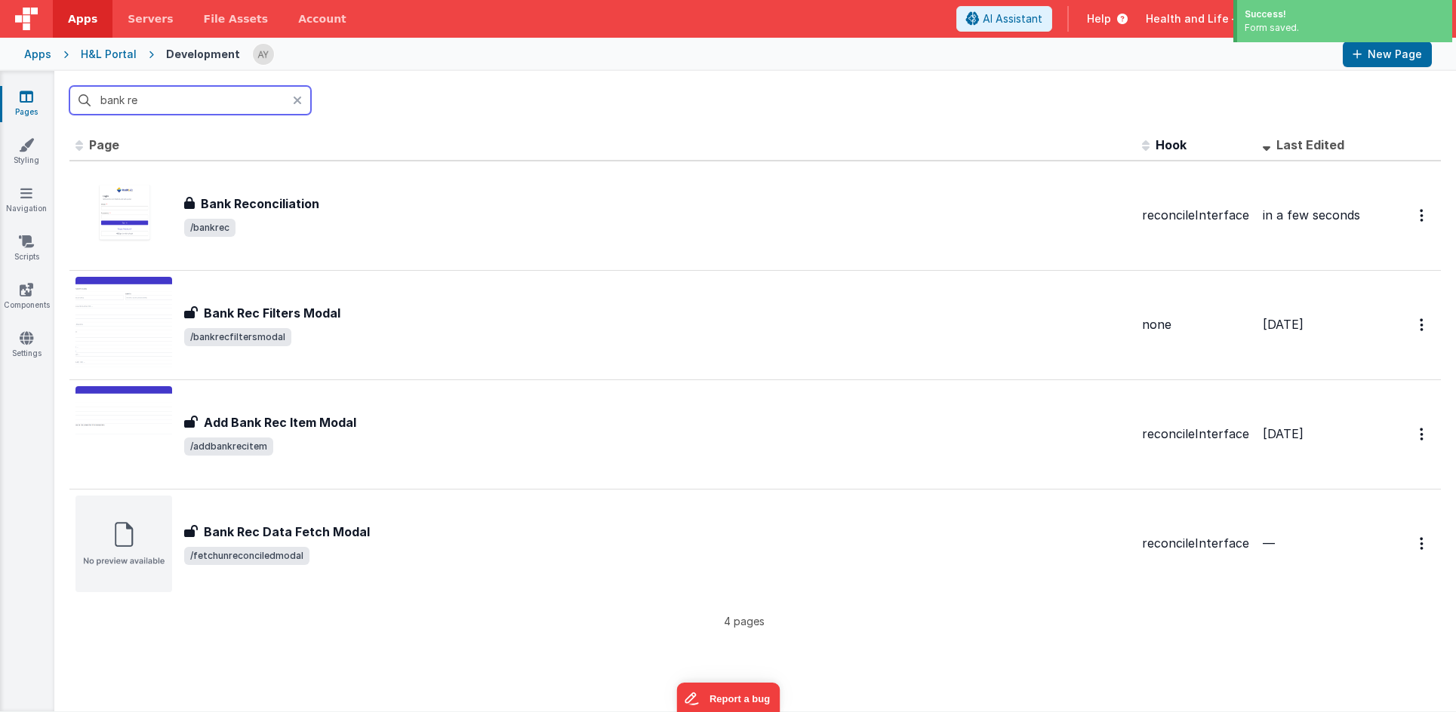
type input "s"
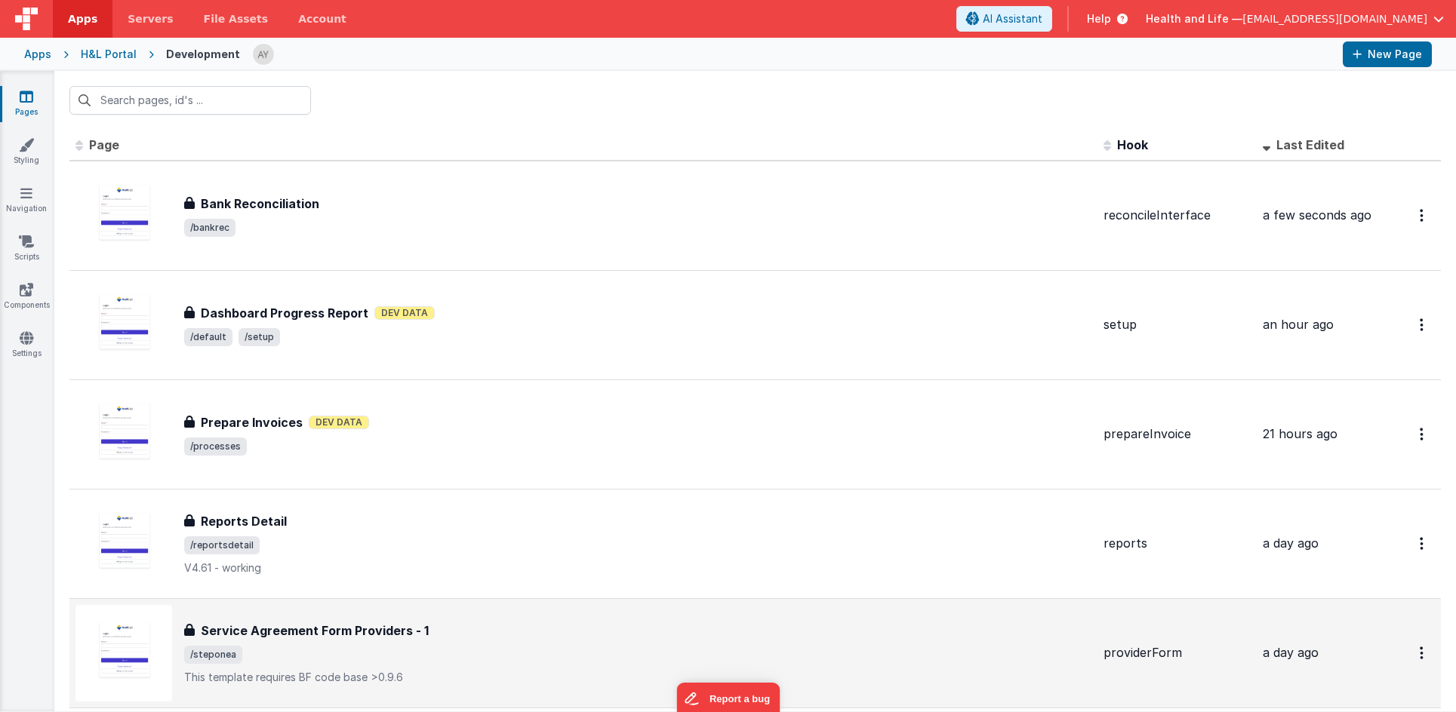
click at [293, 650] on span "/steponea" at bounding box center [637, 655] width 907 height 18
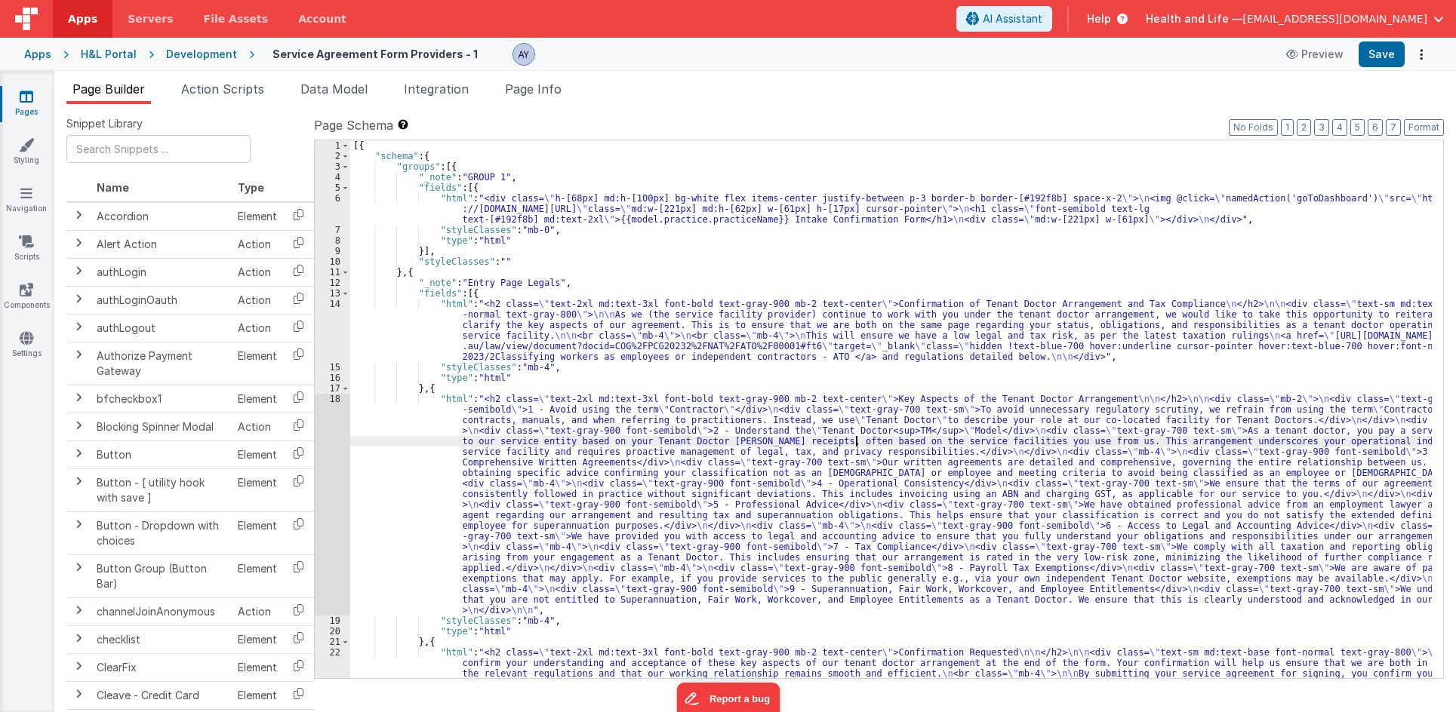
click at [858, 442] on div "[{ "schema" : { "groups" : [{ "_note" : "GROUP 1" , "fields" : [{ "html" : "<di…" at bounding box center [890, 435] width 1081 height 591
click at [758, 395] on div "[{ "schema" : { "groups" : [{ "_note" : "GROUP 1" , "fields" : [{ "html" : "<di…" at bounding box center [890, 435] width 1081 height 591
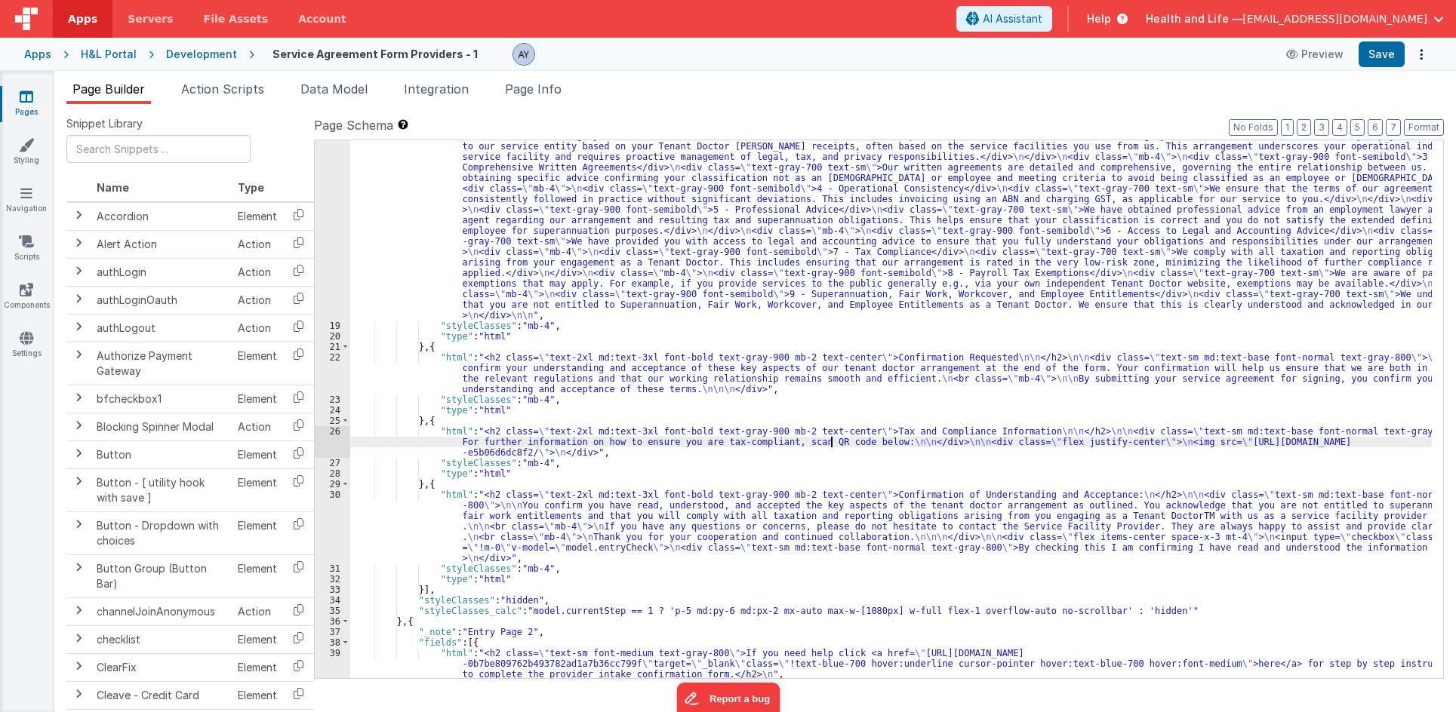
click at [829, 441] on div ""html" : "<h2 class= \" text-2xl md:text-3xl font-bold text-gray-900 mb-2 text-…" at bounding box center [890, 495] width 1081 height 792
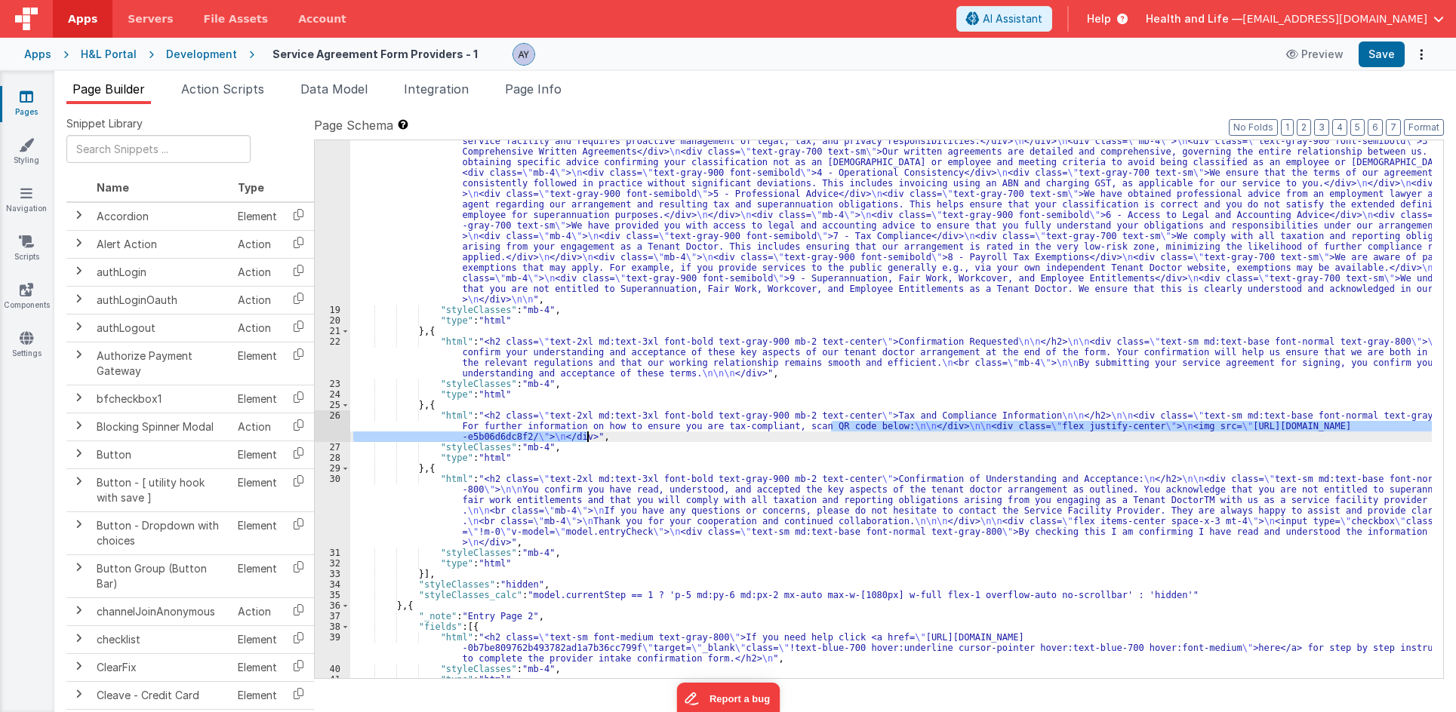
scroll to position [312, 0]
click at [1191, 400] on div ""html" : "<h2 class= \" text-2xl md:text-3xl font-bold text-gray-900 mb-2 text-…" at bounding box center [890, 467] width 1081 height 770
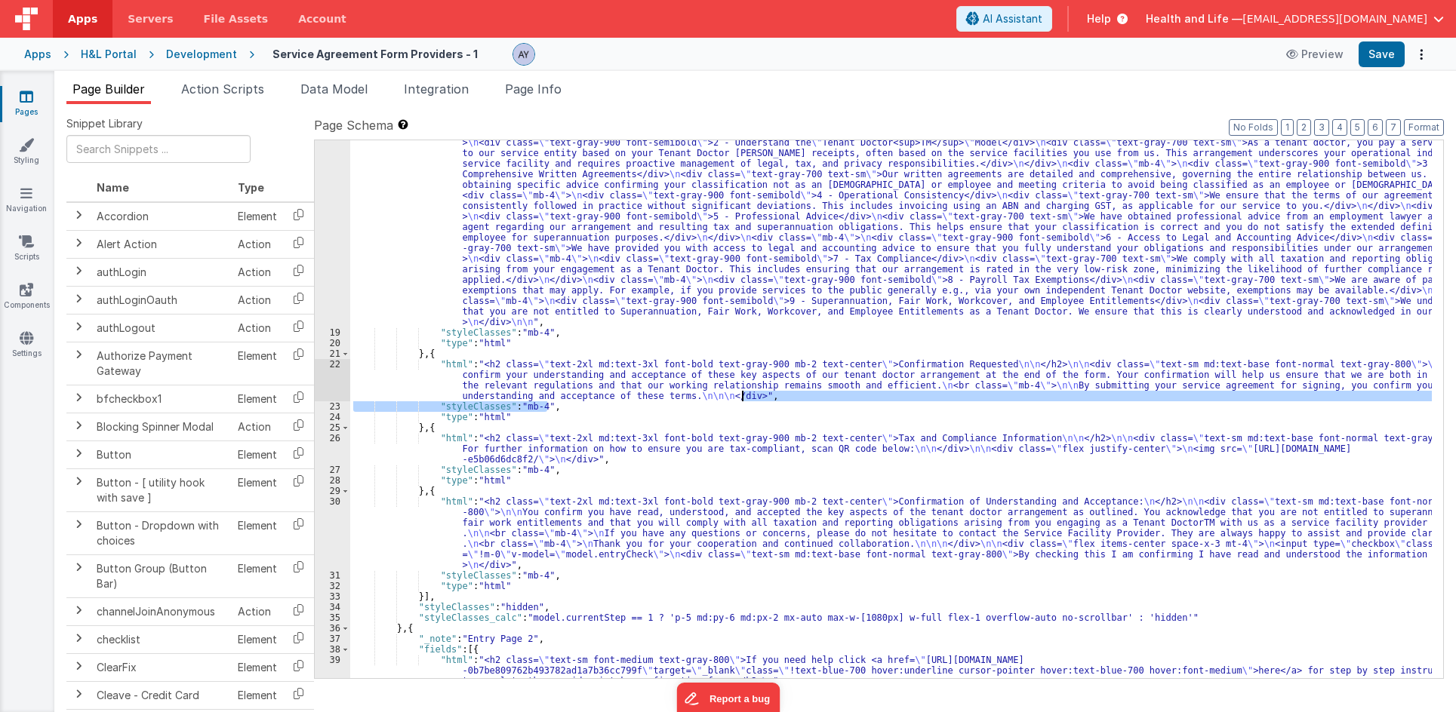
scroll to position [285, 0]
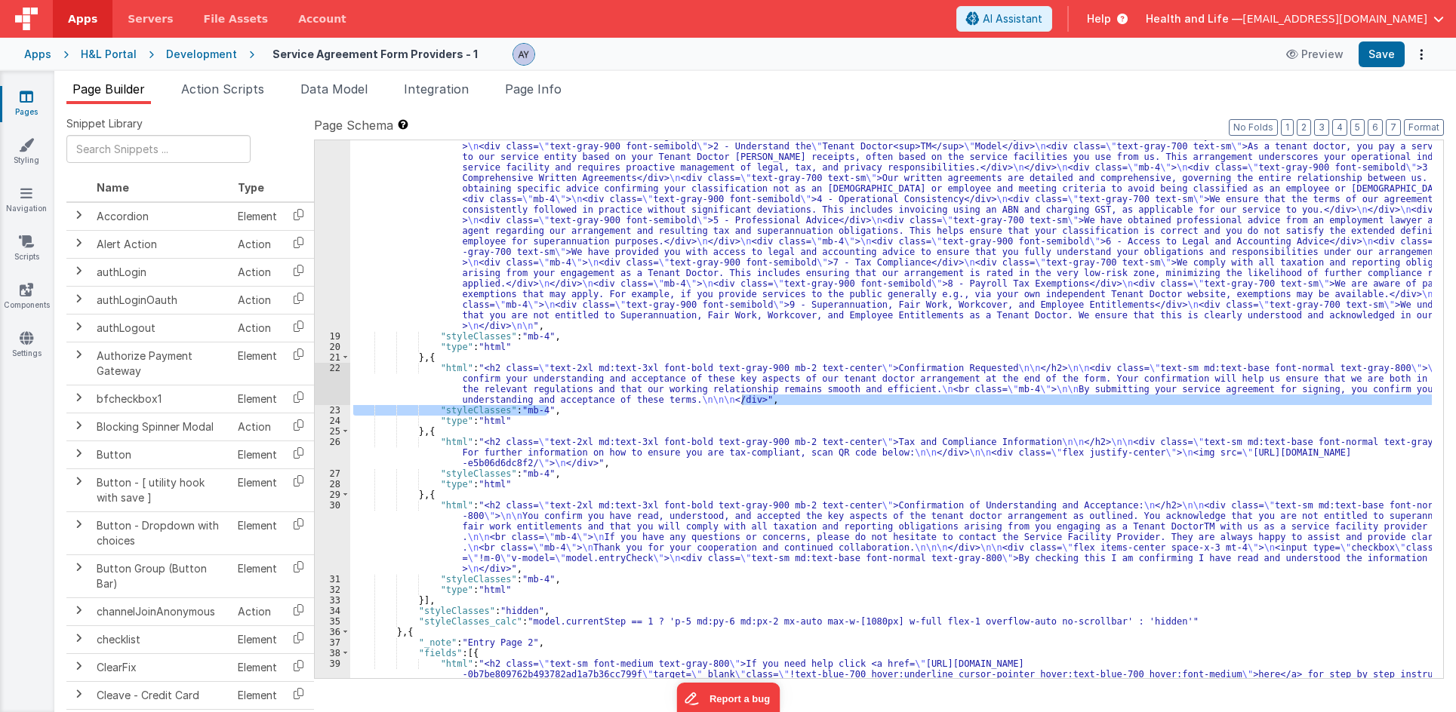
click at [822, 464] on div ""html" : "<h2 class= \" text-2xl md:text-3xl font-bold text-gray-900 mb-2 text-…" at bounding box center [890, 505] width 1081 height 792
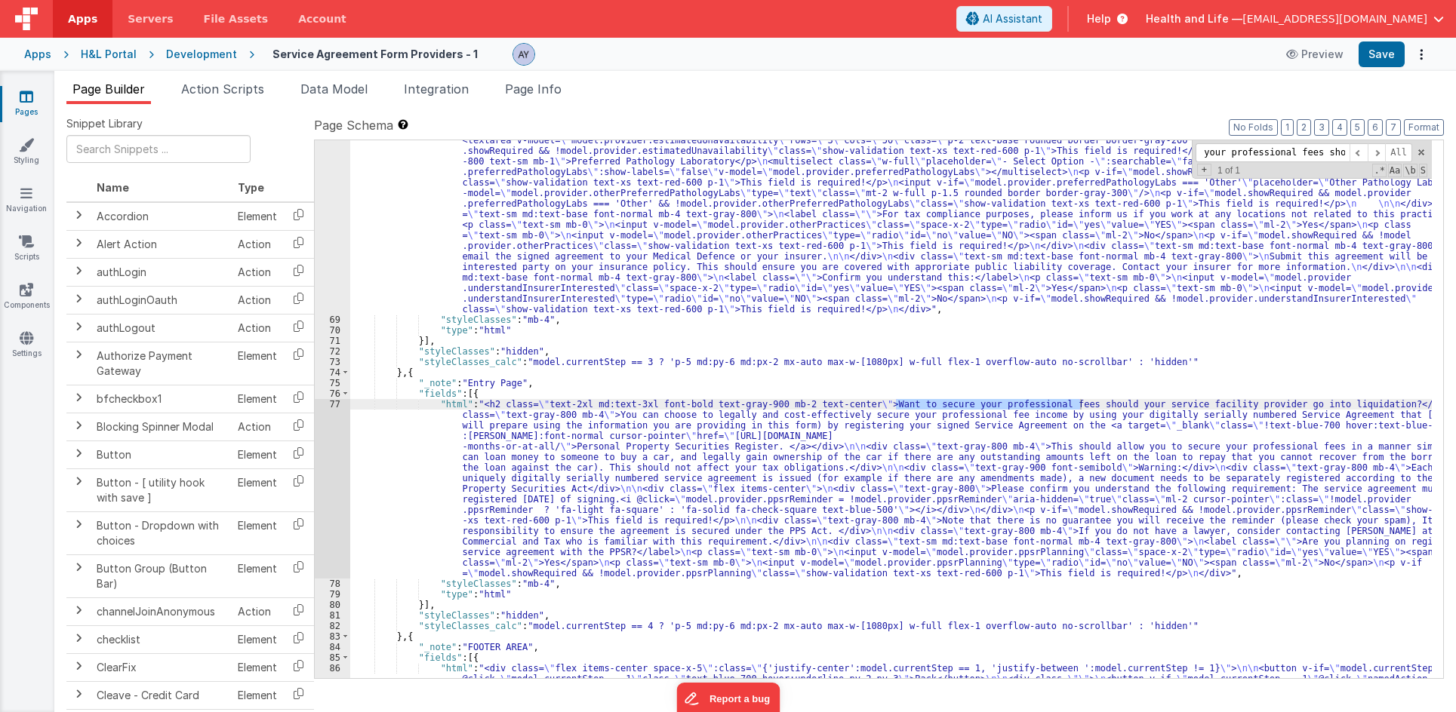
scroll to position [0, 40]
type input "secure your professional fees should"
click at [487, 518] on div ""html" : "<h2 class= \" text-2xl md:text-3xl font-bold text-gray-900 mb-2 text-…" at bounding box center [890, 457] width 1081 height 918
click at [325, 455] on div "77" at bounding box center [332, 489] width 35 height 180
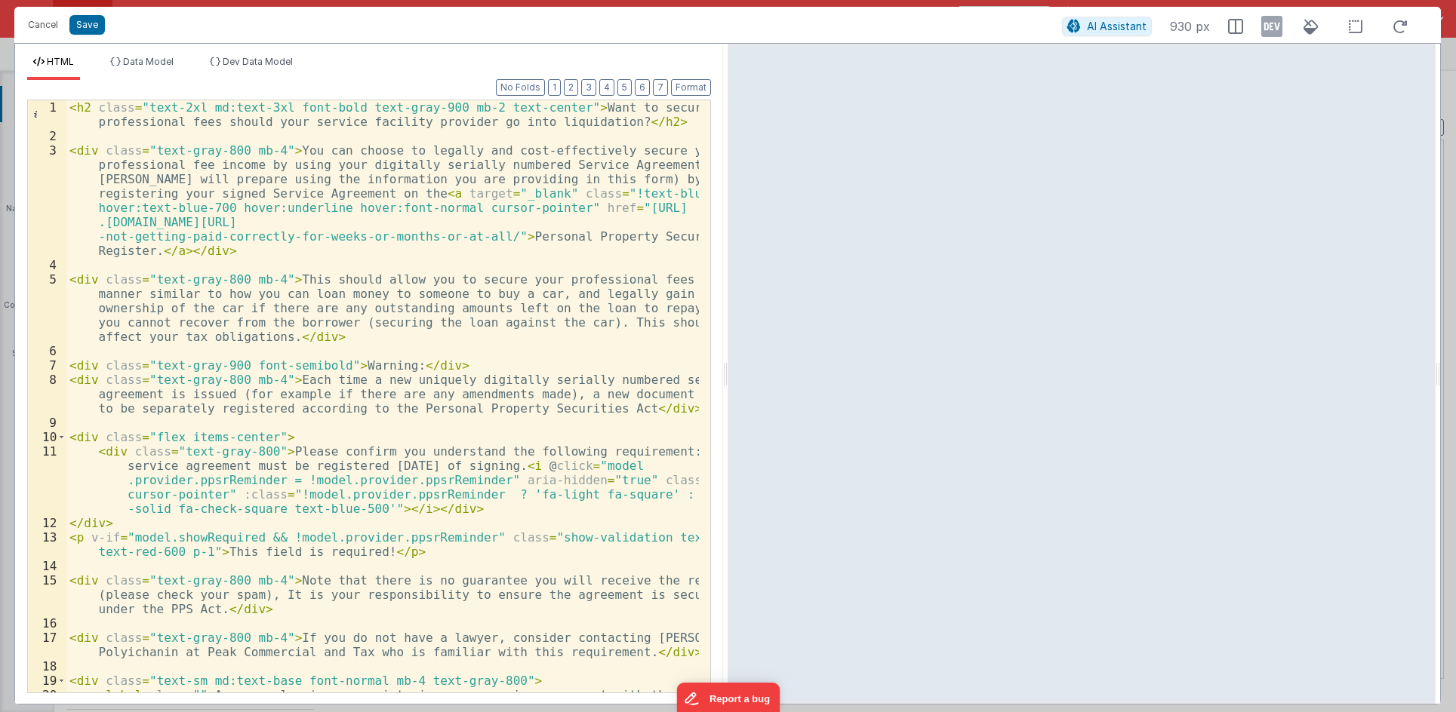
click at [454, 359] on div "< h2 class = "text-2xl md:text-3xl font-bold text-gray-900 mb-2 text-center" > …" at bounding box center [382, 425] width 632 height 650
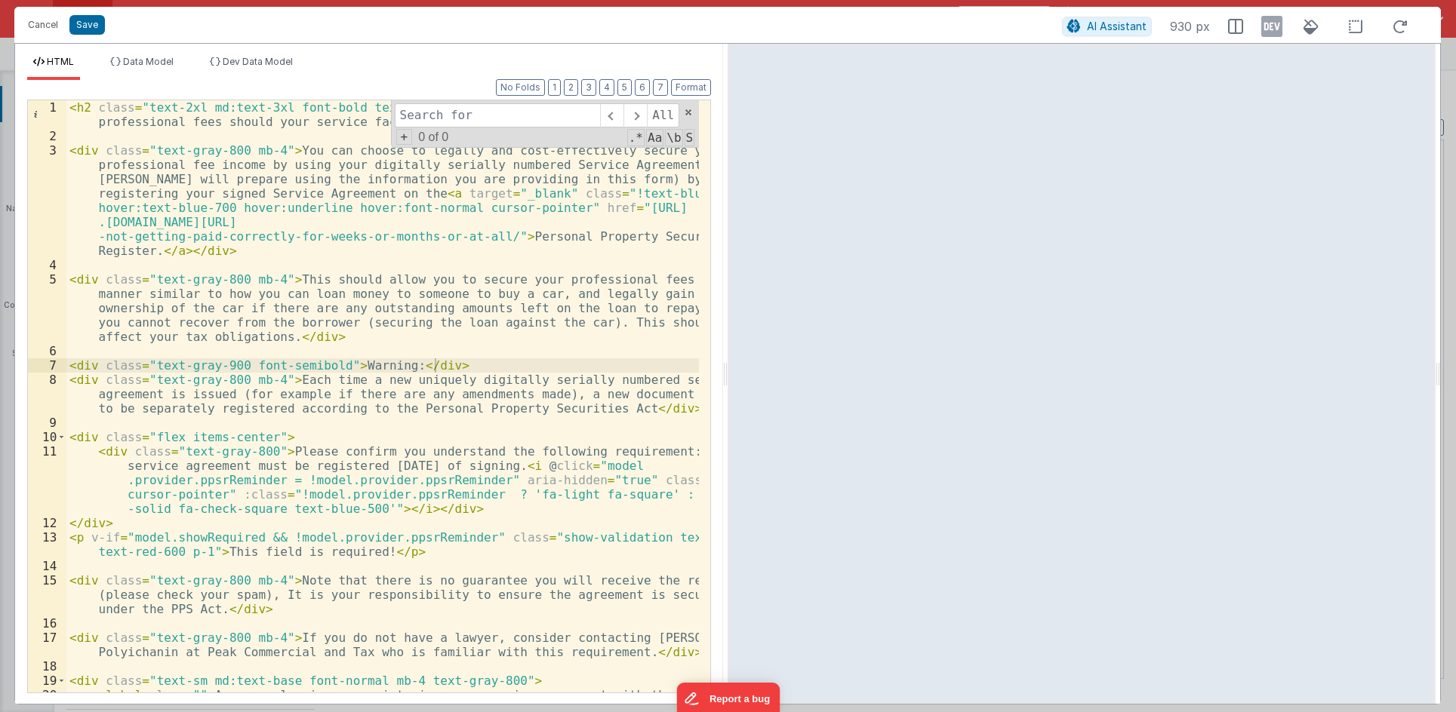
type input "correctly-for-weeks-or-months-or-at-all/"
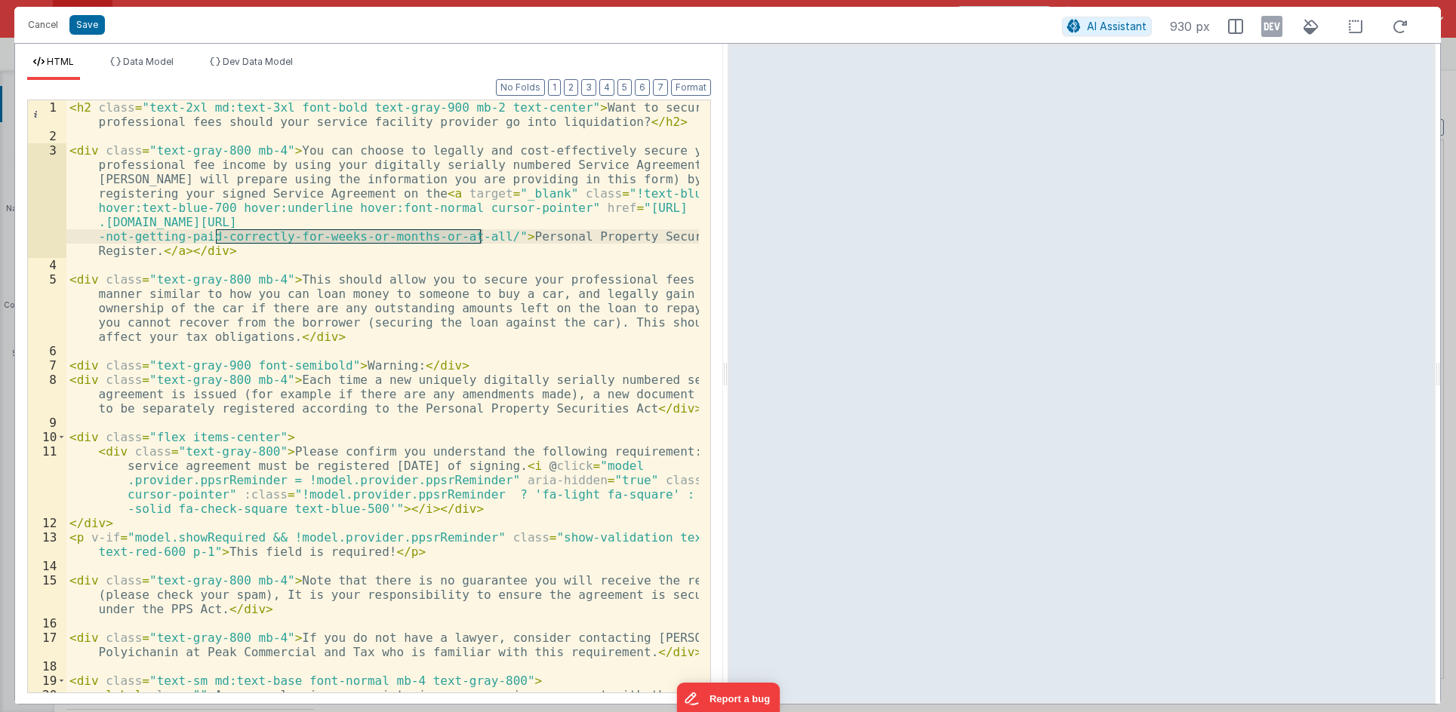
click at [484, 254] on div "< h2 class = "text-2xl md:text-3xl font-bold text-gray-900 mb-2 text-center" > …" at bounding box center [382, 425] width 632 height 650
click at [269, 72] on li "Dev Data Model" at bounding box center [251, 68] width 95 height 24
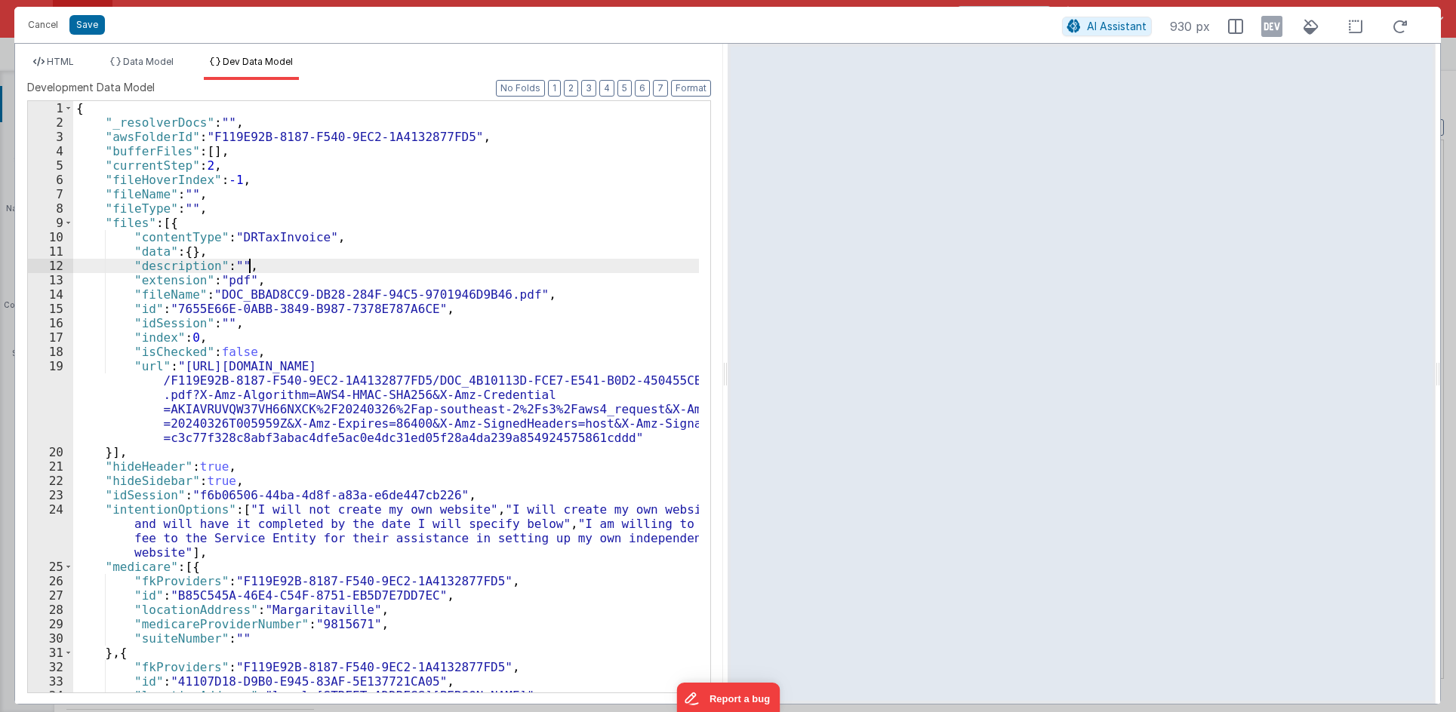
click at [357, 260] on div "{ "_resolverDocs" : "" , "awsFolderId" : "F119E92B-8187-F540-9EC2-1A4132877FD5"…" at bounding box center [386, 411] width 626 height 620
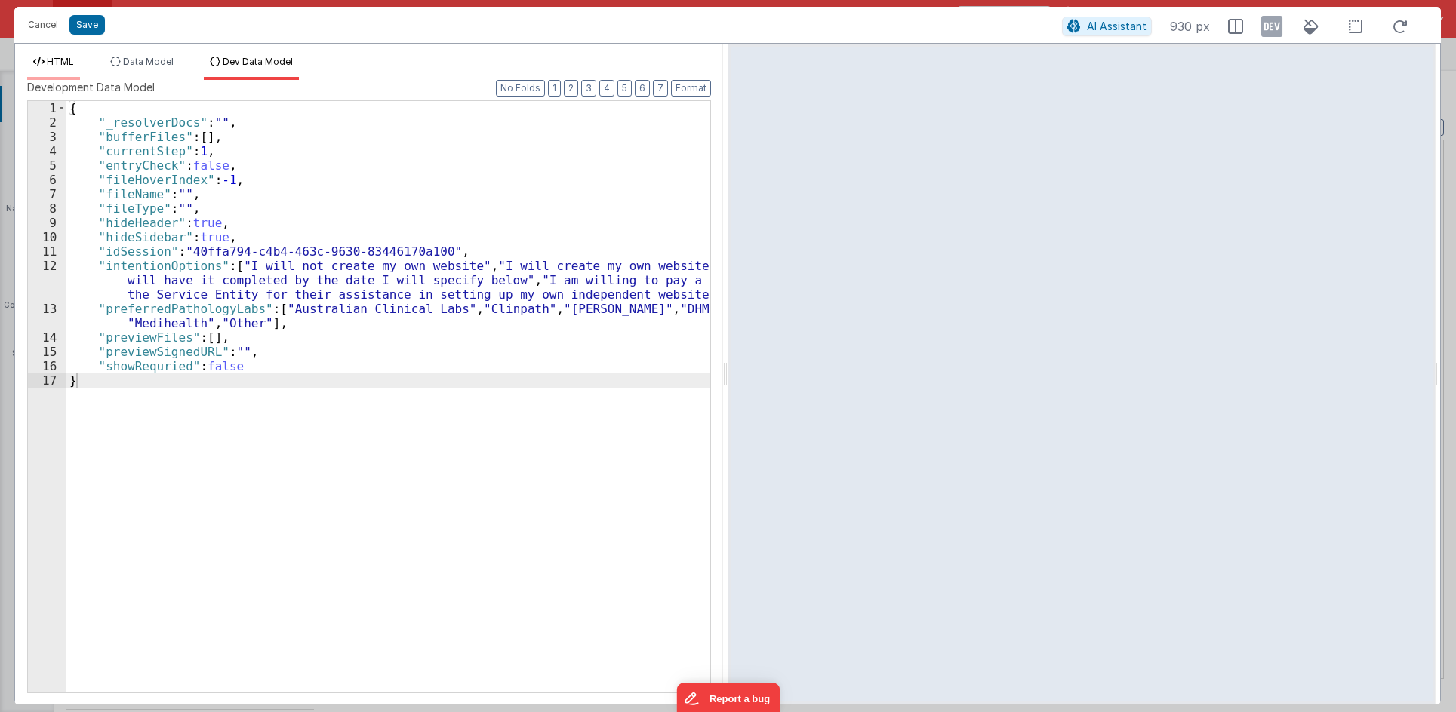
click at [65, 60] on span "HTML" at bounding box center [60, 61] width 27 height 11
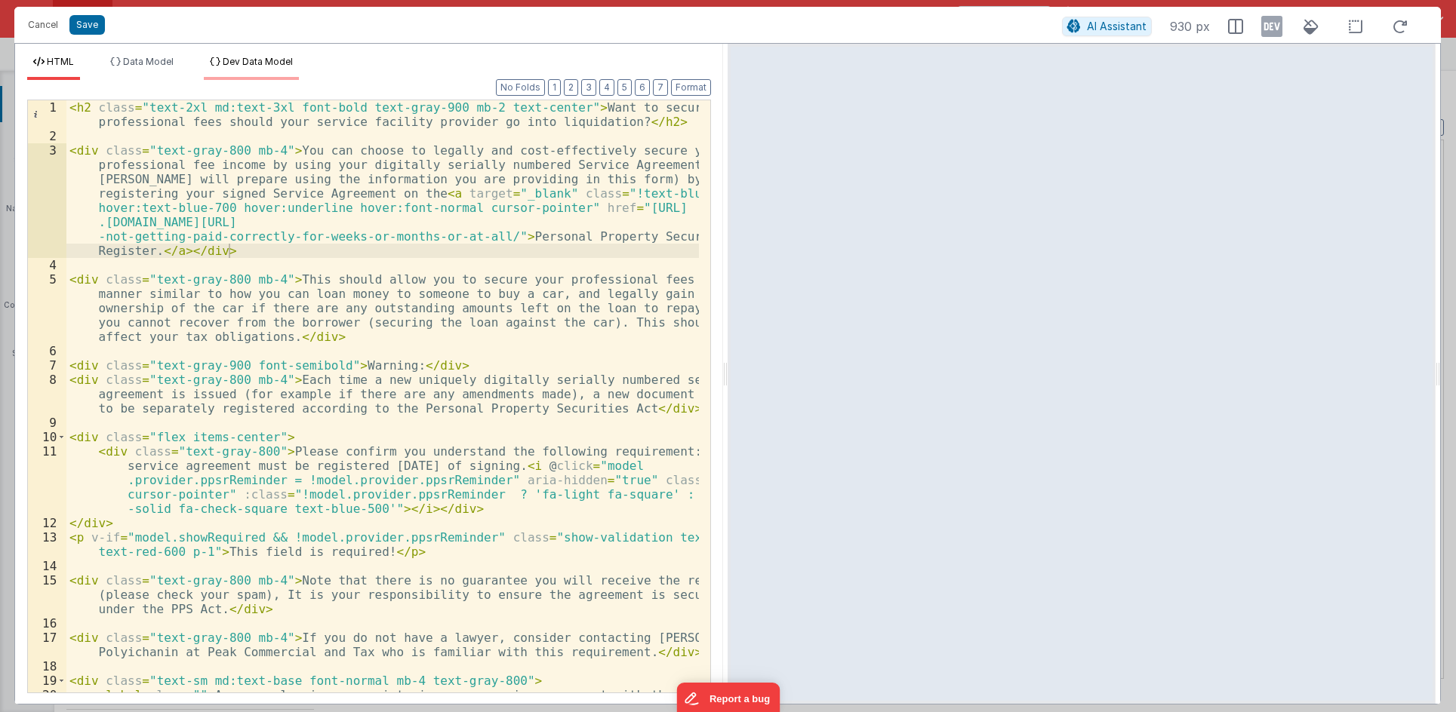
click at [255, 69] on li "Dev Data Model" at bounding box center [251, 68] width 95 height 24
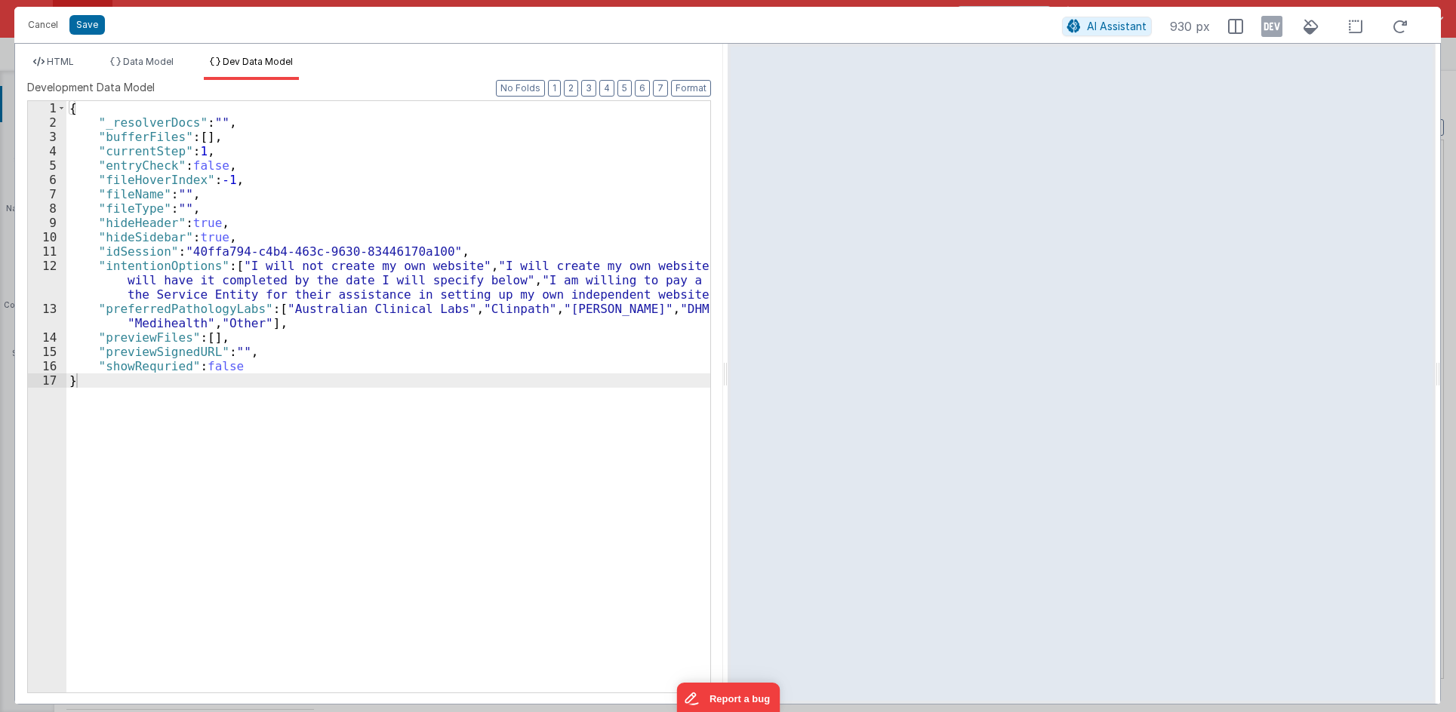
click at [305, 158] on div "{ "_resolverDocs" : "" , "bufferFiles" : [ ] , "currentStep" : 1 , "entryCheck"…" at bounding box center [388, 411] width 644 height 620
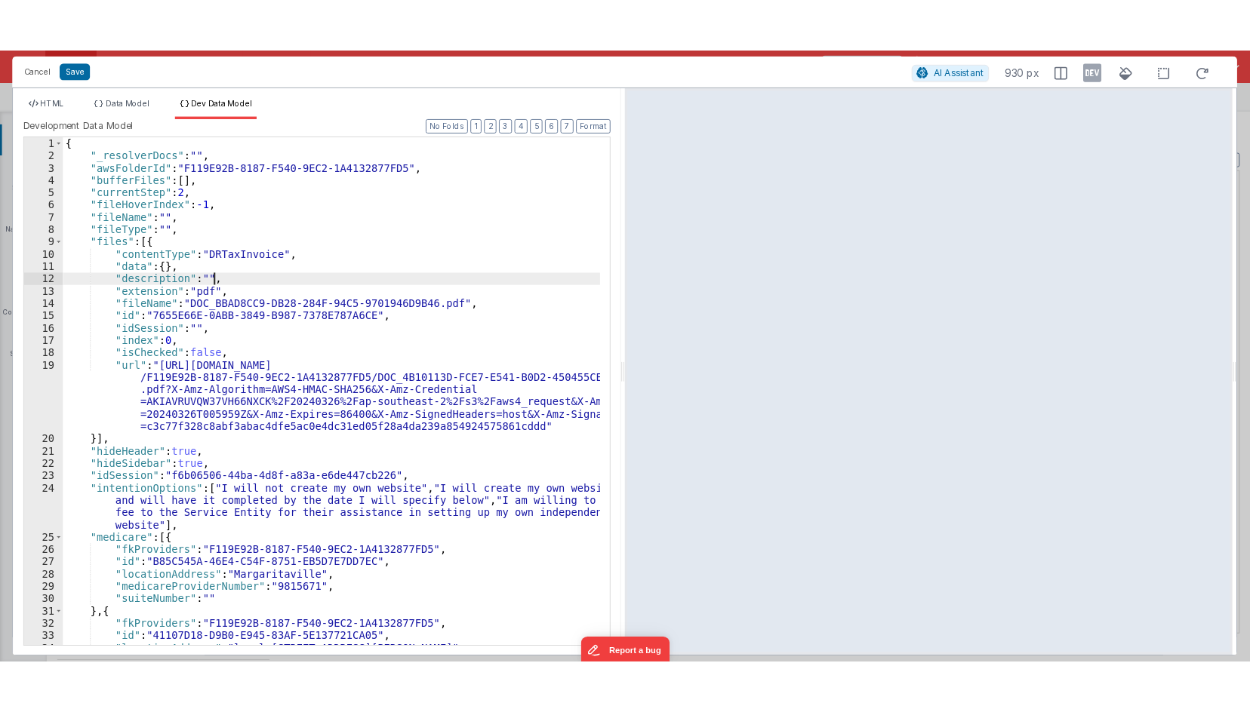
scroll to position [0, 0]
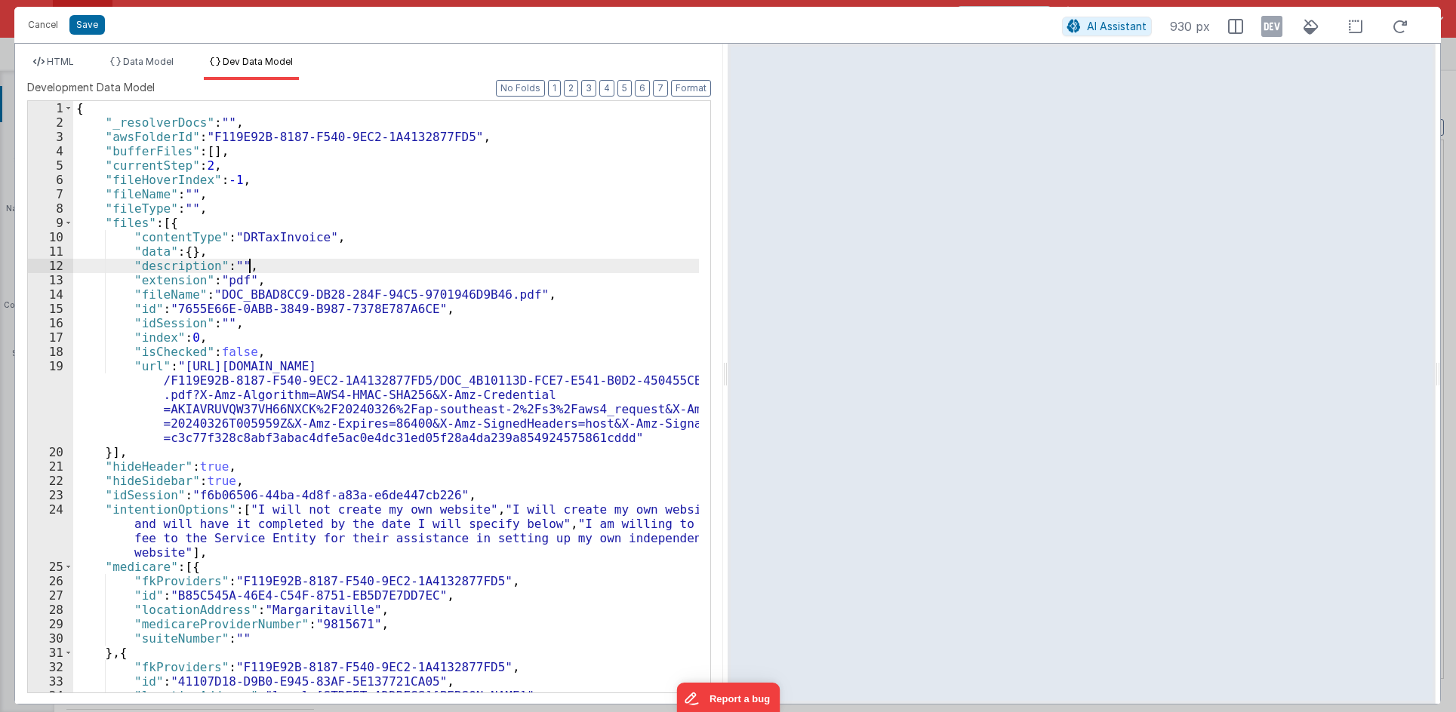
click at [331, 194] on div "{ "_resolverDocs" : "" , "awsFolderId" : "F119E92B-8187-F540-9EC2-1A4132877FD5"…" at bounding box center [386, 411] width 626 height 620
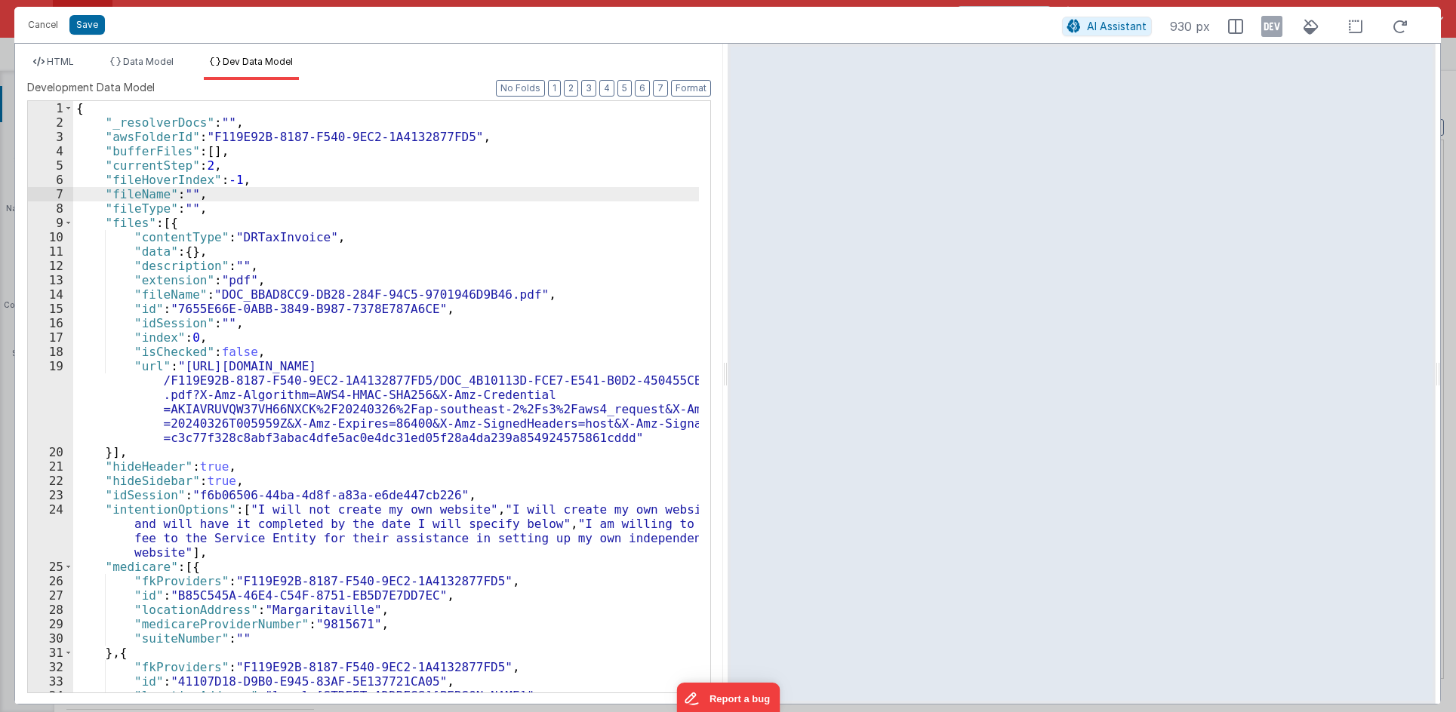
click at [53, 54] on div "HTML Data Model Dev Data Model Format 7 6 5 4 3 2 1 No Folds 1 2 3 4 5 6 7 8 9 …" at bounding box center [369, 374] width 708 height 660
click at [64, 57] on span "HTML" at bounding box center [60, 61] width 27 height 11
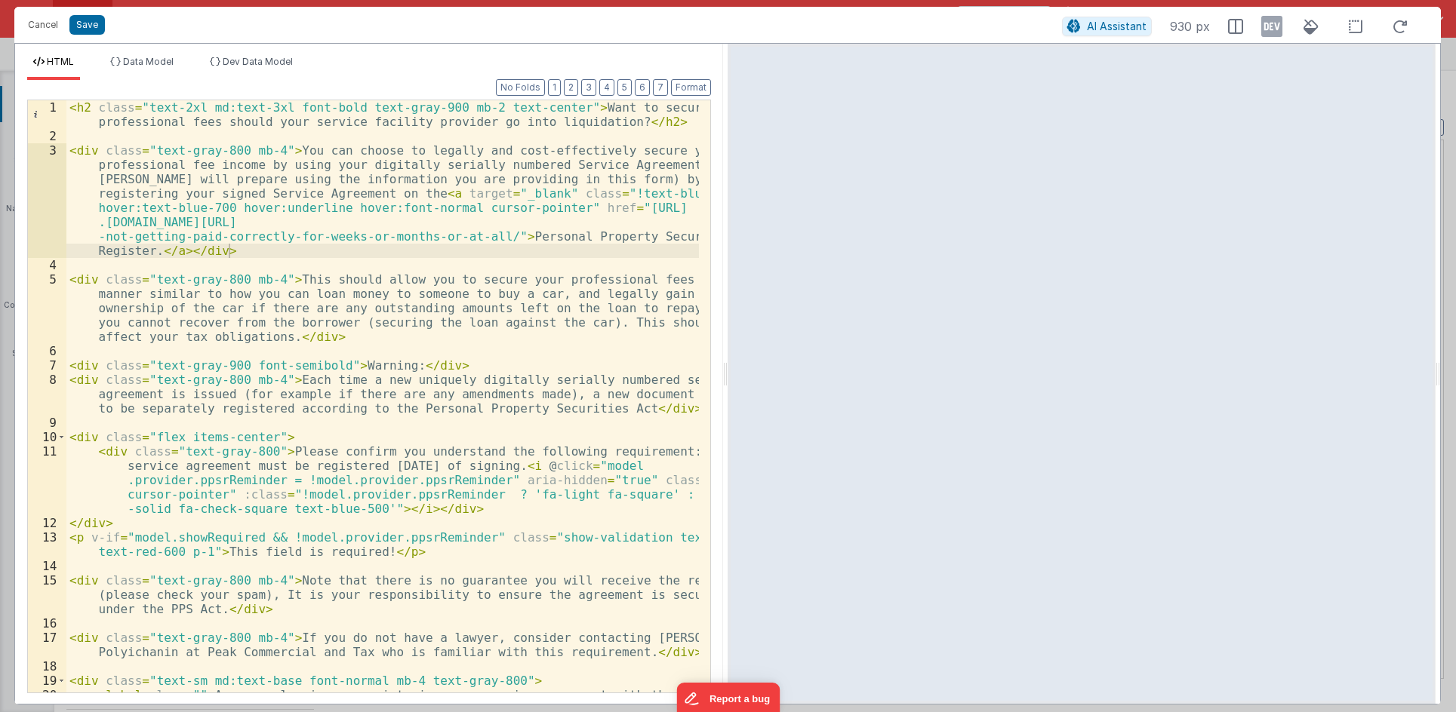
click at [1274, 31] on icon at bounding box center [1271, 26] width 21 height 24
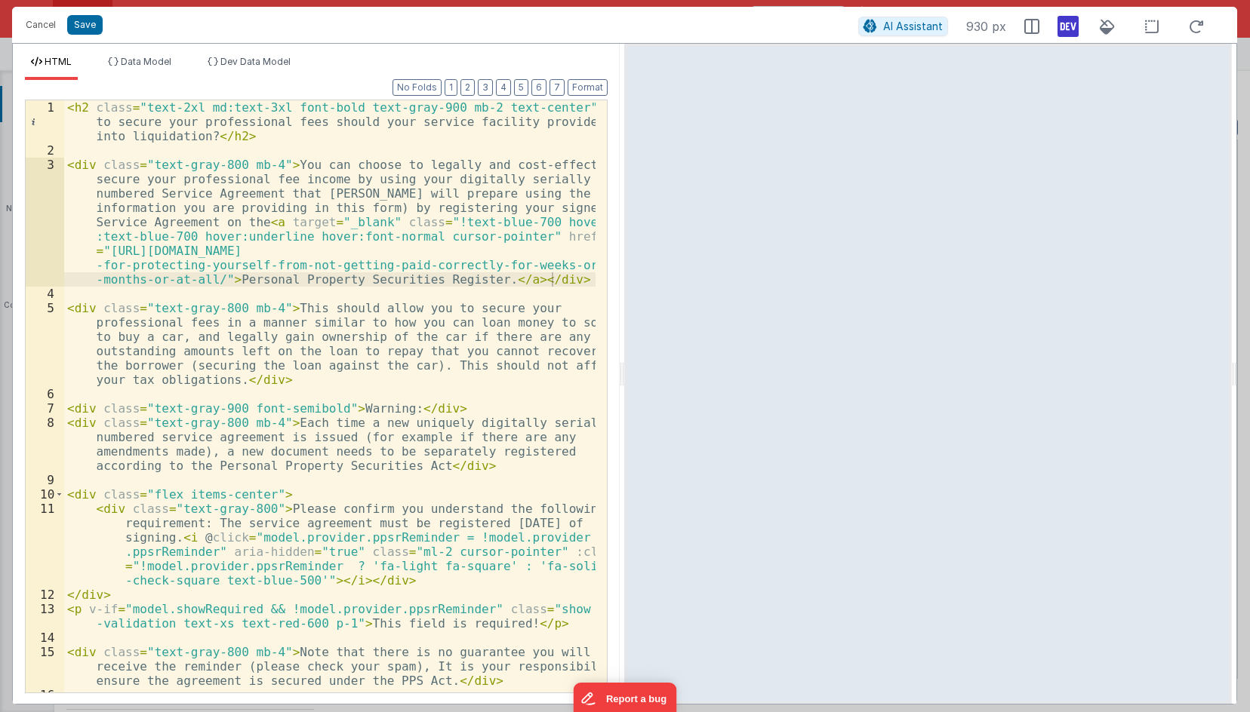
scroll to position [2151, 0]
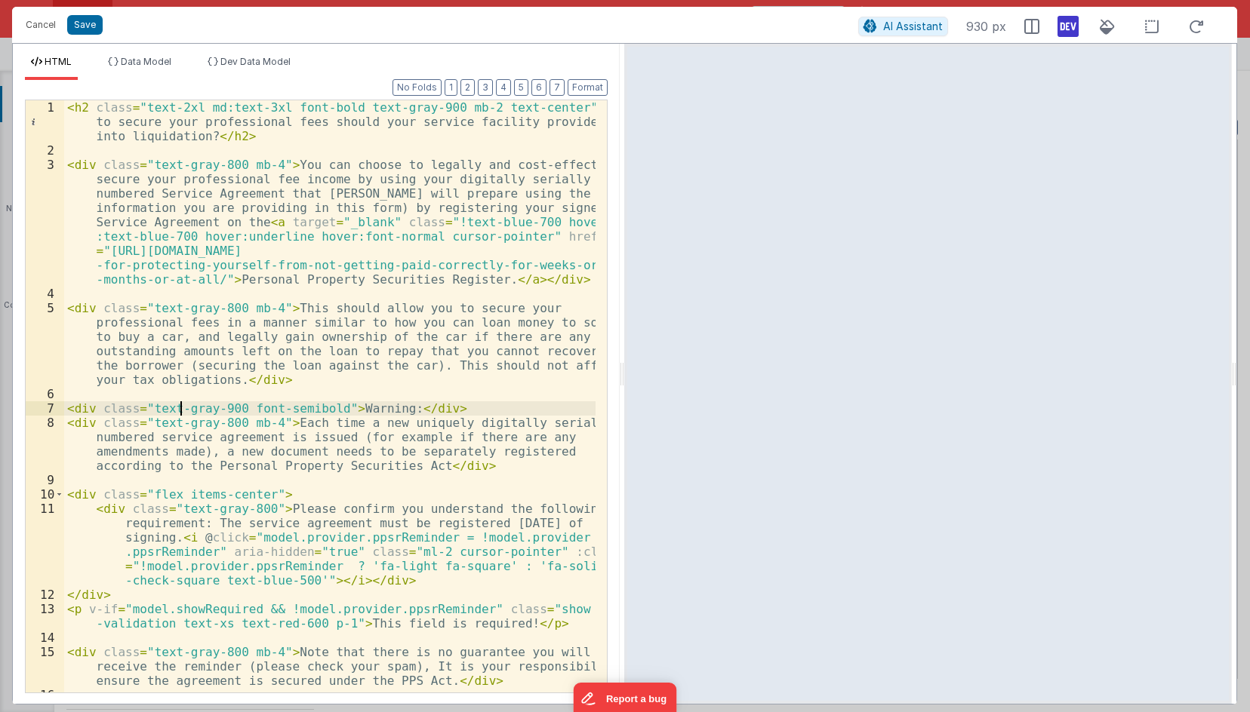
click at [180, 410] on div "< h2 class = "text-2xl md:text-3xl font-bold text-gray-900 mb-2 text-center" > …" at bounding box center [329, 439] width 531 height 678
click at [47, 19] on button "Cancel" at bounding box center [40, 24] width 45 height 21
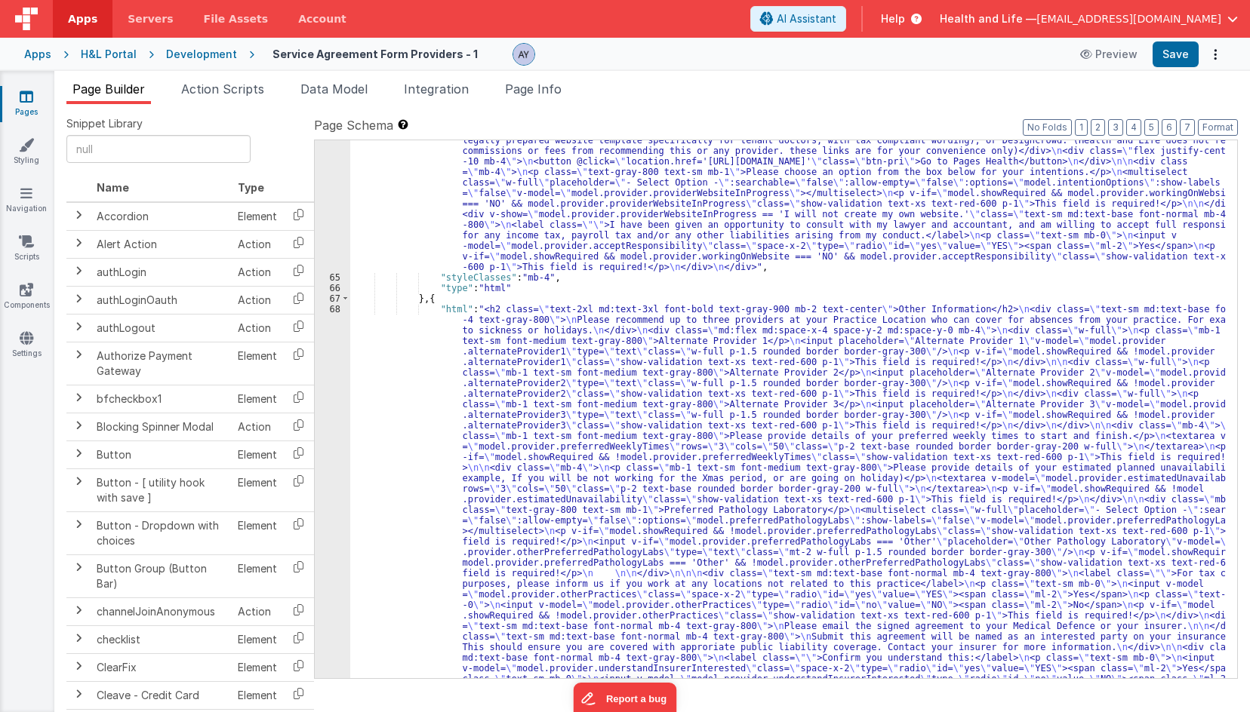
click at [175, 53] on div "Development" at bounding box center [201, 54] width 71 height 15
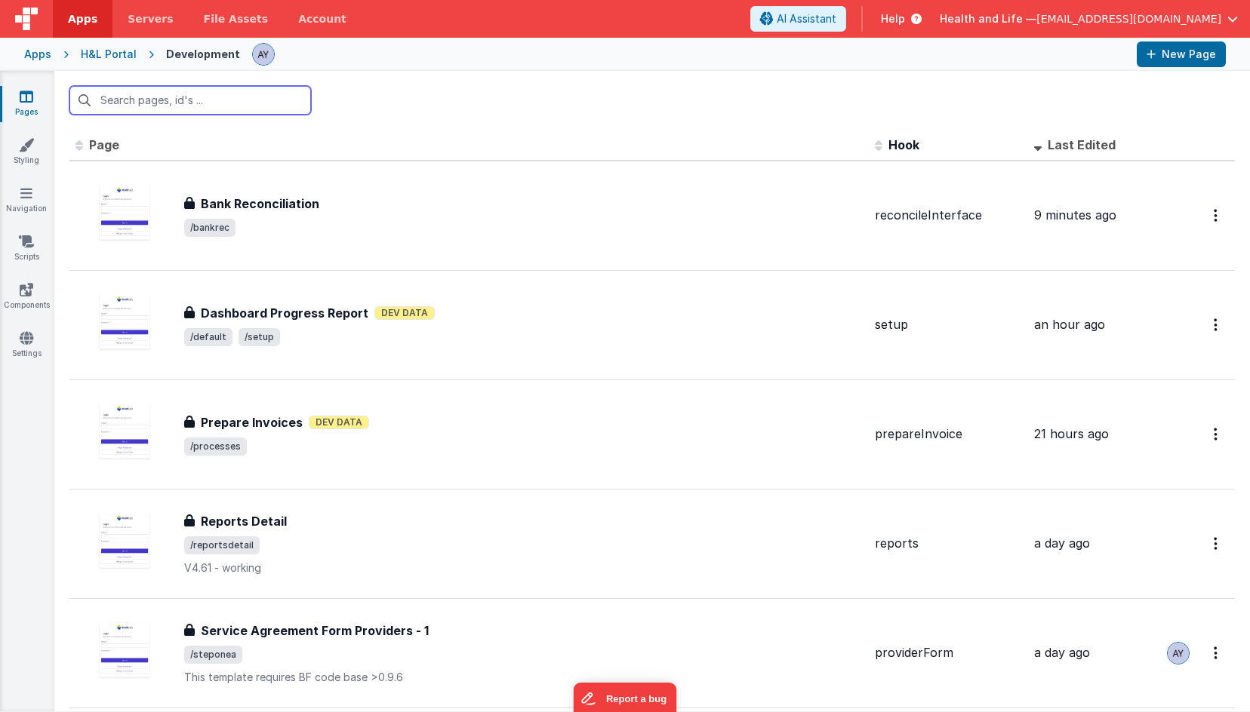
click at [214, 97] on input "text" at bounding box center [189, 100] width 241 height 29
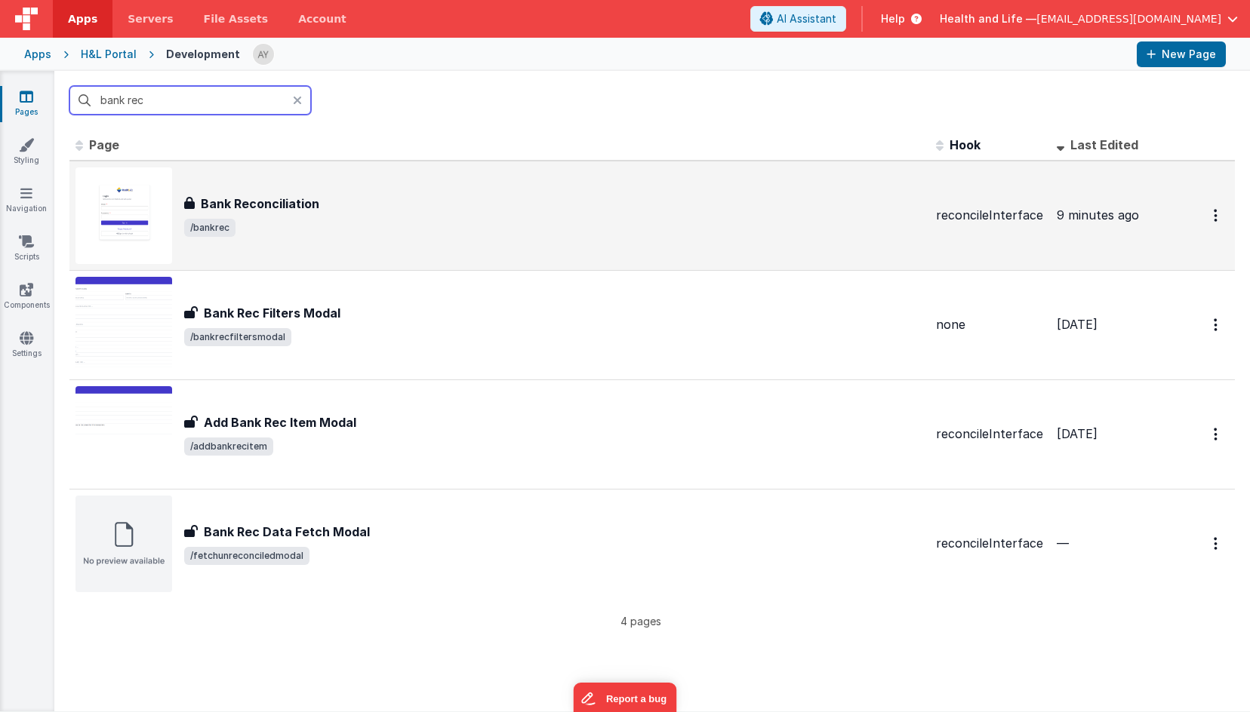
type input "bank rec"
click at [243, 204] on h3 "Bank Reconciliation" at bounding box center [260, 204] width 118 height 18
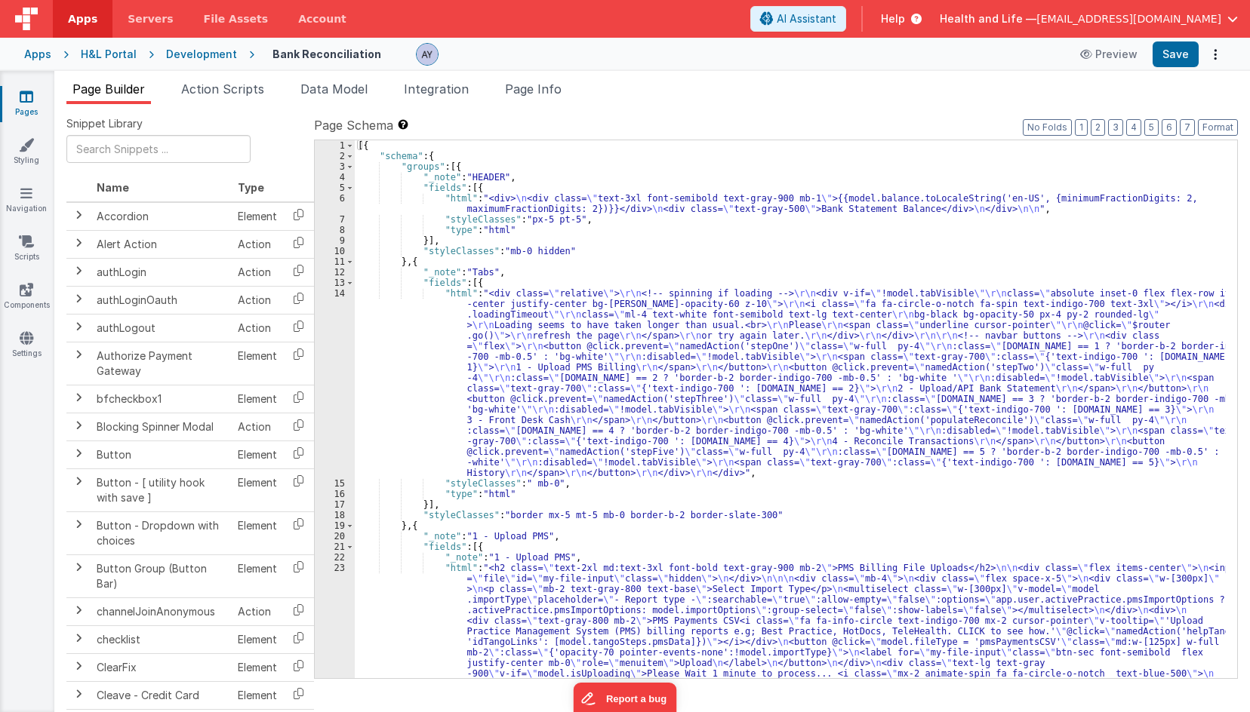
click at [539, 224] on div "[{ "schema" : { "groups" : [{ "_note" : "HEADER" , "fields" : [{ "html" : "<div…" at bounding box center [790, 646] width 871 height 1013
click at [616, 407] on div "[{ "schema" : { "groups" : [{ "_note" : "HEADER" , "fields" : [{ "html" : "<div…" at bounding box center [790, 646] width 871 height 1013
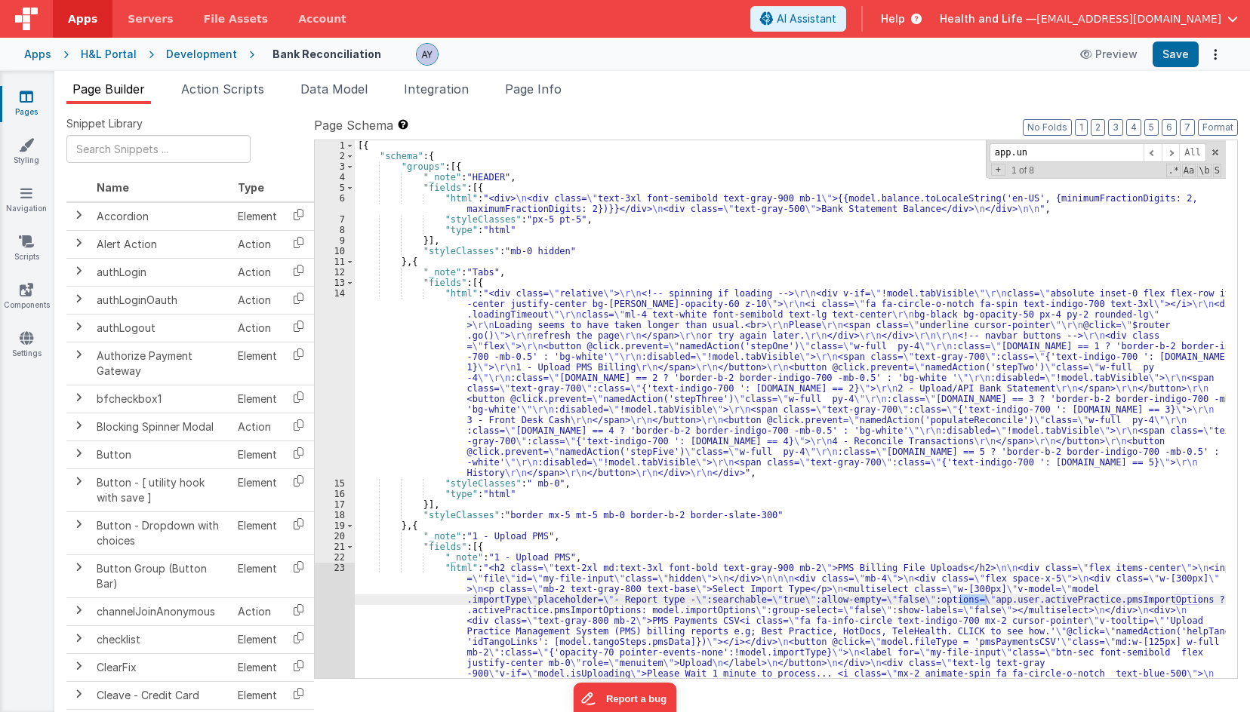
scroll to position [4115, 0]
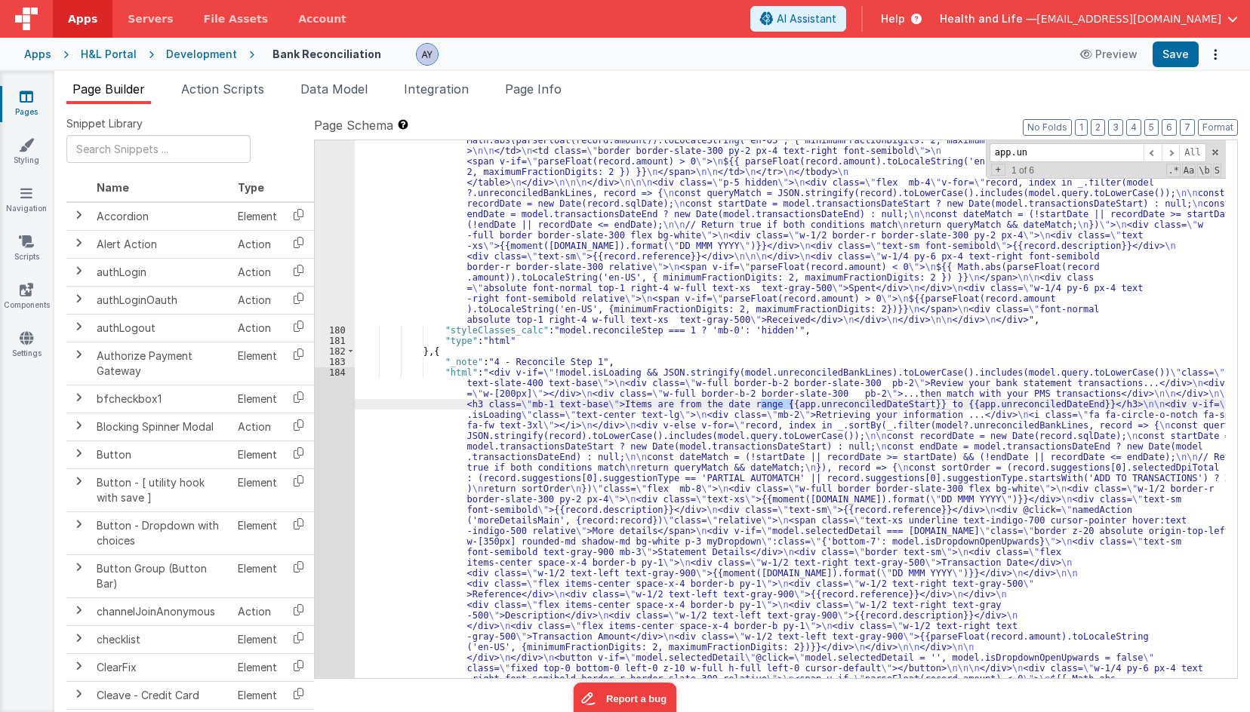
click at [767, 404] on div ""html" : "<div class= \" invisible absolute -left-[9999px] \" > \n <div id= \" …" at bounding box center [790, 409] width 871 height 538
drag, startPoint x: 763, startPoint y: 403, endPoint x: 884, endPoint y: 404, distance: 121.5
click at [1021, 154] on input "app.un" at bounding box center [1066, 152] width 154 height 19
paste input "reconciledDateStart"
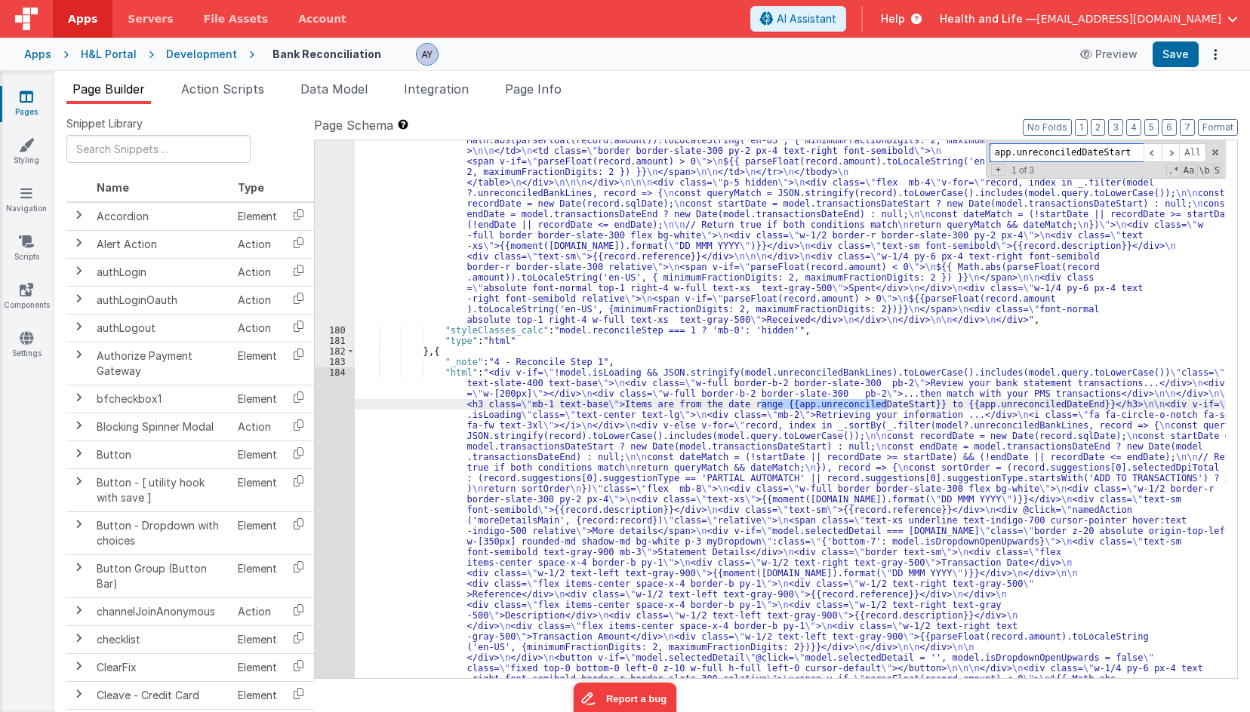
click at [1121, 153] on input "app.unreconciledDateStart" at bounding box center [1066, 152] width 154 height 19
type input "app.unreconciledDateStart"
click at [1154, 152] on span at bounding box center [1152, 152] width 18 height 19
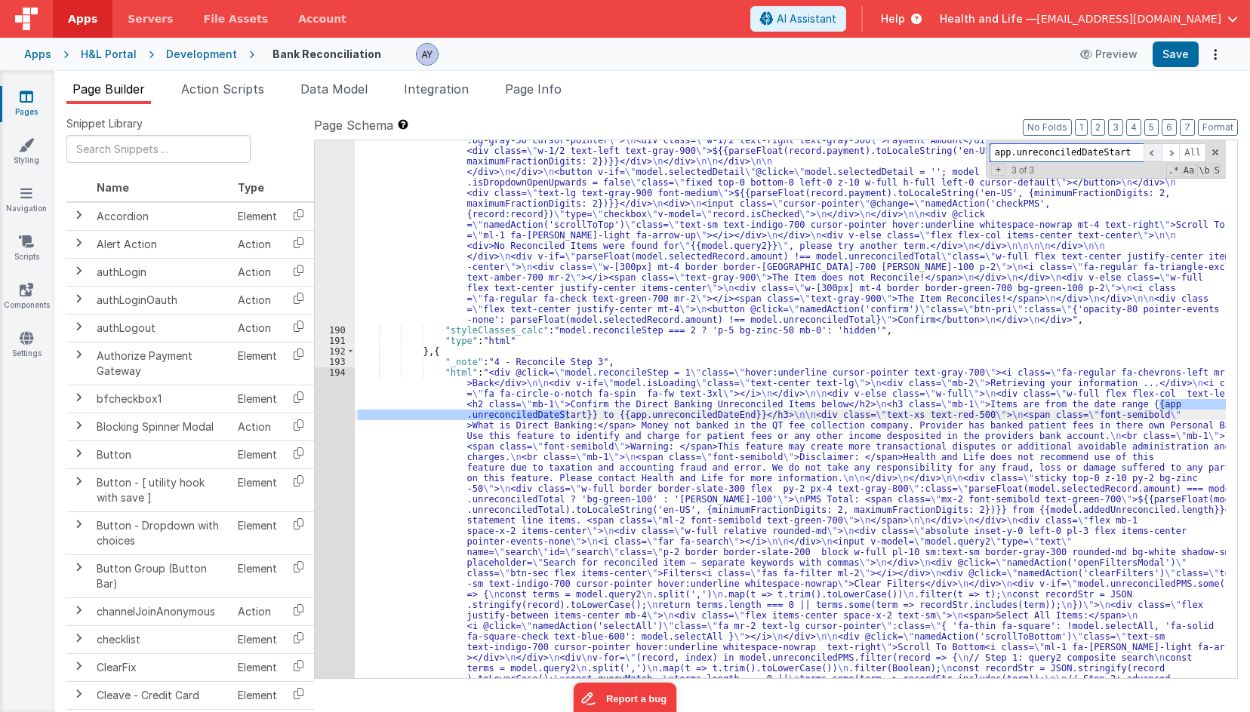
scroll to position [6598, 0]
click at [1154, 152] on span at bounding box center [1152, 152] width 18 height 19
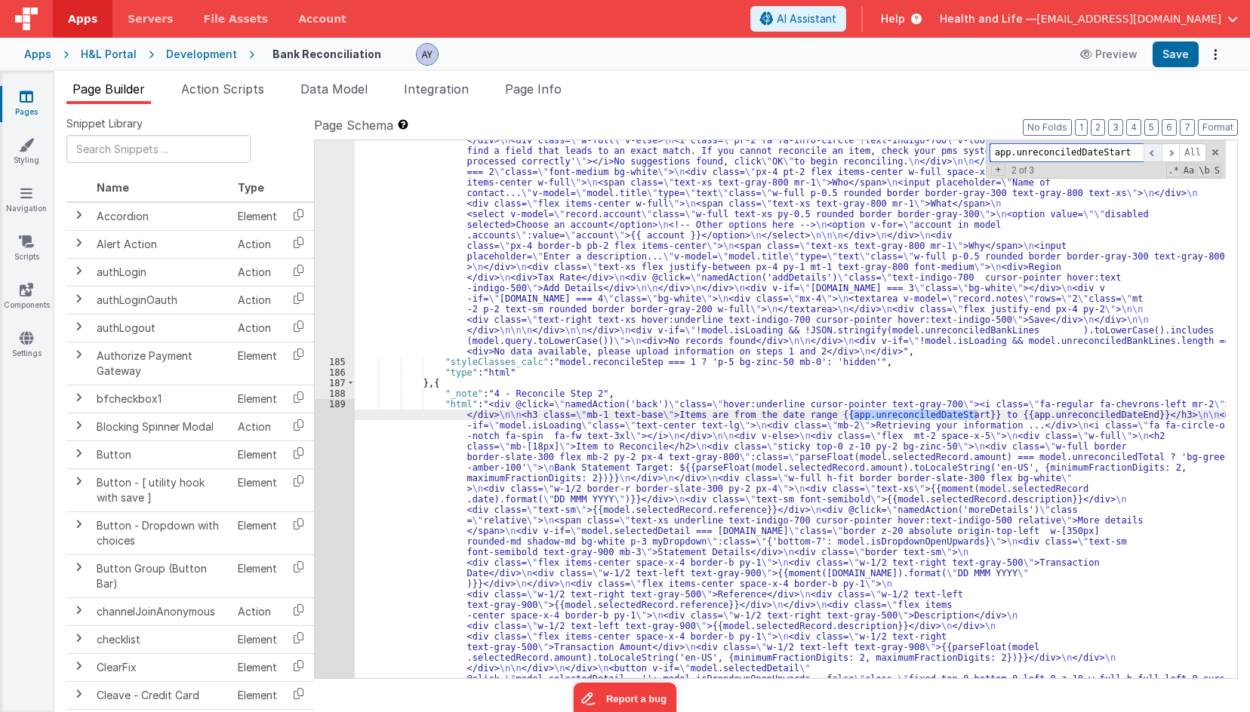
scroll to position [5035, 0]
click at [533, 92] on span "Page Info" at bounding box center [533, 88] width 57 height 15
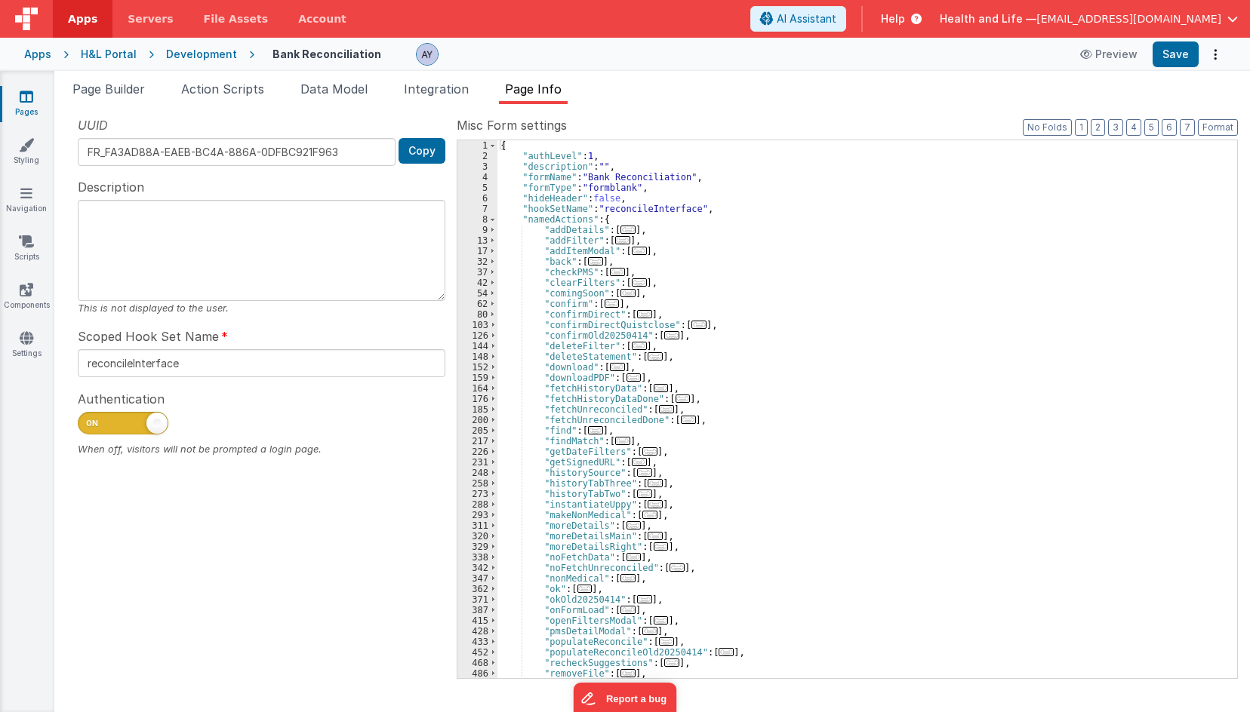
click at [594, 259] on span "..." at bounding box center [595, 261] width 15 height 8
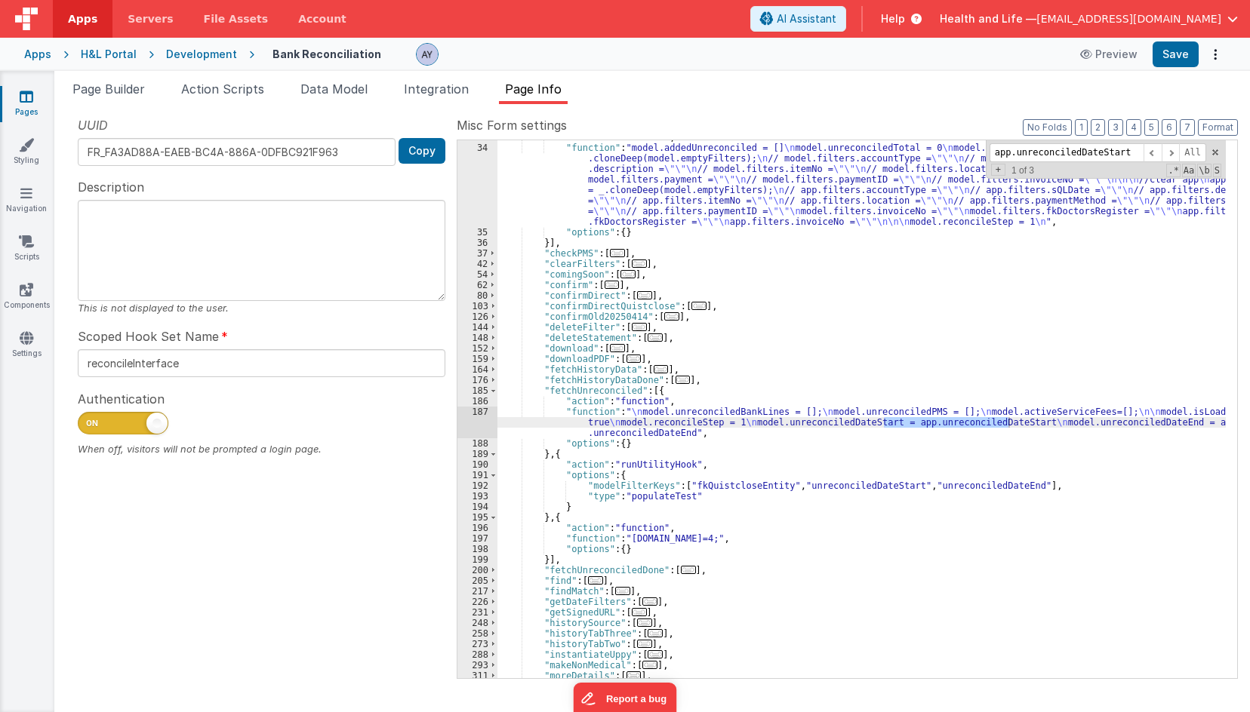
scroll to position [136, 0]
type input "app.unreconciledDateStart"
click at [1167, 158] on span at bounding box center [1170, 152] width 18 height 19
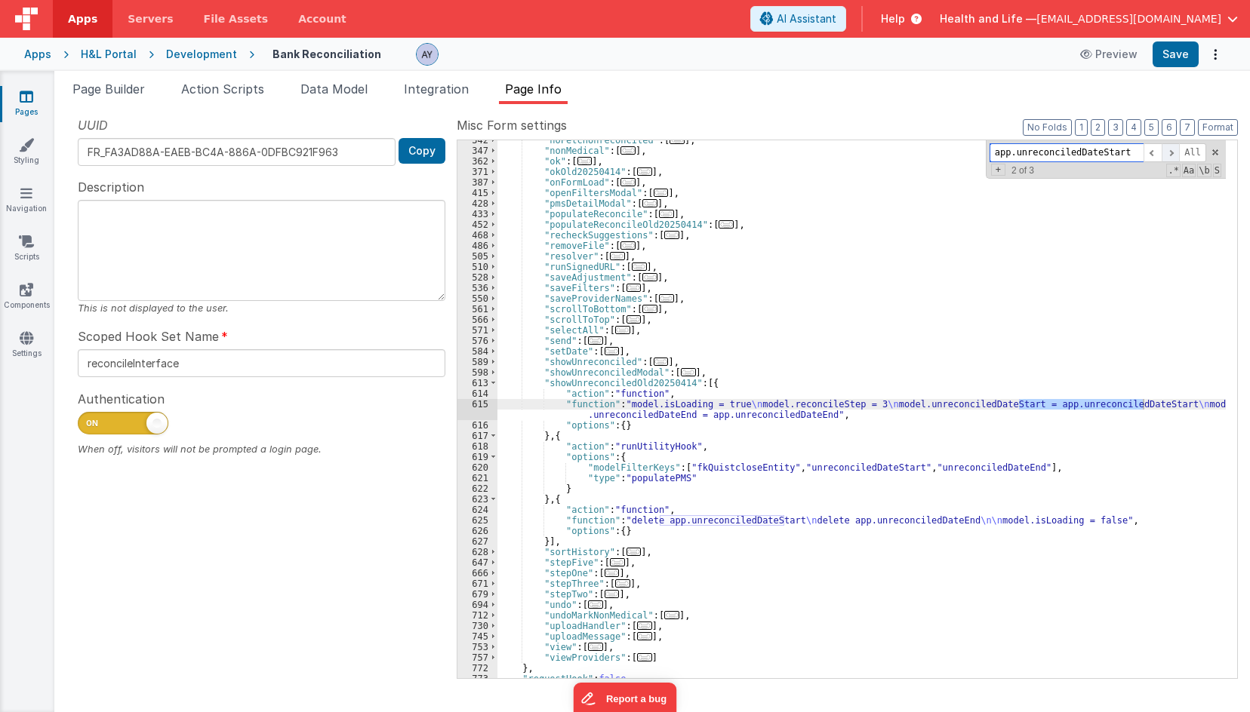
scroll to position [714, 0]
click at [1167, 158] on span at bounding box center [1170, 152] width 18 height 19
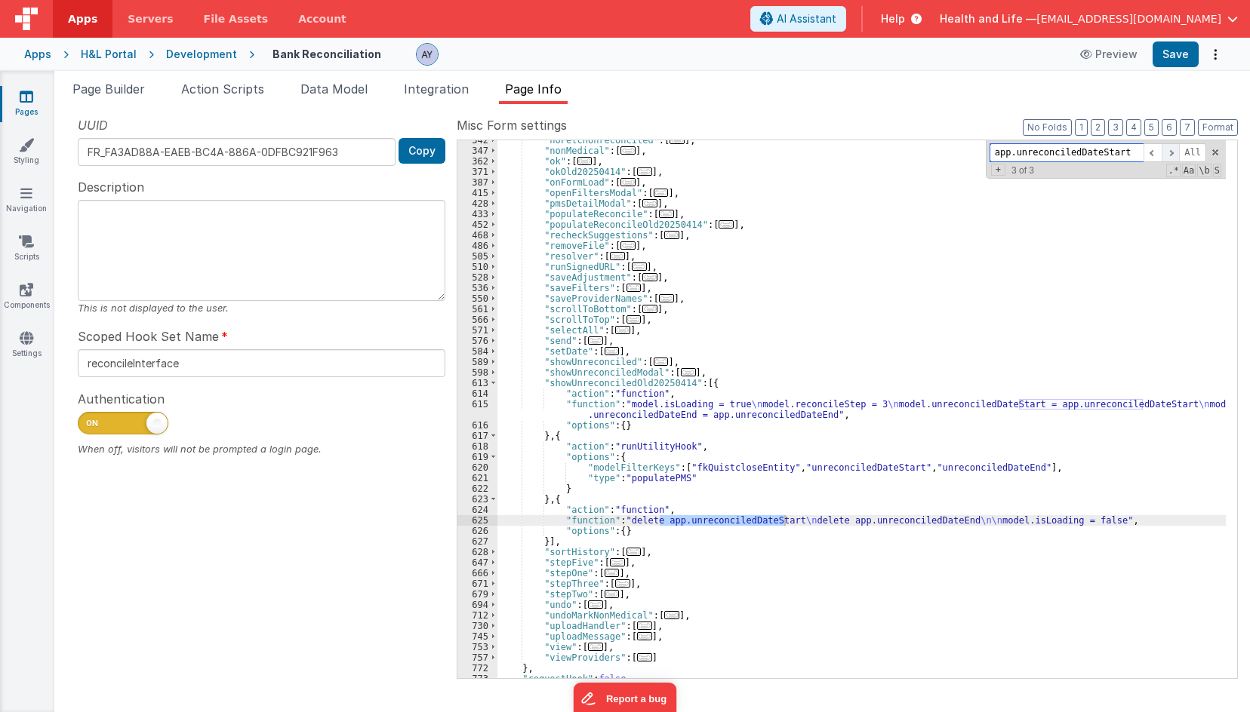
click at [1175, 151] on span at bounding box center [1170, 152] width 18 height 19
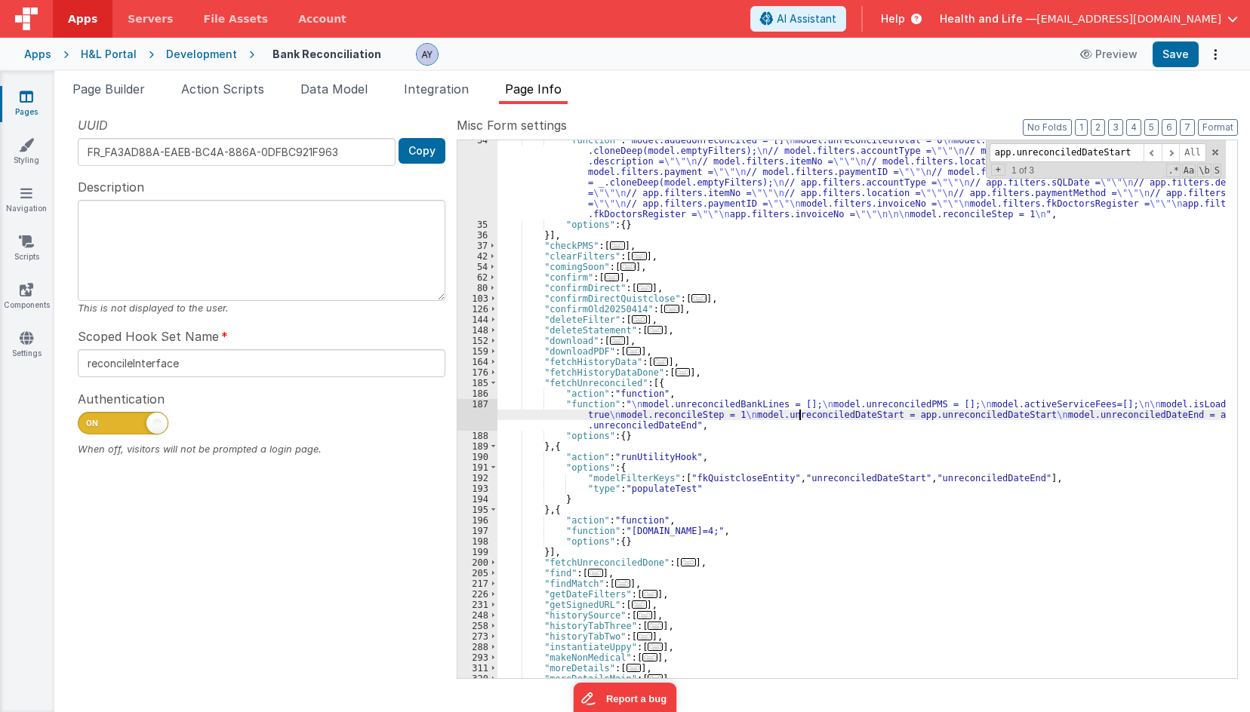
click at [798, 416] on div ""function" : "model.addedUnreconciled = [] \n model.unreconciledTotal = 0 \n mo…" at bounding box center [861, 451] width 728 height 633
click at [484, 411] on div "187" at bounding box center [477, 415] width 40 height 32
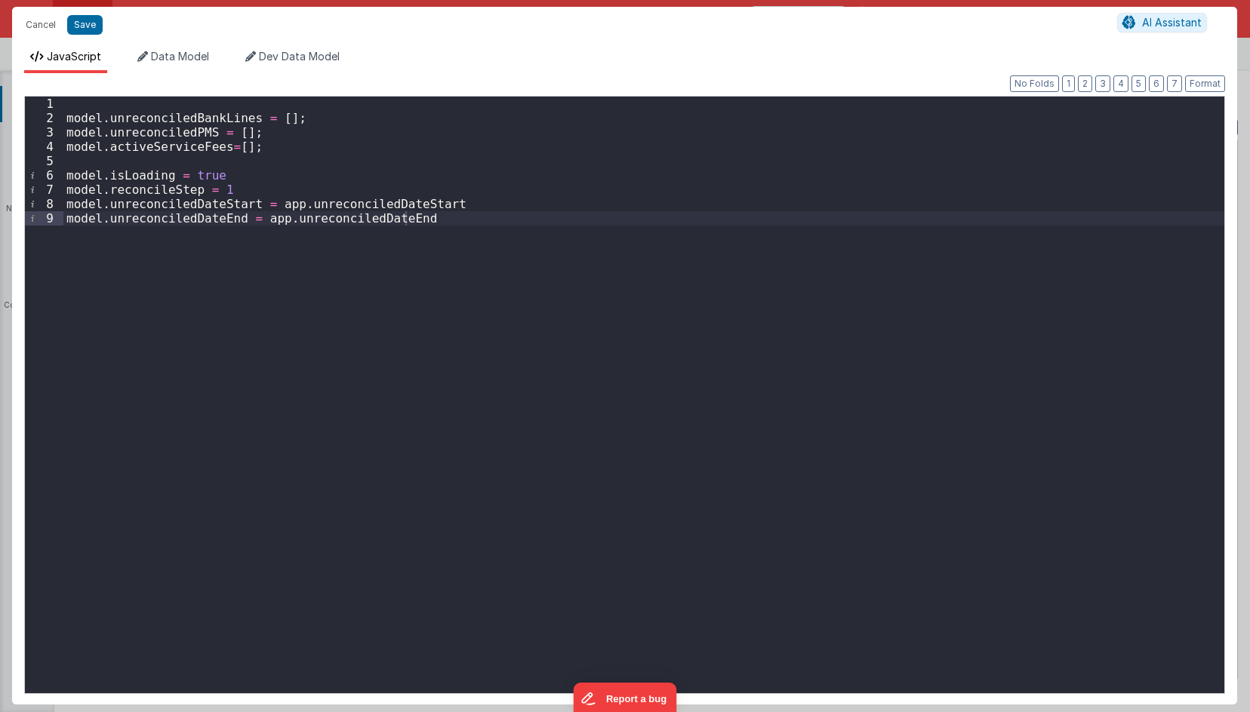
click at [458, 380] on div "model . unreconciledBankLines = [ ] ; model . unreconciledPMS = [ ] ; model . a…" at bounding box center [643, 410] width 1161 height 626
click at [50, 28] on button "Cancel" at bounding box center [40, 24] width 45 height 21
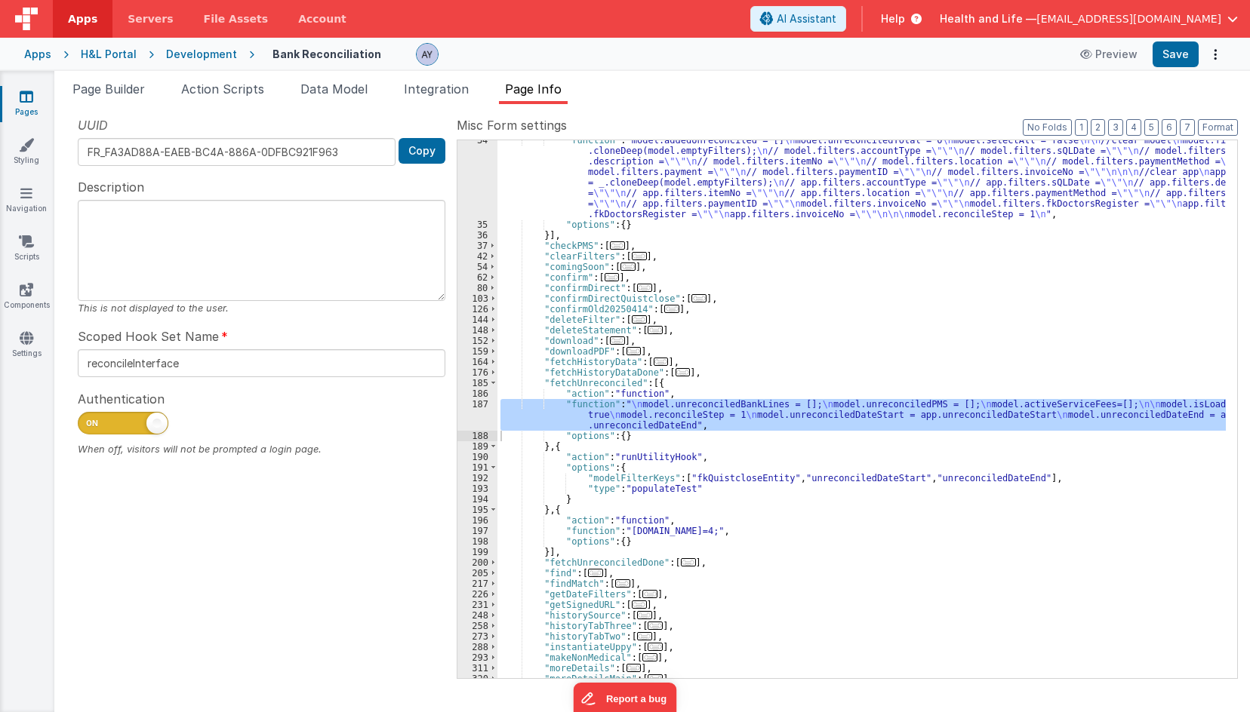
click at [758, 230] on div ""function" : "model.addedUnreconciled = [] \n model.unreconciledTotal = 0 \n mo…" at bounding box center [861, 451] width 728 height 633
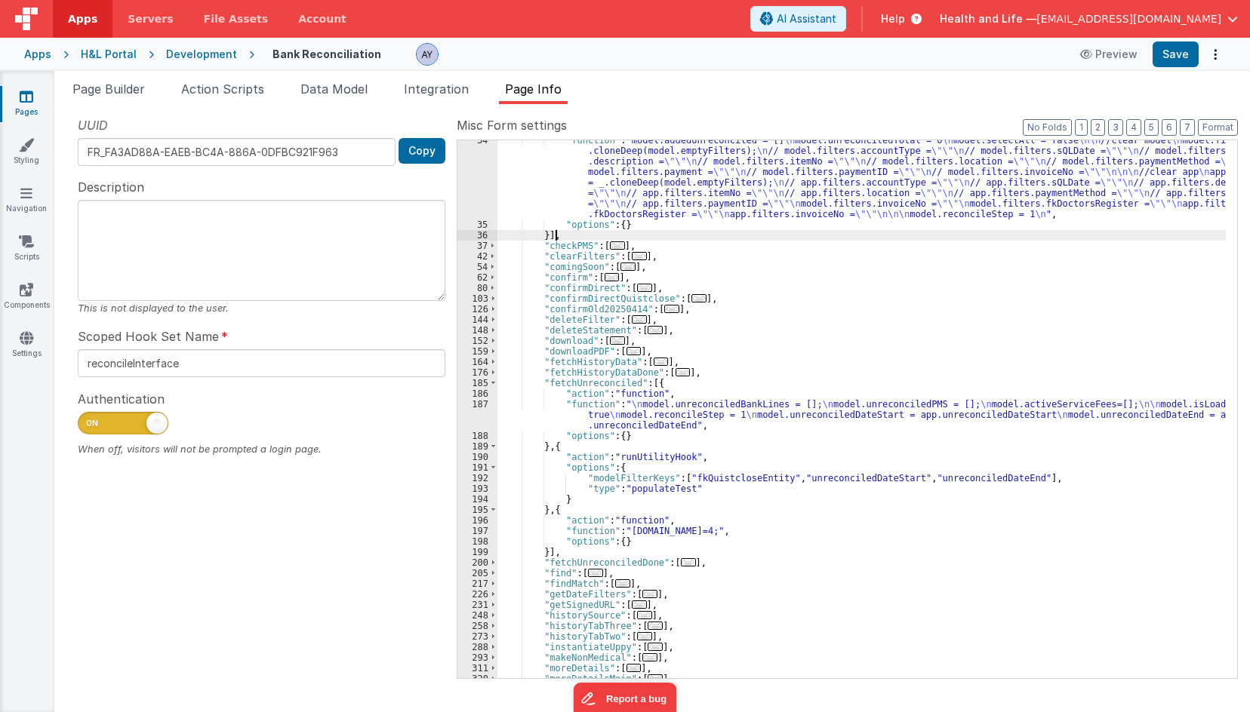
click at [776, 408] on div ""function" : "model.addedUnreconciled = [] \n model.unreconciledTotal = 0 \n mo…" at bounding box center [861, 451] width 728 height 633
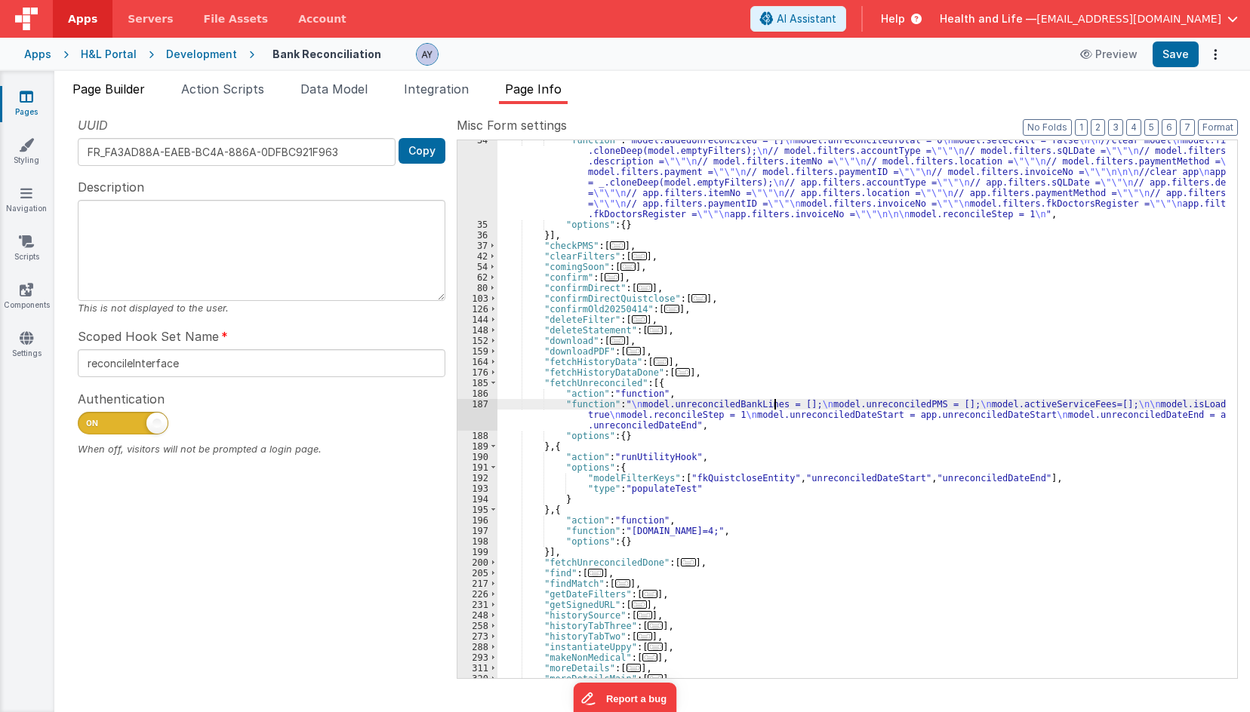
click at [79, 82] on span "Page Builder" at bounding box center [108, 88] width 72 height 15
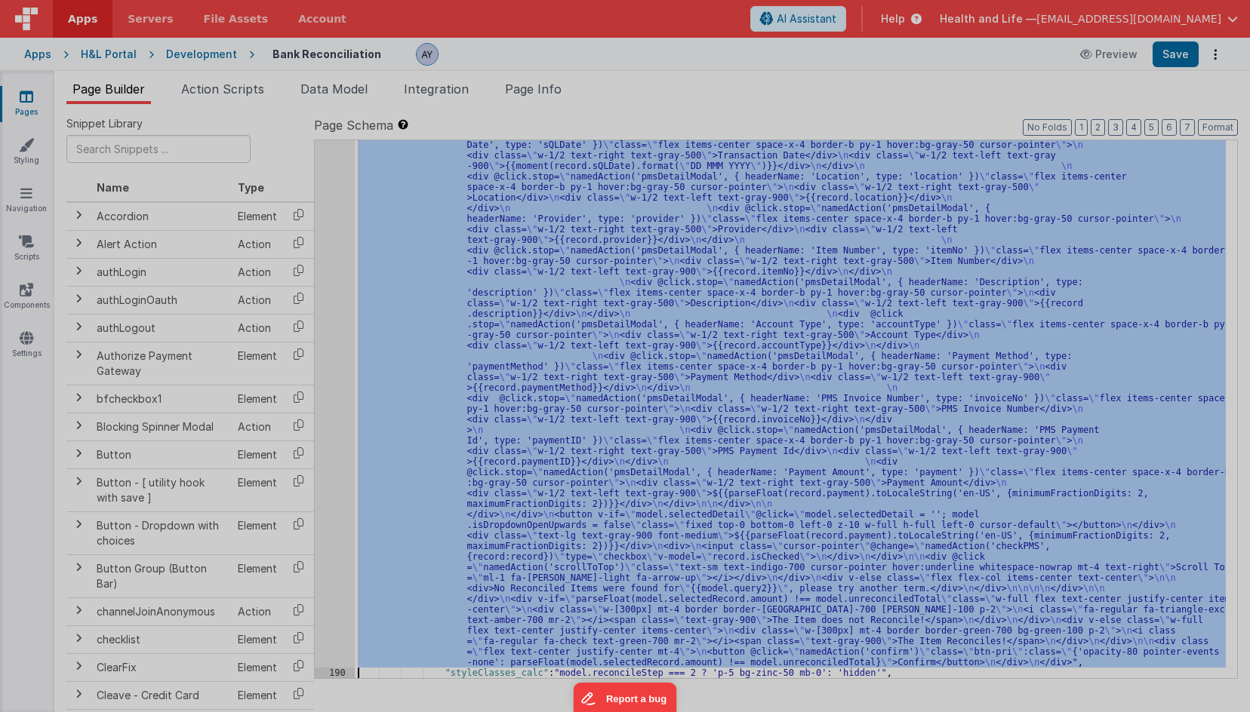
scroll to position [6255, 0]
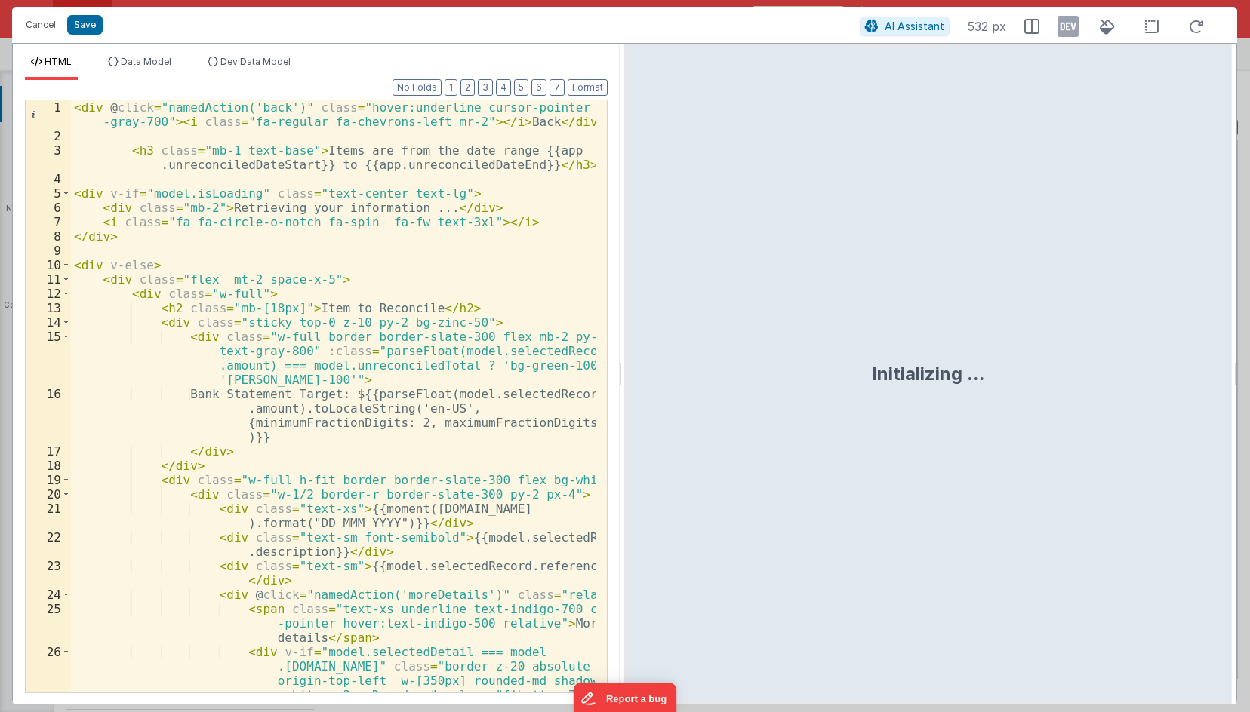
click at [385, 318] on div "< div @ click = "namedAction('back')" class = "hover:underline cursor-pointer t…" at bounding box center [333, 446] width 524 height 693
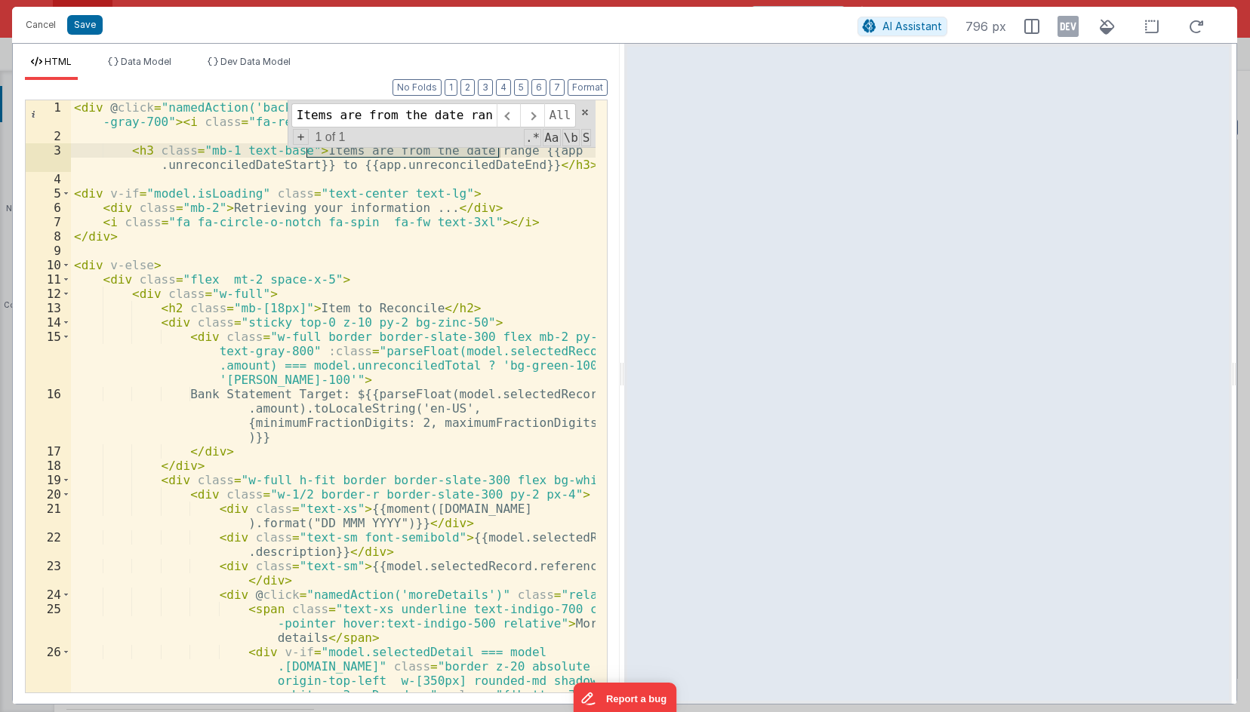
type input "Items are from the date range"
drag, startPoint x: 558, startPoint y: 168, endPoint x: 127, endPoint y: 150, distance: 432.0
click at [127, 150] on div "< div @ click = "namedAction('back')" class = "hover:underline cursor-pointer t…" at bounding box center [333, 446] width 524 height 693
click at [374, 174] on div "< div @ click = "namedAction('back')" class = "hover:underline cursor-pointer t…" at bounding box center [333, 446] width 524 height 693
drag, startPoint x: 529, startPoint y: 165, endPoint x: 127, endPoint y: 157, distance: 402.3
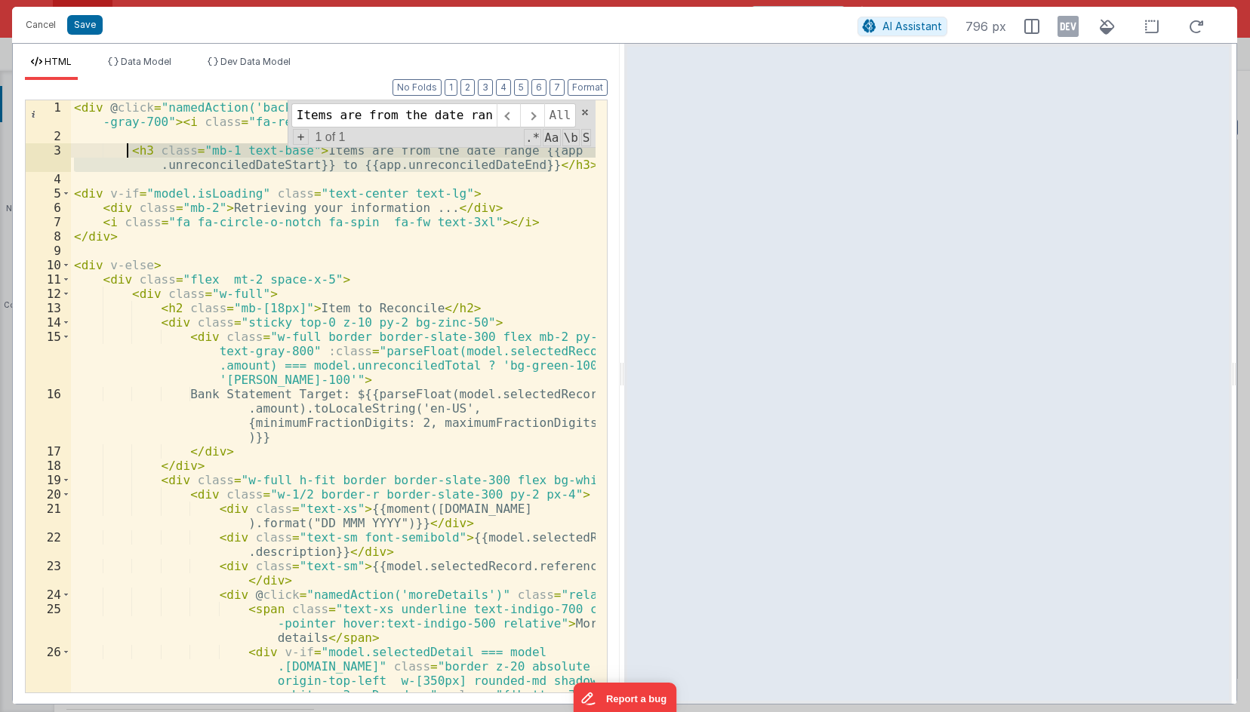
click at [127, 157] on div "< div @ click = "namedAction('back')" class = "hover:underline cursor-pointer t…" at bounding box center [333, 446] width 524 height 693
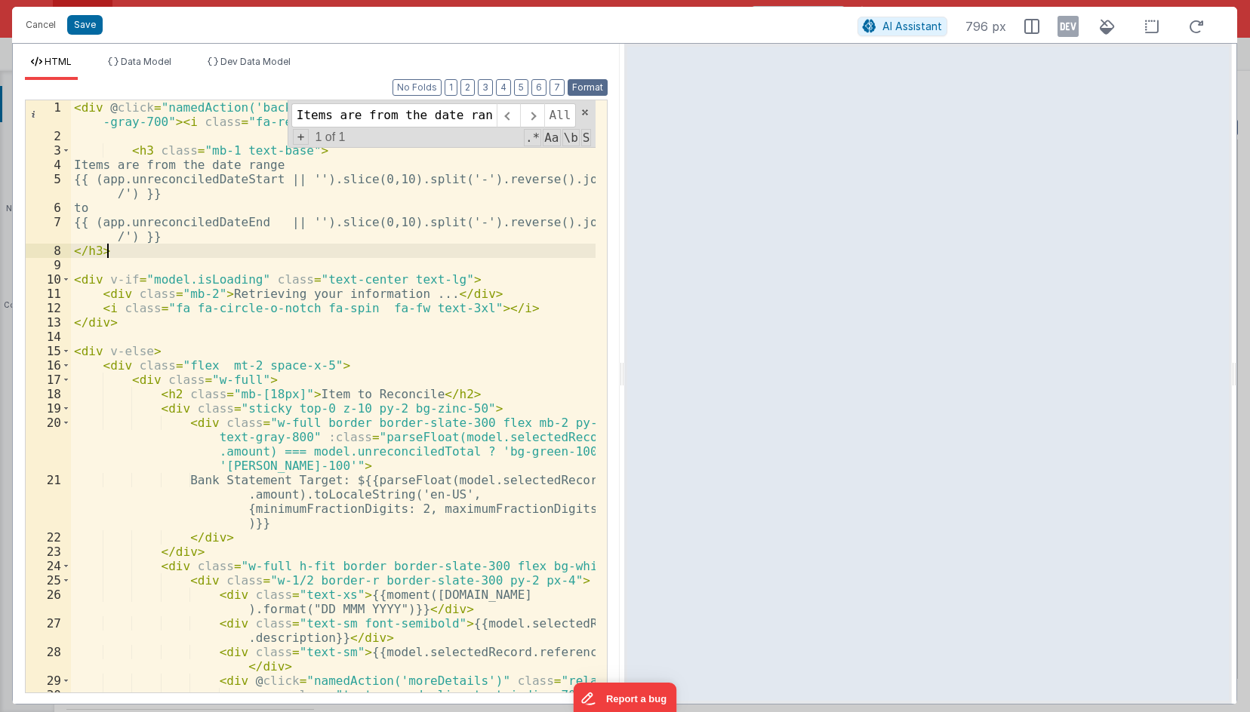
click at [585, 84] on button "Format" at bounding box center [587, 87] width 40 height 17
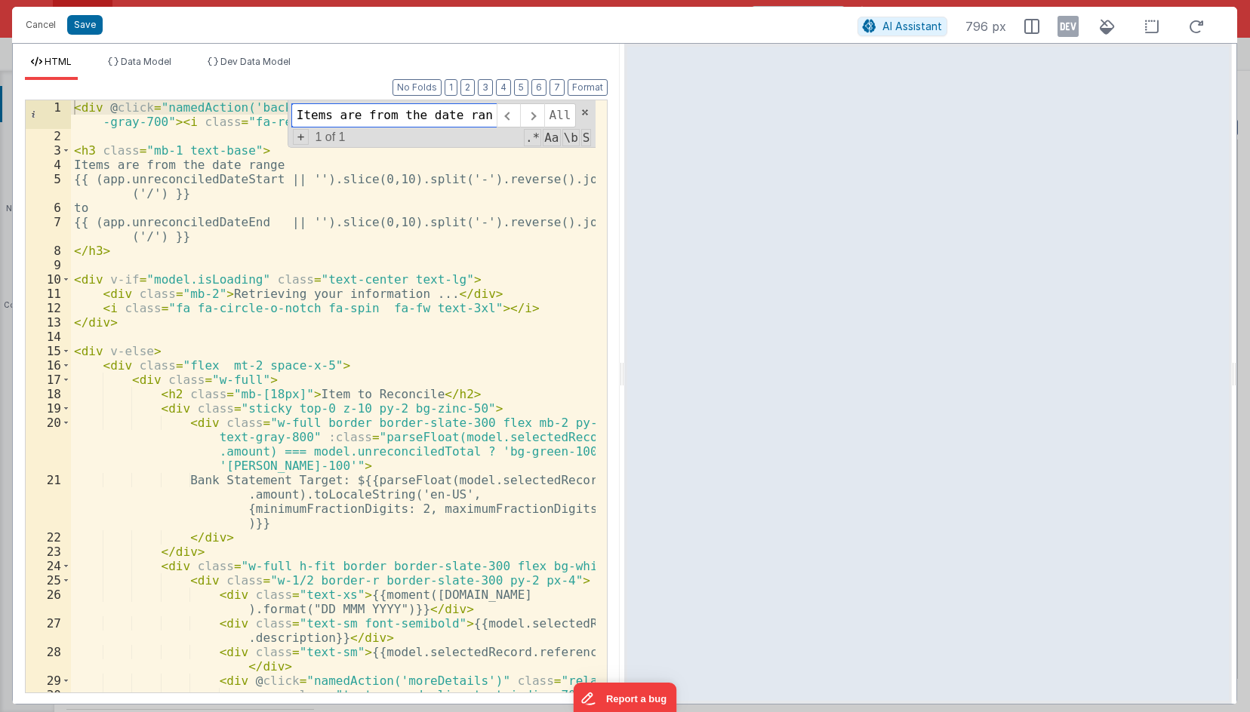
click at [473, 118] on input "Items are from the date range" at bounding box center [393, 115] width 205 height 24
click at [53, 30] on button "Cancel" at bounding box center [40, 24] width 45 height 21
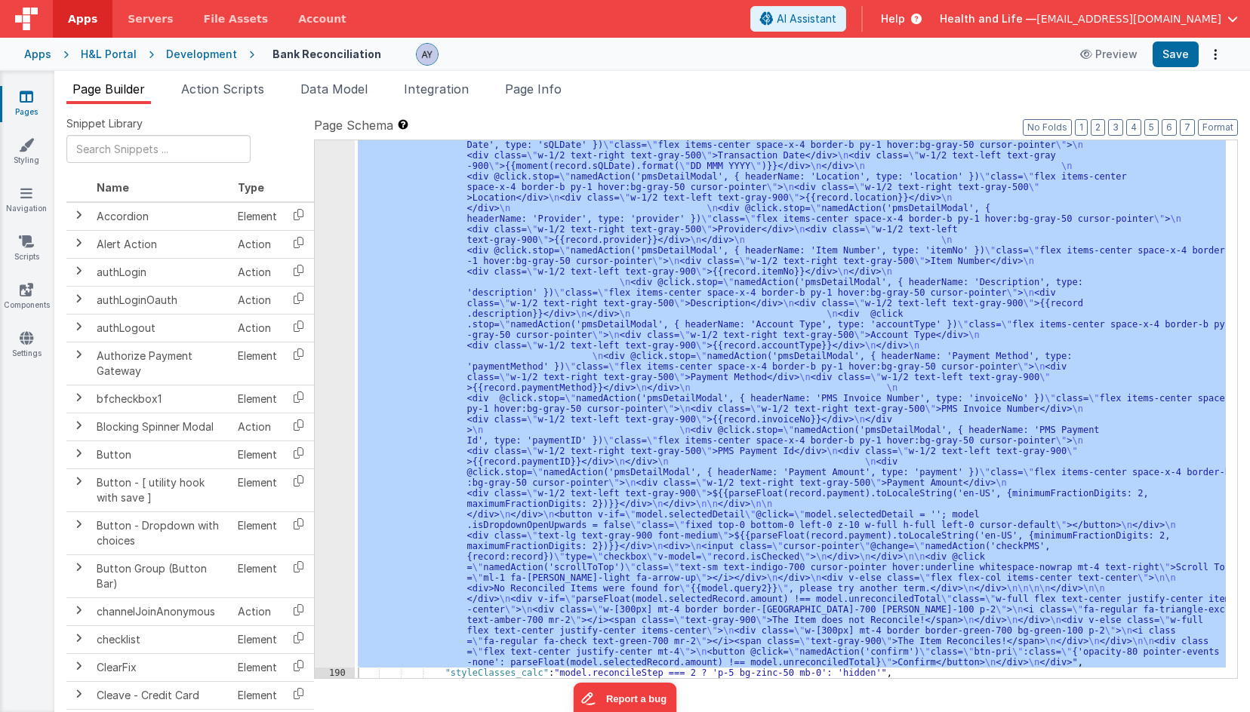
click at [588, 310] on div ""html" : "<div @click= \" namedAction('back') \" class= \" hover:underline curs…" at bounding box center [790, 409] width 871 height 538
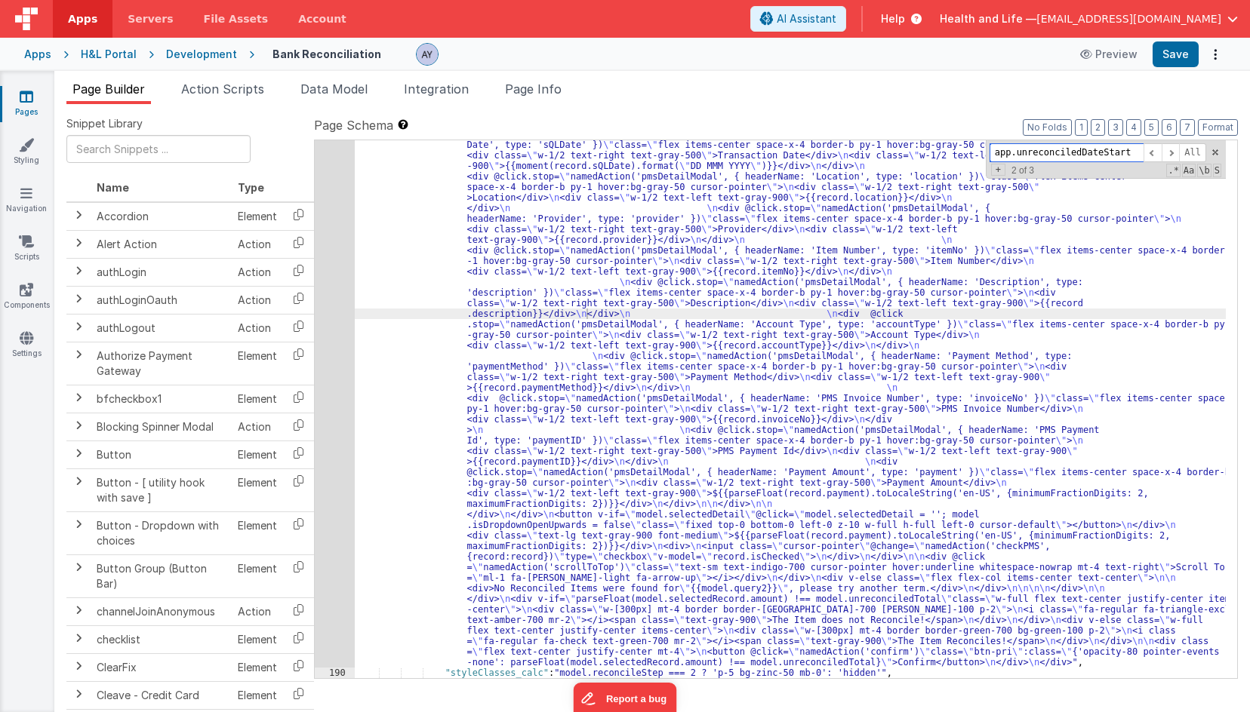
paste input "Items are from the date range"
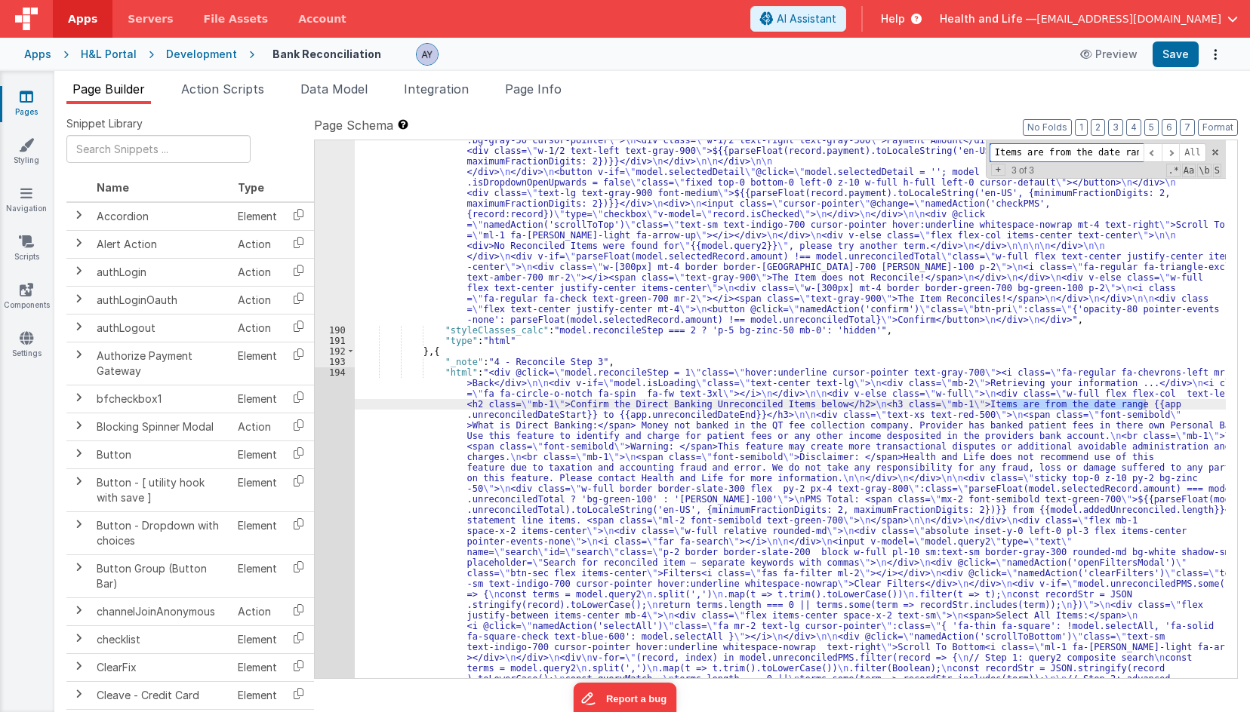
scroll to position [6598, 0]
type input "Items are from the date range"
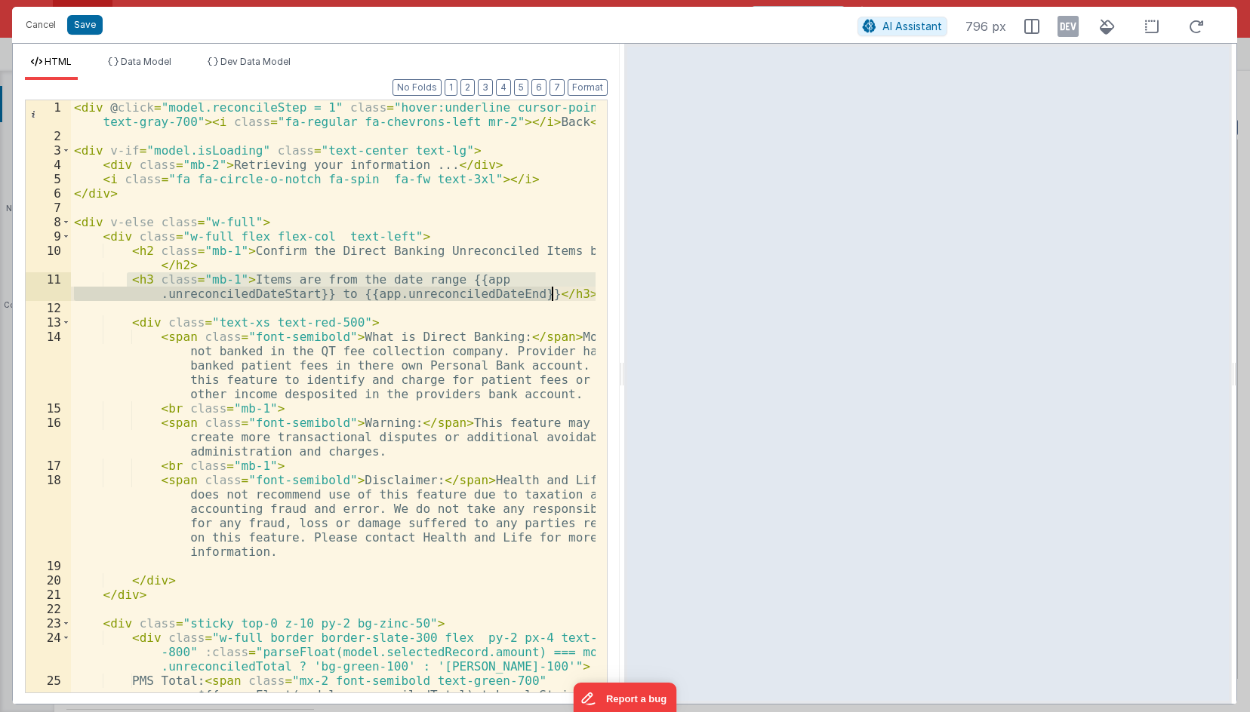
drag, startPoint x: 130, startPoint y: 277, endPoint x: 553, endPoint y: 290, distance: 423.5
click at [553, 290] on div "< div @ click = "model.reconcileStep = 1" class = "hover:underline cursor-point…" at bounding box center [333, 446] width 524 height 693
click at [560, 293] on div "< div @ click = "model.reconcileStep = 1" class = "hover:underline cursor-point…" at bounding box center [333, 396] width 524 height 592
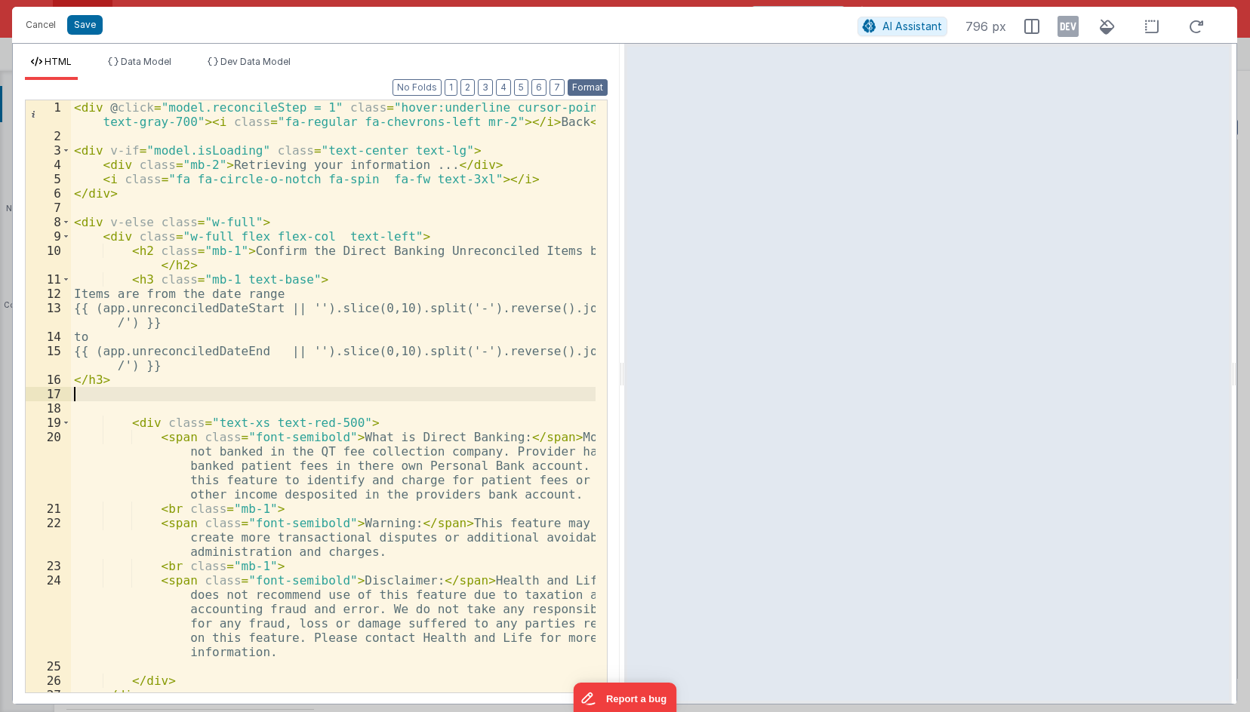
click at [593, 93] on button "Format" at bounding box center [587, 87] width 40 height 17
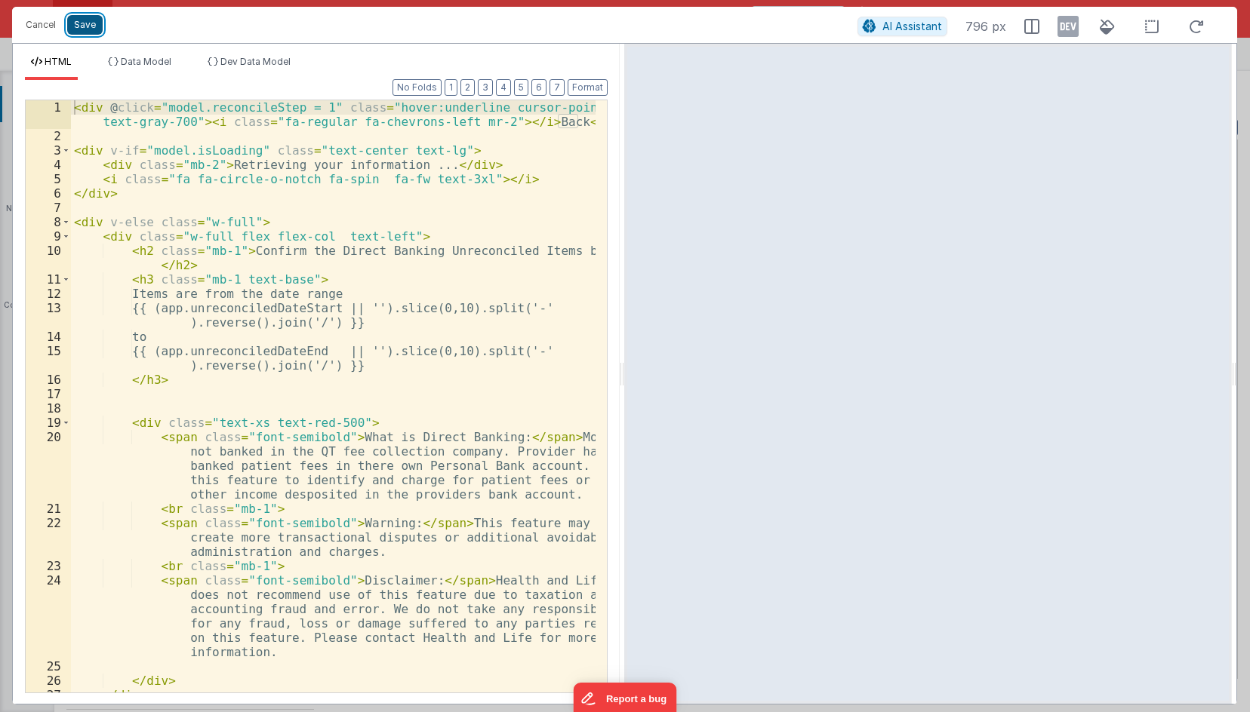
click at [86, 26] on button "Save" at bounding box center [84, 25] width 35 height 20
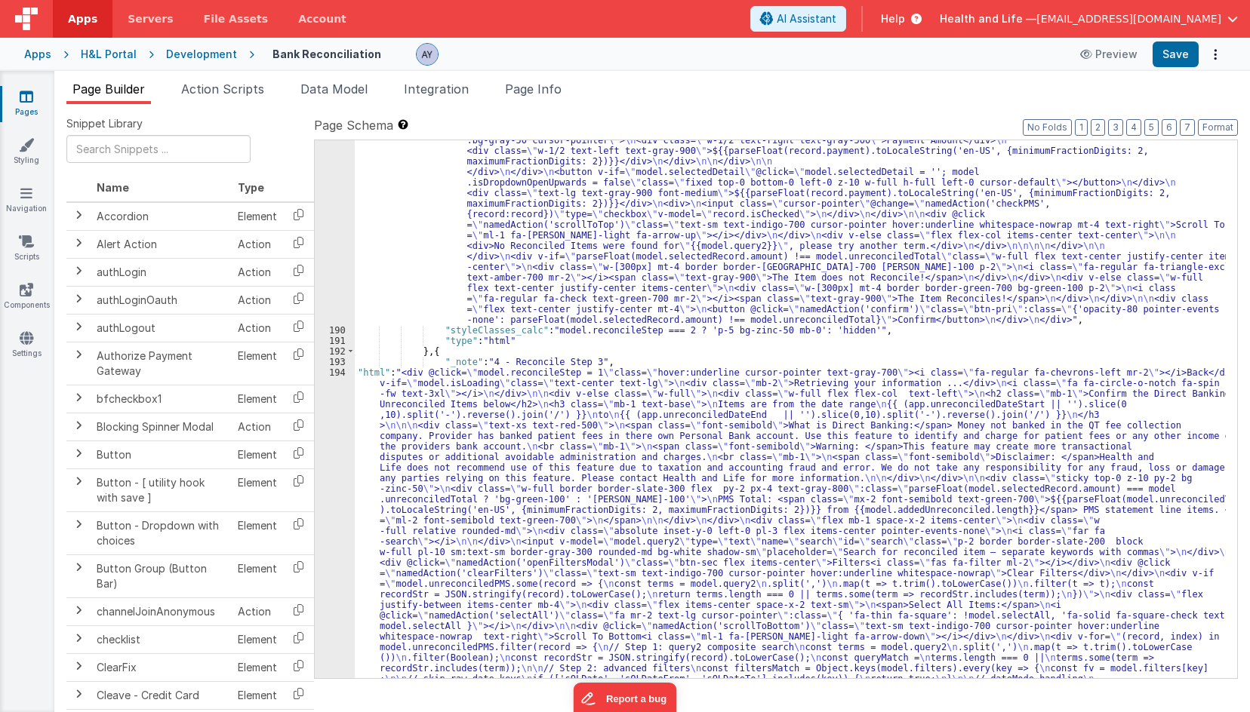
click at [1001, 324] on div ""html" : "<div @click= \" namedAction('back') \" class= \" hover:underline curs…" at bounding box center [790, 314] width 871 height 2957
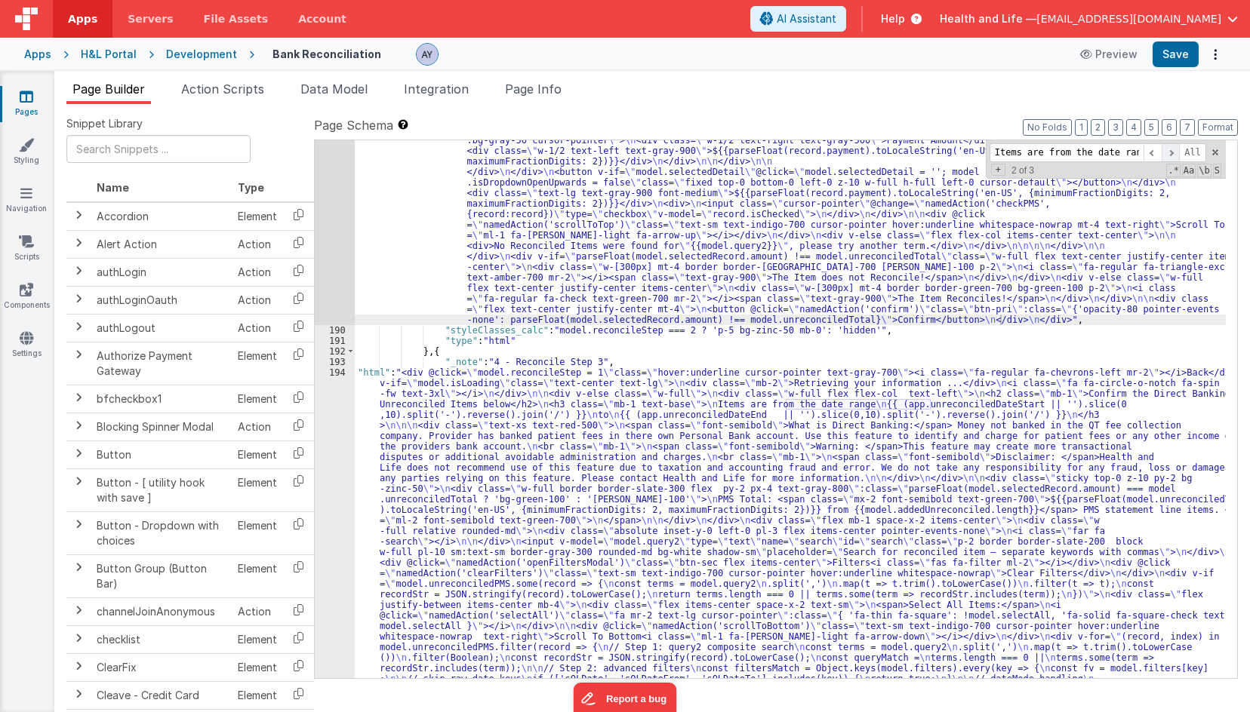
click at [1173, 150] on span at bounding box center [1170, 152] width 18 height 19
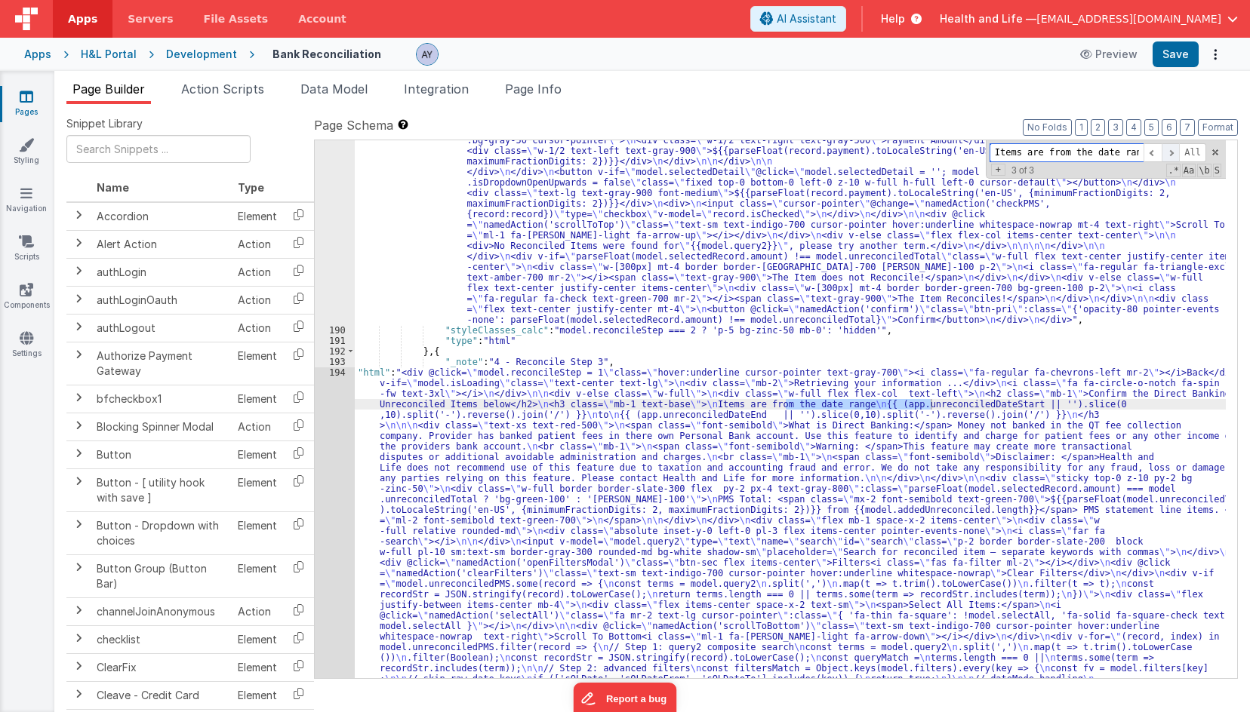
click at [1172, 152] on span at bounding box center [1170, 152] width 18 height 19
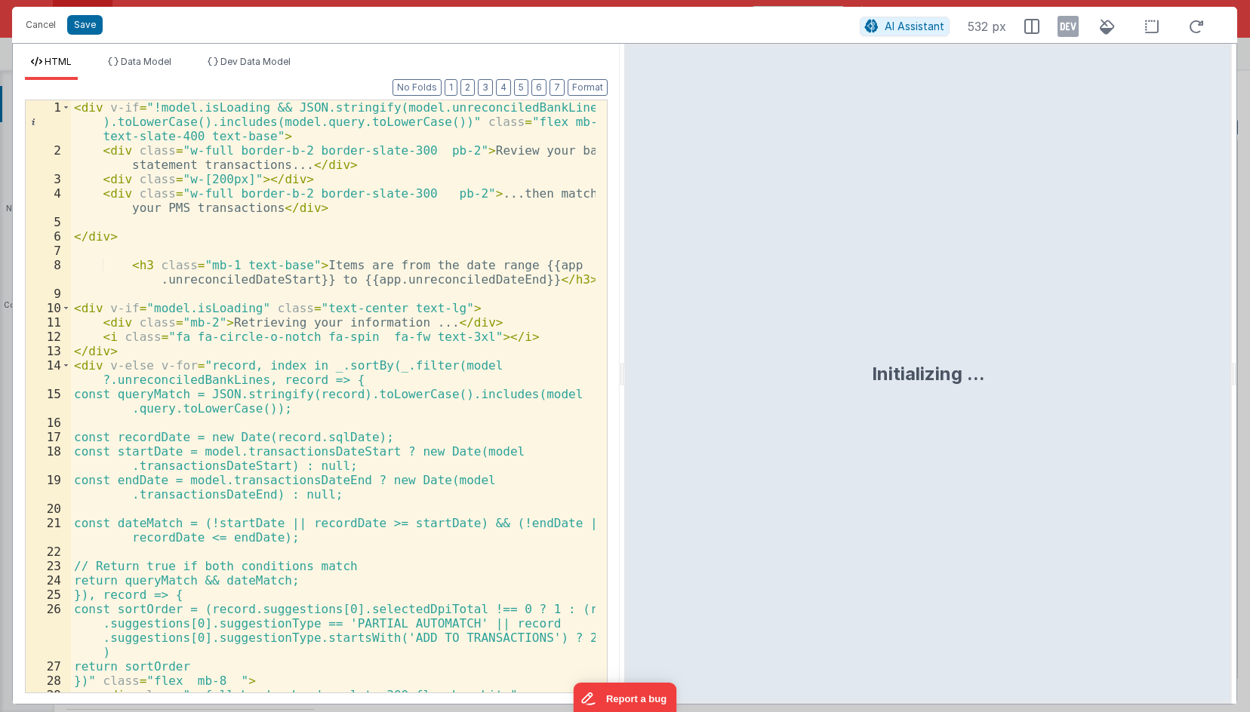
drag, startPoint x: 291, startPoint y: 272, endPoint x: 300, endPoint y: 281, distance: 11.7
click at [291, 273] on div "< div v-if = "!model.isLoading && JSON.stringify(model.unreconciledBankLines ).…" at bounding box center [333, 425] width 524 height 650
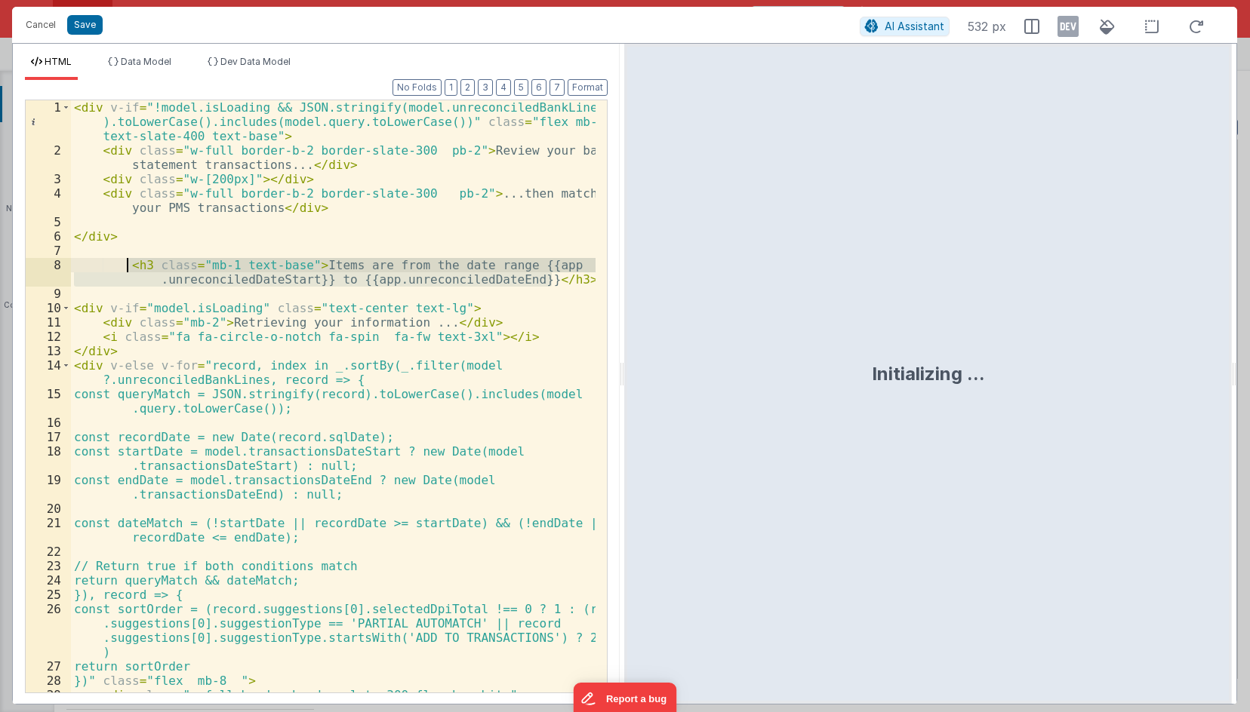
drag, startPoint x: 576, startPoint y: 278, endPoint x: 124, endPoint y: 271, distance: 452.0
click at [124, 271] on div "< div v-if = "!model.isLoading && JSON.stringify(model.unreconciledBankLines ).…" at bounding box center [333, 425] width 524 height 650
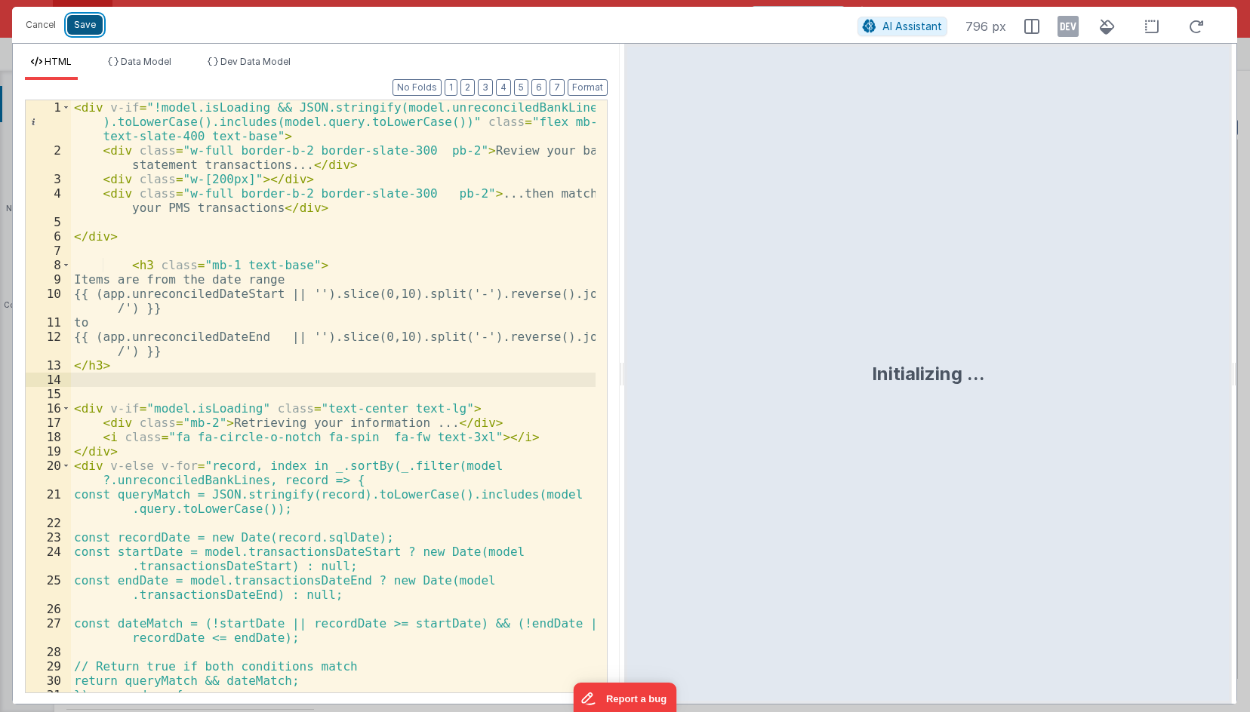
click at [78, 23] on button "Save" at bounding box center [84, 25] width 35 height 20
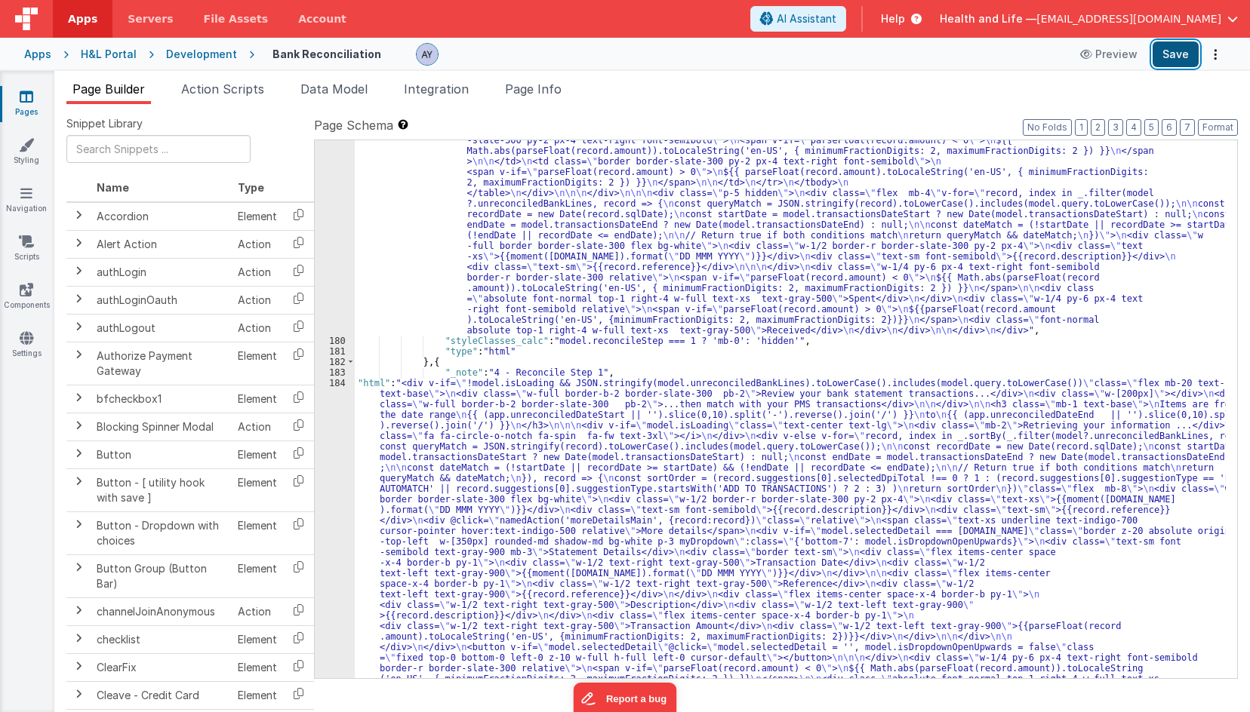
click at [1158, 51] on button "Save" at bounding box center [1175, 55] width 46 height 26
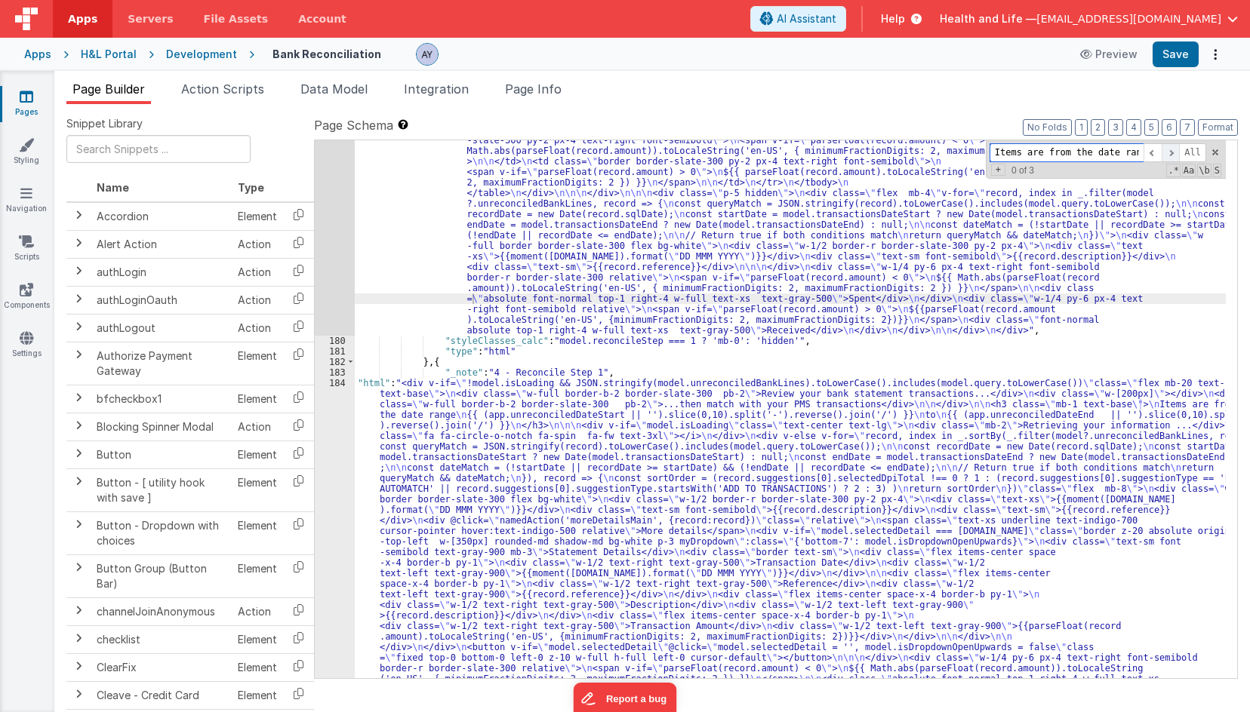
click at [1165, 156] on span at bounding box center [1170, 152] width 18 height 19
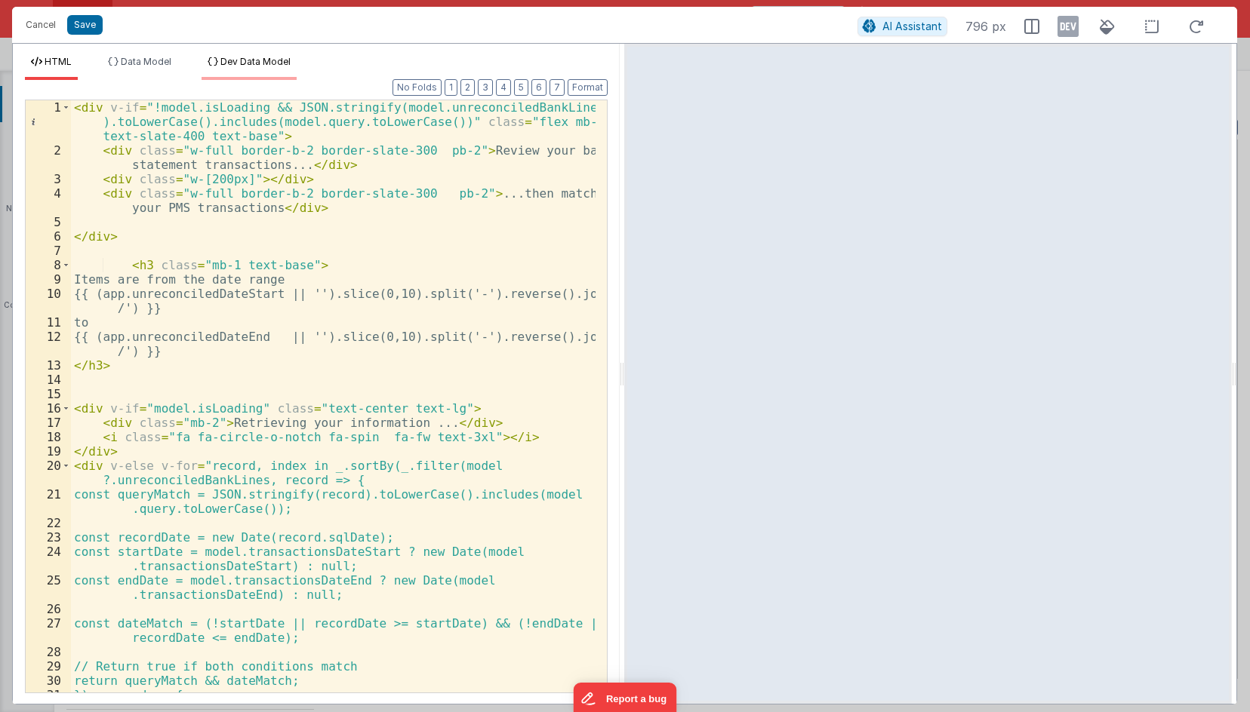
click at [247, 69] on li "Dev Data Model" at bounding box center [248, 68] width 95 height 24
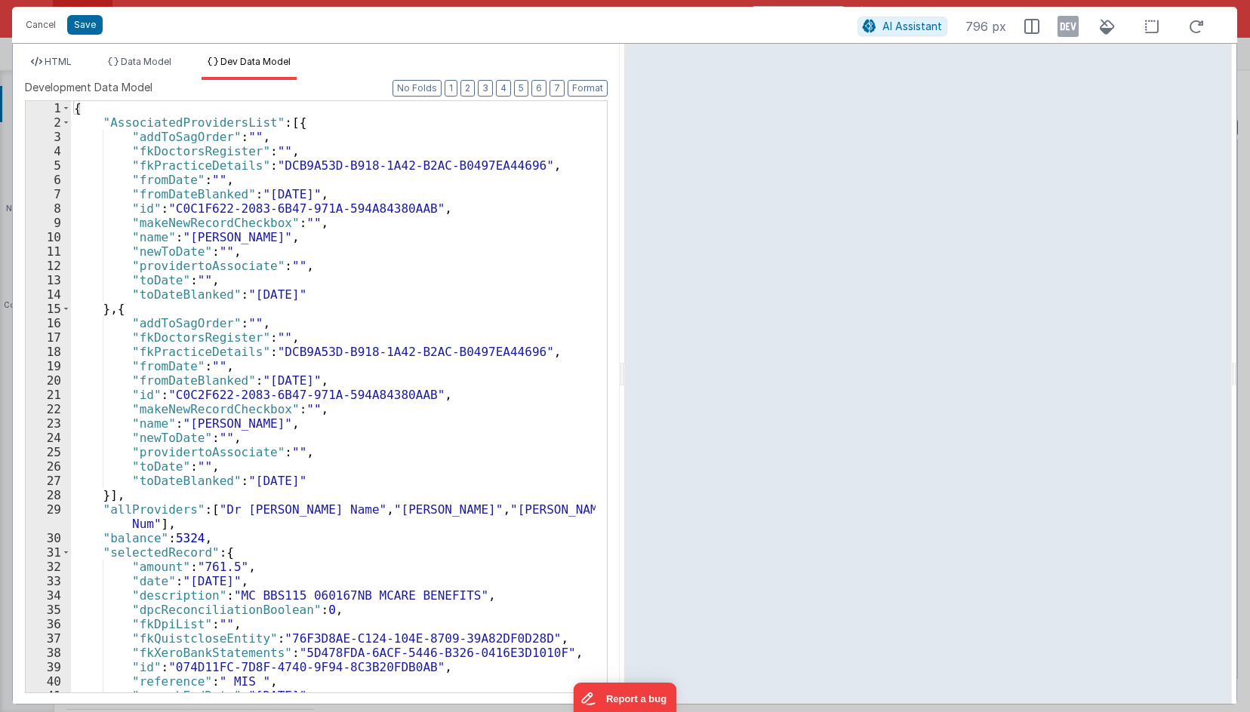
drag, startPoint x: 1067, startPoint y: 20, endPoint x: 368, endPoint y: 78, distance: 701.2
click at [1066, 19] on icon at bounding box center [1067, 26] width 21 height 24
click at [72, 57] on span "HTML" at bounding box center [58, 61] width 27 height 11
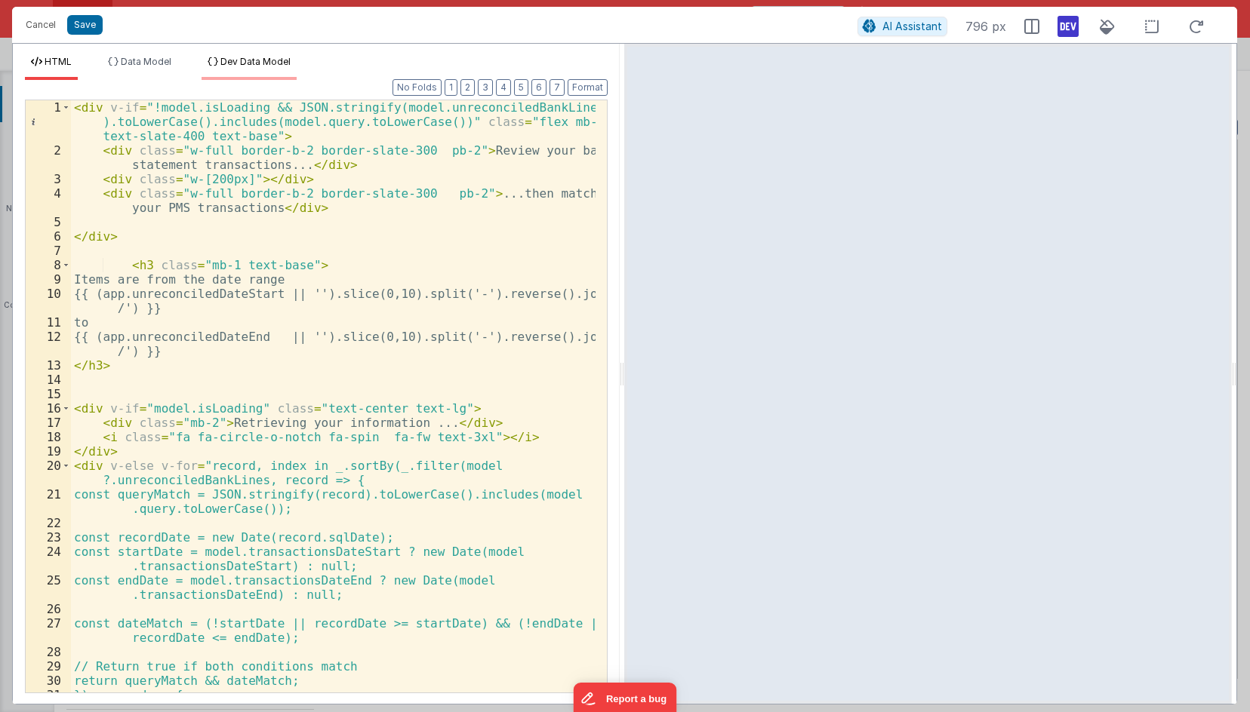
click at [217, 60] on icon at bounding box center [213, 61] width 11 height 9
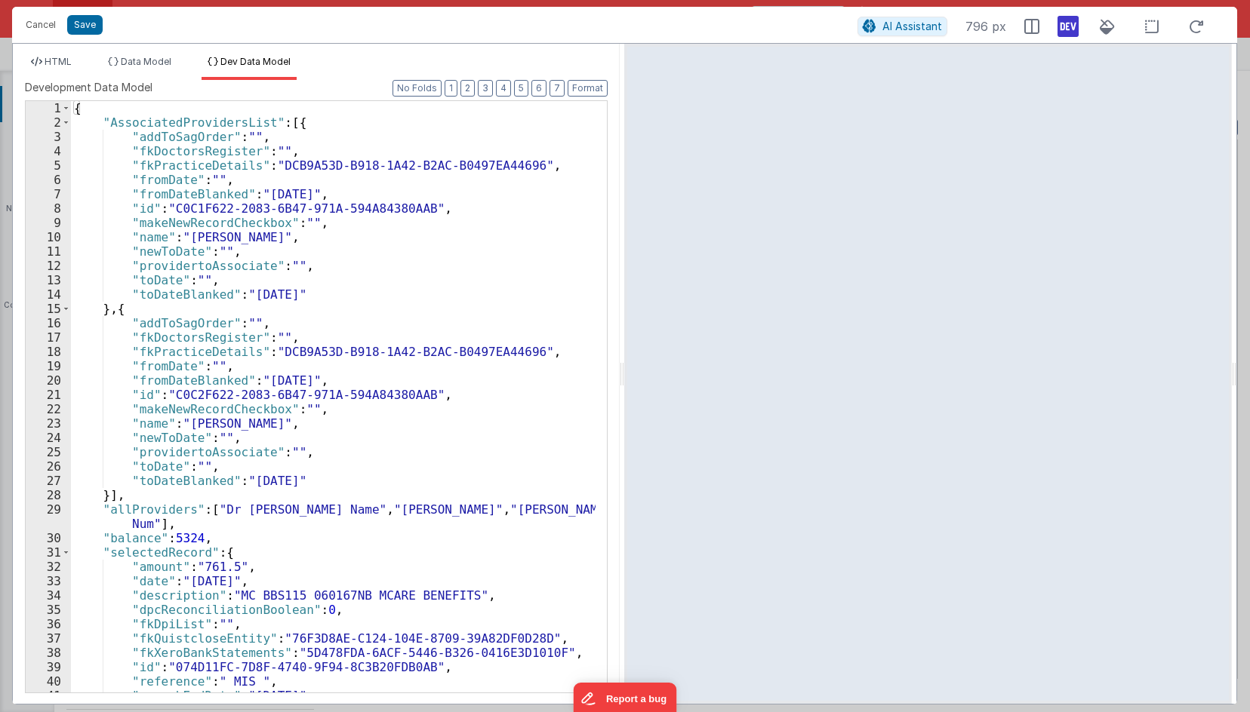
click at [312, 227] on div "{ "AssociatedProvidersList" : [{ "addToSagOrder" : "" , "fkDoctorsRegister" : "…" at bounding box center [333, 411] width 524 height 620
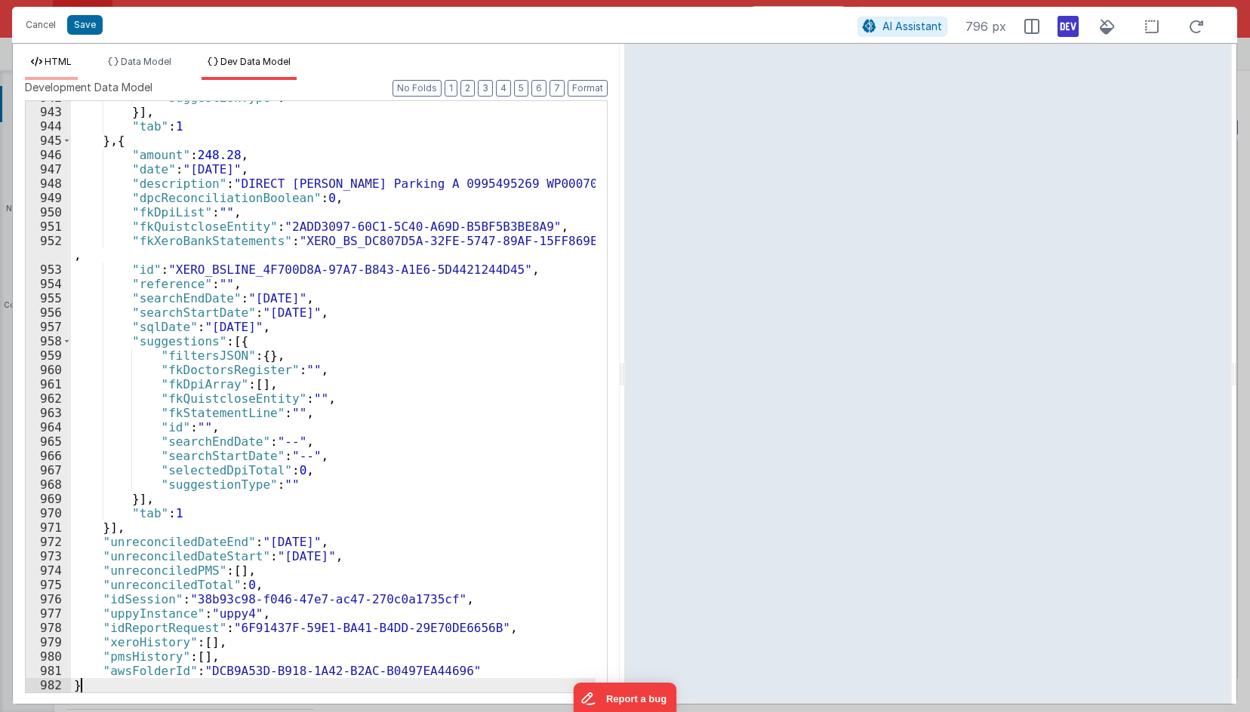
scroll to position [14061, 0]
click at [50, 61] on span "HTML" at bounding box center [58, 61] width 27 height 11
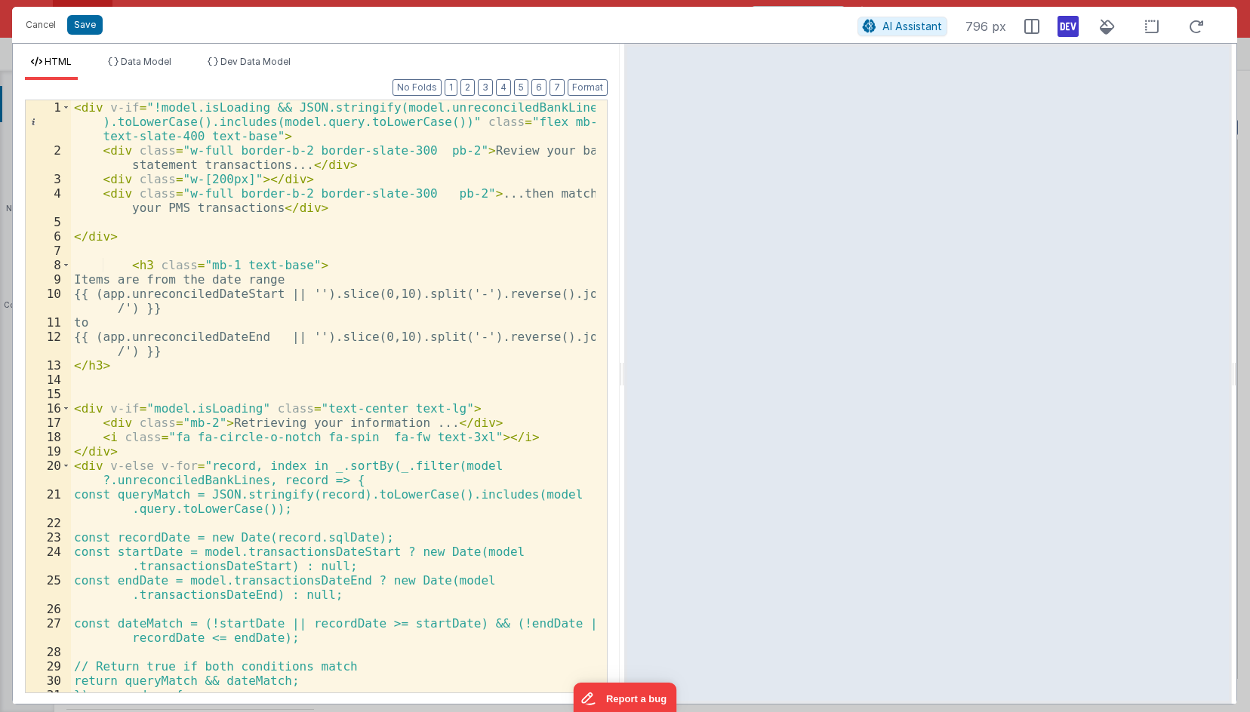
click at [228, 208] on div "< div v-if = "!model.isLoading && JSON.stringify(model.unreconciledBankLines ).…" at bounding box center [333, 446] width 524 height 693
click at [209, 180] on div "< div v-if = "!model.isLoading && JSON.stringify(model.unreconciledBankLines ).…" at bounding box center [333, 446] width 524 height 693
click at [223, 287] on div "< div v-if = "!model.isLoading && JSON.stringify(model.unreconciledBankLines ).…" at bounding box center [333, 446] width 524 height 693
click at [221, 262] on div "< div v-if = "!model.isLoading && JSON.stringify(model.unreconciledBankLines ).…" at bounding box center [333, 446] width 524 height 693
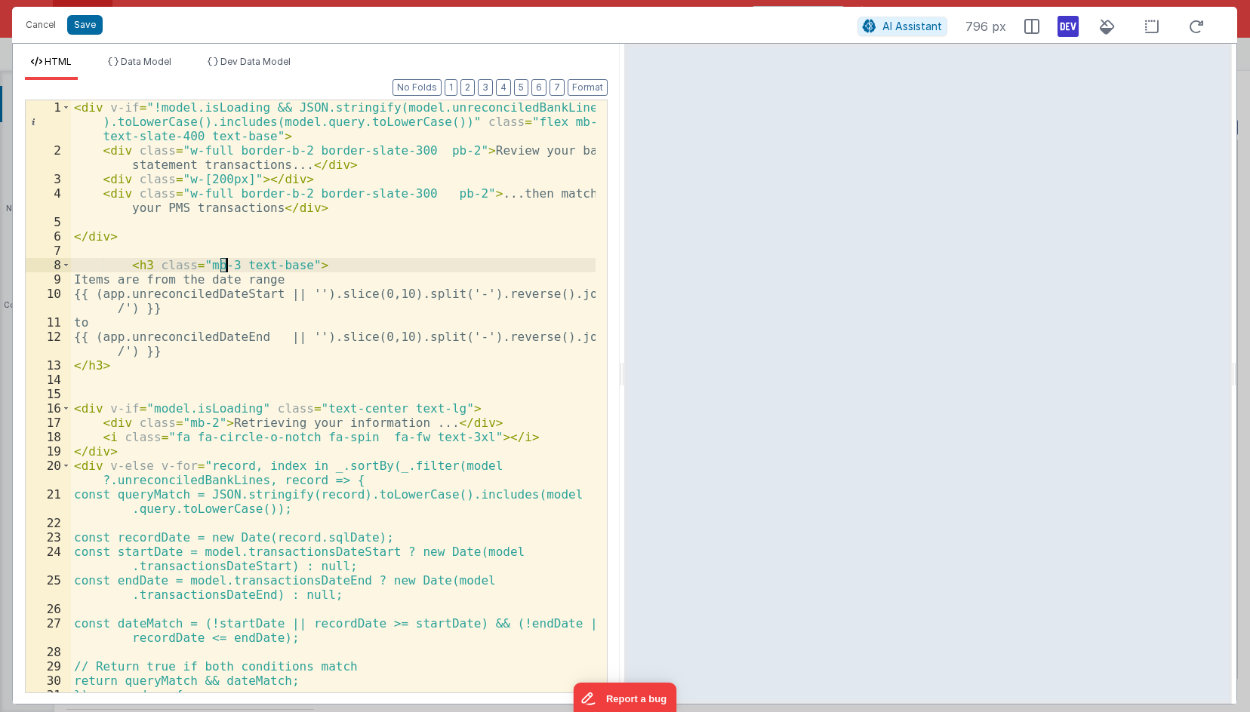
click at [228, 262] on div "< div v-if = "!model.isLoading && JSON.stringify(model.unreconciledBankLines ).…" at bounding box center [333, 446] width 524 height 693
click at [201, 218] on div "< div v-if = "!model.isLoading && JSON.stringify(model.unreconciledBankLines ).…" at bounding box center [333, 446] width 524 height 693
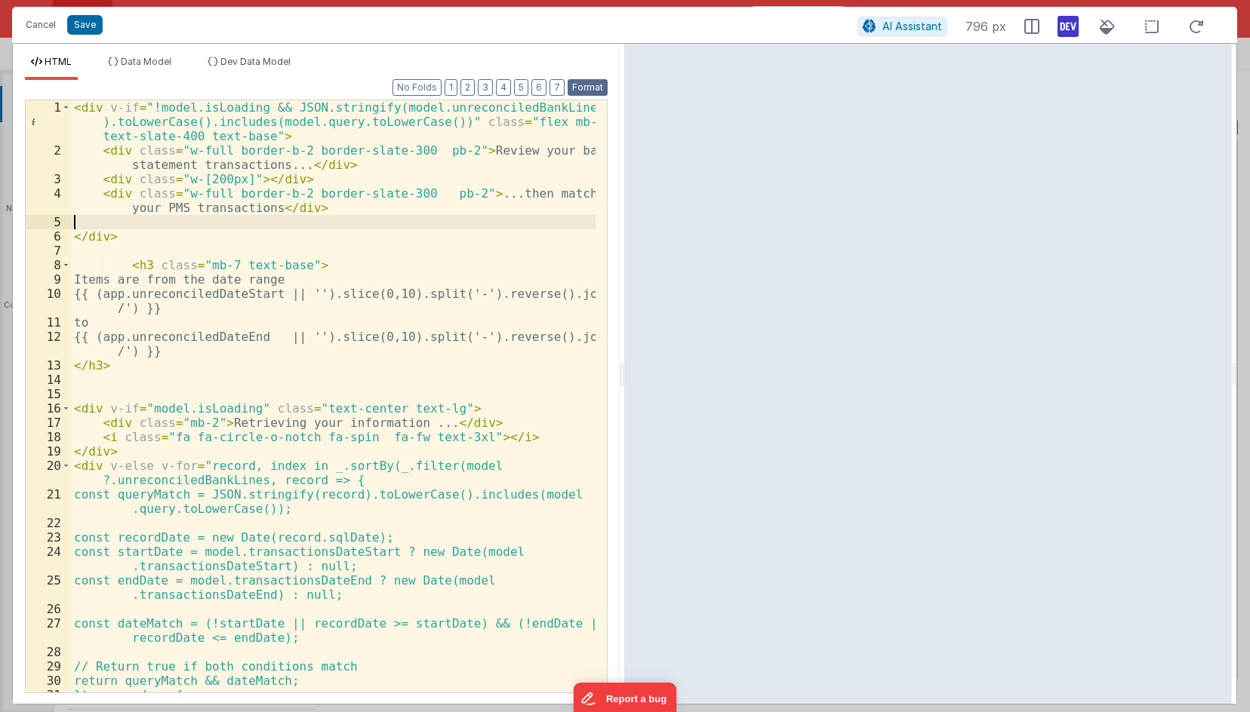
click at [586, 85] on button "Format" at bounding box center [587, 87] width 40 height 17
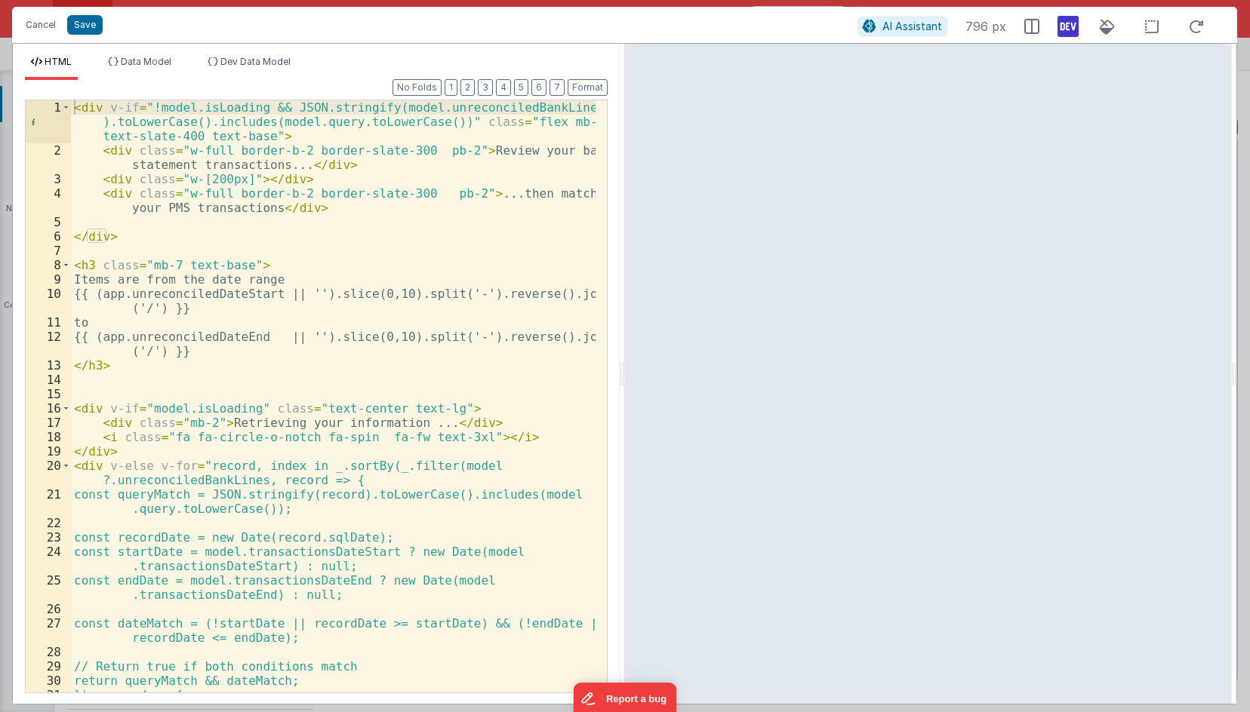
click at [146, 241] on div "< div v-if = "!model.isLoading && JSON.stringify(model.unreconciledBankLines ).…" at bounding box center [333, 446] width 524 height 693
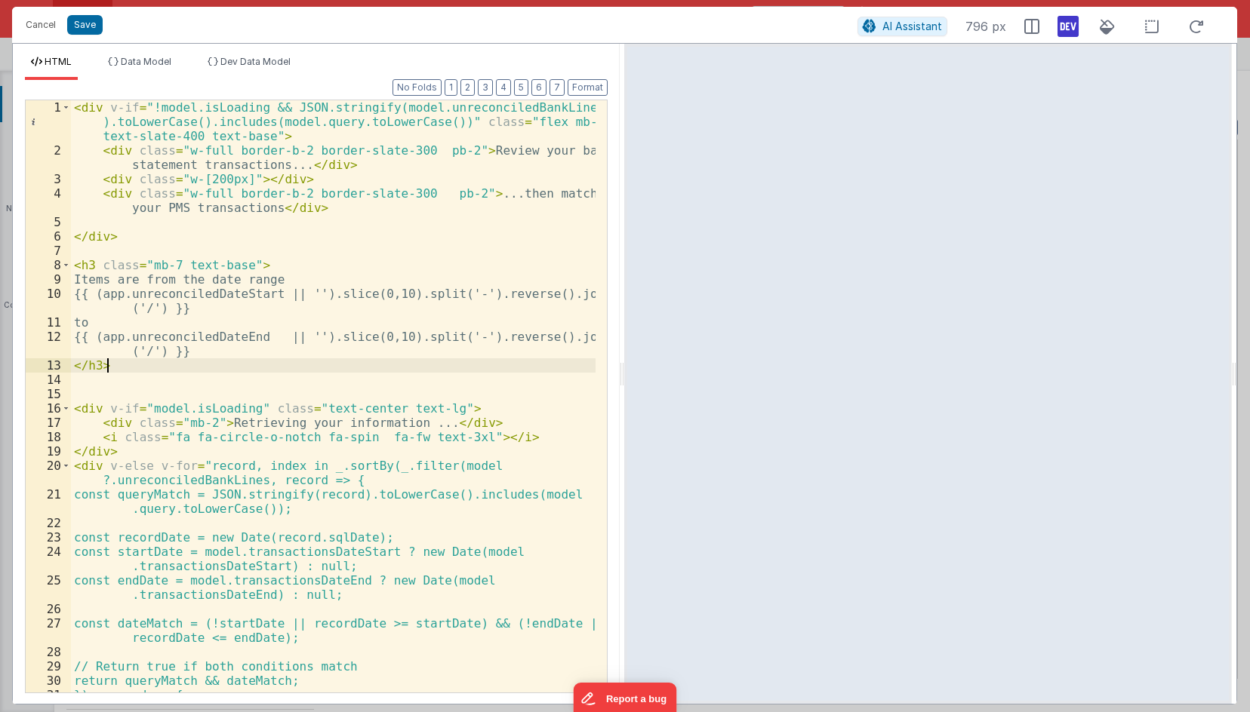
click at [299, 367] on div "< div v-if = "!model.isLoading && JSON.stringify(model.unreconciledBankLines ).…" at bounding box center [333, 446] width 524 height 693
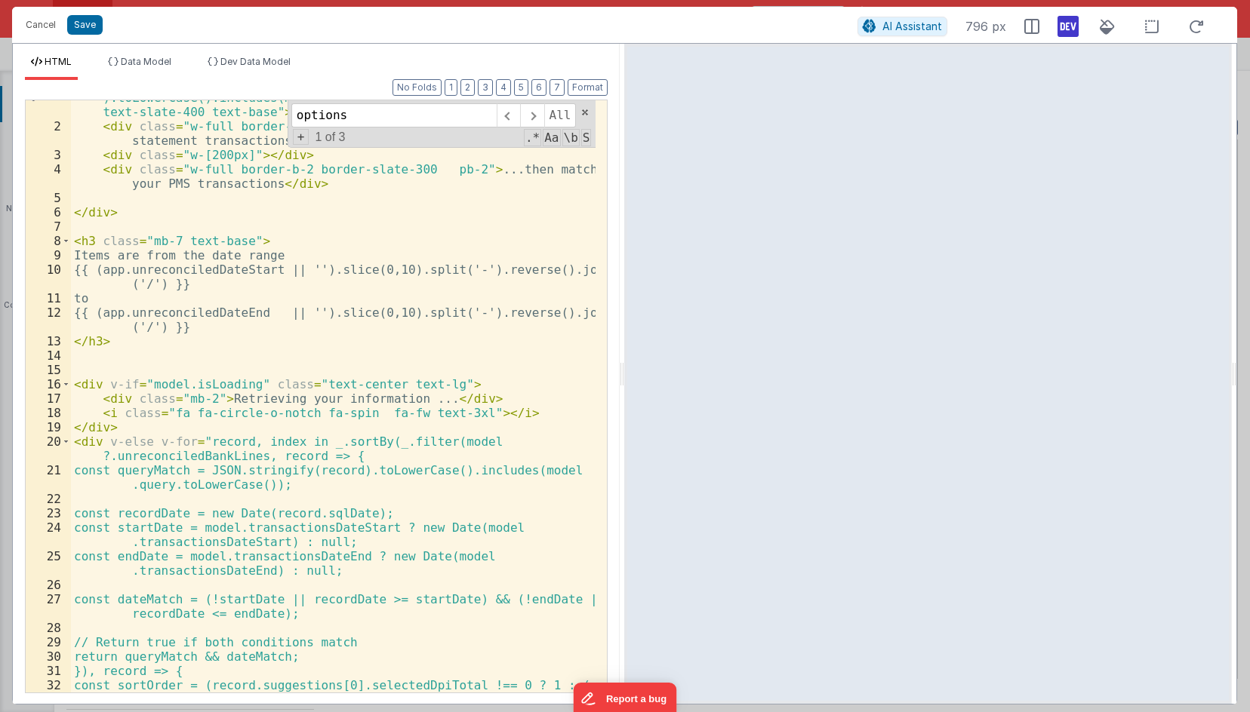
scroll to position [0, 0]
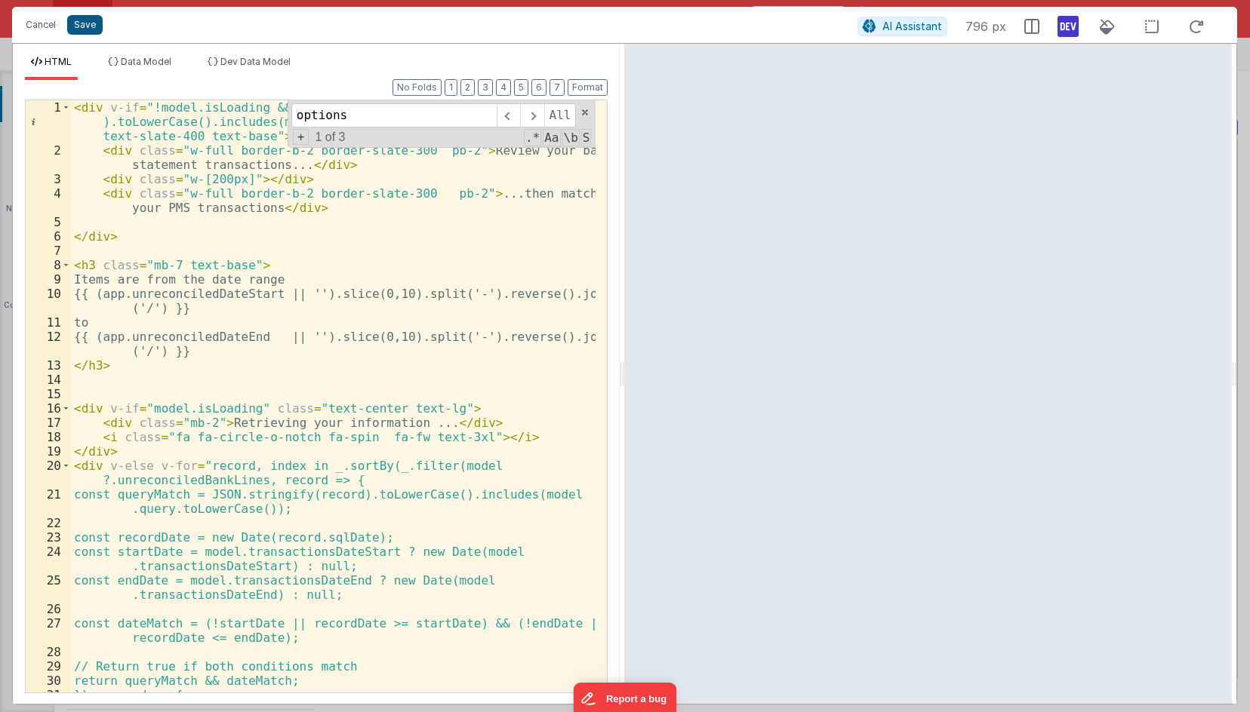
type input "options"
click at [99, 25] on button "Save" at bounding box center [84, 25] width 35 height 20
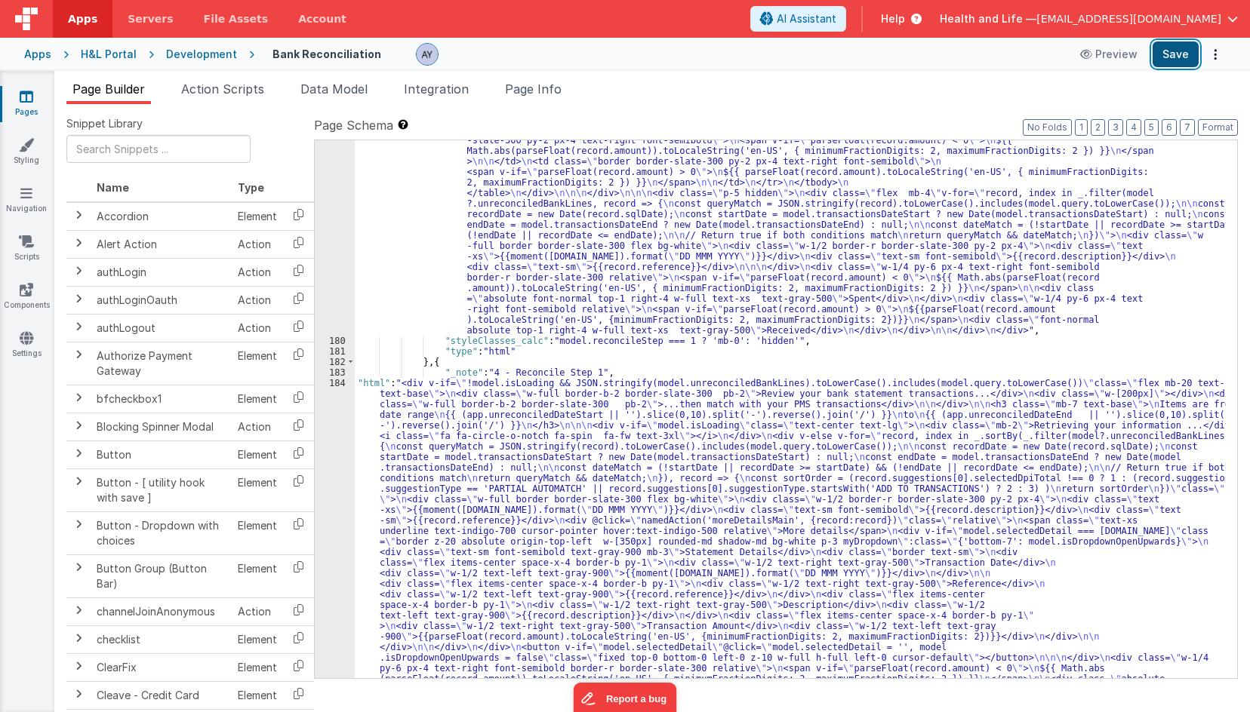
click at [1166, 64] on button "Save" at bounding box center [1175, 55] width 46 height 26
click at [204, 62] on div "Apps H&L Portal Development Bank Reconciliation Preview Save" at bounding box center [625, 54] width 1250 height 33
click at [237, 59] on icon at bounding box center [245, 54] width 17 height 15
click at [218, 51] on div "Development" at bounding box center [201, 54] width 71 height 15
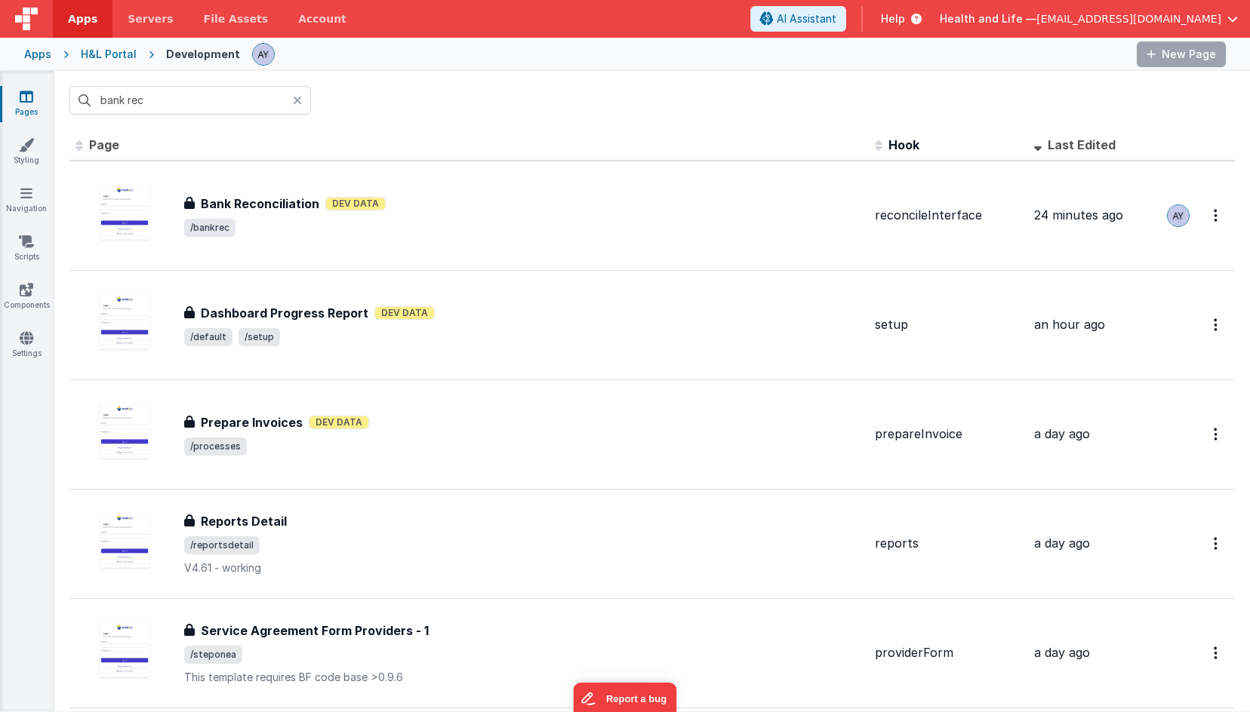
drag, startPoint x: 218, startPoint y: 51, endPoint x: 161, endPoint y: 60, distance: 58.1
click at [161, 60] on icon at bounding box center [151, 54] width 29 height 15
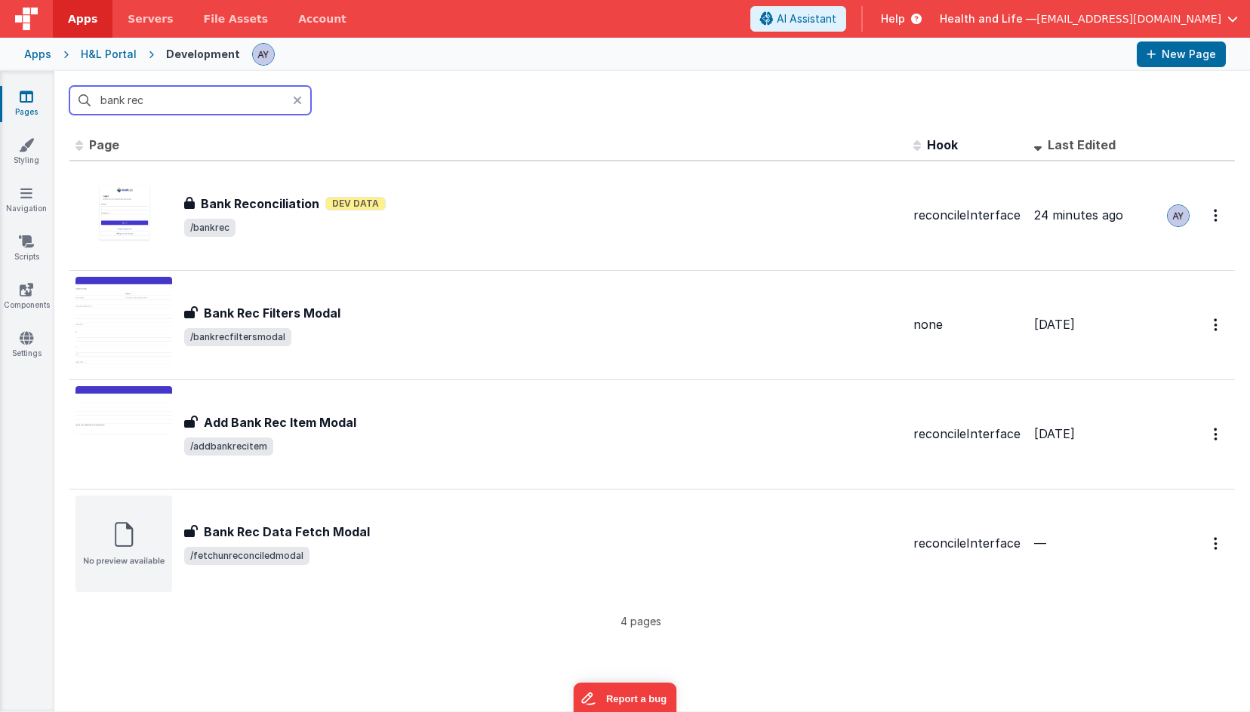
click at [171, 97] on input "bank rec" at bounding box center [189, 100] width 241 height 29
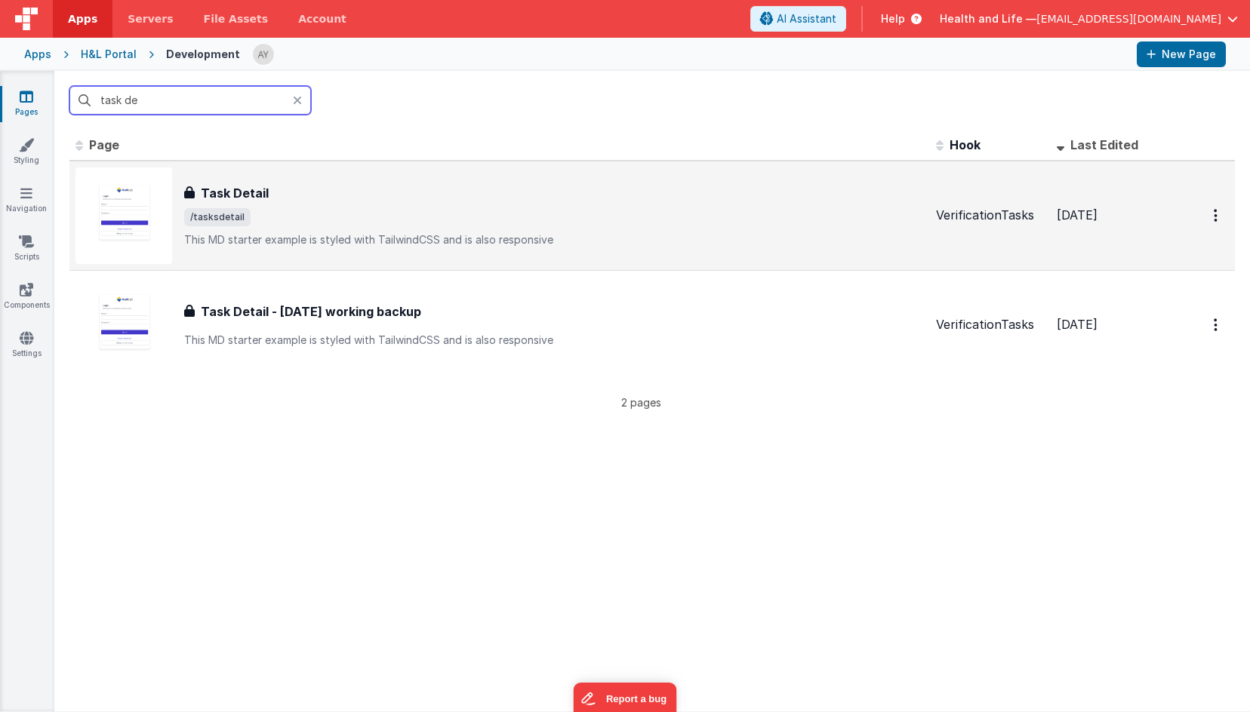
type input "task de"
click at [357, 208] on span "/tasksdetail" at bounding box center [553, 217] width 739 height 18
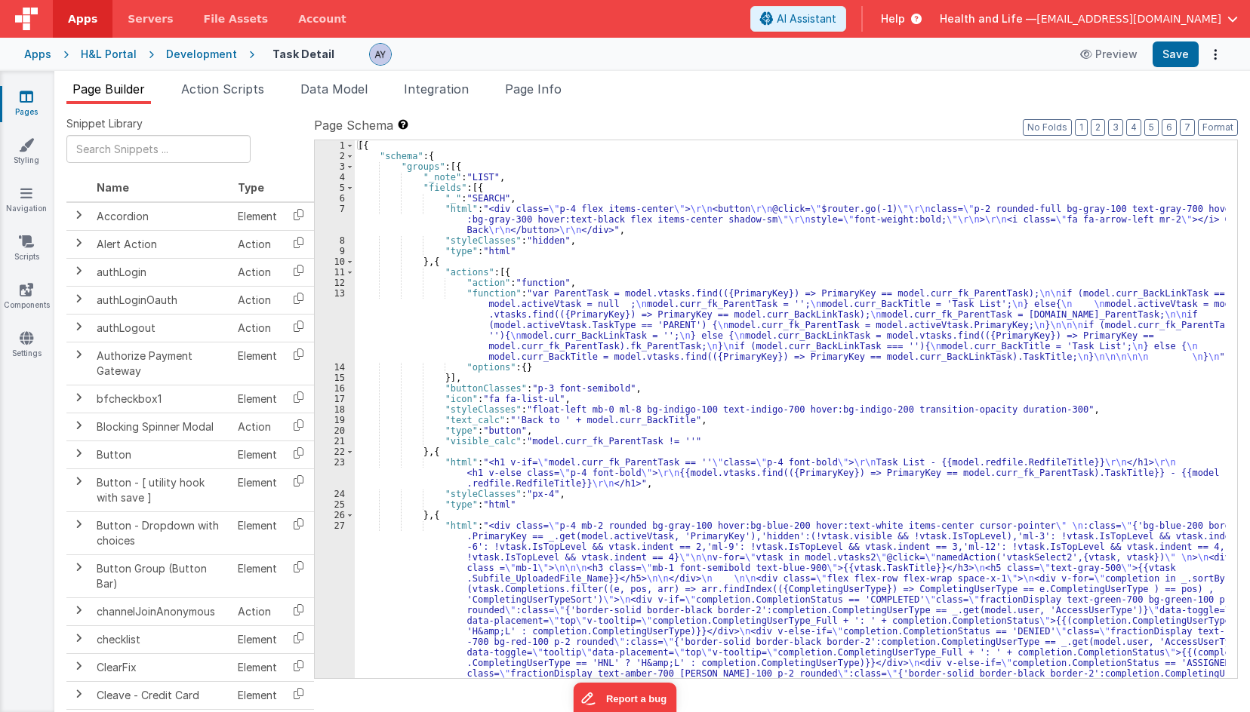
click at [515, 92] on span "Page Info" at bounding box center [533, 88] width 57 height 15
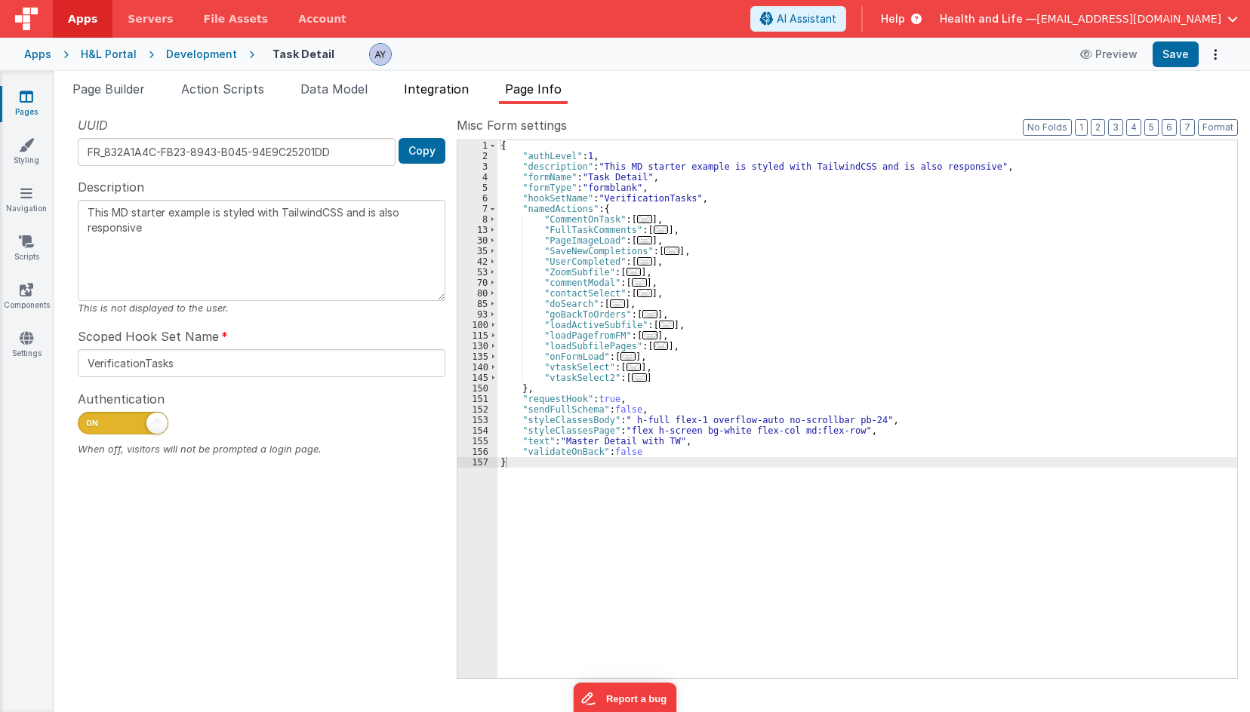
click at [432, 89] on span "Integration" at bounding box center [436, 88] width 65 height 15
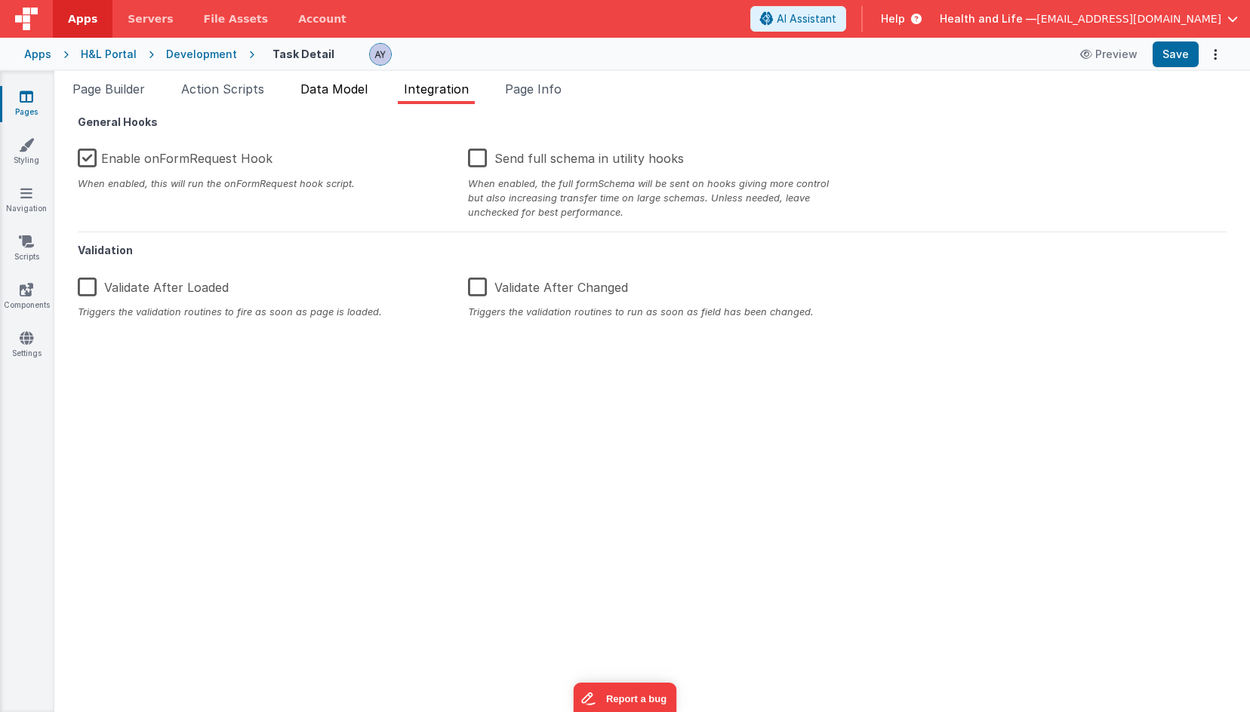
click at [327, 85] on span "Data Model" at bounding box center [333, 88] width 67 height 15
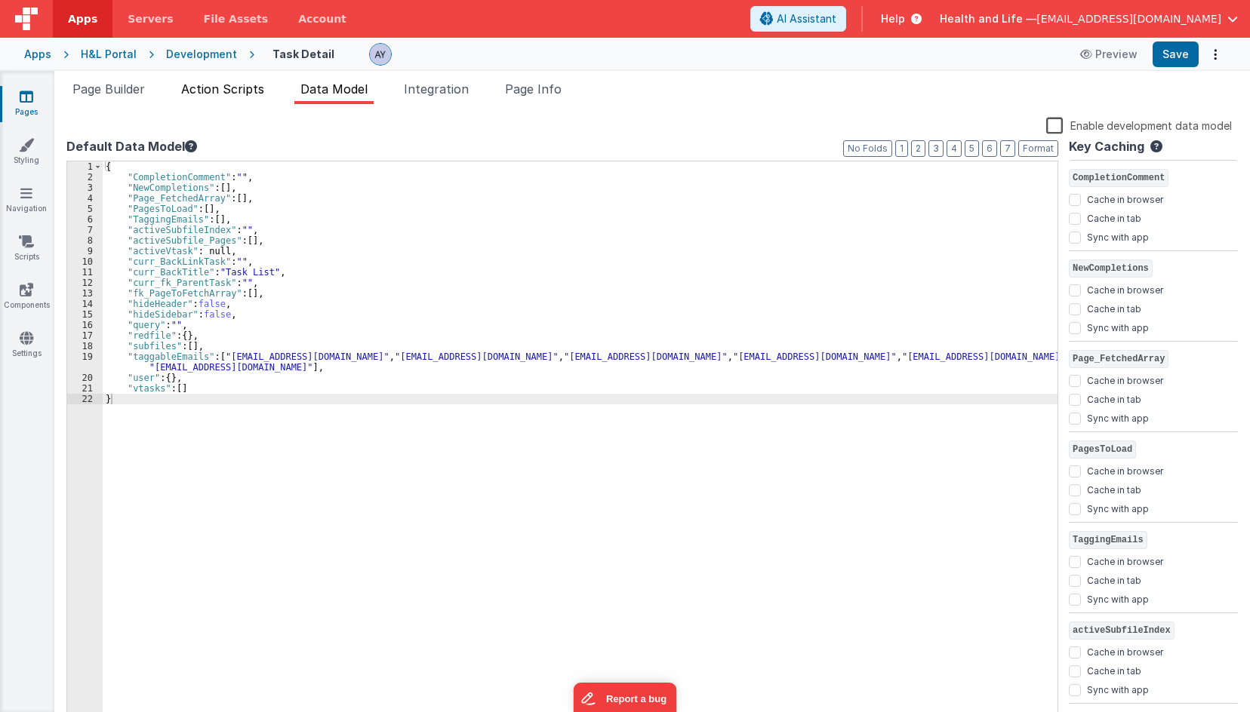
click at [215, 97] on li "Action Scripts" at bounding box center [222, 92] width 95 height 24
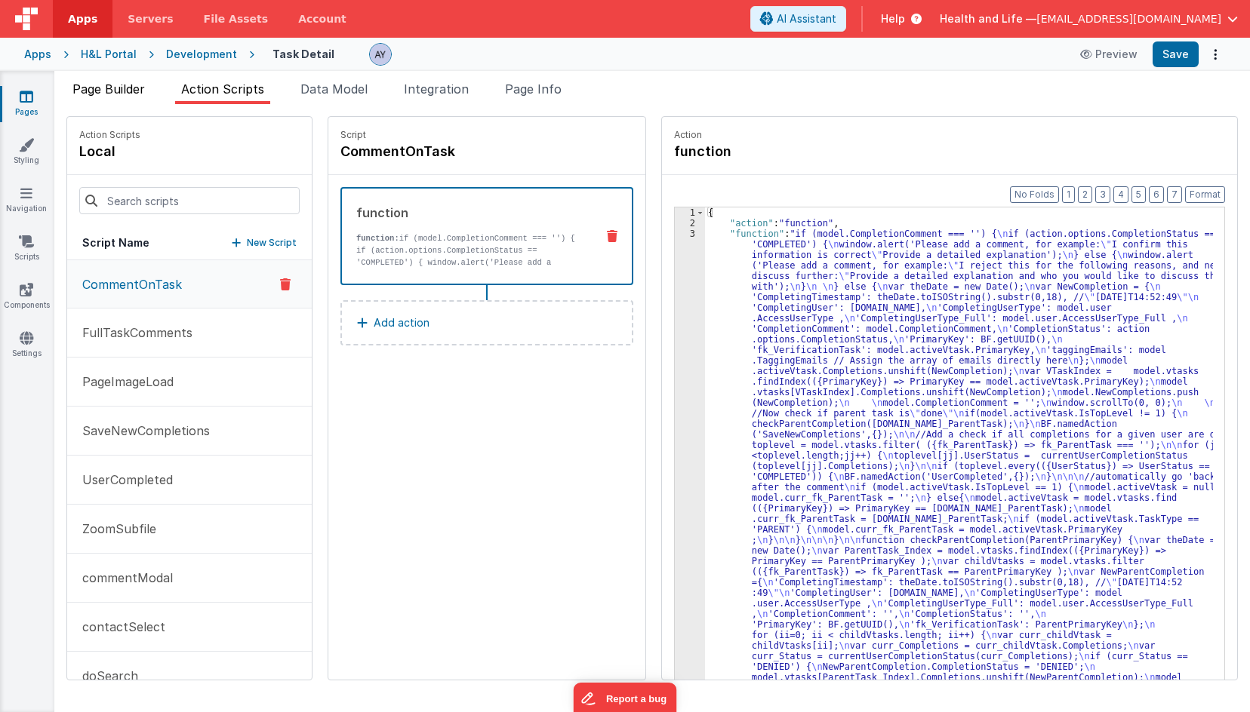
click at [103, 97] on li "Page Builder" at bounding box center [108, 92] width 85 height 24
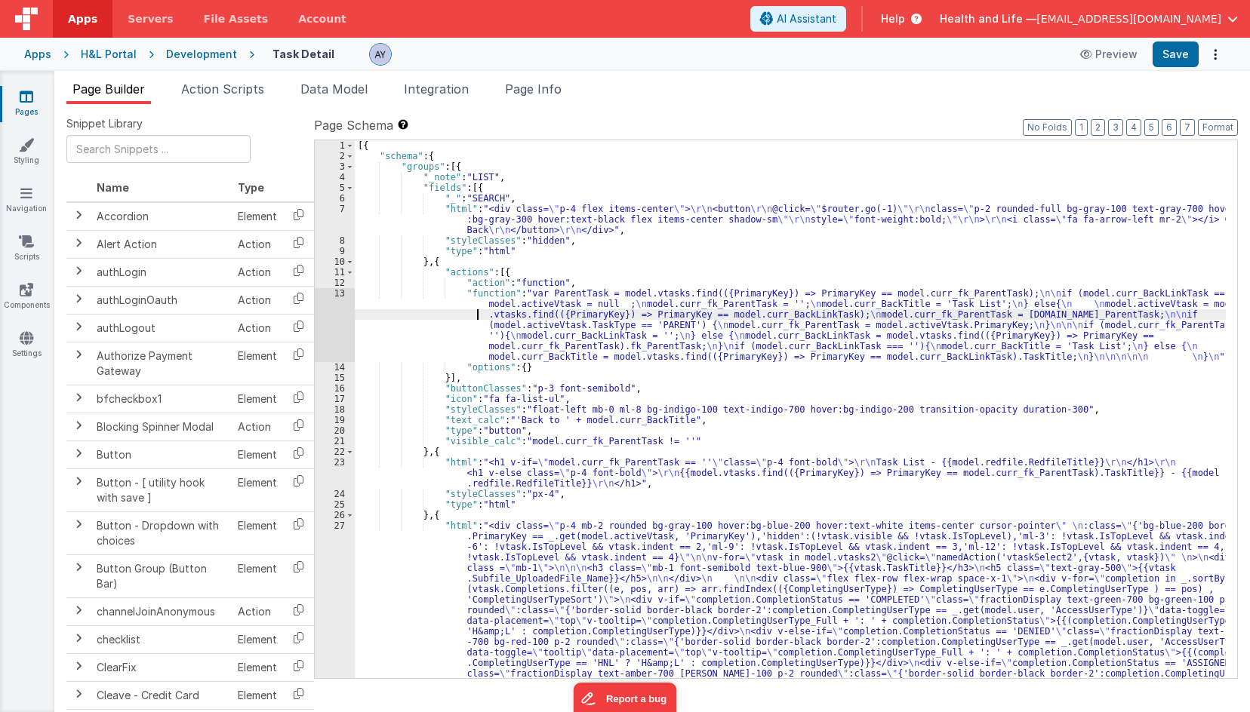
click at [415, 317] on div "[{ "schema" : { "groups" : [{ "_note" : "LIST" , "fields" : [{ "_" : "SEARCH" ,…" at bounding box center [790, 509] width 871 height 739
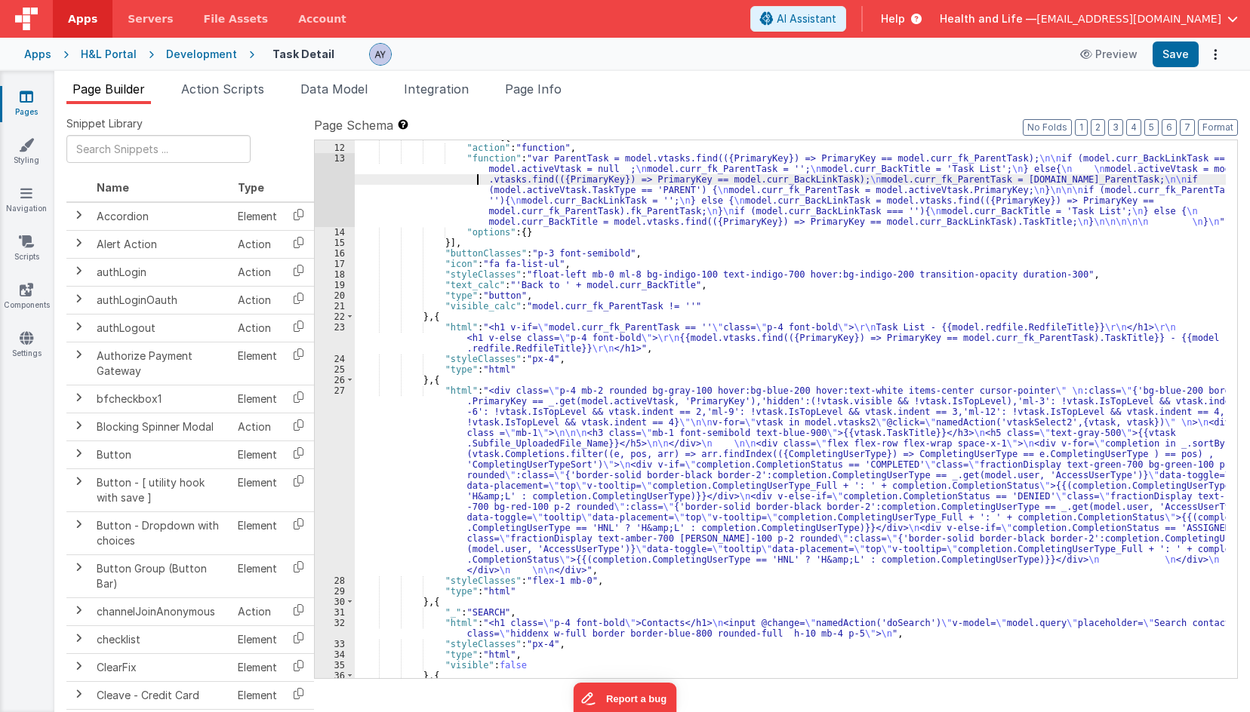
scroll to position [136, 0]
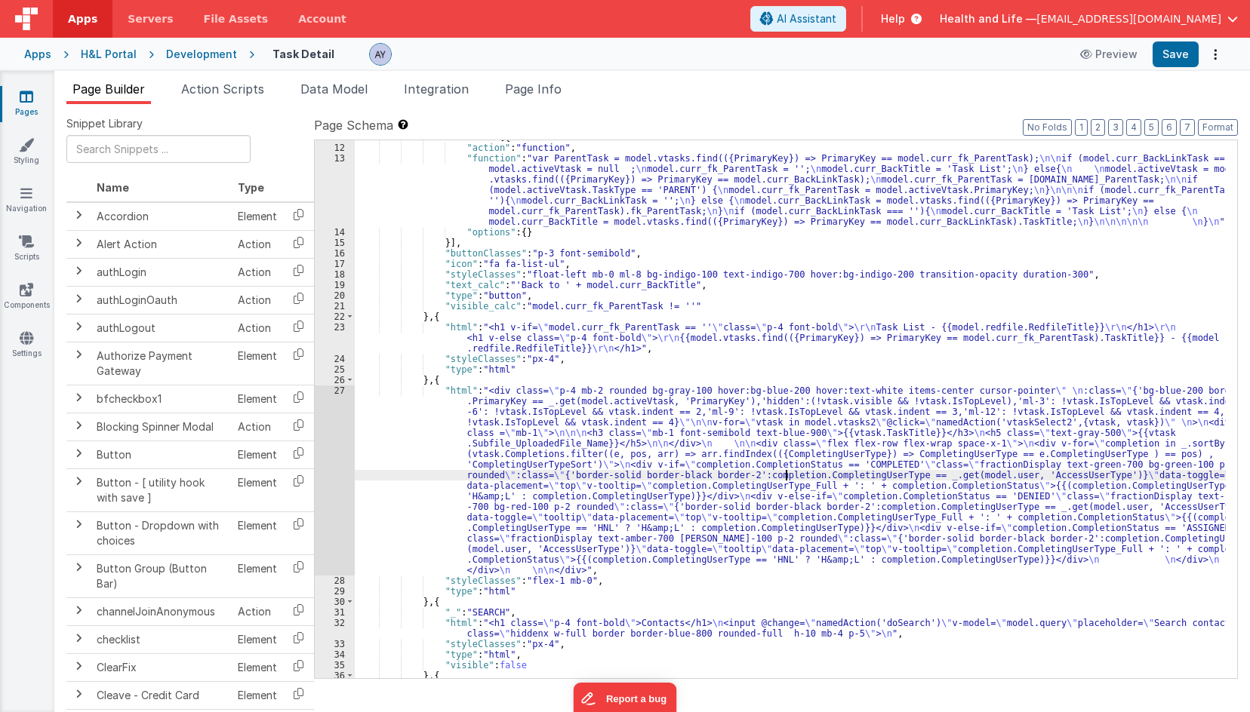
click at [786, 478] on div ""actions" : [{ "action" : "function" , "function" : "var ParentTask = model.vta…" at bounding box center [790, 411] width 871 height 559
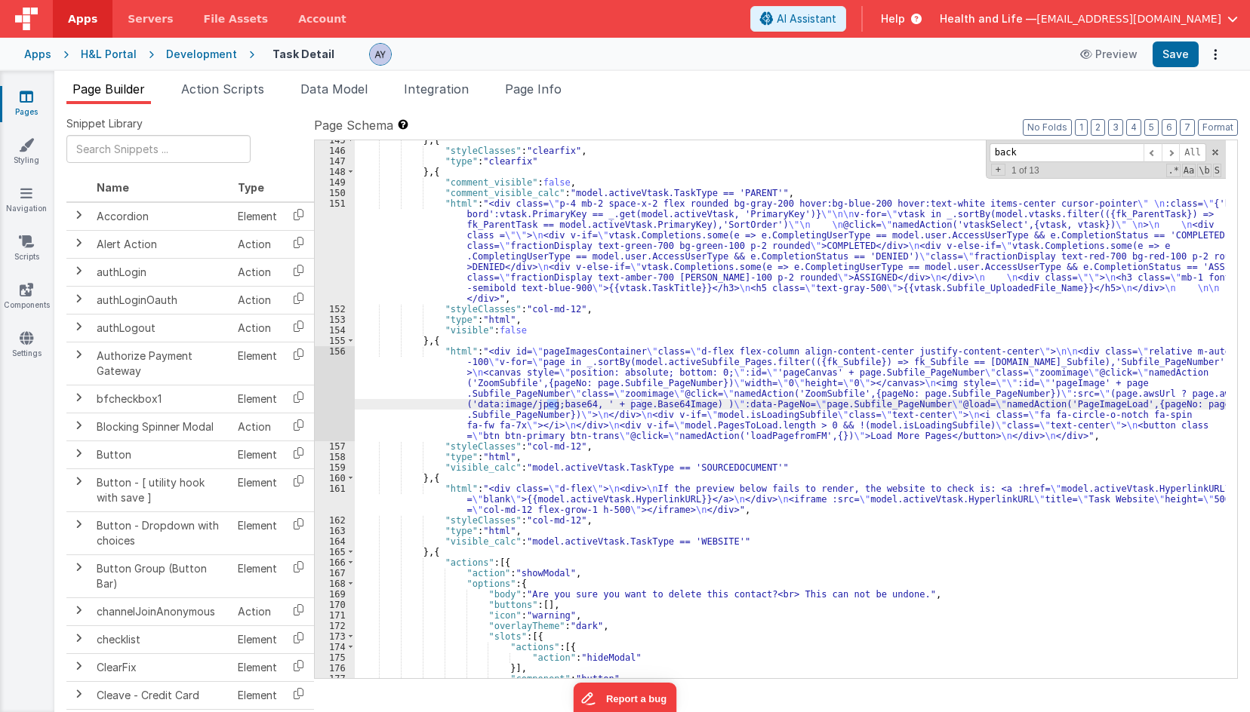
scroll to position [0, 0]
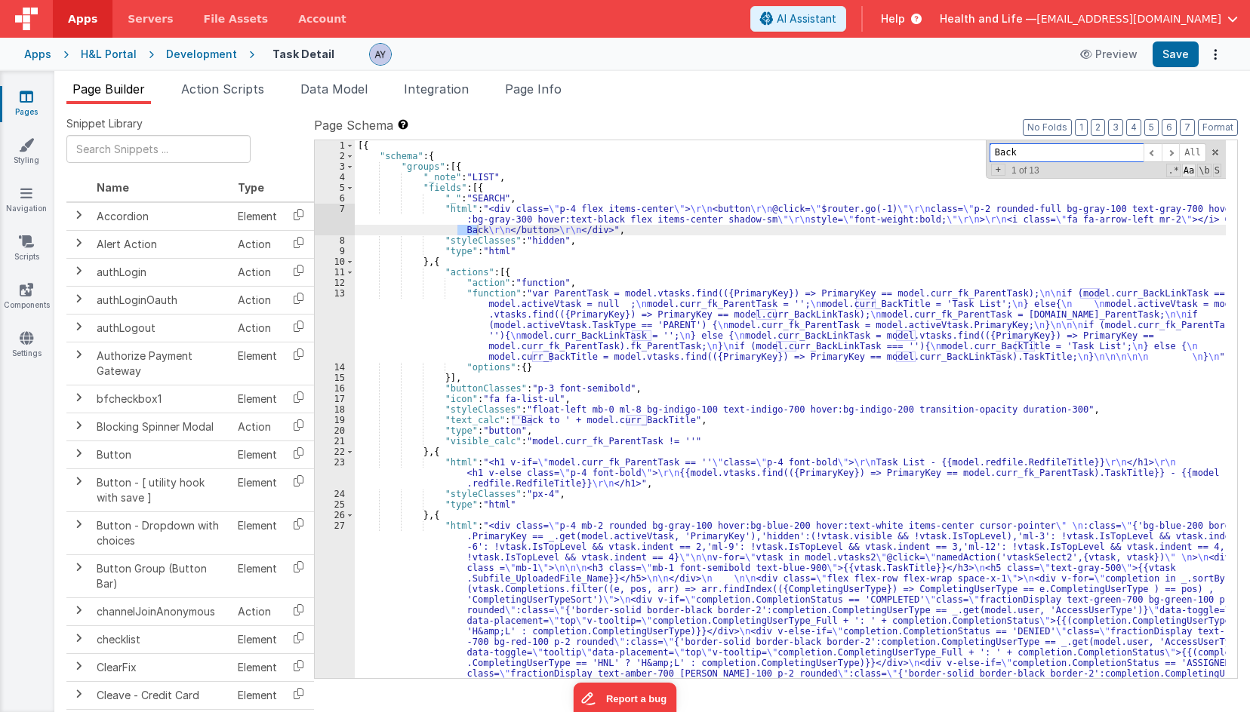
click at [1188, 171] on span "Aa" at bounding box center [1189, 171] width 14 height 14
click at [1170, 159] on span at bounding box center [1170, 152] width 18 height 19
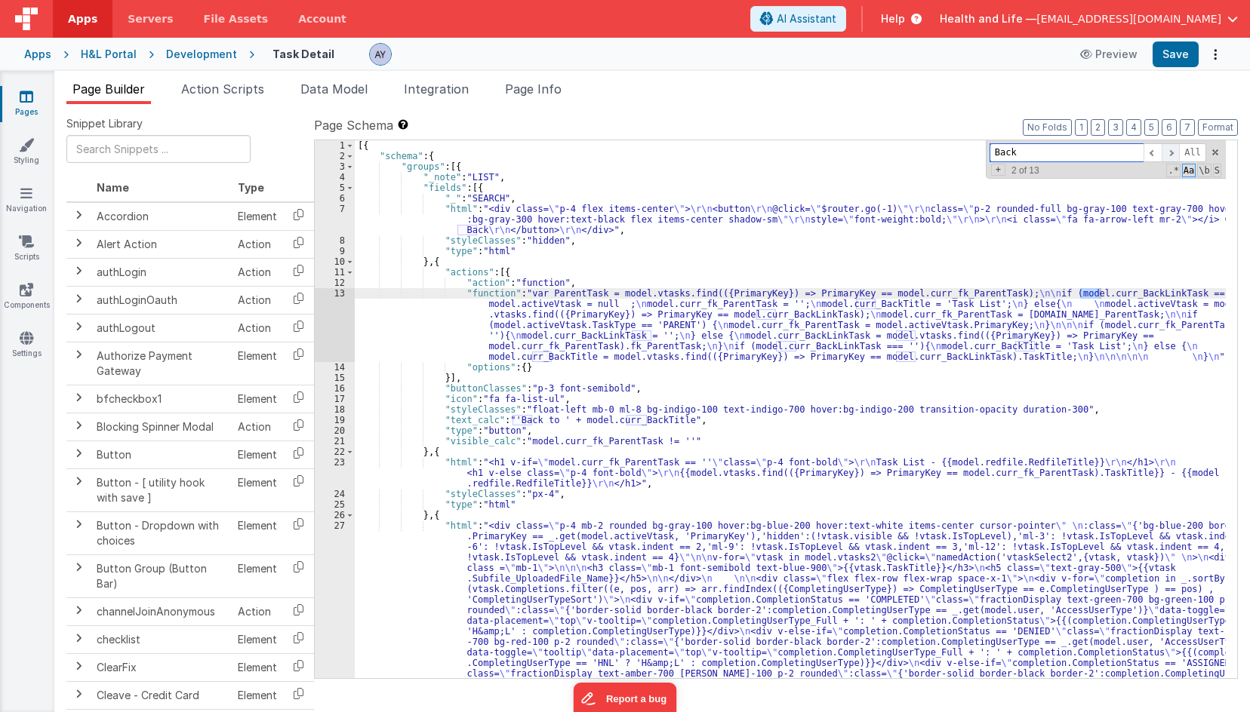
click at [1170, 159] on span at bounding box center [1170, 152] width 18 height 19
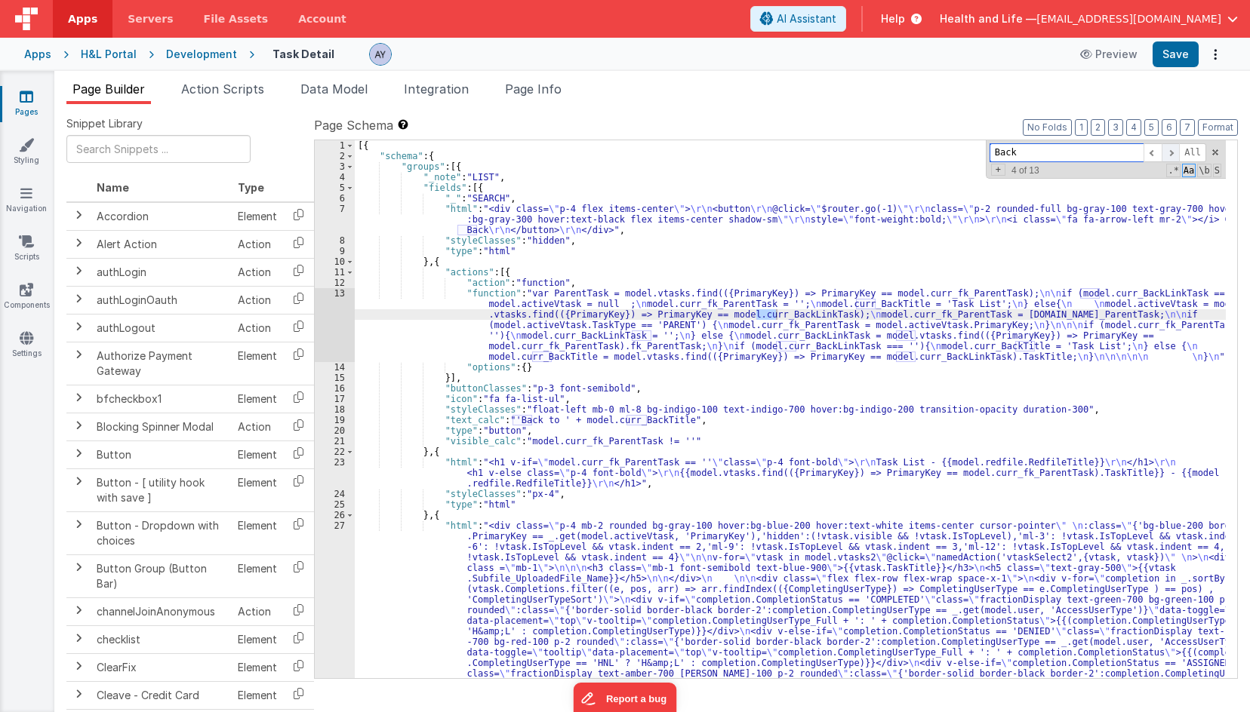
click at [1170, 159] on span at bounding box center [1170, 152] width 18 height 19
click at [1050, 152] on input "Back" at bounding box center [1066, 152] width 154 height 19
click at [1172, 149] on span at bounding box center [1170, 152] width 18 height 19
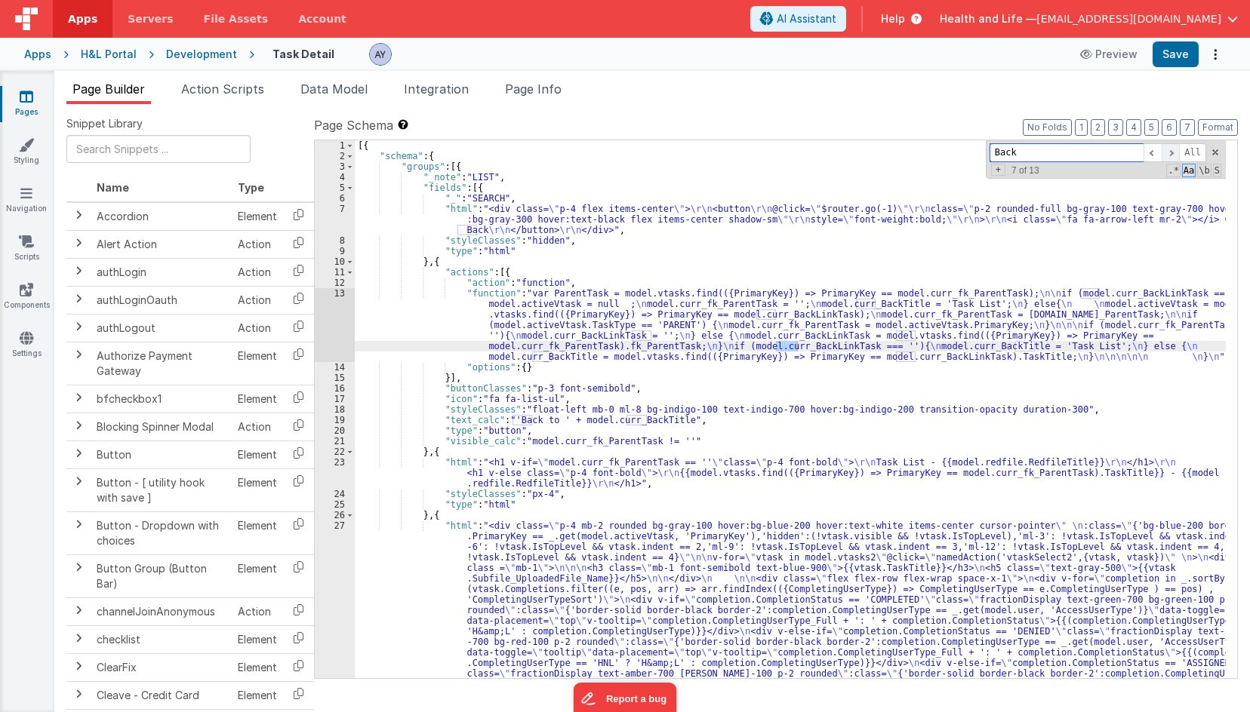
click at [1172, 149] on span at bounding box center [1170, 152] width 18 height 19
click at [1172, 152] on span at bounding box center [1170, 152] width 18 height 19
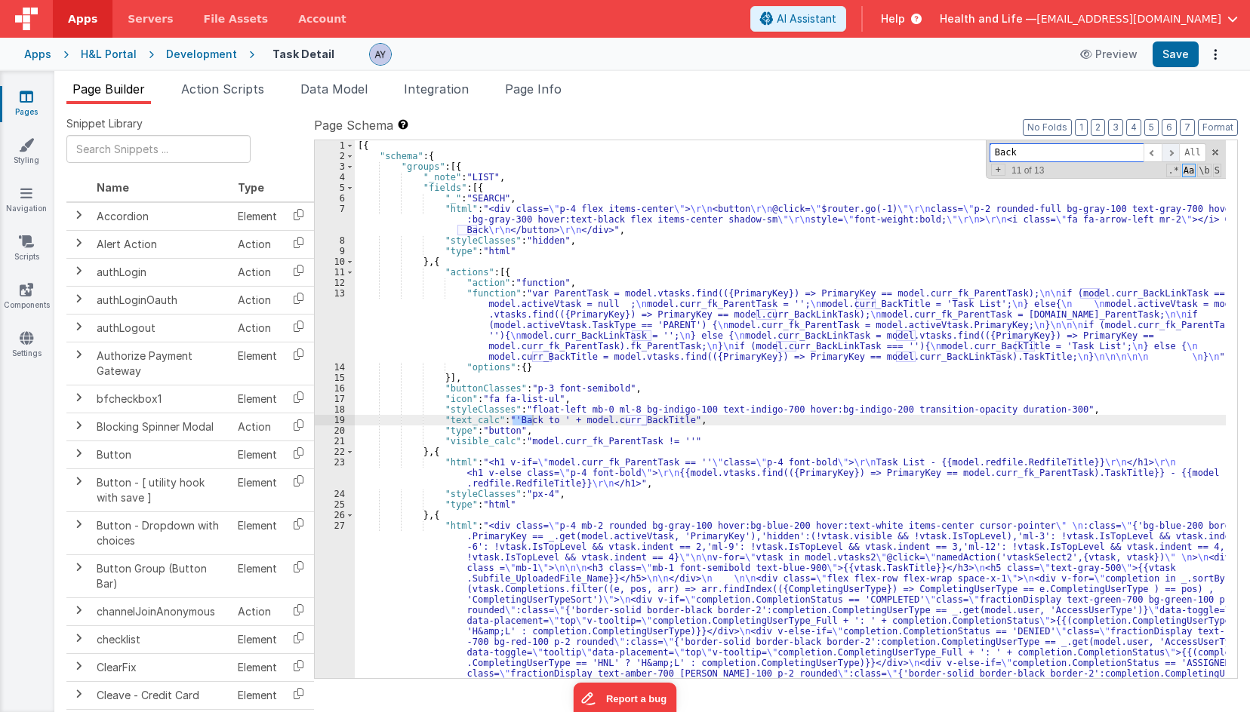
click at [1172, 152] on span at bounding box center [1170, 152] width 18 height 19
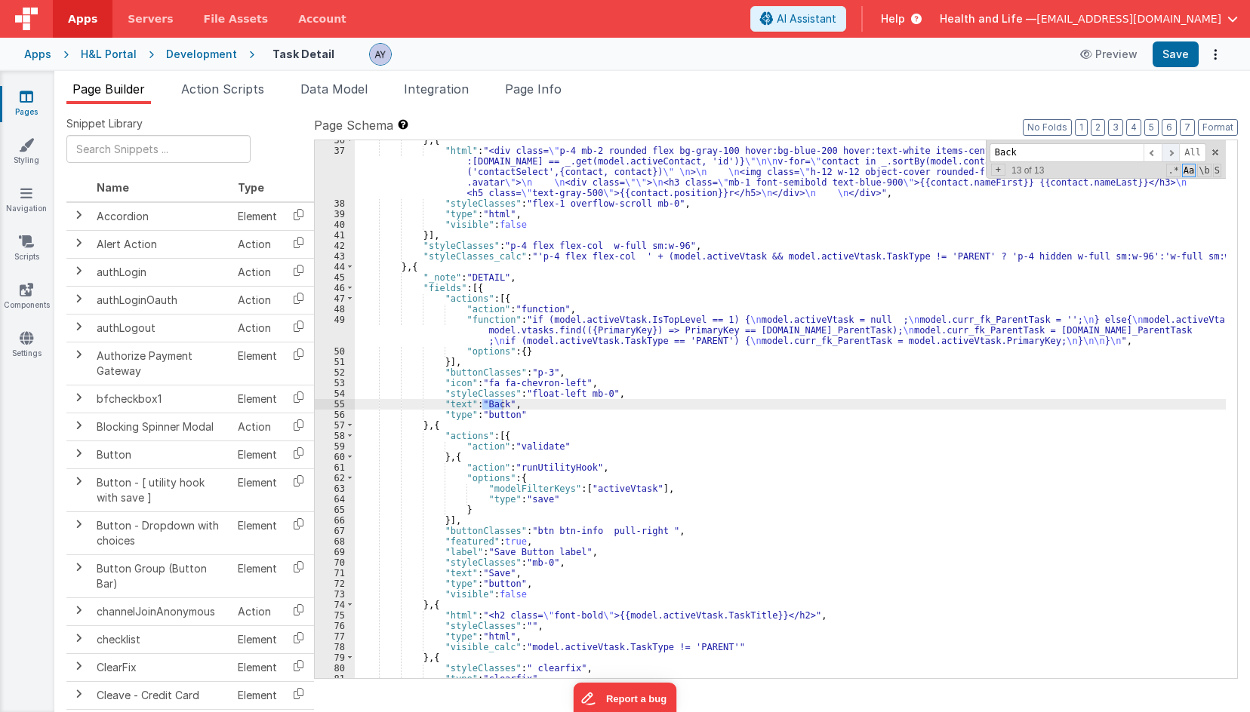
click at [1172, 152] on span at bounding box center [1170, 152] width 18 height 19
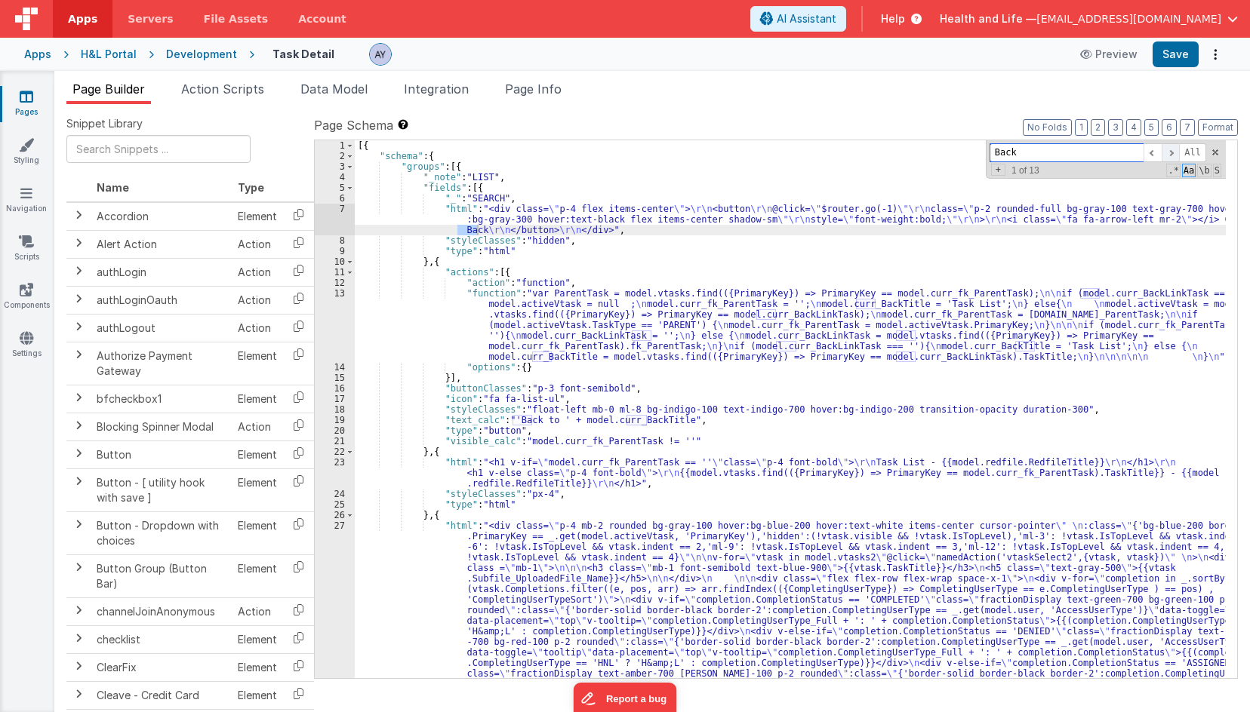
scroll to position [0, 0]
click at [1155, 152] on span at bounding box center [1152, 152] width 18 height 19
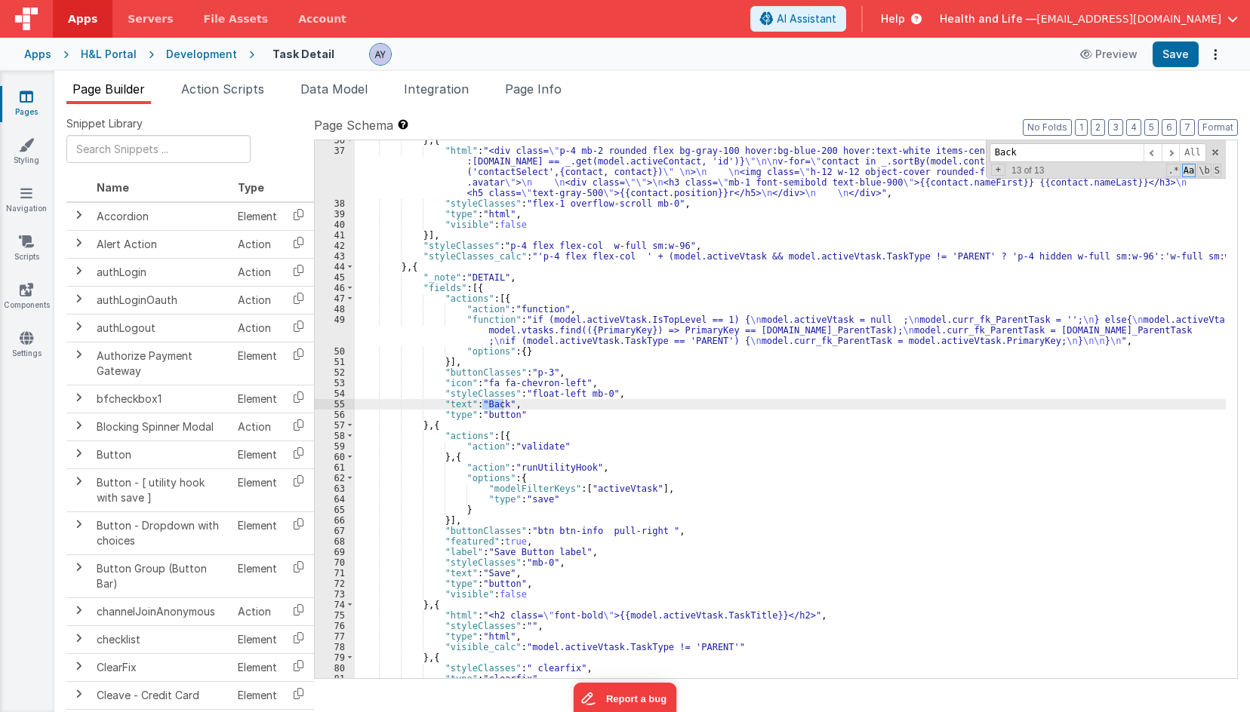
click at [557, 386] on div "} , { "html" : "<div class= \" p-4 mb-2 rounded flex bg-gray-100 hover:bg-blue-…" at bounding box center [790, 414] width 871 height 559
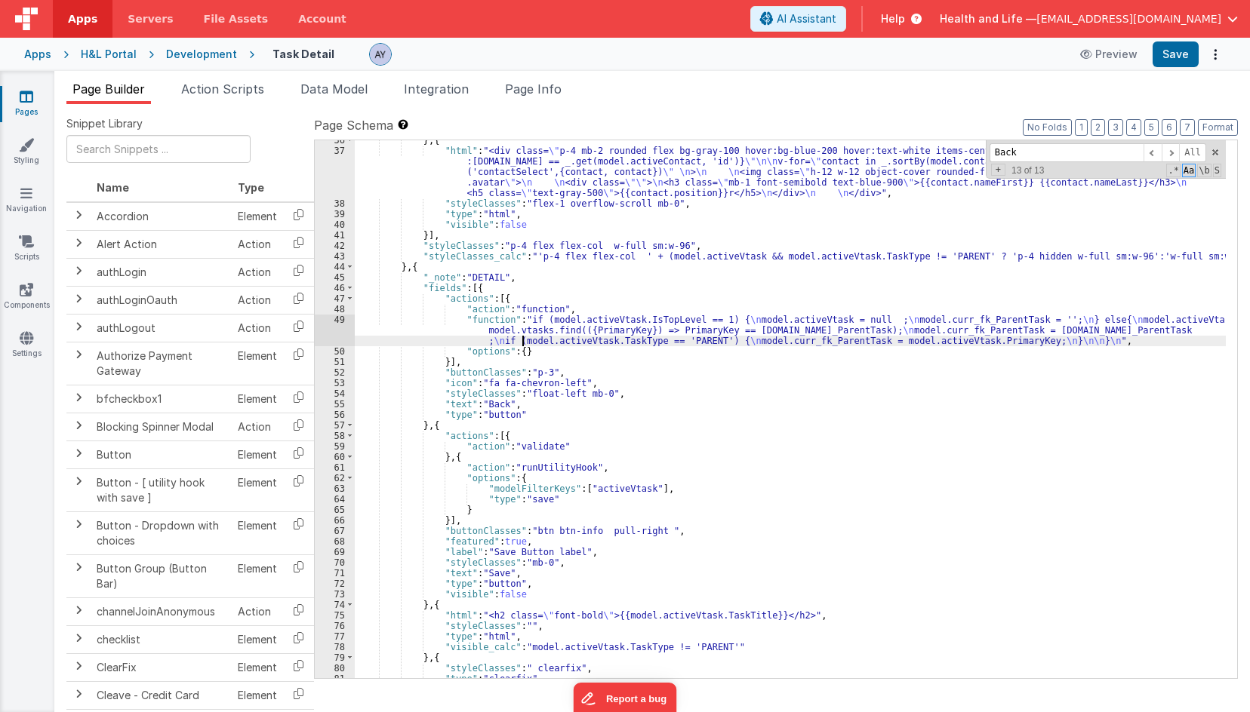
click at [520, 342] on div "} , { "html" : "<div class= \" p-4 mb-2 rounded flex bg-gray-100 hover:bg-blue-…" at bounding box center [790, 414] width 871 height 559
click at [524, 331] on div "} , { "html" : "<div class= \" p-4 mb-2 rounded flex bg-gray-100 hover:bg-blue-…" at bounding box center [790, 414] width 871 height 559
click at [500, 406] on div "} , { "html" : "<div class= \" p-4 mb-2 rounded flex bg-gray-100 hover:bg-blue-…" at bounding box center [790, 414] width 871 height 559
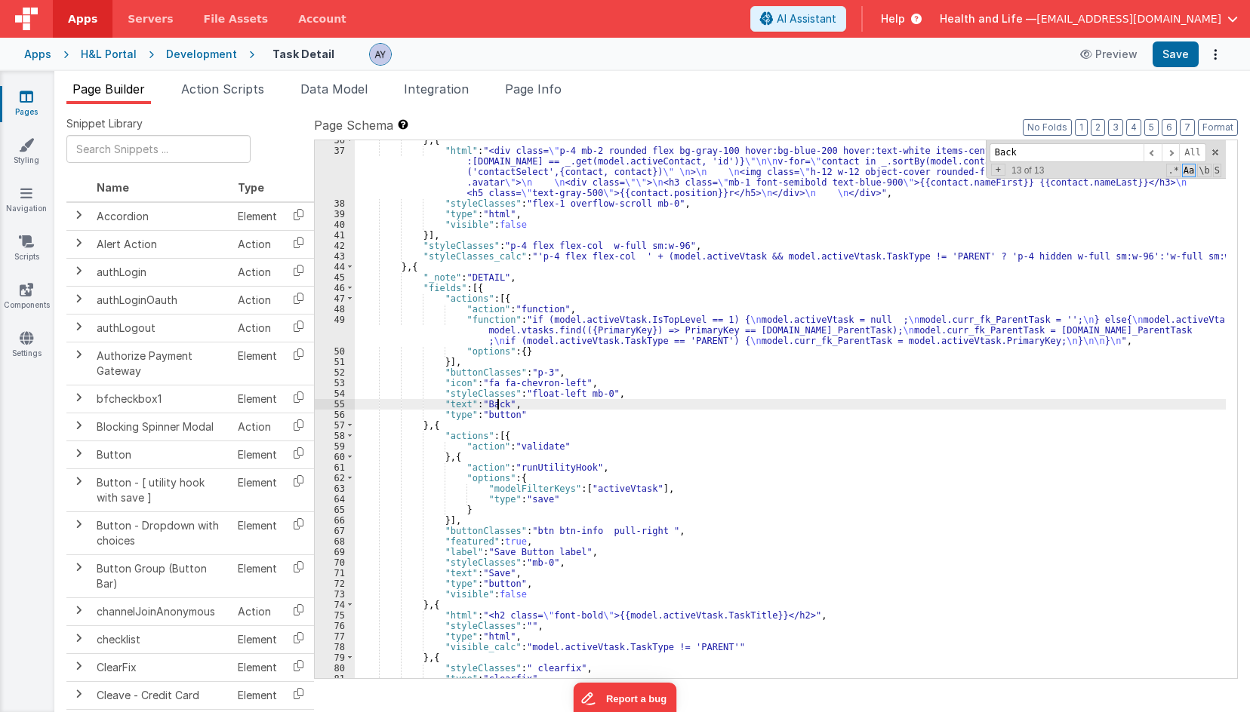
click at [496, 381] on div "} , { "html" : "<div class= \" p-4 mb-2 rounded flex bg-gray-100 hover:bg-blue-…" at bounding box center [790, 414] width 871 height 559
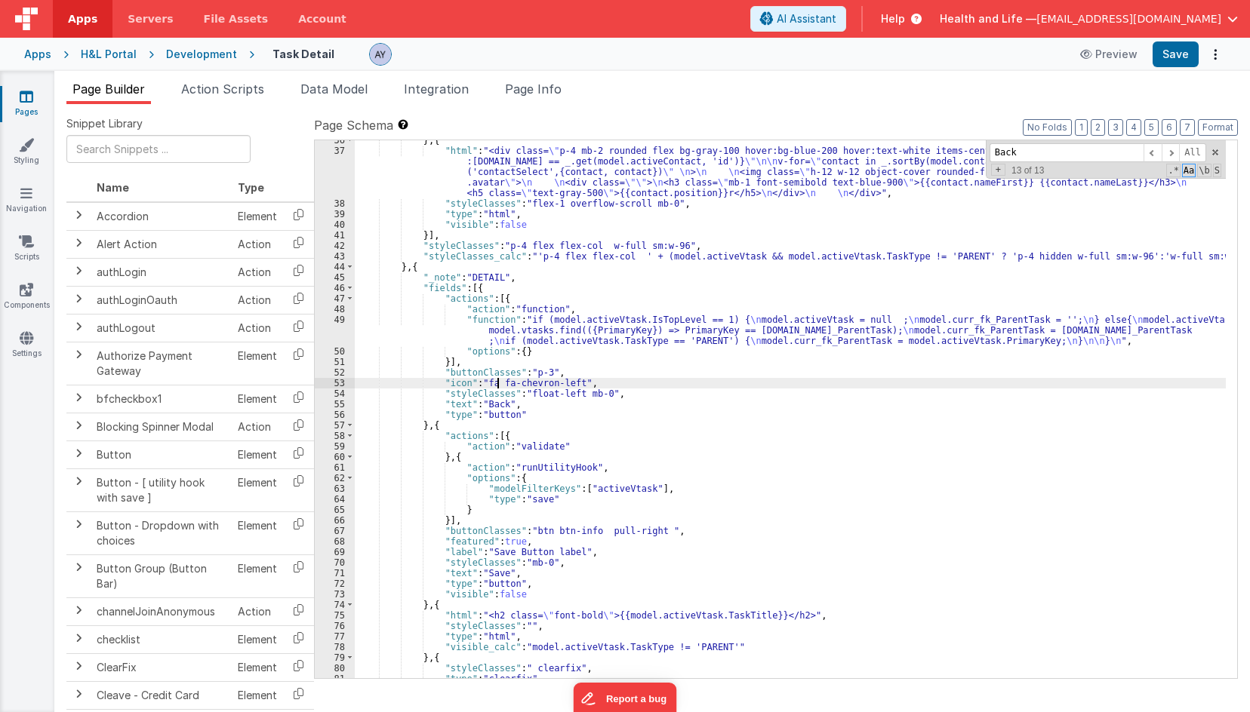
click at [503, 367] on div "} , { "html" : "<div class= \" p-4 mb-2 rounded flex bg-gray-100 hover:bg-blue-…" at bounding box center [790, 414] width 871 height 559
click at [546, 339] on div "} , { "html" : "<div class= \" p-4 mb-2 rounded flex bg-gray-100 hover:bg-blue-…" at bounding box center [790, 414] width 871 height 559
click at [541, 329] on div "} , { "html" : "<div class= \" p-4 mb-2 rounded flex bg-gray-100 hover:bg-blue-…" at bounding box center [790, 414] width 871 height 559
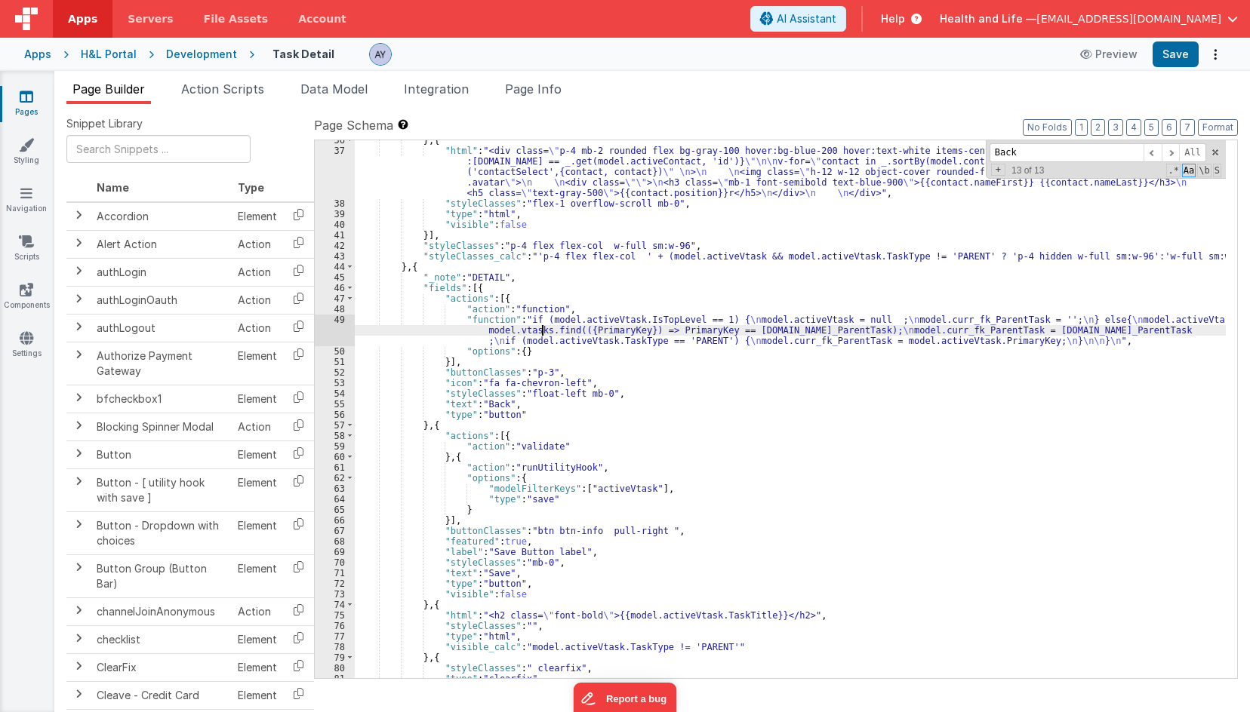
click at [530, 315] on div "} , { "html" : "<div class= \" p-4 mb-2 rounded flex bg-gray-100 hover:bg-blue-…" at bounding box center [790, 414] width 871 height 559
click at [524, 302] on div "} , { "html" : "<div class= \" p-4 mb-2 rounded flex bg-gray-100 hover:bg-blue-…" at bounding box center [790, 414] width 871 height 559
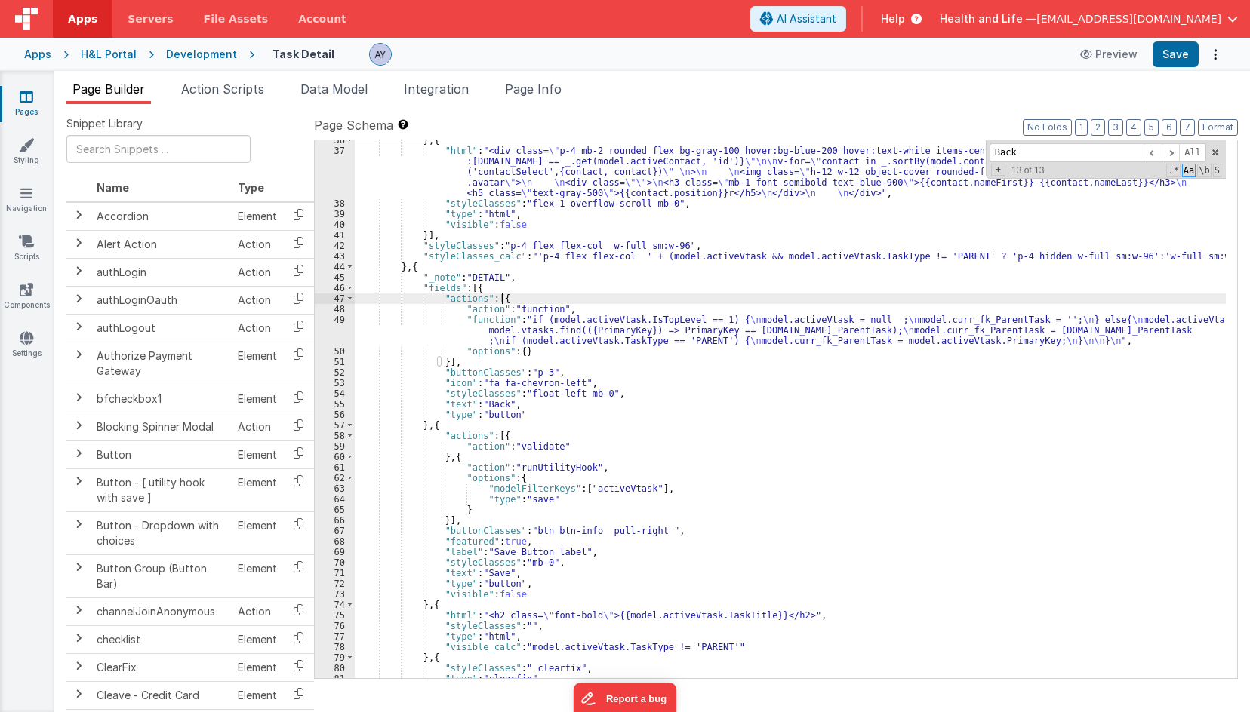
click at [540, 314] on div "} , { "html" : "<div class= \" p-4 mb-2 rounded flex bg-gray-100 hover:bg-blue-…" at bounding box center [790, 414] width 871 height 559
click at [536, 323] on div "} , { "html" : "<div class= \" p-4 mb-2 rounded flex bg-gray-100 hover:bg-blue-…" at bounding box center [790, 414] width 871 height 559
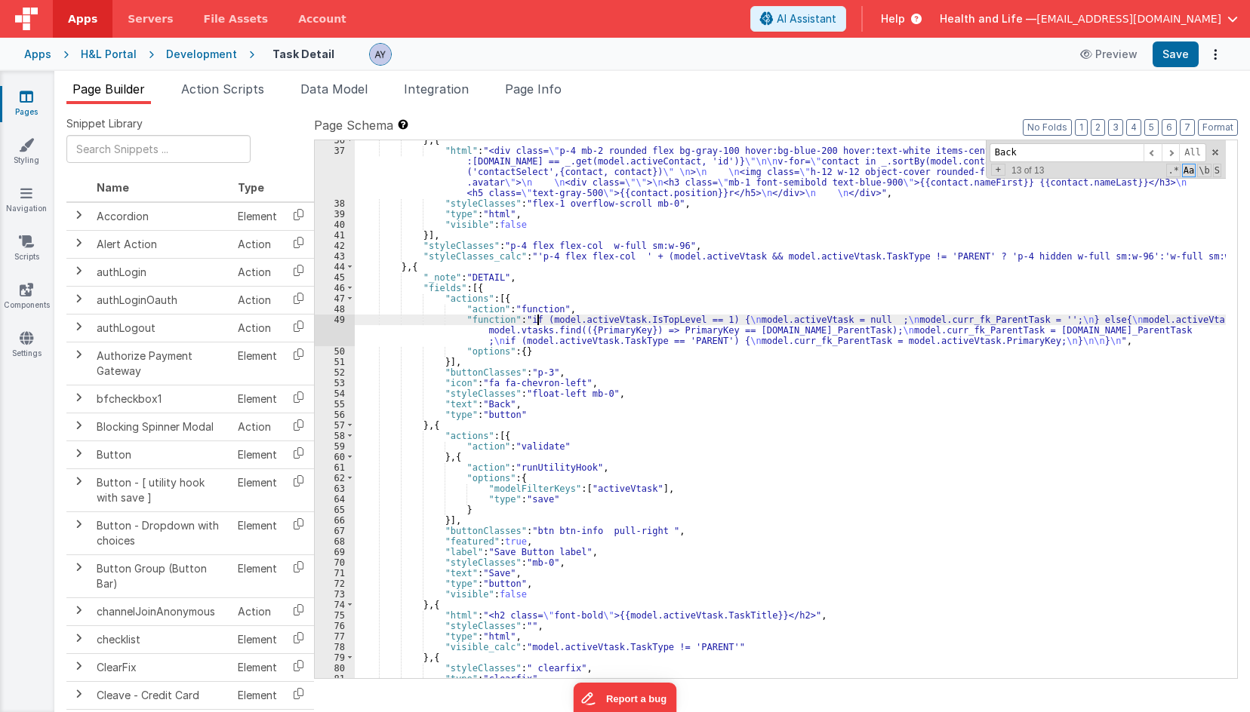
click at [322, 331] on div "49" at bounding box center [335, 331] width 40 height 32
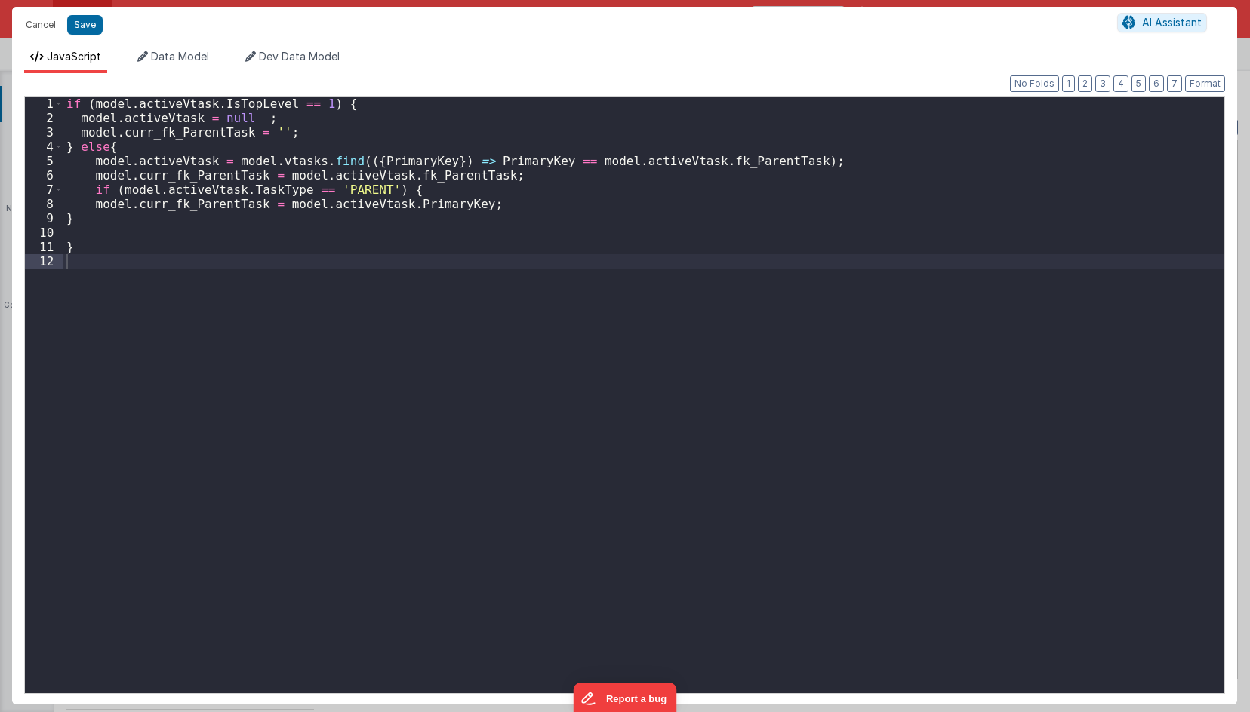
click at [322, 331] on div "if ( model . activeVtask . IsTopLevel == 1 ) { model . activeVtask = null ; mod…" at bounding box center [643, 410] width 1161 height 626
click at [43, 32] on button "Cancel" at bounding box center [40, 24] width 45 height 21
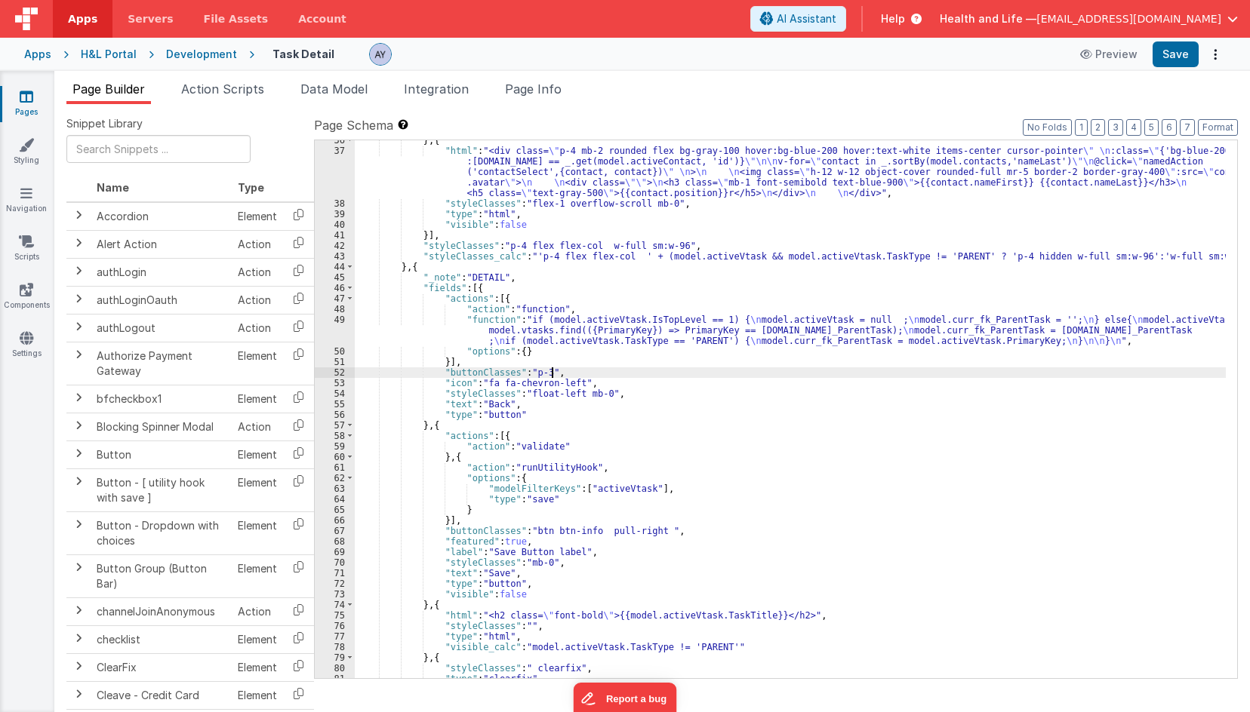
click at [621, 369] on div "} , { "html" : "<div class= \" p-4 mb-2 rounded flex bg-gray-100 hover:bg-blue-…" at bounding box center [790, 414] width 871 height 559
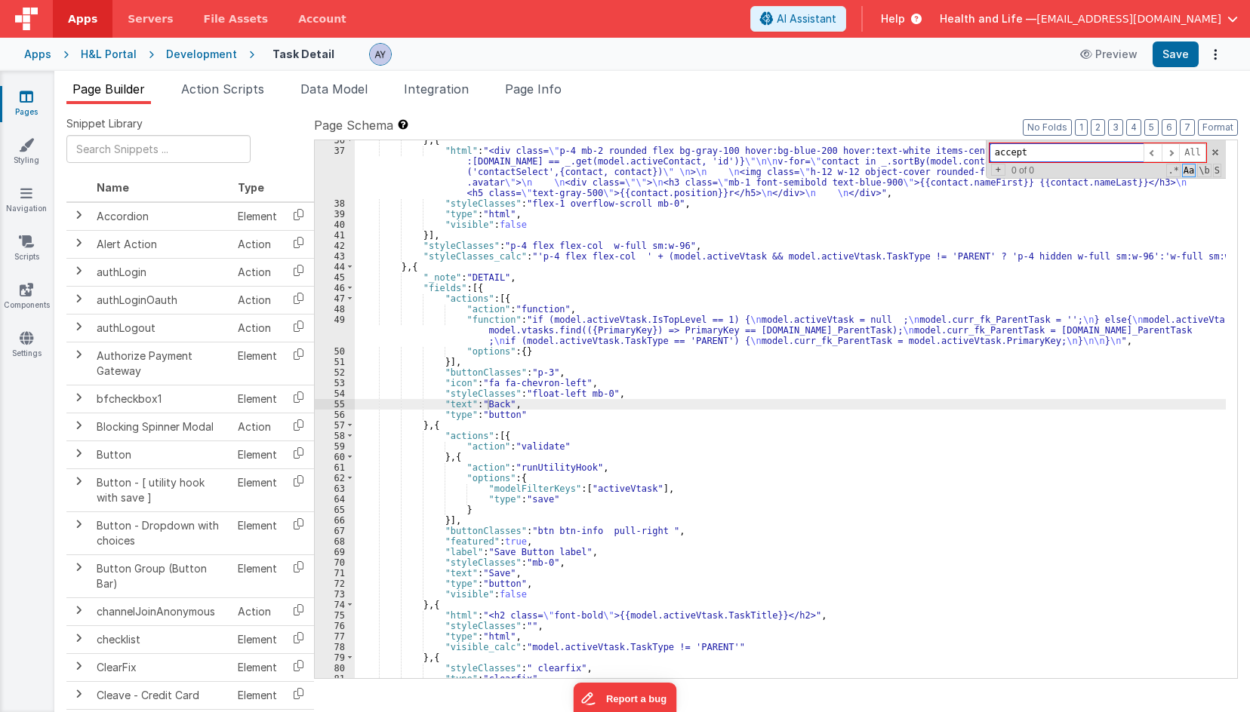
drag, startPoint x: 998, startPoint y: 155, endPoint x: 982, endPoint y: 149, distance: 16.7
click at [982, 149] on div "} , { "html" : "<div class= \" p-4 mb-2 rounded flex bg-gray-100 hover:bg-blue-…" at bounding box center [790, 409] width 871 height 538
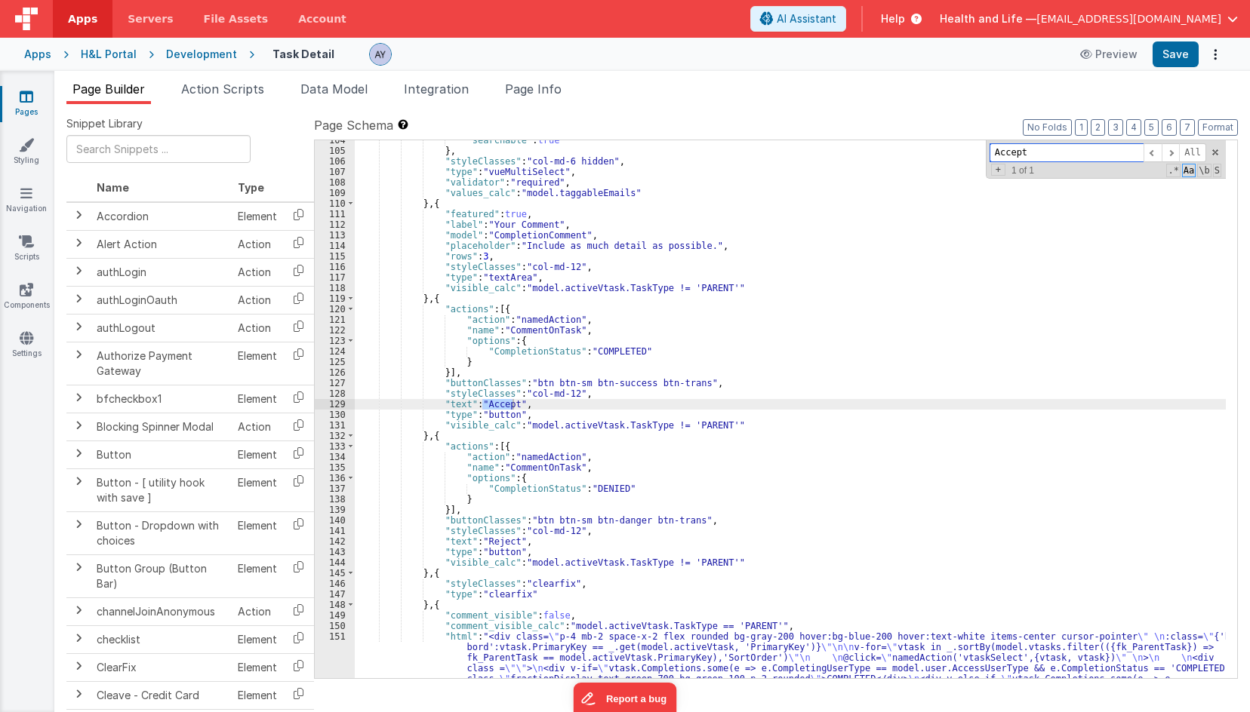
scroll to position [1548, 0]
type input "Accept"
click at [477, 337] on div ""searchable" : true } , "styleClasses" : "col-md-6 hidden" , "type" : "vueMulti…" at bounding box center [790, 462] width 871 height 654
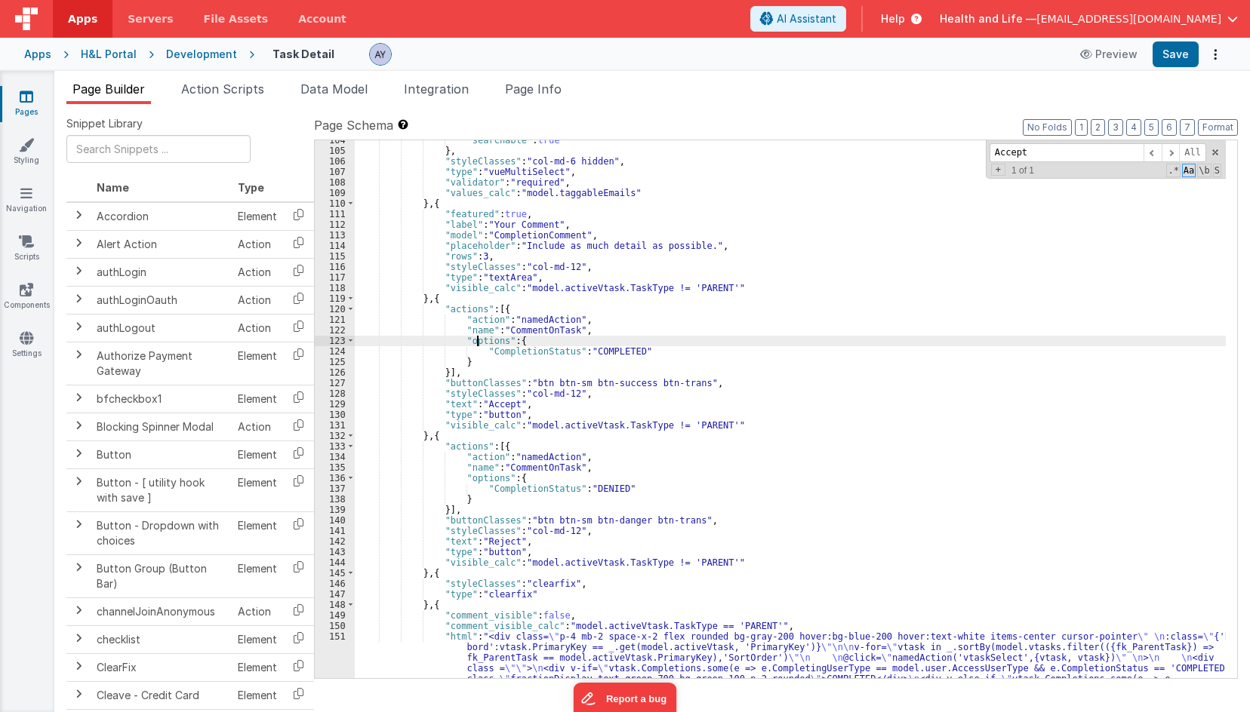
click at [580, 332] on div ""searchable" : true } , "styleClasses" : "col-md-6 hidden" , "type" : "vueMulti…" at bounding box center [790, 462] width 871 height 654
click at [586, 360] on div ""searchable" : true } , "styleClasses" : "col-md-6 hidden" , "type" : "vueMulti…" at bounding box center [790, 462] width 871 height 654
click at [591, 351] on div ""searchable" : true } , "styleClasses" : "col-md-6 hidden" , "type" : "vueMulti…" at bounding box center [790, 462] width 871 height 654
click at [543, 334] on div ""searchable" : true } , "styleClasses" : "col-md-6 hidden" , "type" : "vueMulti…" at bounding box center [790, 462] width 871 height 654
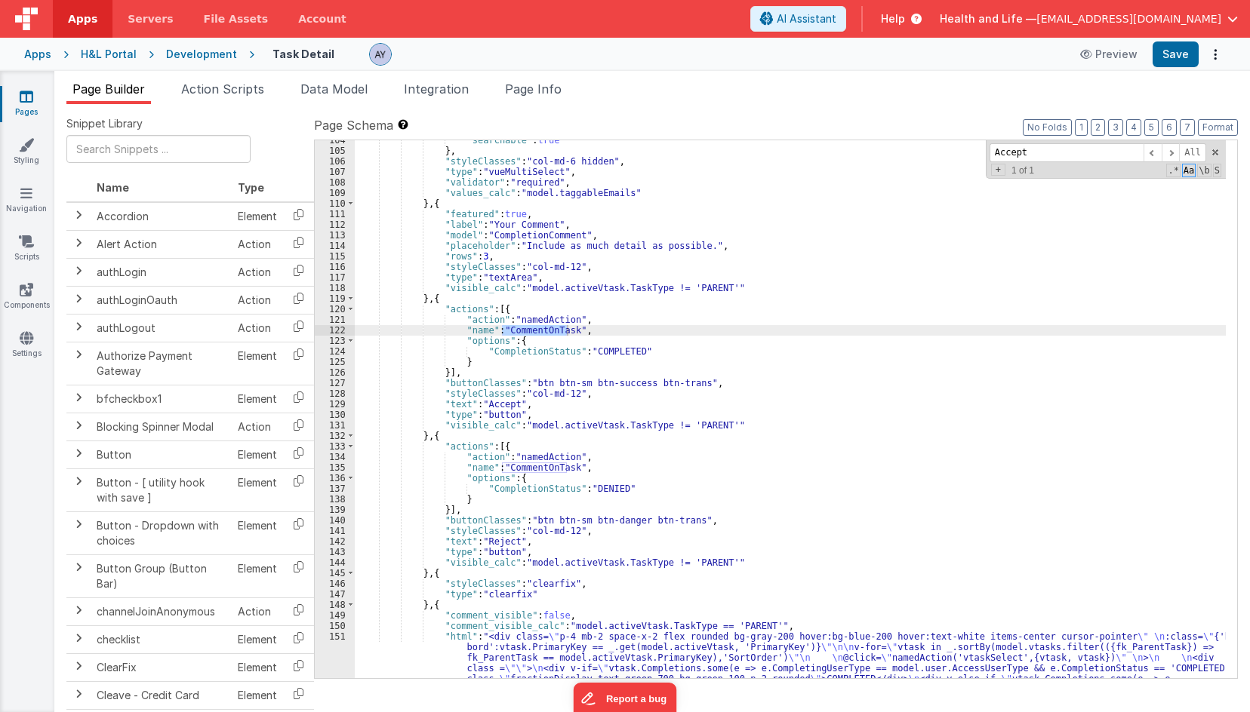
scroll to position [1548, 0]
click at [552, 88] on span "Page Info" at bounding box center [533, 88] width 57 height 15
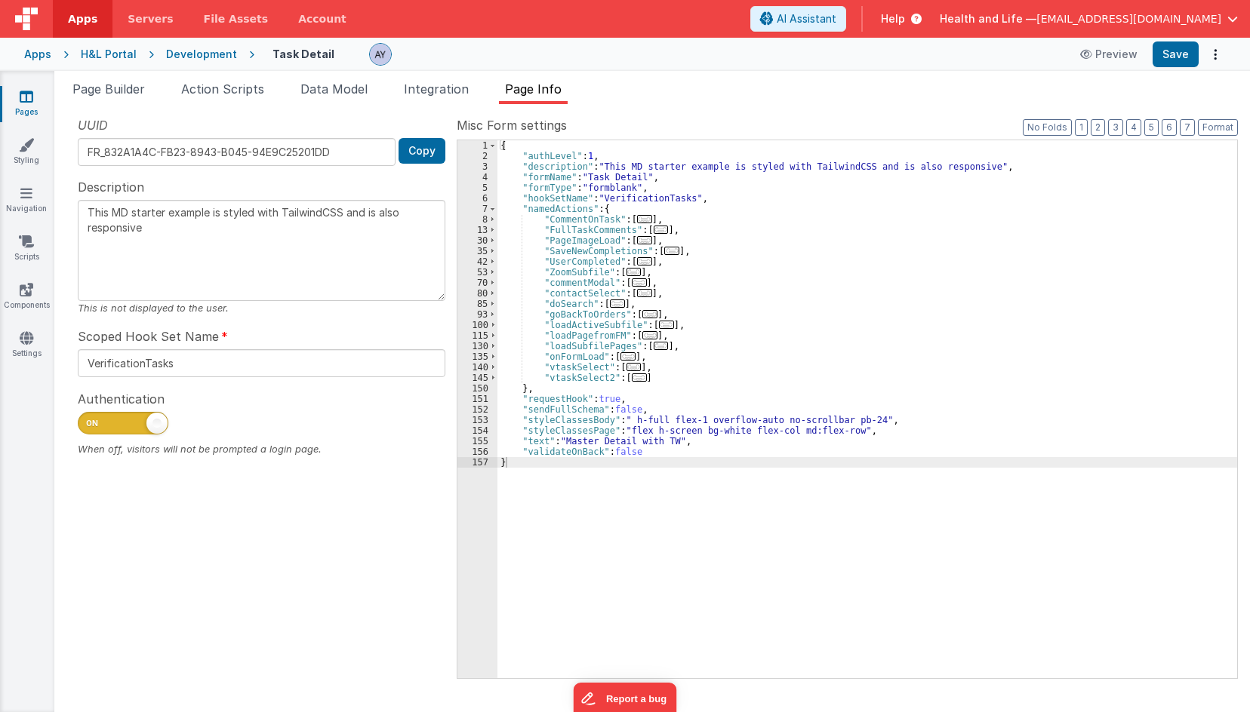
click at [613, 266] on div "{ "authLevel" : 1 , "description" : "This MD starter example is styled with Tai…" at bounding box center [866, 419] width 739 height 559
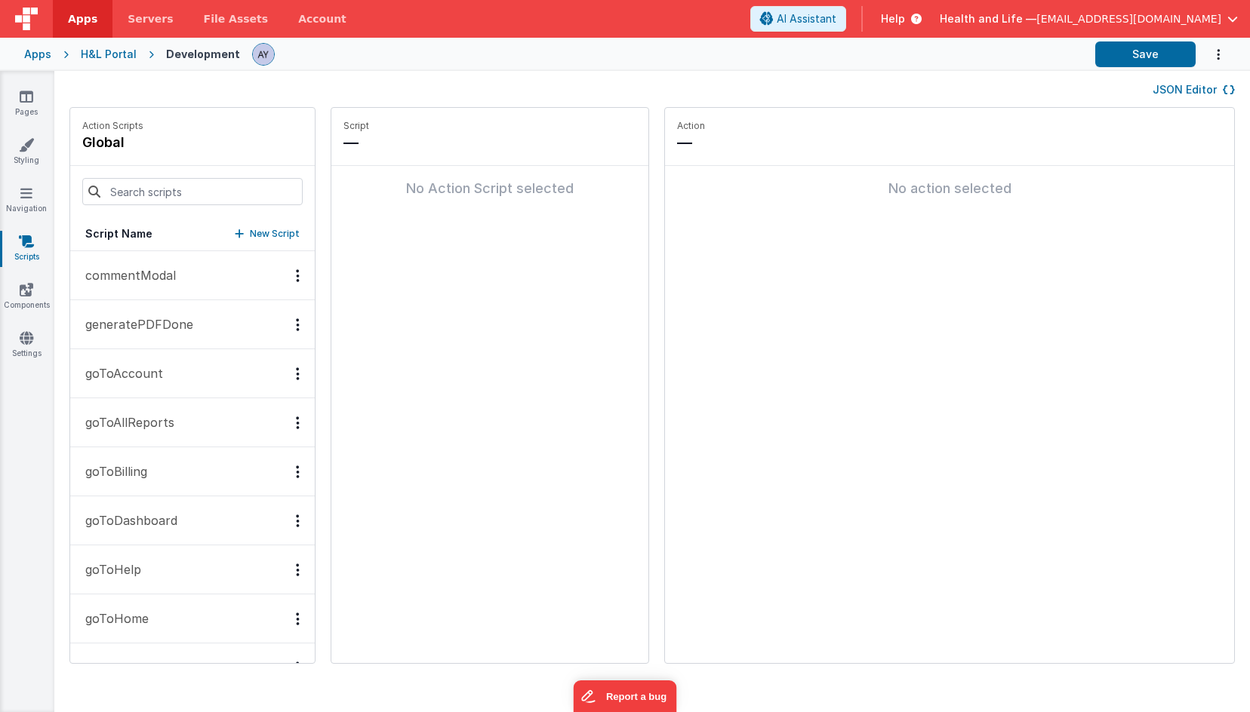
click at [97, 52] on div "H&L Portal" at bounding box center [109, 54] width 56 height 15
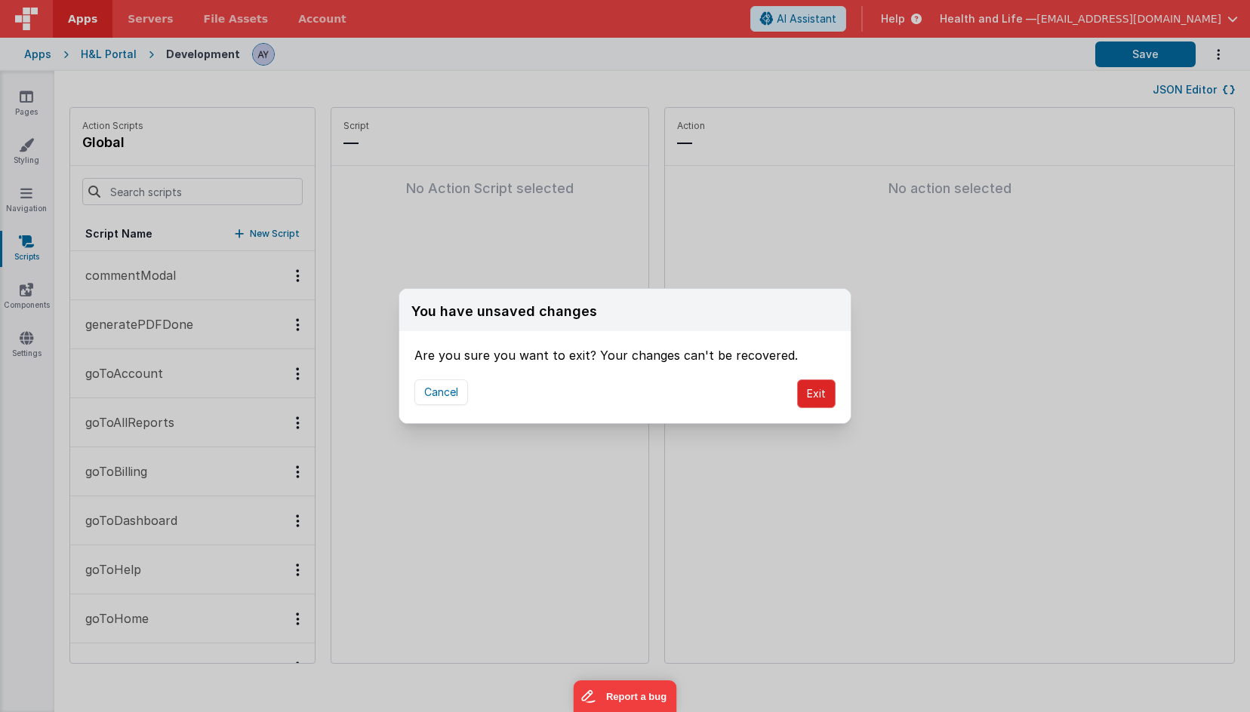
click at [822, 385] on button "Exit" at bounding box center [816, 394] width 38 height 29
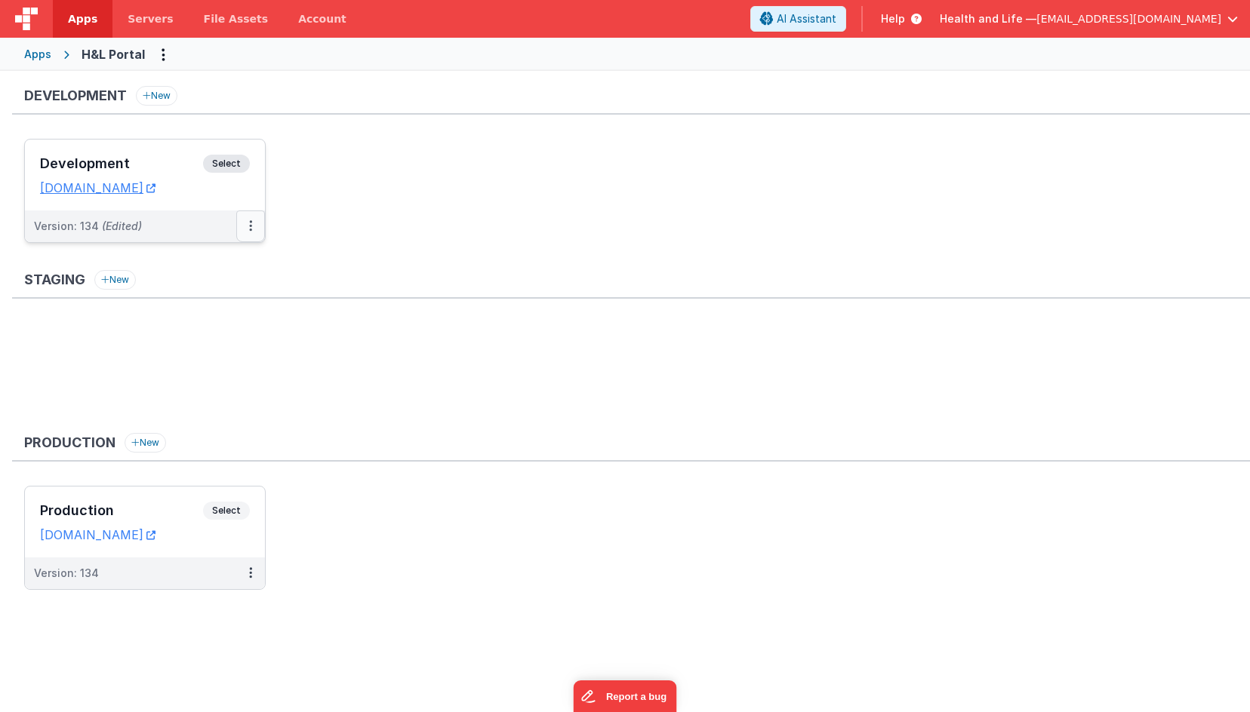
click at [250, 226] on icon at bounding box center [250, 226] width 3 height 1
click at [223, 290] on link "Deploy..." at bounding box center [198, 287] width 133 height 27
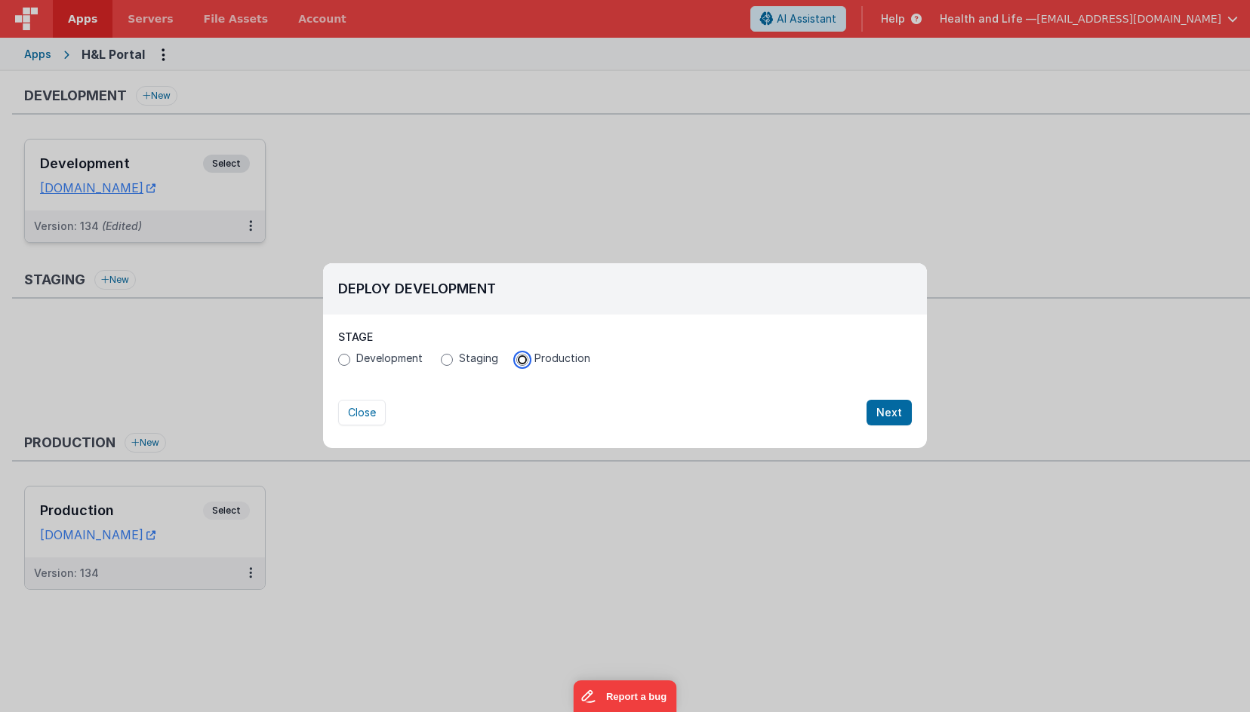
click at [524, 358] on input "Production" at bounding box center [522, 360] width 12 height 12
radio input "true"
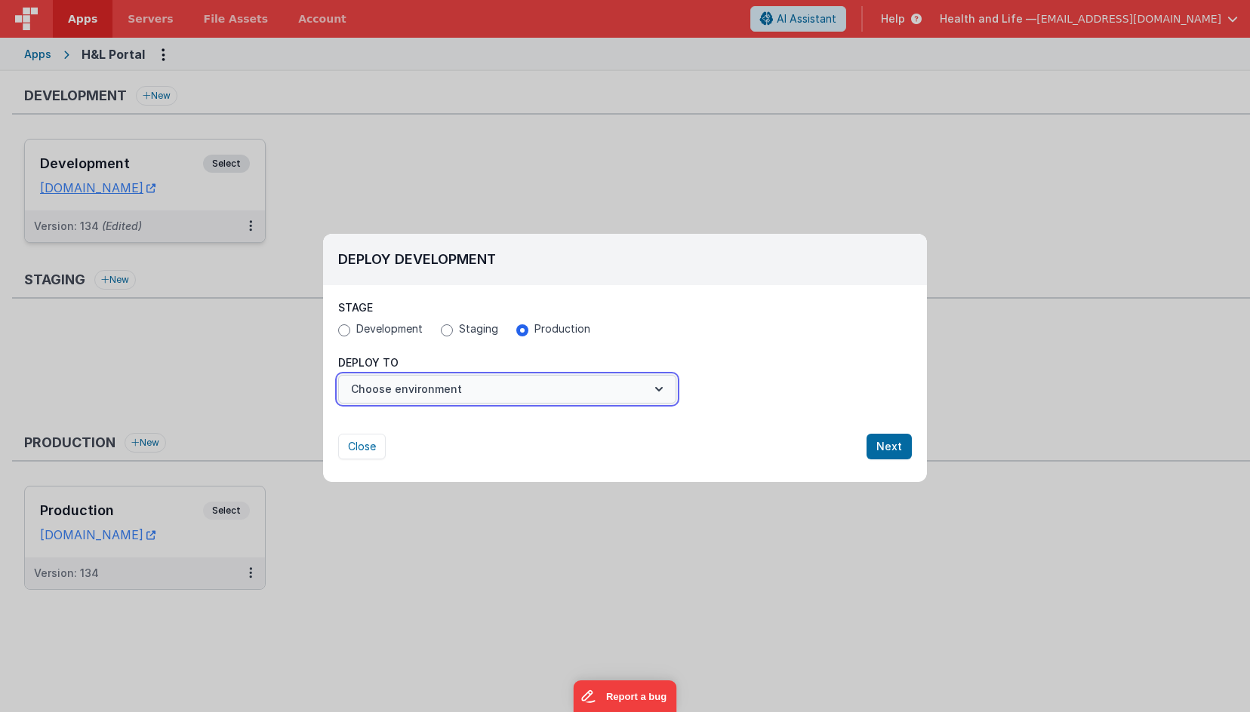
click at [455, 395] on button "Choose environment" at bounding box center [507, 389] width 338 height 29
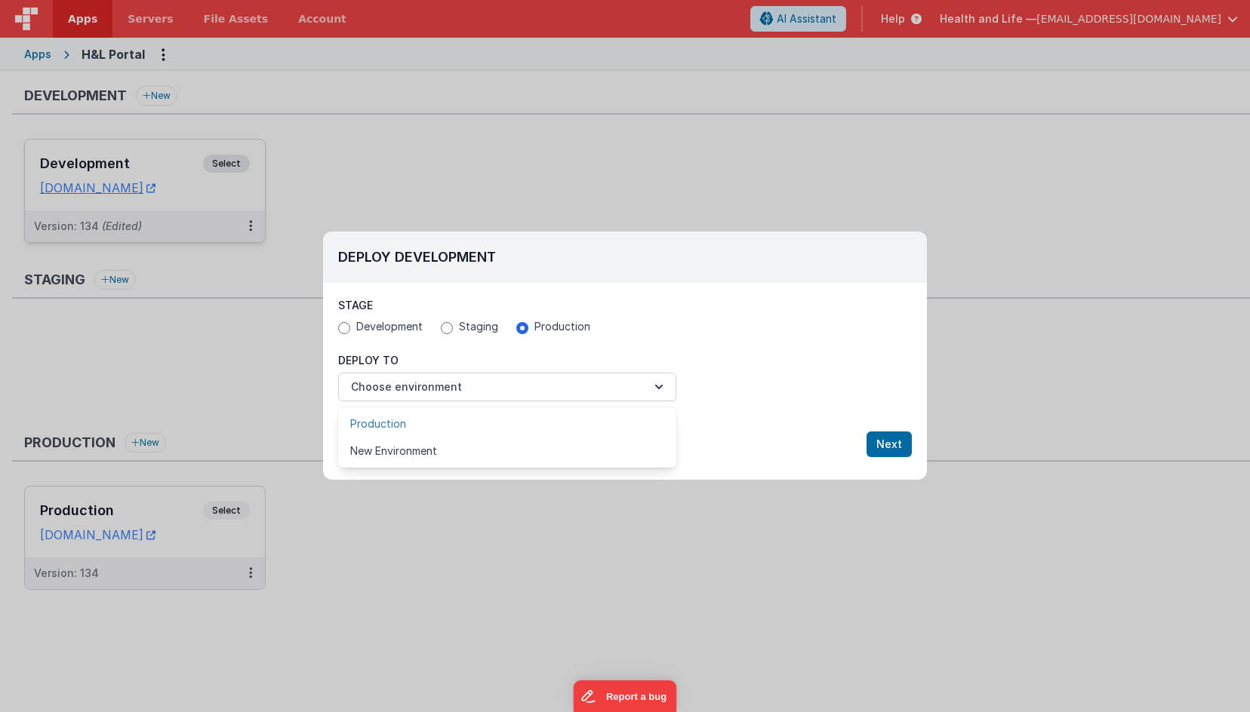
click at [450, 425] on link "Production" at bounding box center [507, 423] width 338 height 27
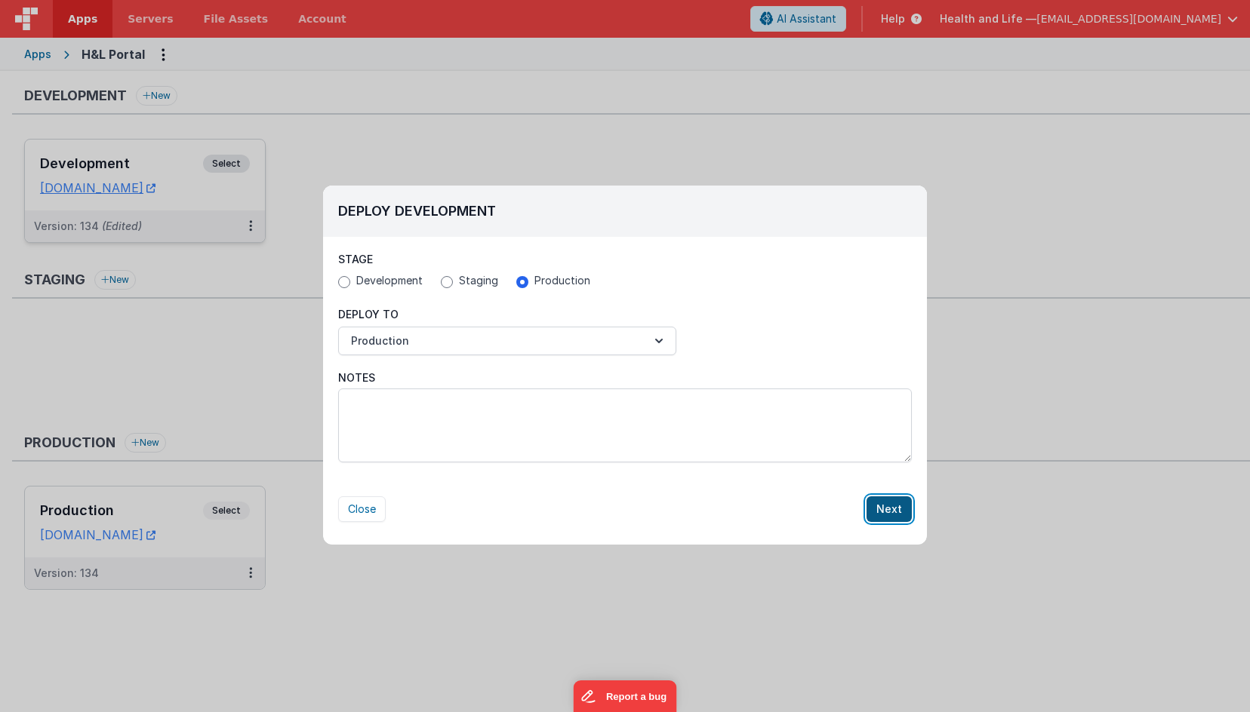
click at [887, 503] on button "Next" at bounding box center [888, 510] width 45 height 26
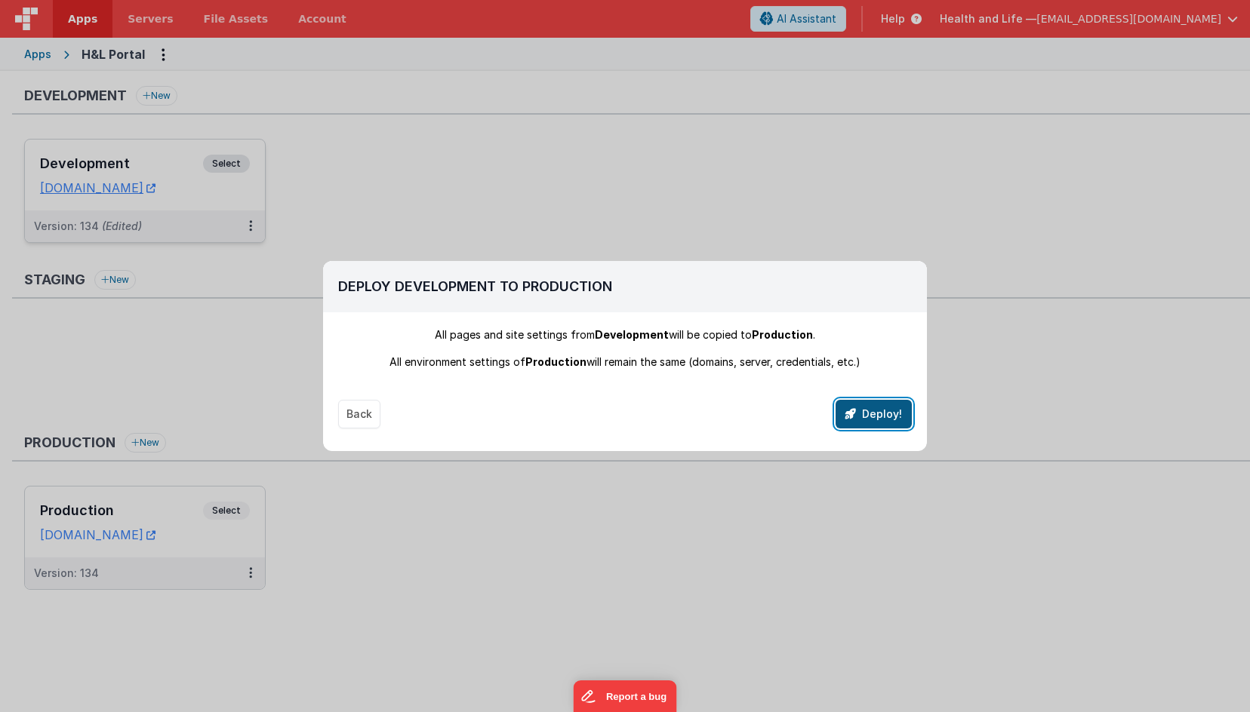
click at [869, 416] on button "Deploy!" at bounding box center [873, 414] width 76 height 29
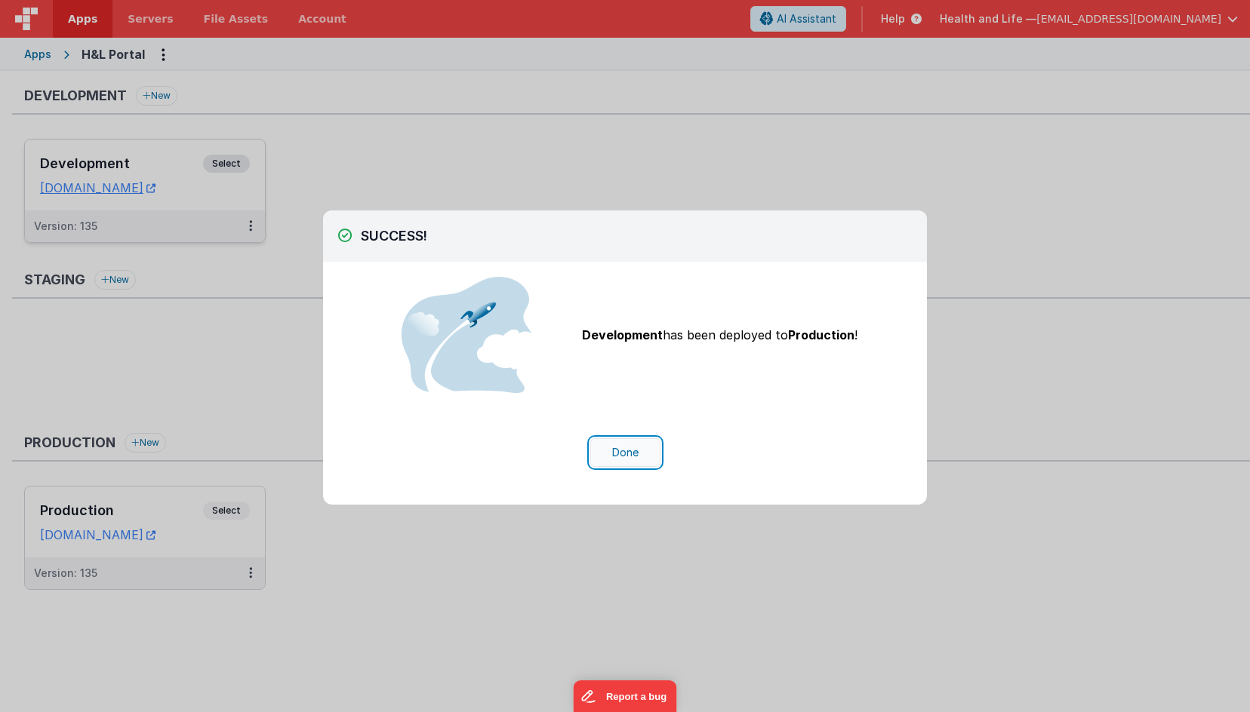
click at [621, 438] on button "Done" at bounding box center [625, 452] width 70 height 29
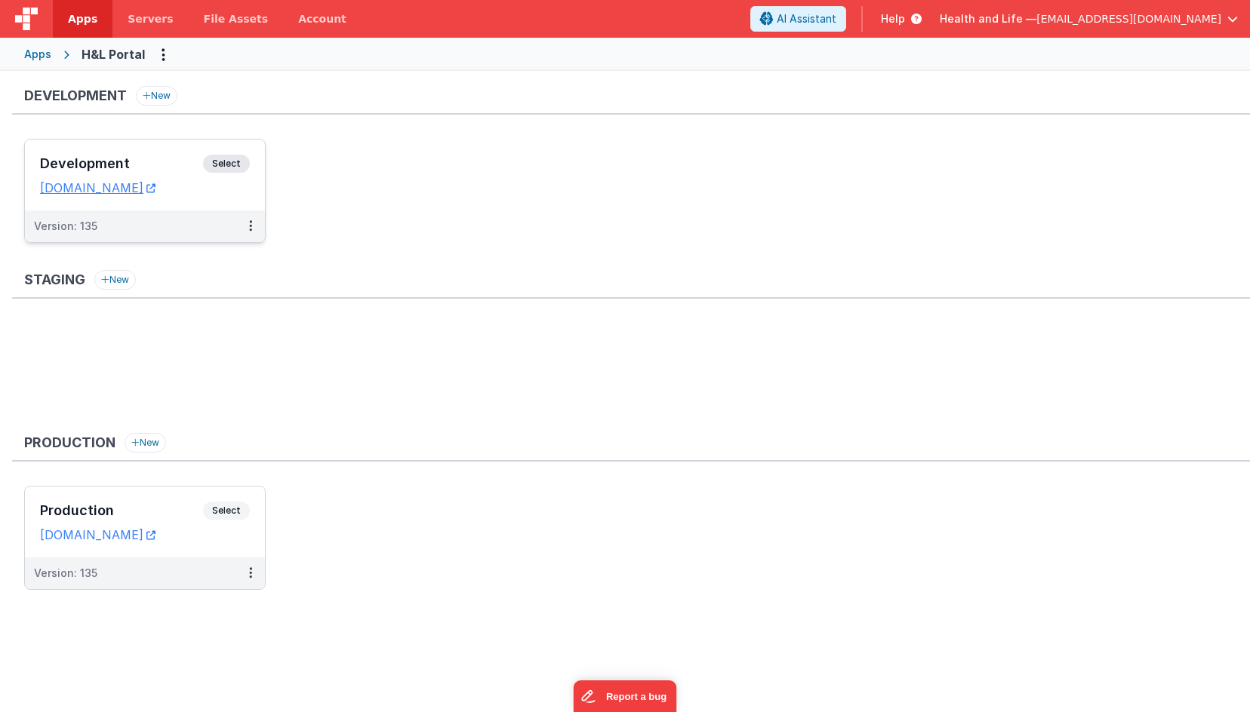
click at [624, 446] on div "Production New" at bounding box center [631, 447] width 1238 height 29
click at [174, 222] on div "Version: 135" at bounding box center [135, 226] width 202 height 15
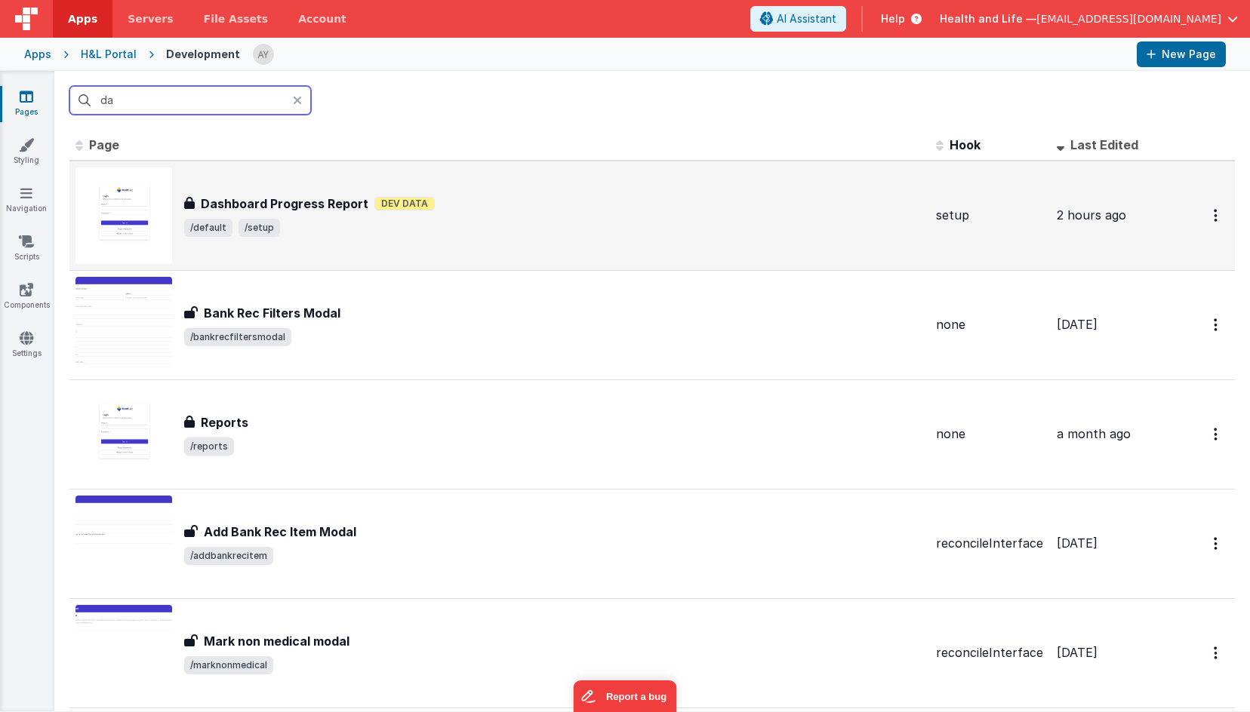
type input "da"
click at [460, 241] on div "Dashboard Progress Report Dashboard Progress Report Dev Data /default /setup" at bounding box center [499, 216] width 848 height 97
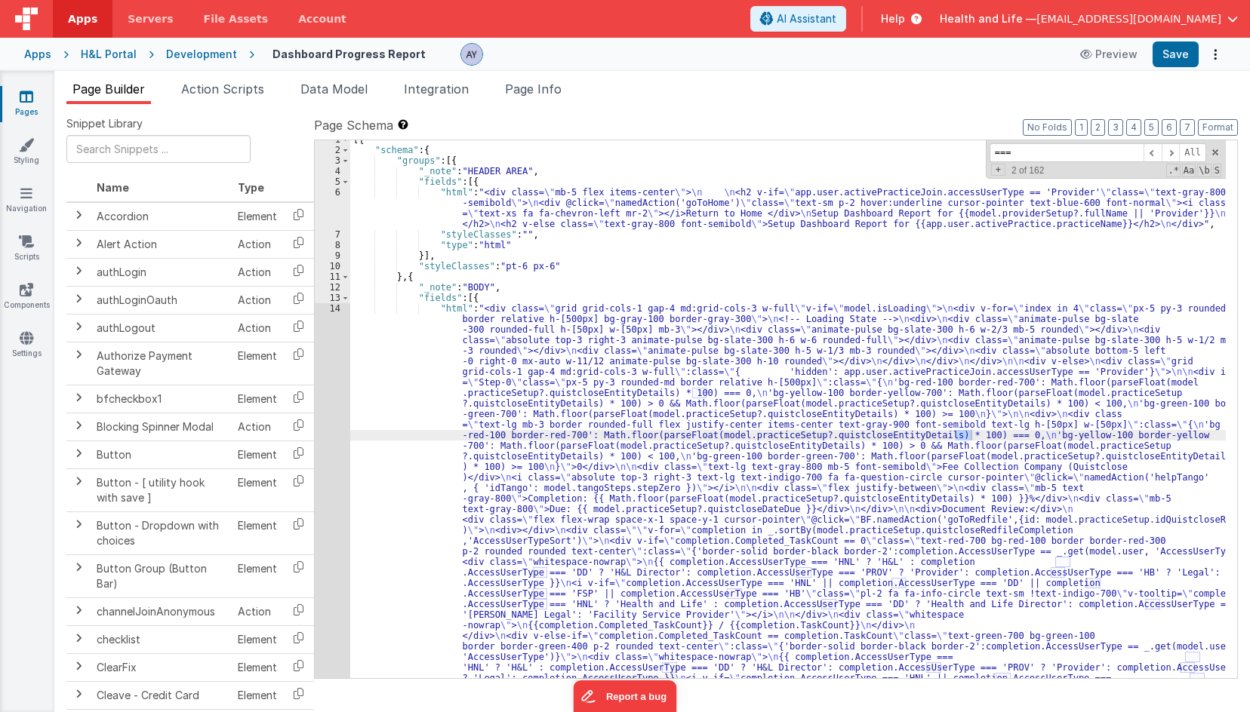
scroll to position [1, 0]
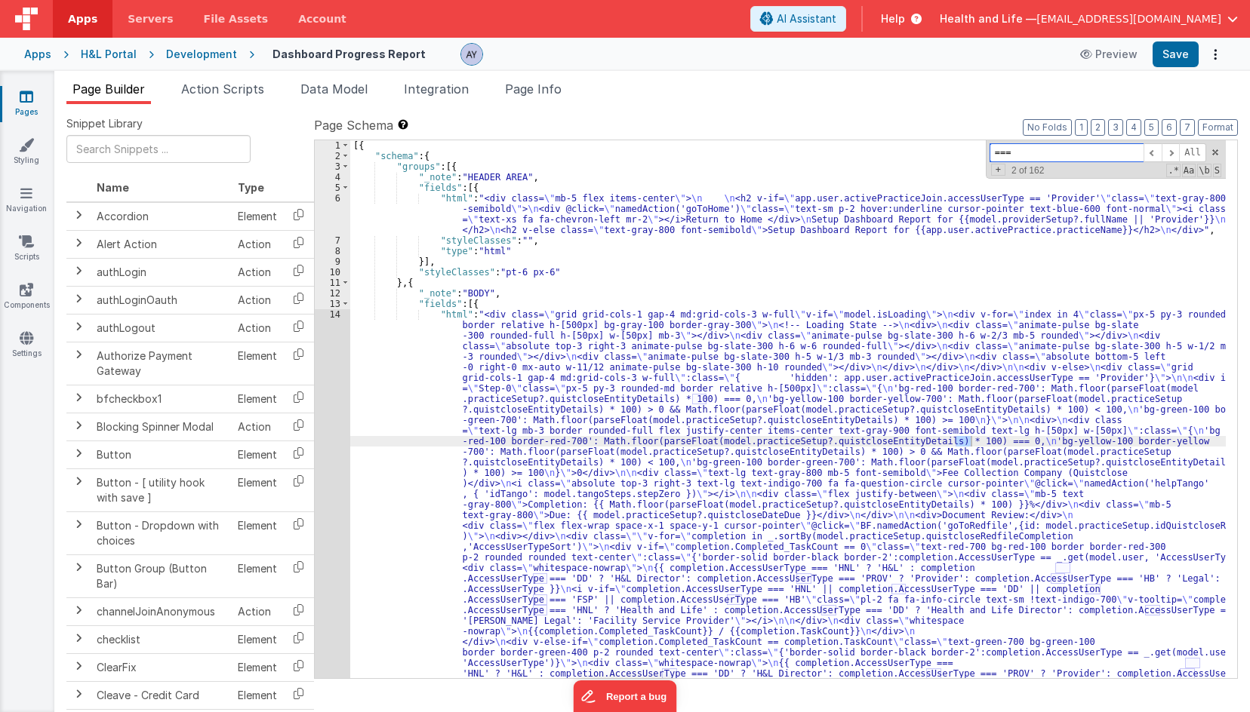
click at [1124, 158] on input "===" at bounding box center [1066, 152] width 154 height 19
paste input "Document Review:"
type input "Document Review:"
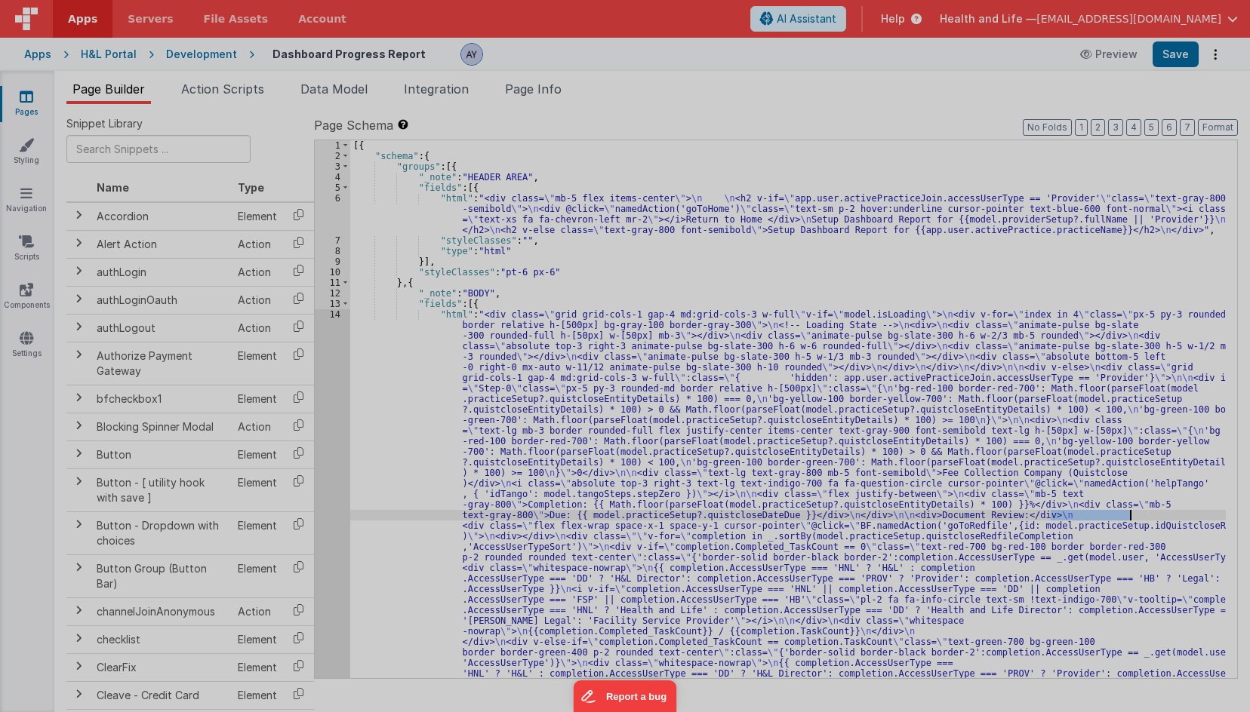
click at [327, 517] on div "< div class = "grid grid-cols-1 gap-4 md:grid-cols -3 w-full" v-if = "model.isL…" at bounding box center [333, 461] width 524 height 752
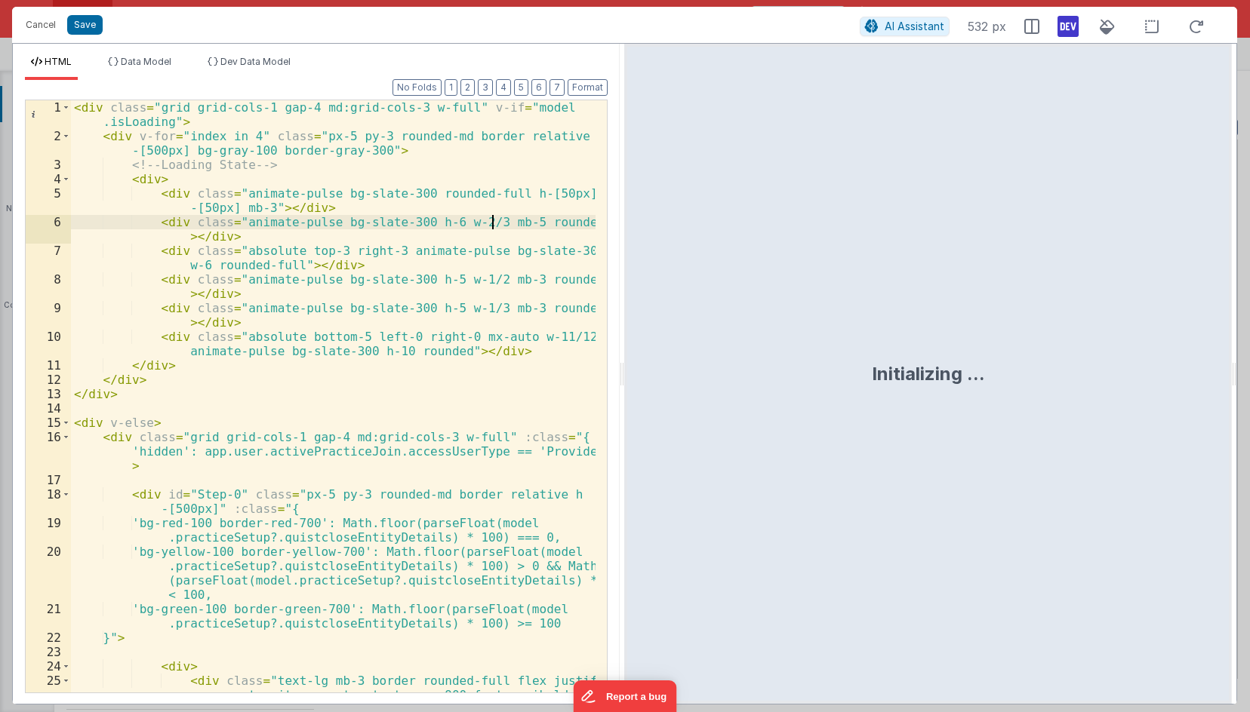
click at [491, 226] on div "< div class = "grid grid-cols-1 gap-4 md:grid-cols-3 w-full" v-if = "model .isL…" at bounding box center [333, 432] width 524 height 664
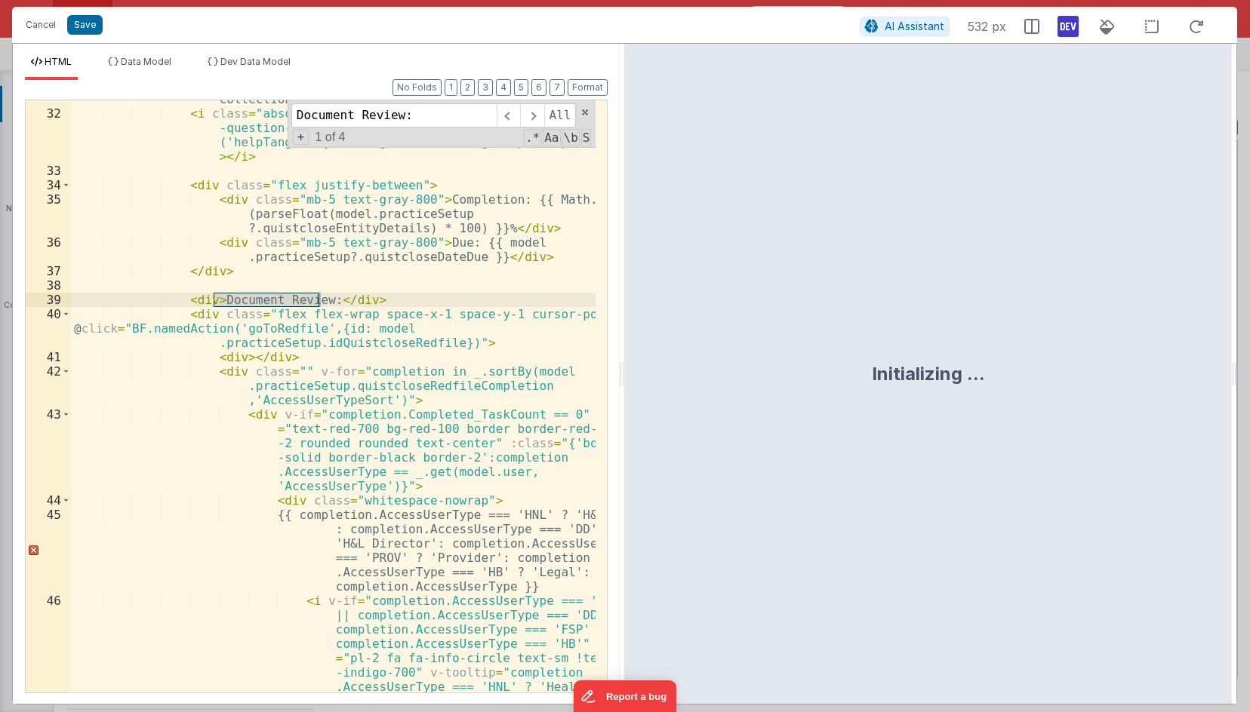
scroll to position [783, 0]
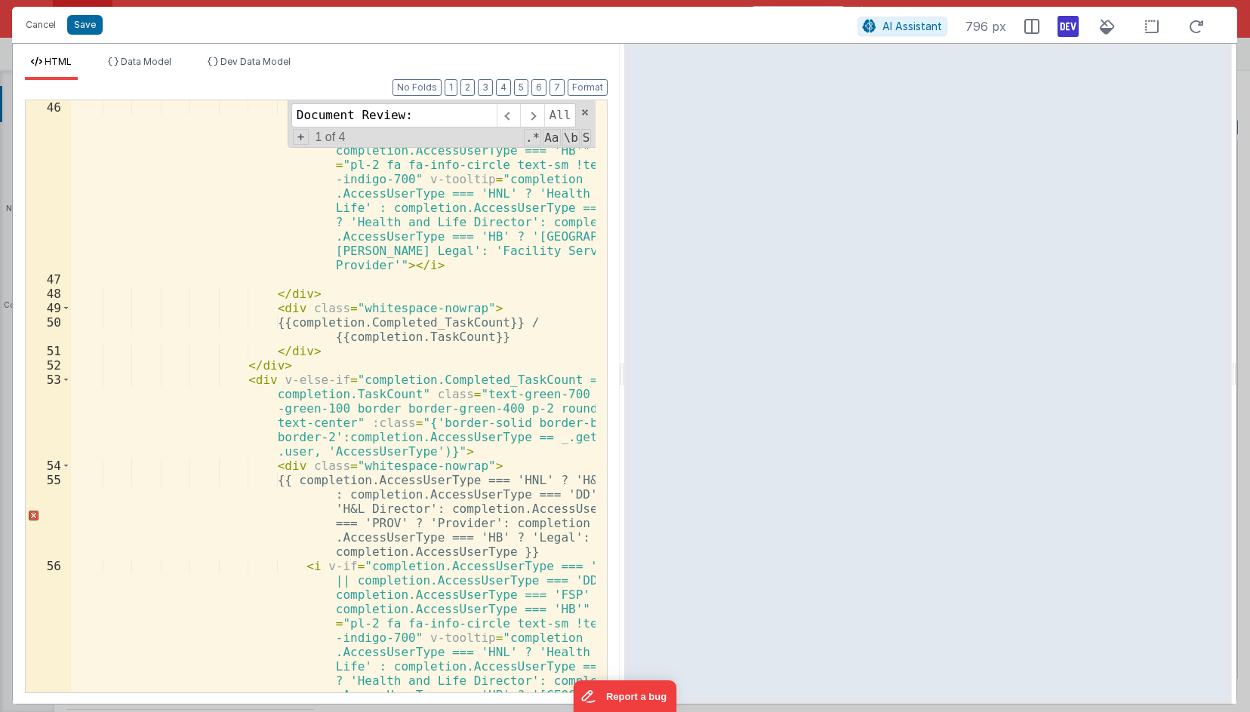
type input "Document Review:"
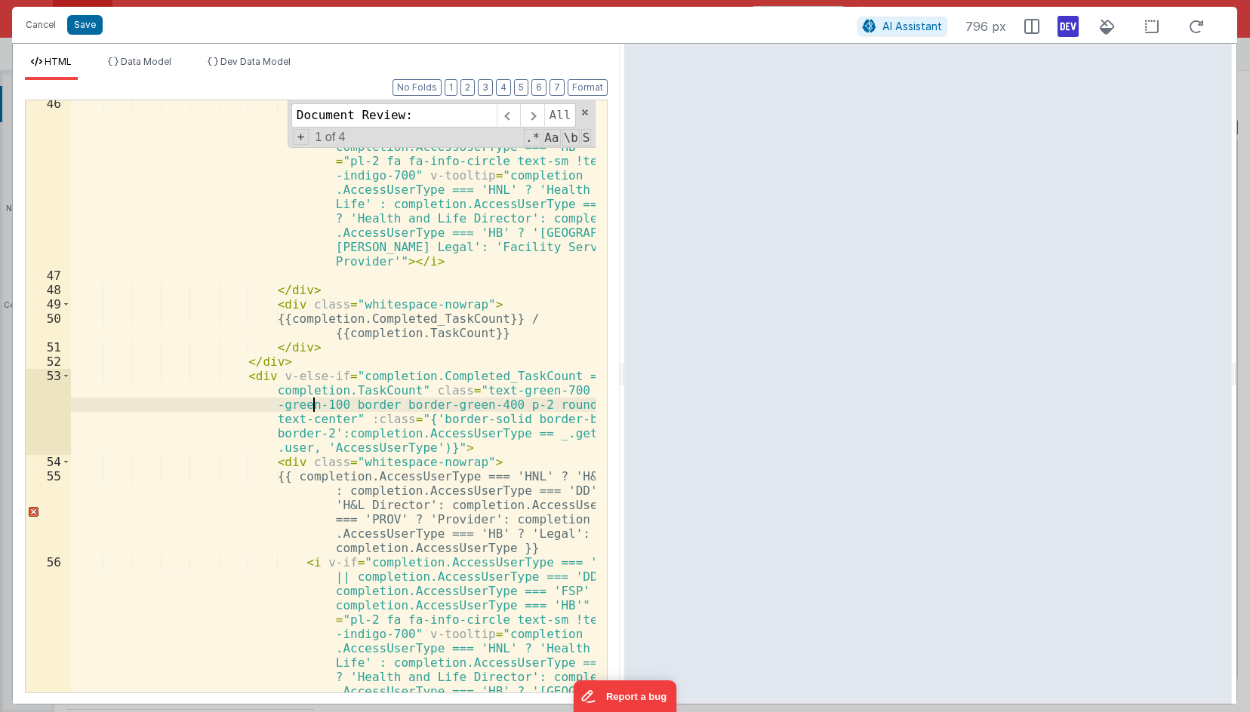
click at [316, 404] on div "< i v-if = "completion.AccessUserType === 'HNL' || completion.AccessUserType ==…" at bounding box center [333, 565] width 524 height 936
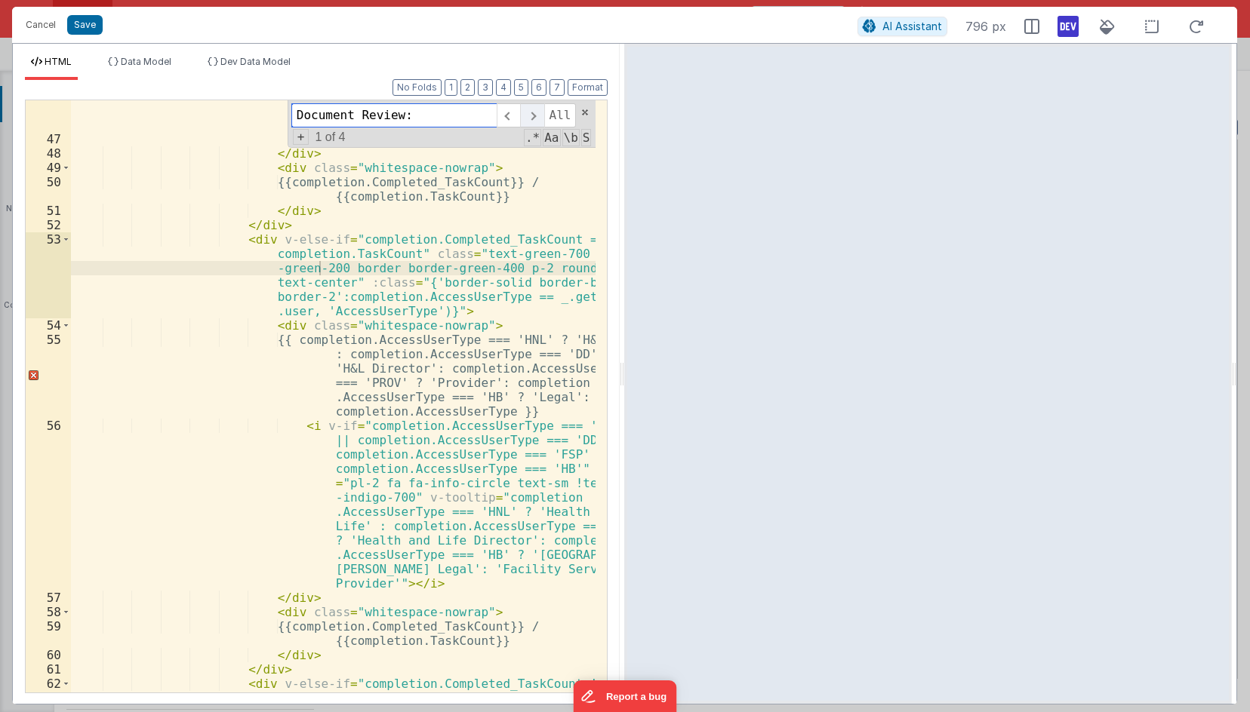
click at [531, 119] on span at bounding box center [531, 115] width 23 height 24
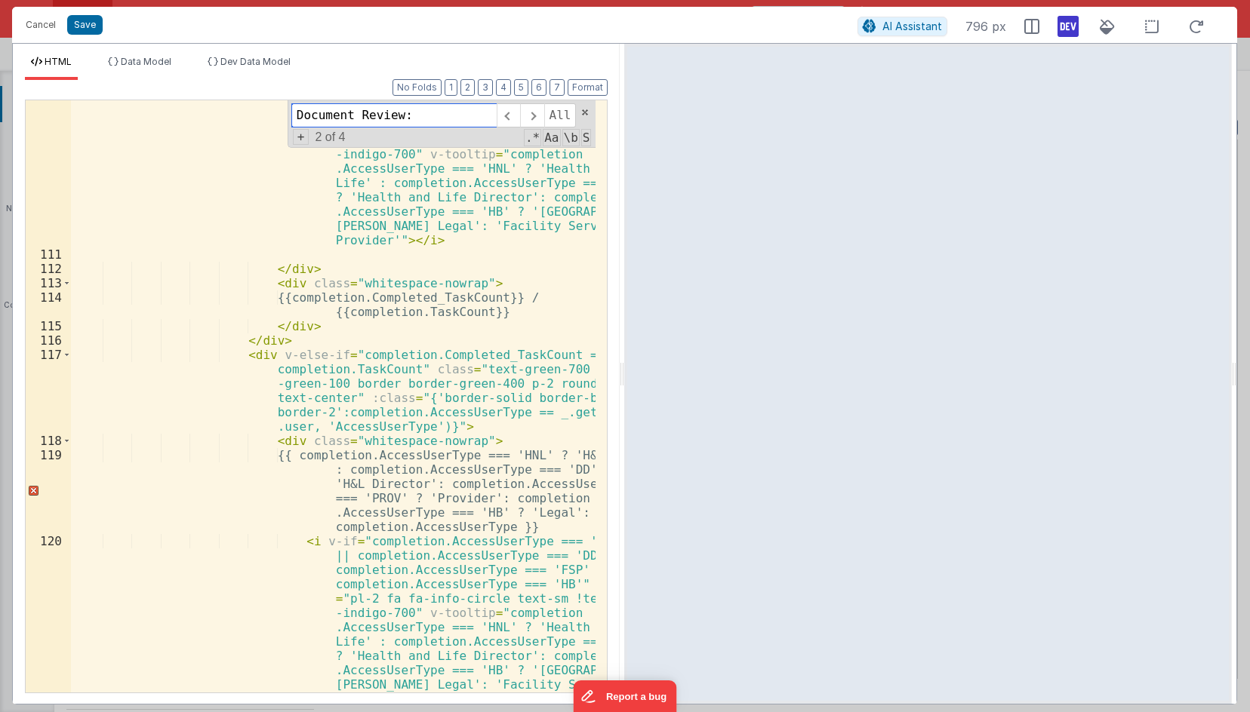
scroll to position [3550, 0]
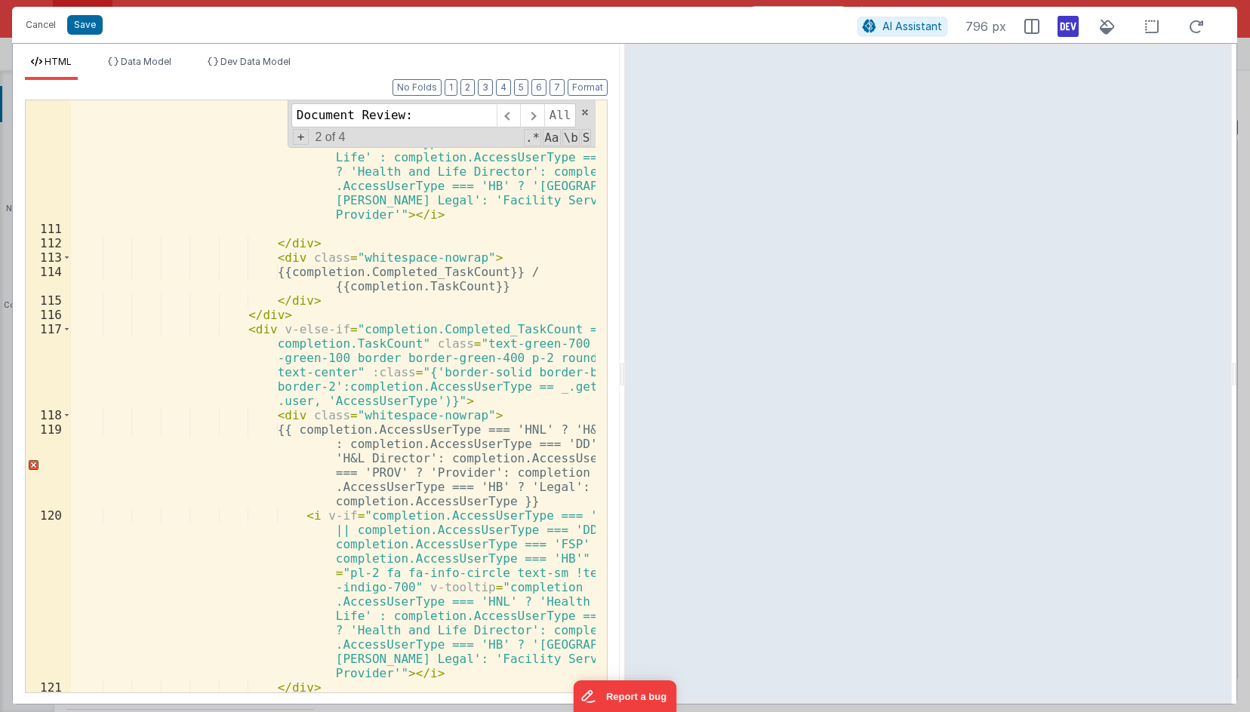
click at [319, 362] on div "< i v-if = "completion.AccessUserType === 'HNL' || completion.AccessUserType ==…" at bounding box center [333, 439] width 524 height 779
click at [533, 113] on span at bounding box center [531, 115] width 23 height 24
click at [320, 361] on div "< i v-if = "completion.AccessUserType === 'HNL' || completion.AccessUserType ==…" at bounding box center [333, 439] width 524 height 779
click at [534, 114] on span at bounding box center [531, 115] width 23 height 24
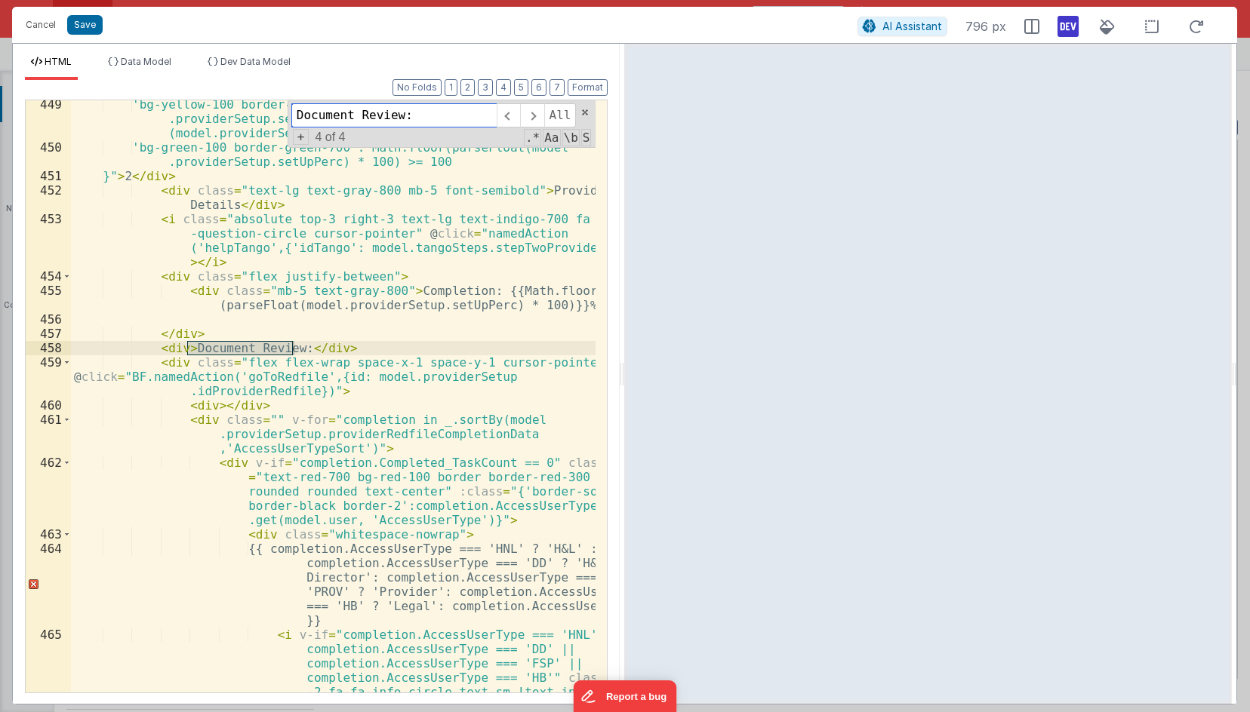
scroll to position [12685, 0]
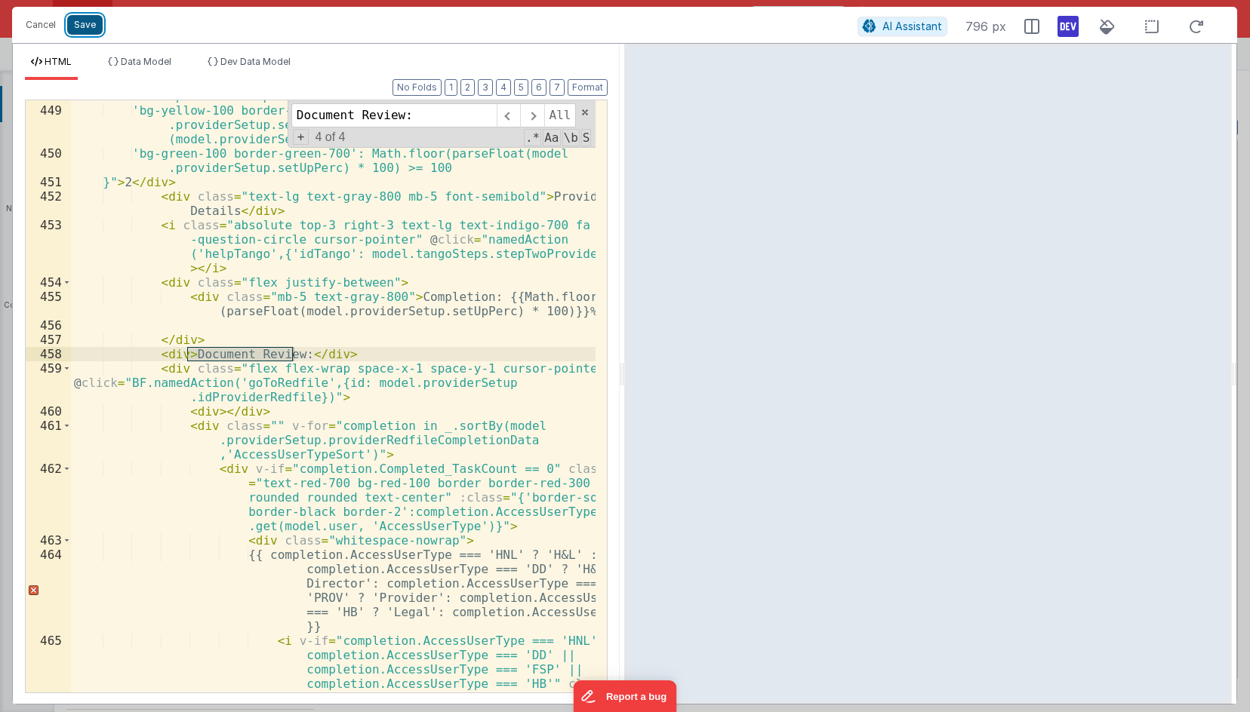
click at [94, 26] on button "Save" at bounding box center [84, 25] width 35 height 20
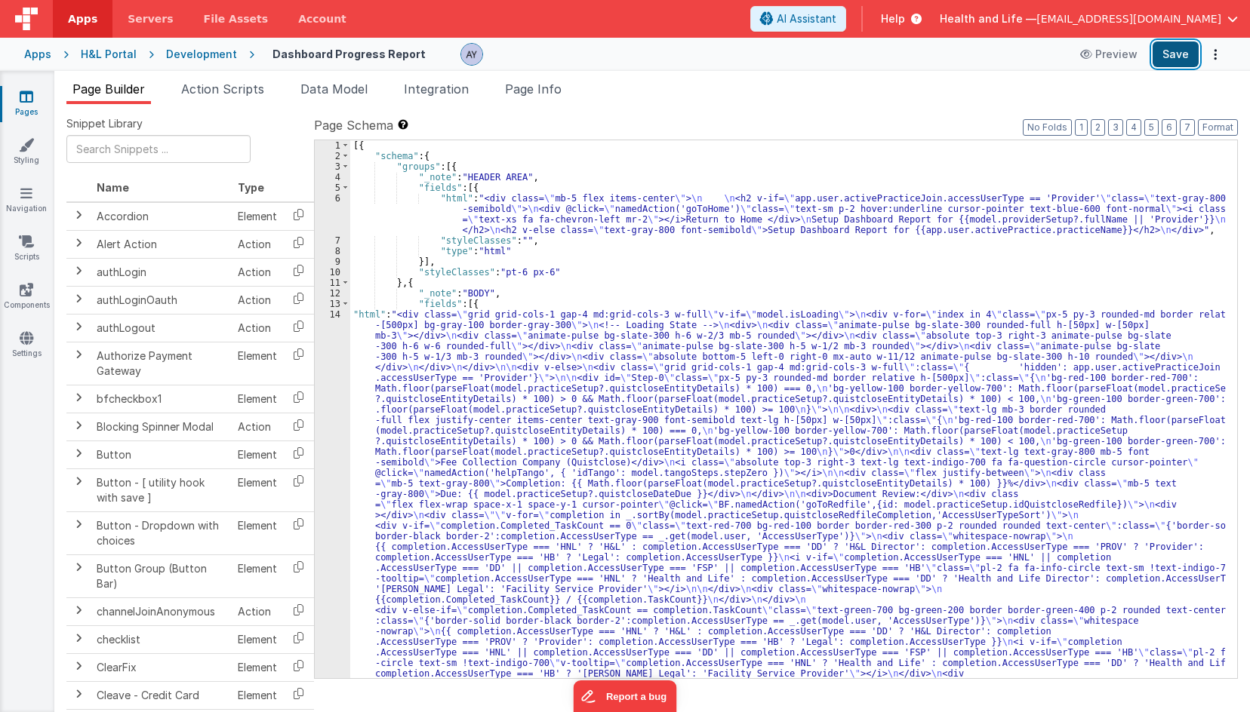
click at [1179, 54] on button "Save" at bounding box center [1175, 55] width 46 height 26
drag, startPoint x: 195, startPoint y: 56, endPoint x: 106, endPoint y: 57, distance: 89.1
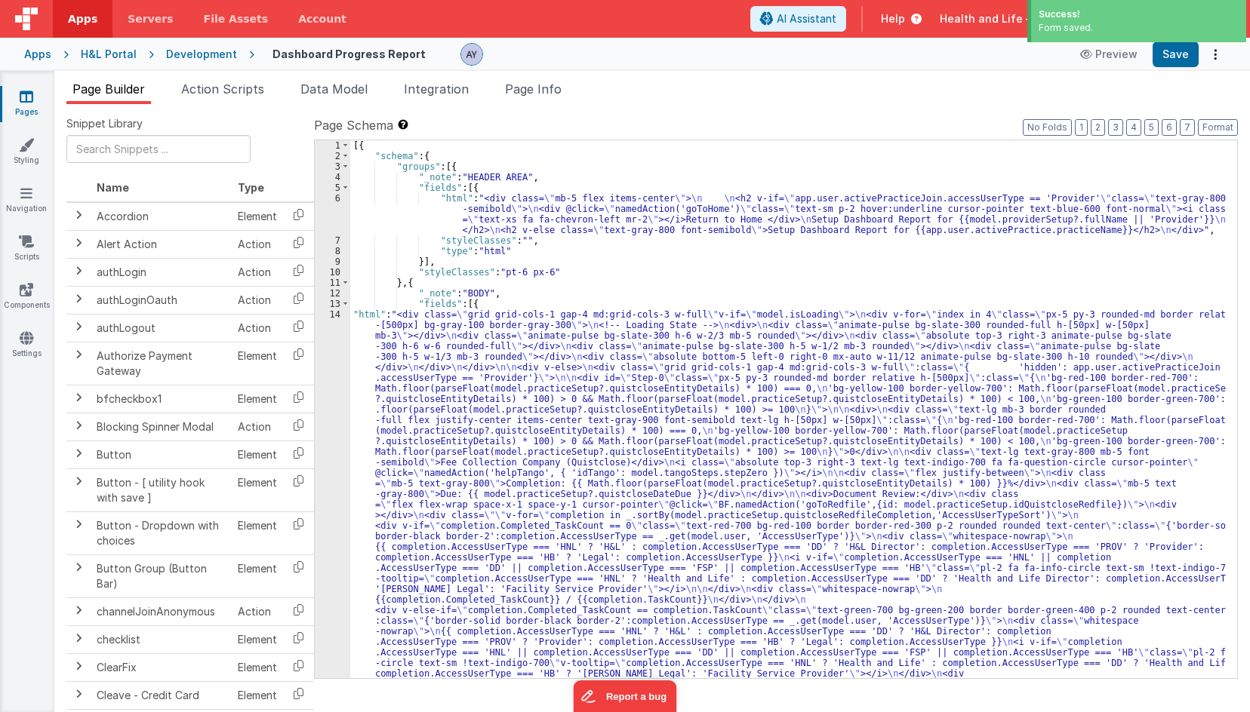
drag, startPoint x: 106, startPoint y: 57, endPoint x: 100, endPoint y: 50, distance: 10.2
click at [100, 50] on div "H&L Portal" at bounding box center [109, 54] width 56 height 15
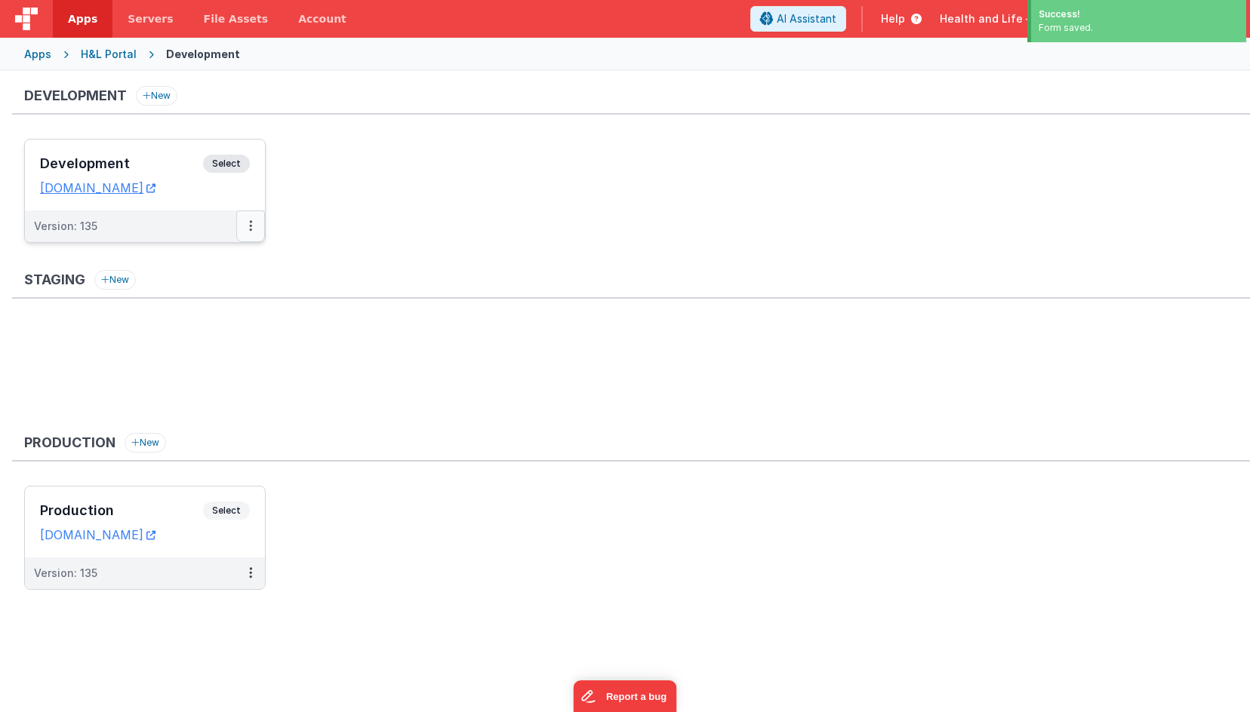
click at [257, 230] on button at bounding box center [250, 227] width 29 height 32
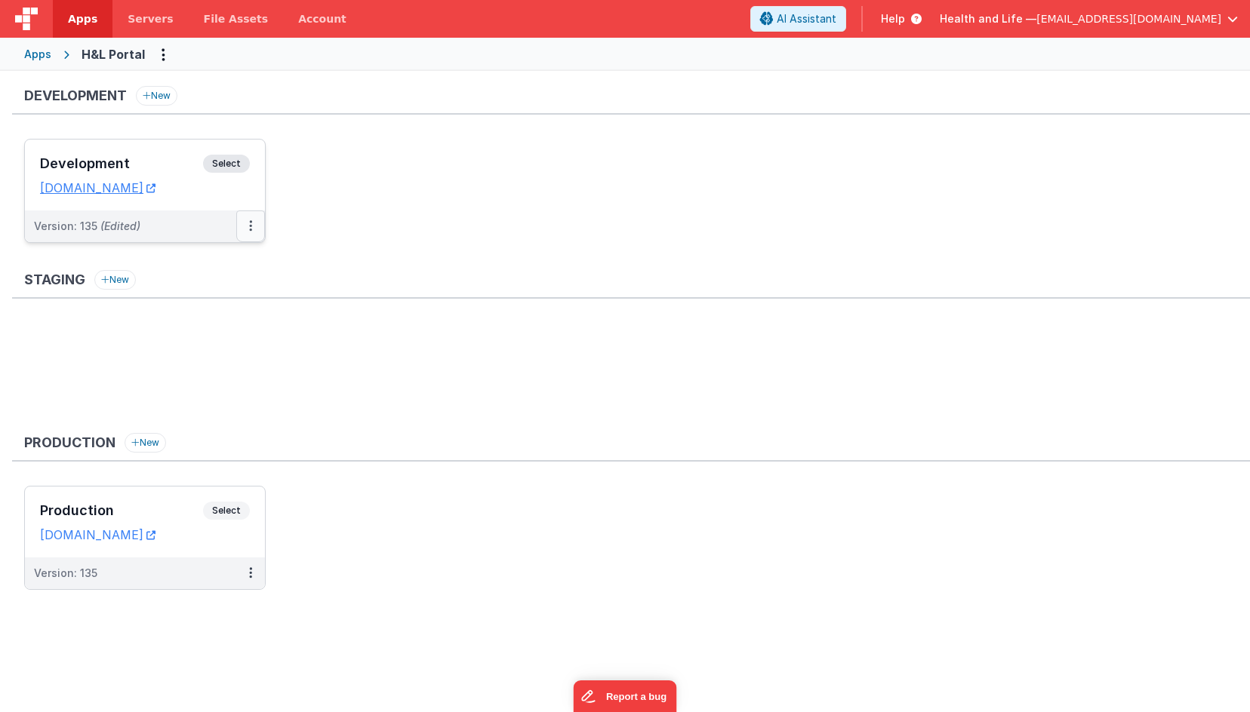
click at [244, 229] on button at bounding box center [250, 227] width 29 height 32
click at [223, 314] on link "Deploy..." at bounding box center [198, 314] width 133 height 27
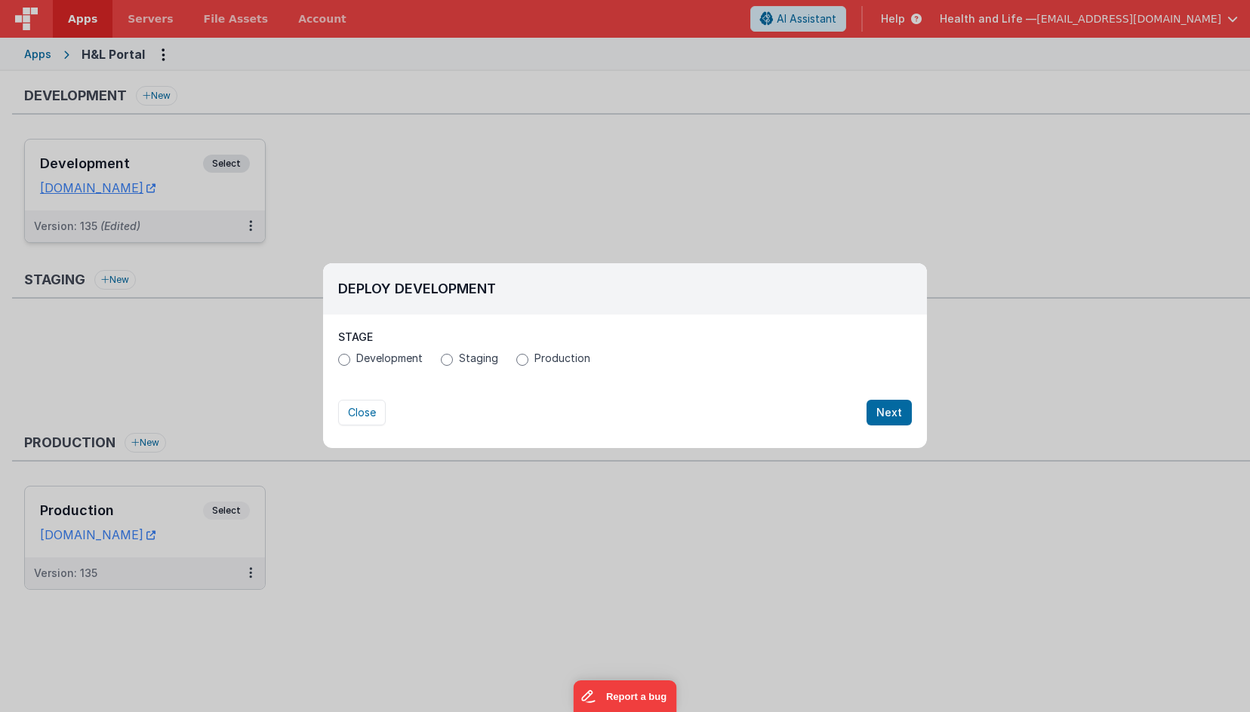
click at [512, 354] on div "Development Staging Production" at bounding box center [624, 360] width 573 height 19
click at [521, 364] on input "Production" at bounding box center [522, 360] width 12 height 12
radio input "true"
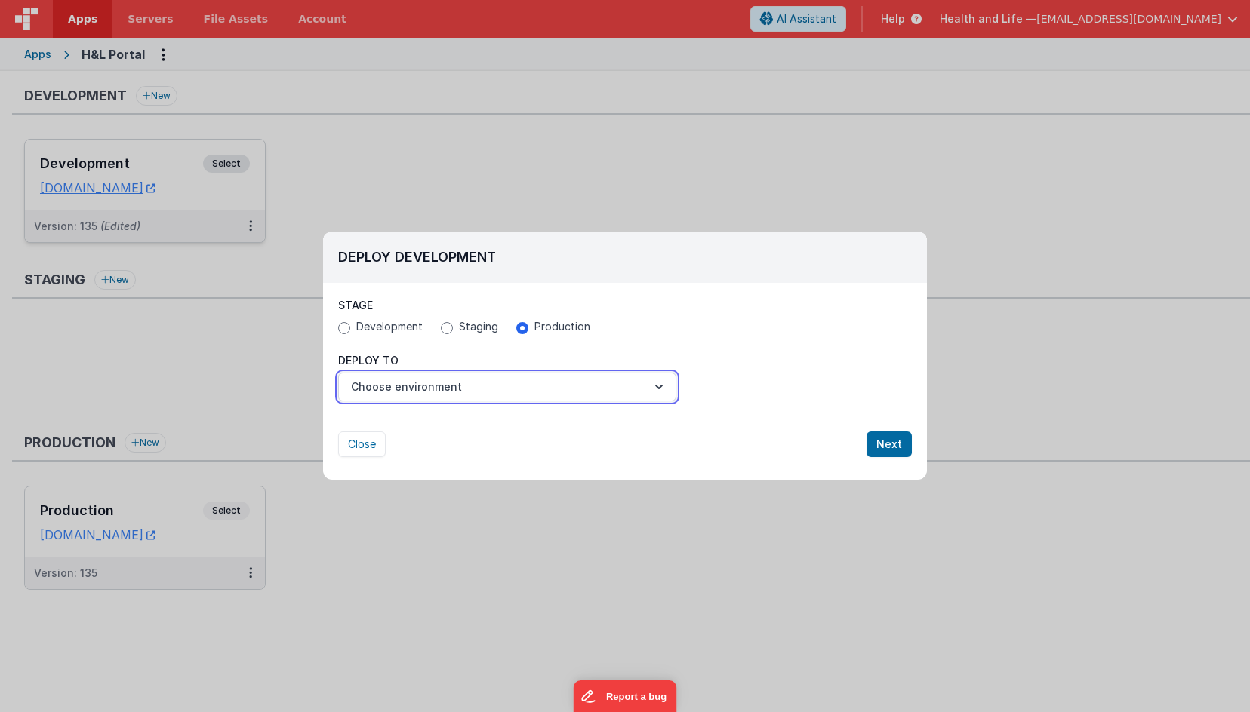
click at [514, 380] on button "Choose environment" at bounding box center [507, 387] width 338 height 29
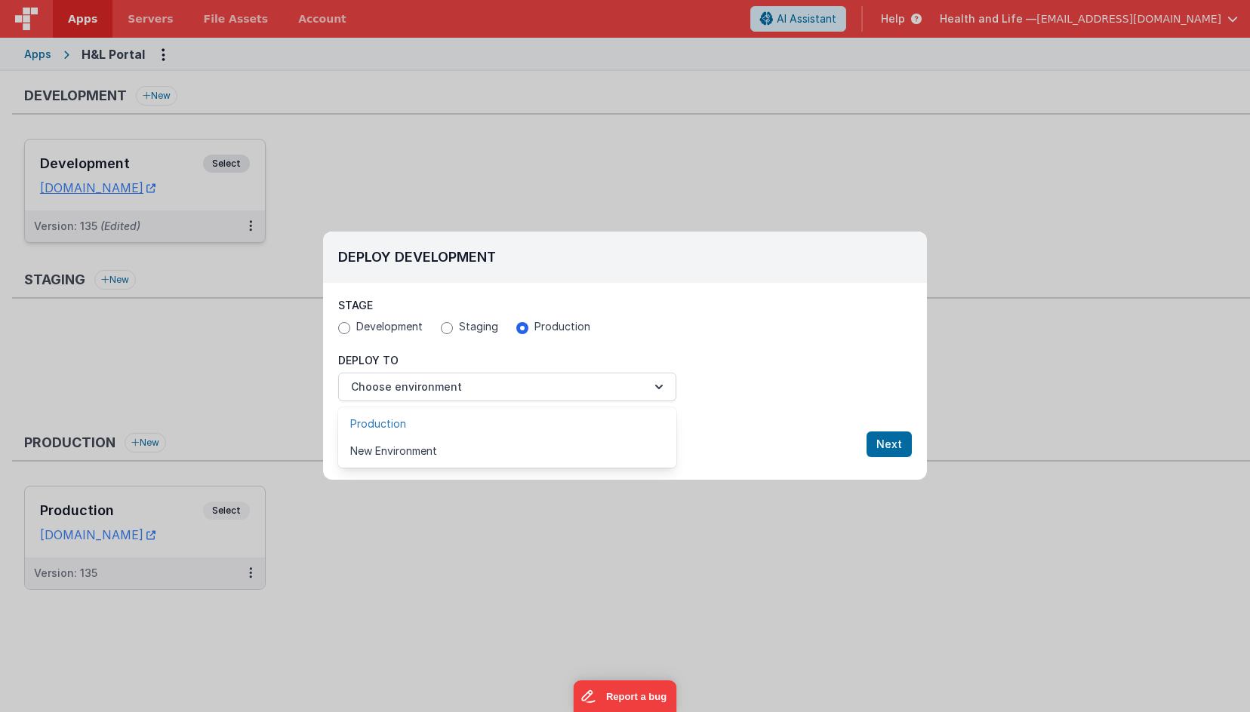
click at [509, 413] on link "Production" at bounding box center [507, 423] width 338 height 27
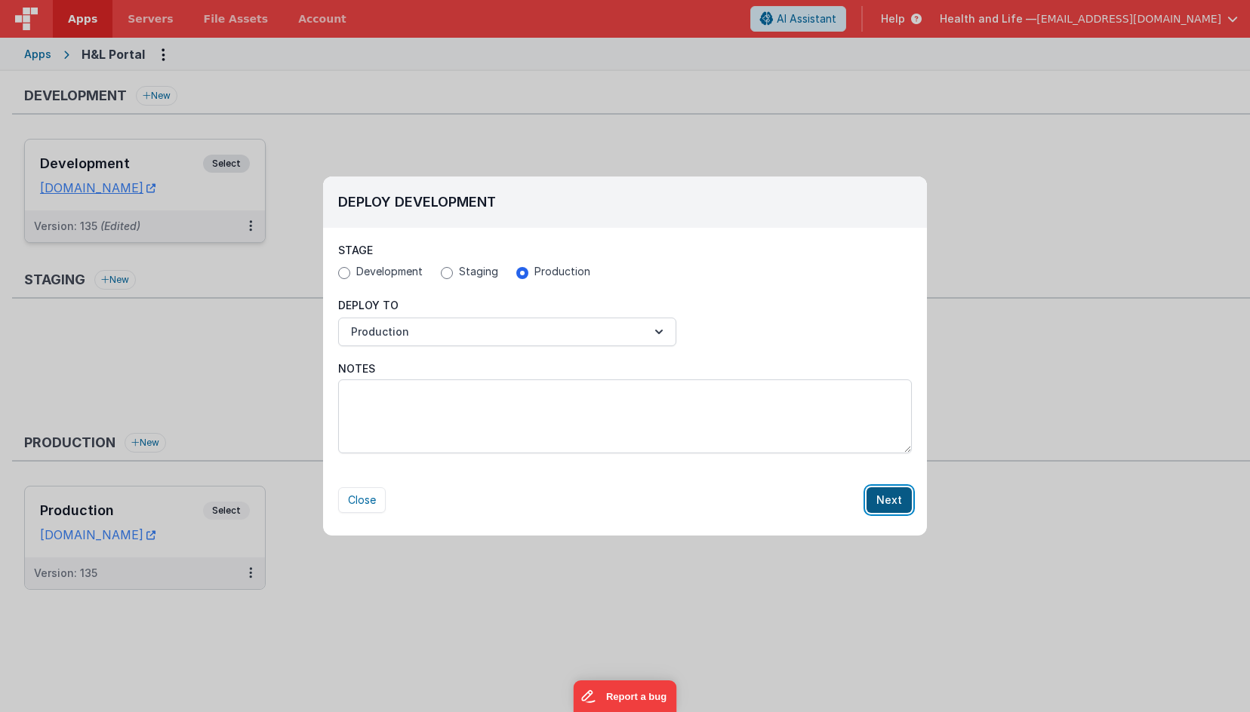
click at [900, 500] on button "Next" at bounding box center [888, 500] width 45 height 26
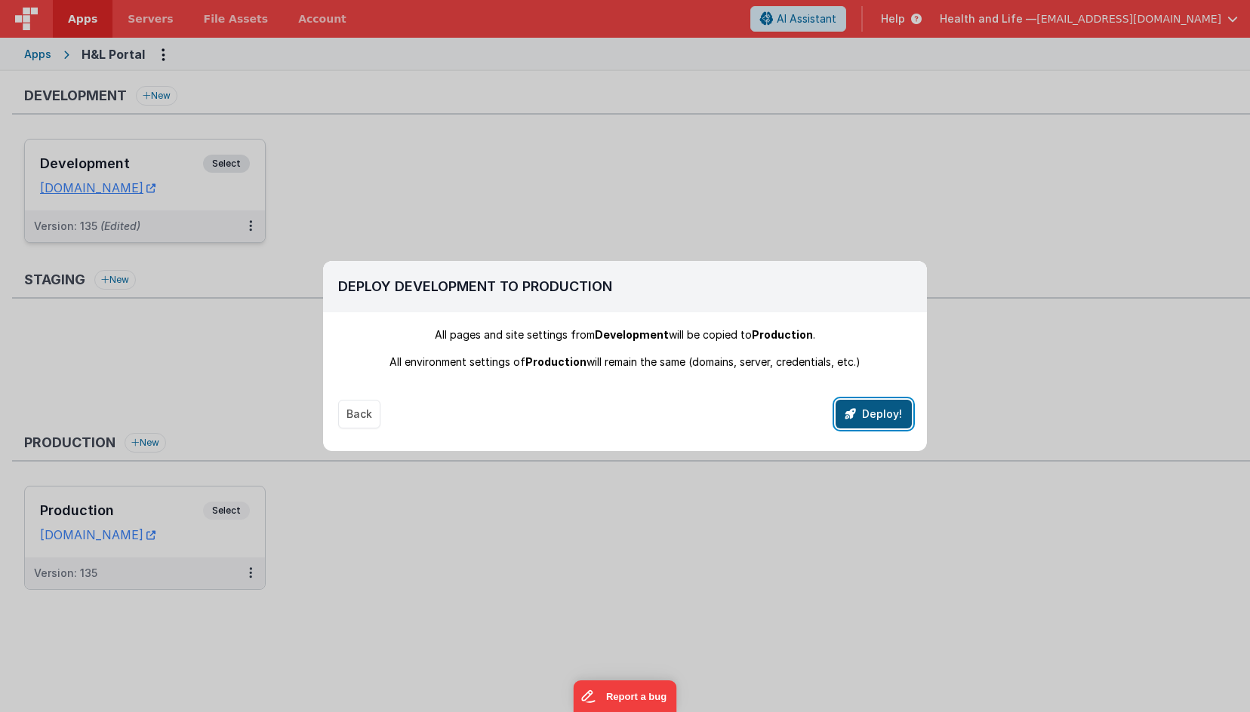
click at [866, 404] on button "Deploy!" at bounding box center [873, 414] width 76 height 29
